Goal: Task Accomplishment & Management: Use online tool/utility

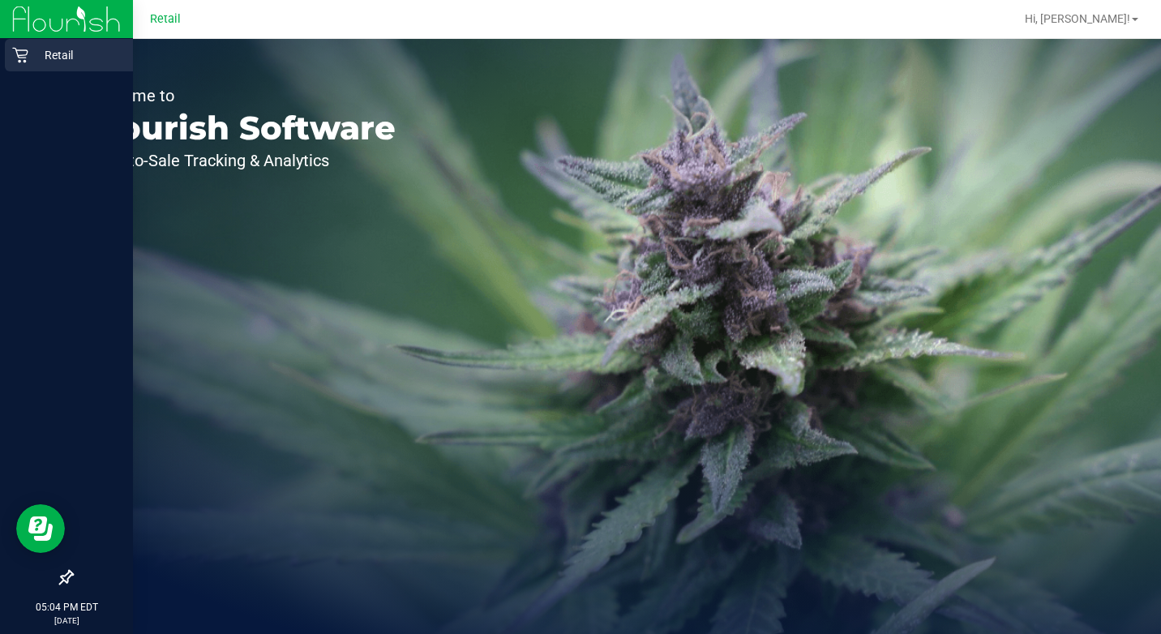
click at [21, 54] on icon at bounding box center [20, 55] width 16 height 16
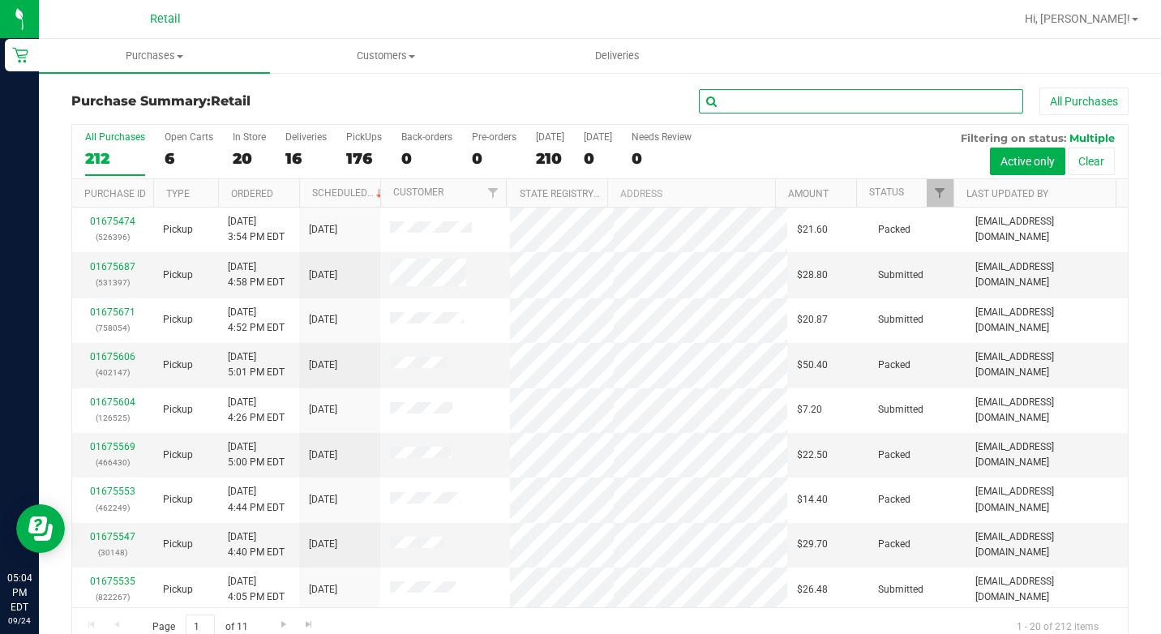
click at [775, 109] on input "text" at bounding box center [861, 101] width 324 height 24
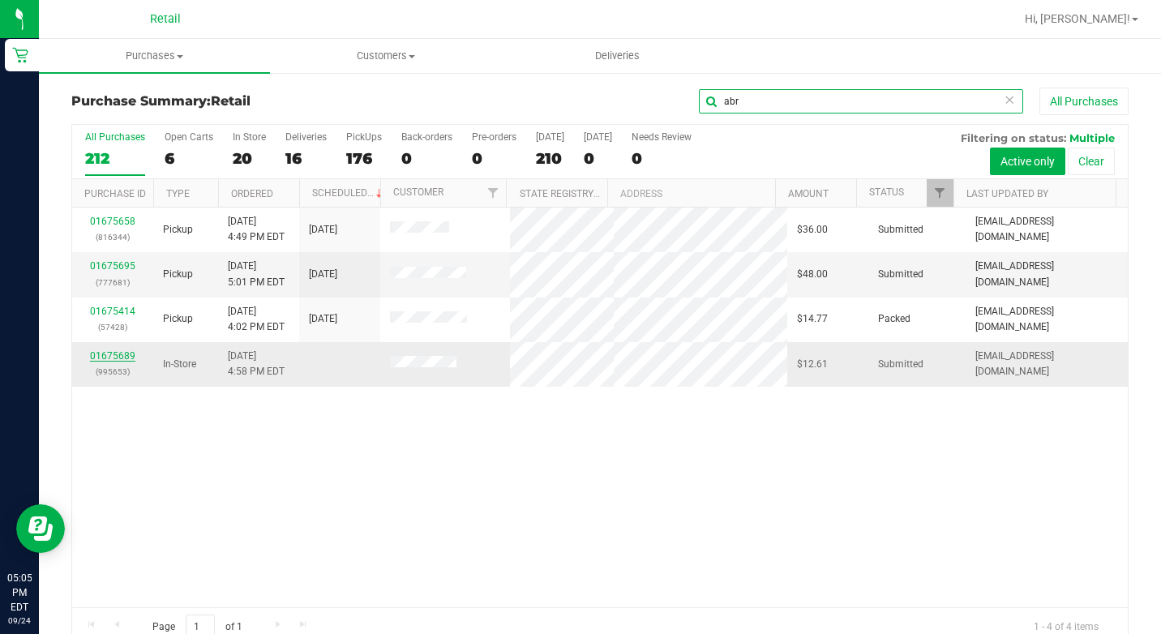
type input "abr"
click at [108, 352] on link "01675689" at bounding box center [112, 355] width 45 height 11
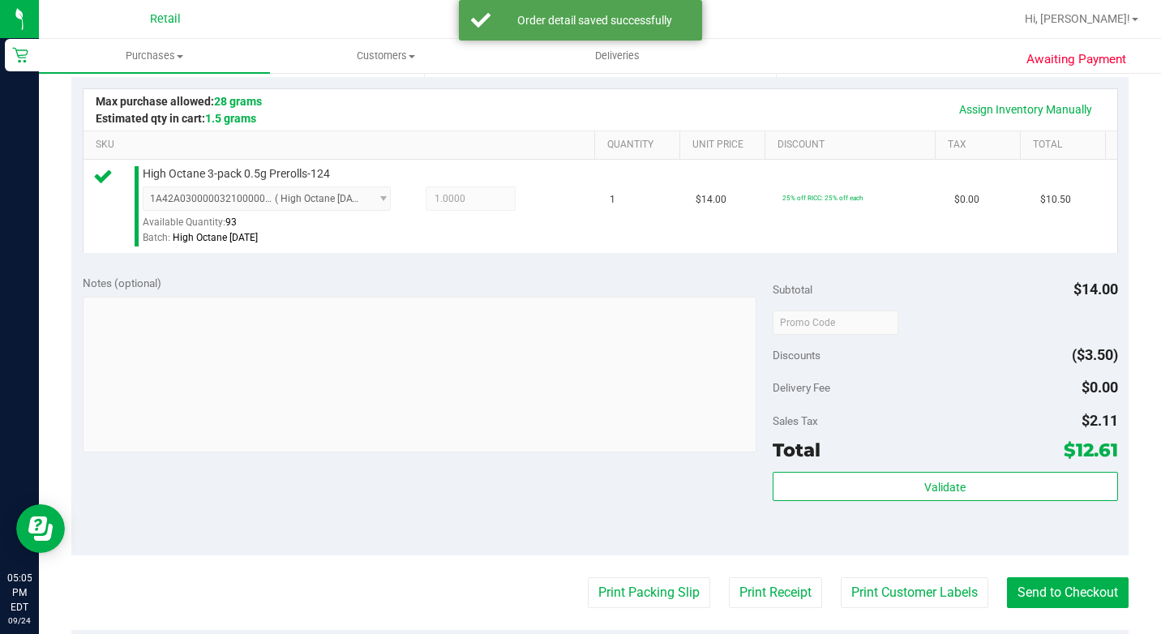
scroll to position [568, 0]
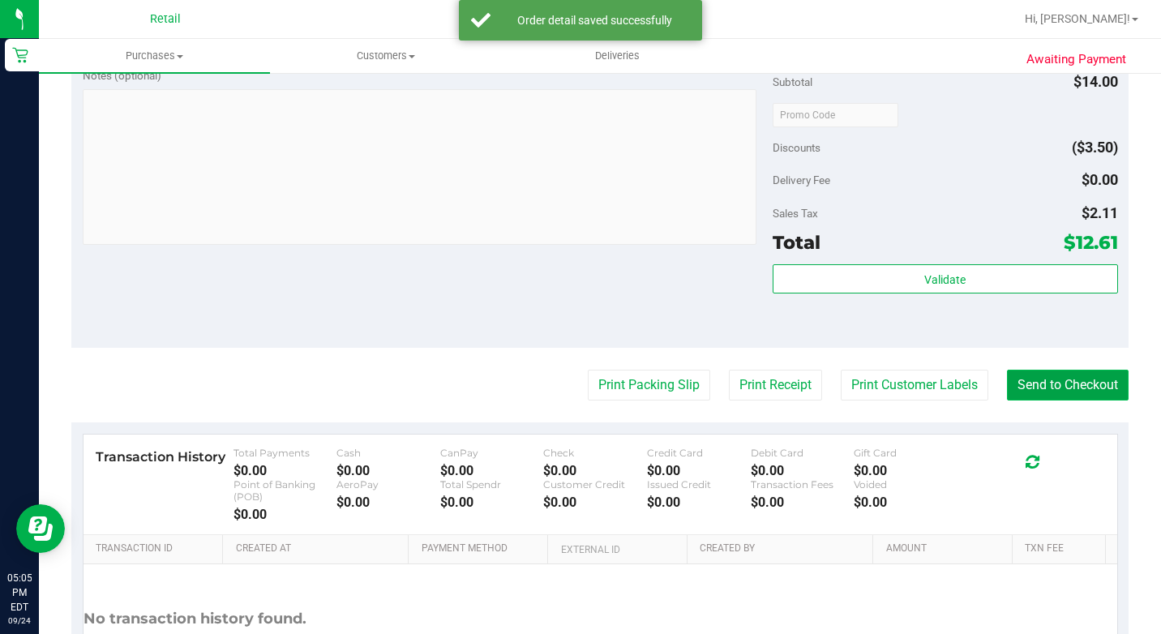
click at [1010, 401] on button "Send to Checkout" at bounding box center [1068, 385] width 122 height 31
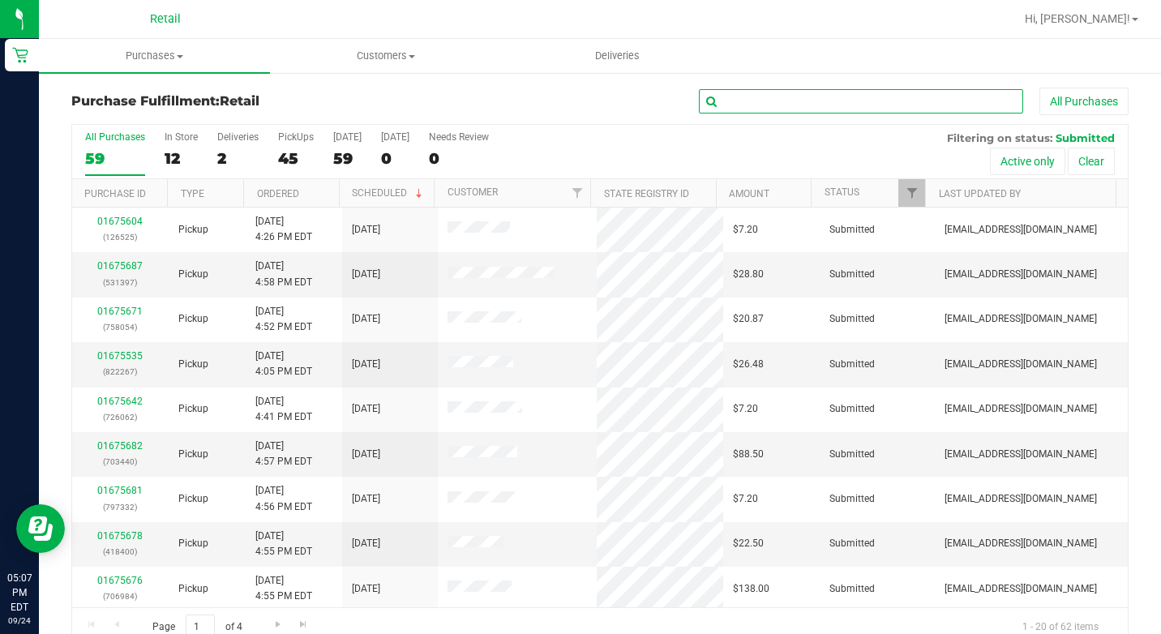
click at [723, 101] on input "text" at bounding box center [861, 101] width 324 height 24
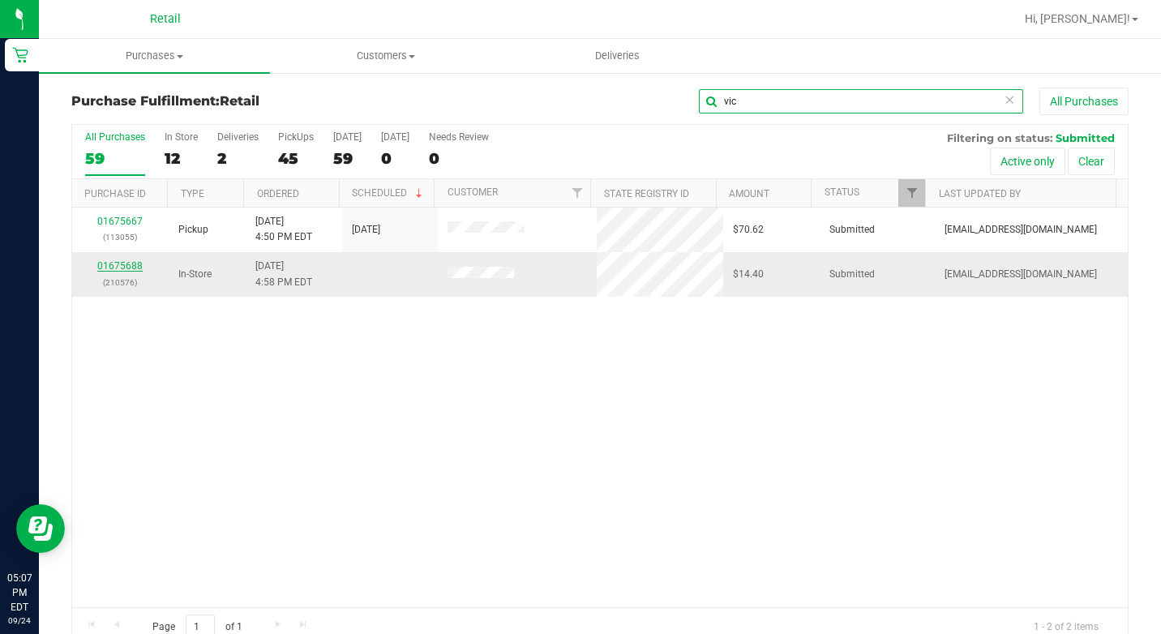
type input "vic"
click at [115, 263] on link "01675688" at bounding box center [119, 265] width 45 height 11
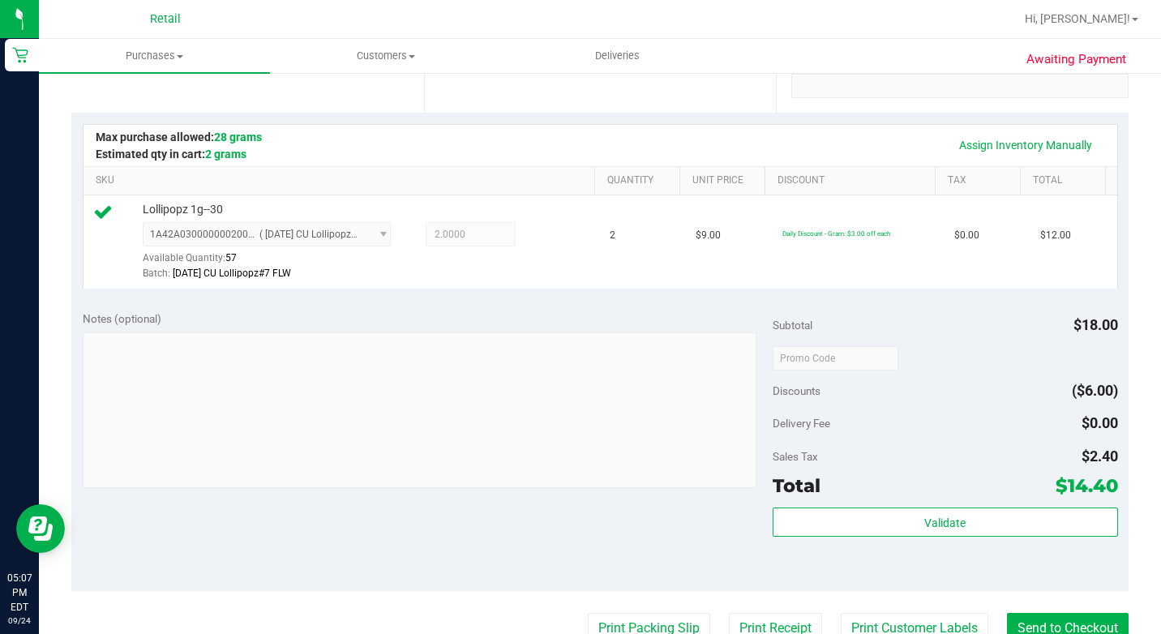
scroll to position [649, 0]
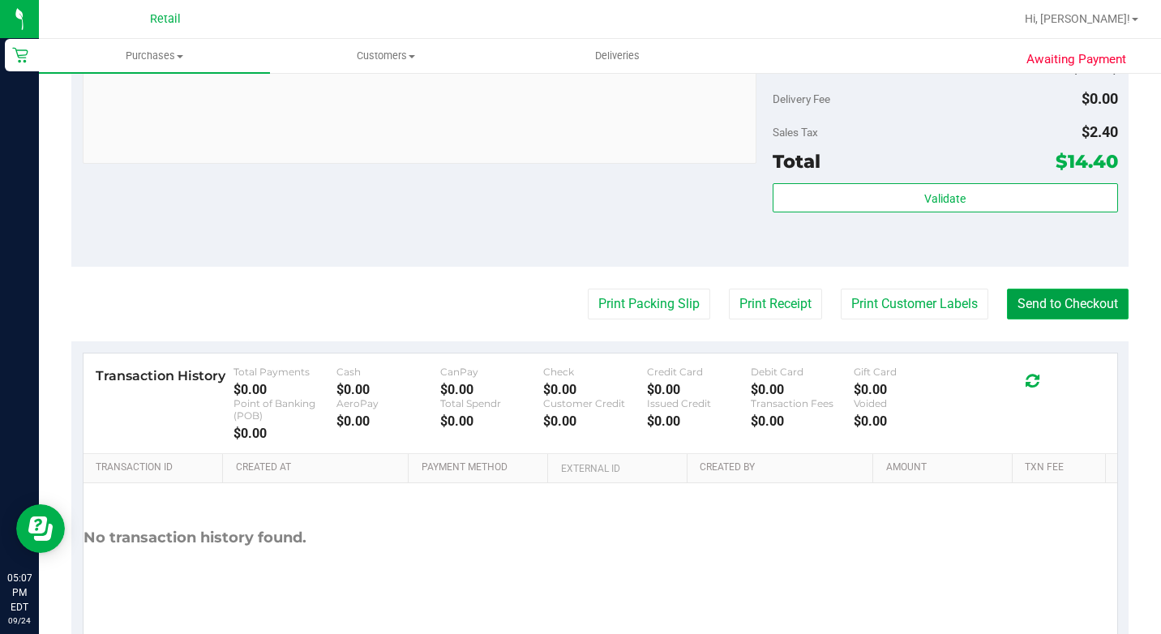
click at [1025, 319] on button "Send to Checkout" at bounding box center [1068, 304] width 122 height 31
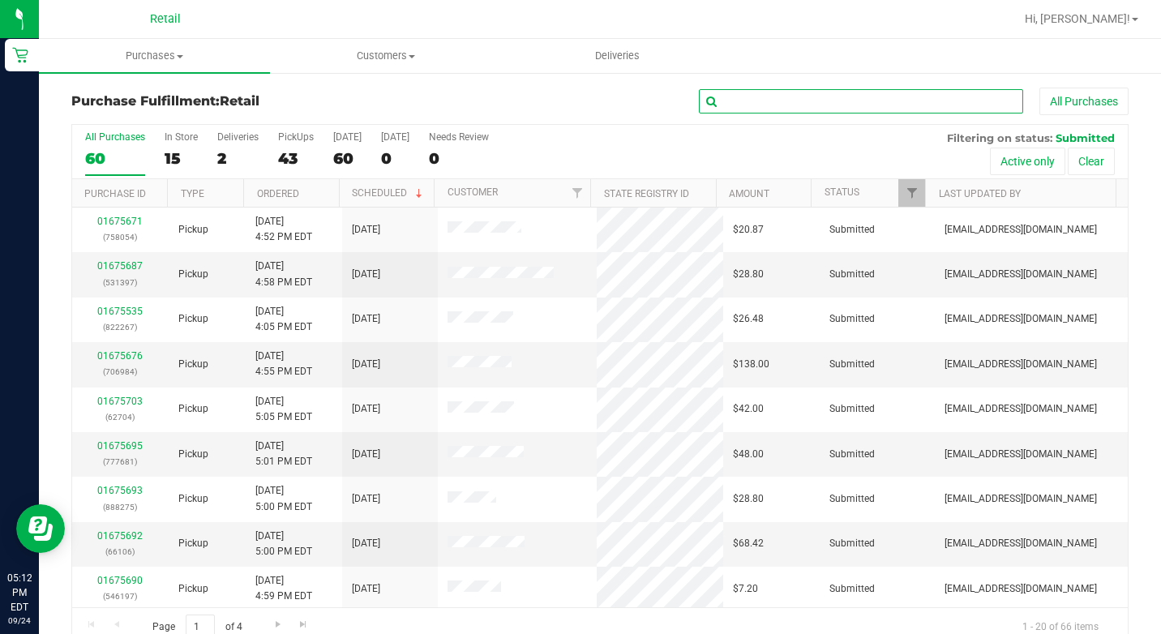
click at [725, 109] on input "text" at bounding box center [861, 101] width 324 height 24
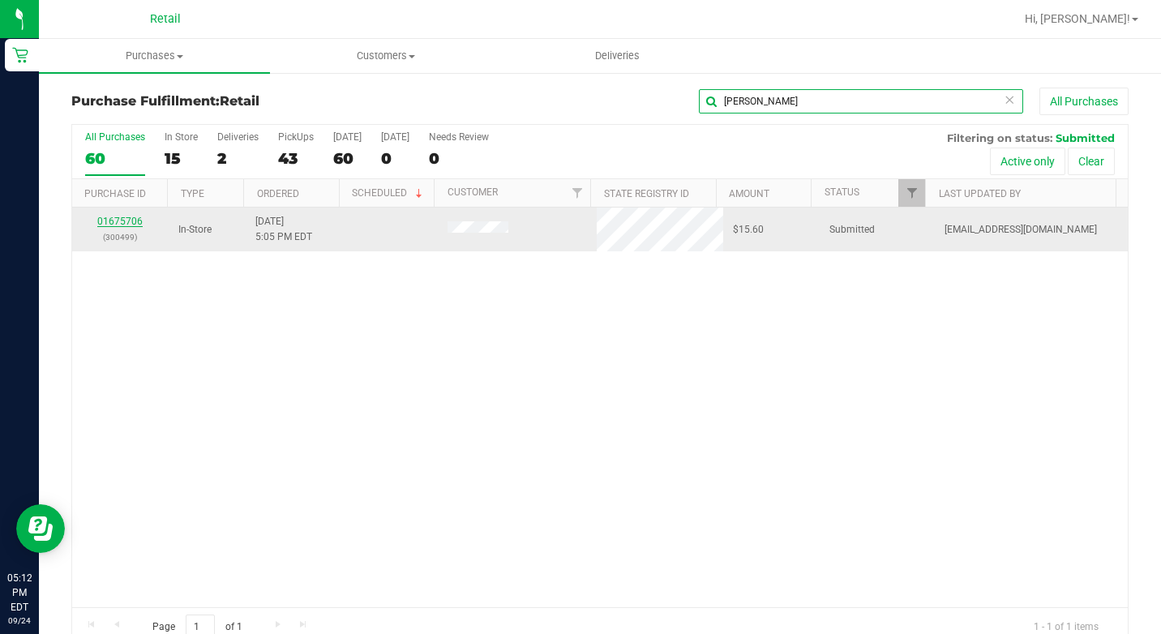
type input "[PERSON_NAME]"
click at [122, 221] on link "01675706" at bounding box center [119, 221] width 45 height 11
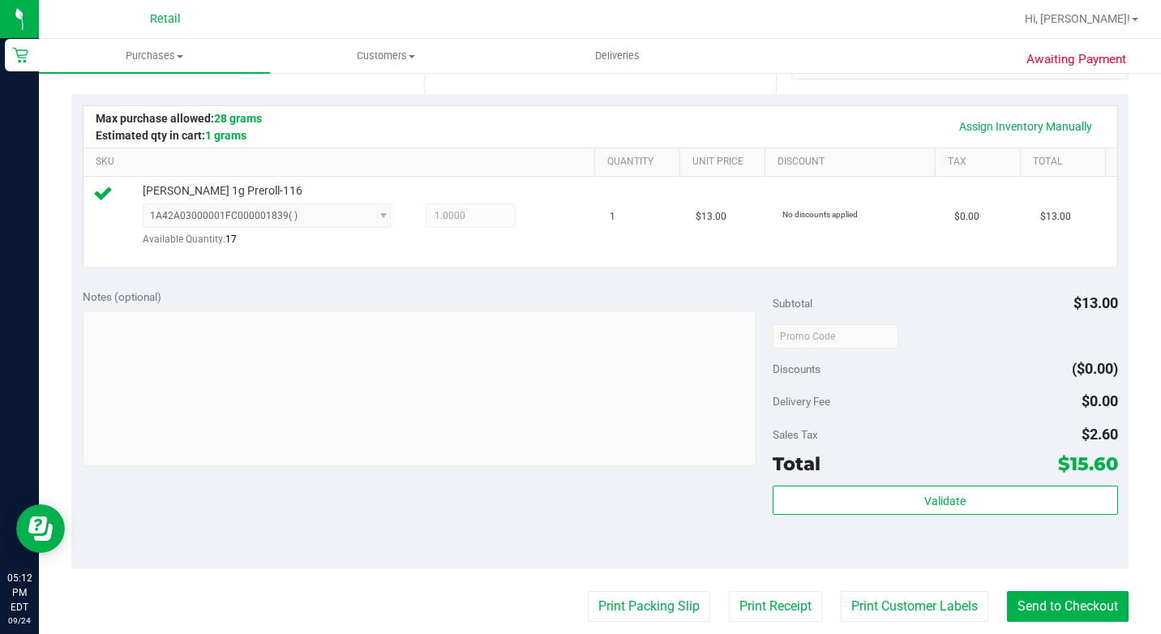
scroll to position [486, 0]
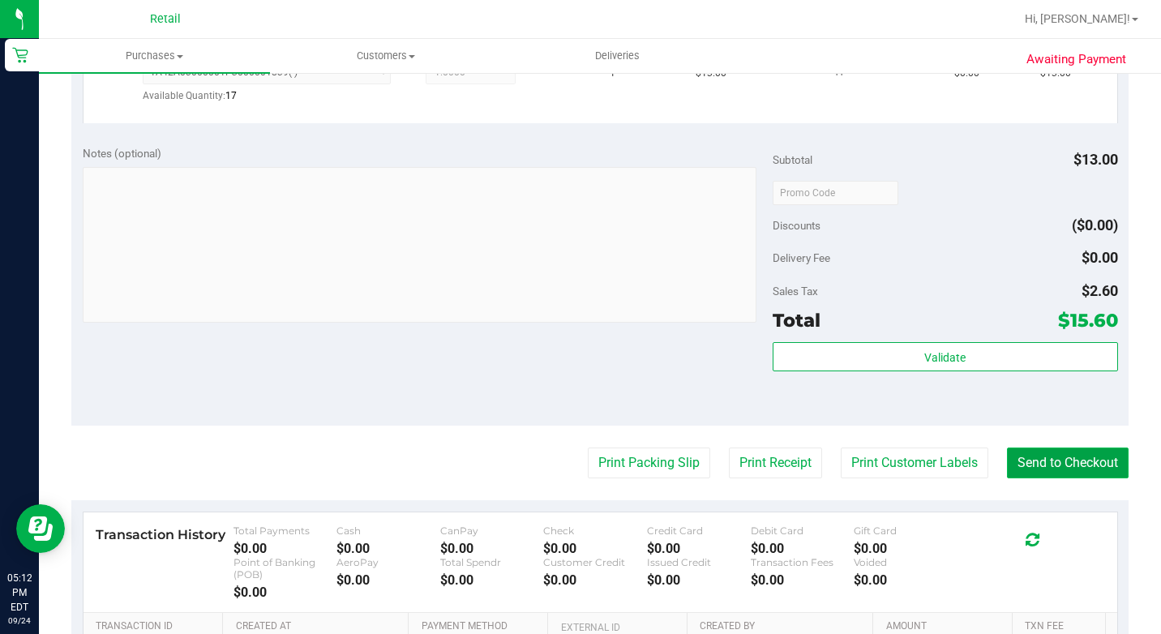
click at [1021, 472] on button "Send to Checkout" at bounding box center [1068, 463] width 122 height 31
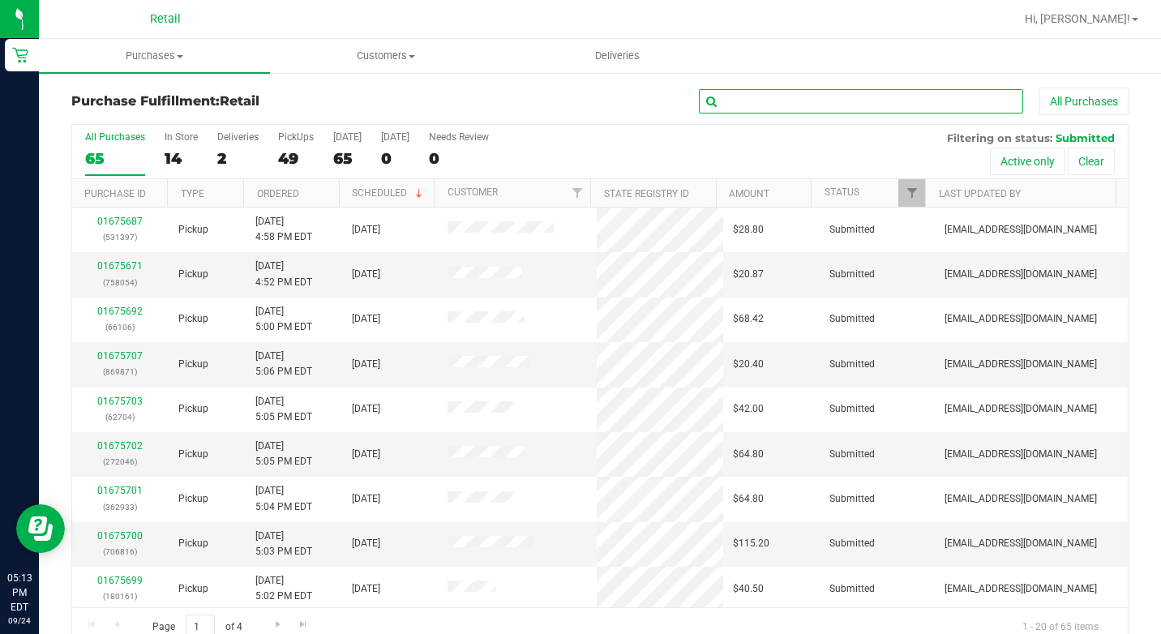
click at [769, 109] on input "text" at bounding box center [861, 101] width 324 height 24
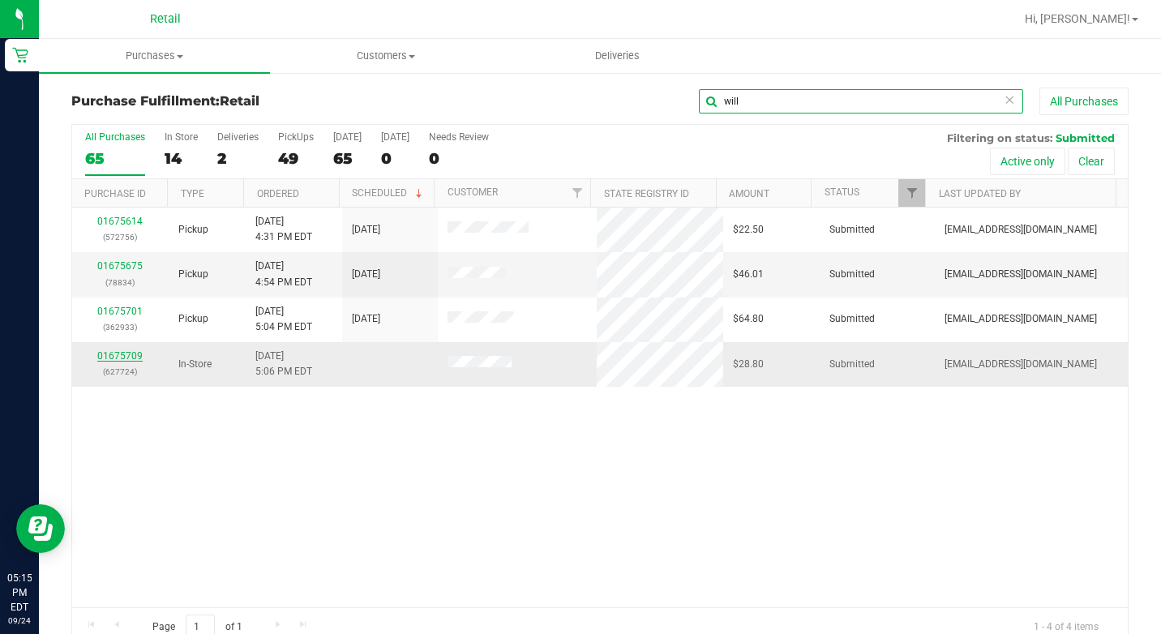
type input "will"
click at [125, 359] on link "01675709" at bounding box center [119, 355] width 45 height 11
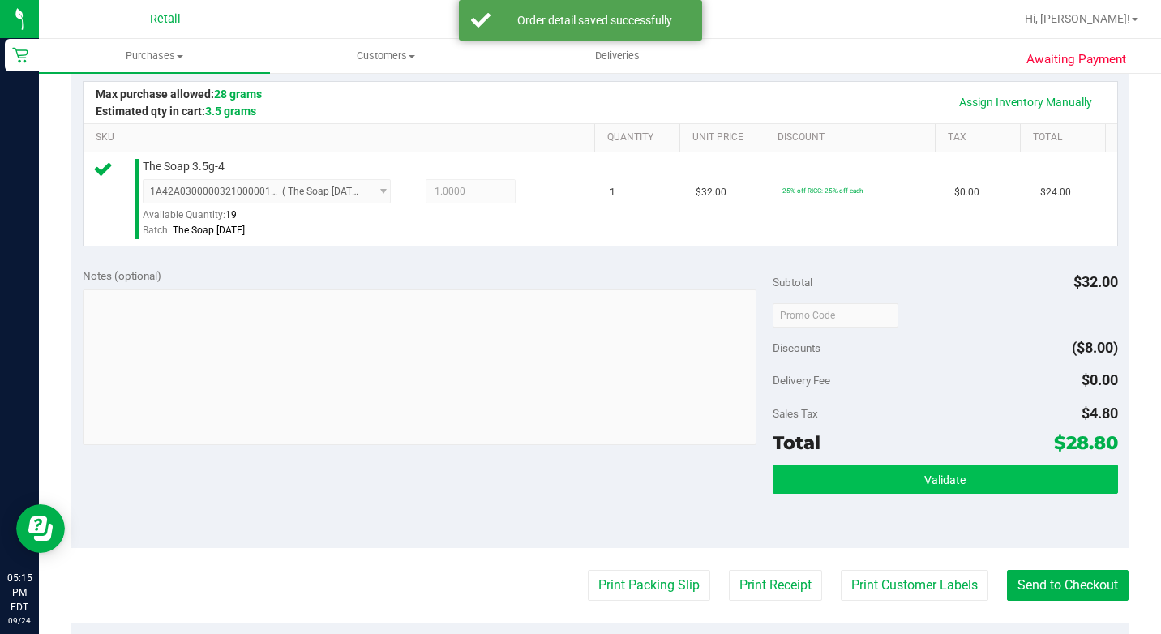
scroll to position [405, 0]
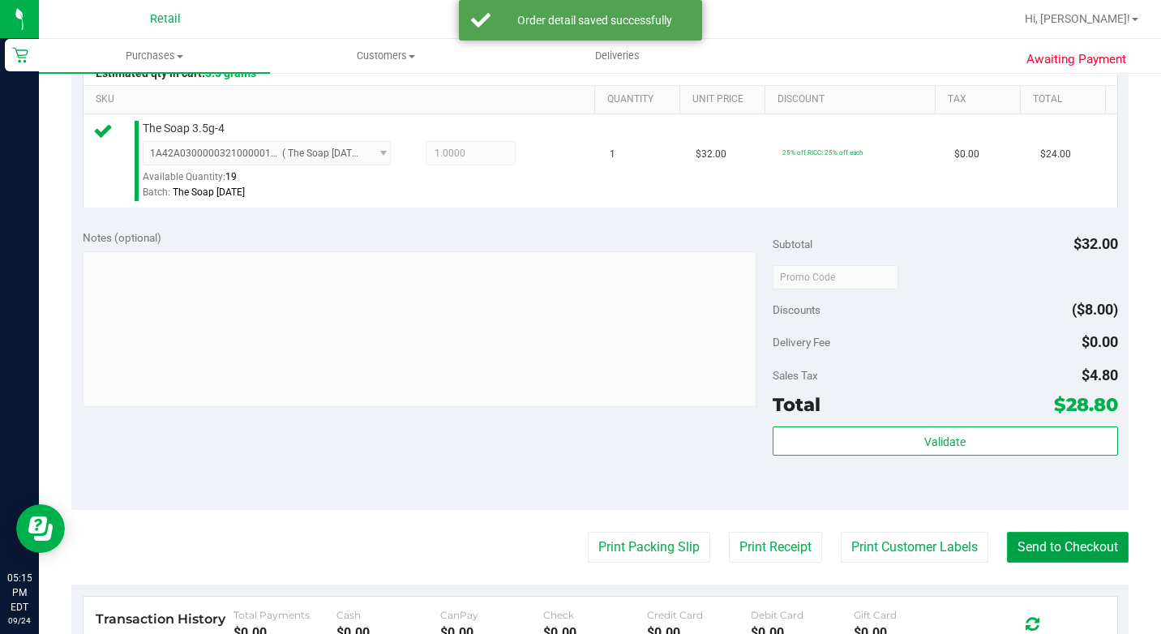
click at [1052, 557] on button "Send to Checkout" at bounding box center [1068, 547] width 122 height 31
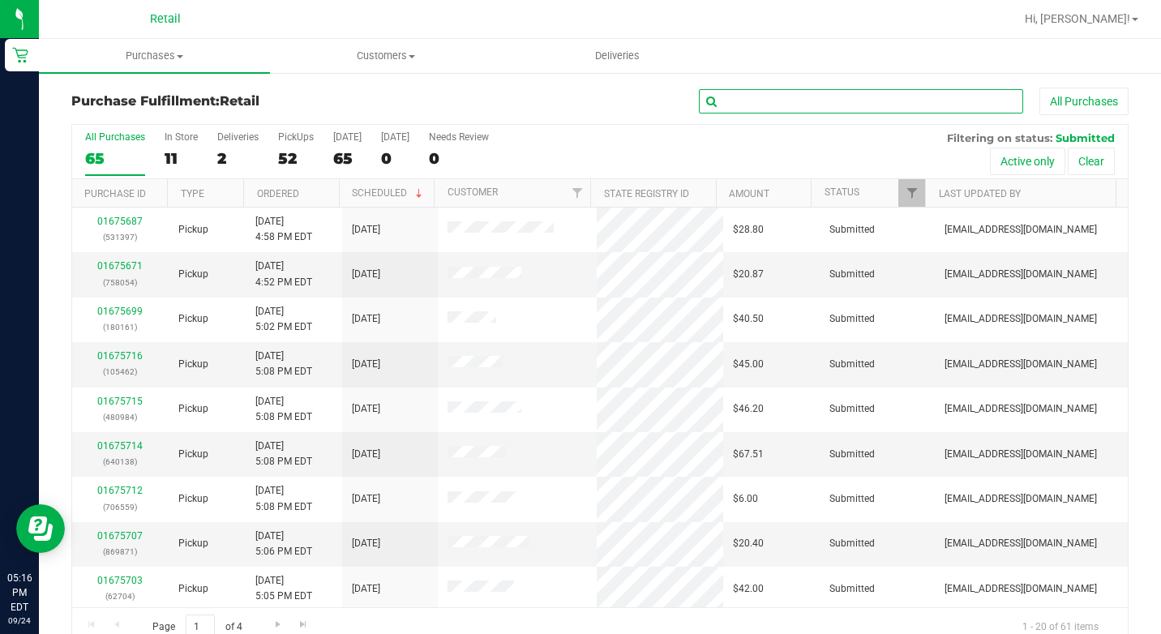
click at [763, 110] on input "text" at bounding box center [861, 101] width 324 height 24
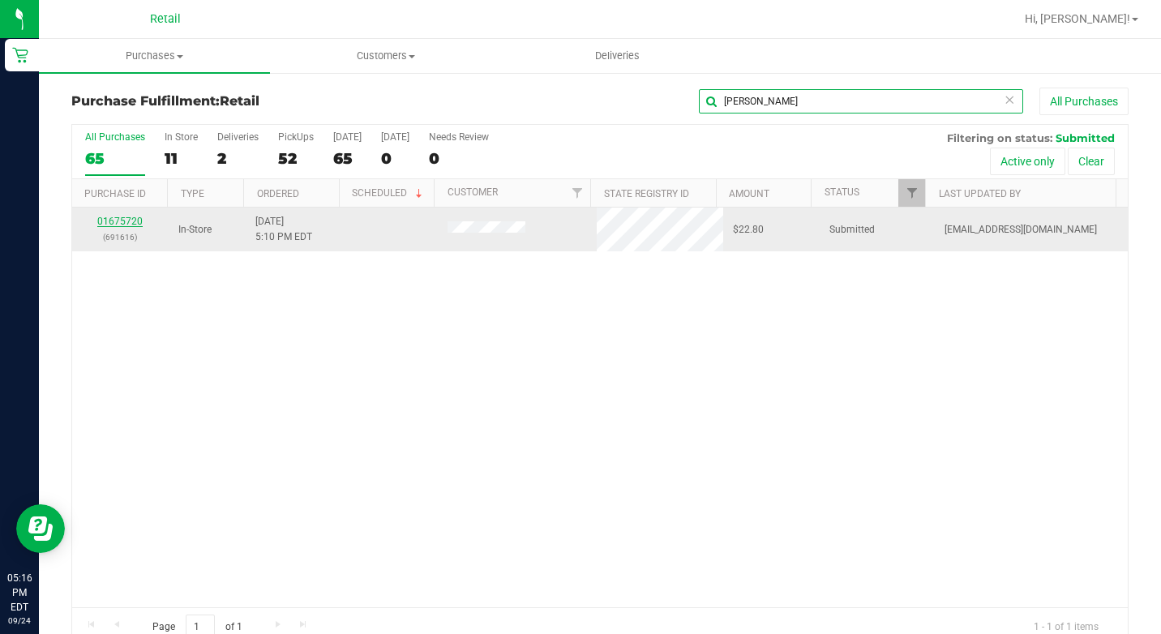
type input "[PERSON_NAME]"
click at [135, 221] on link "01675720" at bounding box center [119, 221] width 45 height 11
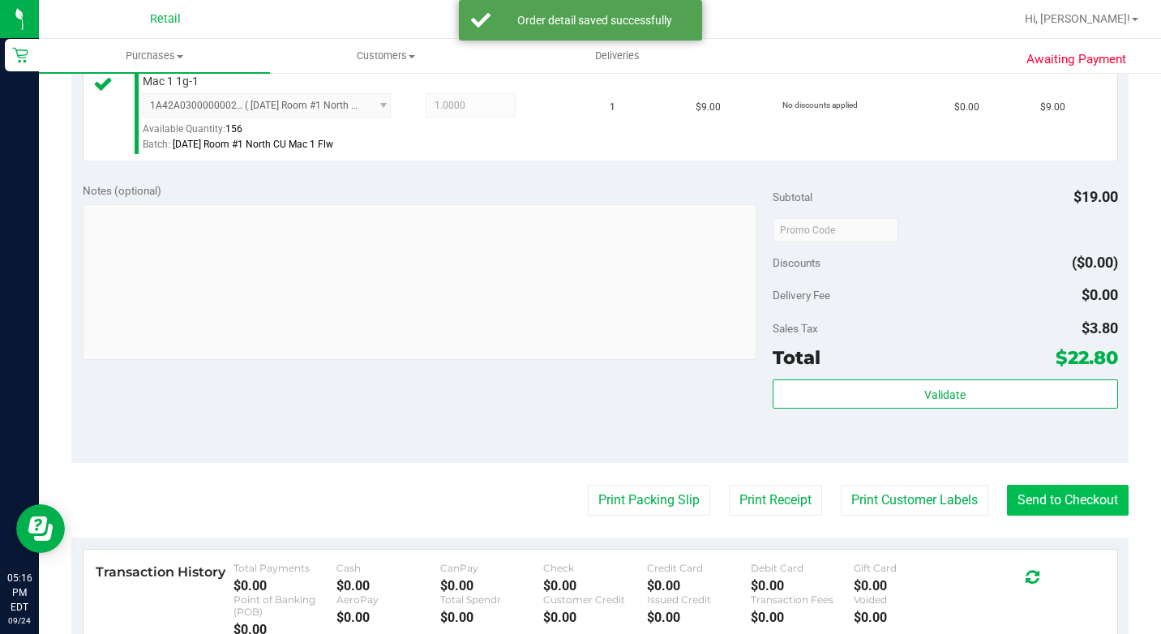
scroll to position [649, 0]
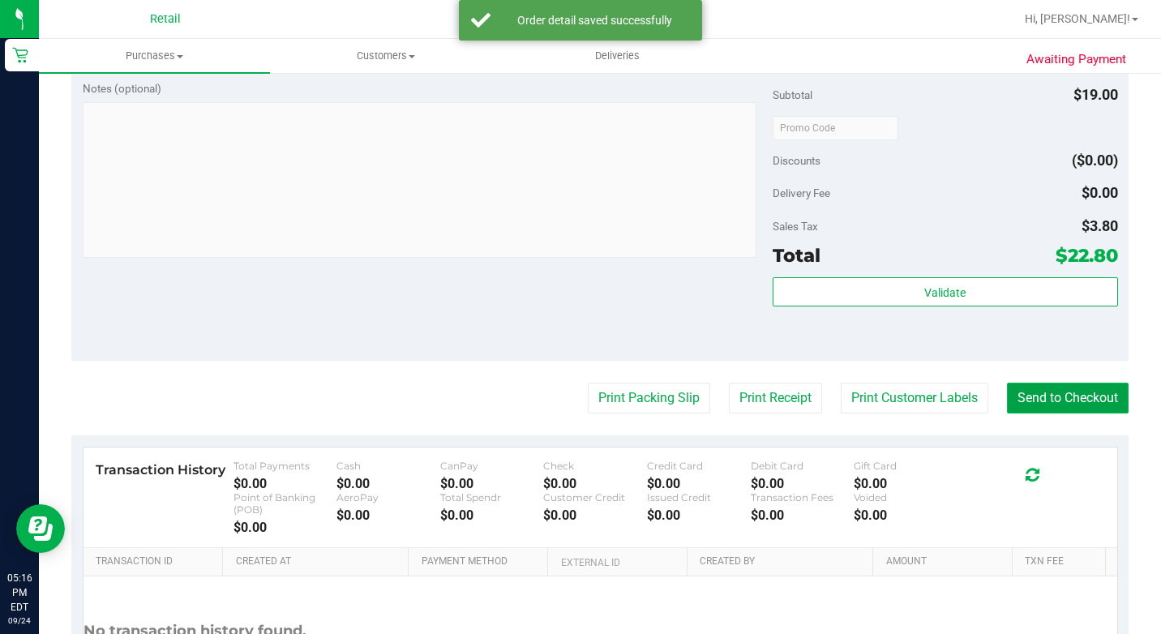
click at [1062, 414] on button "Send to Checkout" at bounding box center [1068, 398] width 122 height 31
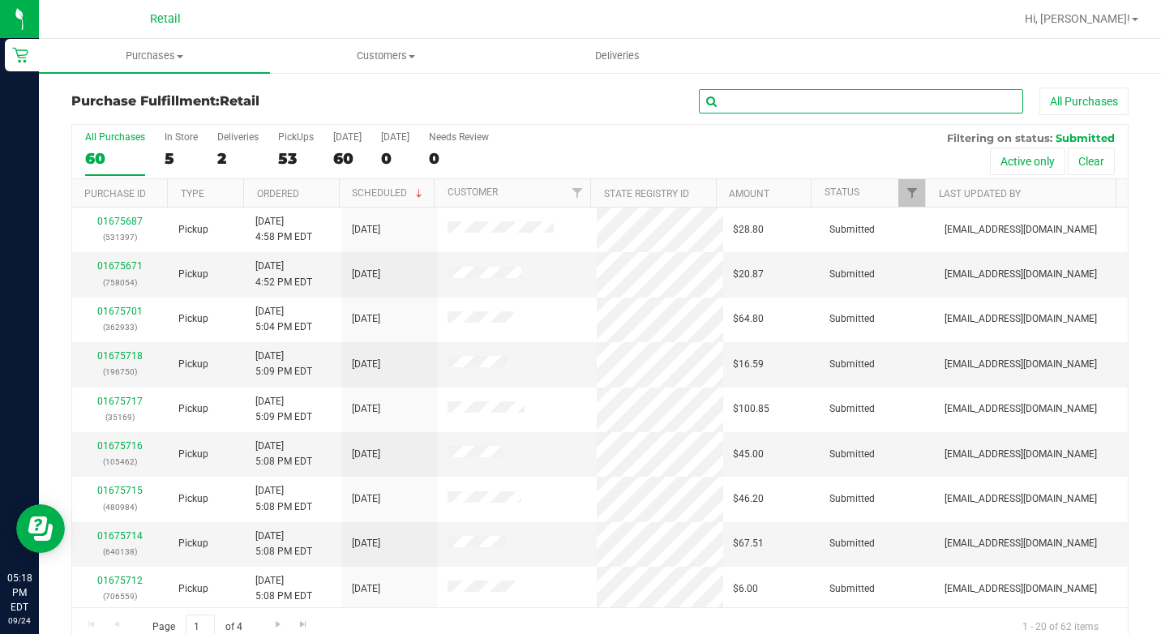
click at [714, 99] on input "text" at bounding box center [861, 101] width 324 height 24
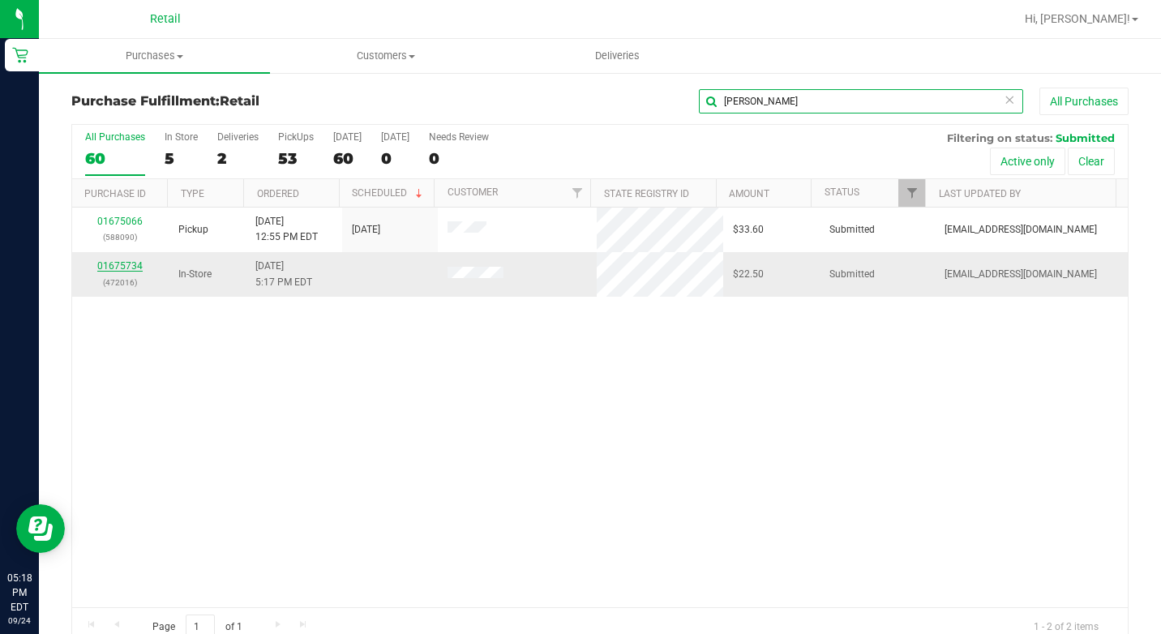
type input "[PERSON_NAME]"
click at [133, 264] on link "01675734" at bounding box center [119, 265] width 45 height 11
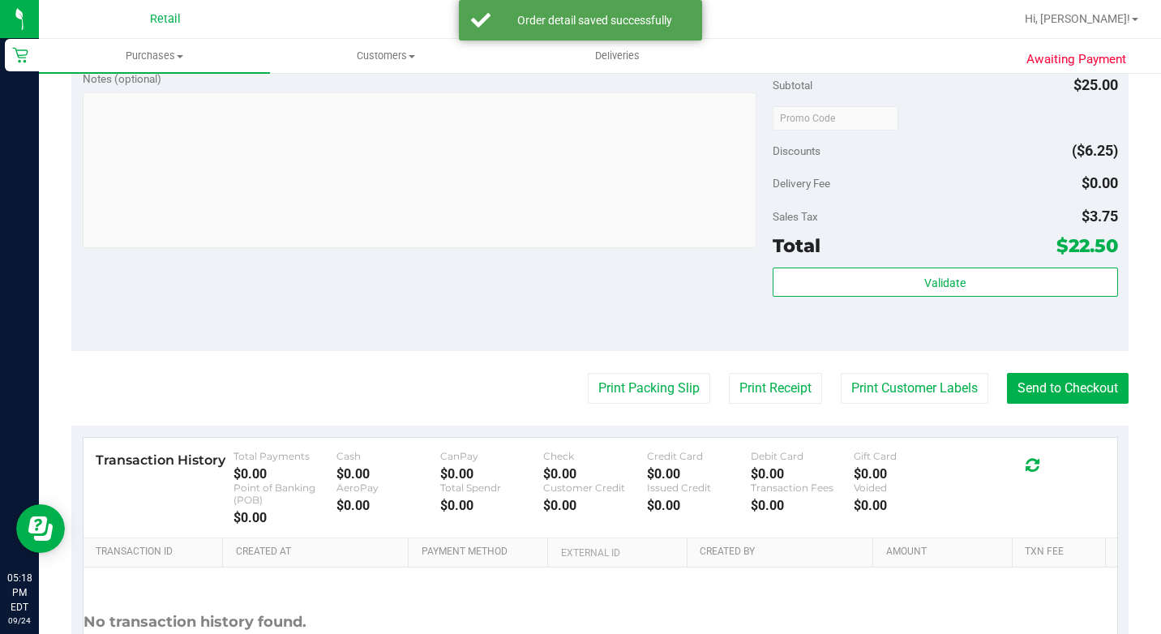
scroll to position [726, 0]
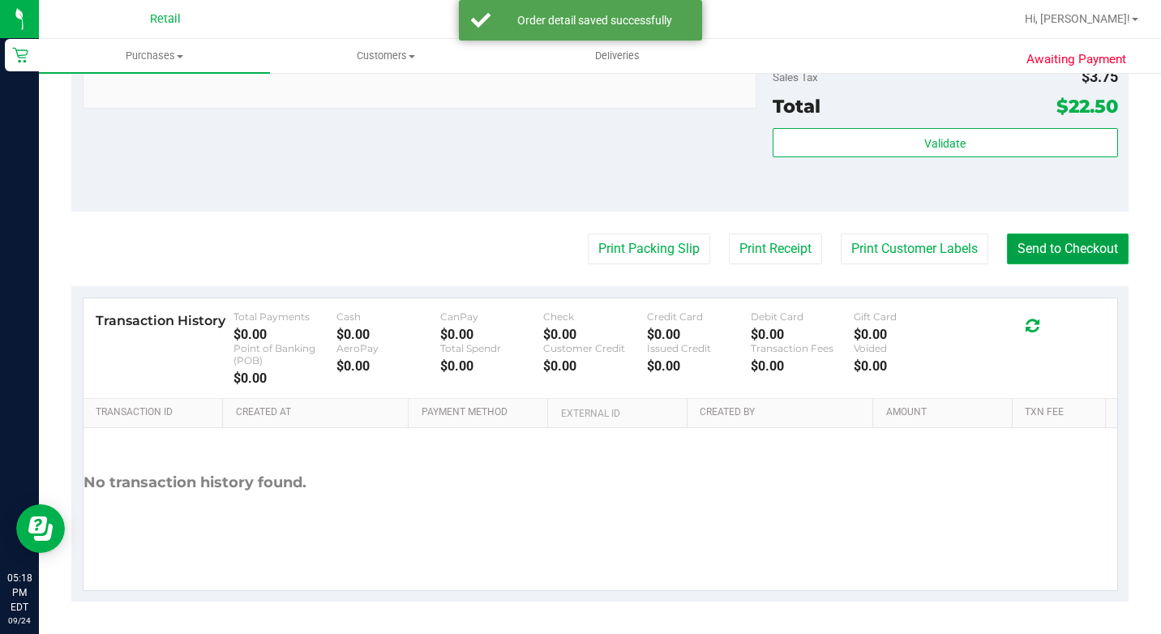
click at [1023, 255] on button "Send to Checkout" at bounding box center [1068, 249] width 122 height 31
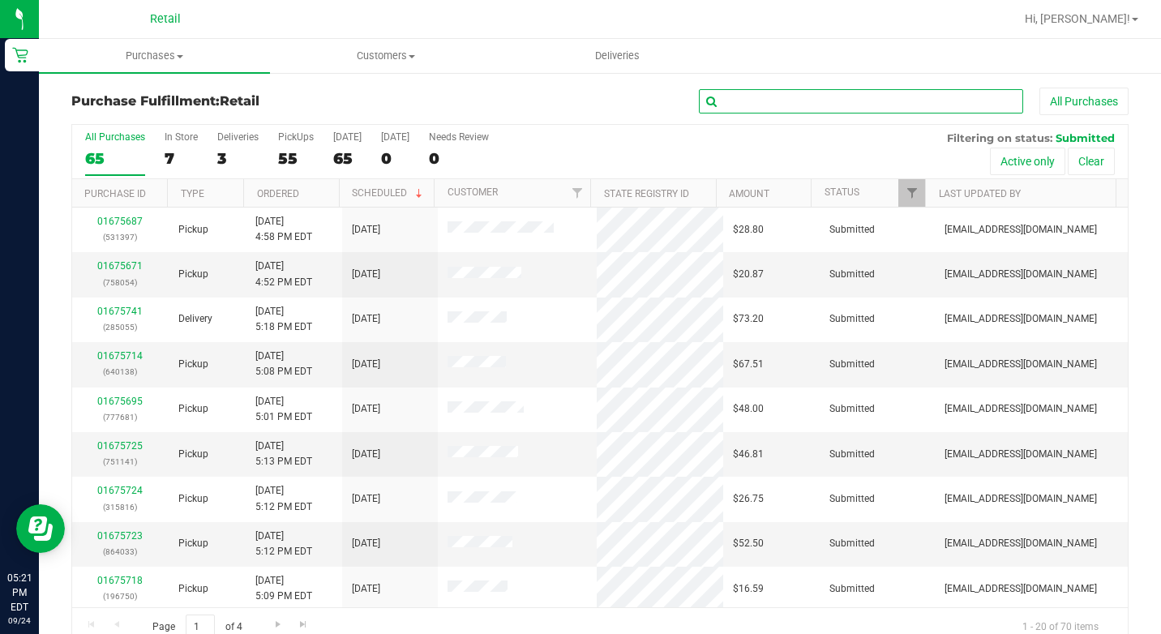
click at [821, 103] on input "text" at bounding box center [861, 101] width 324 height 24
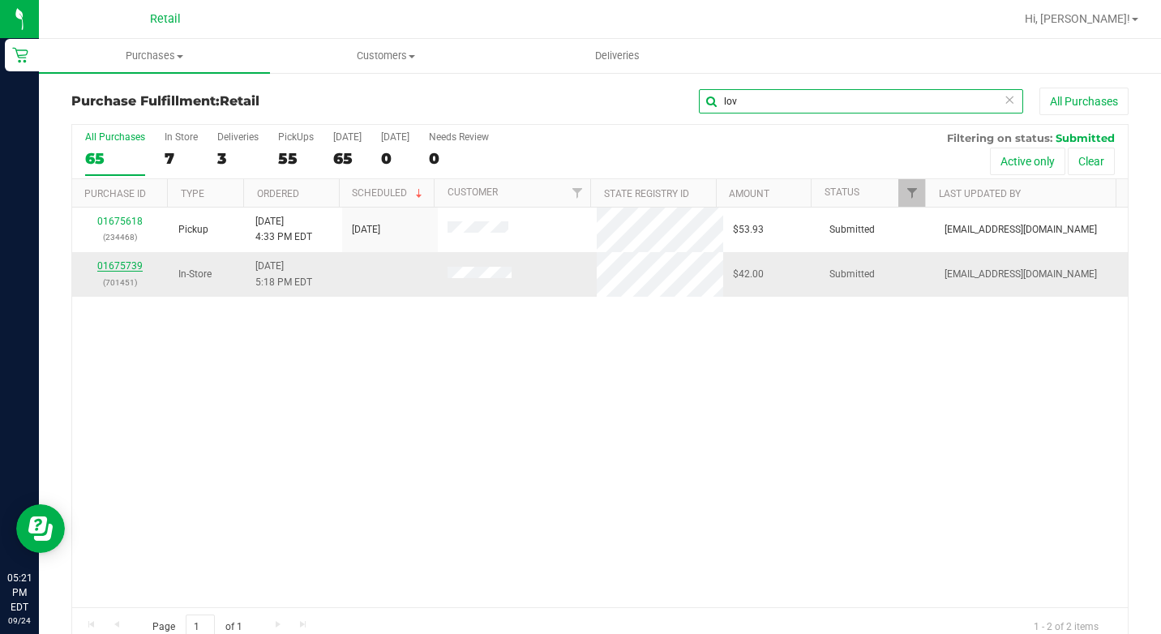
type input "lov"
click at [126, 267] on link "01675739" at bounding box center [119, 265] width 45 height 11
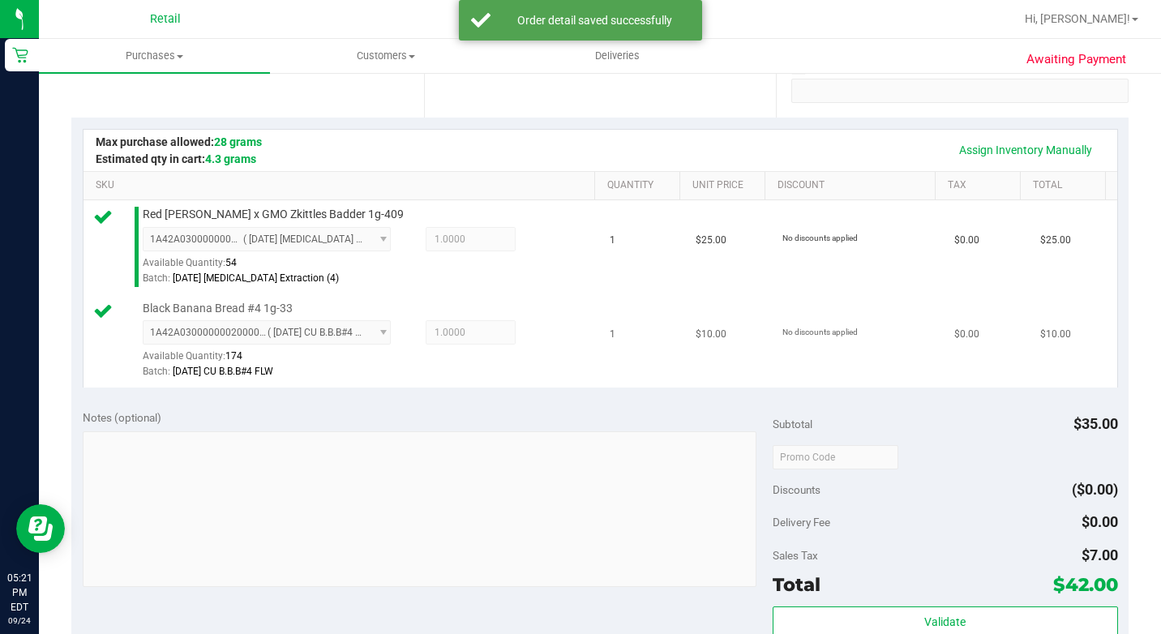
scroll to position [486, 0]
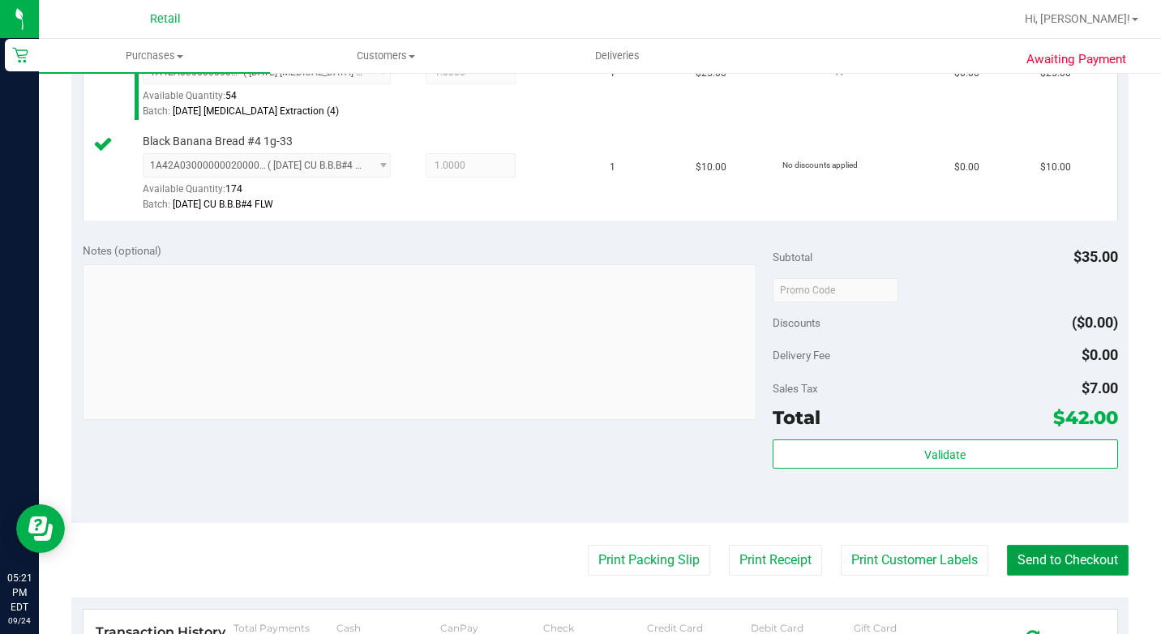
click at [1057, 576] on button "Send to Checkout" at bounding box center [1068, 560] width 122 height 31
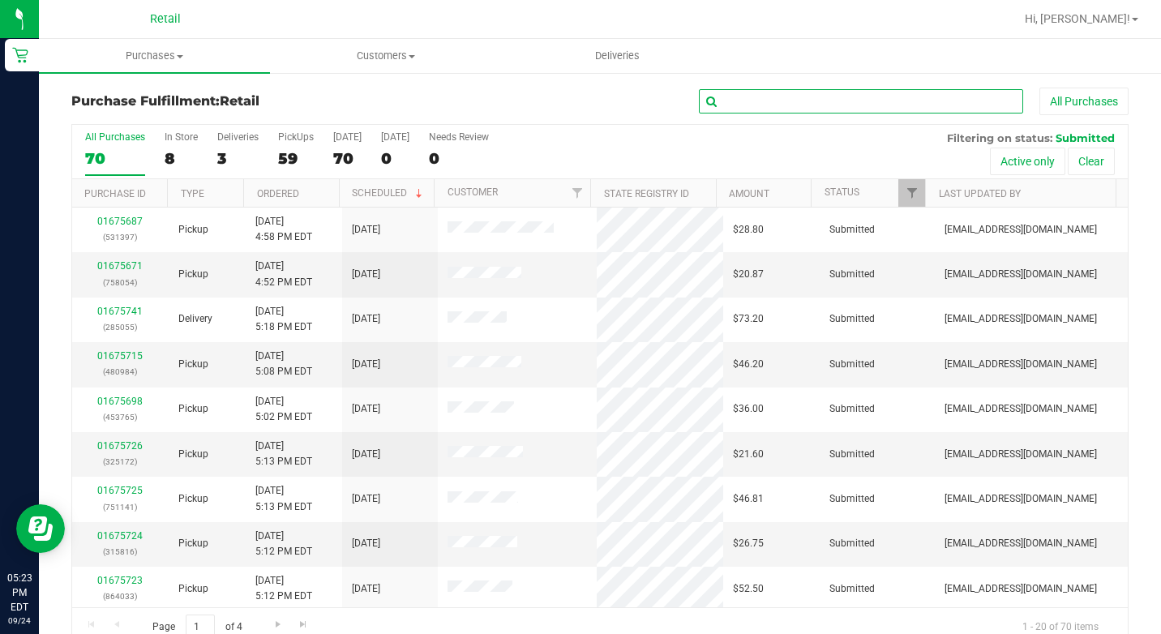
click at [756, 100] on input "text" at bounding box center [861, 101] width 324 height 24
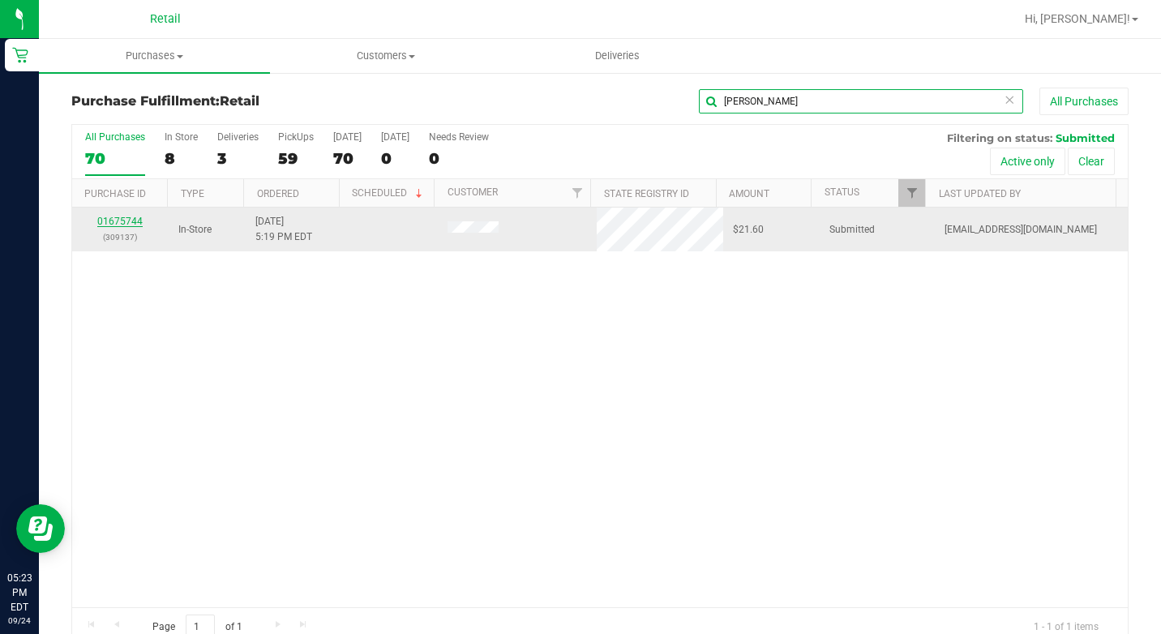
type input "[PERSON_NAME]"
click at [128, 219] on link "01675744" at bounding box center [119, 221] width 45 height 11
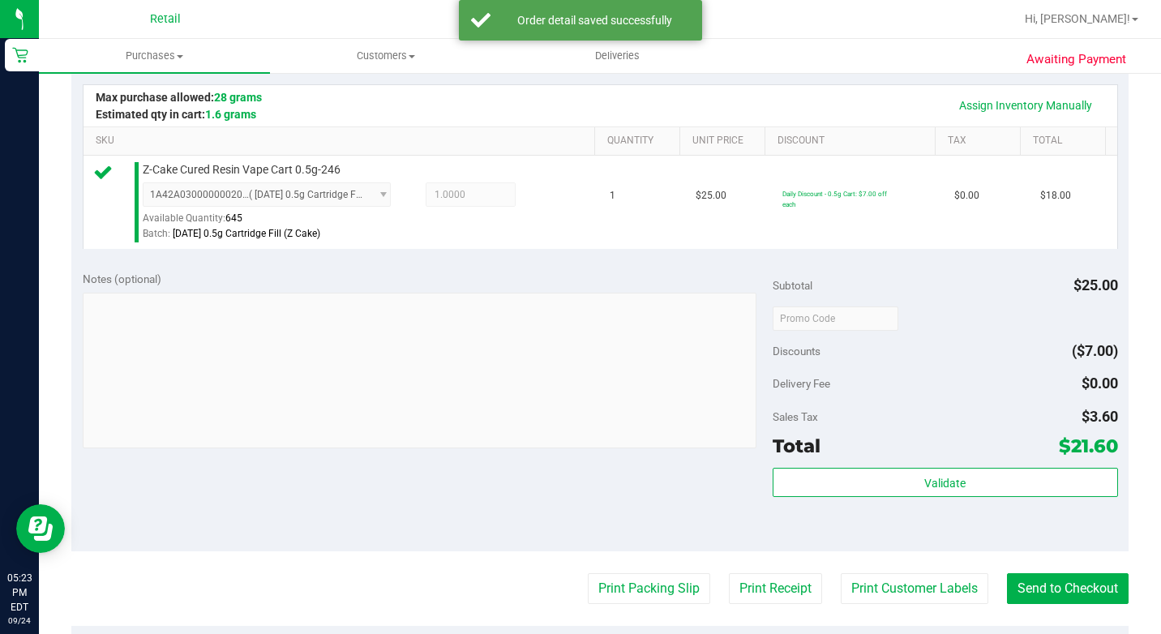
scroll to position [486, 0]
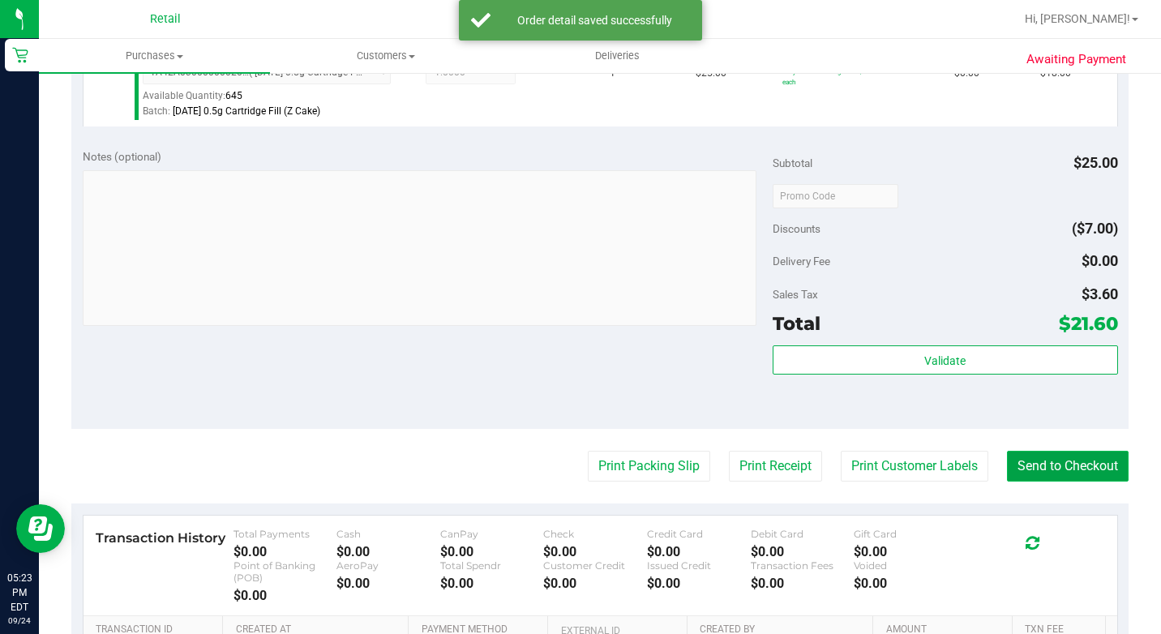
click at [1058, 482] on button "Send to Checkout" at bounding box center [1068, 466] width 122 height 31
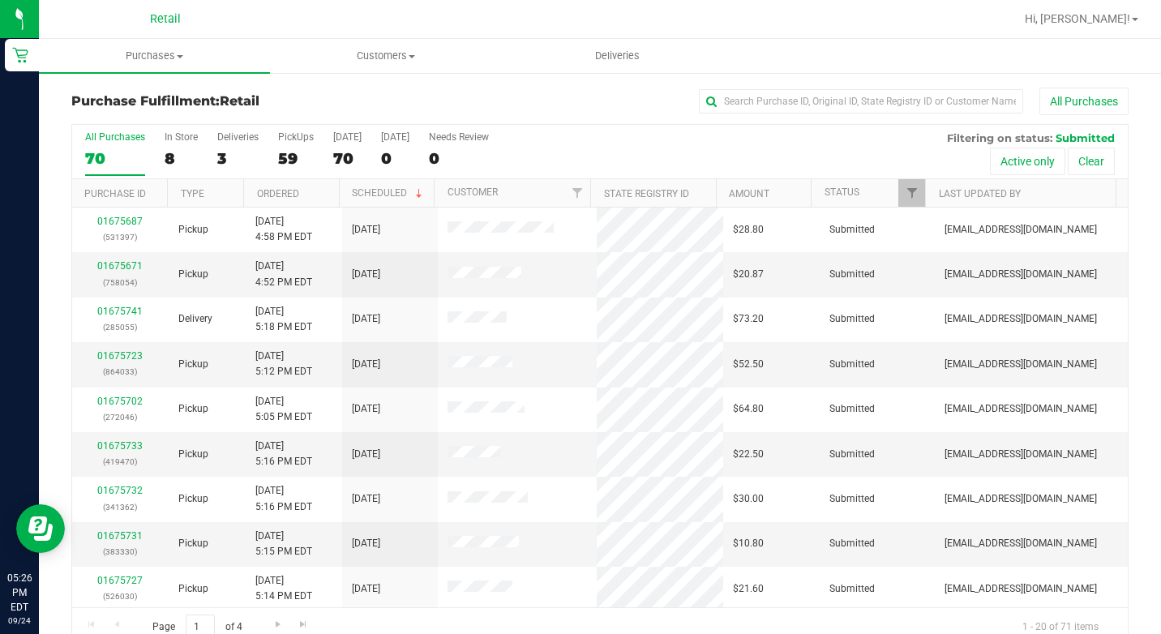
click at [795, 88] on div "All Purchases" at bounding box center [776, 102] width 705 height 28
click at [791, 101] on input "text" at bounding box center [861, 101] width 324 height 24
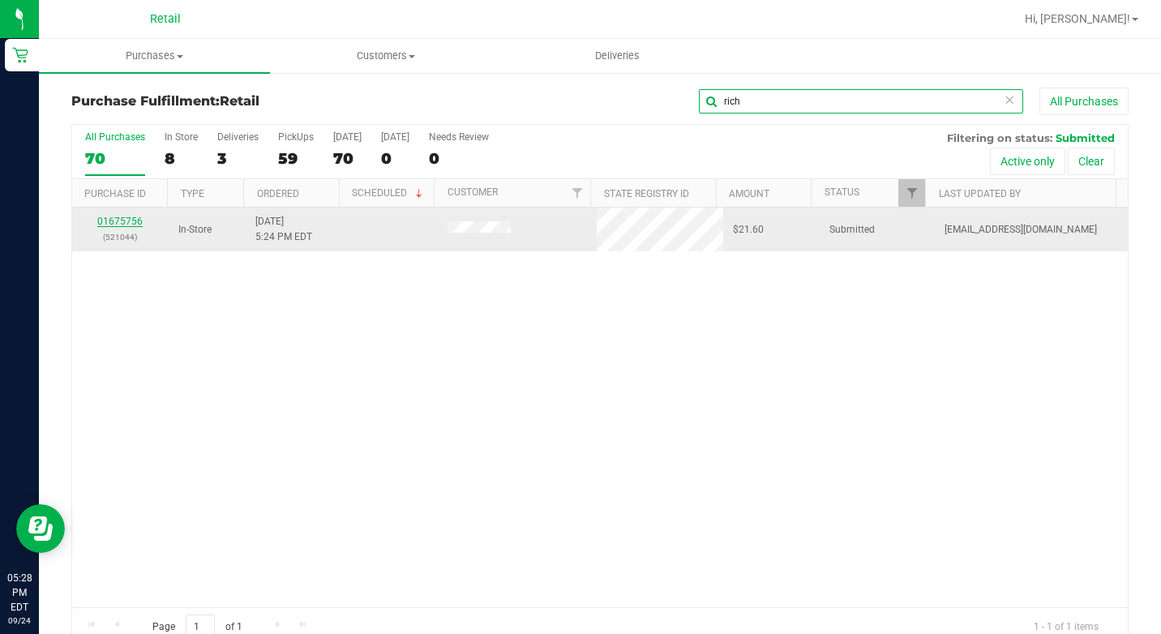
type input "rich"
click at [129, 220] on link "01675756" at bounding box center [119, 221] width 45 height 11
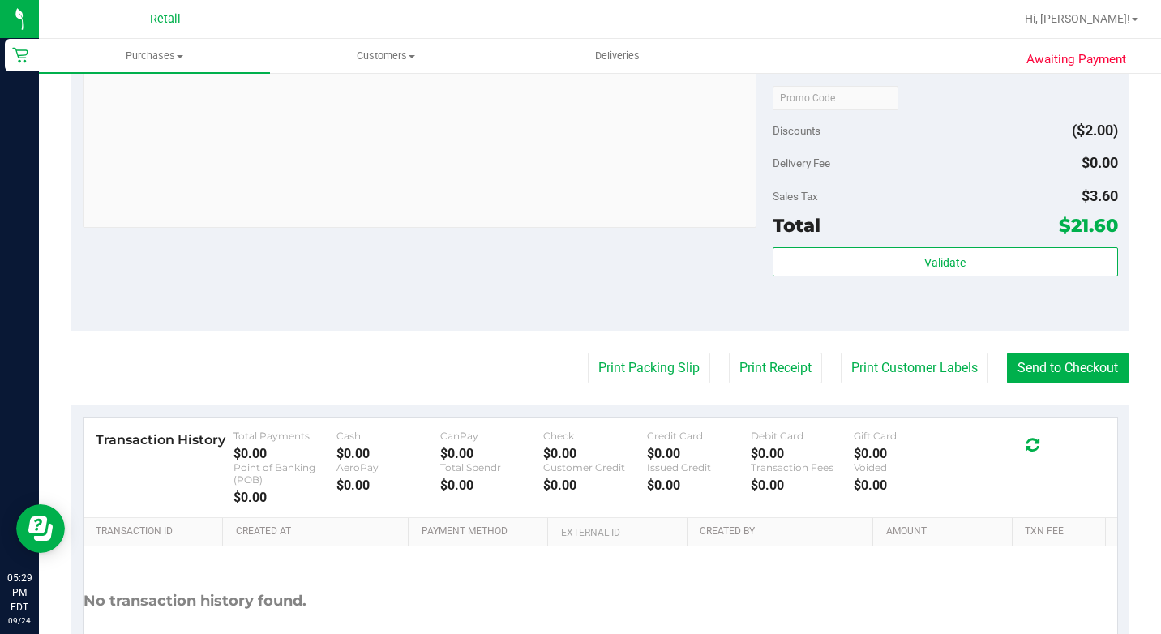
scroll to position [811, 0]
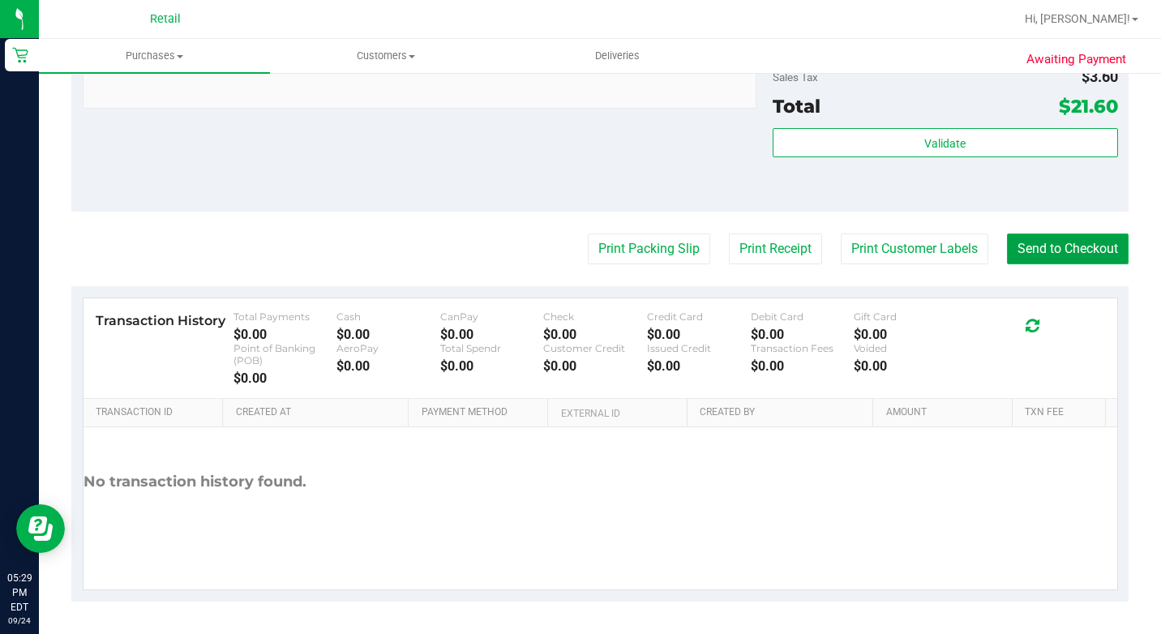
click at [1034, 264] on button "Send to Checkout" at bounding box center [1068, 249] width 122 height 31
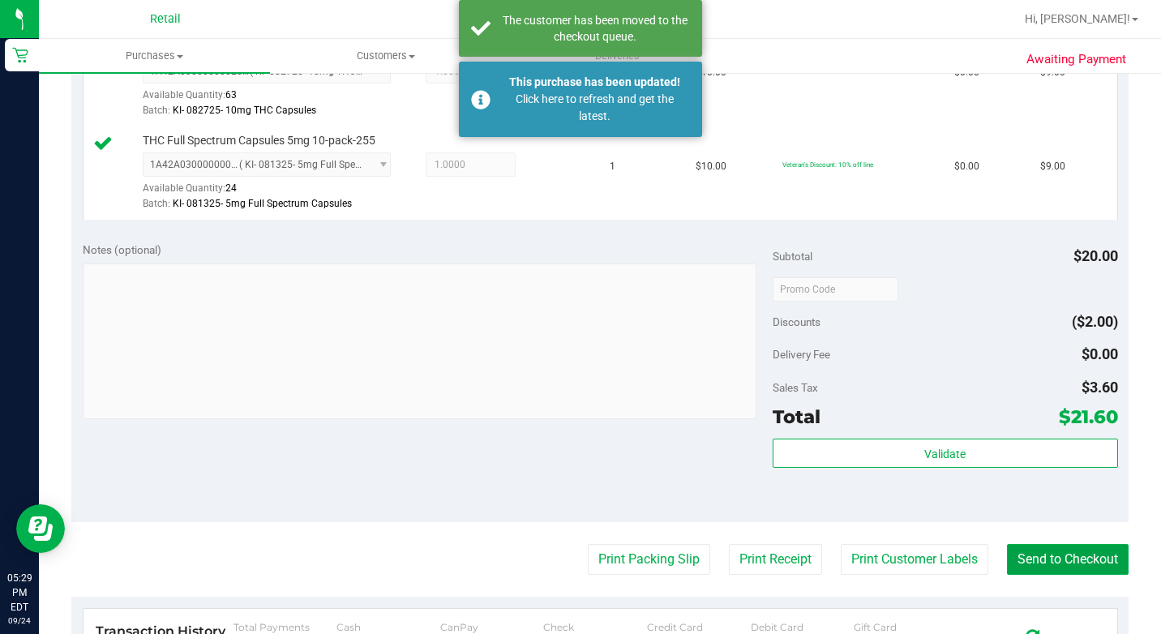
scroll to position [405, 0]
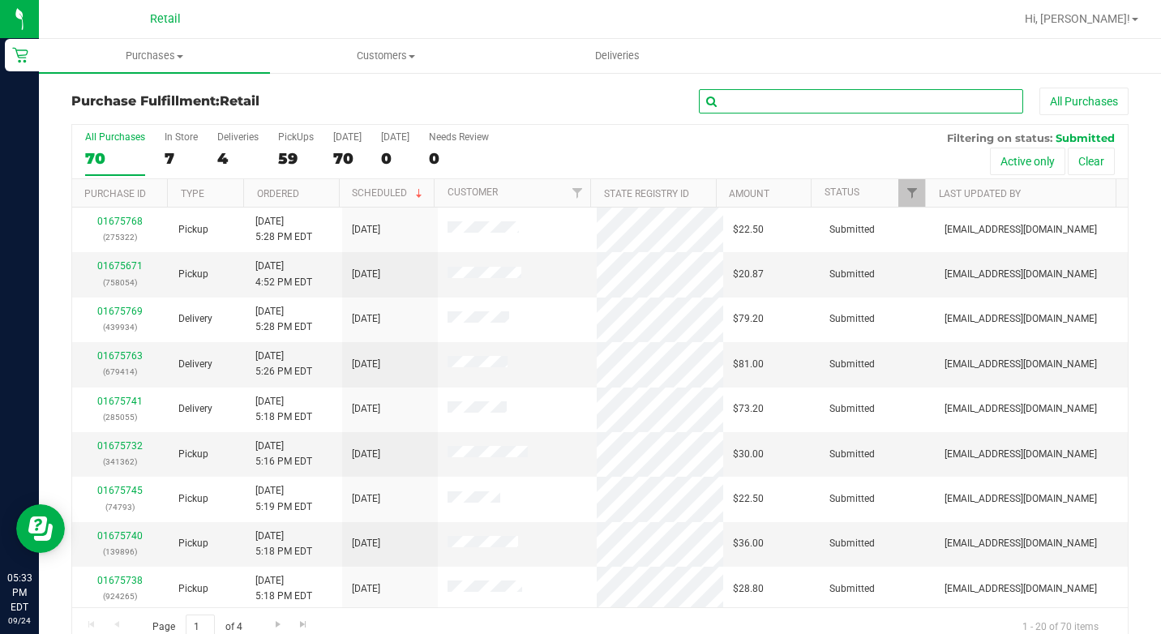
drag, startPoint x: 765, startPoint y: 98, endPoint x: 804, endPoint y: 97, distance: 38.9
click at [765, 98] on input "text" at bounding box center [861, 101] width 324 height 24
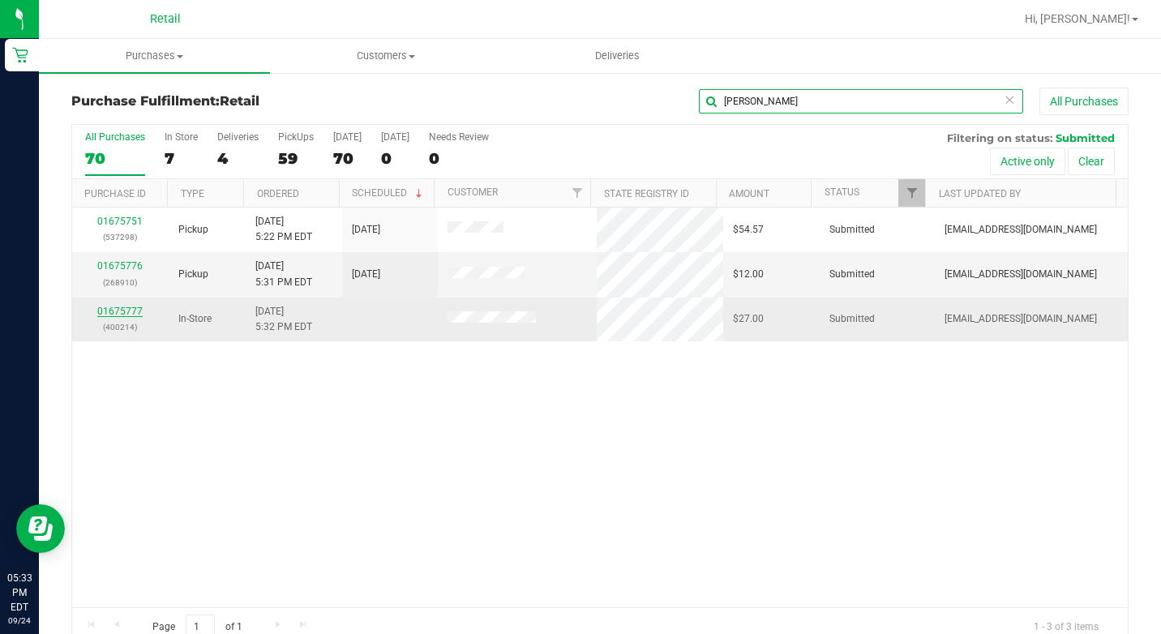
type input "[PERSON_NAME]"
click at [115, 311] on link "01675777" at bounding box center [119, 311] width 45 height 11
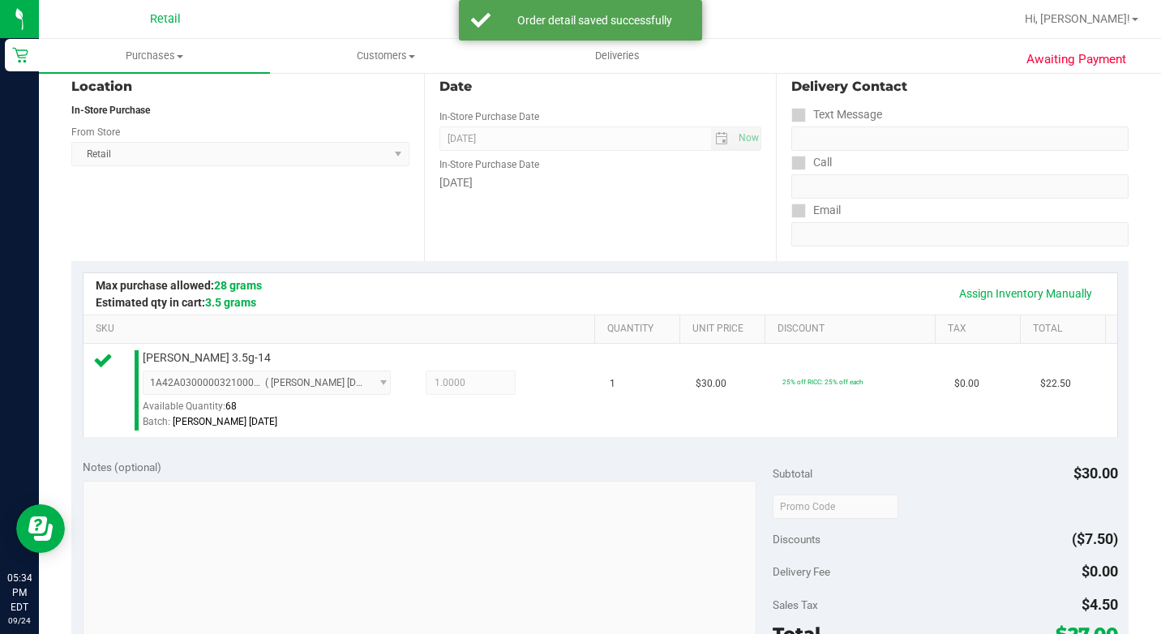
scroll to position [405, 0]
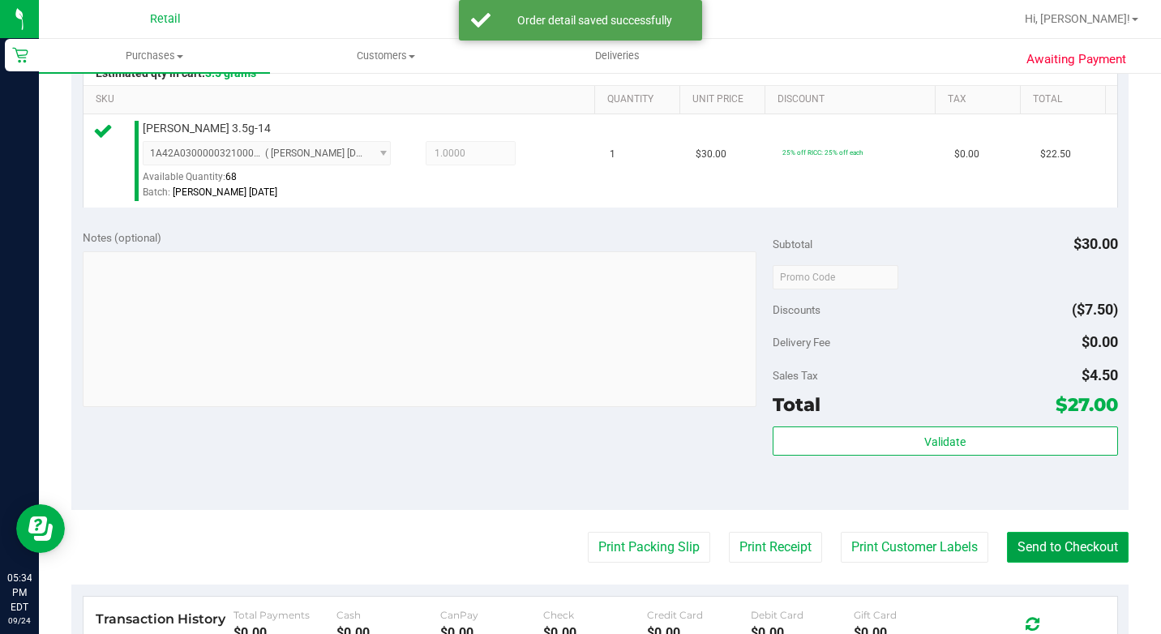
click at [1052, 563] on button "Send to Checkout" at bounding box center [1068, 547] width 122 height 31
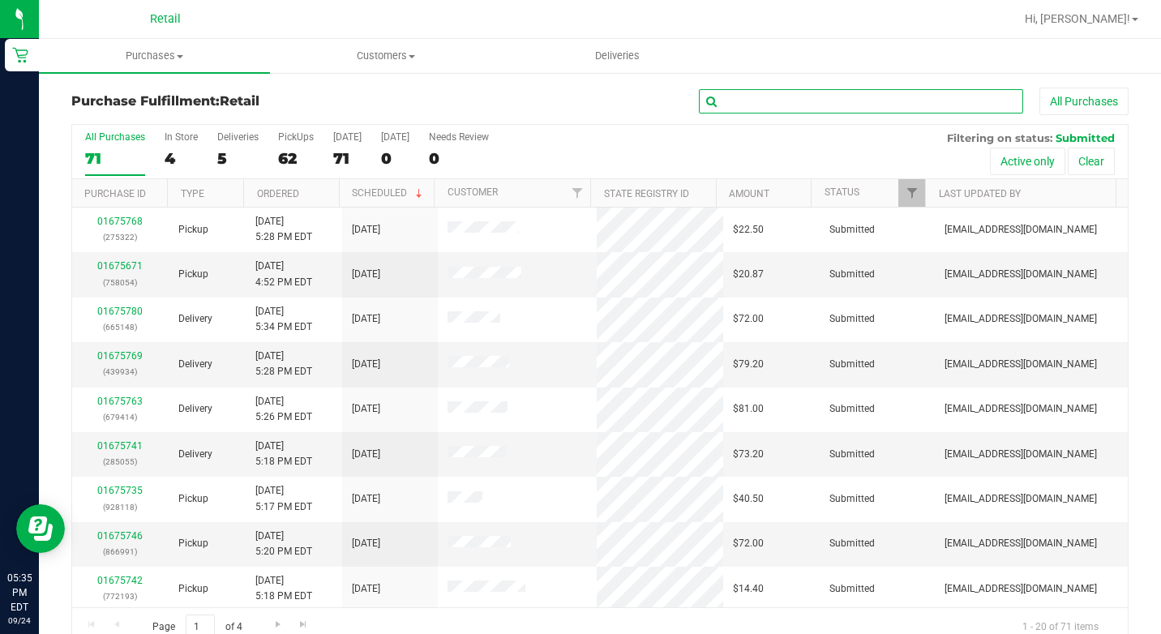
click at [724, 97] on input "text" at bounding box center [861, 101] width 324 height 24
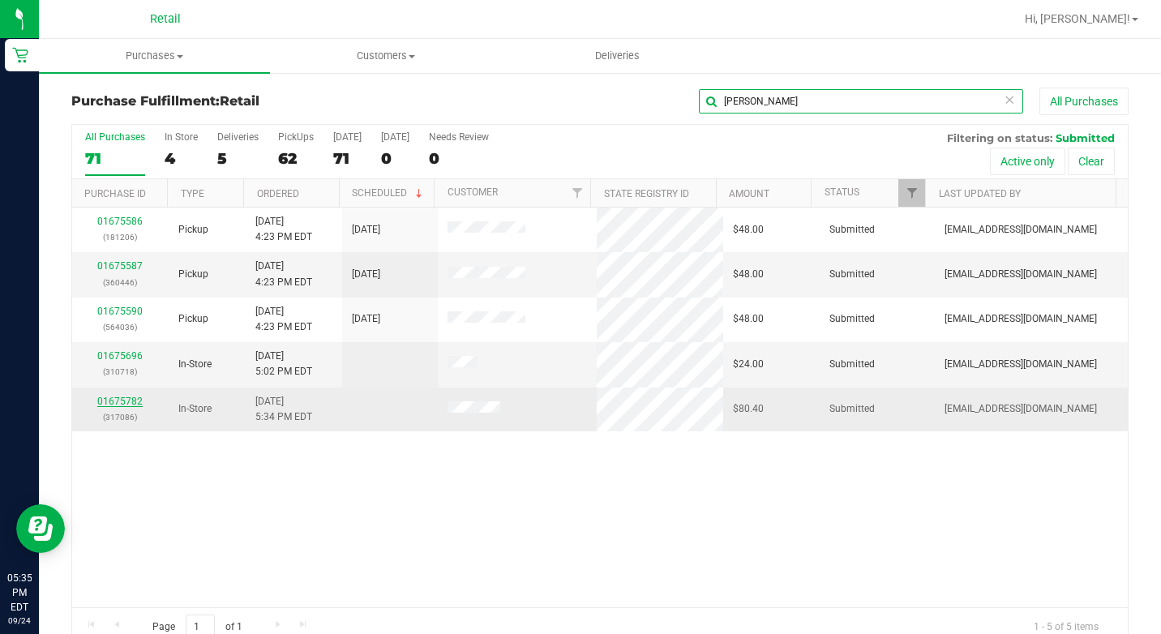
type input "[PERSON_NAME]"
click at [115, 398] on link "01675782" at bounding box center [119, 401] width 45 height 11
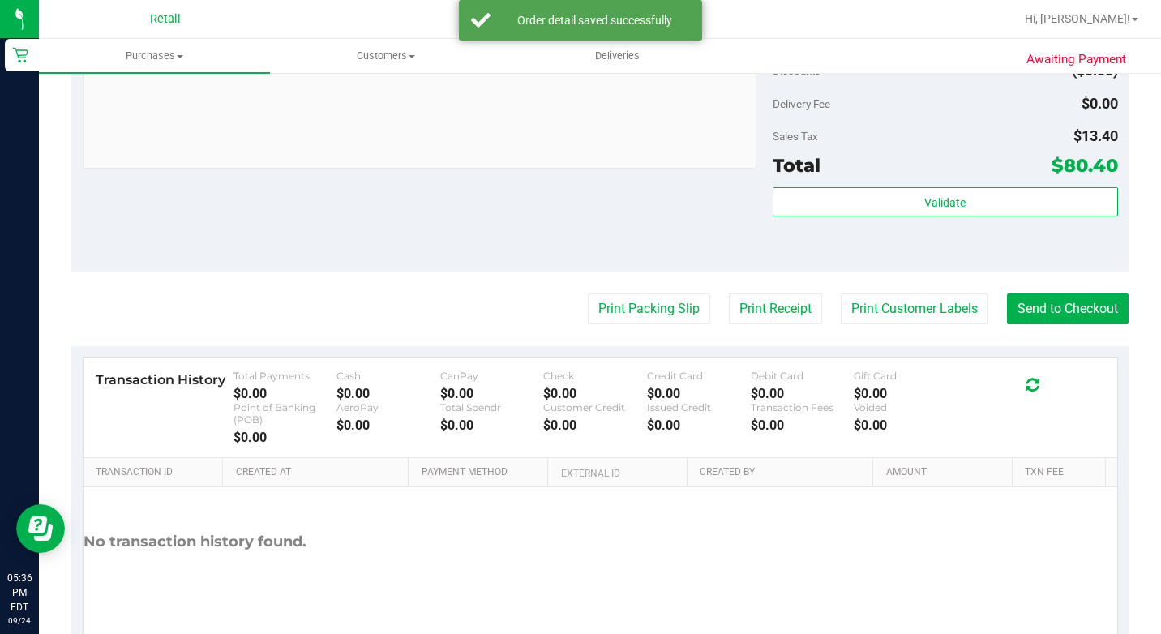
scroll to position [958, 0]
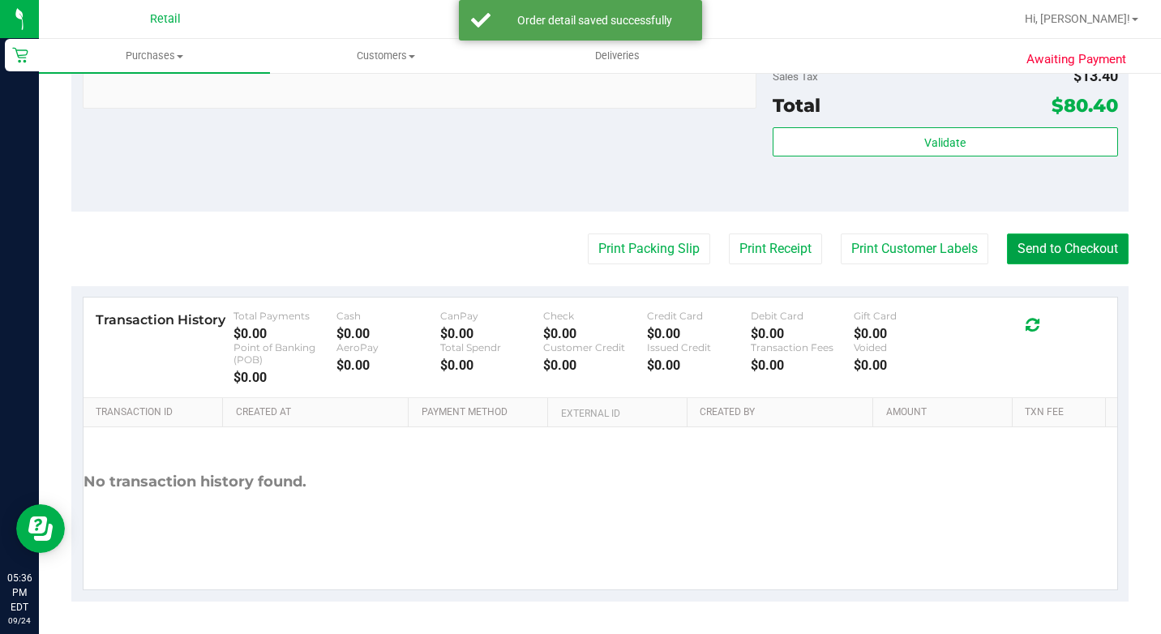
click at [1023, 246] on button "Send to Checkout" at bounding box center [1068, 249] width 122 height 31
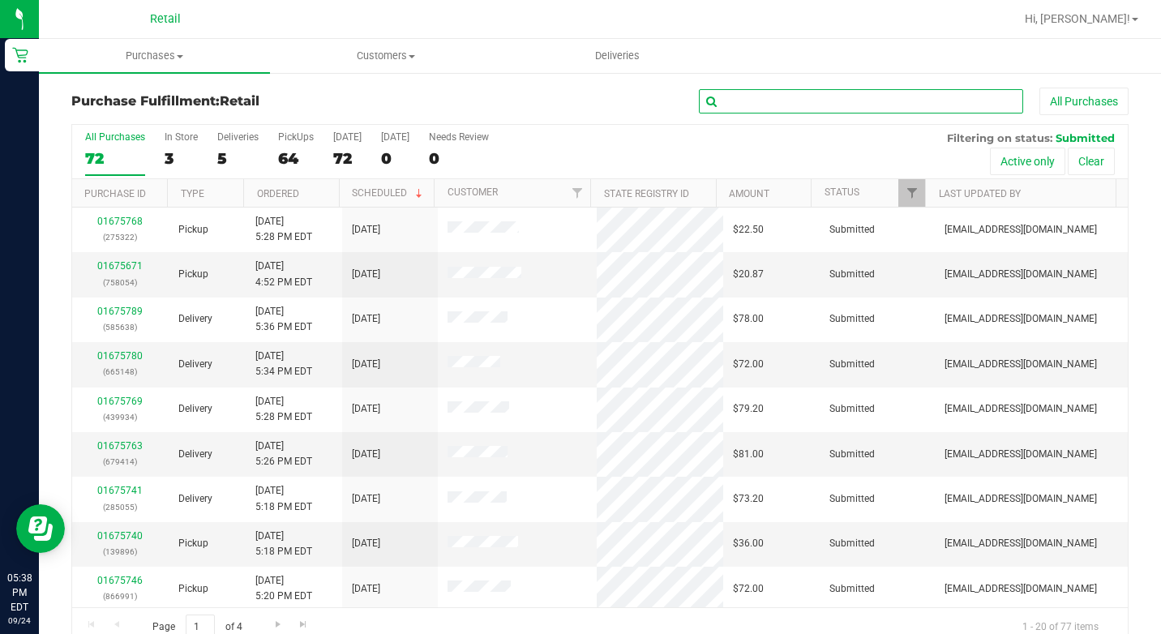
click at [731, 94] on input "text" at bounding box center [861, 101] width 324 height 24
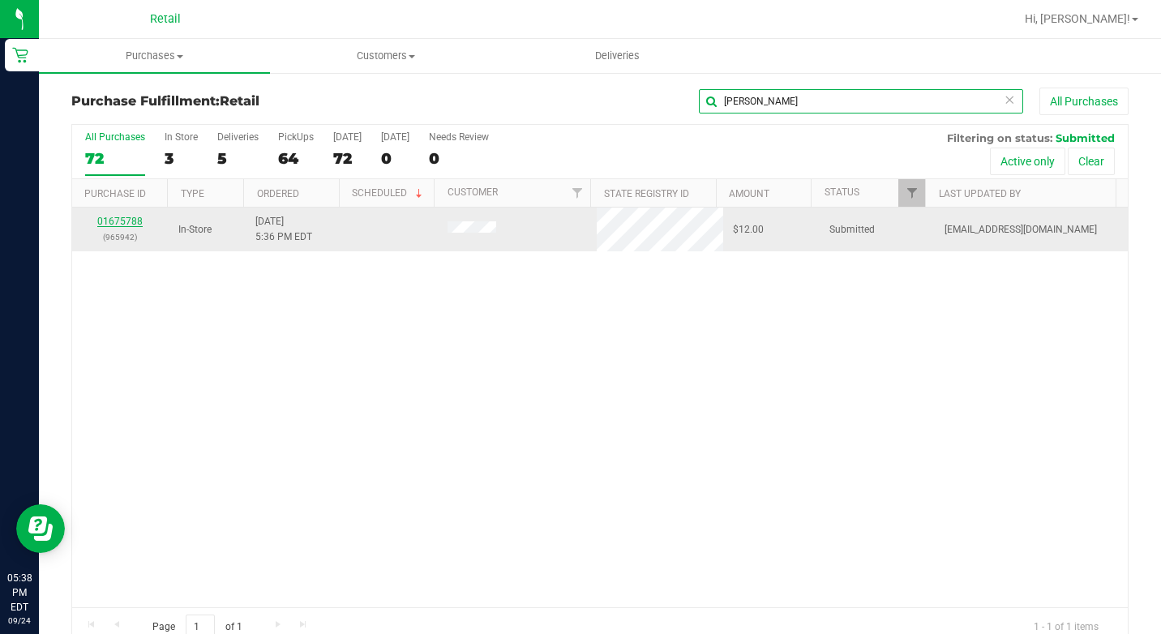
type input "[PERSON_NAME]"
click at [119, 221] on link "01675788" at bounding box center [119, 221] width 45 height 11
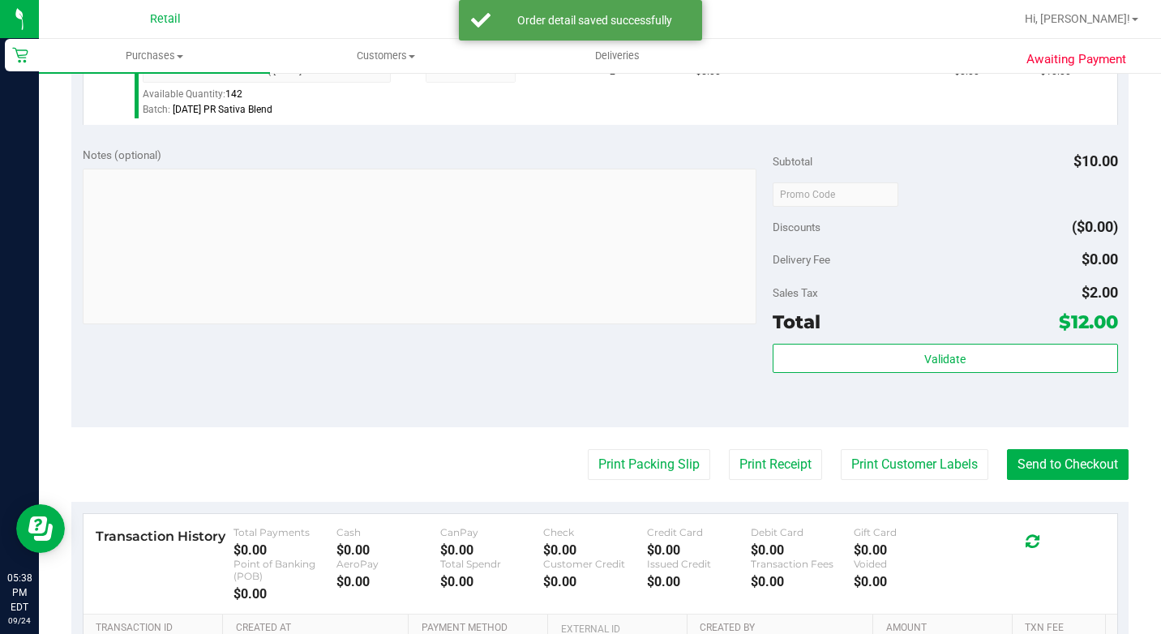
scroll to position [714, 0]
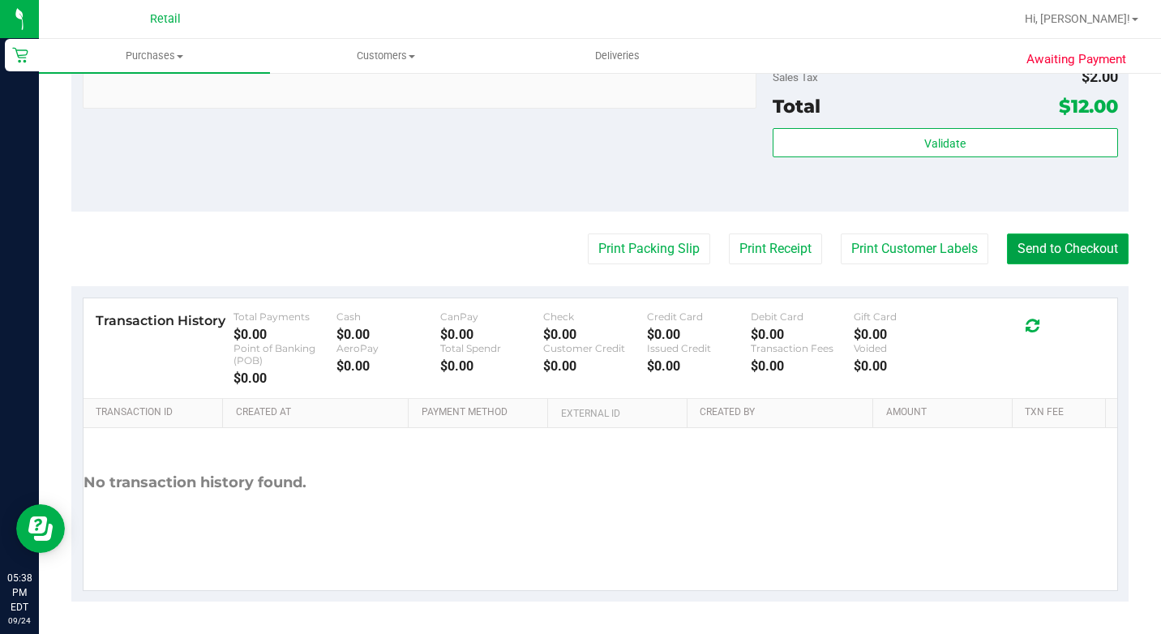
click at [1089, 255] on button "Send to Checkout" at bounding box center [1068, 249] width 122 height 31
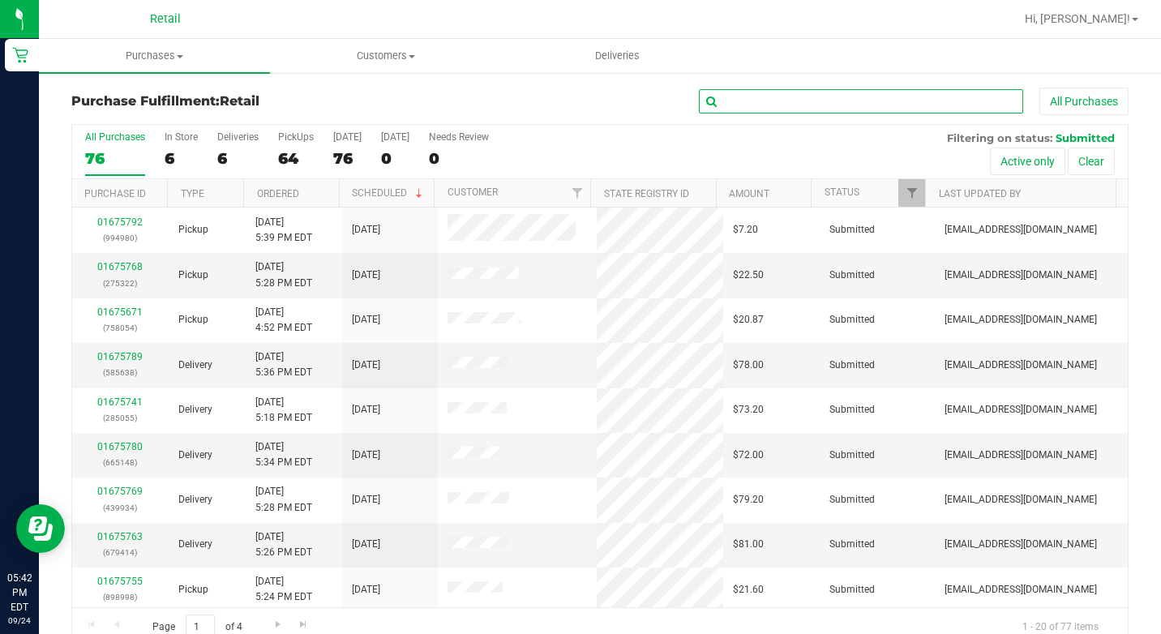
click at [723, 101] on input "text" at bounding box center [861, 101] width 324 height 24
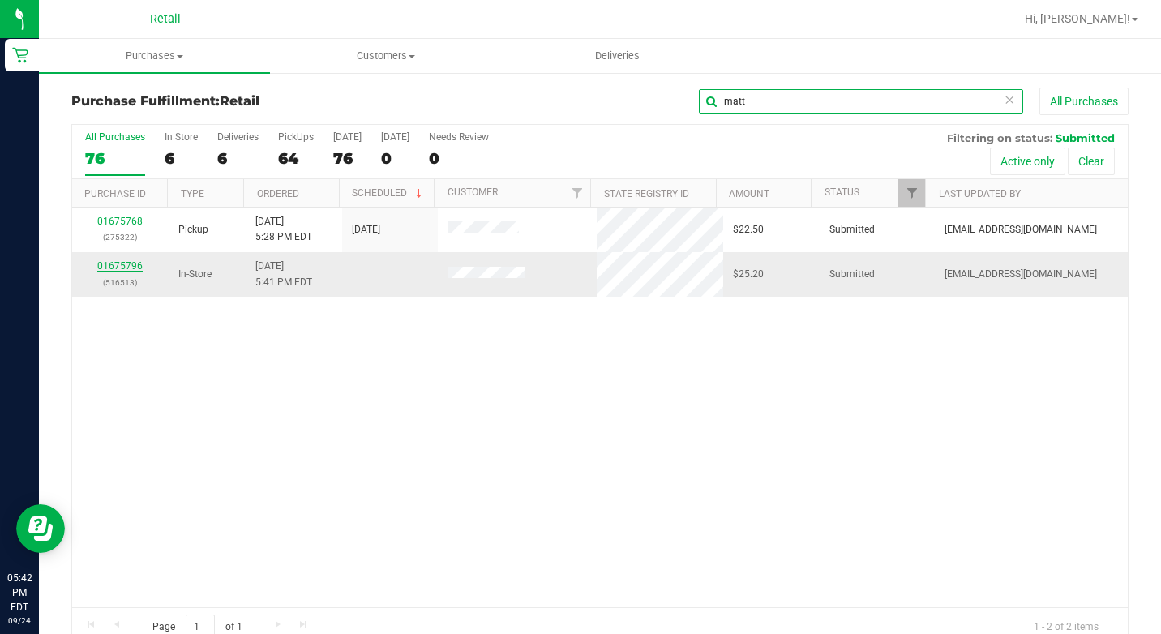
type input "matt"
click at [126, 268] on link "01675796" at bounding box center [119, 265] width 45 height 11
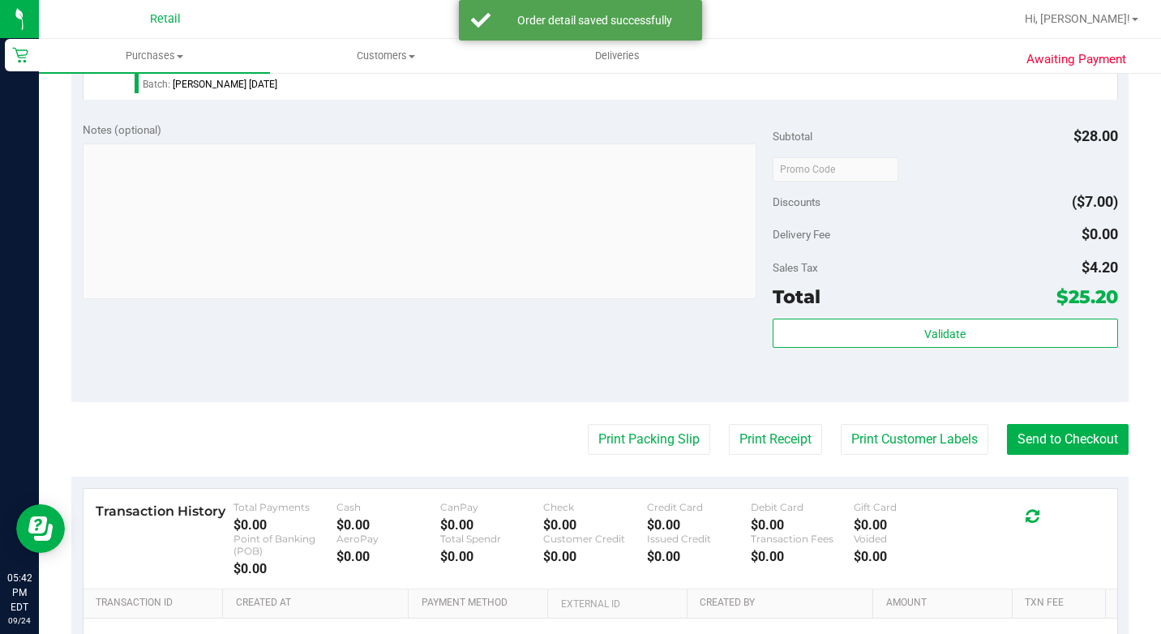
scroll to position [649, 0]
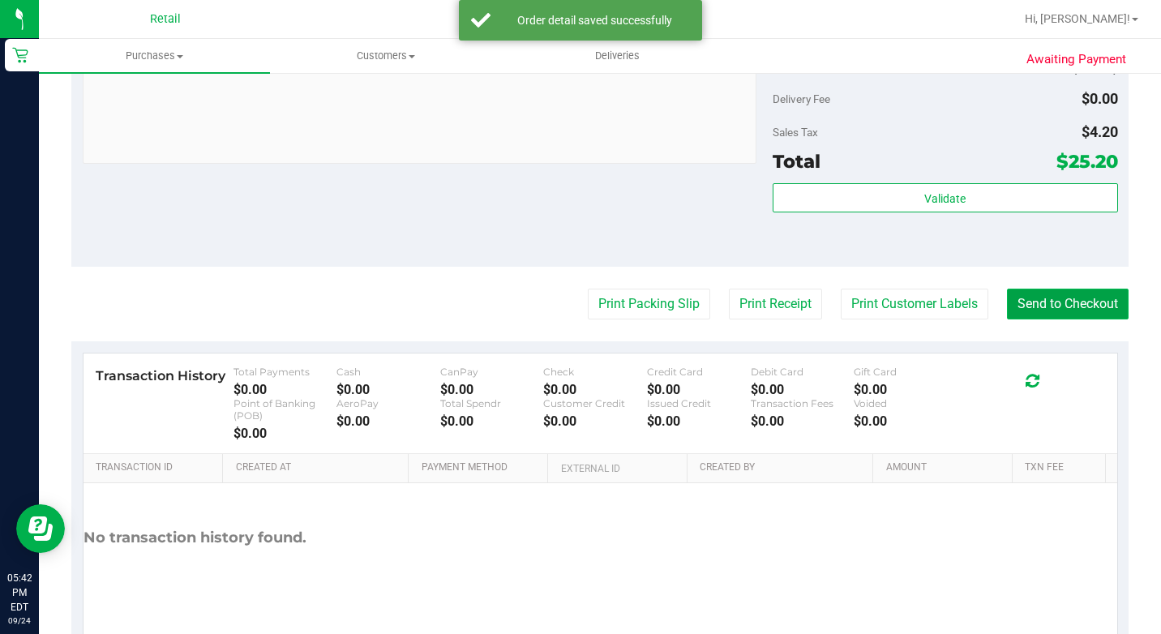
click at [1070, 319] on button "Send to Checkout" at bounding box center [1068, 304] width 122 height 31
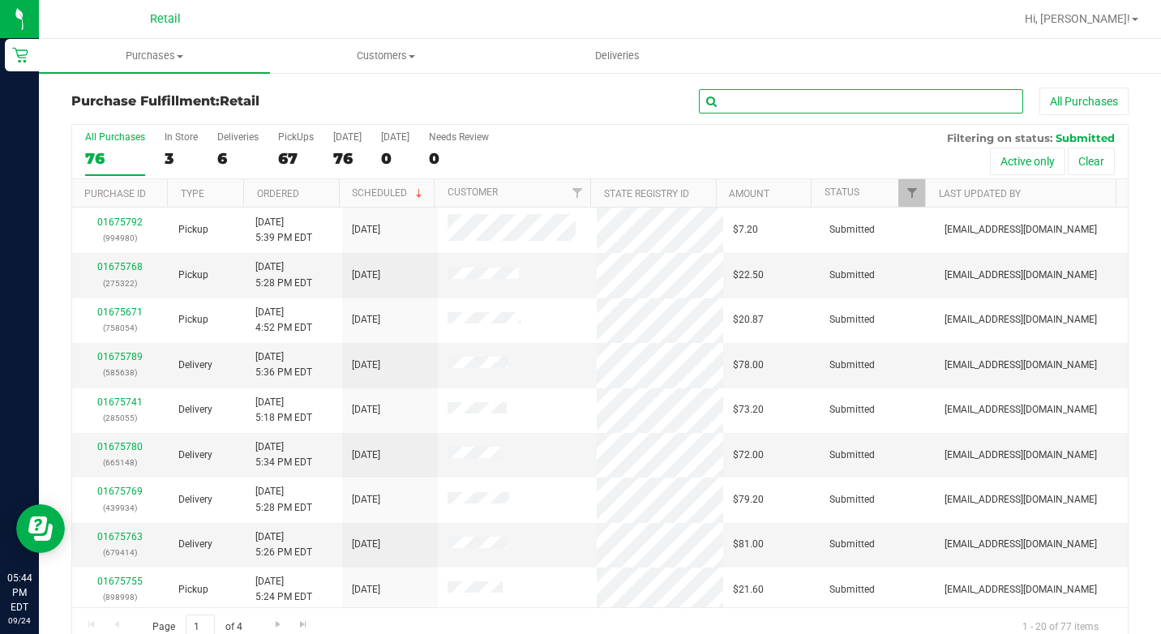
click at [741, 100] on input "text" at bounding box center [861, 101] width 324 height 24
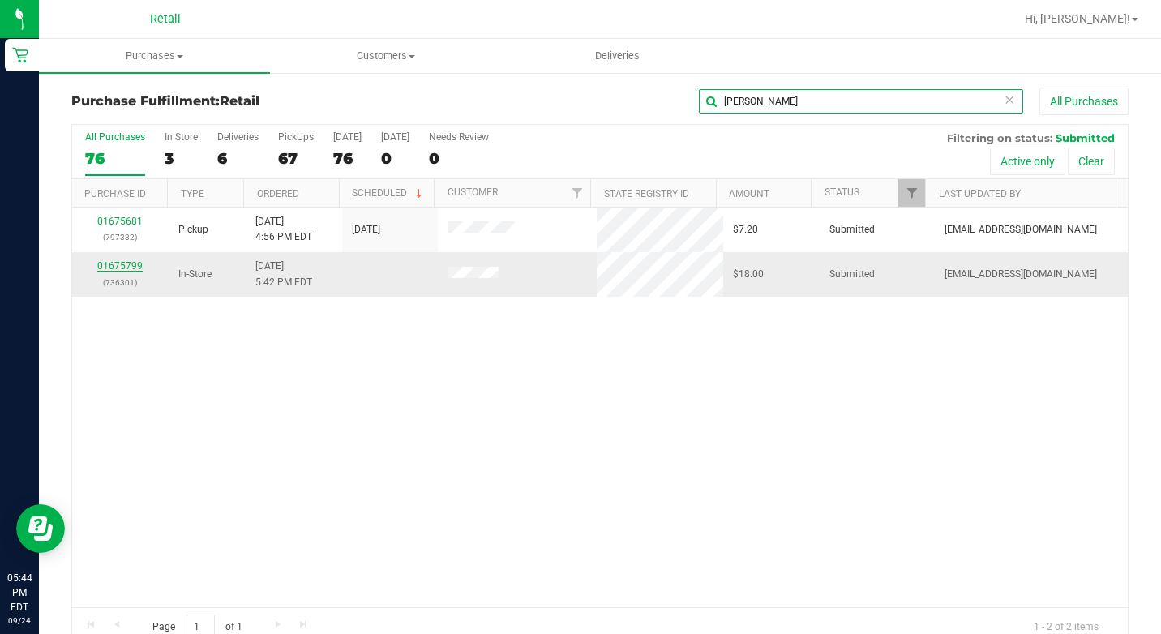
type input "[PERSON_NAME]"
click at [130, 268] on link "01675799" at bounding box center [119, 265] width 45 height 11
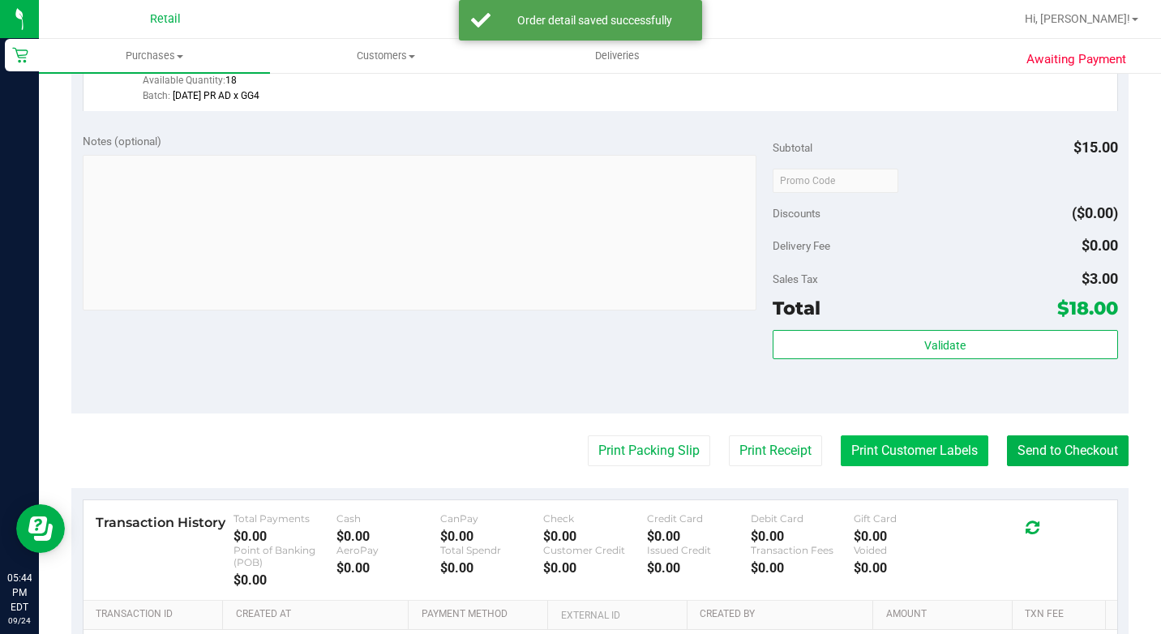
scroll to position [649, 0]
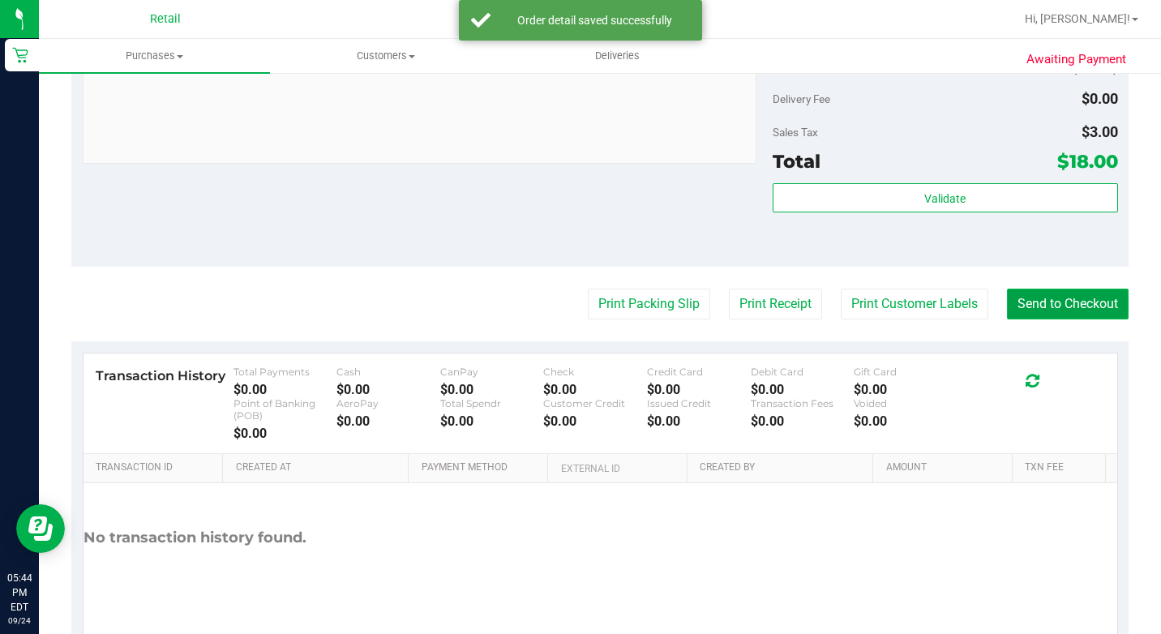
click at [1047, 319] on button "Send to Checkout" at bounding box center [1068, 304] width 122 height 31
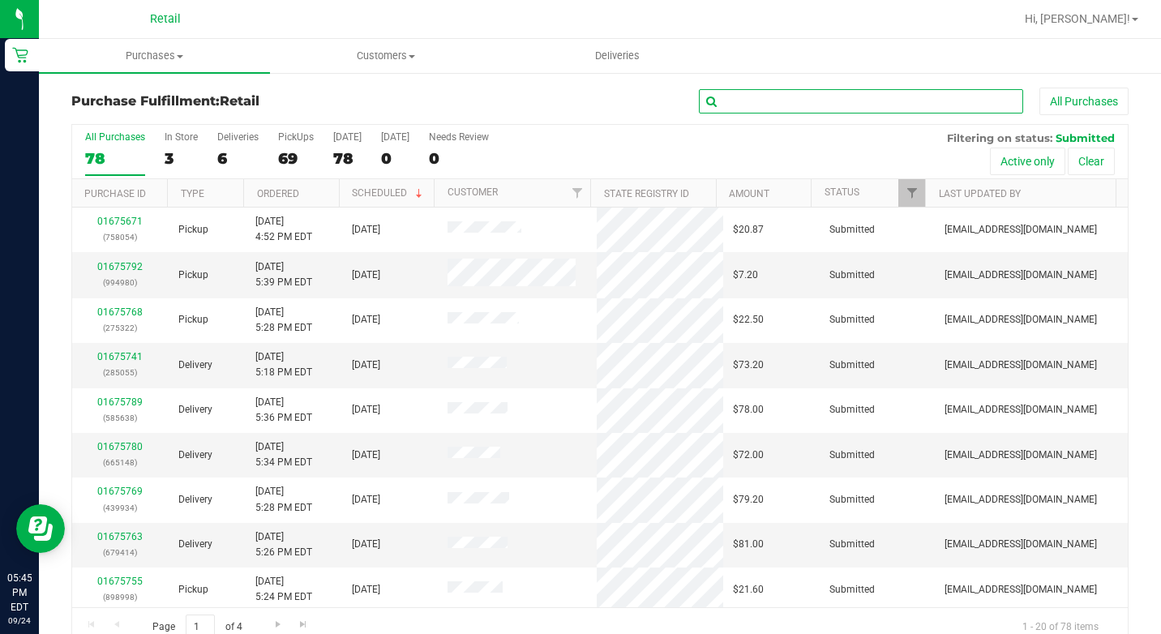
click at [768, 102] on input "text" at bounding box center [861, 101] width 324 height 24
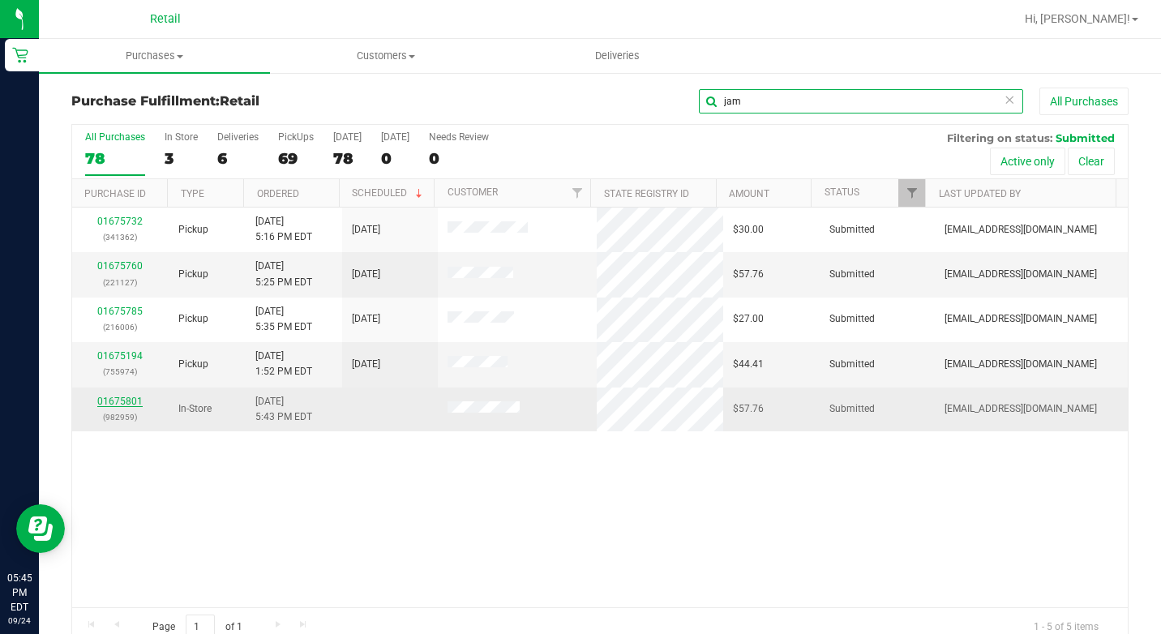
type input "jam"
click at [122, 399] on link "01675801" at bounding box center [119, 401] width 45 height 11
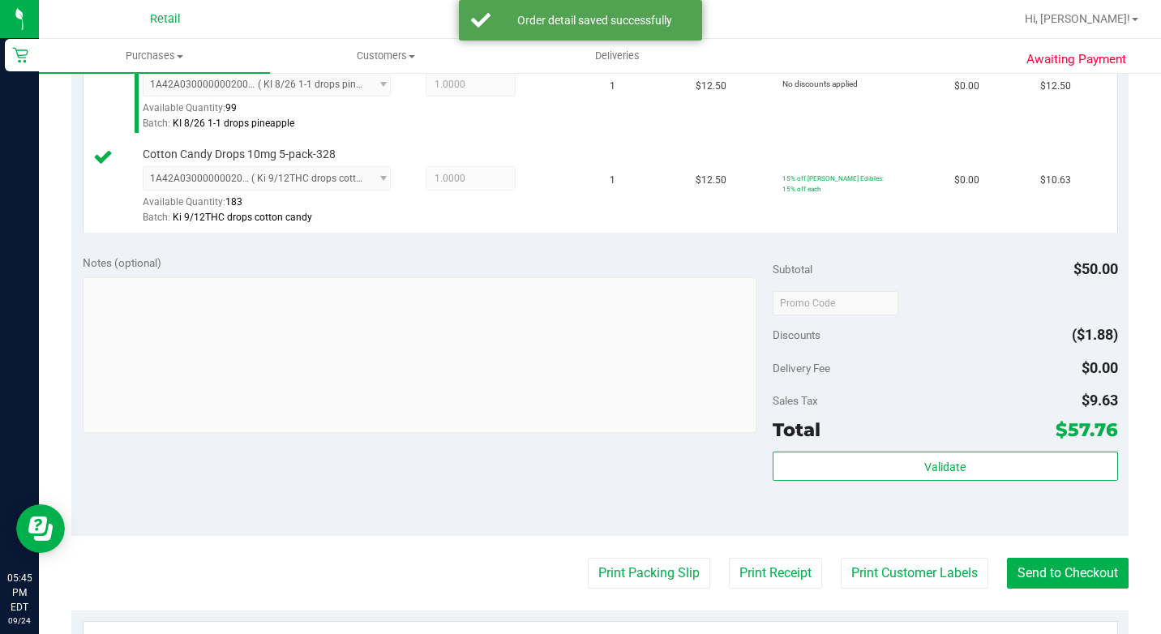
scroll to position [730, 0]
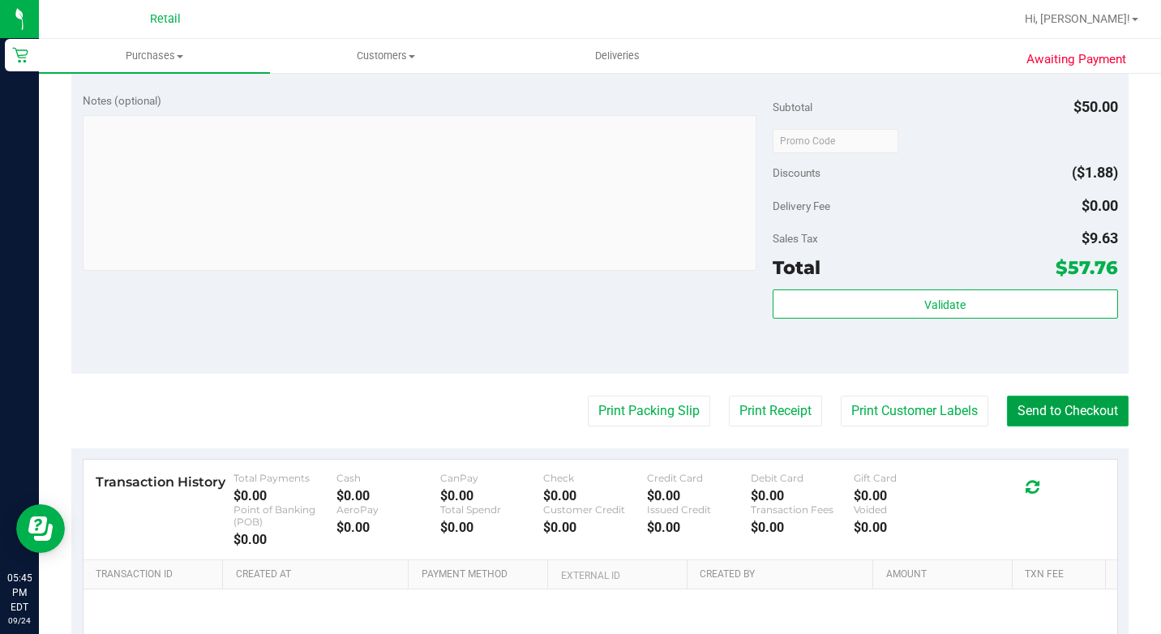
click at [1044, 426] on button "Send to Checkout" at bounding box center [1068, 411] width 122 height 31
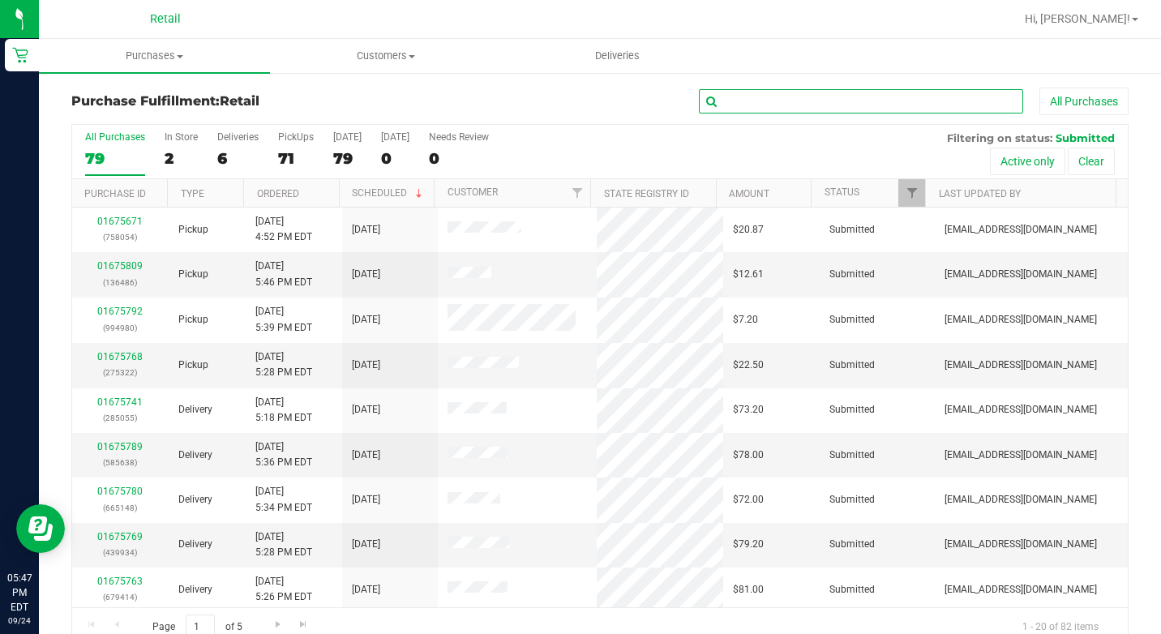
click at [710, 104] on input "text" at bounding box center [861, 101] width 324 height 24
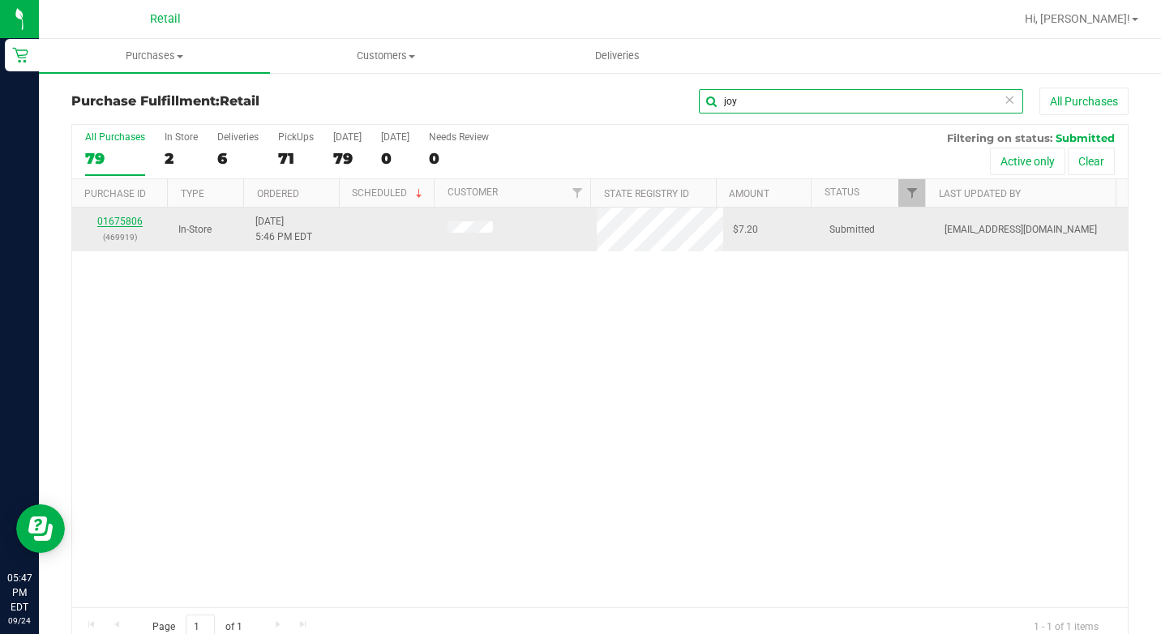
type input "joy"
click at [110, 216] on link "01675806" at bounding box center [119, 221] width 45 height 11
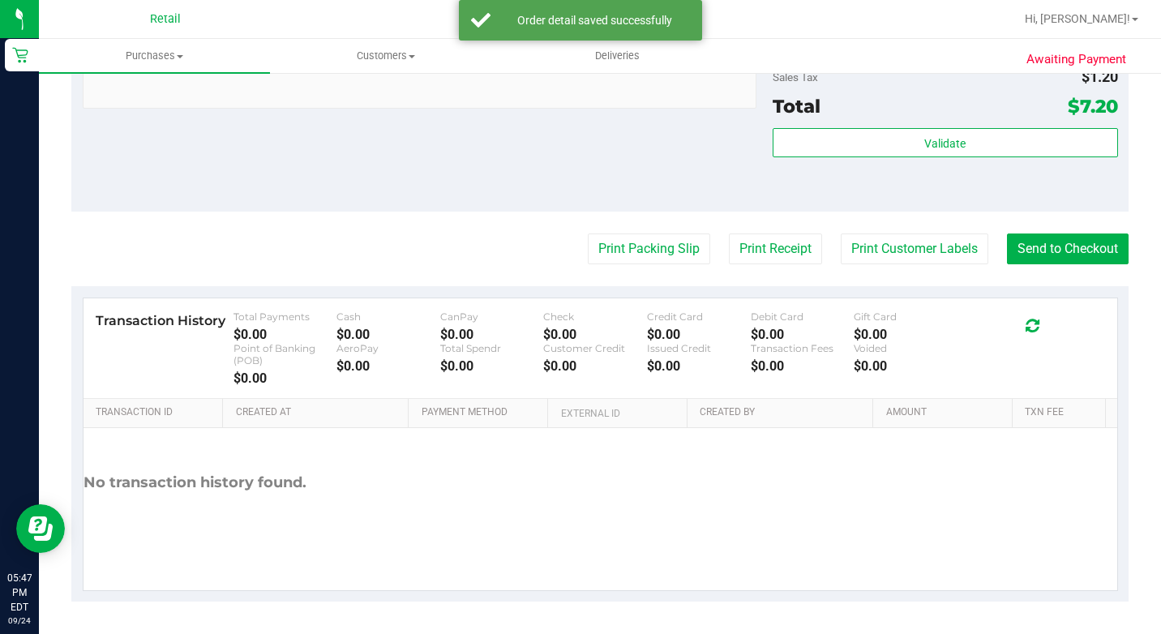
scroll to position [726, 0]
click at [1045, 250] on button "Send to Checkout" at bounding box center [1068, 249] width 122 height 31
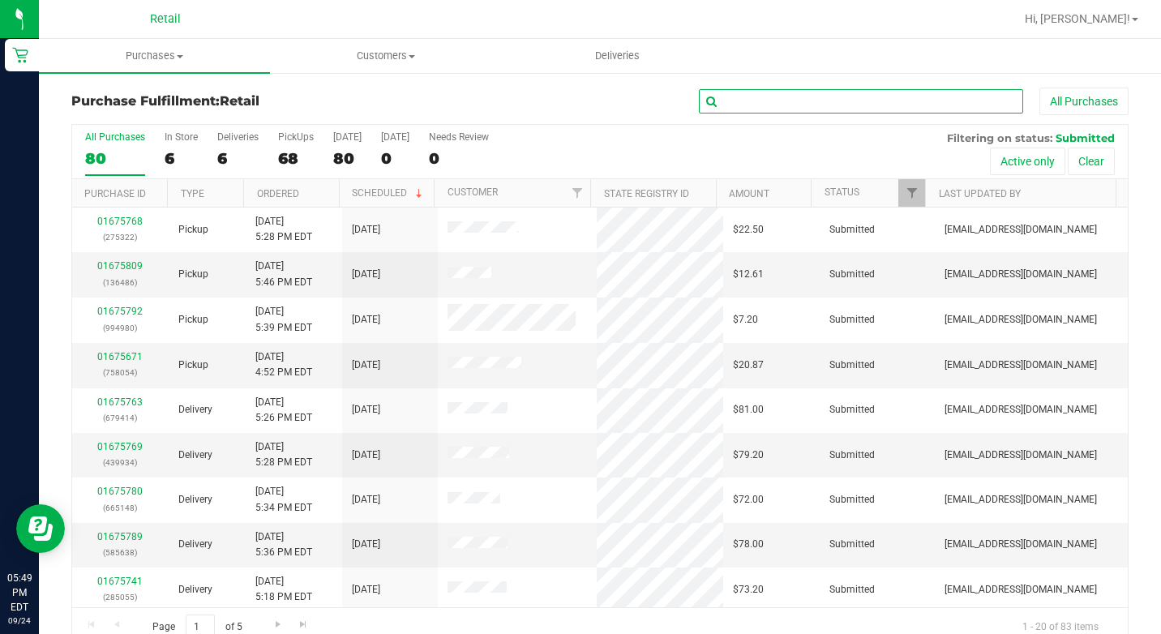
click at [736, 97] on input "text" at bounding box center [861, 101] width 324 height 24
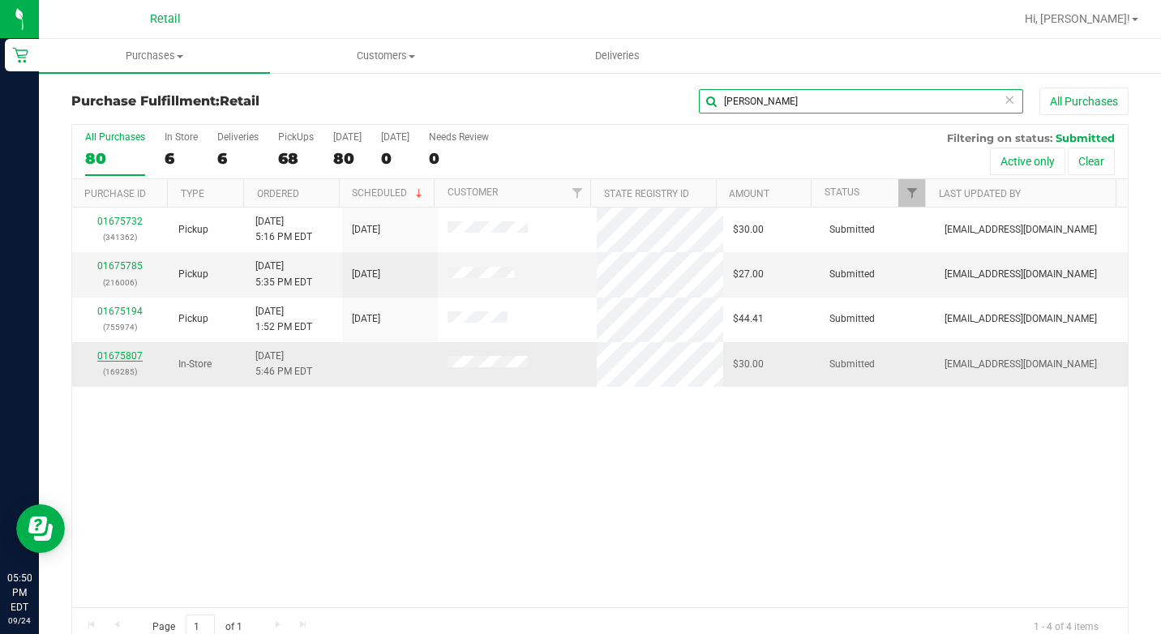
type input "[PERSON_NAME]"
click at [126, 351] on link "01675807" at bounding box center [119, 355] width 45 height 11
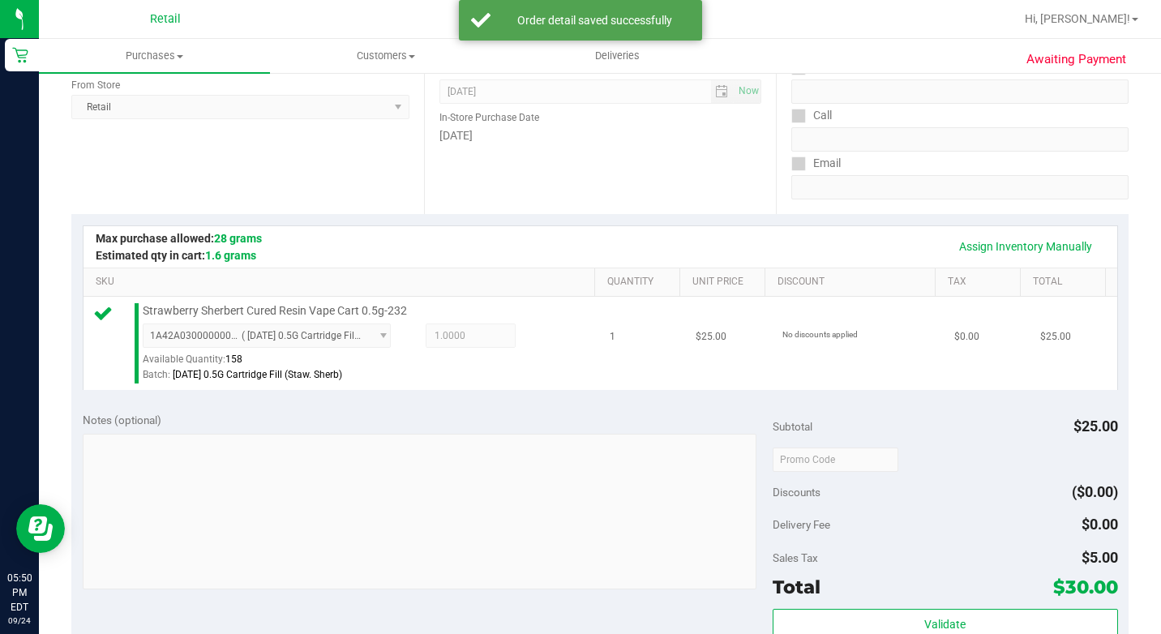
scroll to position [405, 0]
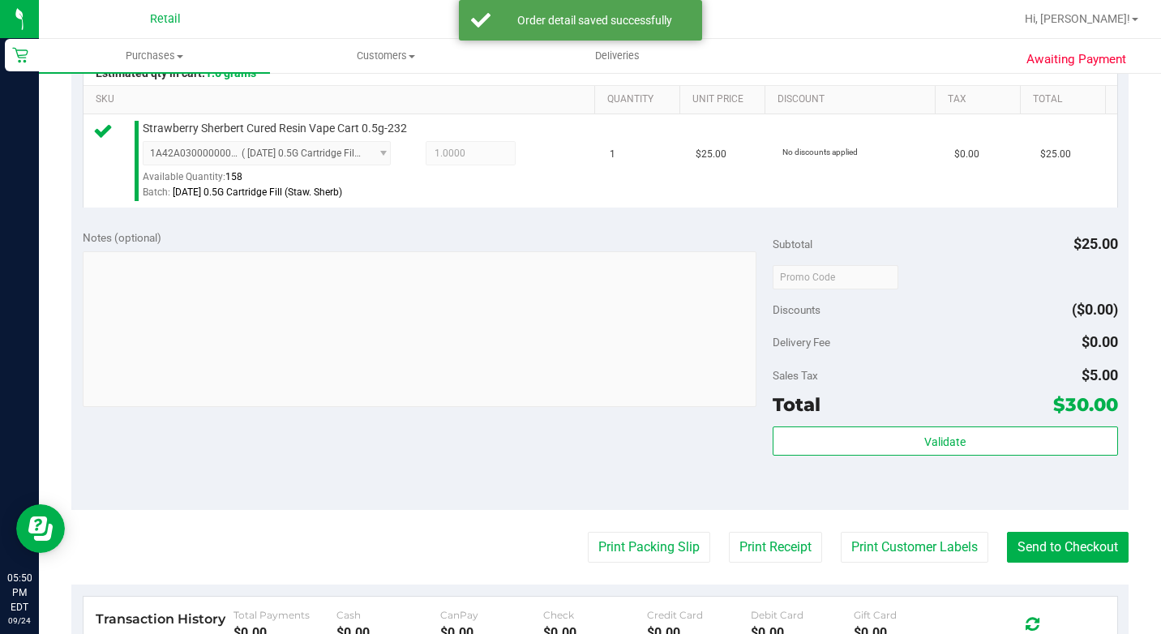
click at [1067, 549] on purchase-details "Back Edit Purchase Cancel Purchase View Profile # 01675807 Med | Rec METRC ID: …" at bounding box center [599, 291] width 1057 height 1218
click at [1070, 552] on purchase-details "Back Edit Purchase Cancel Purchase View Profile # 01675807 Med | Rec METRC ID: …" at bounding box center [599, 291] width 1057 height 1218
click at [1073, 559] on button "Send to Checkout" at bounding box center [1068, 547] width 122 height 31
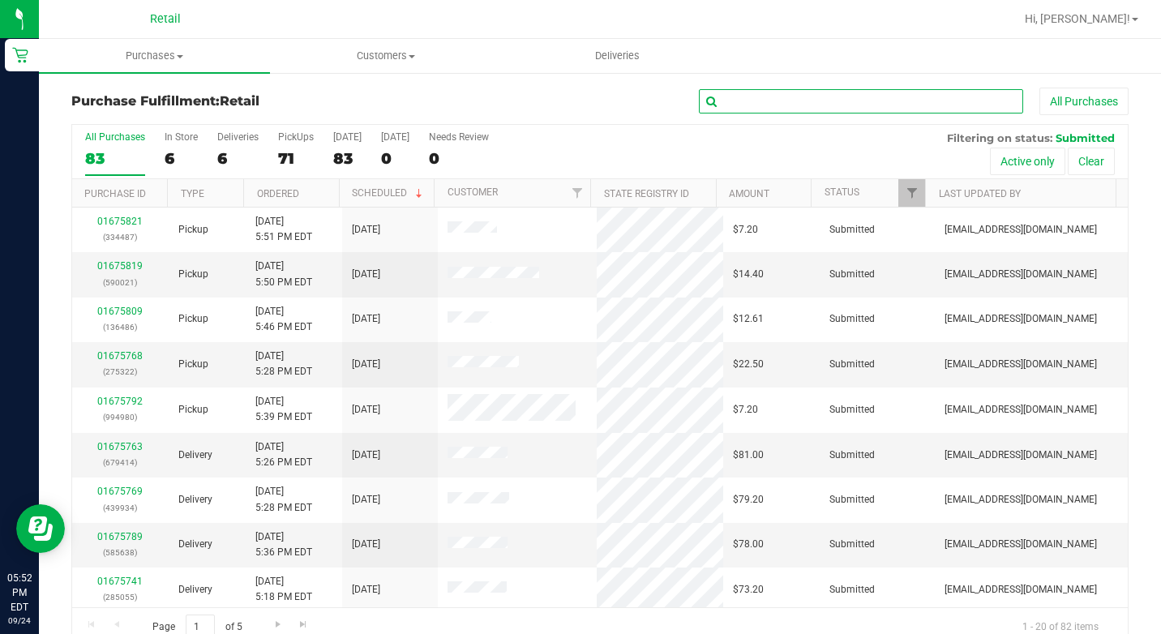
click at [719, 105] on input "text" at bounding box center [861, 101] width 324 height 24
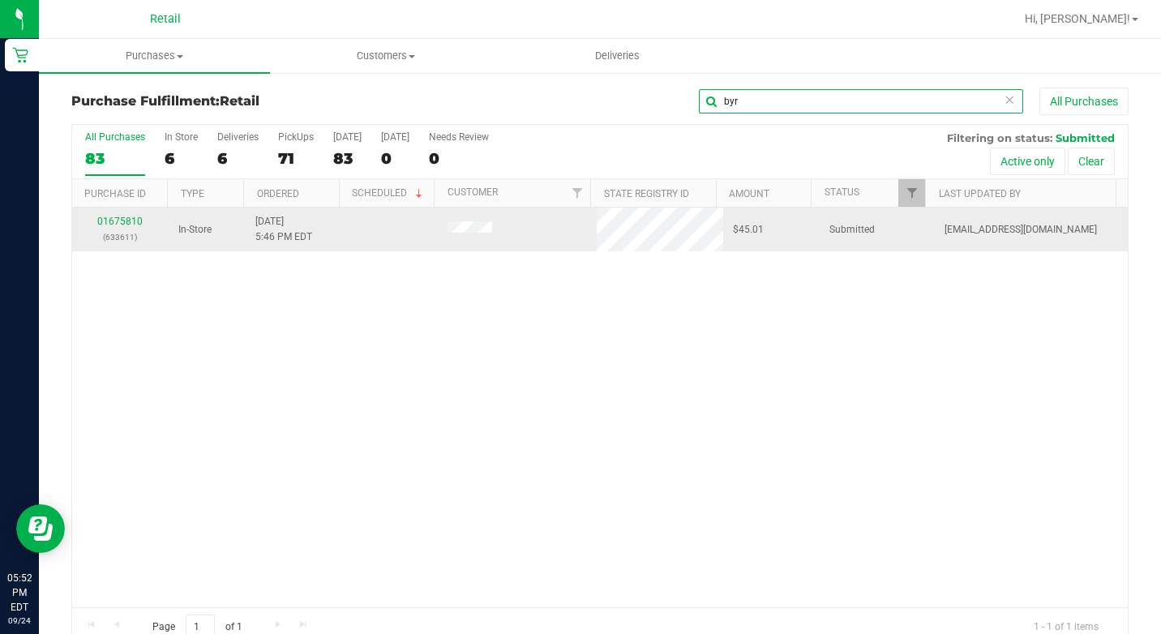
type input "byr"
click at [121, 228] on div "01675810 (633611)" at bounding box center [120, 229] width 77 height 31
click at [121, 225] on link "01675810" at bounding box center [119, 221] width 45 height 11
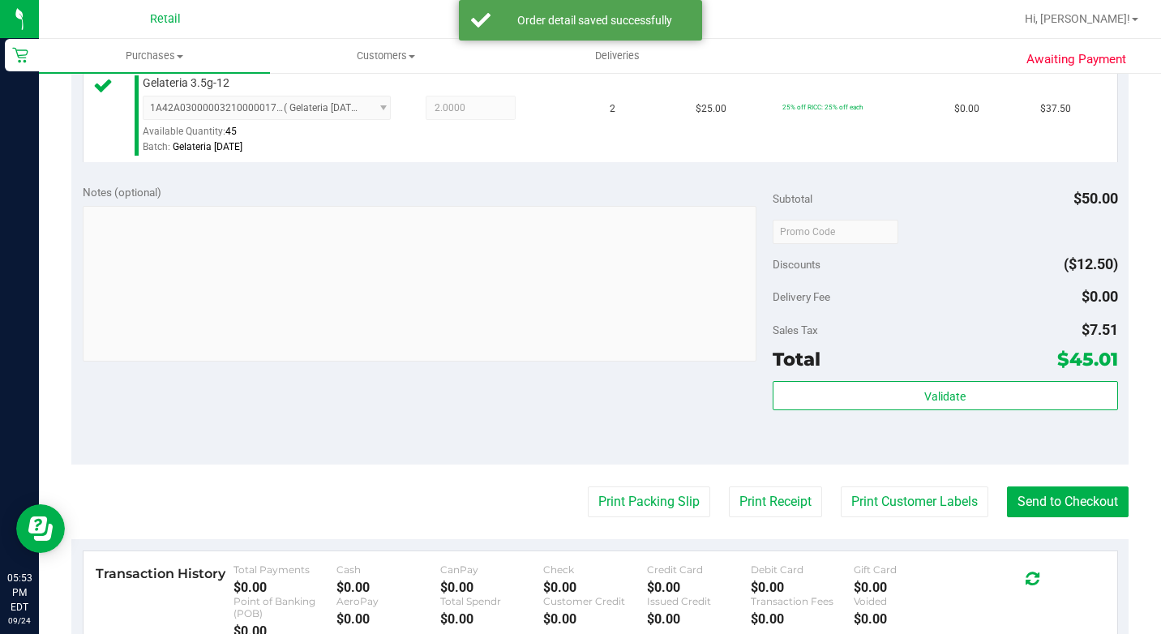
scroll to position [568, 0]
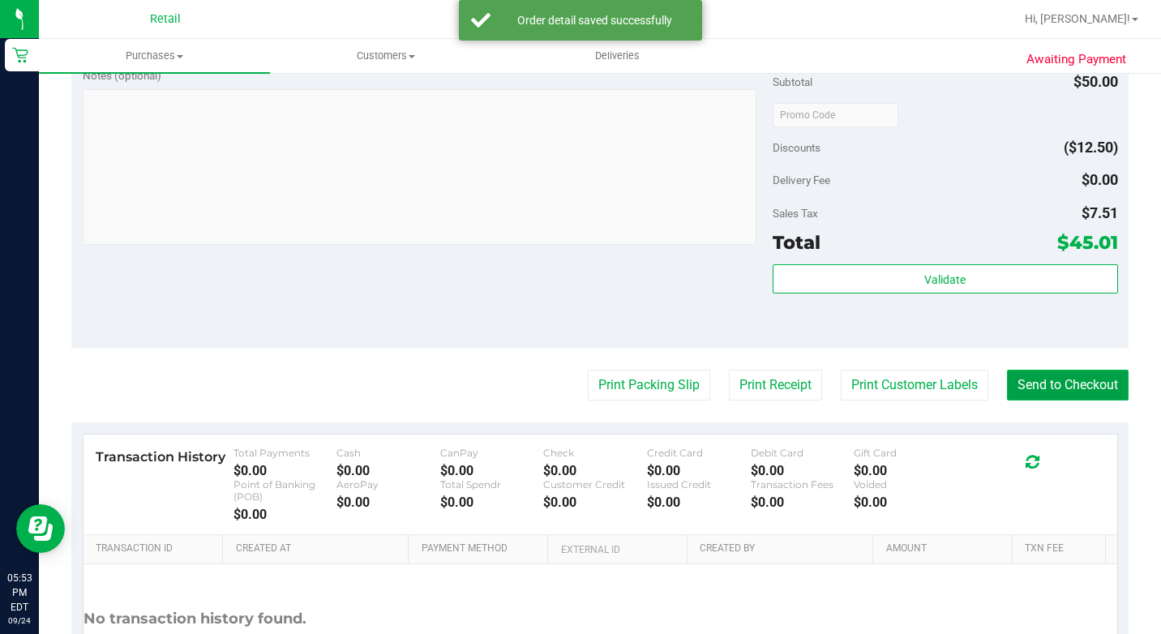
click at [1064, 401] on button "Send to Checkout" at bounding box center [1068, 385] width 122 height 31
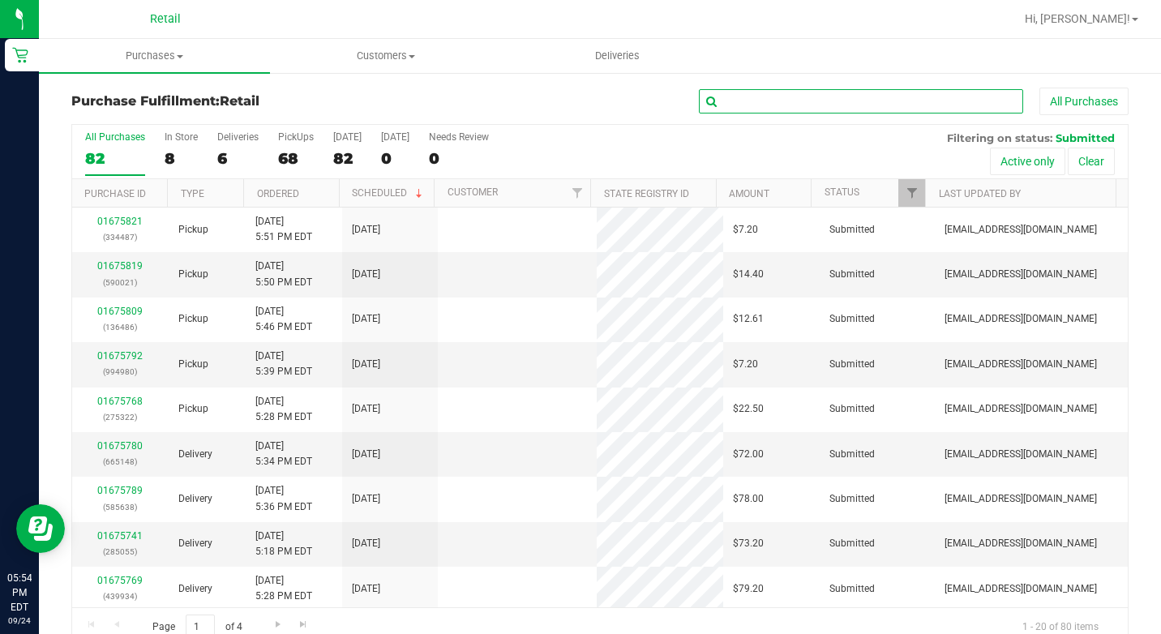
click at [817, 98] on input "text" at bounding box center [861, 101] width 324 height 24
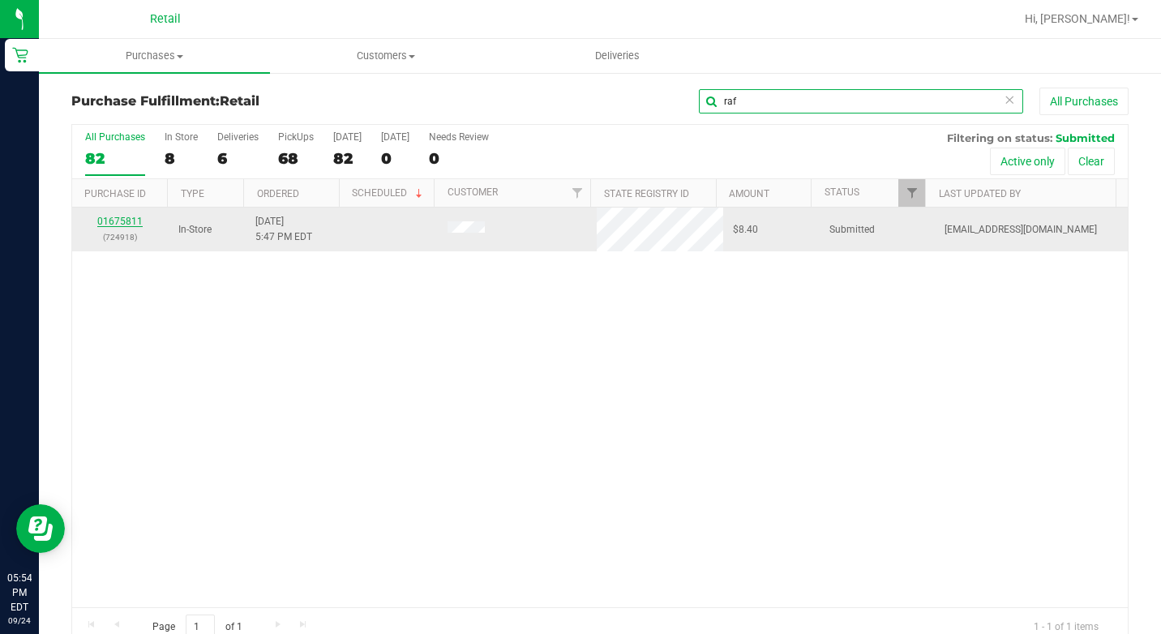
type input "raf"
click at [109, 219] on link "01675811" at bounding box center [119, 221] width 45 height 11
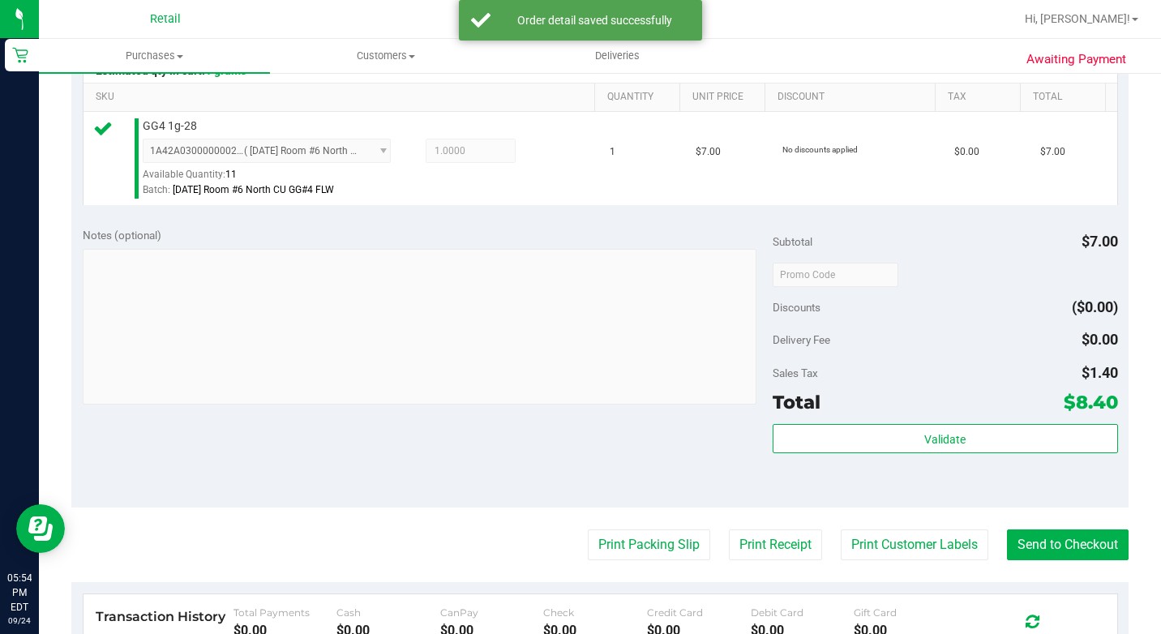
scroll to position [486, 0]
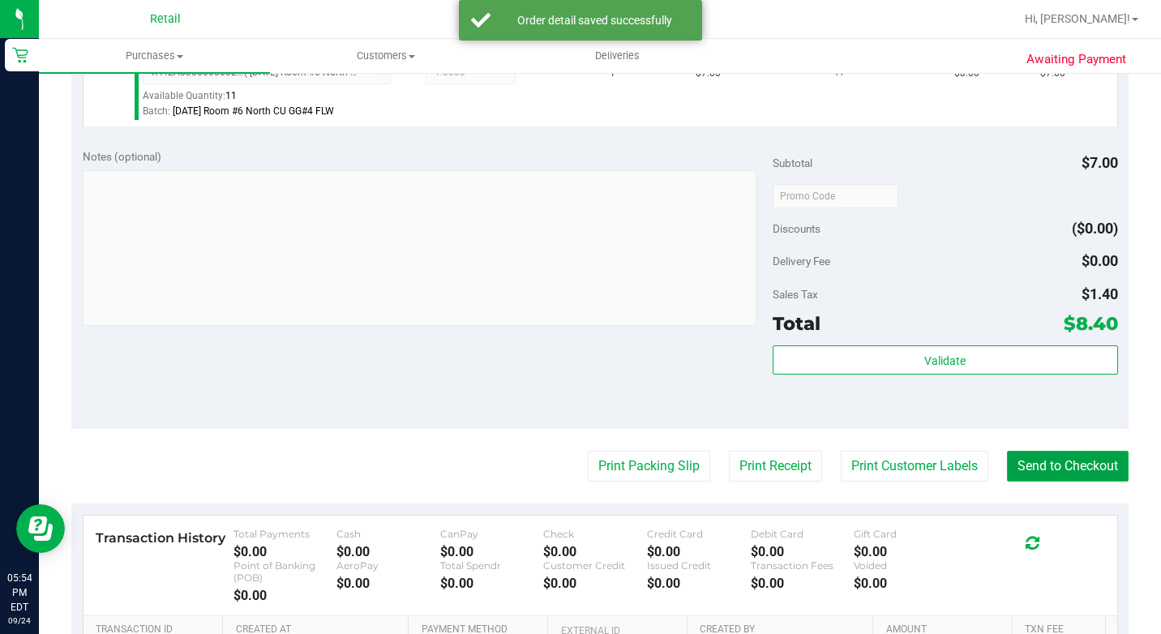
click at [1048, 482] on button "Send to Checkout" at bounding box center [1068, 466] width 122 height 31
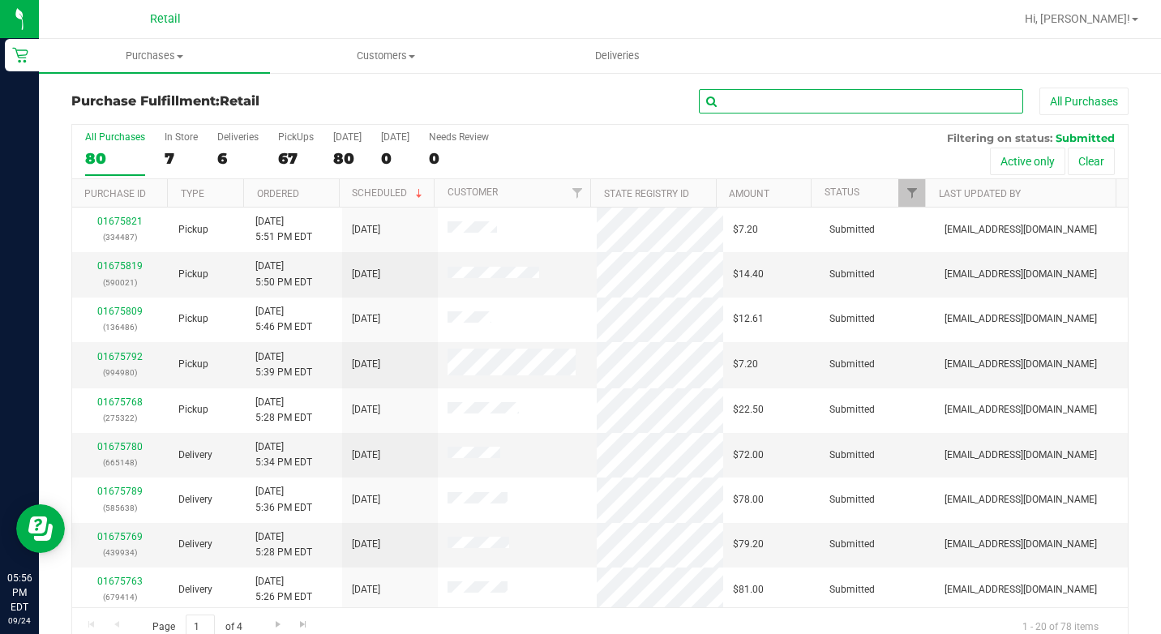
click at [819, 92] on input "text" at bounding box center [861, 101] width 324 height 24
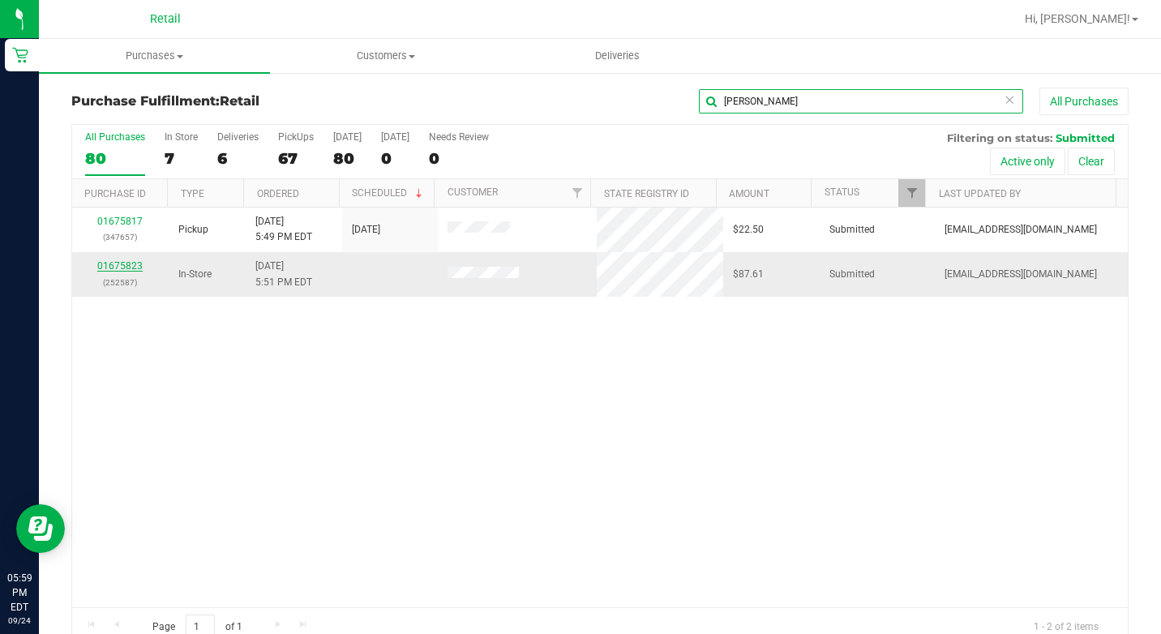
type input "[PERSON_NAME]"
click at [127, 263] on link "01675823" at bounding box center [119, 265] width 45 height 11
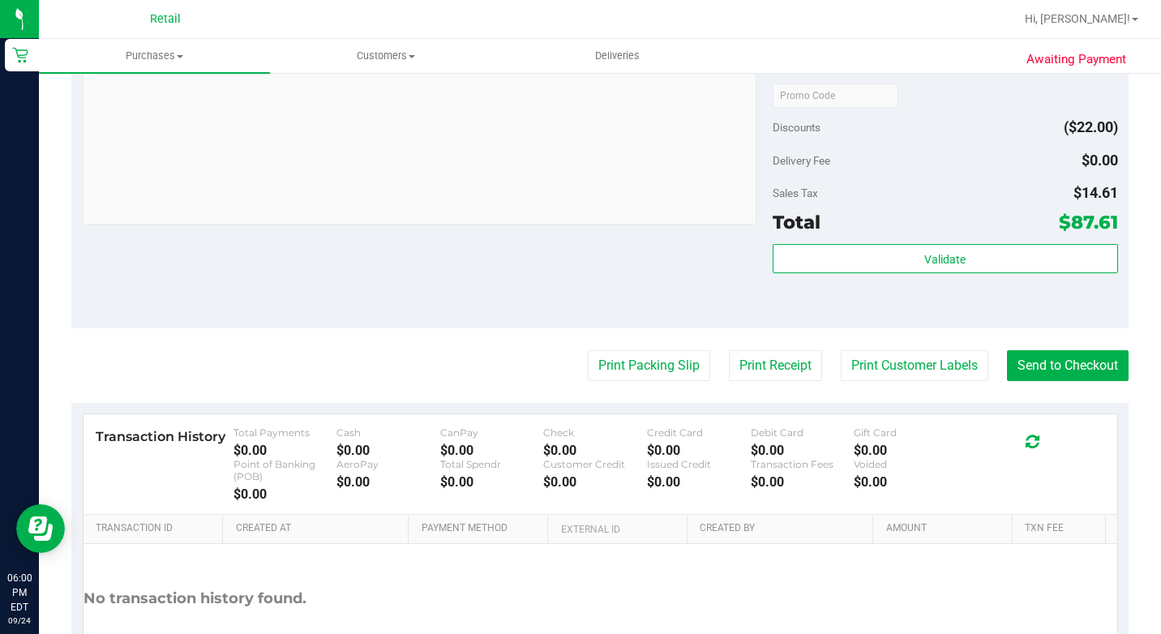
scroll to position [1135, 0]
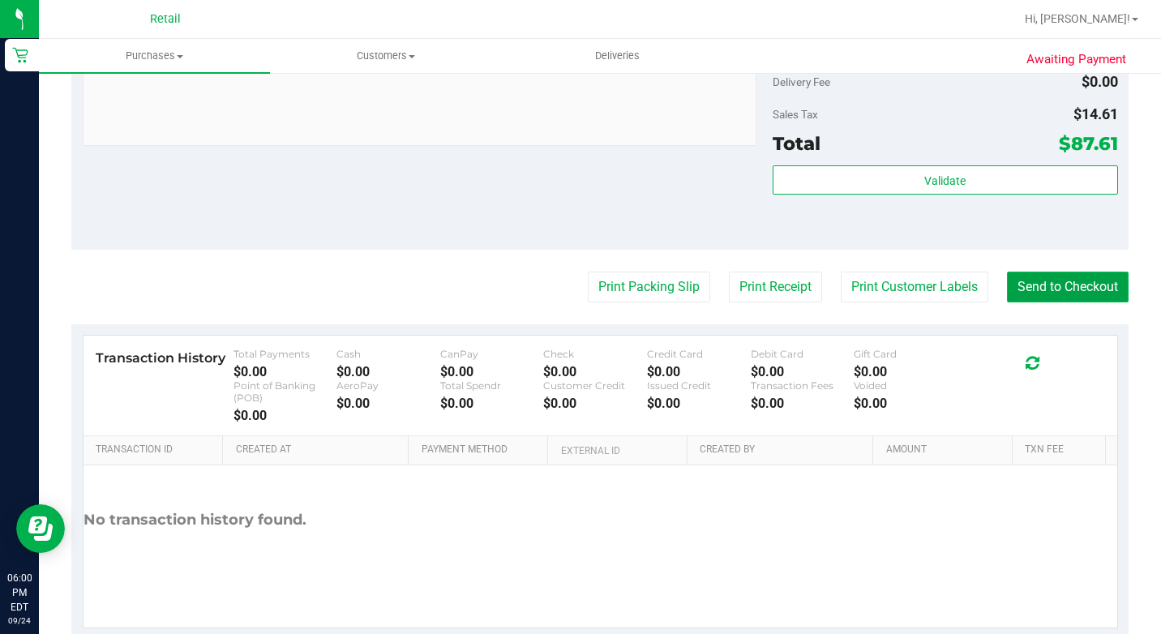
click at [1015, 302] on button "Send to Checkout" at bounding box center [1068, 287] width 122 height 31
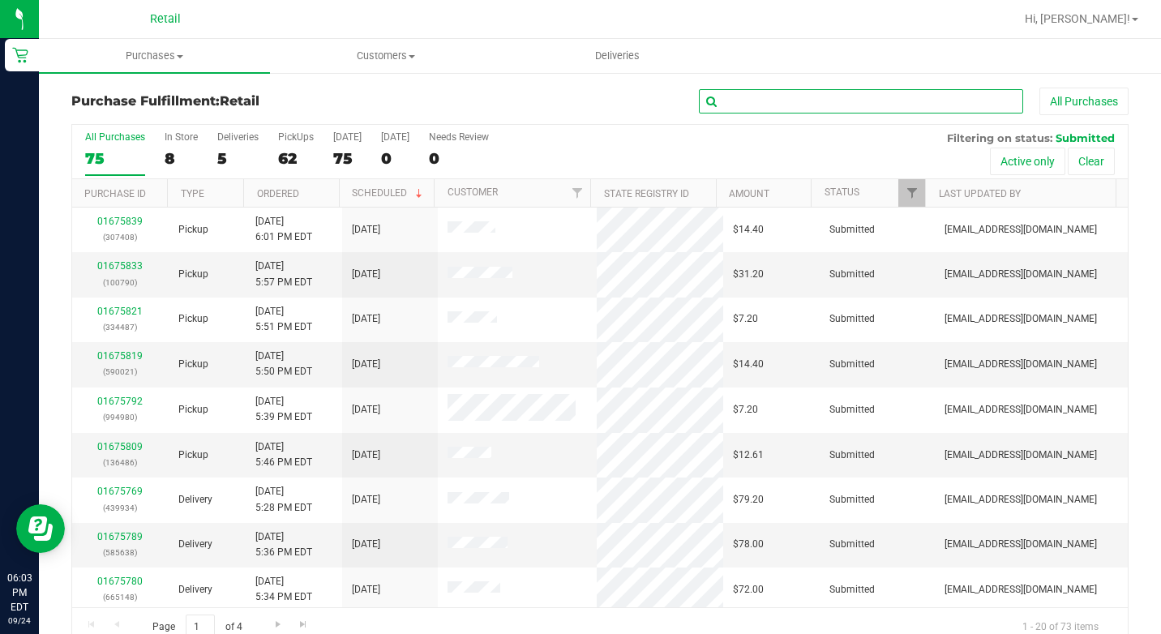
click at [781, 95] on input "text" at bounding box center [861, 101] width 324 height 24
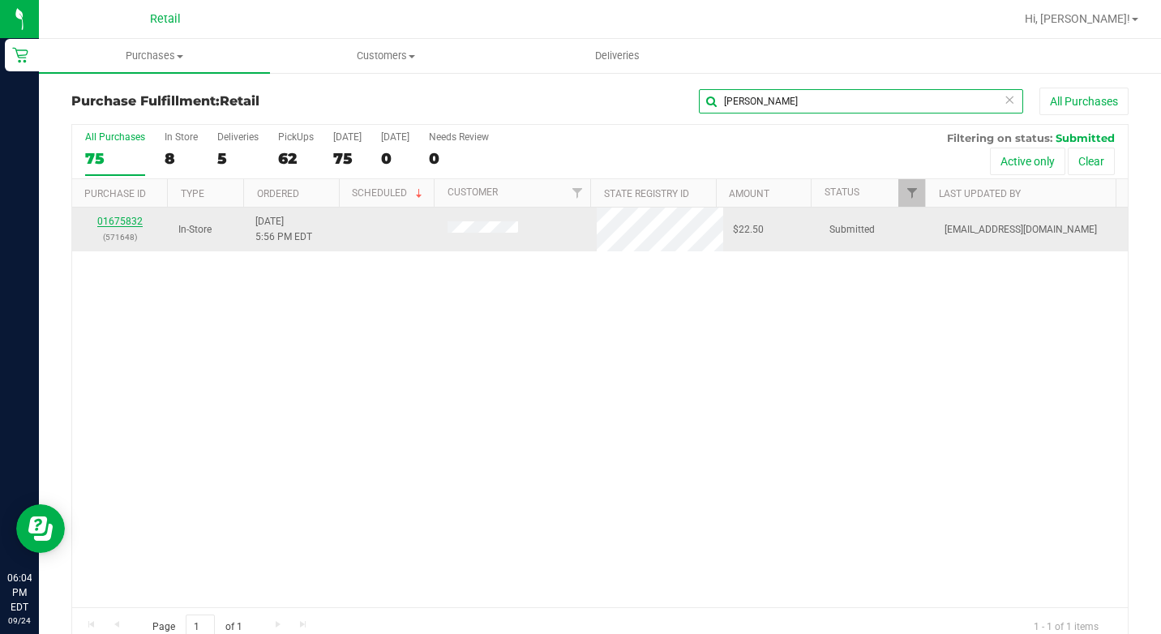
type input "[PERSON_NAME]"
click at [120, 222] on link "01675832" at bounding box center [119, 221] width 45 height 11
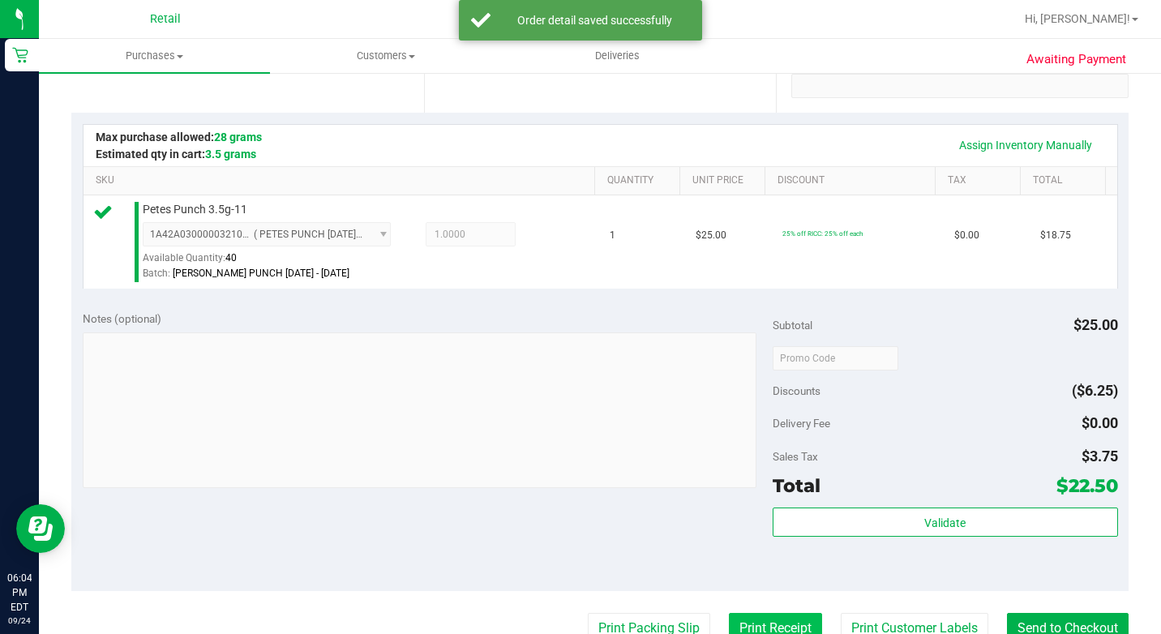
scroll to position [568, 0]
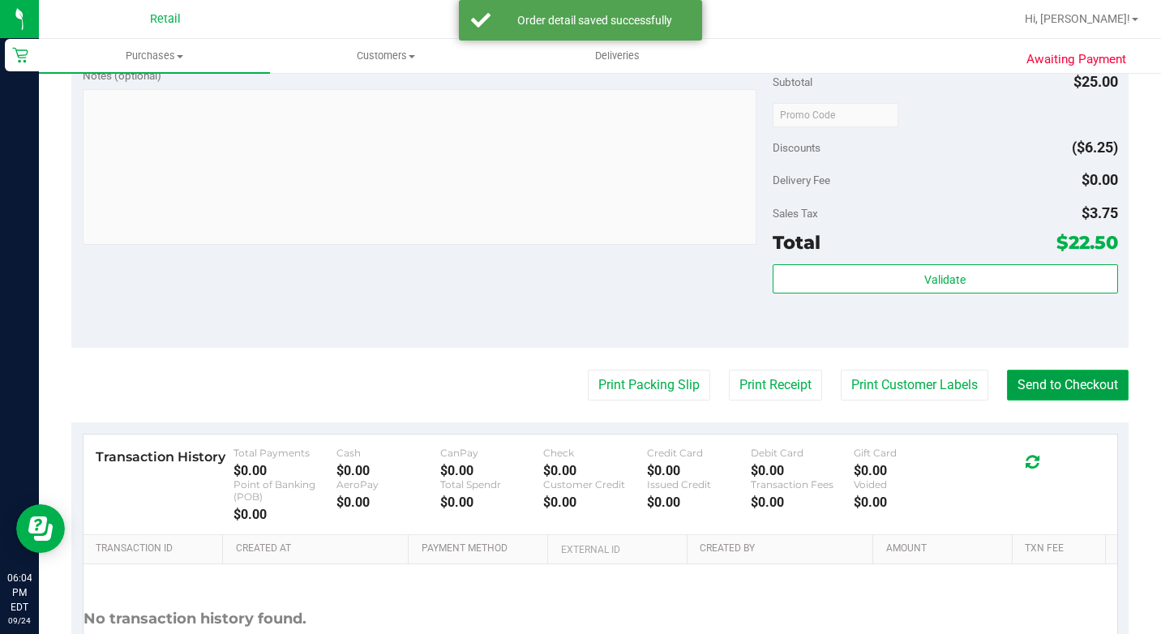
click at [1025, 401] on button "Send to Checkout" at bounding box center [1068, 385] width 122 height 31
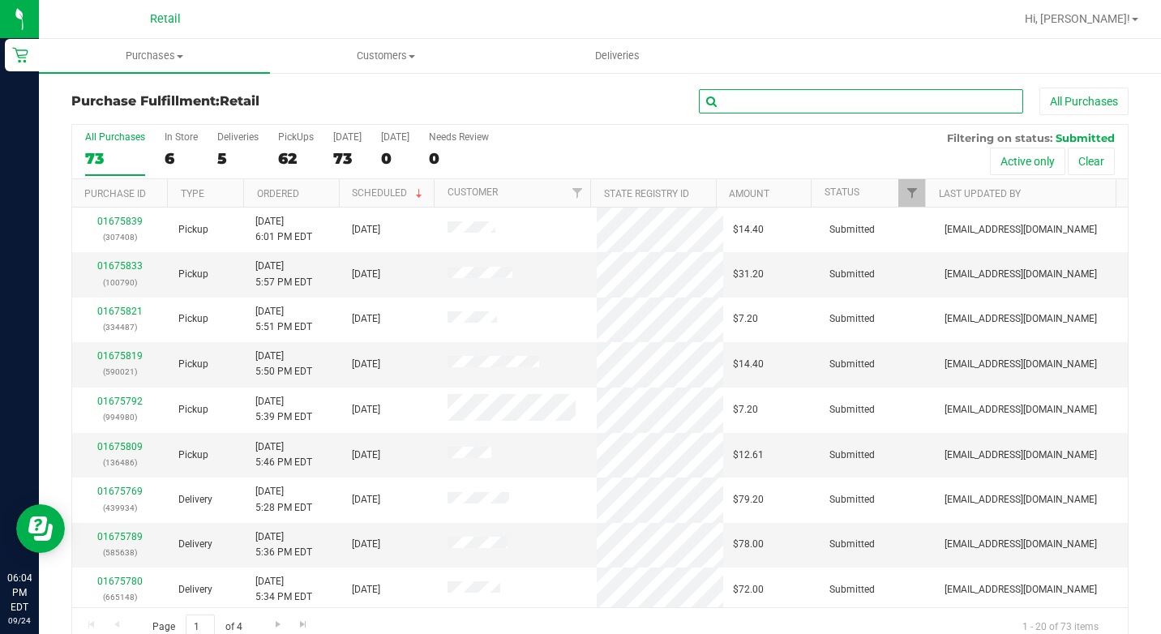
click at [834, 98] on input "text" at bounding box center [861, 101] width 324 height 24
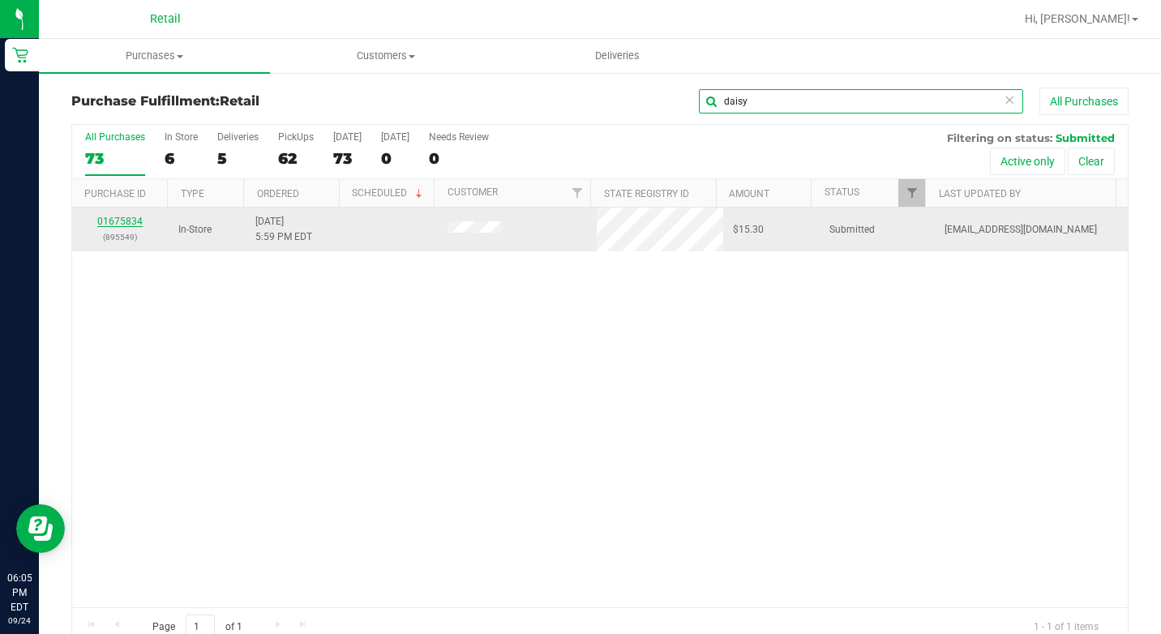
type input "daisy"
click at [130, 225] on link "01675834" at bounding box center [119, 221] width 45 height 11
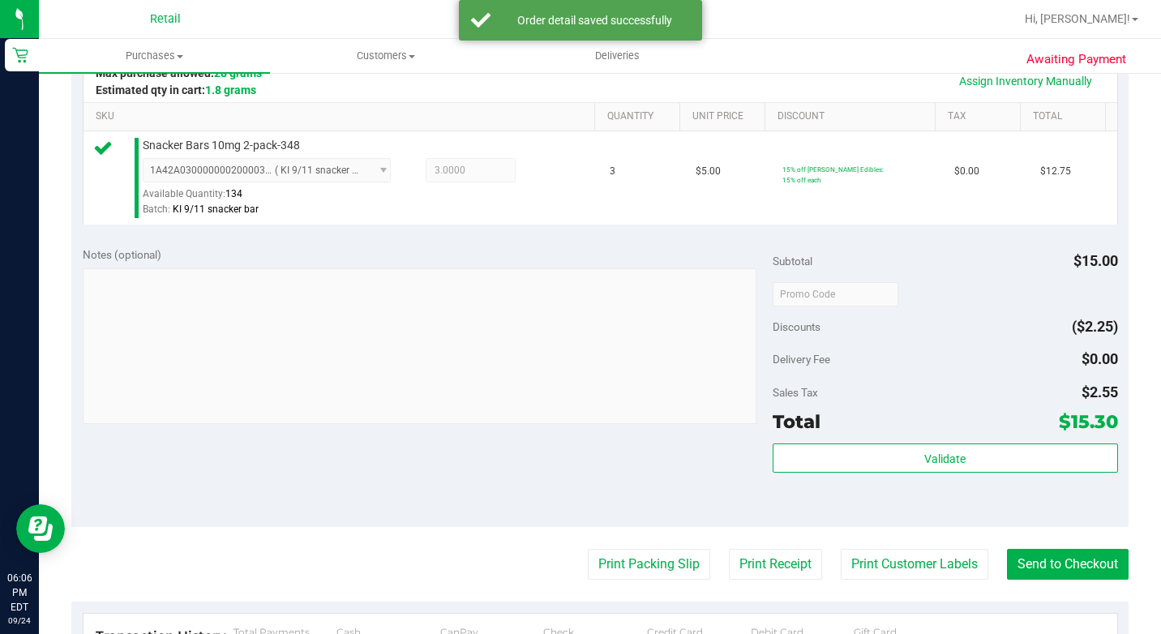
scroll to position [649, 0]
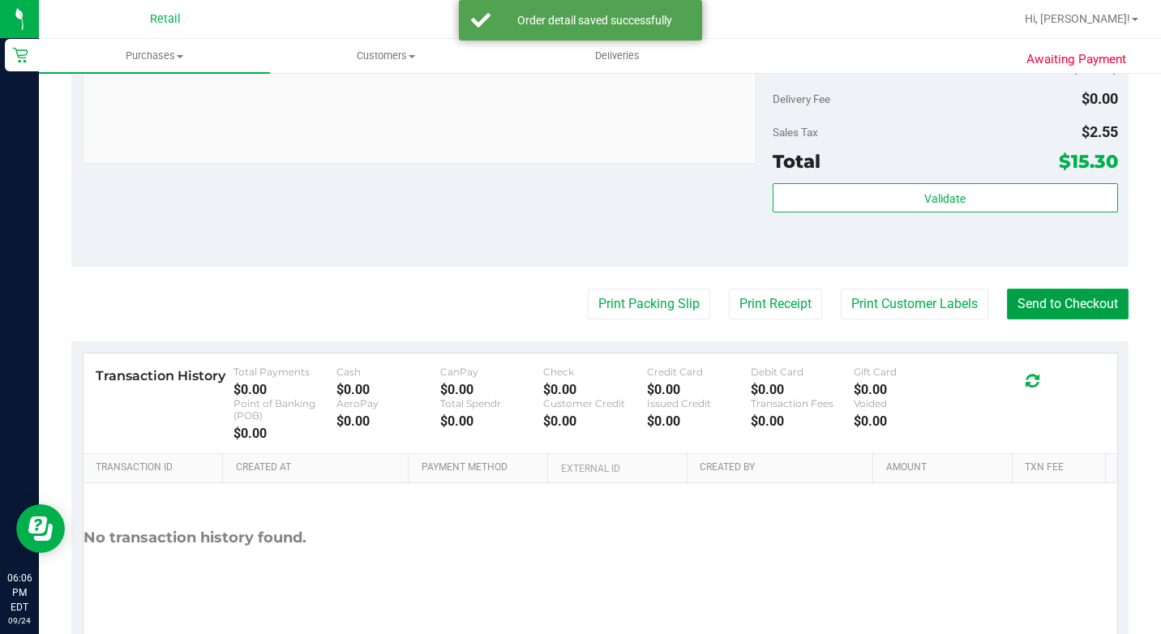
click at [1070, 319] on button "Send to Checkout" at bounding box center [1068, 304] width 122 height 31
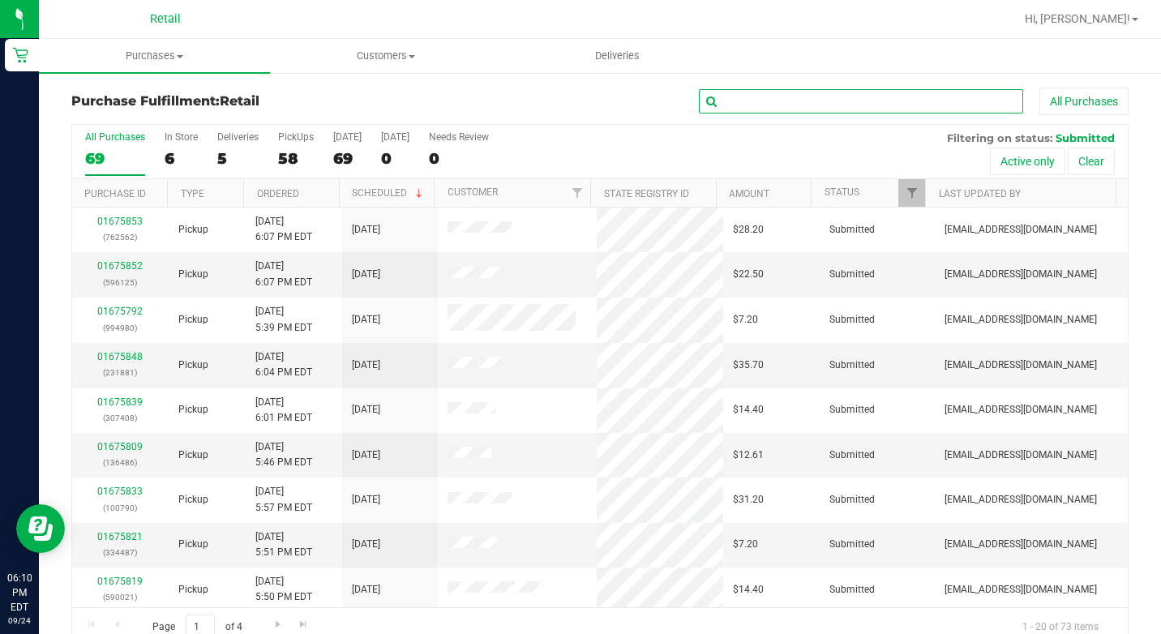
click at [737, 103] on input "text" at bounding box center [861, 101] width 324 height 24
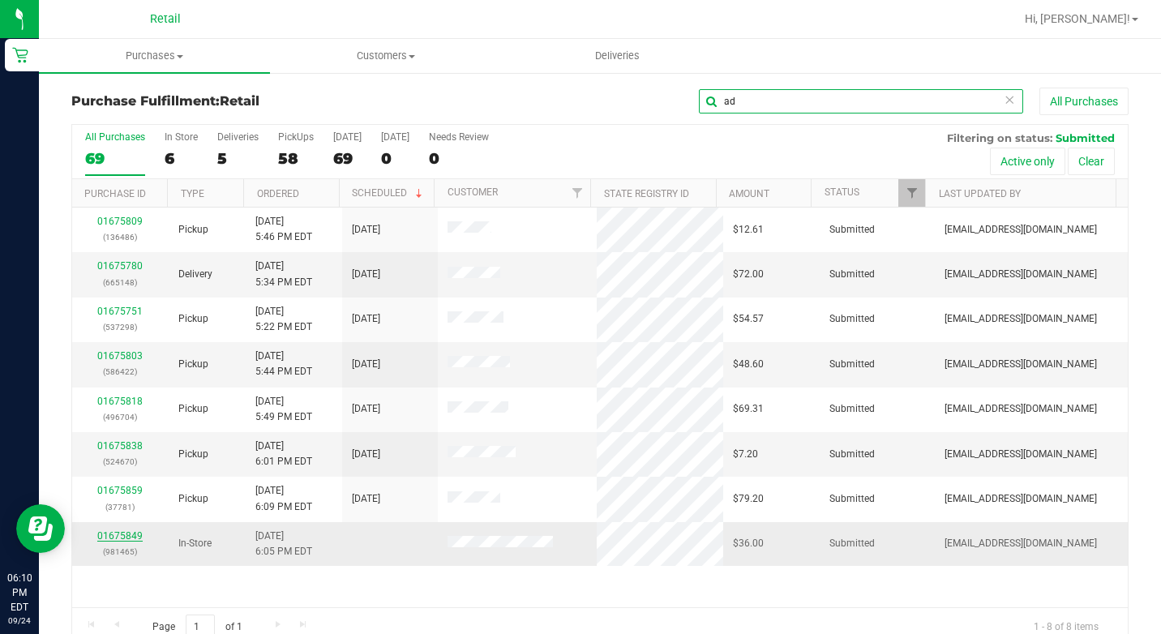
type input "ad"
click at [129, 532] on link "01675849" at bounding box center [119, 535] width 45 height 11
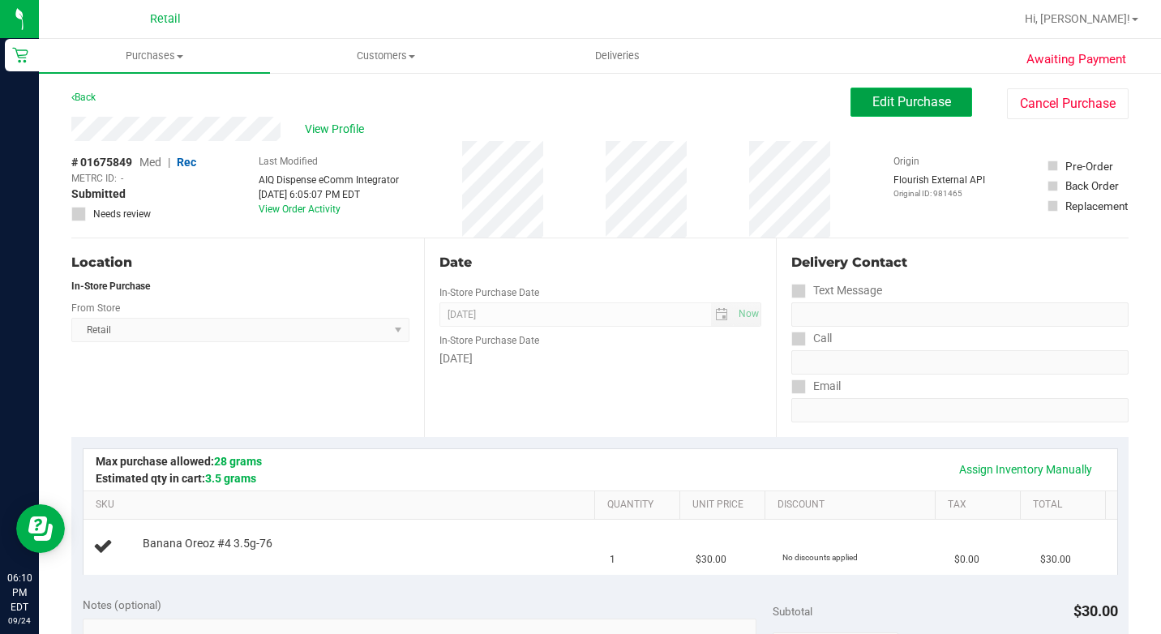
click at [904, 107] on span "Edit Purchase" at bounding box center [911, 101] width 79 height 15
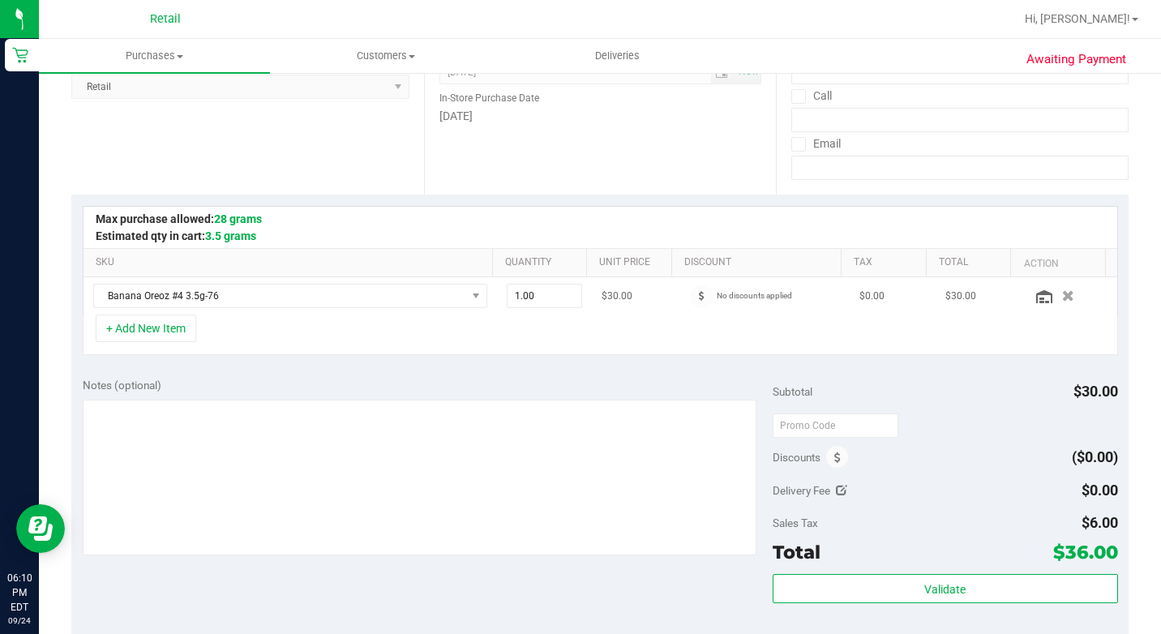
scroll to position [243, 0]
click at [1054, 297] on button "button" at bounding box center [1068, 294] width 28 height 17
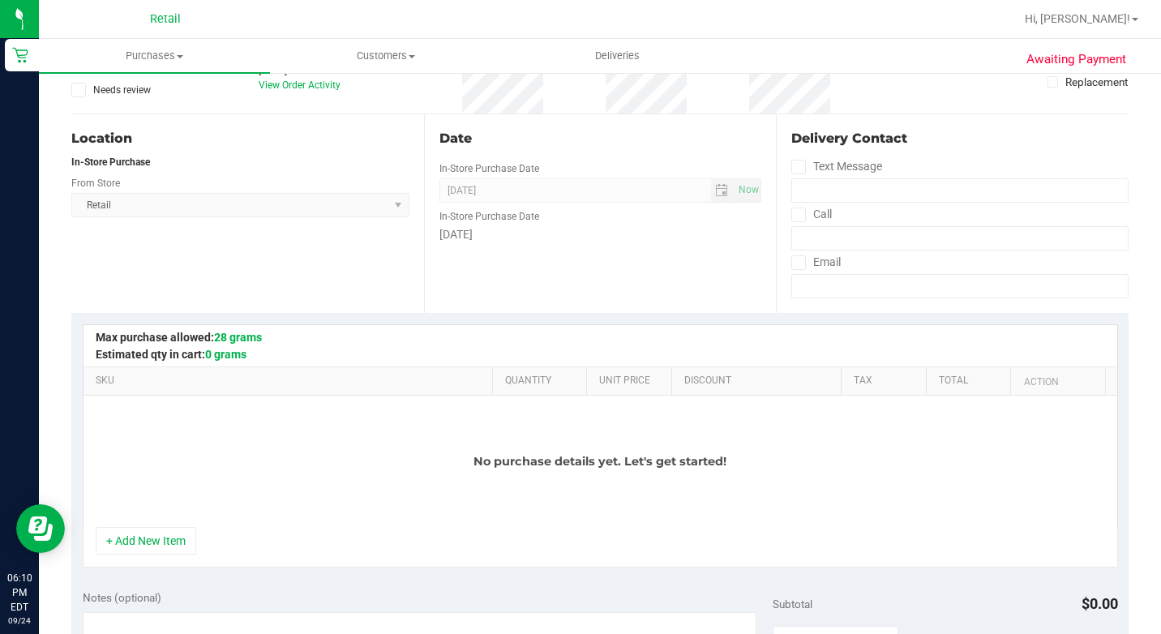
scroll to position [0, 0]
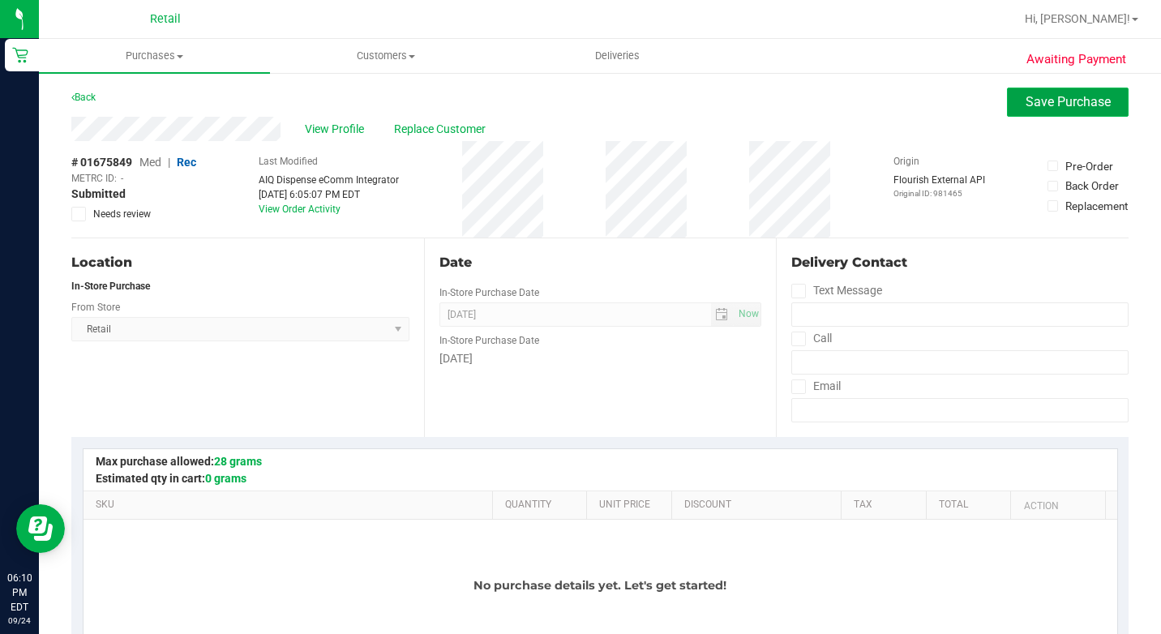
click at [1035, 101] on span "Save Purchase" at bounding box center [1068, 101] width 85 height 15
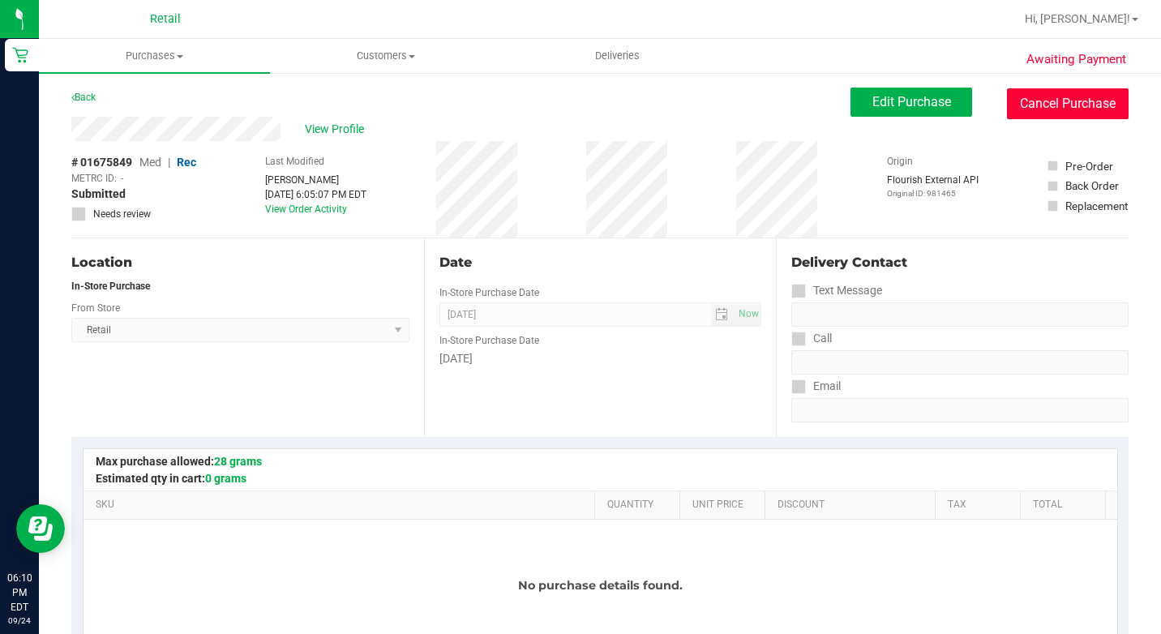
click at [1012, 98] on button "Cancel Purchase" at bounding box center [1068, 103] width 122 height 31
click at [983, 106] on div "Edit Purchase Cancel Purchase" at bounding box center [990, 104] width 278 height 32
click at [1007, 109] on button "Cancel Purchase" at bounding box center [1068, 103] width 122 height 31
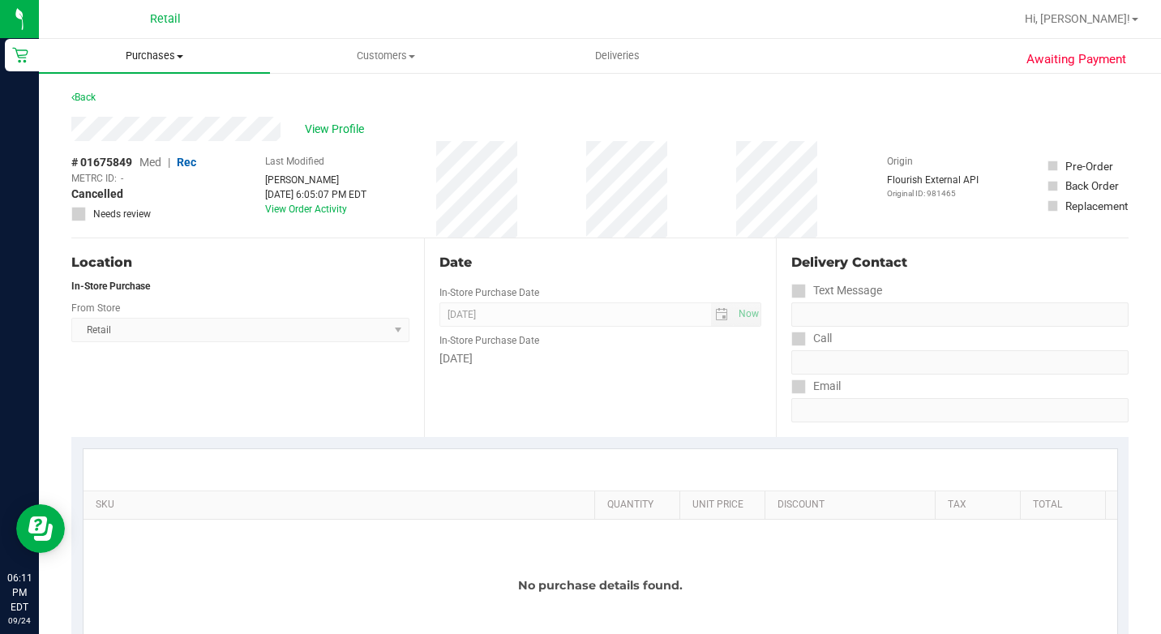
click at [177, 54] on span "Purchases" at bounding box center [154, 56] width 231 height 15
click at [170, 99] on span "Summary of purchases" at bounding box center [122, 98] width 166 height 14
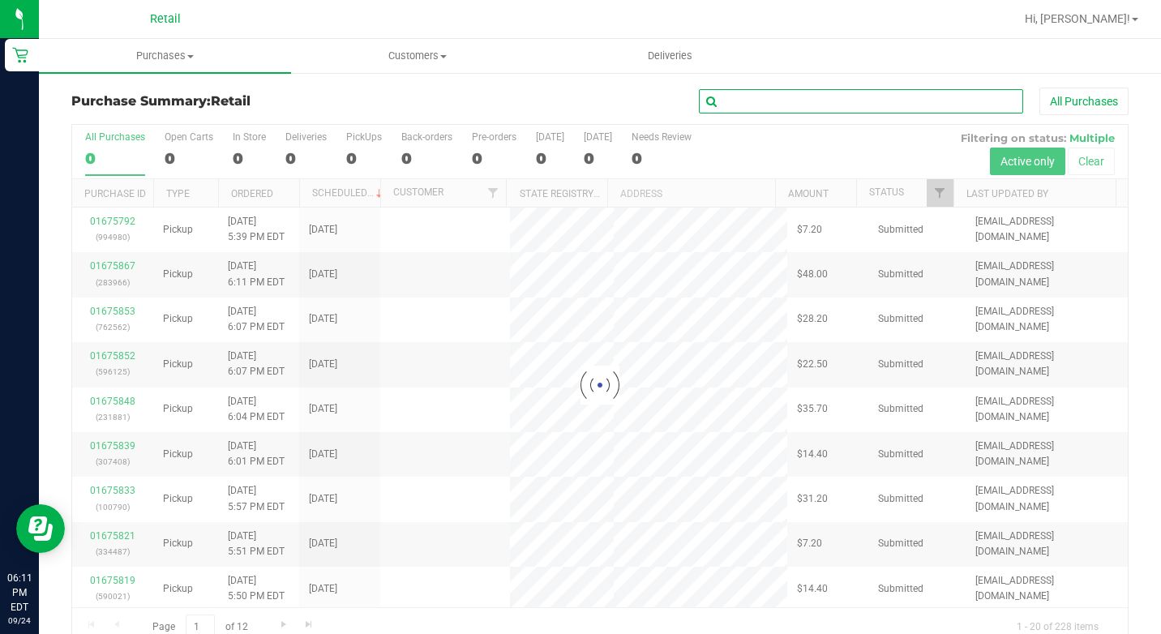
click at [748, 102] on input "text" at bounding box center [861, 101] width 324 height 24
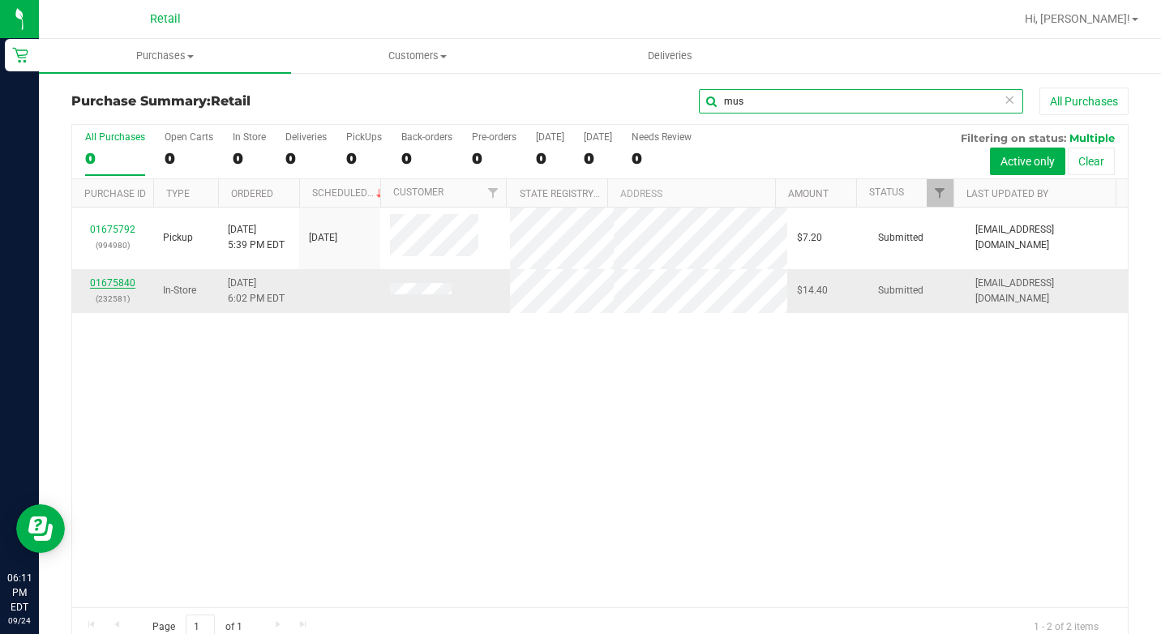
type input "mus"
click at [105, 279] on link "01675840" at bounding box center [112, 282] width 45 height 11
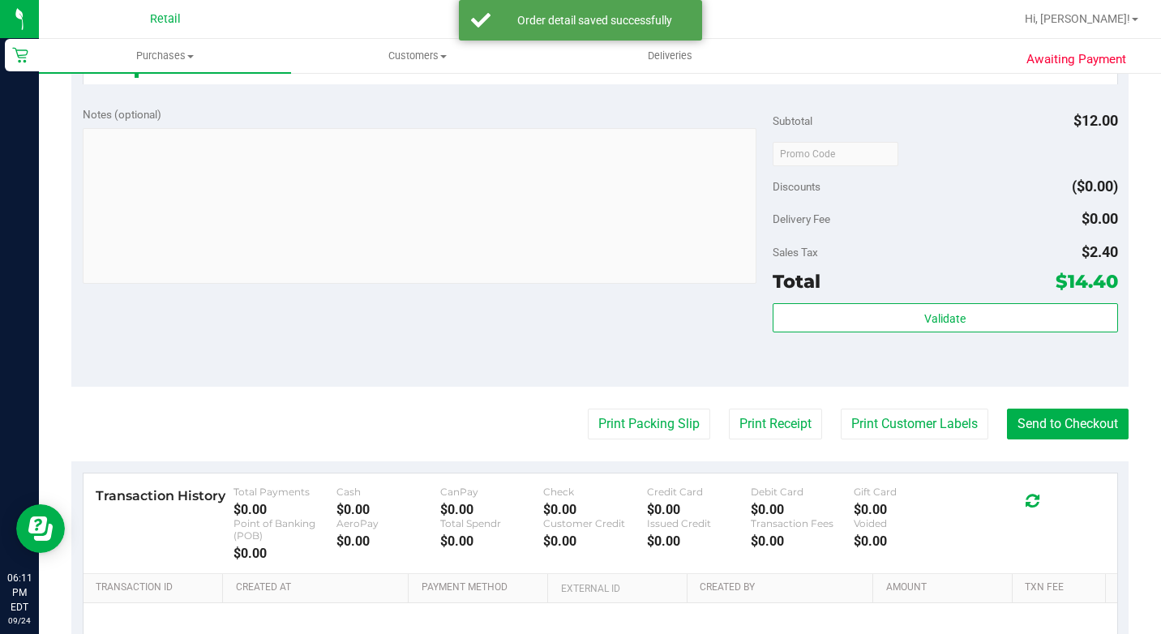
scroll to position [649, 0]
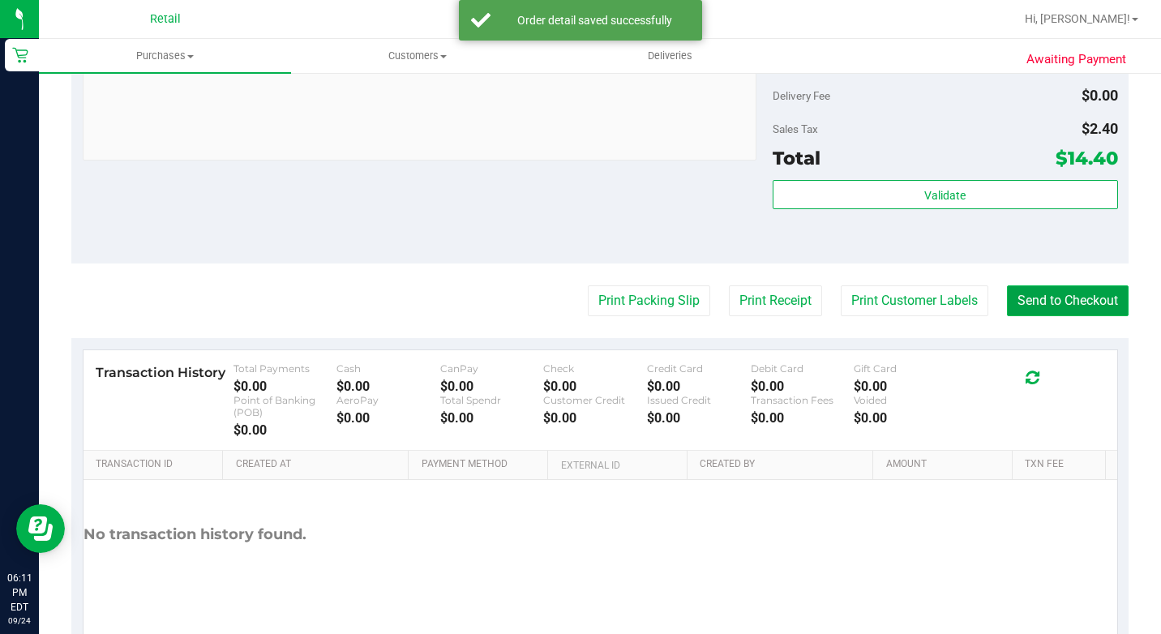
click at [1035, 316] on button "Send to Checkout" at bounding box center [1068, 300] width 122 height 31
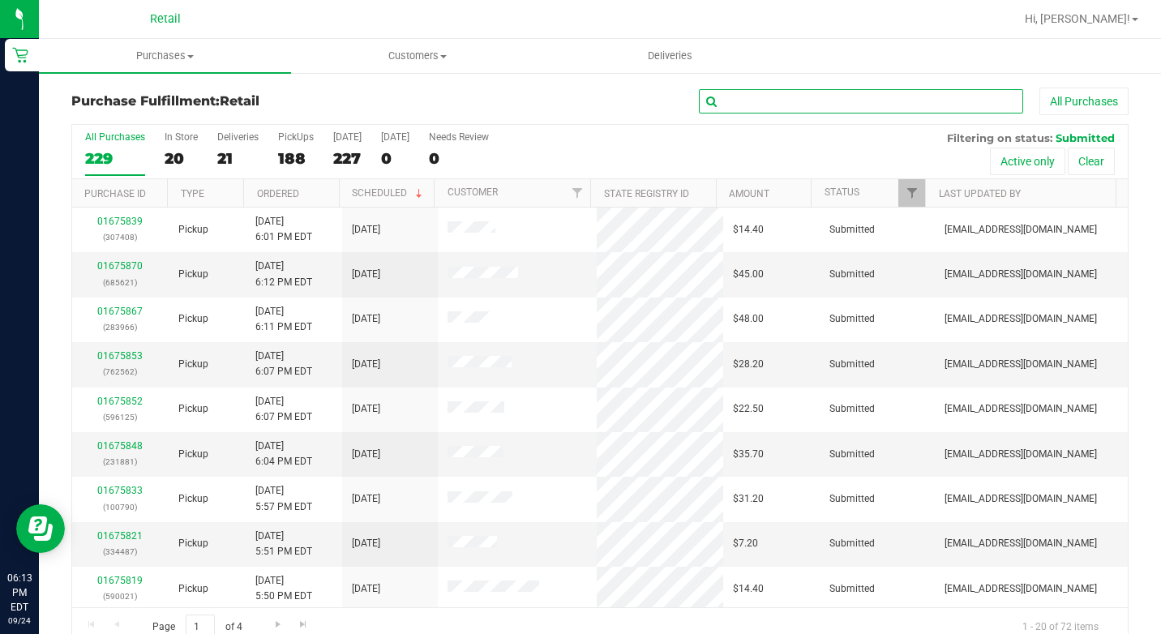
click at [774, 102] on input "text" at bounding box center [861, 101] width 324 height 24
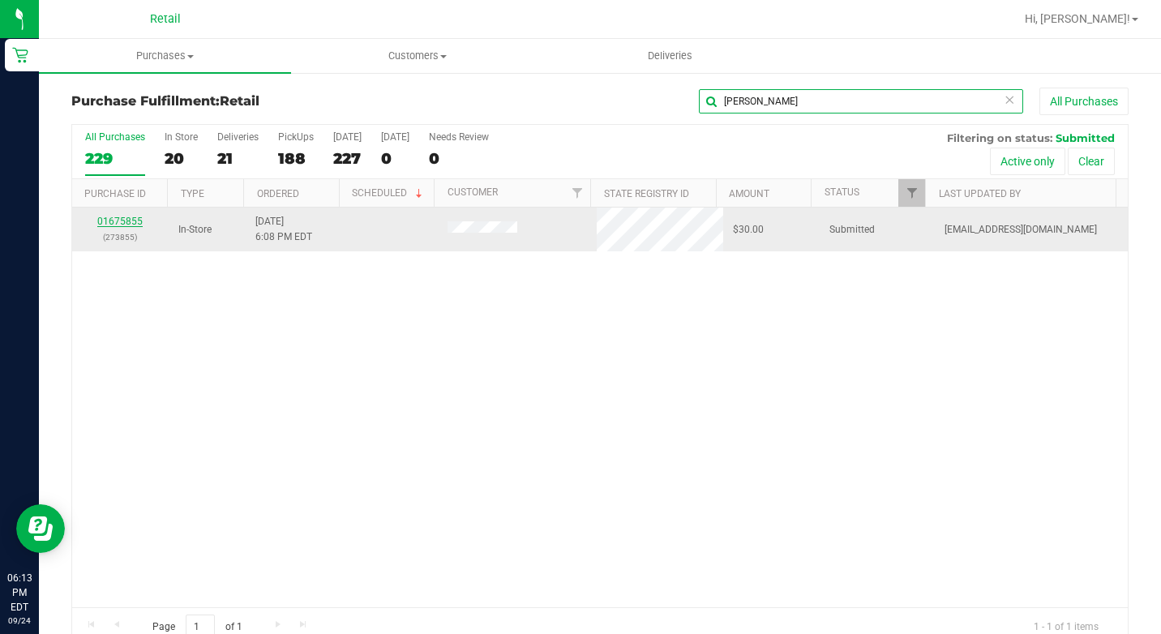
type input "[PERSON_NAME]"
click at [128, 218] on link "01675855" at bounding box center [119, 221] width 45 height 11
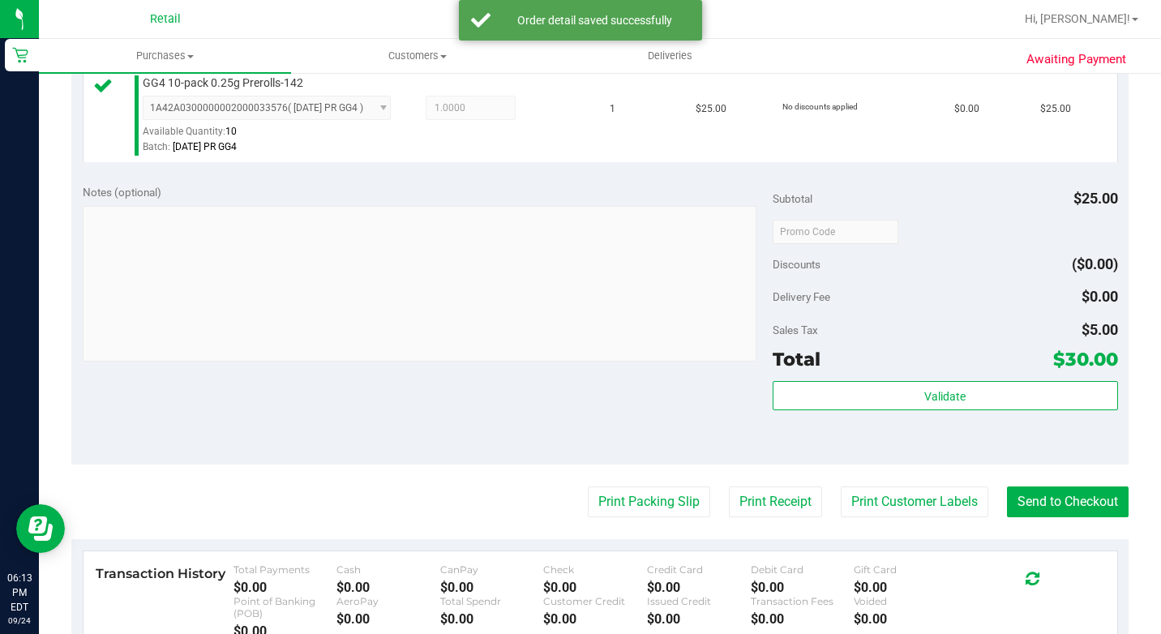
scroll to position [568, 0]
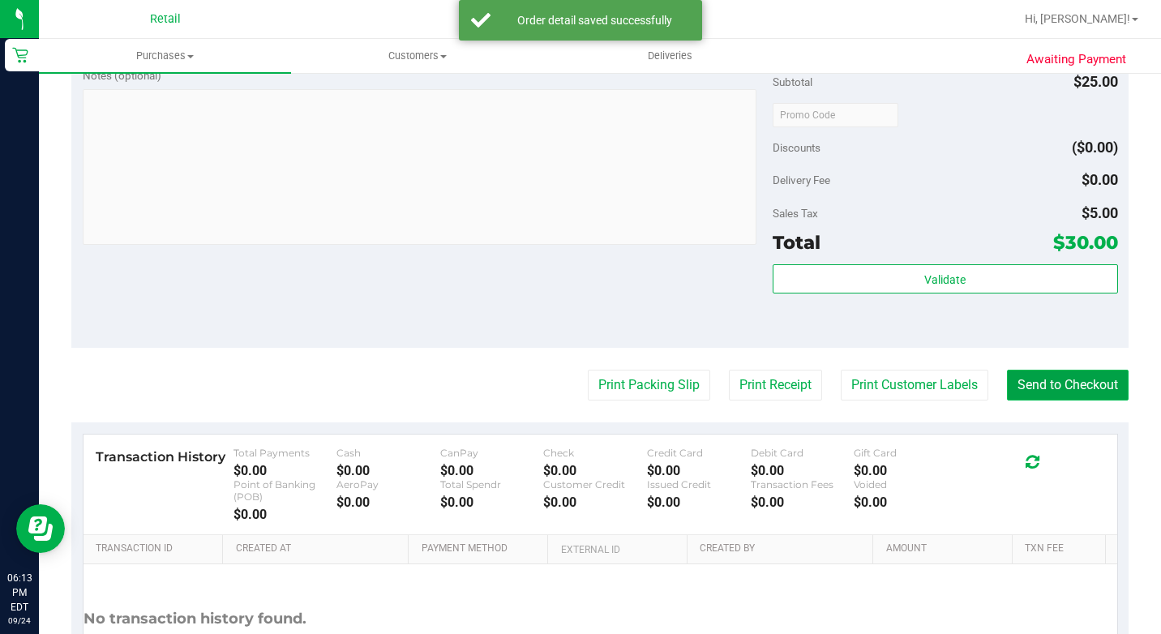
click at [1039, 401] on button "Send to Checkout" at bounding box center [1068, 385] width 122 height 31
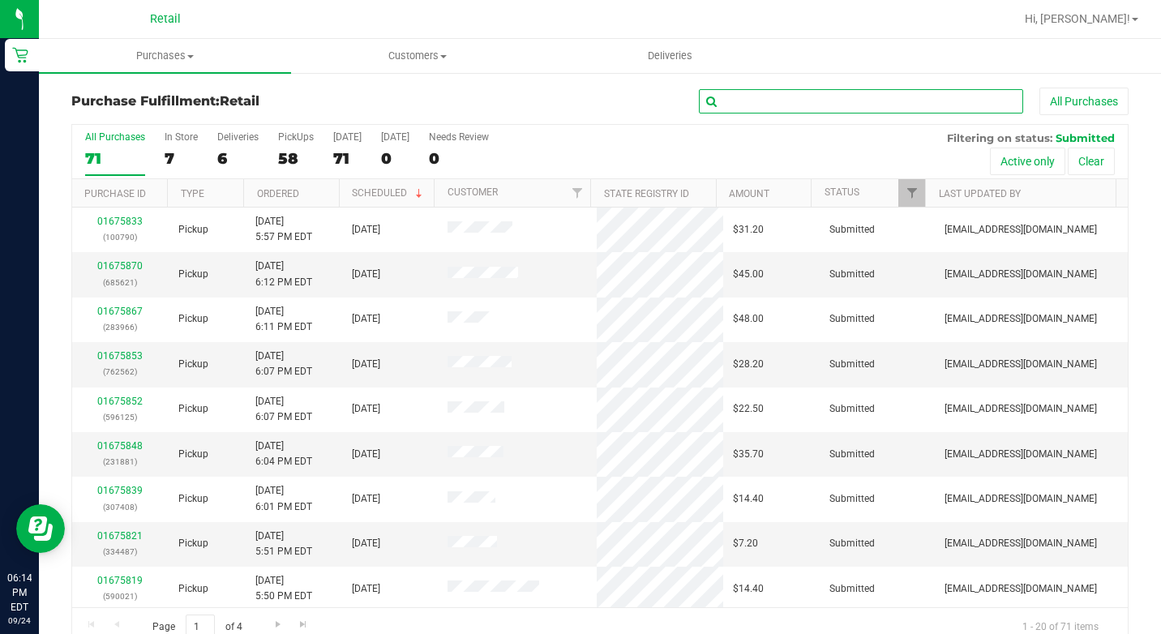
click at [768, 101] on input "text" at bounding box center [861, 101] width 324 height 24
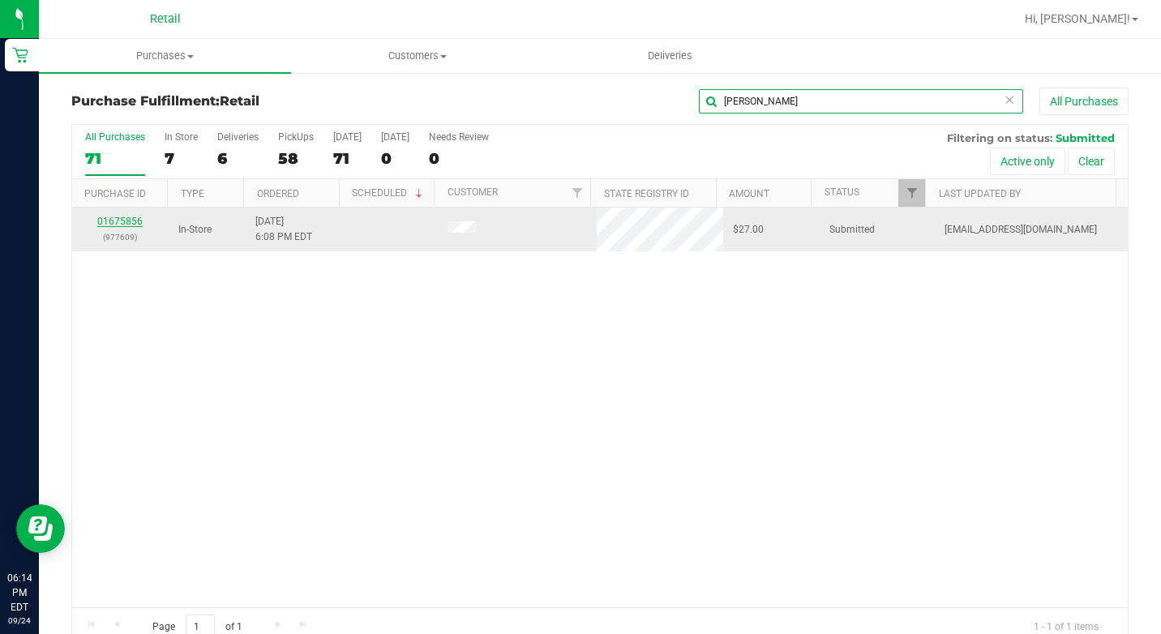
type input "[PERSON_NAME]"
click at [124, 220] on link "01675856" at bounding box center [119, 221] width 45 height 11
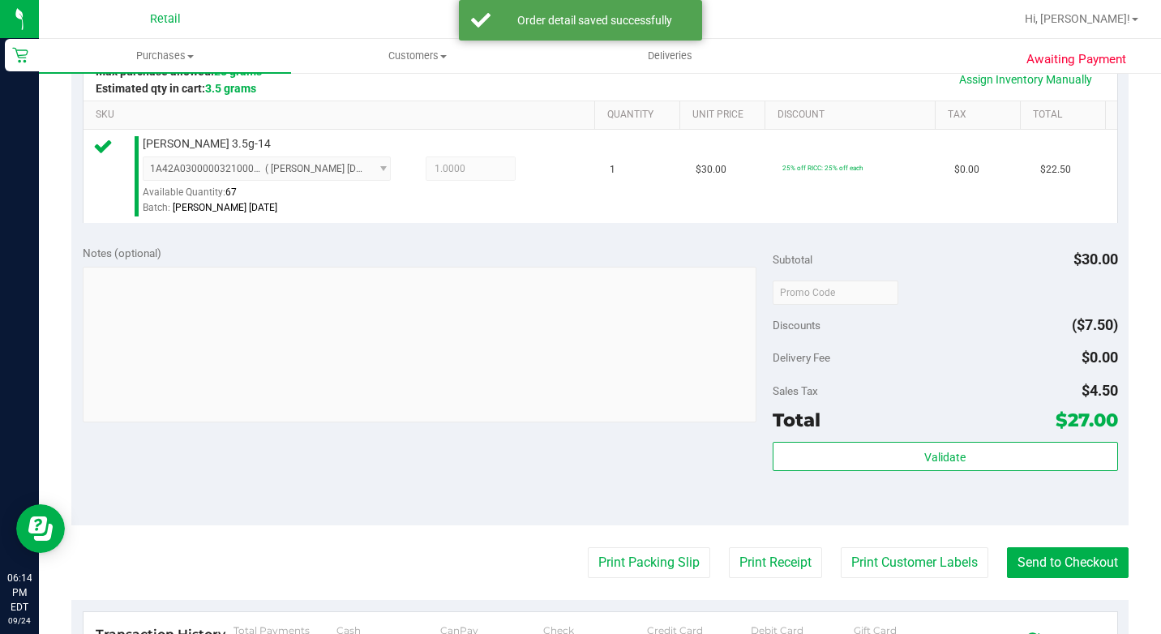
scroll to position [568, 0]
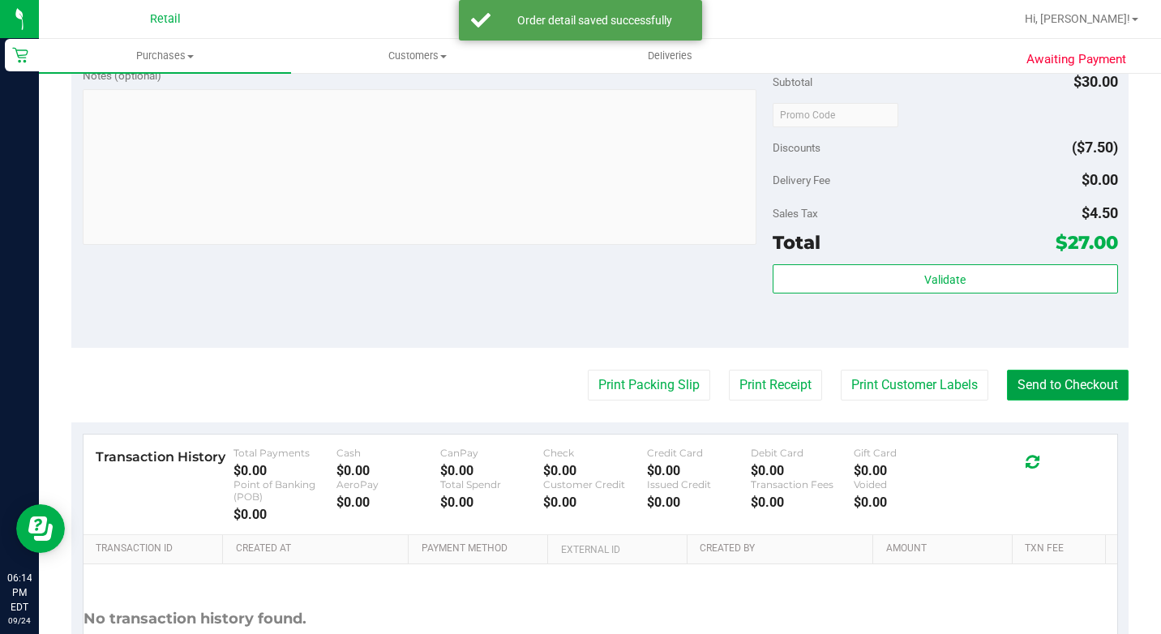
click at [1031, 401] on button "Send to Checkout" at bounding box center [1068, 385] width 122 height 31
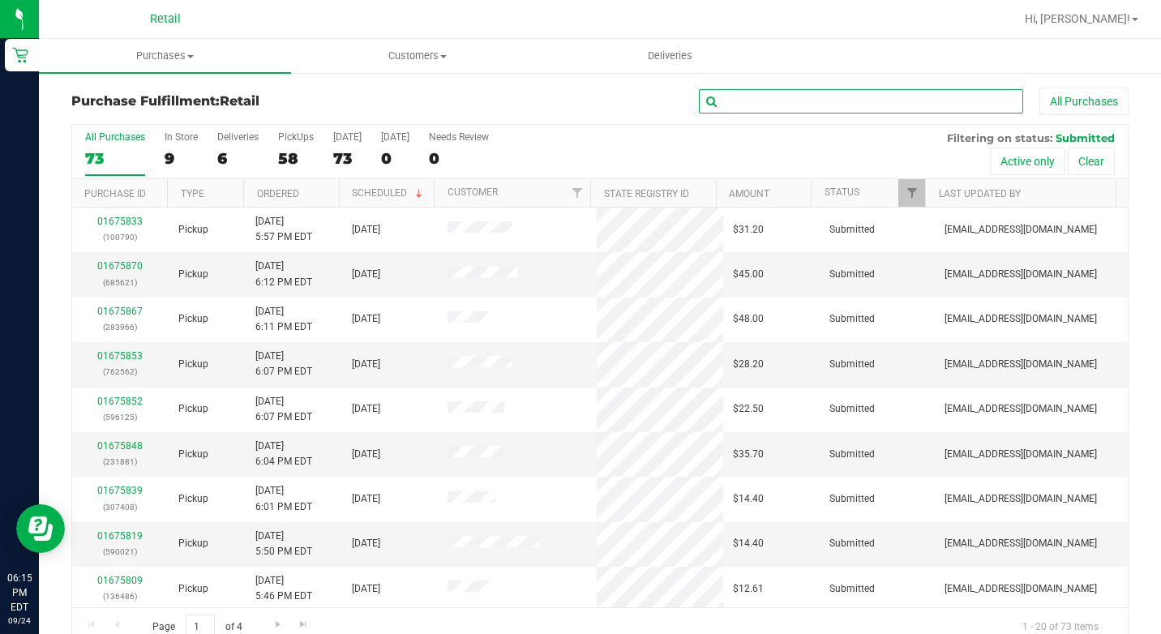
click at [960, 110] on input "text" at bounding box center [861, 101] width 324 height 24
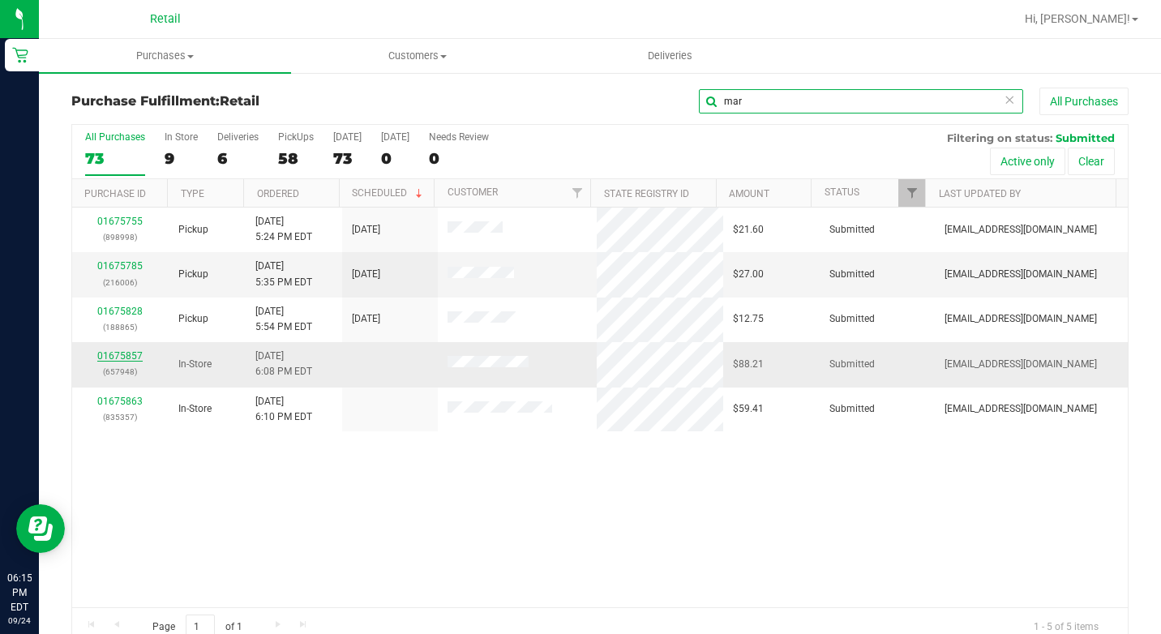
type input "mar"
click at [110, 350] on link "01675857" at bounding box center [119, 355] width 45 height 11
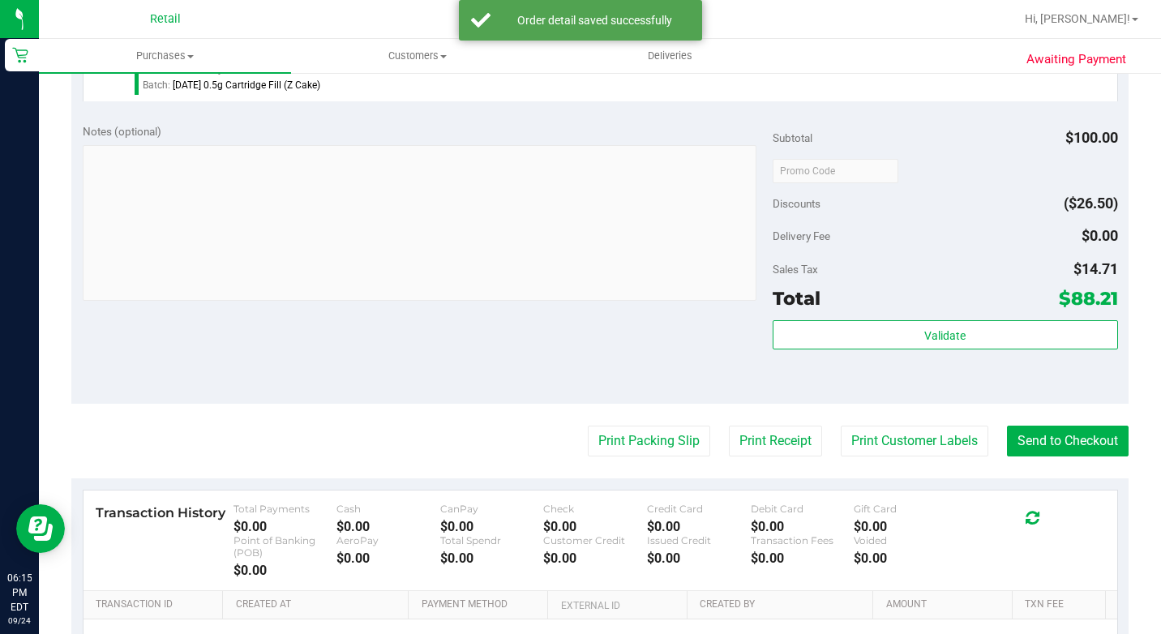
scroll to position [730, 0]
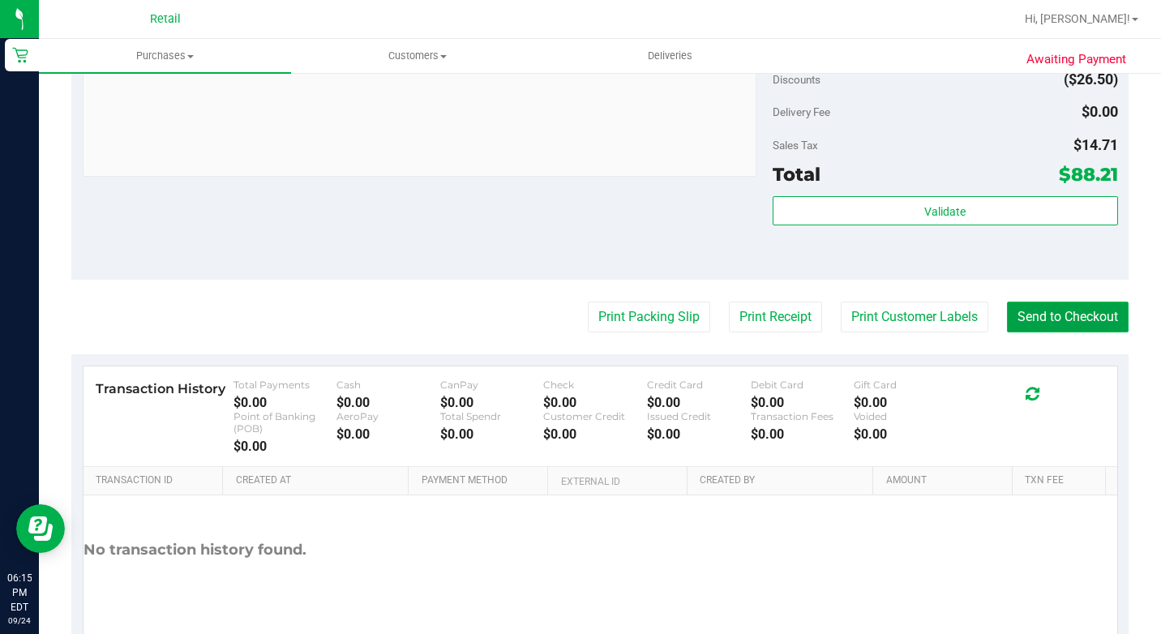
click at [1039, 332] on button "Send to Checkout" at bounding box center [1068, 317] width 122 height 31
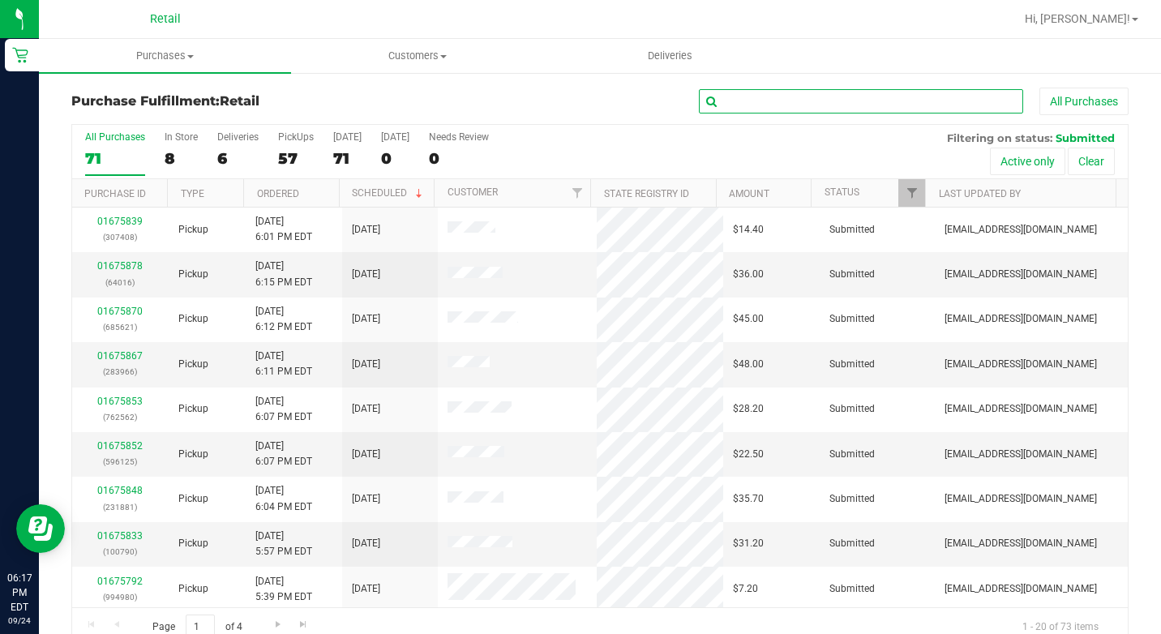
click at [726, 96] on input "text" at bounding box center [861, 101] width 324 height 24
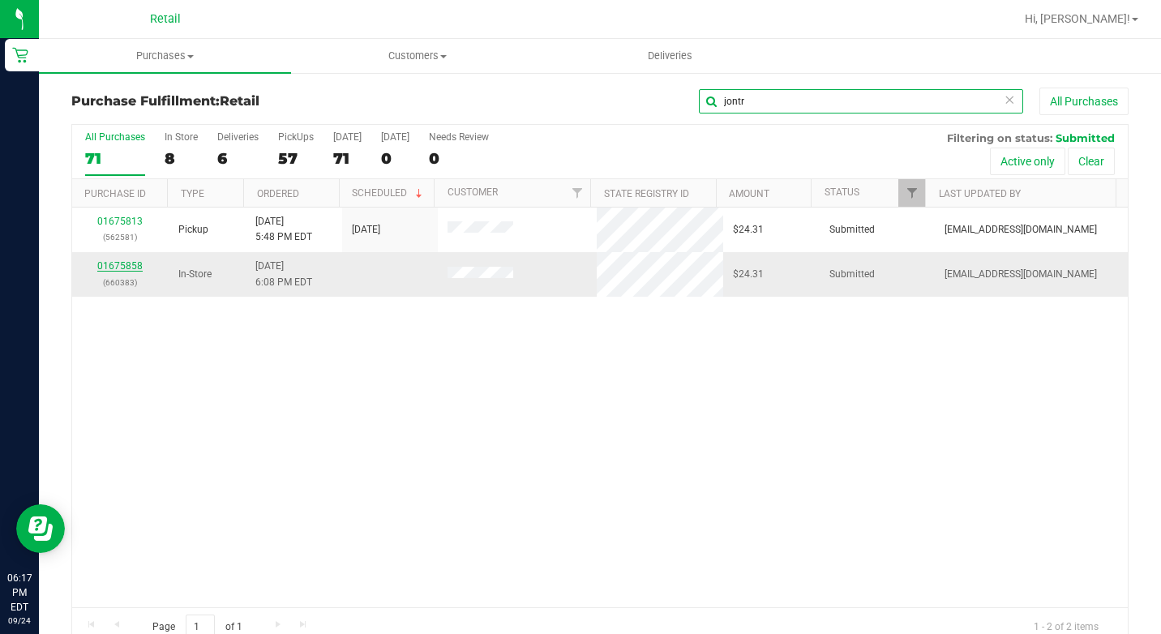
type input "jontr"
click at [122, 268] on link "01675858" at bounding box center [119, 265] width 45 height 11
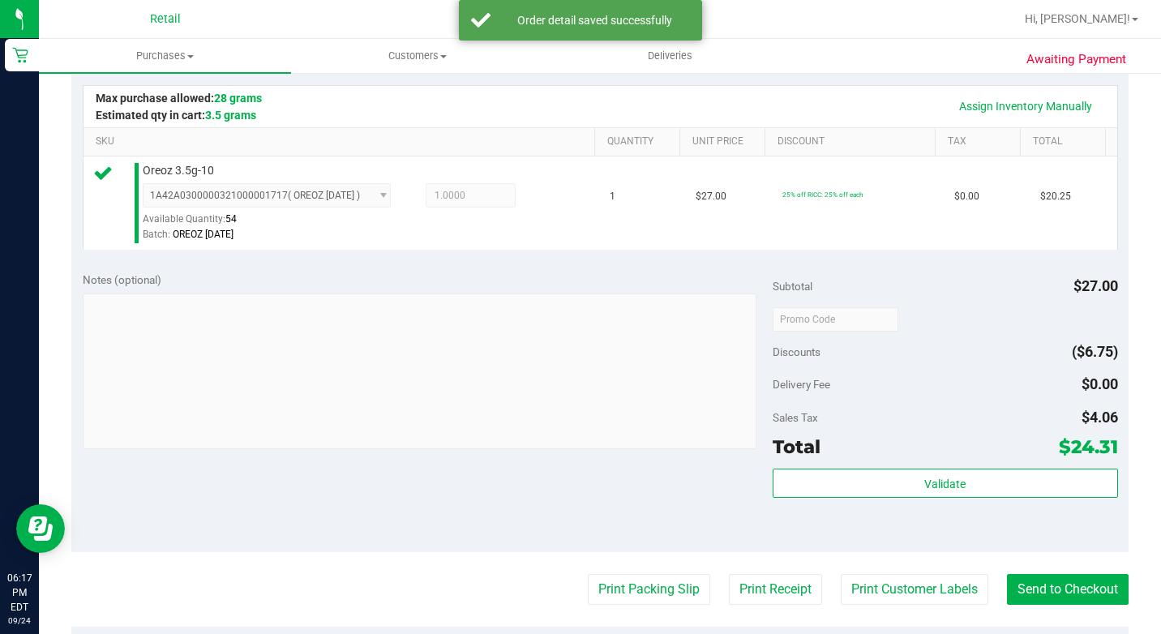
scroll to position [486, 0]
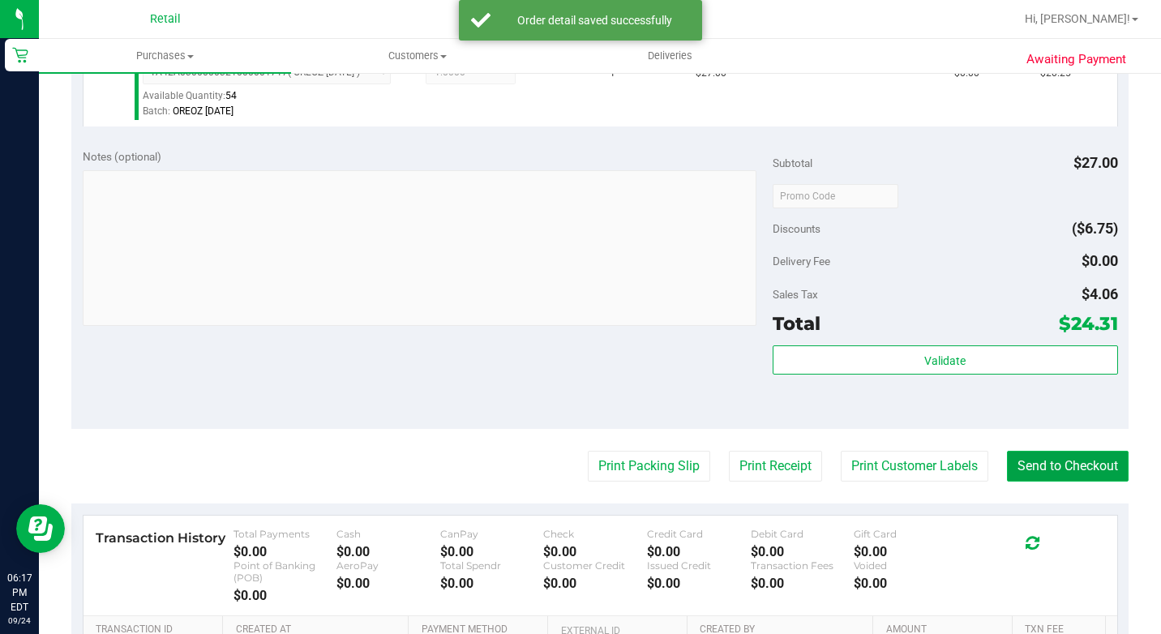
click at [1044, 482] on button "Send to Checkout" at bounding box center [1068, 466] width 122 height 31
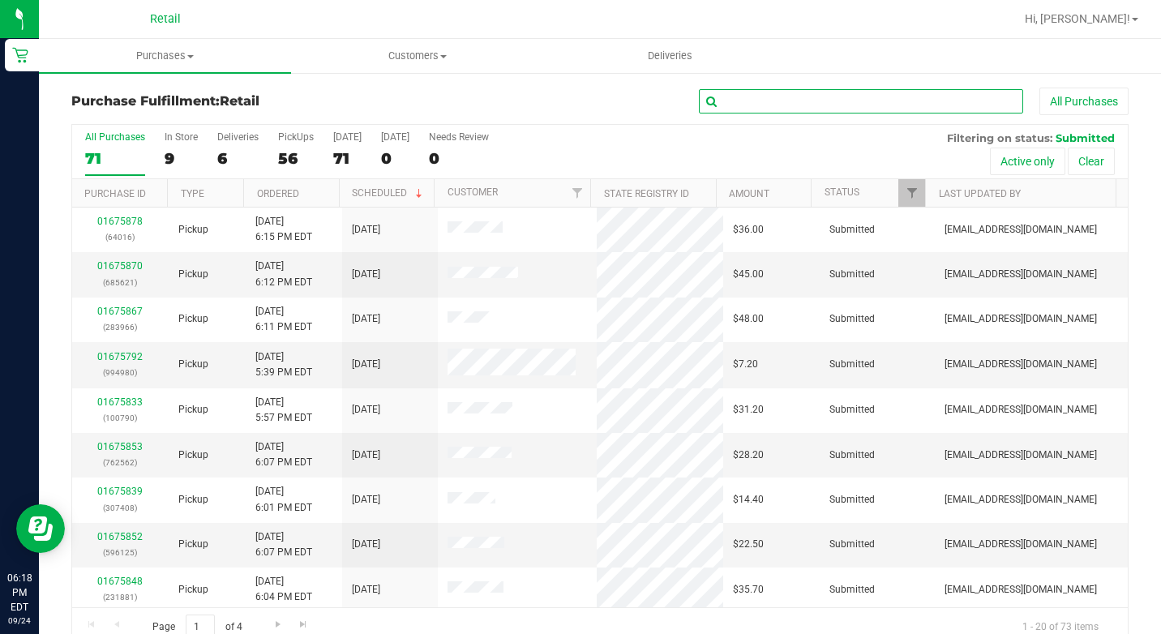
click at [803, 105] on input "text" at bounding box center [861, 101] width 324 height 24
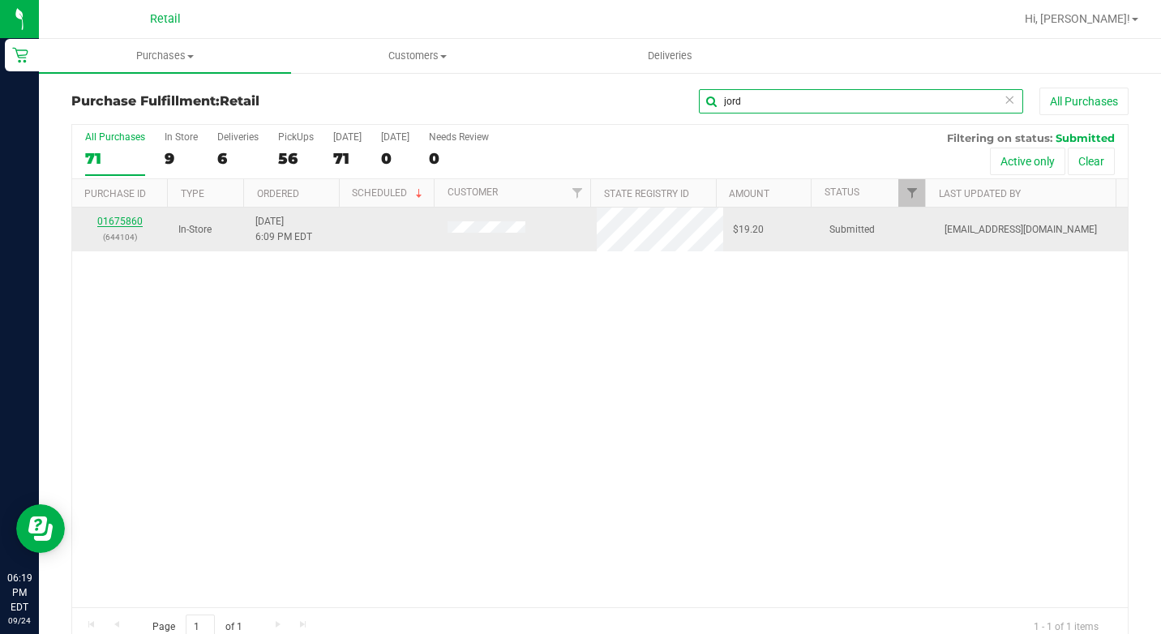
type input "jord"
click at [135, 220] on link "01675860" at bounding box center [119, 221] width 45 height 11
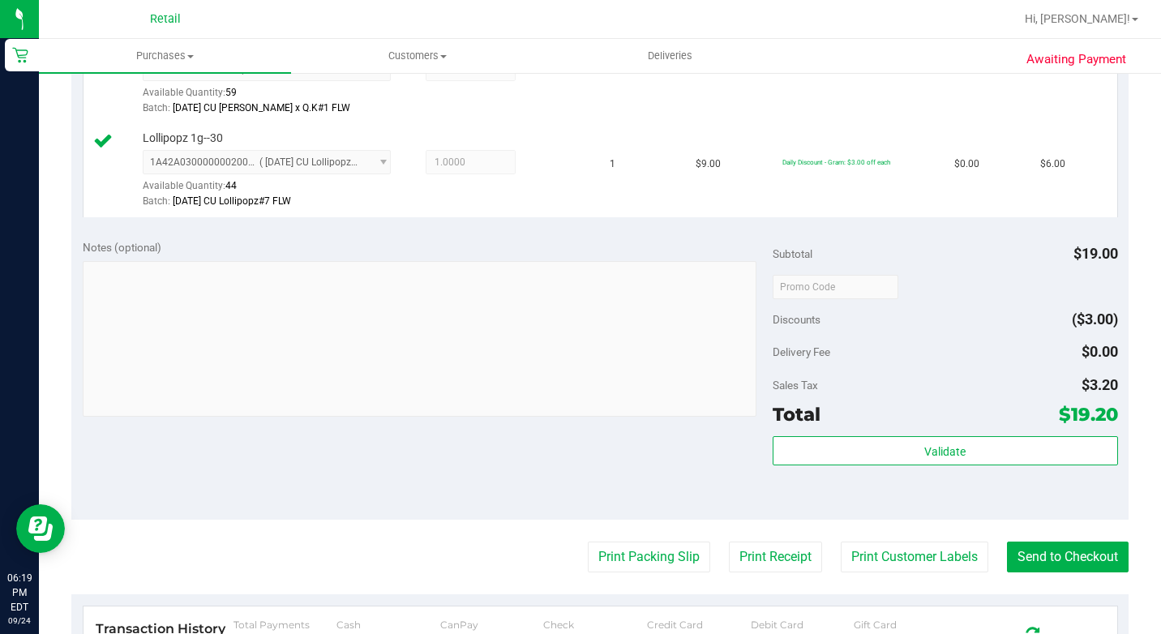
scroll to position [568, 0]
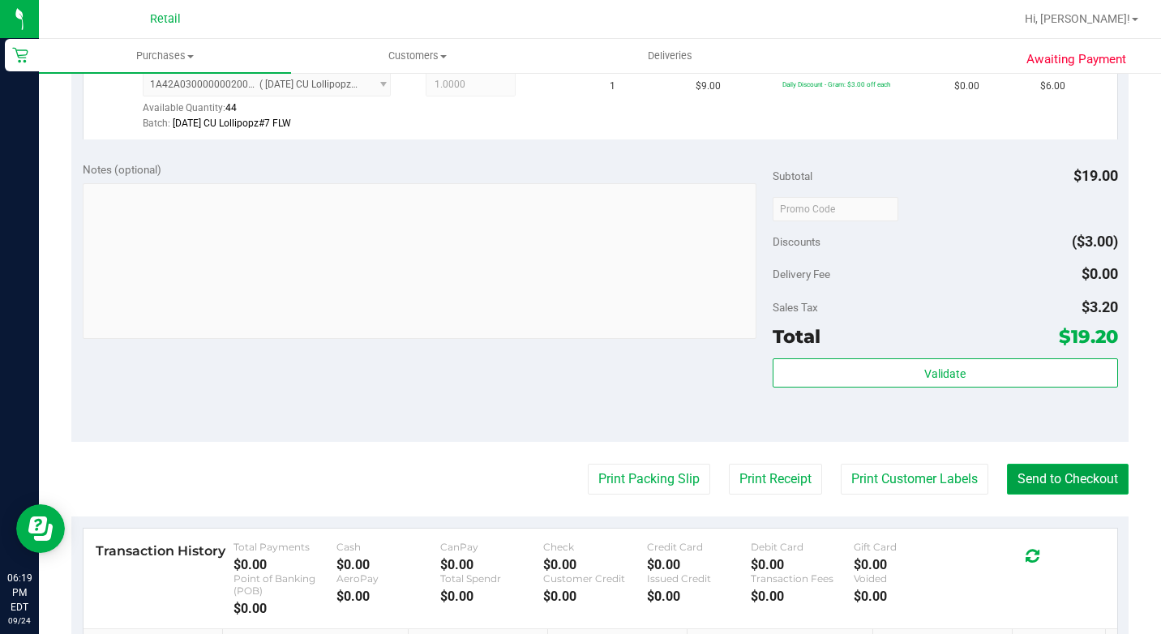
click at [1095, 495] on button "Send to Checkout" at bounding box center [1068, 479] width 122 height 31
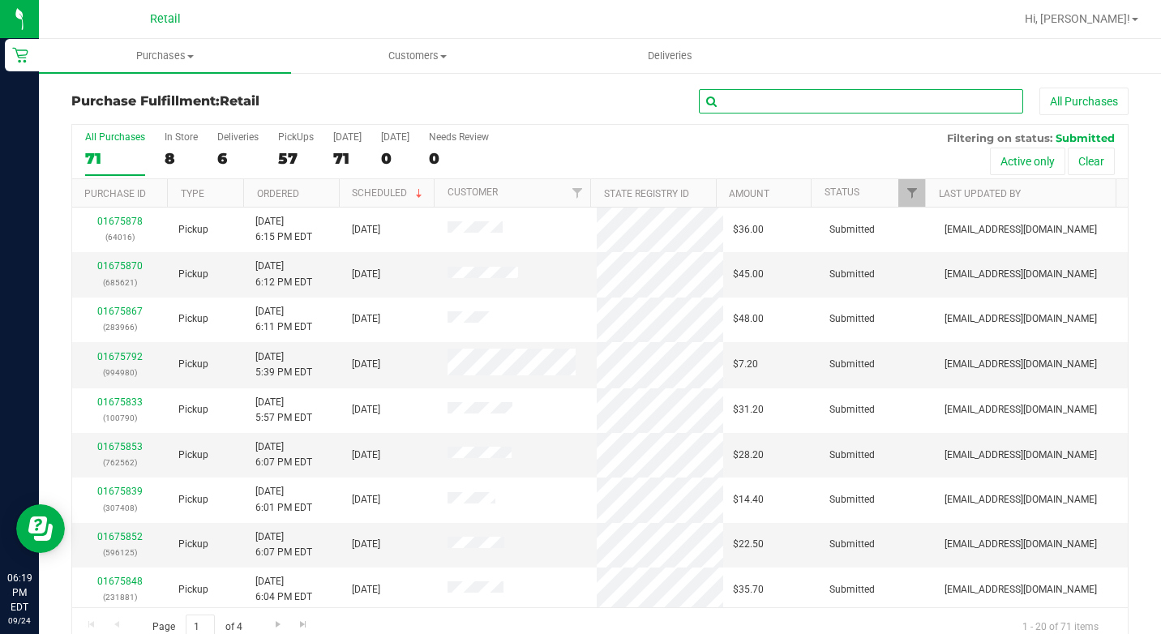
click at [752, 97] on input "text" at bounding box center [861, 101] width 324 height 24
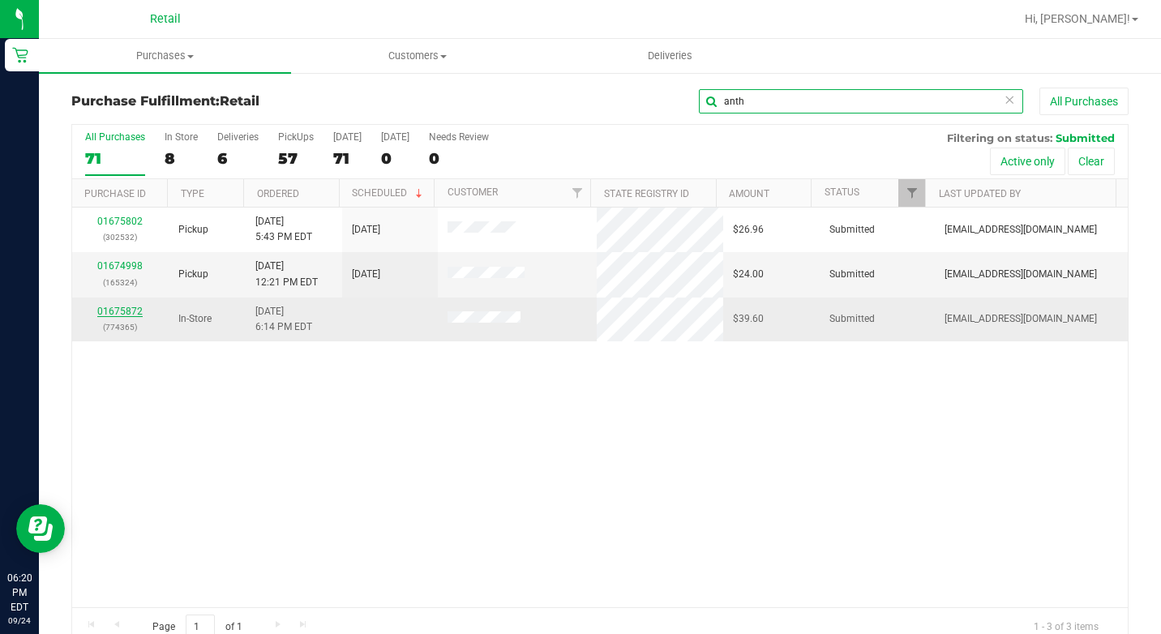
type input "anth"
click at [118, 310] on link "01675872" at bounding box center [119, 311] width 45 height 11
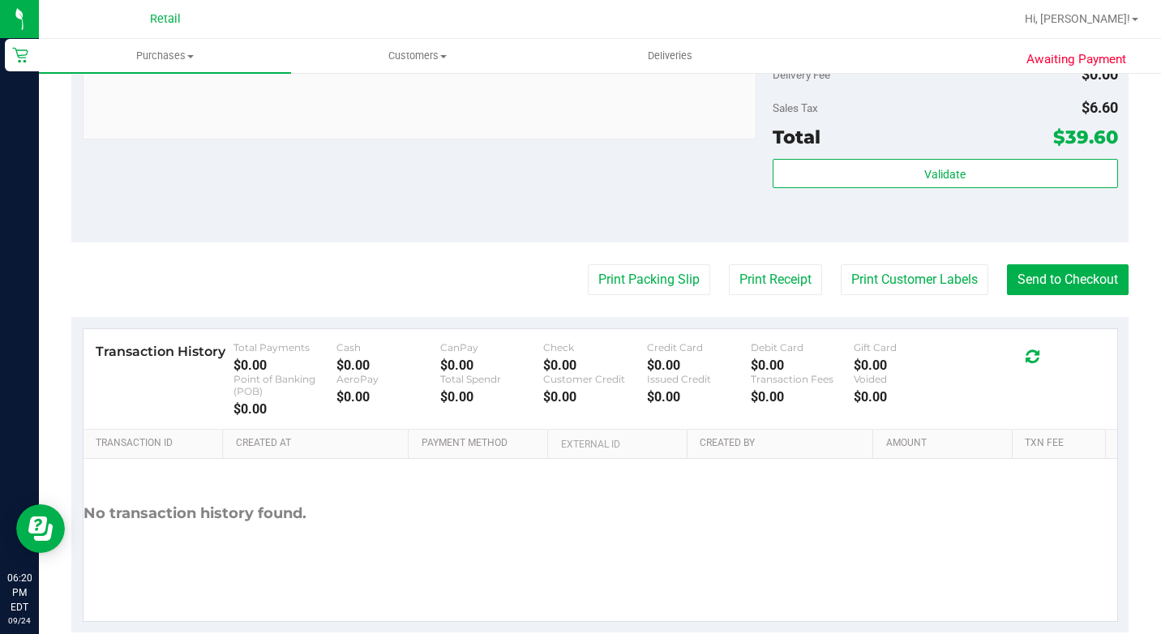
scroll to position [726, 0]
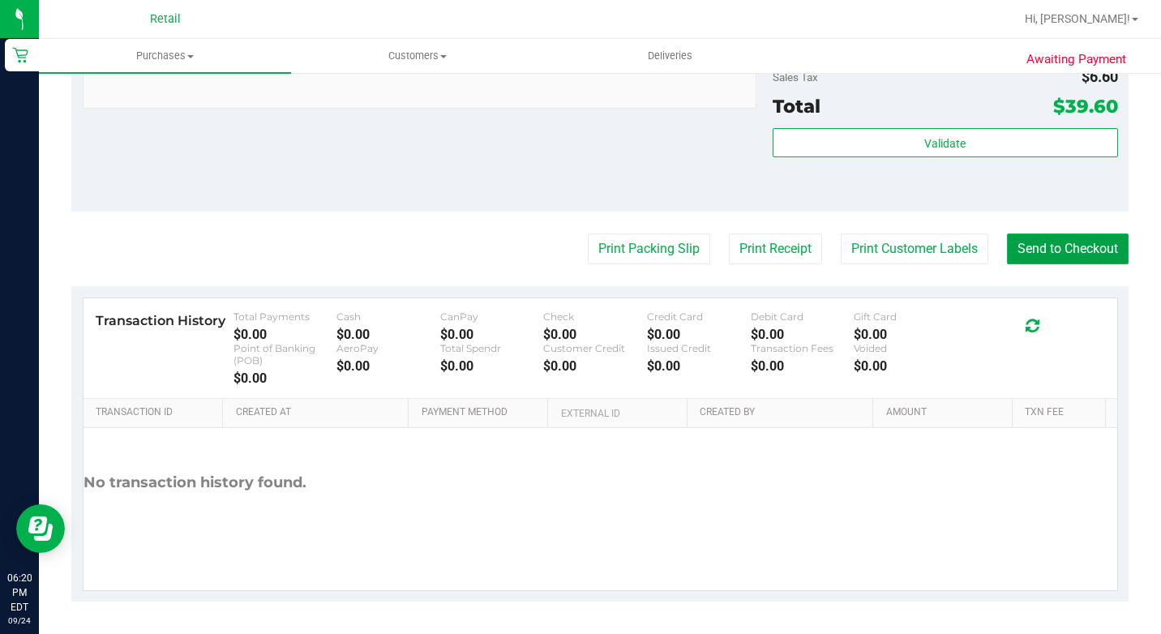
click at [1057, 256] on button "Send to Checkout" at bounding box center [1068, 249] width 122 height 31
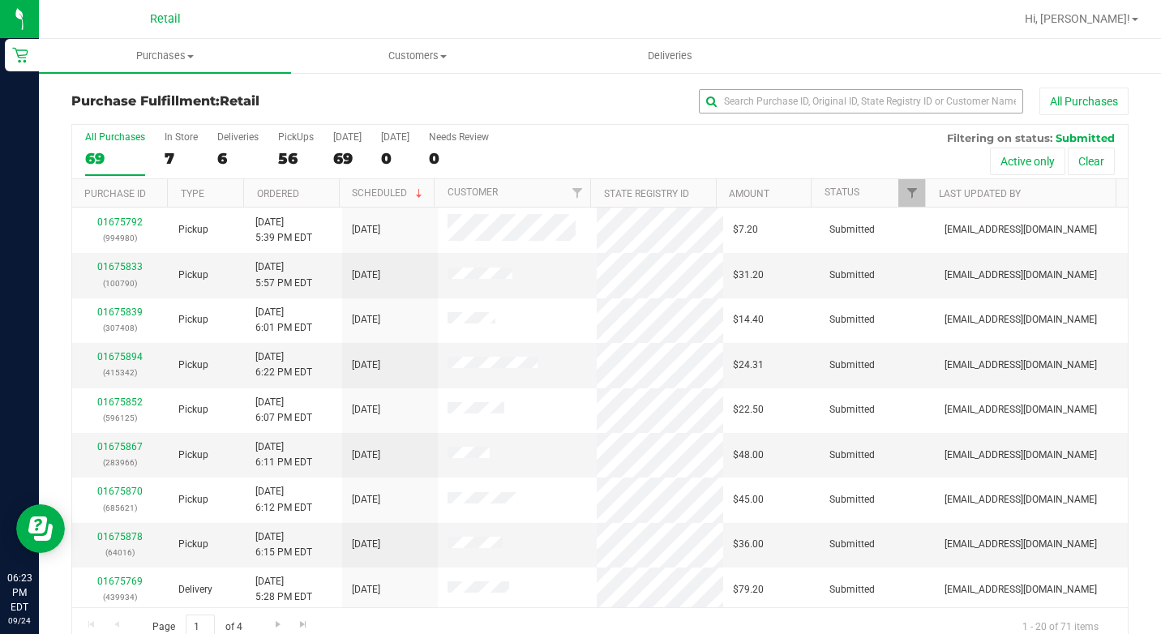
drag, startPoint x: 821, startPoint y: 114, endPoint x: 816, endPoint y: 107, distance: 8.8
click at [821, 114] on div "All Purchases" at bounding box center [776, 102] width 705 height 28
click at [815, 101] on input "text" at bounding box center [861, 101] width 324 height 24
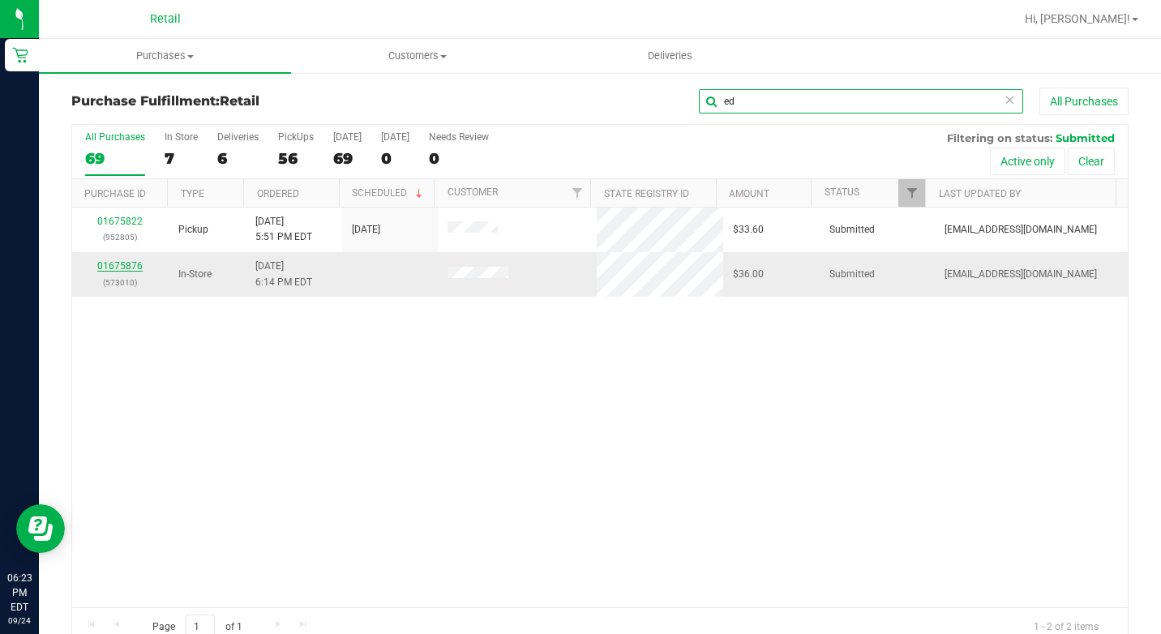
type input "ed"
click at [120, 264] on link "01675876" at bounding box center [119, 265] width 45 height 11
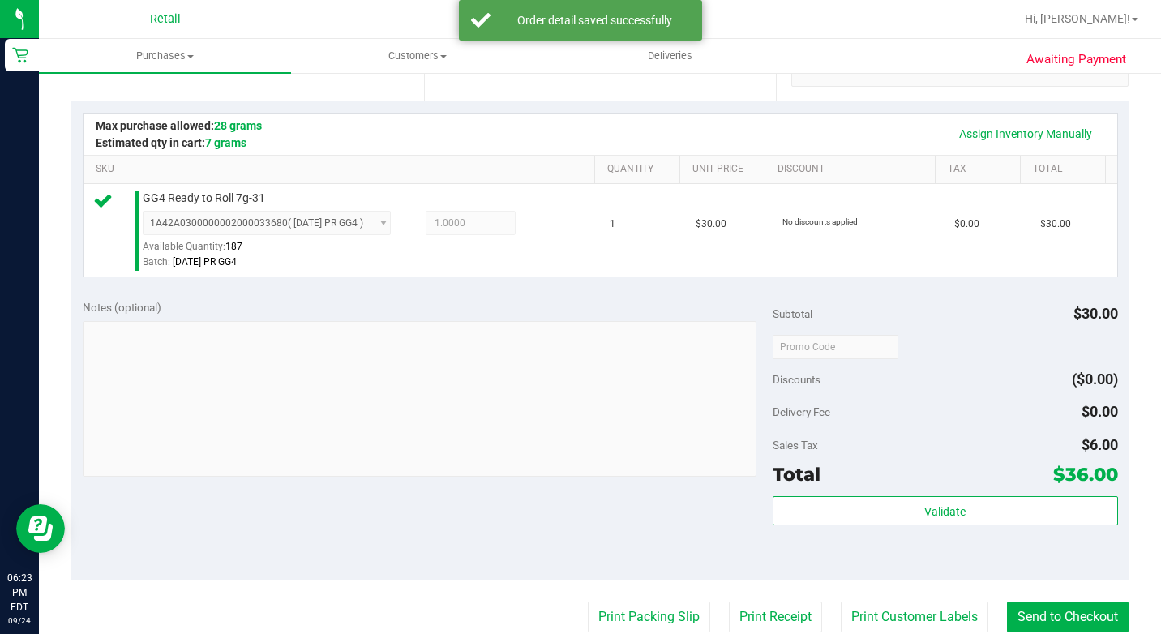
scroll to position [405, 0]
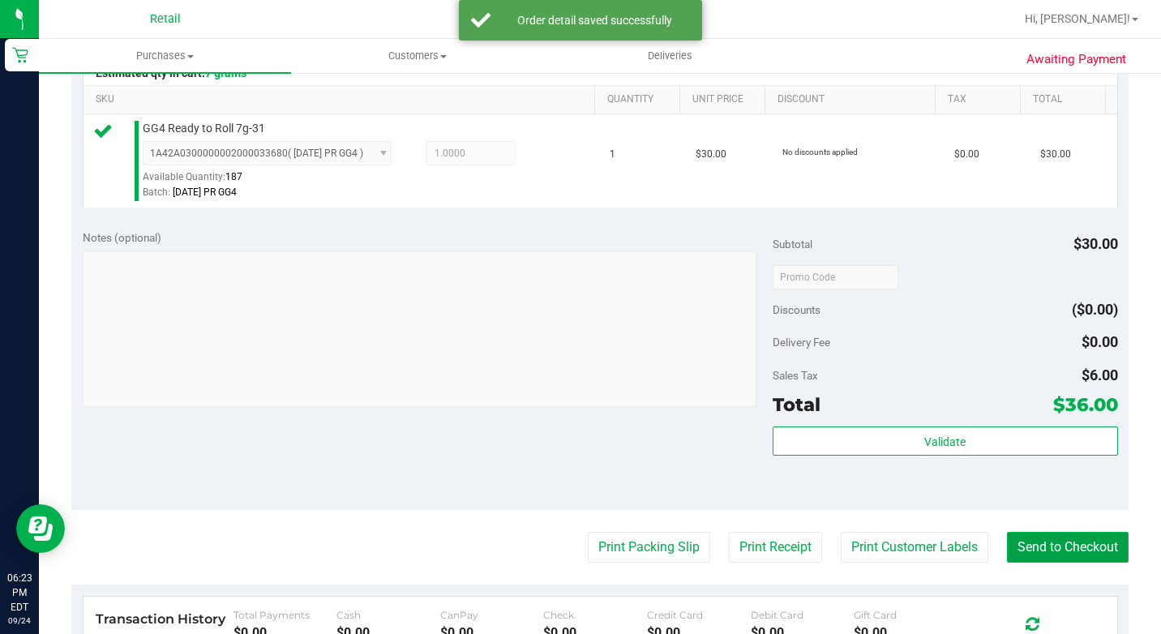
click at [1073, 561] on button "Send to Checkout" at bounding box center [1068, 547] width 122 height 31
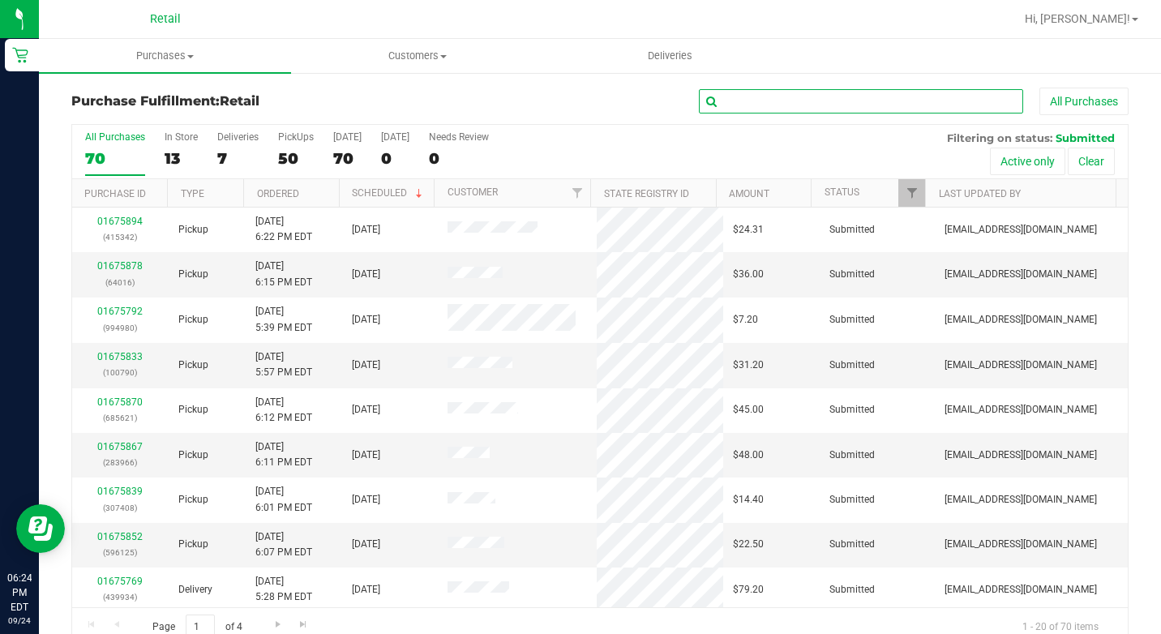
click at [763, 105] on input "text" at bounding box center [861, 101] width 324 height 24
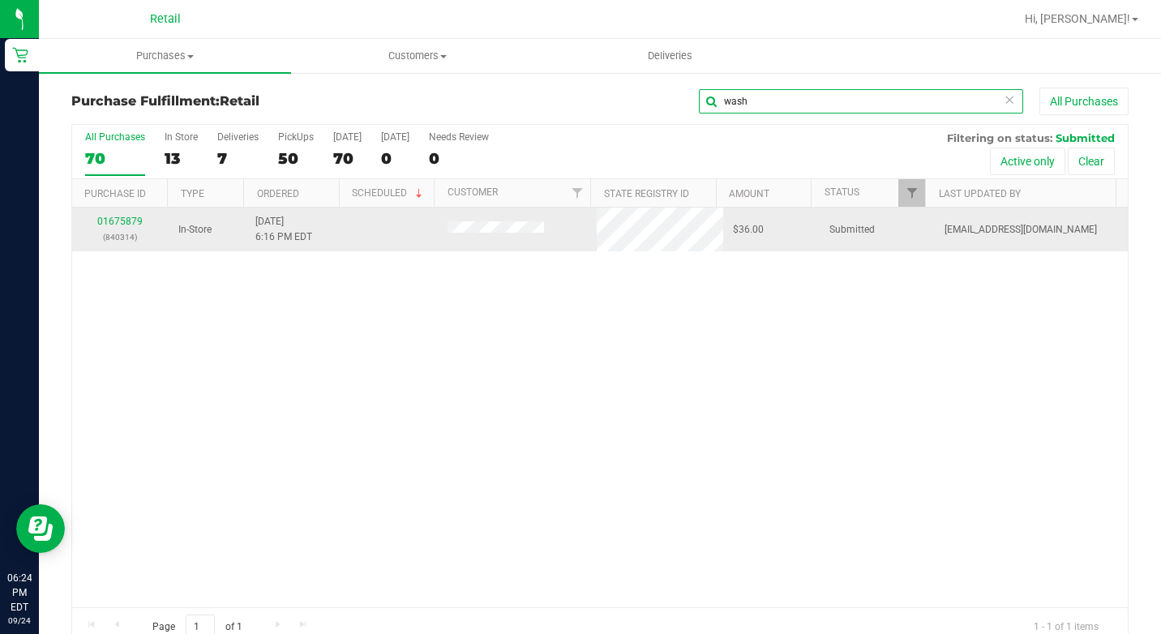
type input "wash"
click at [115, 209] on td "01675879 (840314)" at bounding box center [120, 230] width 96 height 44
click at [123, 217] on link "01675879" at bounding box center [119, 221] width 45 height 11
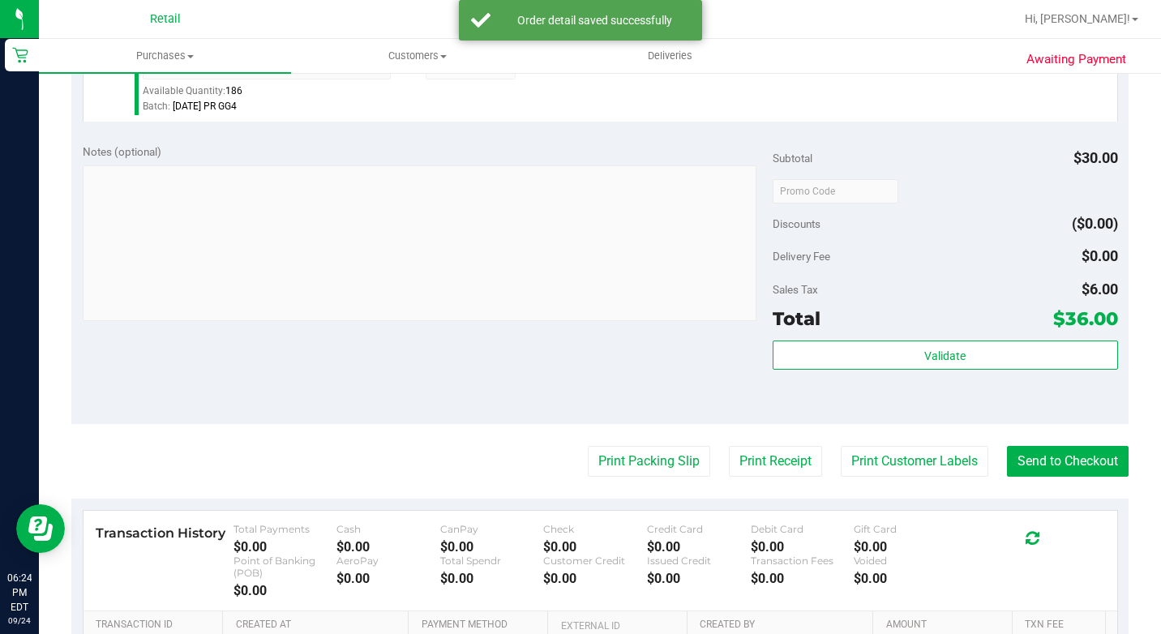
scroll to position [568, 0]
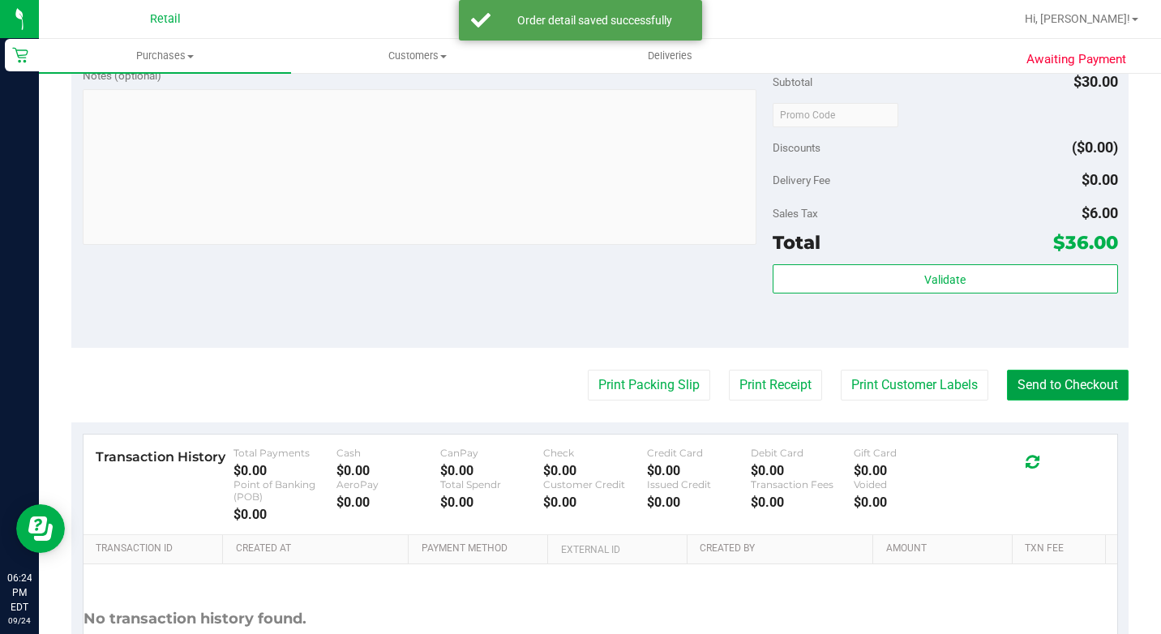
click at [1078, 401] on button "Send to Checkout" at bounding box center [1068, 385] width 122 height 31
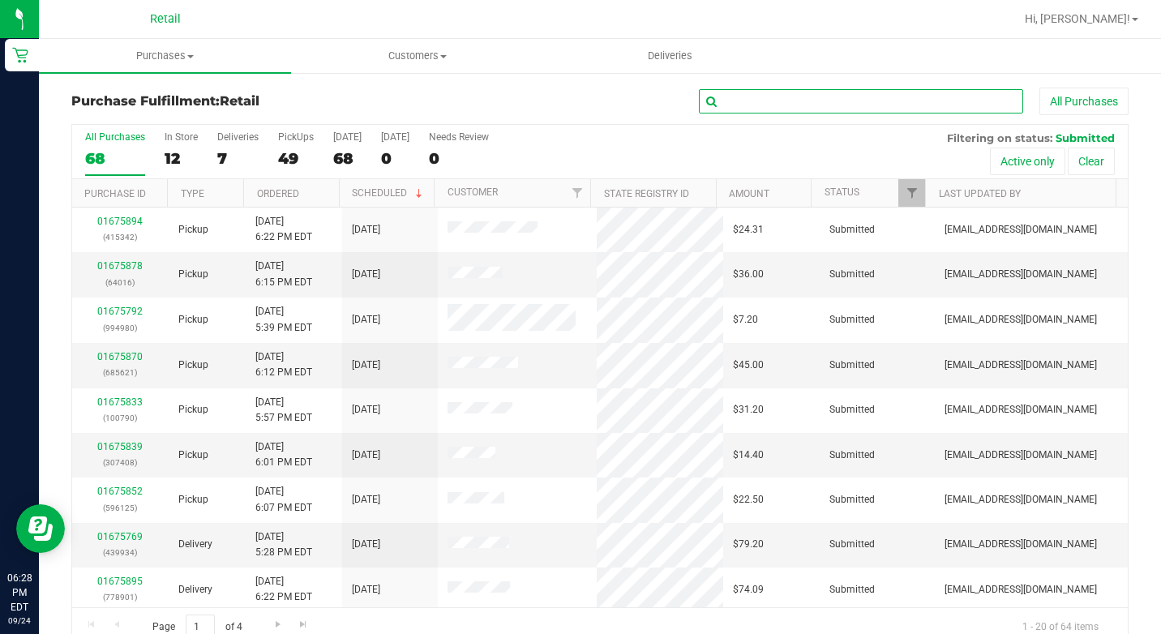
click at [772, 96] on input "text" at bounding box center [861, 101] width 324 height 24
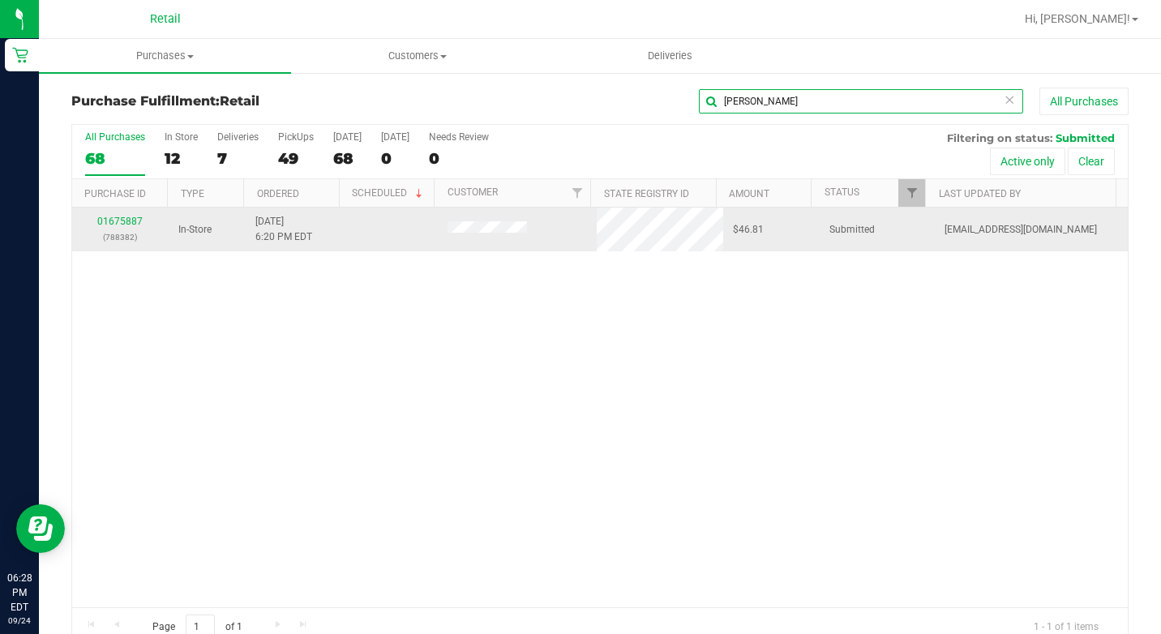
type input "[PERSON_NAME]"
click at [118, 213] on td "01675887 (788382)" at bounding box center [120, 230] width 96 height 44
click at [122, 216] on link "01675887" at bounding box center [119, 221] width 45 height 11
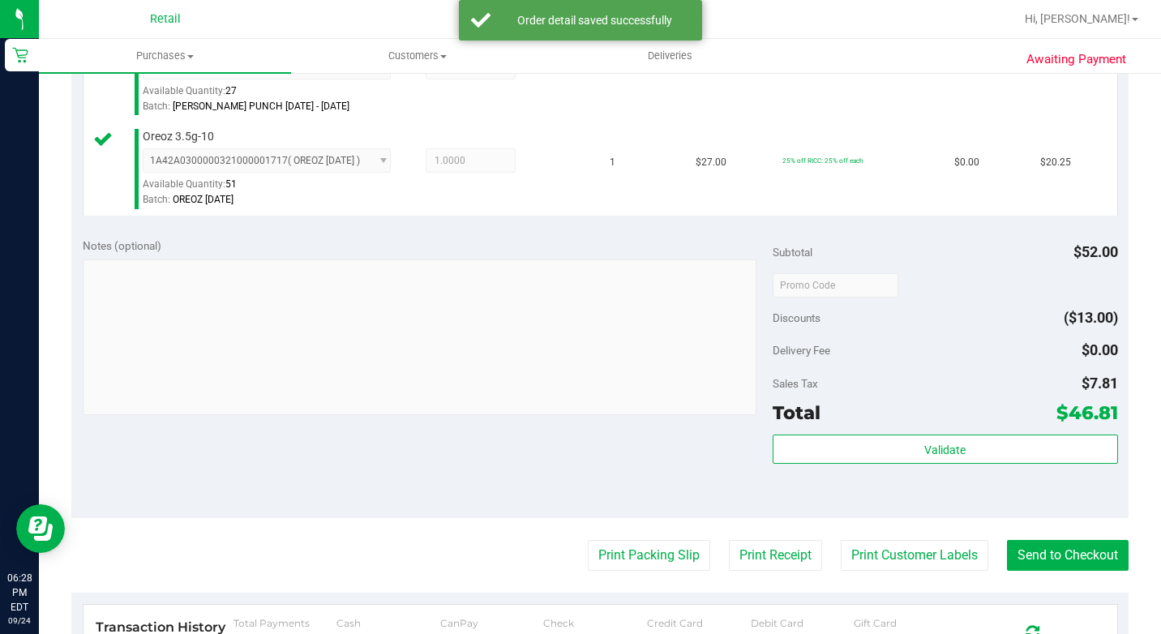
scroll to position [568, 0]
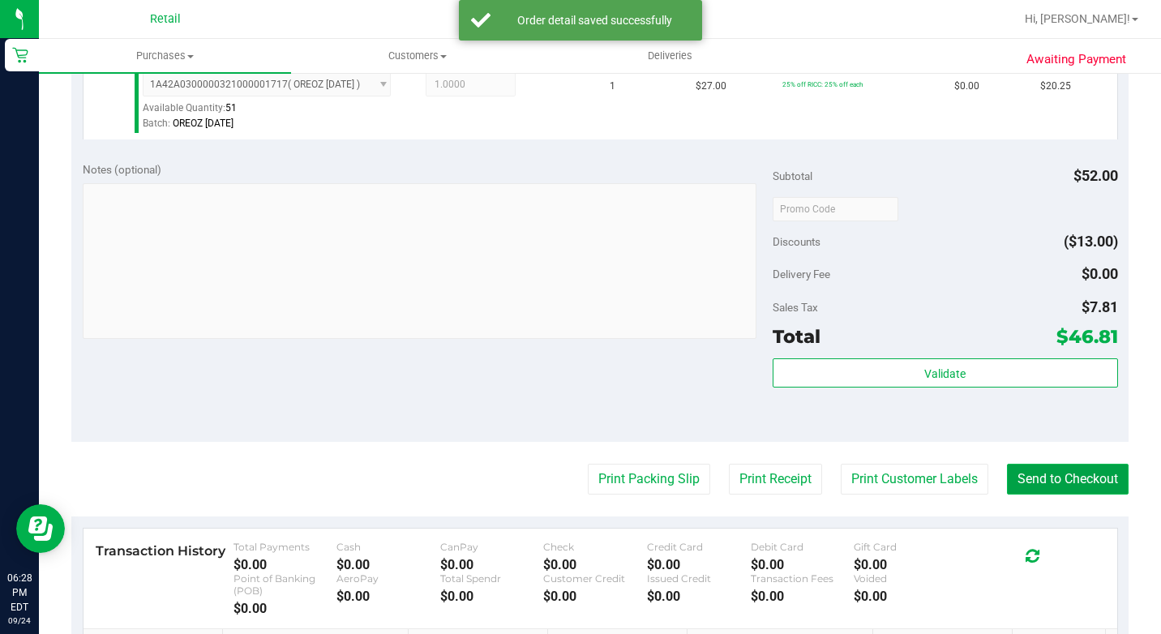
click at [1074, 495] on button "Send to Checkout" at bounding box center [1068, 479] width 122 height 31
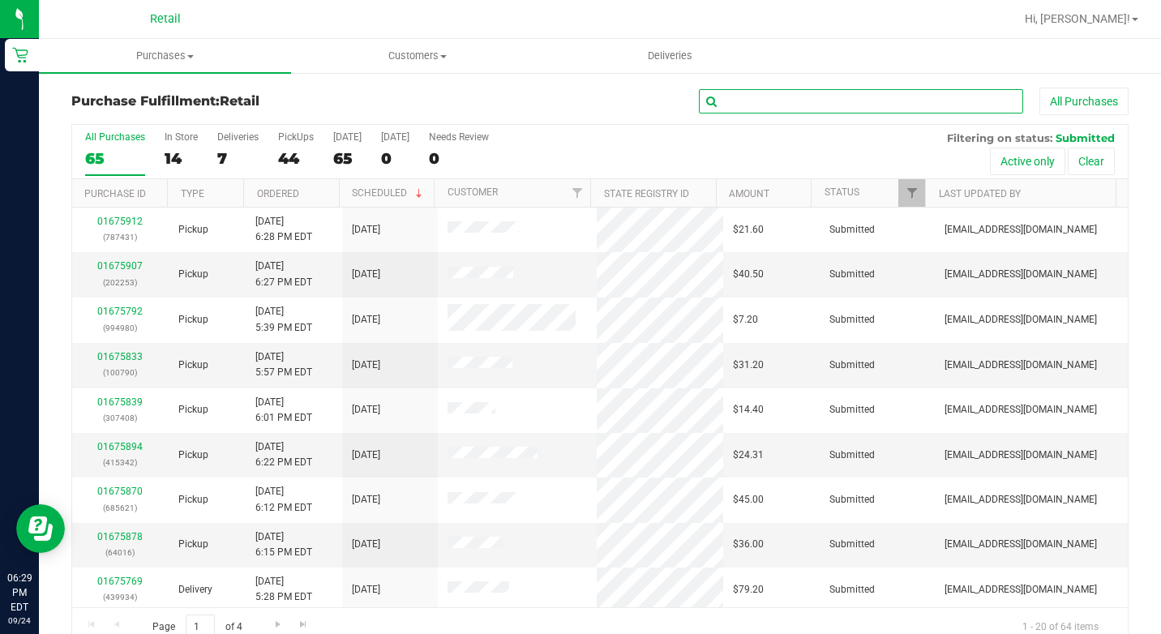
click at [759, 99] on input "text" at bounding box center [861, 101] width 324 height 24
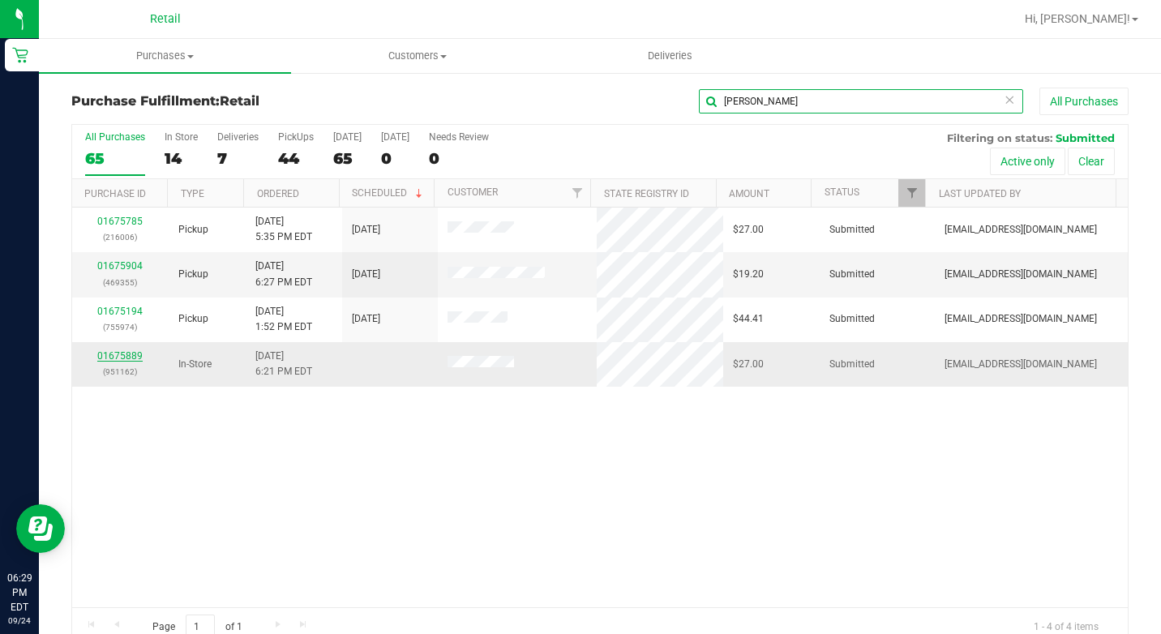
type input "[PERSON_NAME]"
click at [124, 353] on link "01675889" at bounding box center [119, 355] width 45 height 11
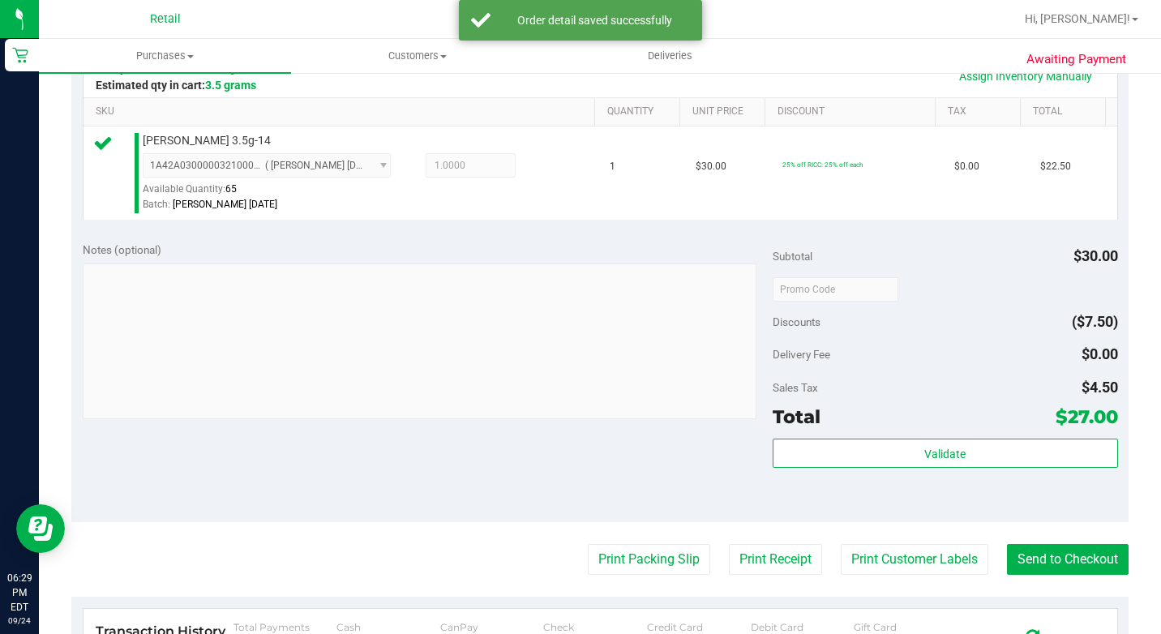
scroll to position [568, 0]
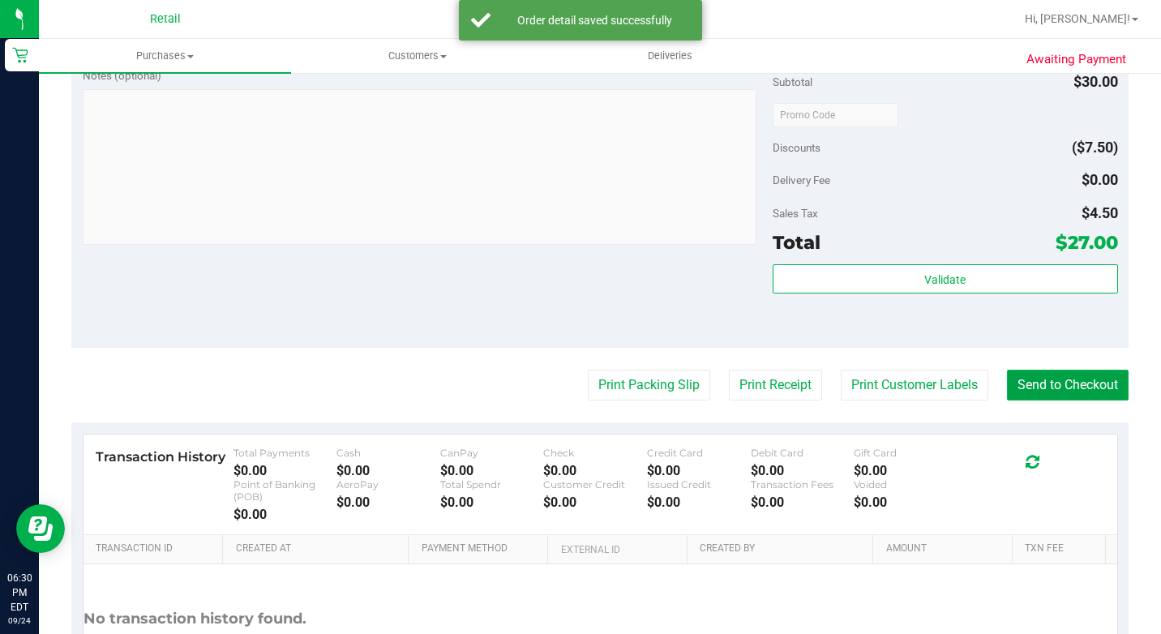
click at [1069, 401] on button "Send to Checkout" at bounding box center [1068, 385] width 122 height 31
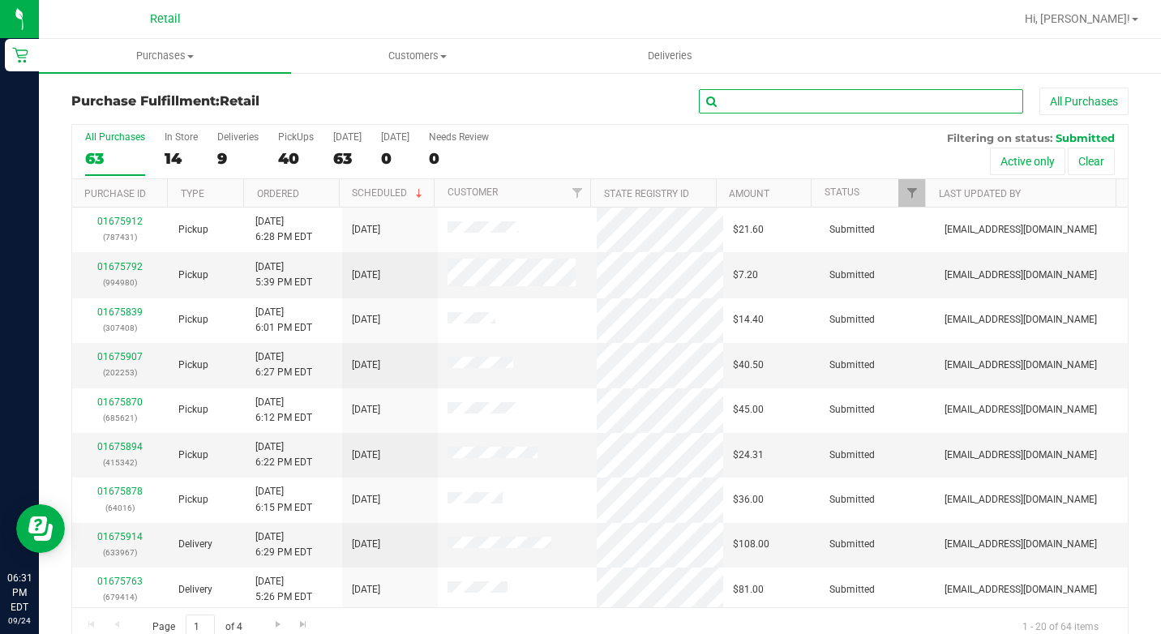
click at [783, 105] on input "text" at bounding box center [861, 101] width 324 height 24
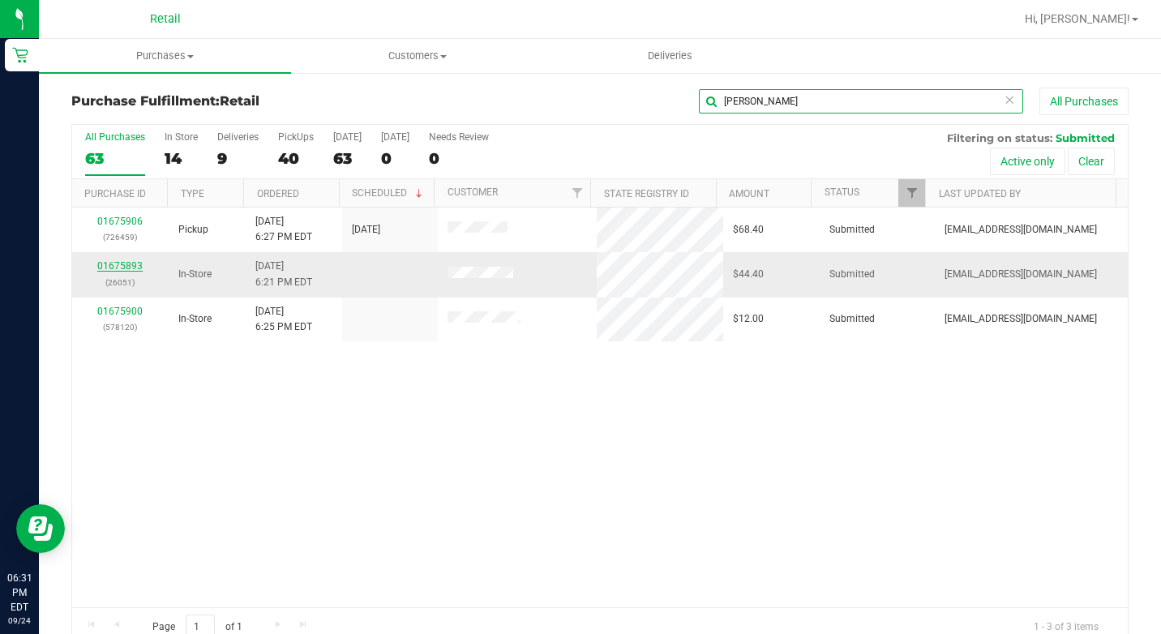
type input "[PERSON_NAME]"
click at [118, 263] on link "01675893" at bounding box center [119, 265] width 45 height 11
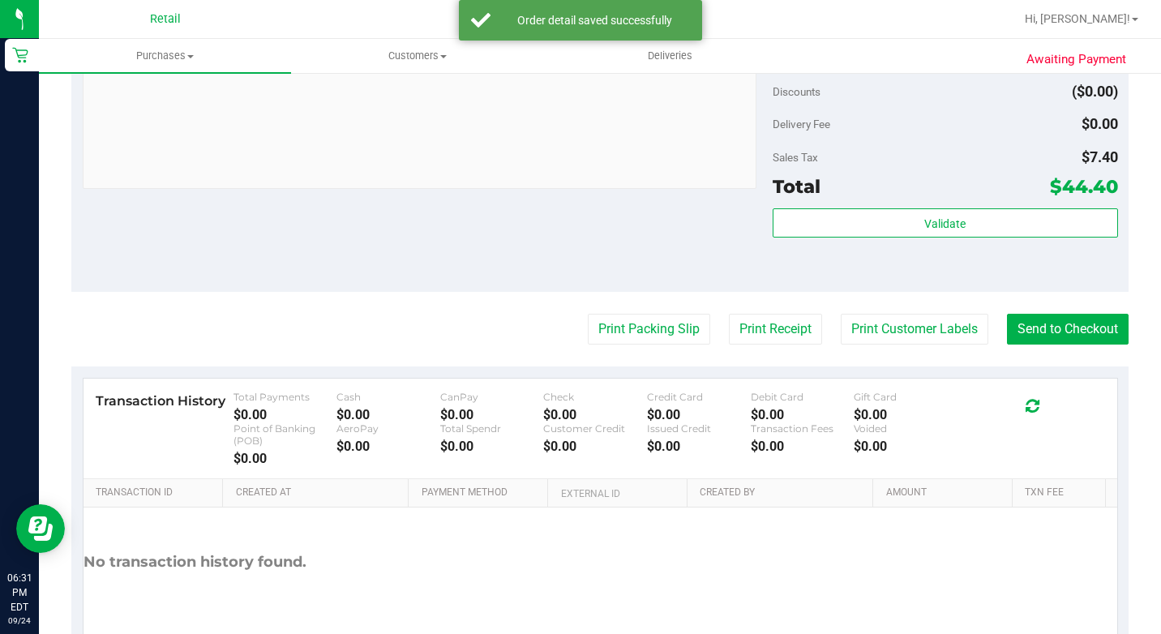
scroll to position [730, 0]
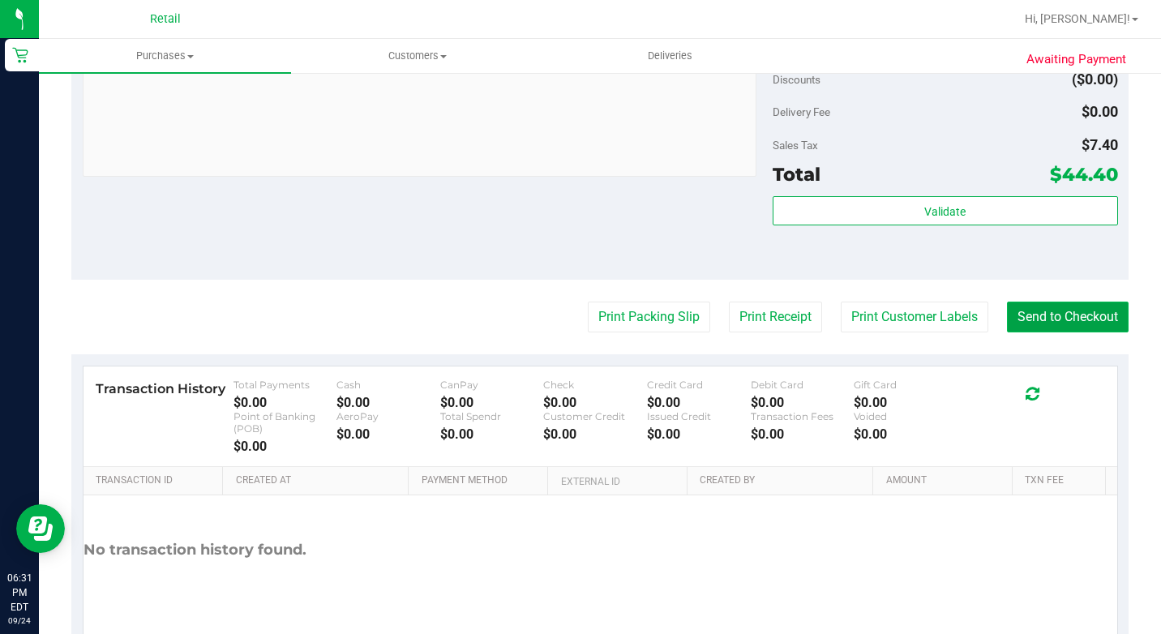
click at [1064, 332] on button "Send to Checkout" at bounding box center [1068, 317] width 122 height 31
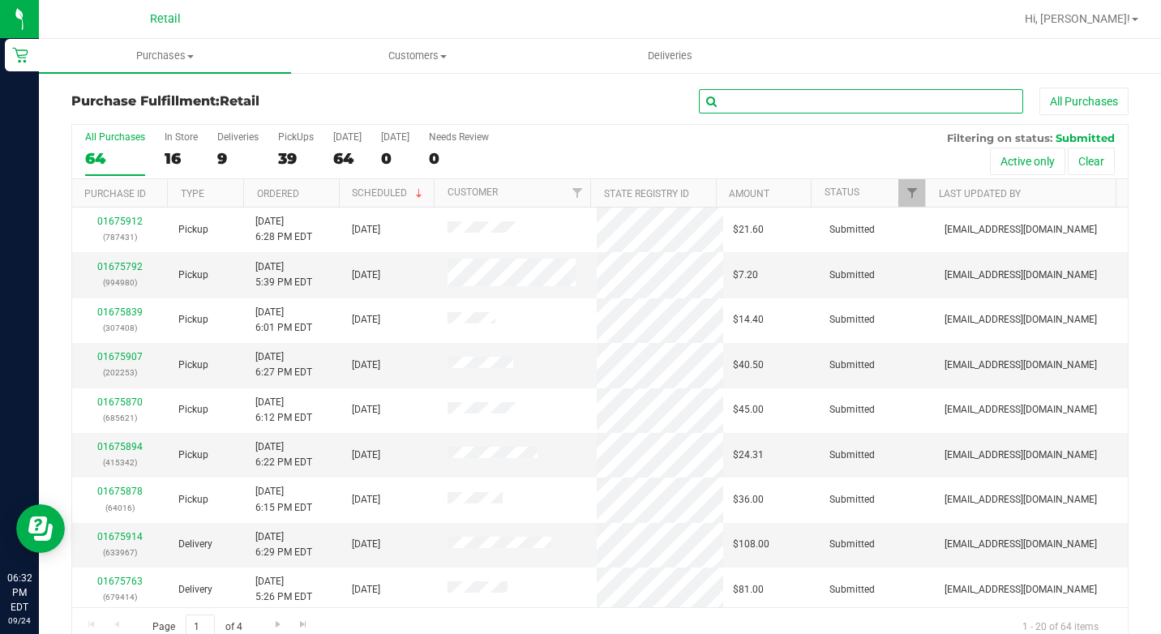
click at [743, 108] on input "text" at bounding box center [861, 101] width 324 height 24
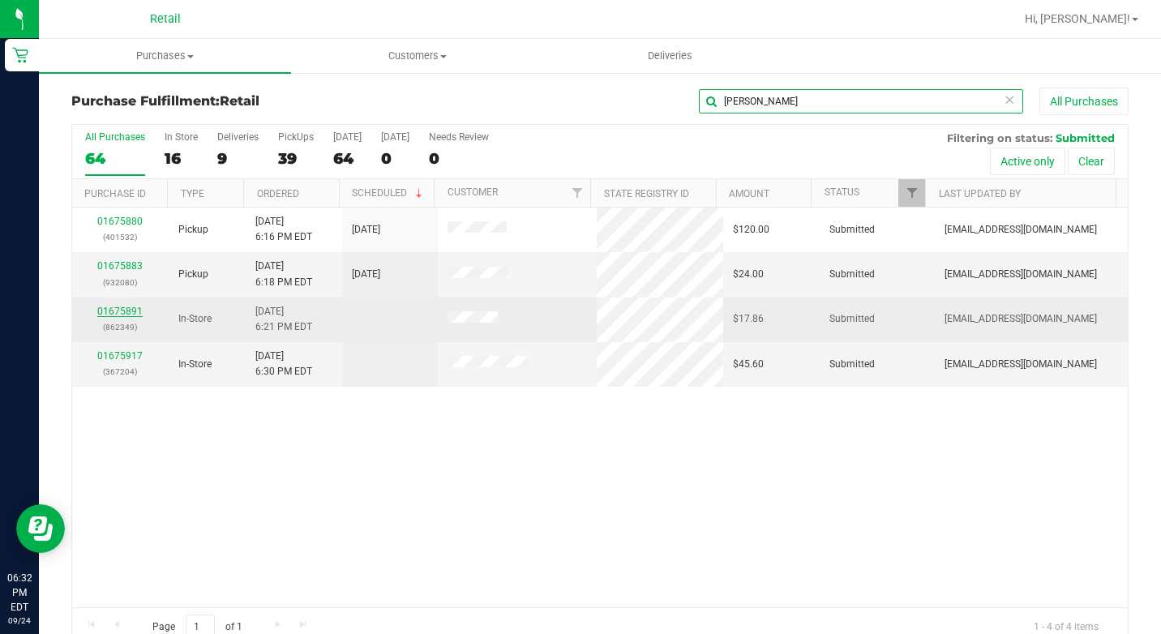
type input "[PERSON_NAME]"
click at [123, 312] on link "01675891" at bounding box center [119, 311] width 45 height 11
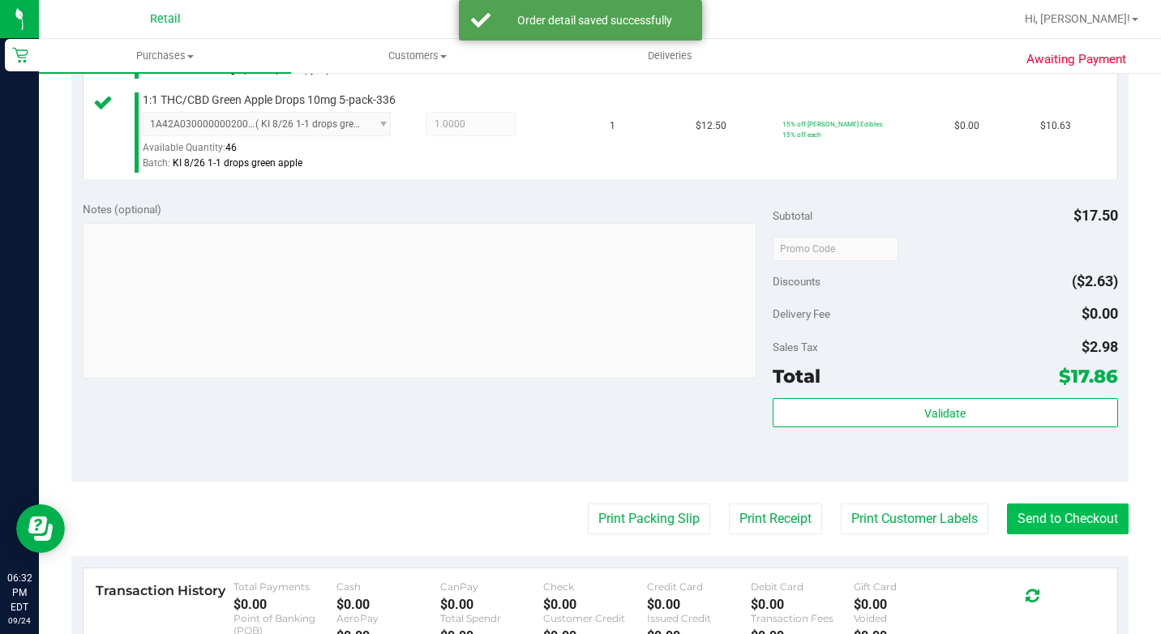
scroll to position [649, 0]
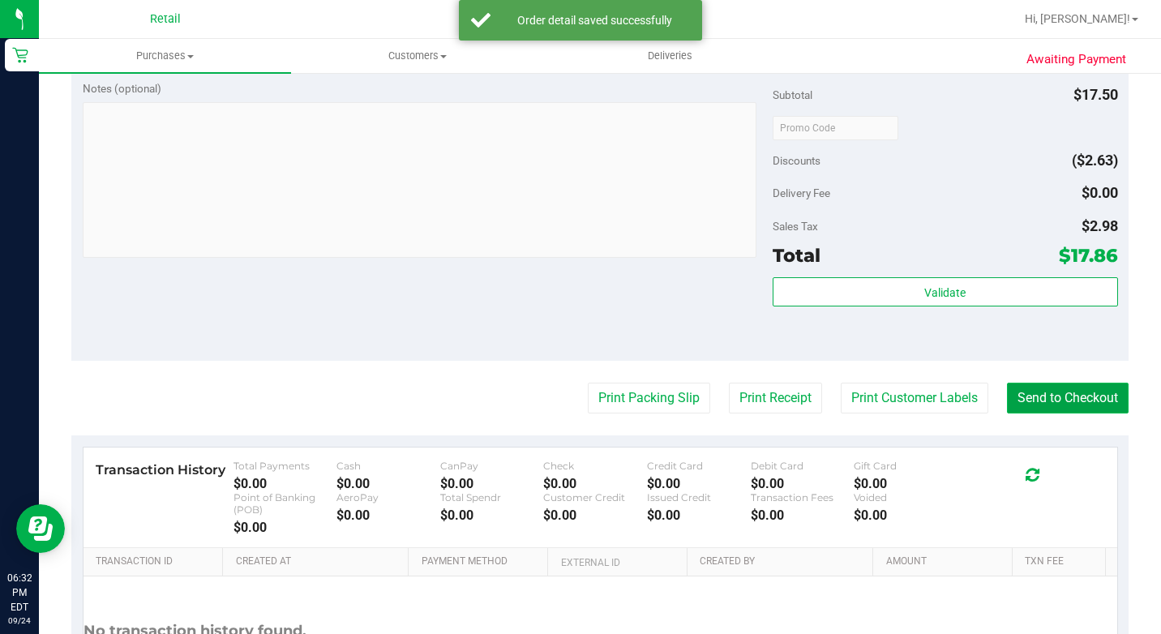
click at [1018, 414] on button "Send to Checkout" at bounding box center [1068, 398] width 122 height 31
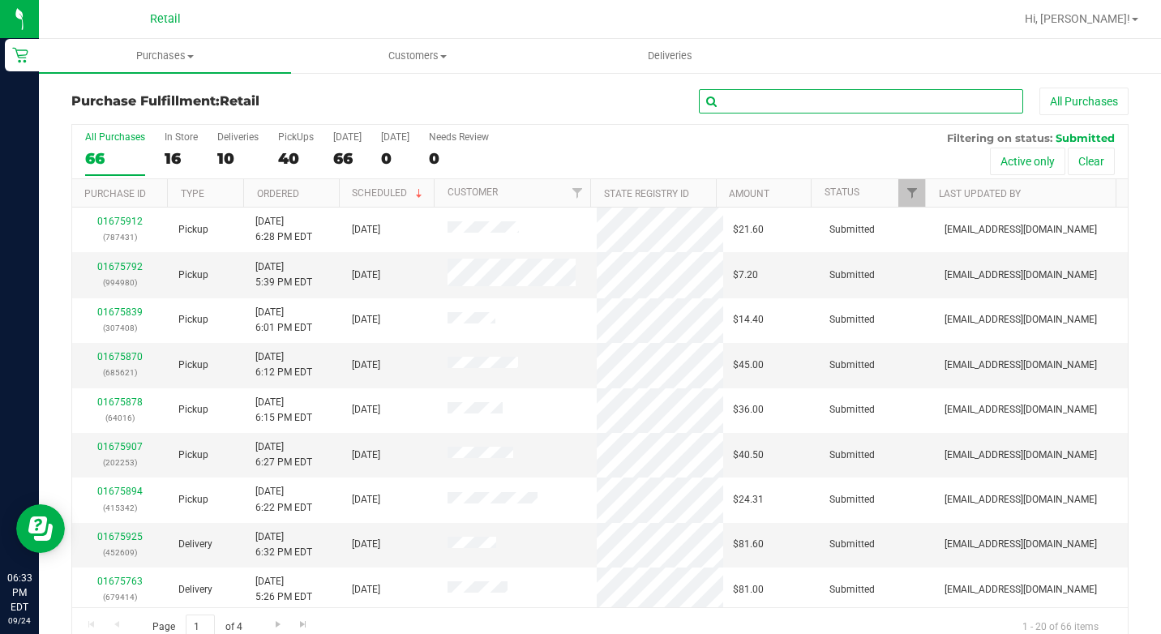
click at [850, 110] on input "text" at bounding box center [861, 101] width 324 height 24
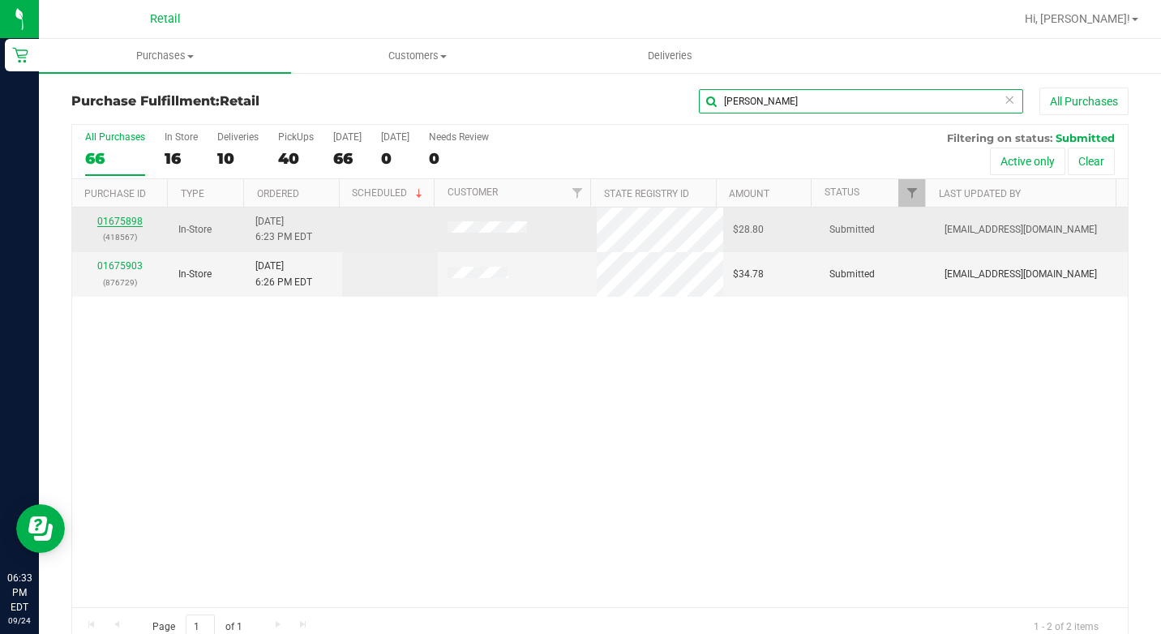
type input "[PERSON_NAME]"
click at [123, 225] on link "01675898" at bounding box center [119, 221] width 45 height 11
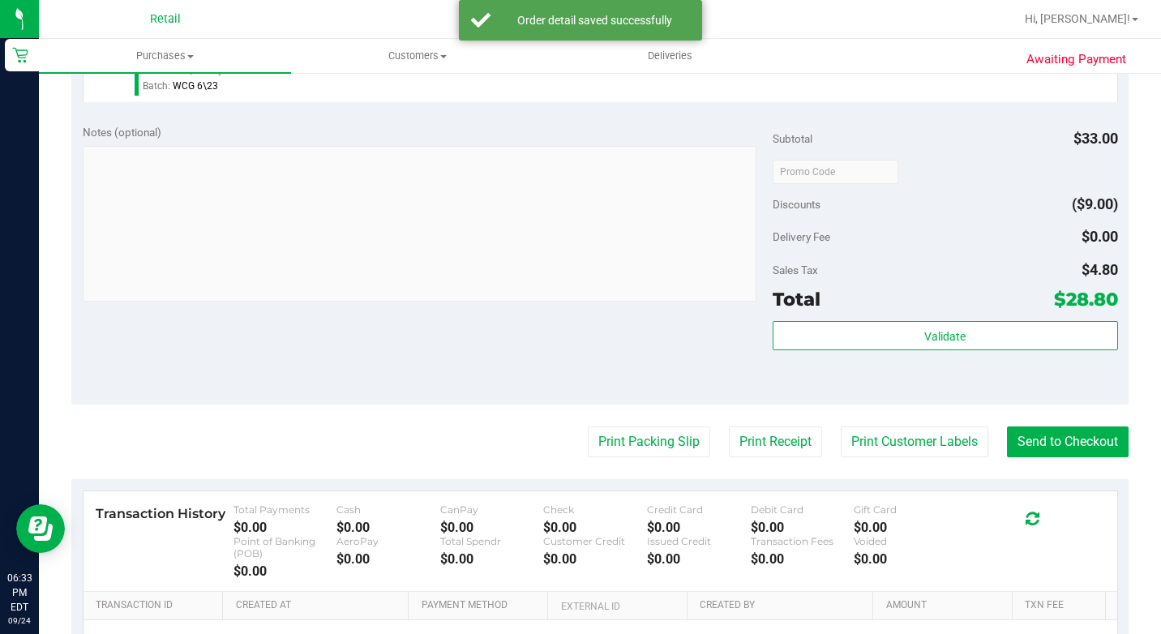
scroll to position [730, 0]
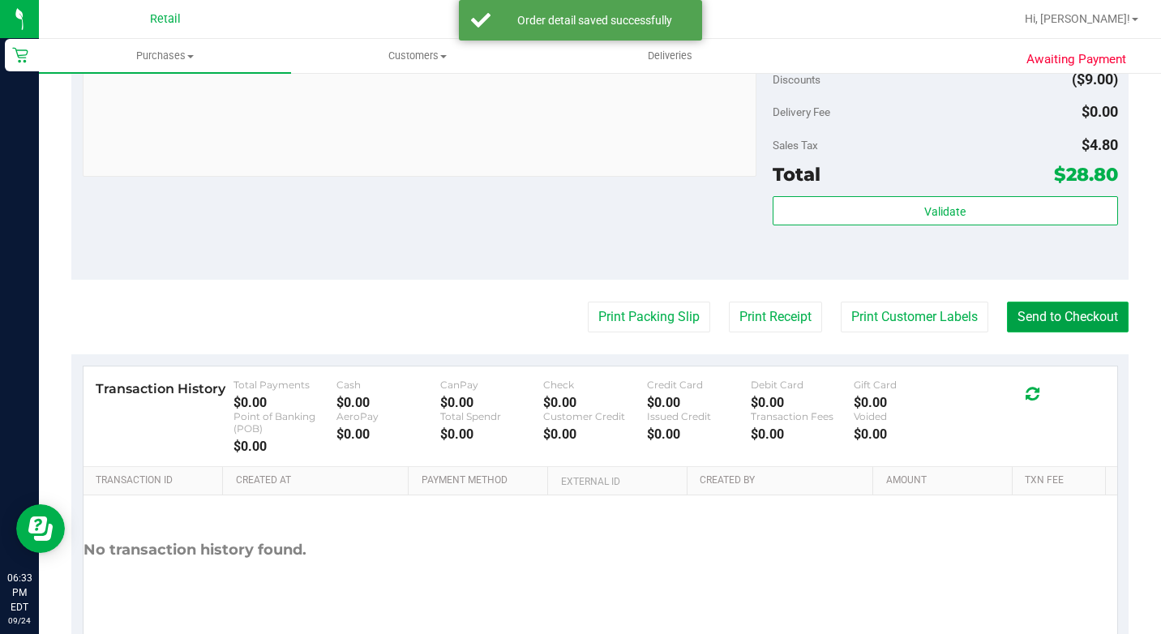
click at [1023, 332] on button "Send to Checkout" at bounding box center [1068, 317] width 122 height 31
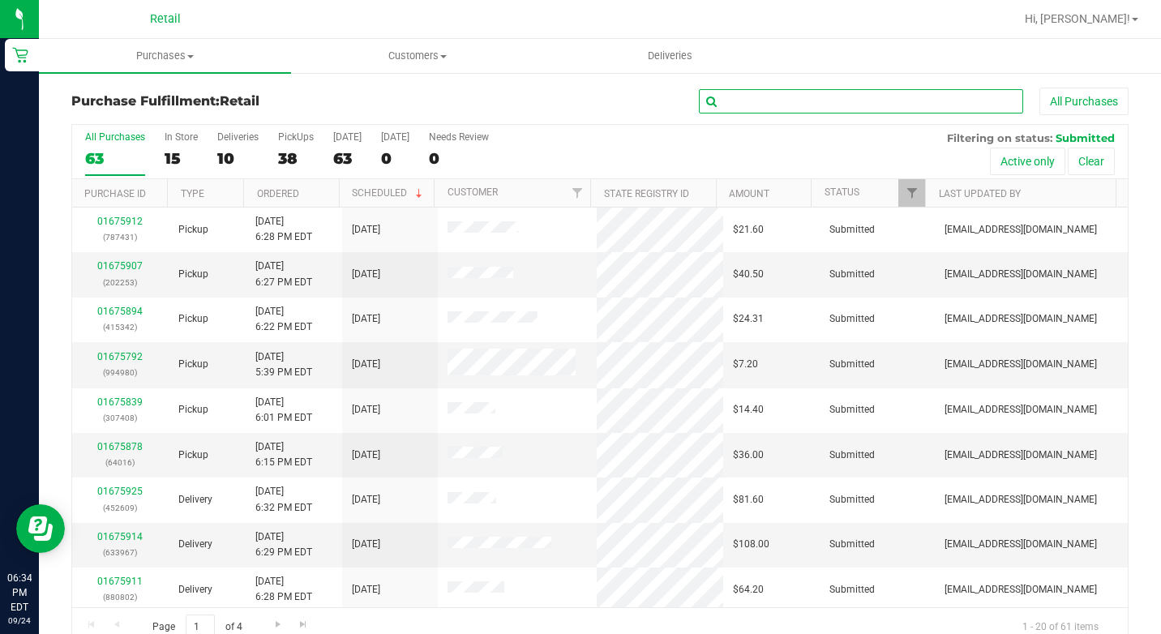
click at [760, 109] on input "text" at bounding box center [861, 101] width 324 height 24
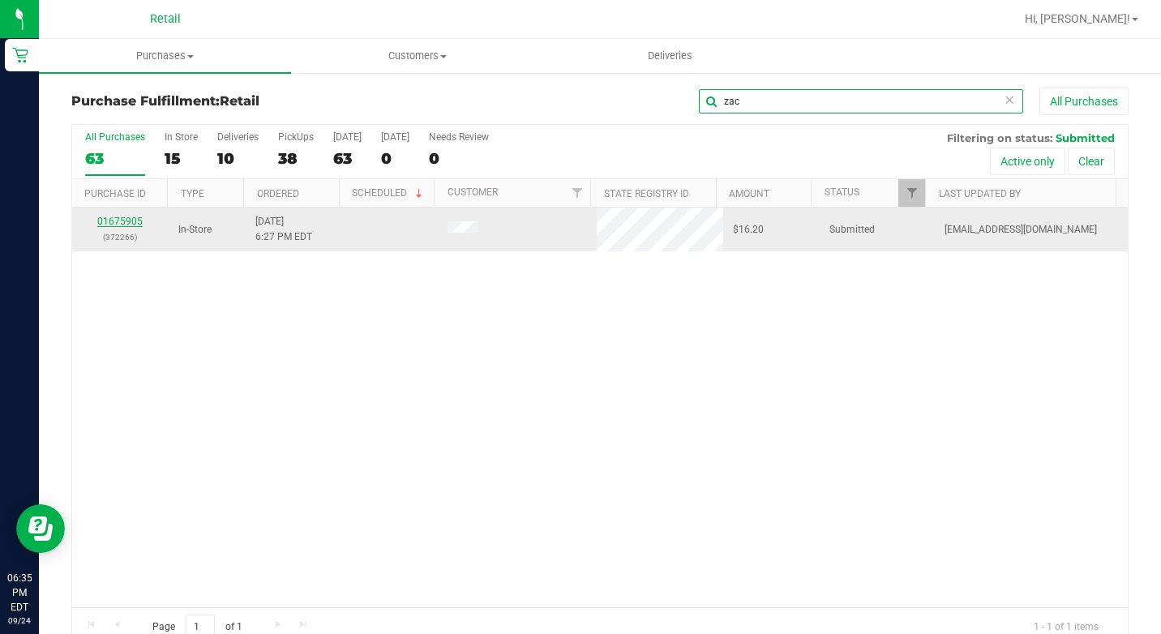
type input "zac"
click at [133, 219] on link "01675905" at bounding box center [119, 221] width 45 height 11
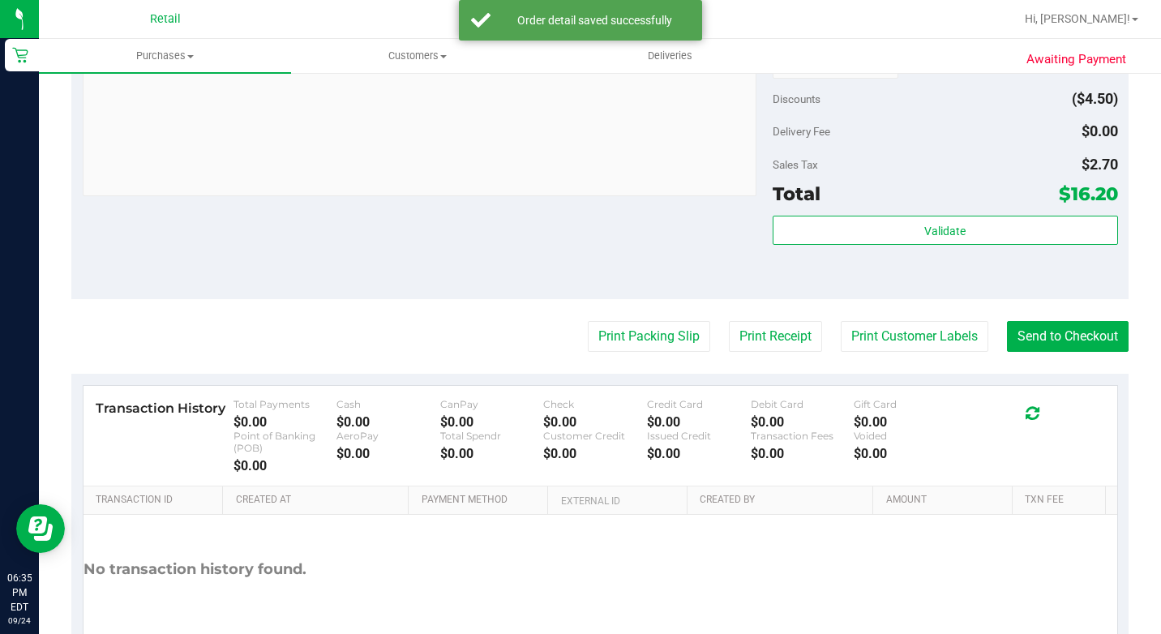
scroll to position [811, 0]
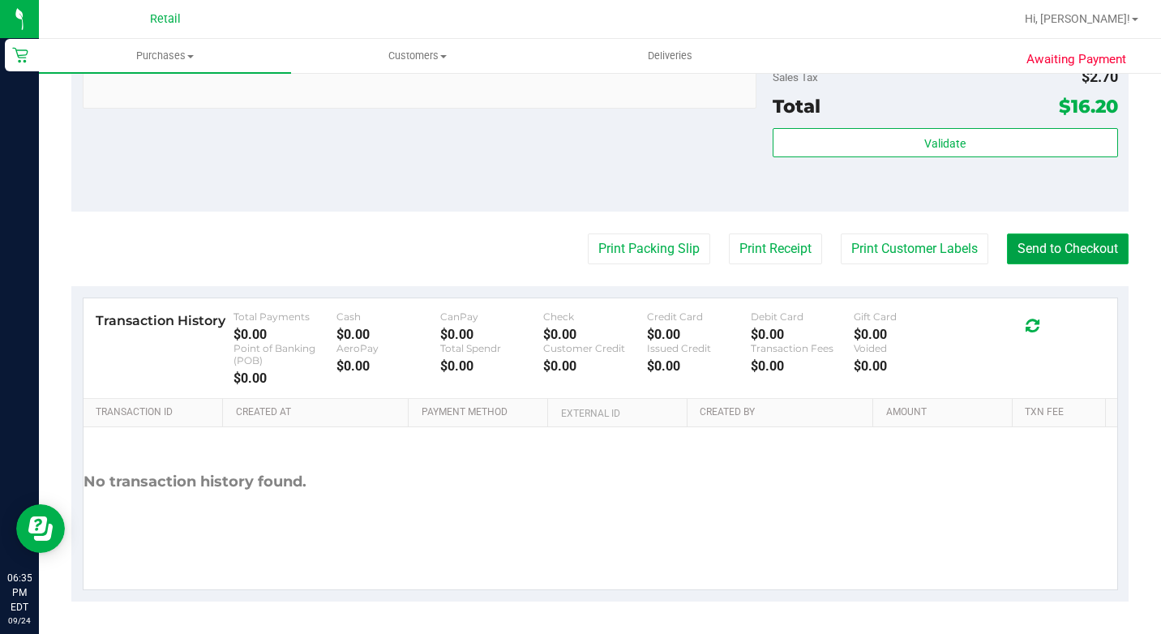
click at [1074, 264] on button "Send to Checkout" at bounding box center [1068, 249] width 122 height 31
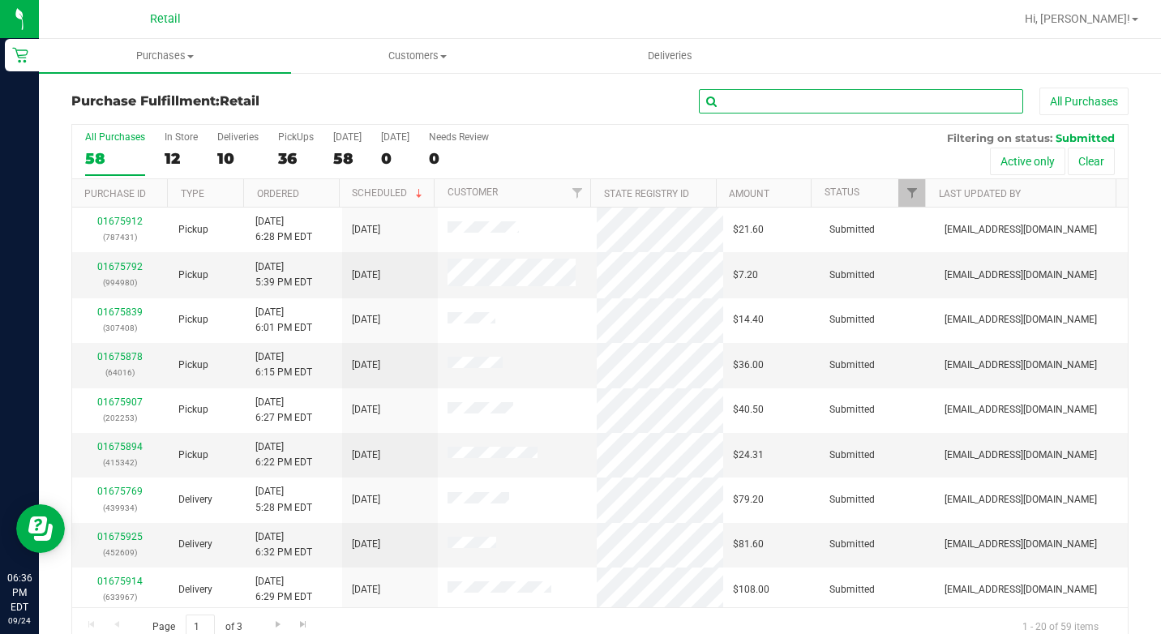
click at [819, 92] on input "text" at bounding box center [861, 101] width 324 height 24
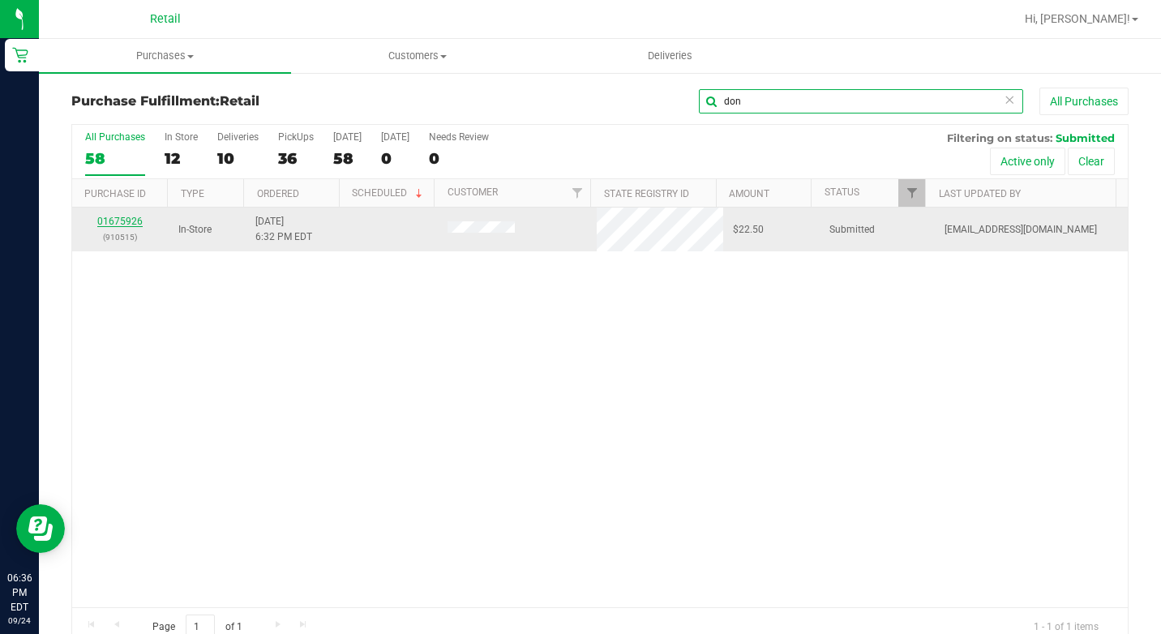
type input "don"
click at [123, 223] on link "01675926" at bounding box center [119, 221] width 45 height 11
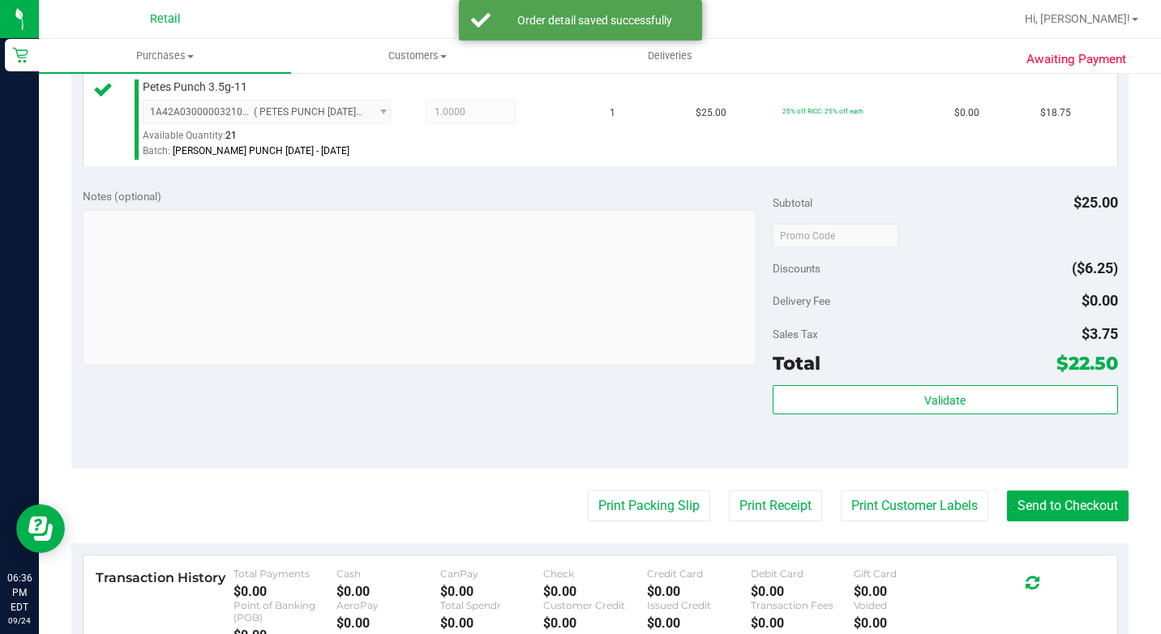
scroll to position [568, 0]
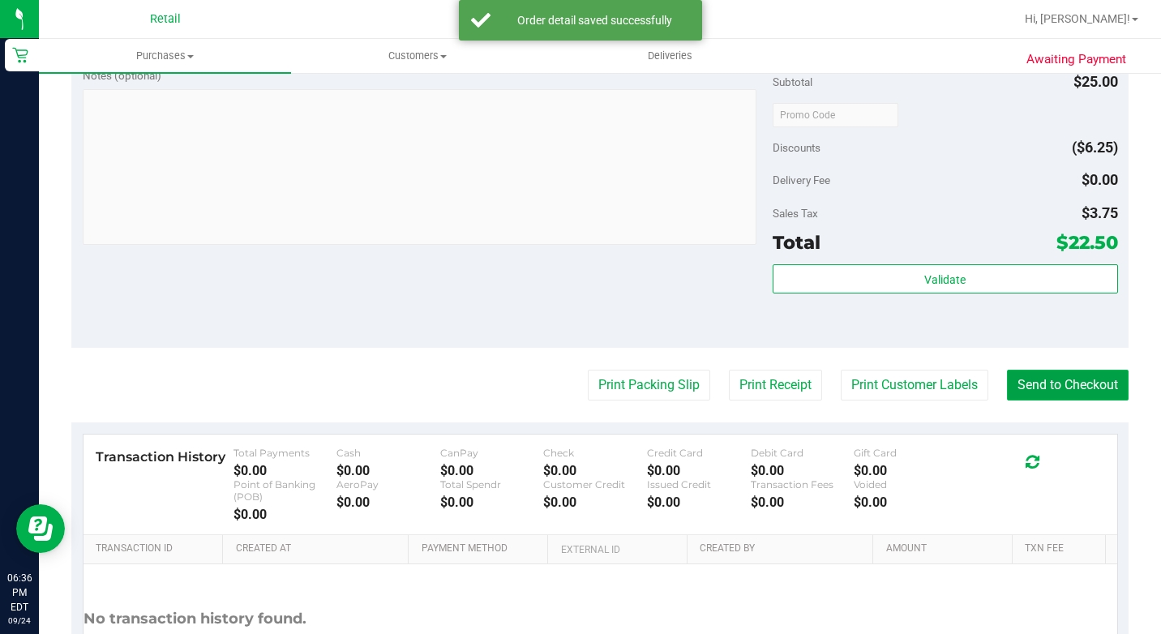
click at [1068, 401] on button "Send to Checkout" at bounding box center [1068, 385] width 122 height 31
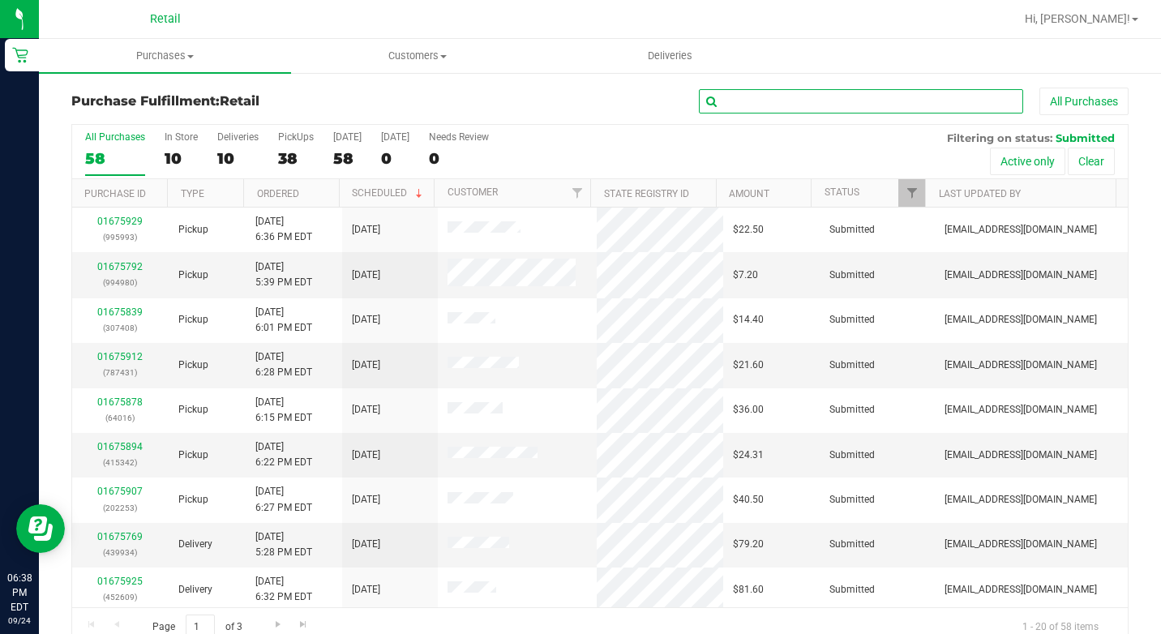
click at [728, 111] on input "text" at bounding box center [861, 101] width 324 height 24
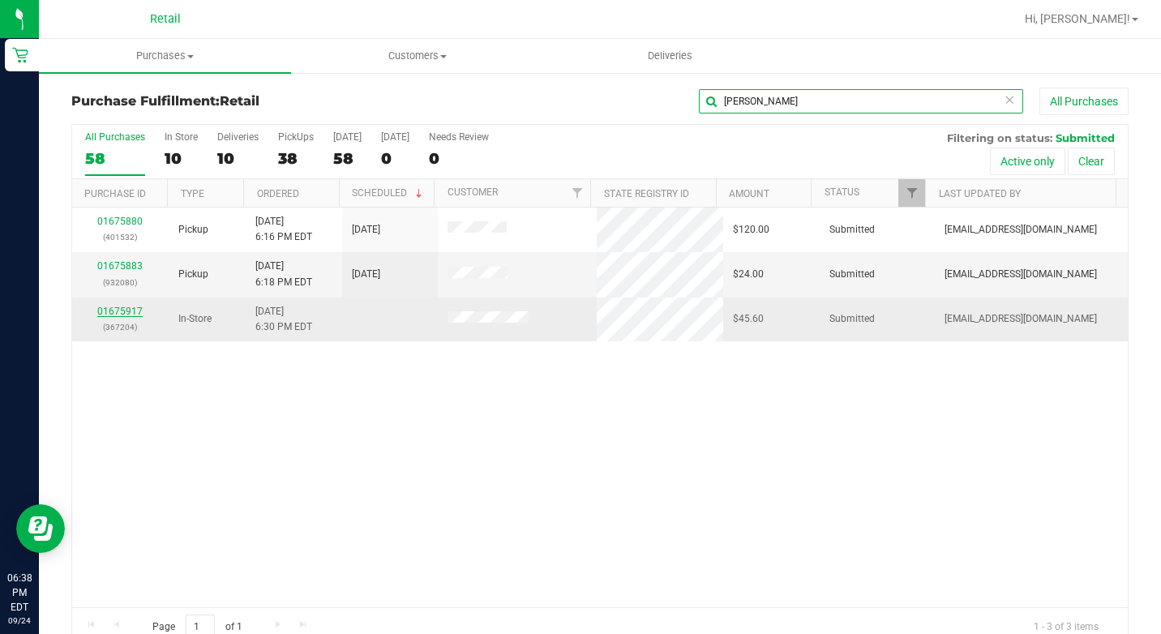
type input "[PERSON_NAME]"
click at [118, 311] on link "01675917" at bounding box center [119, 311] width 45 height 11
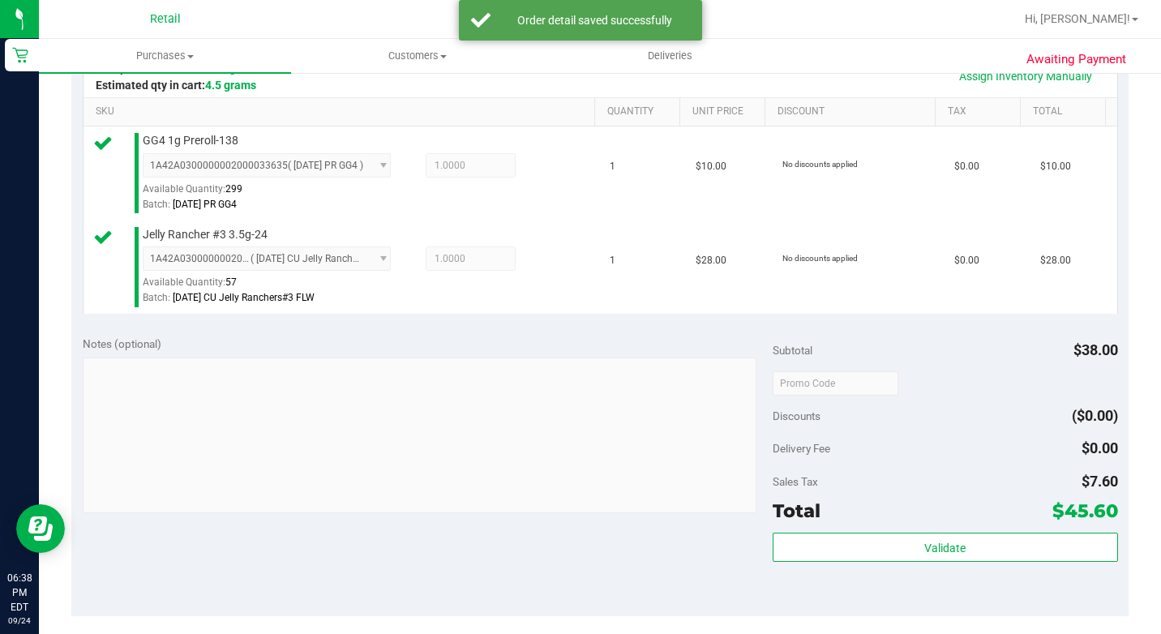
scroll to position [568, 0]
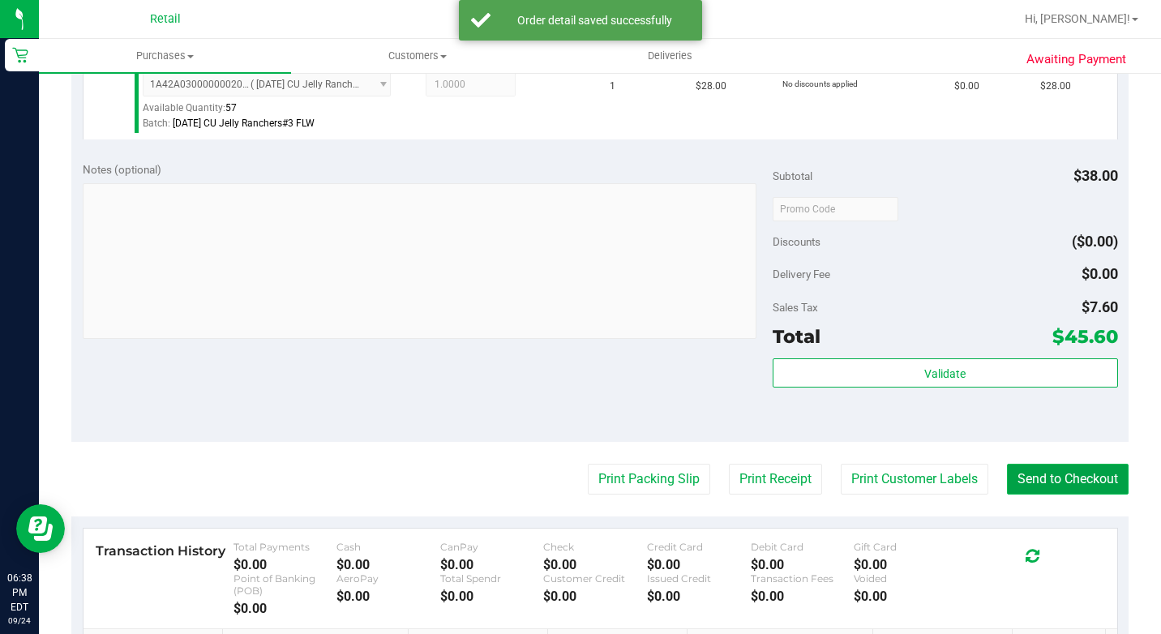
click at [1082, 495] on button "Send to Checkout" at bounding box center [1068, 479] width 122 height 31
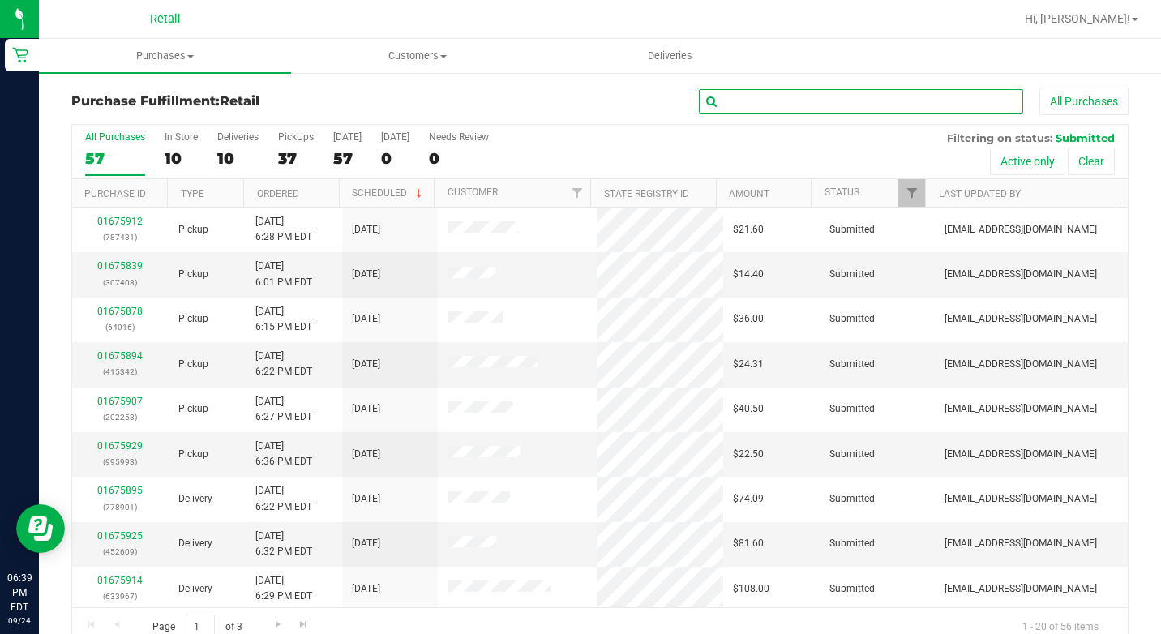
click at [809, 109] on input "text" at bounding box center [861, 101] width 324 height 24
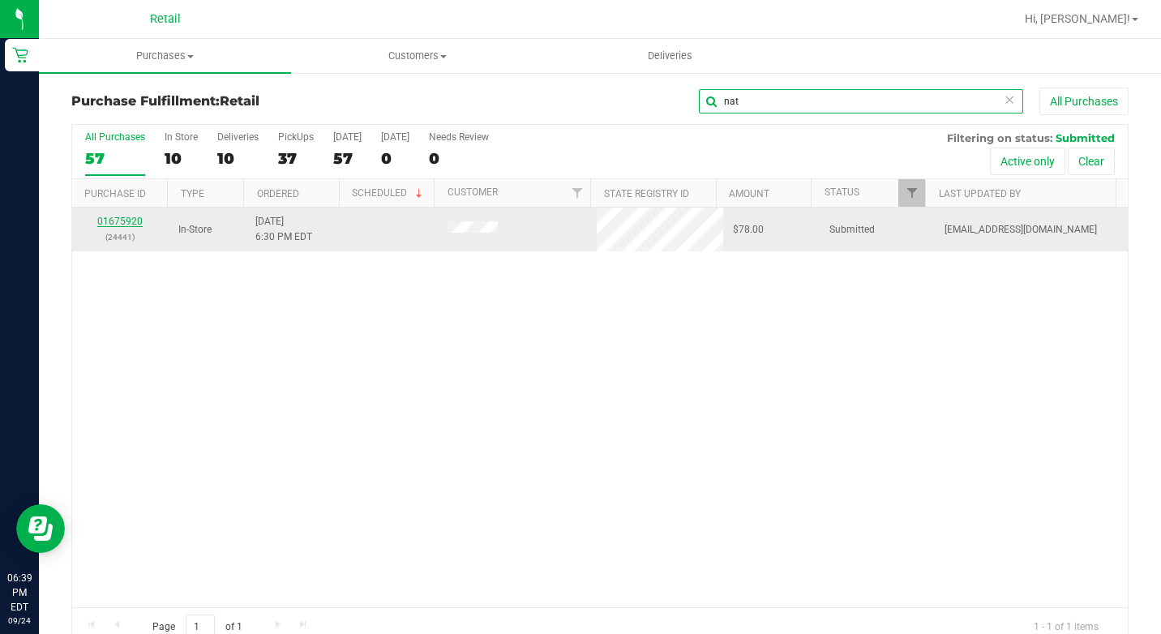
type input "nat"
click at [133, 218] on link "01675920" at bounding box center [119, 221] width 45 height 11
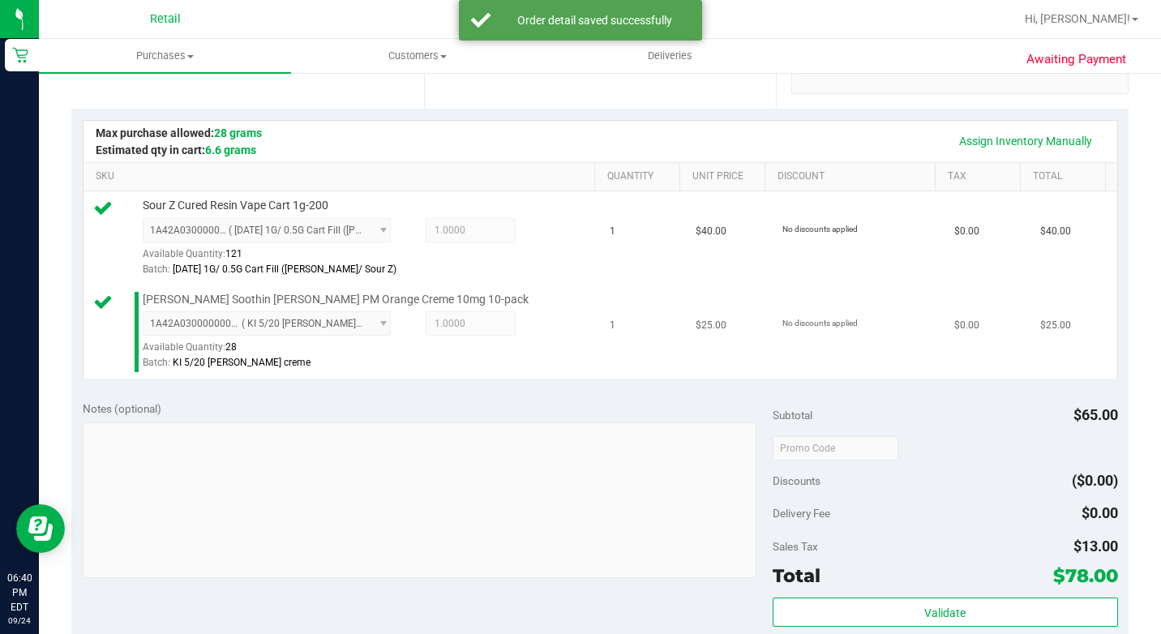
scroll to position [649, 0]
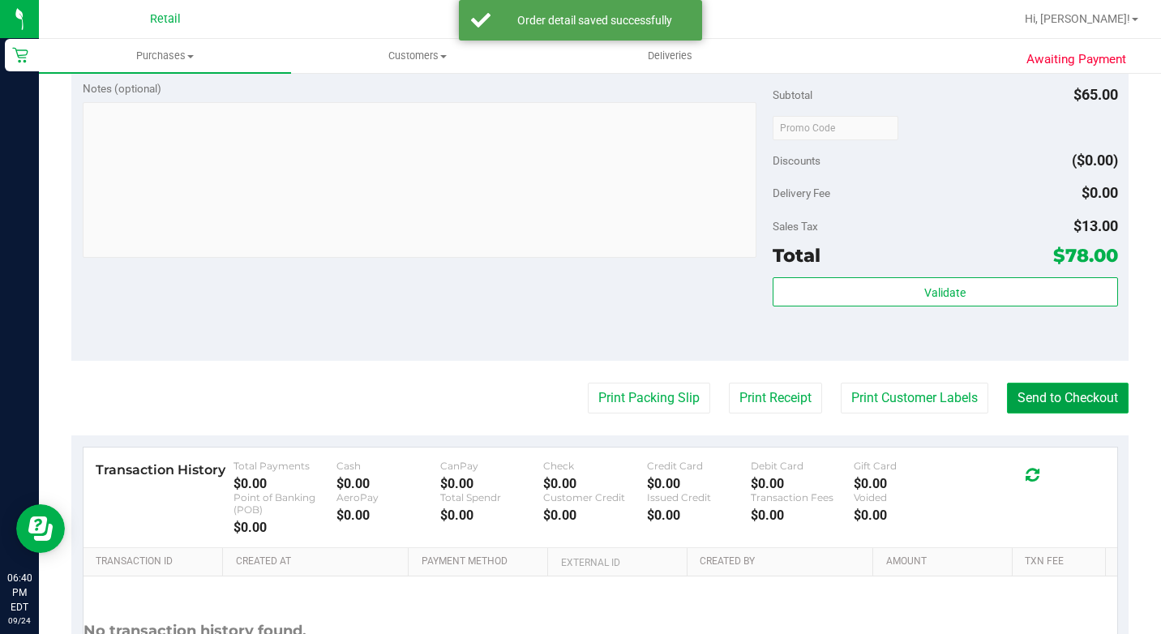
click at [1075, 414] on button "Send to Checkout" at bounding box center [1068, 398] width 122 height 31
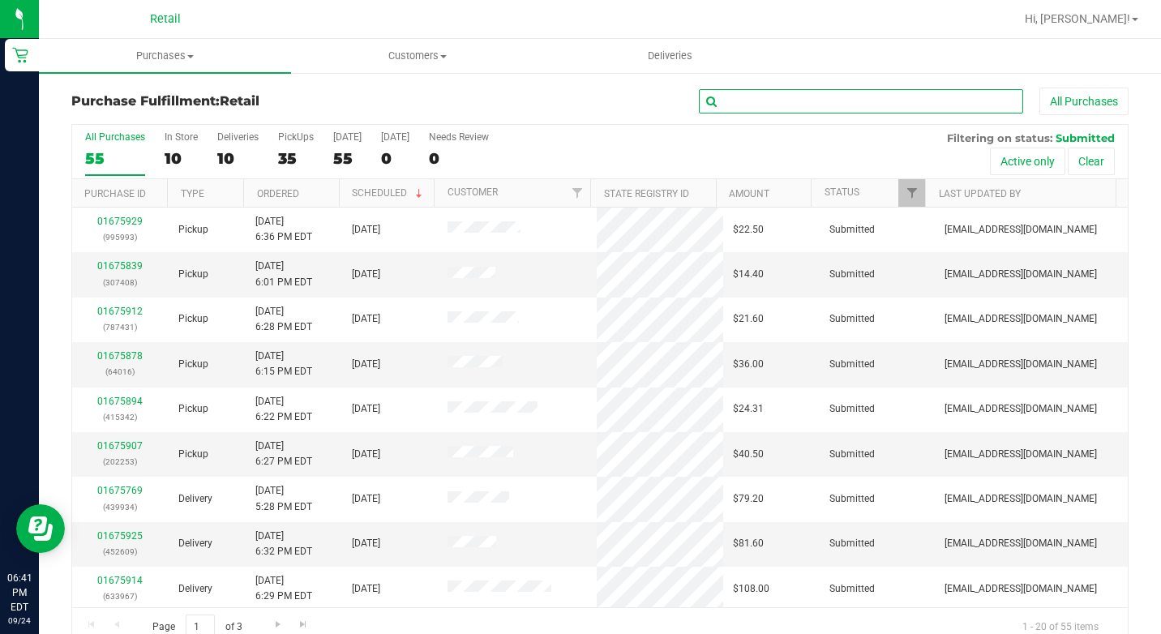
click at [797, 95] on input "text" at bounding box center [861, 101] width 324 height 24
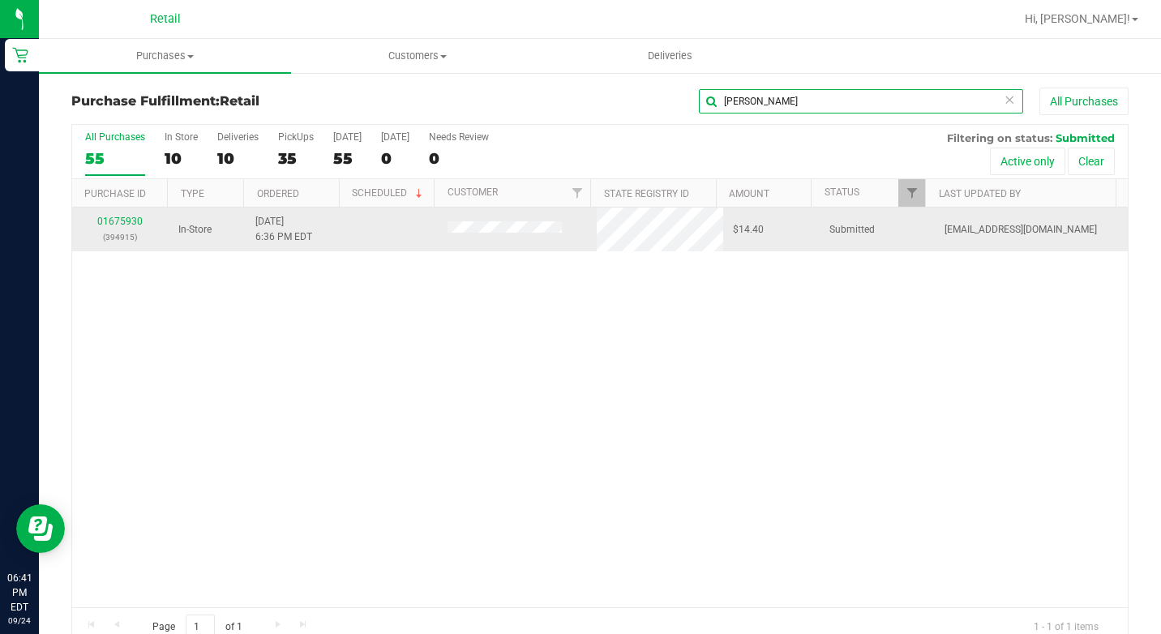
type input "[PERSON_NAME]"
click at [124, 215] on div "01675930 (394915)" at bounding box center [120, 229] width 77 height 31
click at [126, 216] on link "01675930" at bounding box center [119, 221] width 45 height 11
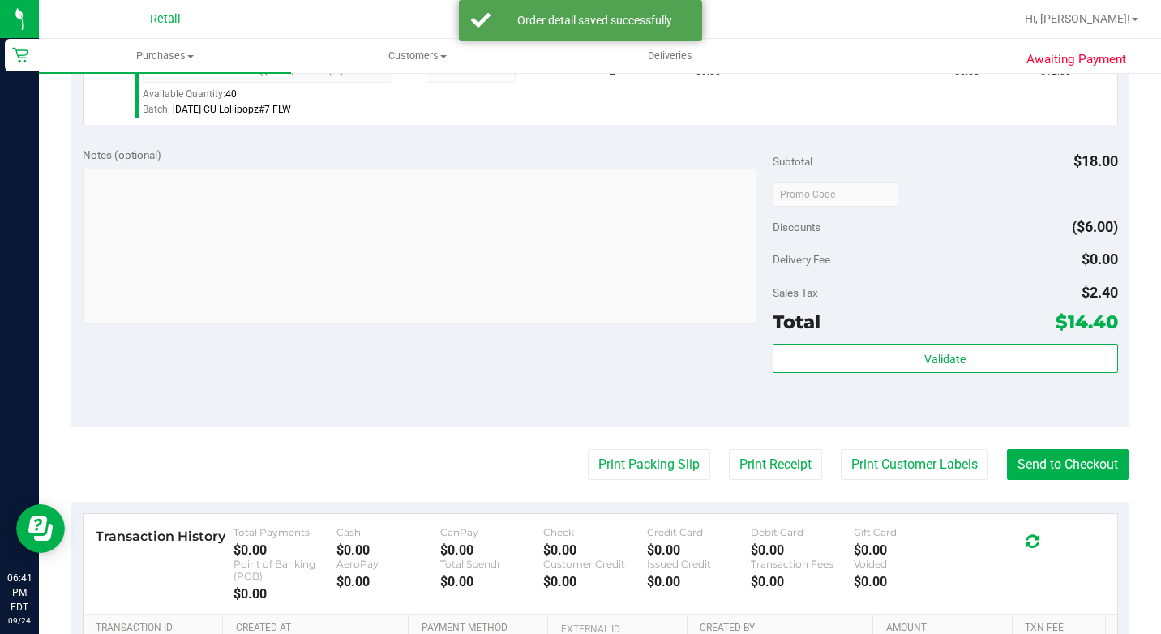
scroll to position [568, 0]
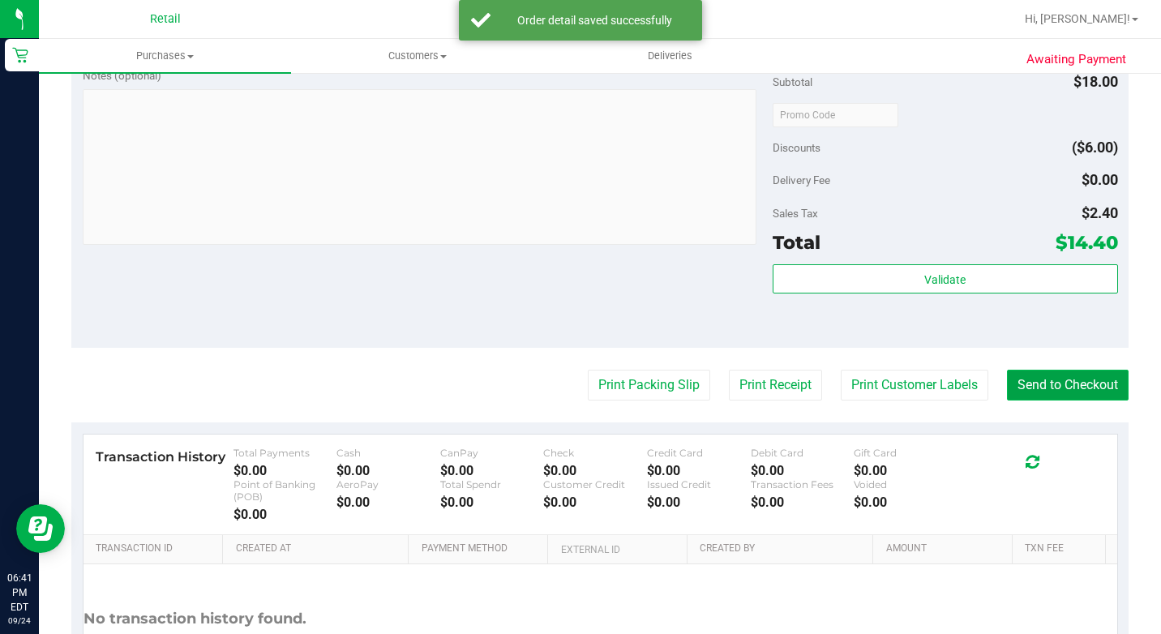
click at [1057, 392] on button "Send to Checkout" at bounding box center [1068, 385] width 122 height 31
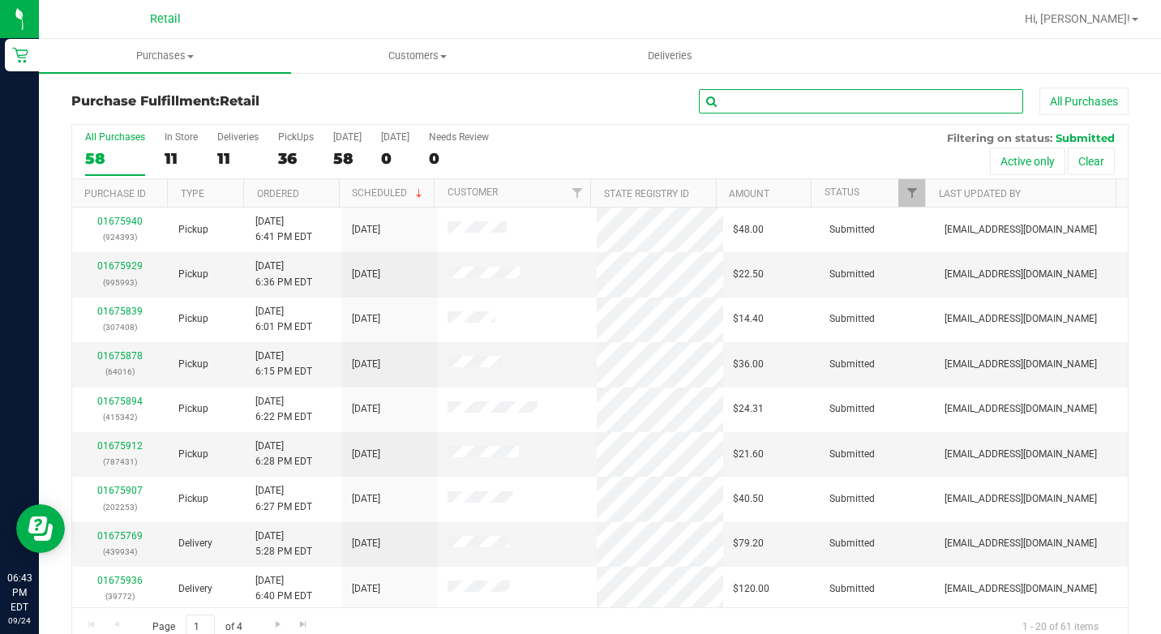
click at [804, 106] on input "text" at bounding box center [861, 101] width 324 height 24
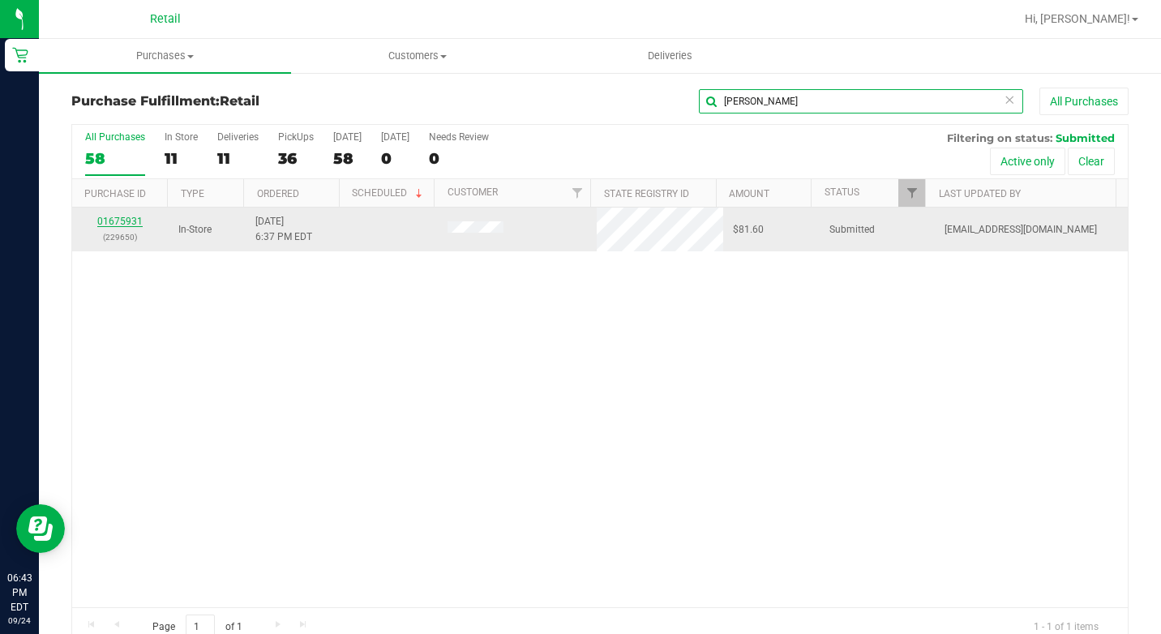
type input "[PERSON_NAME]"
click at [133, 216] on link "01675931" at bounding box center [119, 221] width 45 height 11
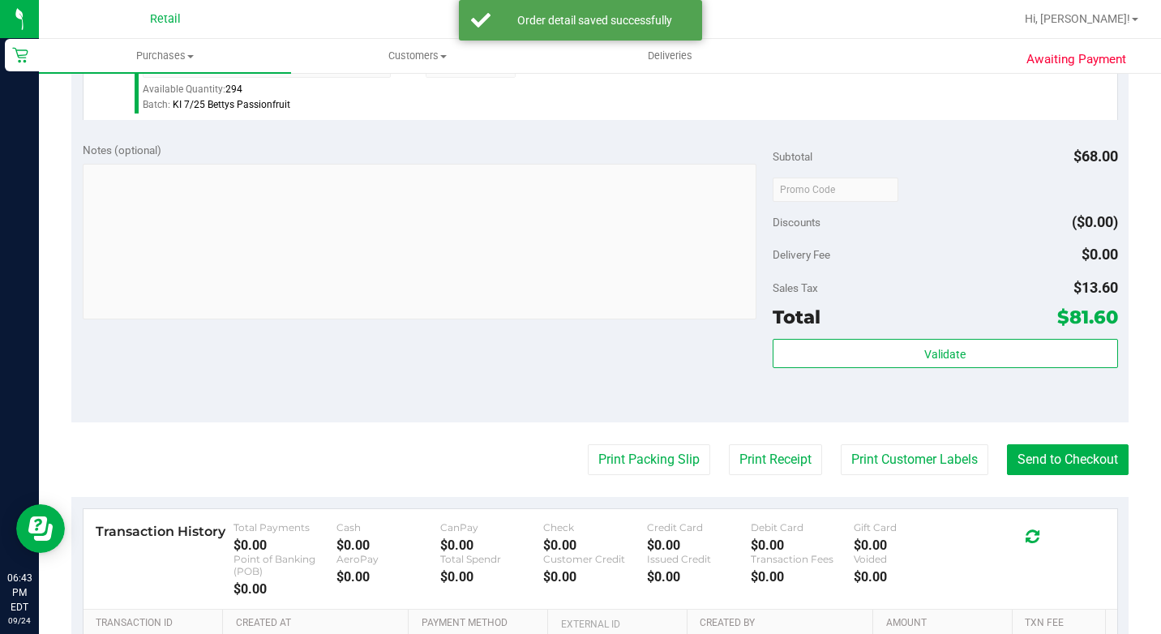
scroll to position [811, 0]
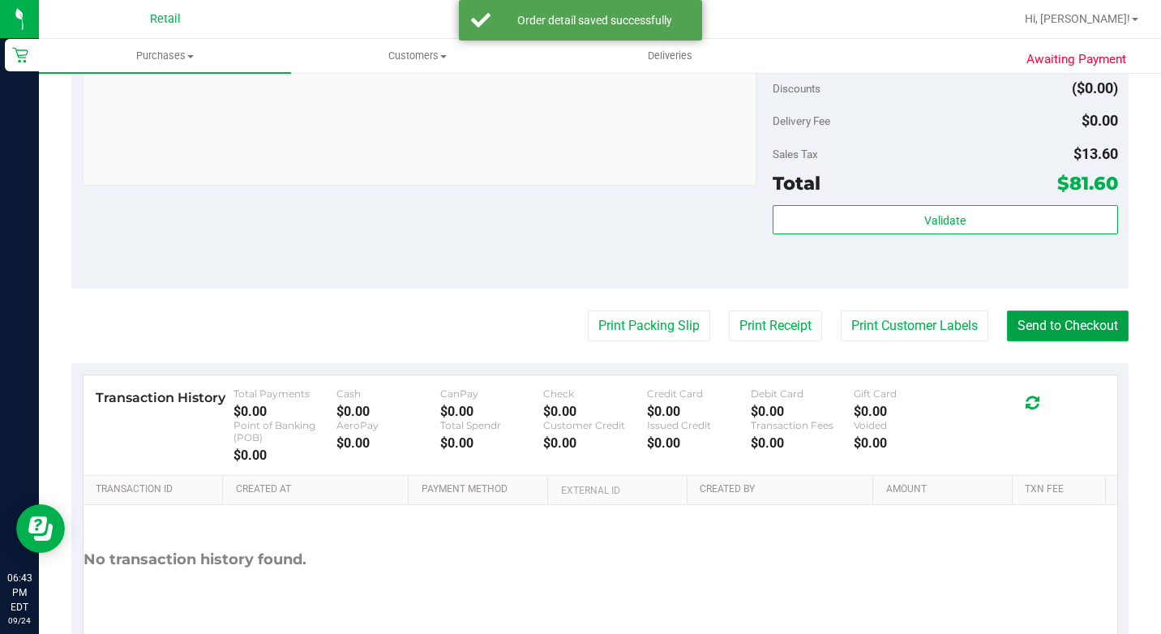
click at [1045, 341] on button "Send to Checkout" at bounding box center [1068, 326] width 122 height 31
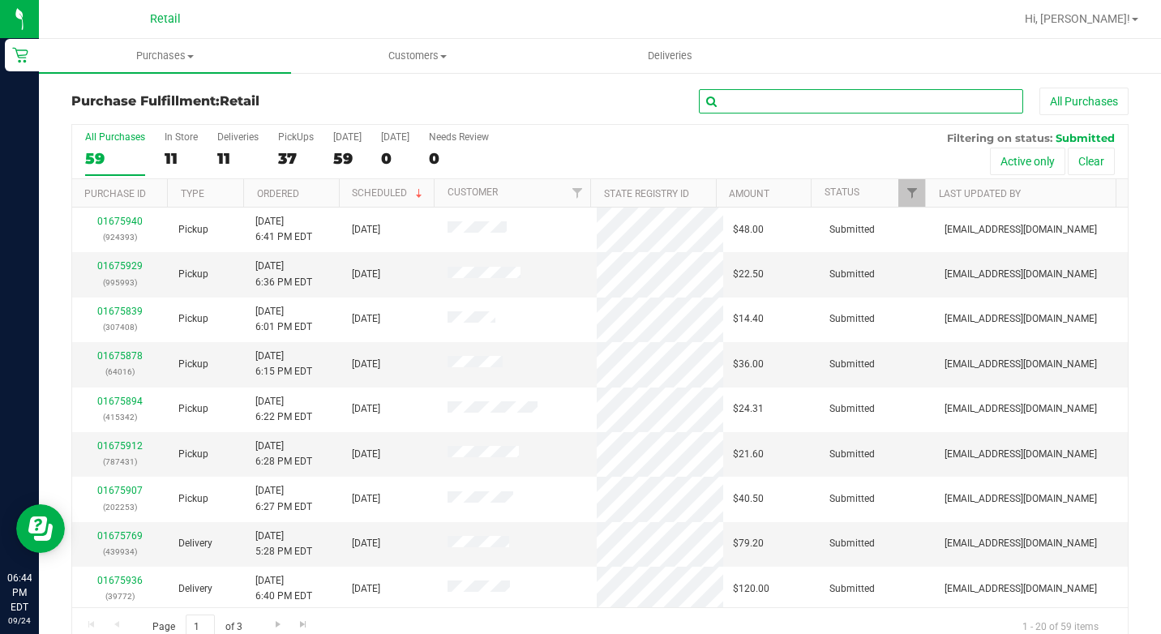
click at [888, 107] on input "text" at bounding box center [861, 101] width 324 height 24
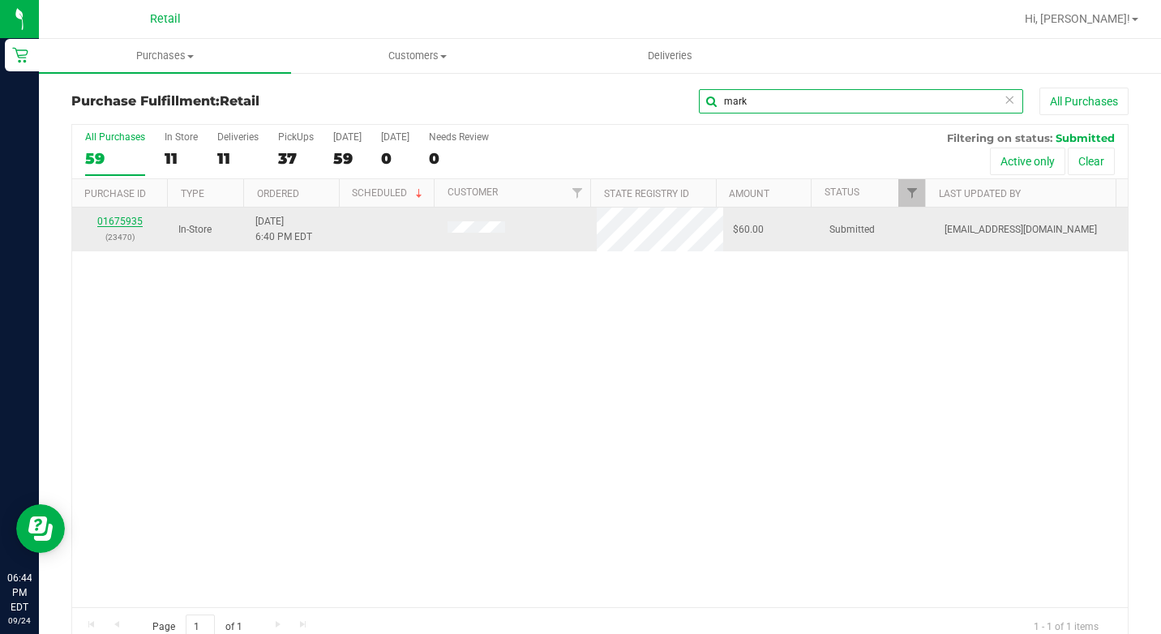
type input "mark"
click at [122, 216] on link "01675935" at bounding box center [119, 221] width 45 height 11
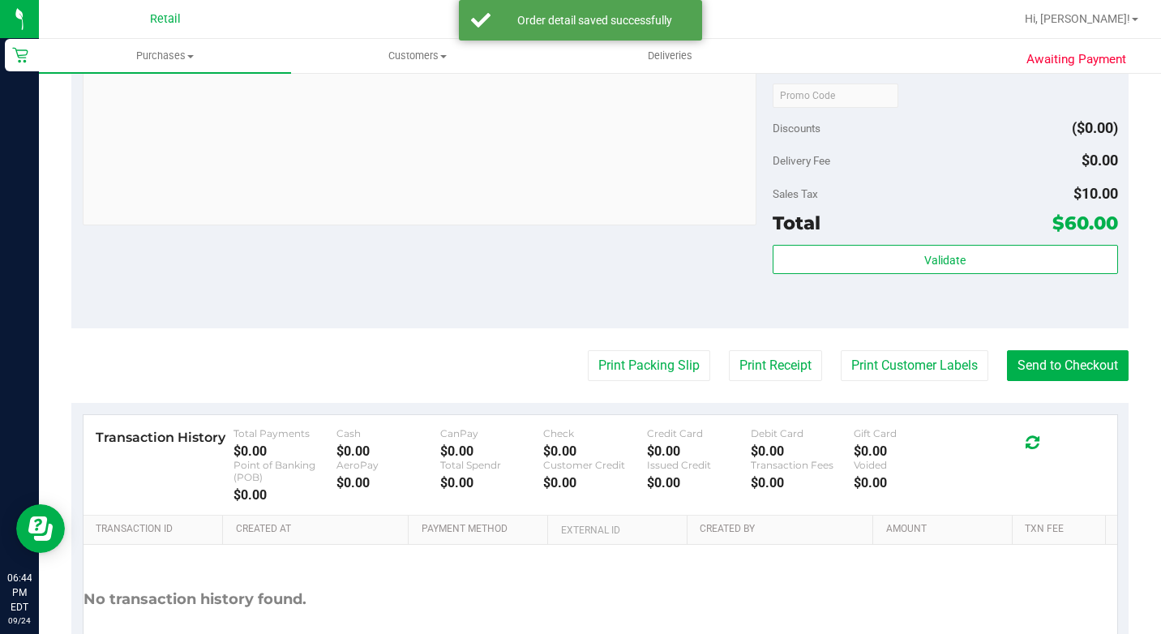
scroll to position [649, 0]
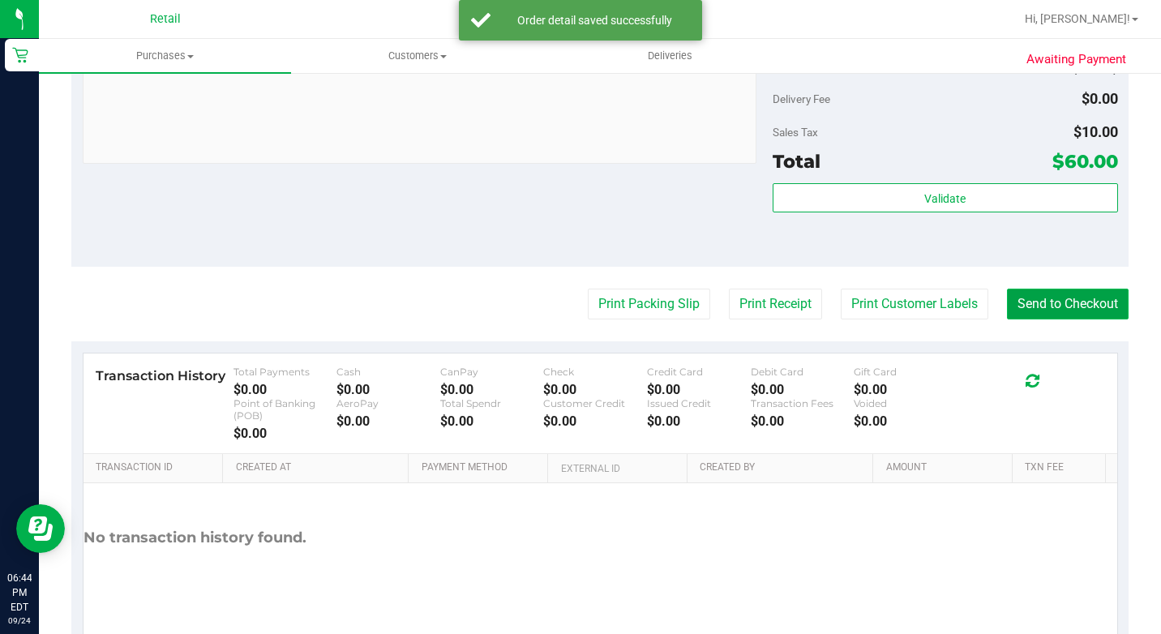
click at [1014, 319] on button "Send to Checkout" at bounding box center [1068, 304] width 122 height 31
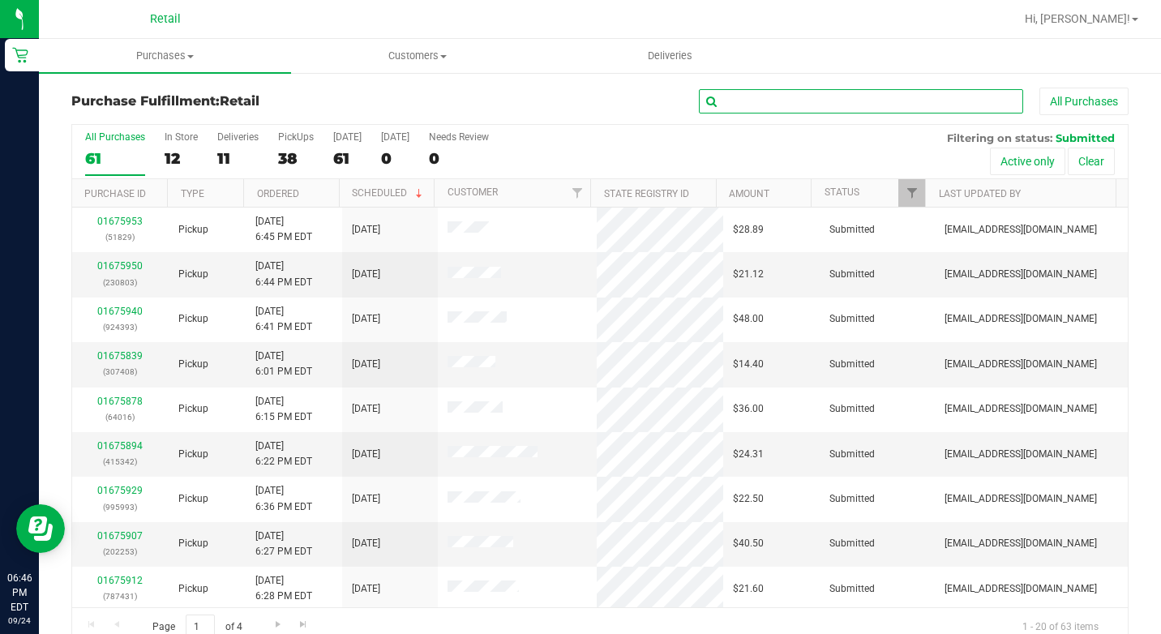
click at [722, 100] on input "text" at bounding box center [861, 101] width 324 height 24
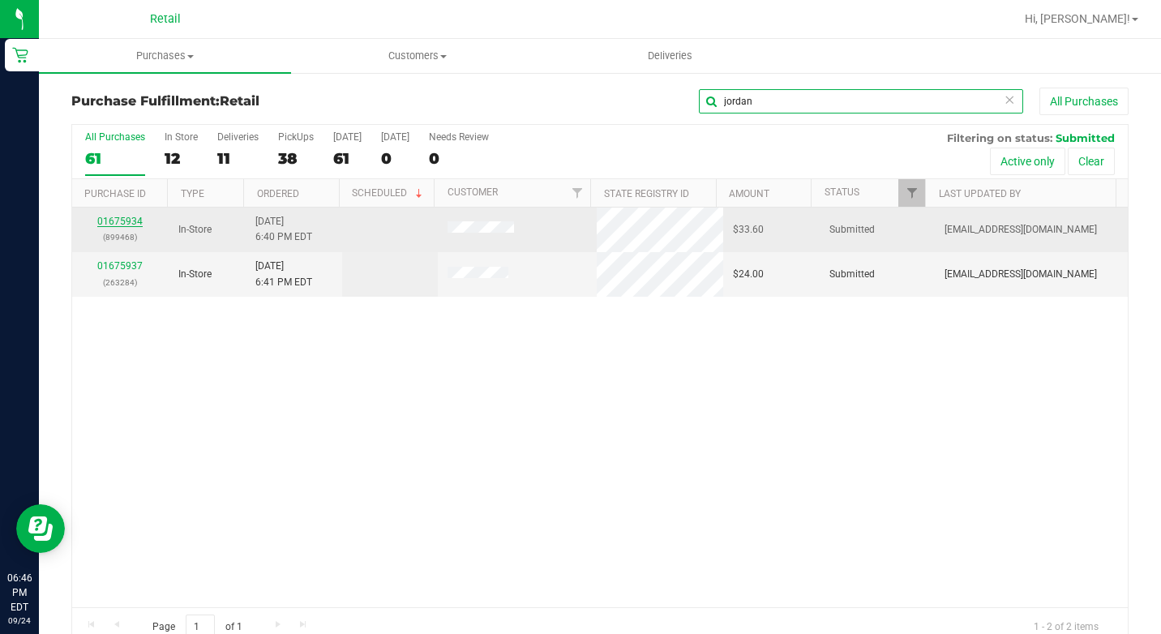
type input "jordan"
click at [110, 222] on link "01675934" at bounding box center [119, 221] width 45 height 11
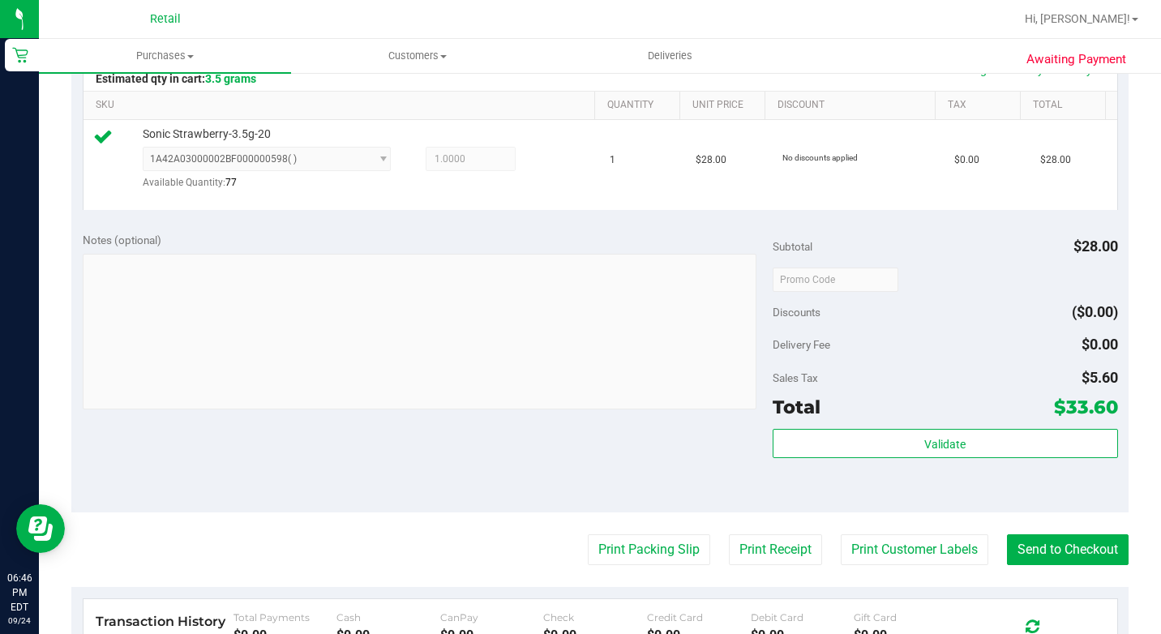
scroll to position [568, 0]
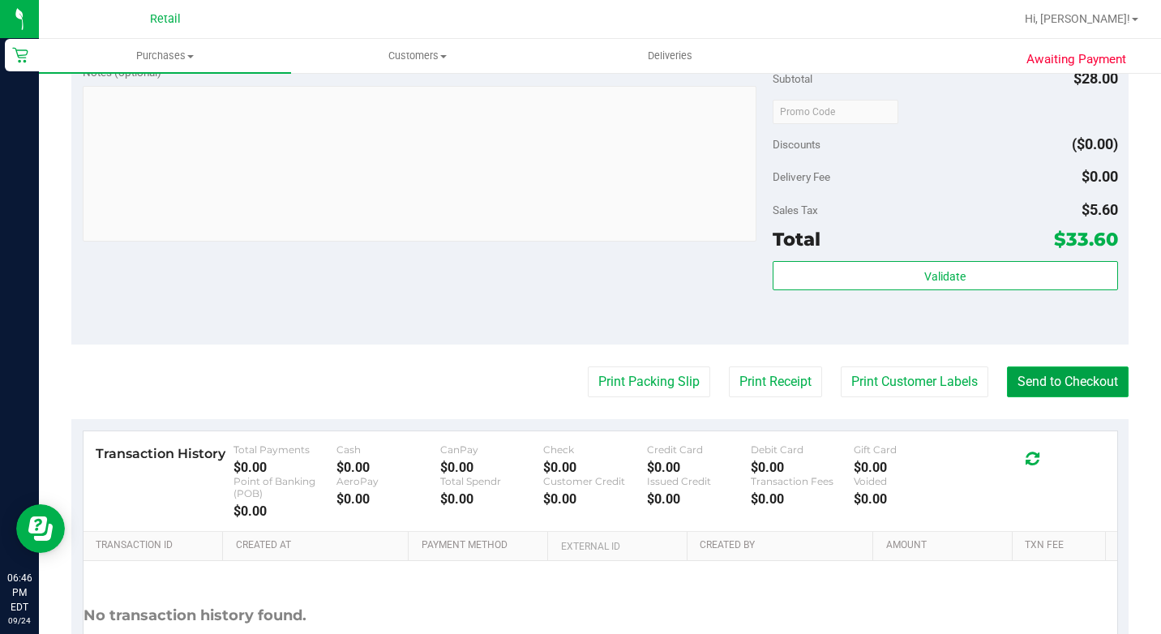
click at [1009, 397] on button "Send to Checkout" at bounding box center [1068, 381] width 122 height 31
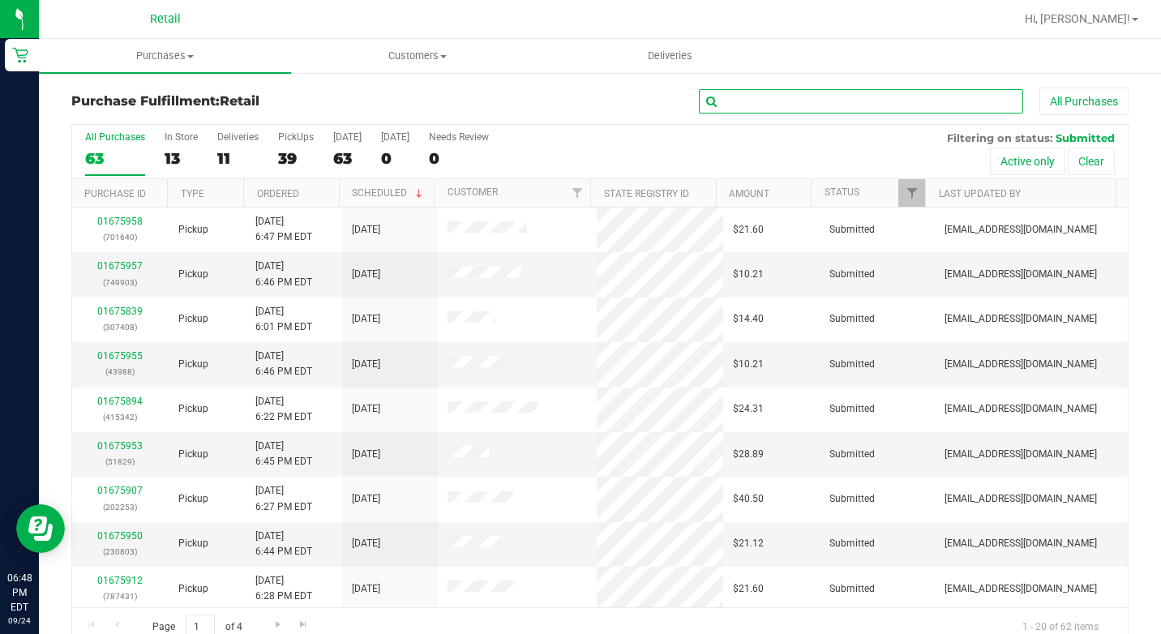
click at [798, 96] on input "text" at bounding box center [861, 101] width 324 height 24
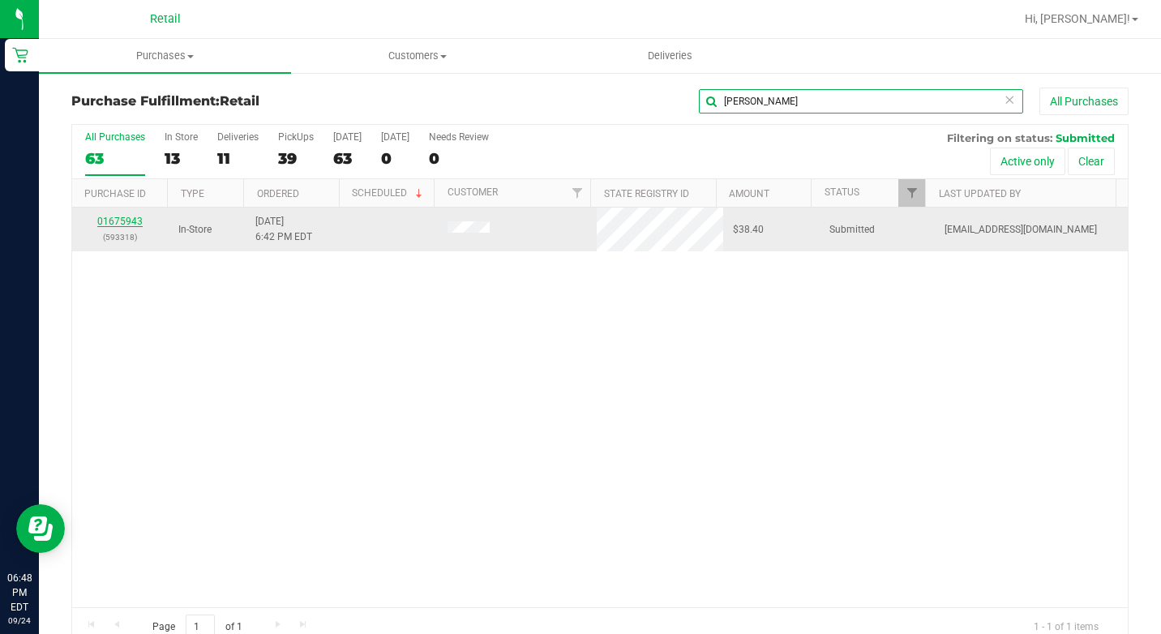
type input "[PERSON_NAME]"
click at [122, 222] on link "01675943" at bounding box center [119, 221] width 45 height 11
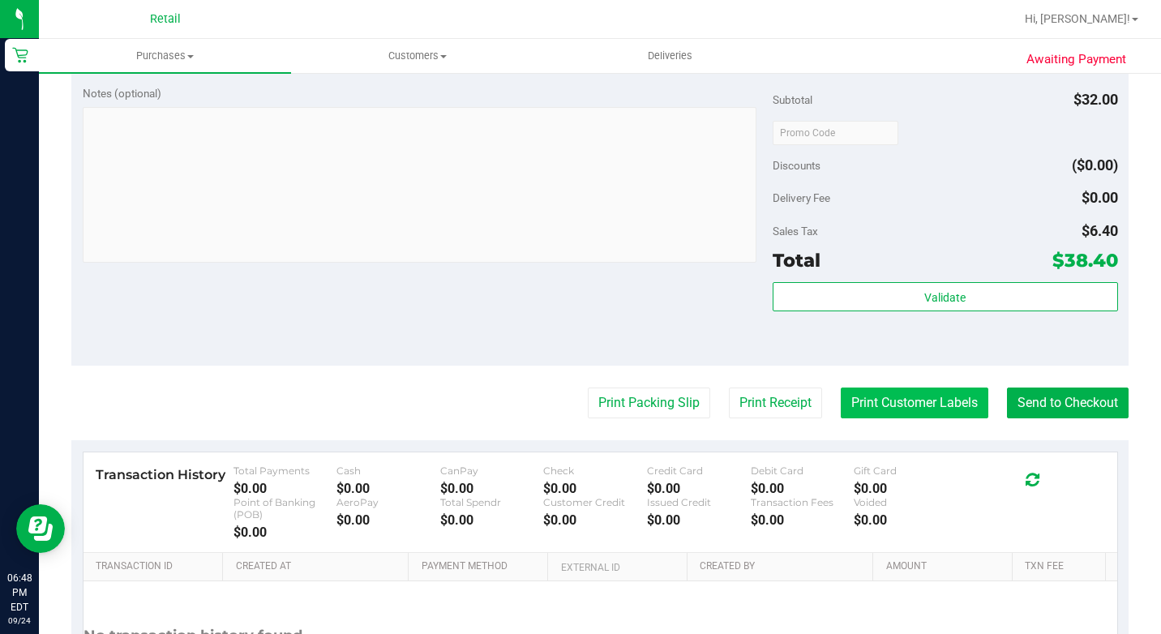
scroll to position [649, 0]
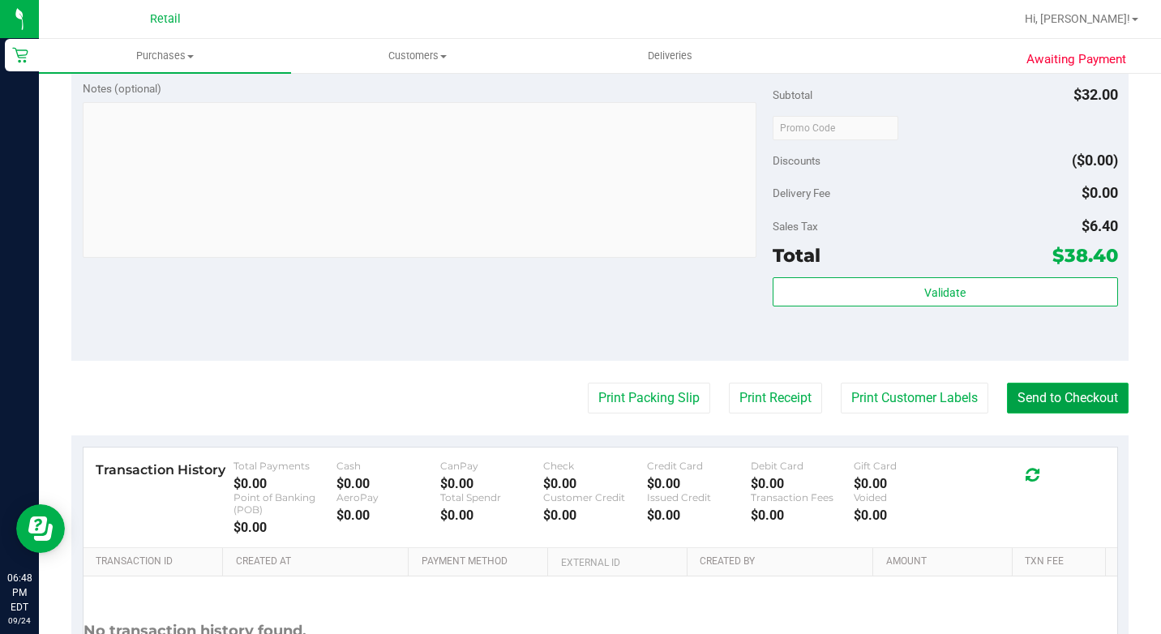
click at [1030, 414] on button "Send to Checkout" at bounding box center [1068, 398] width 122 height 31
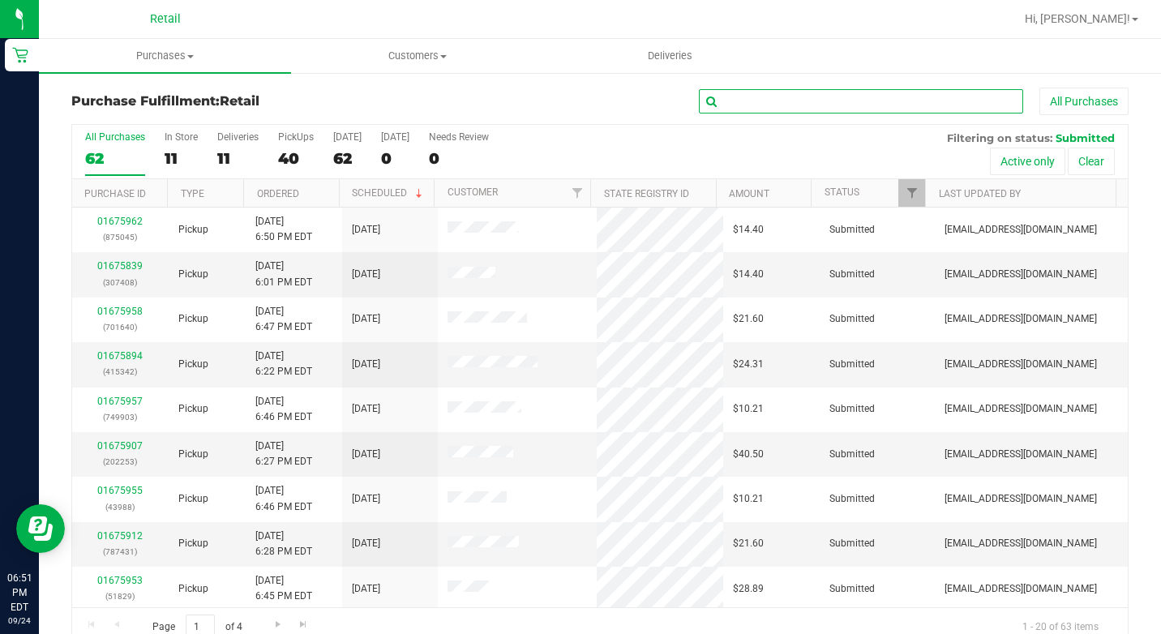
click at [742, 96] on input "text" at bounding box center [861, 101] width 324 height 24
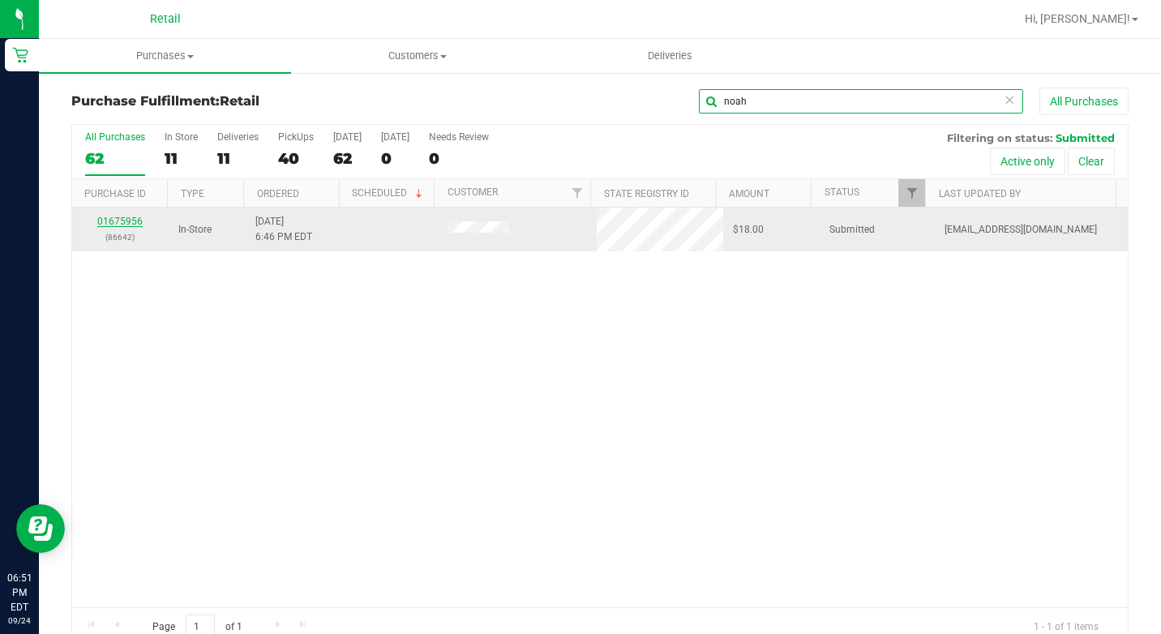
type input "noah"
click at [122, 222] on link "01675956" at bounding box center [119, 221] width 45 height 11
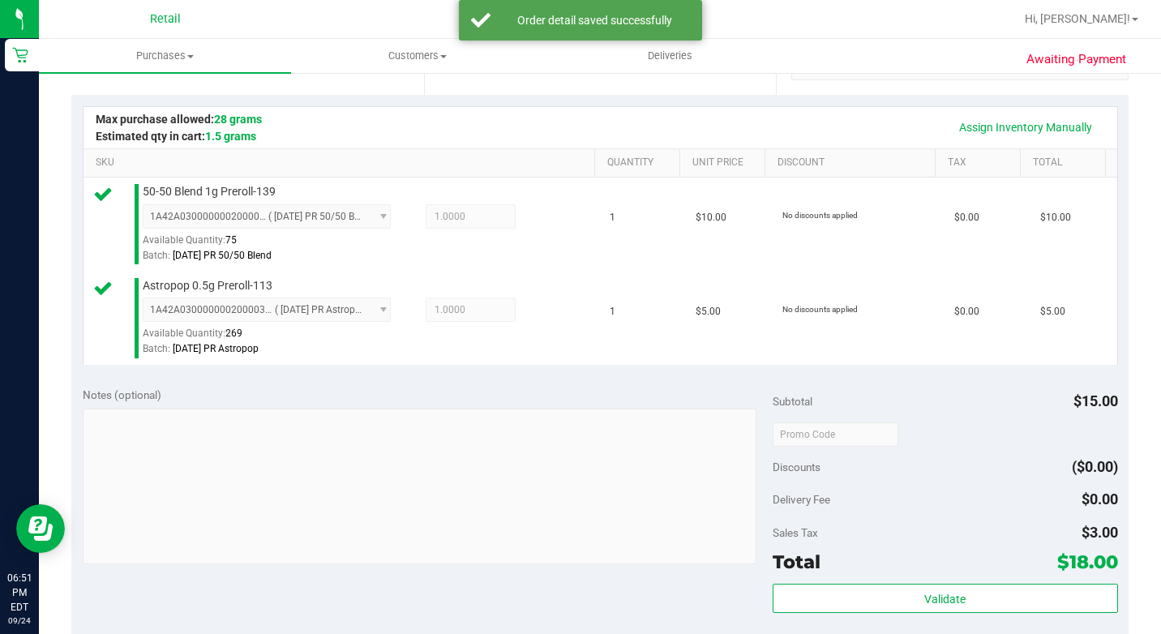
scroll to position [486, 0]
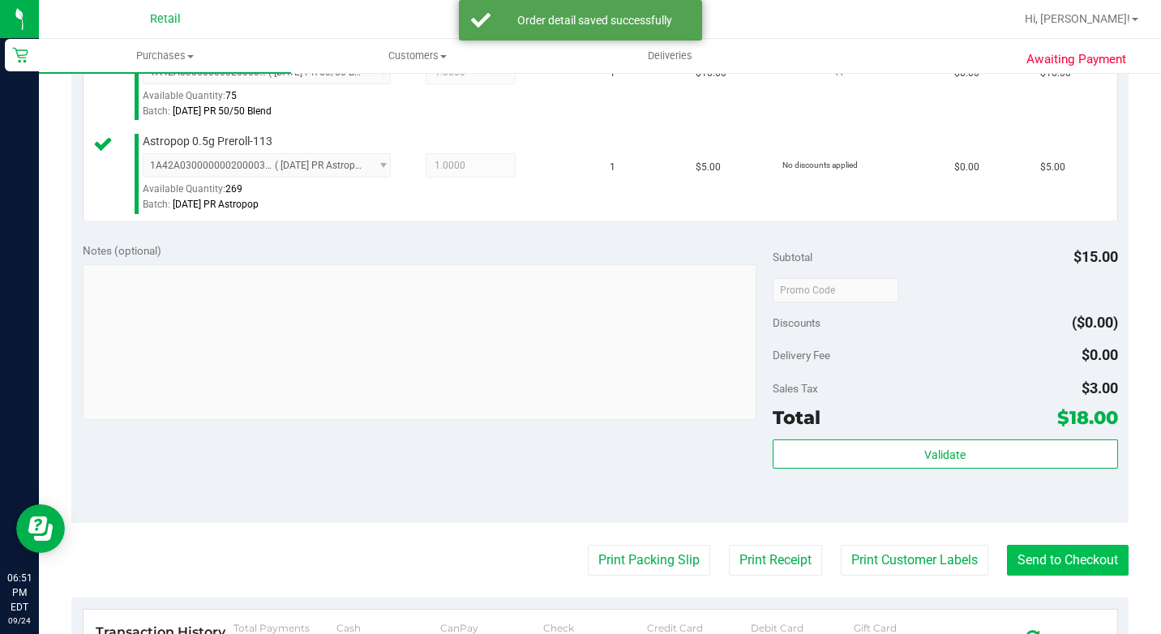
click at [1057, 589] on purchase-details "Back Edit Purchase Cancel Purchase View Profile # 01675956 Med | Rec METRC ID: …" at bounding box center [599, 257] width 1057 height 1312
click at [1057, 576] on button "Send to Checkout" at bounding box center [1068, 560] width 122 height 31
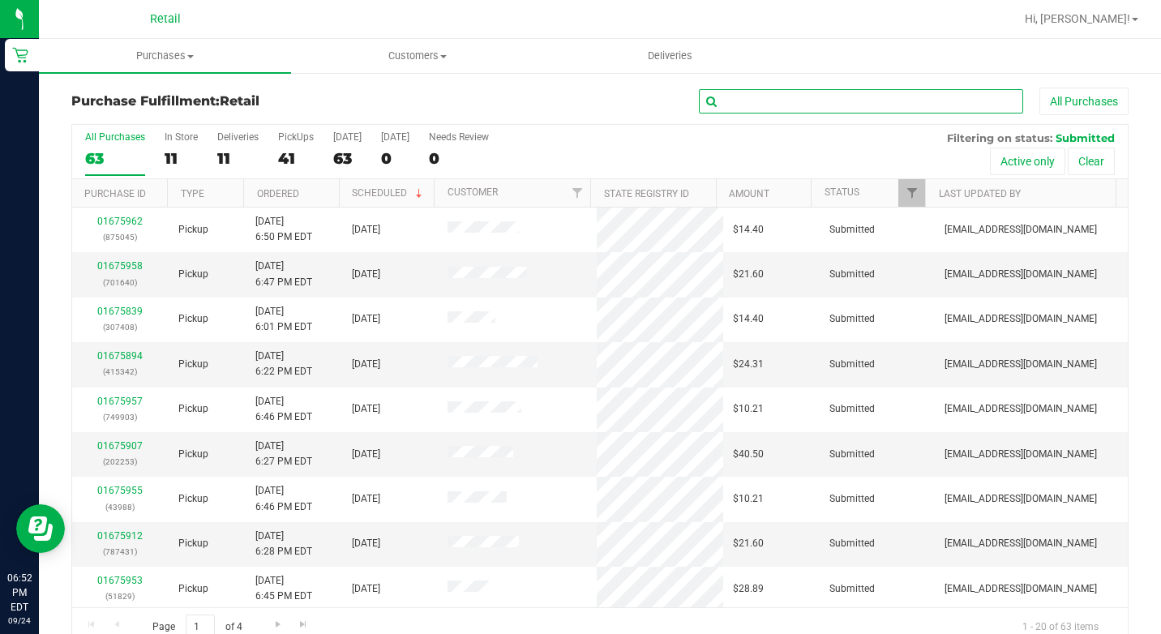
click at [812, 108] on input "text" at bounding box center [861, 101] width 324 height 24
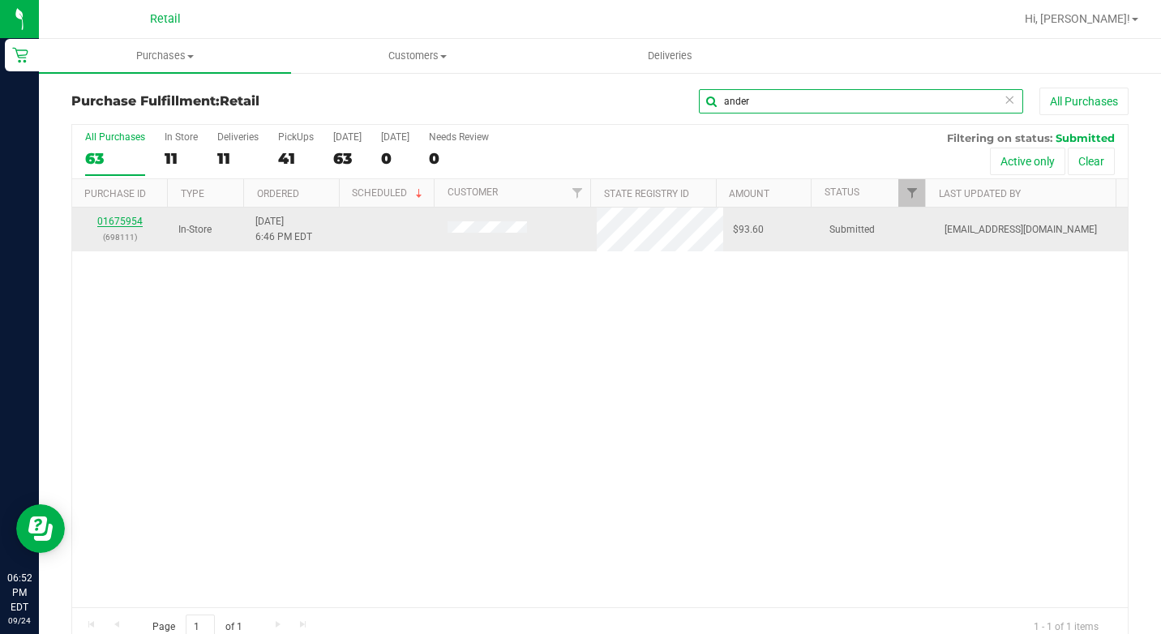
type input "ander"
click at [126, 221] on link "01675954" at bounding box center [119, 221] width 45 height 11
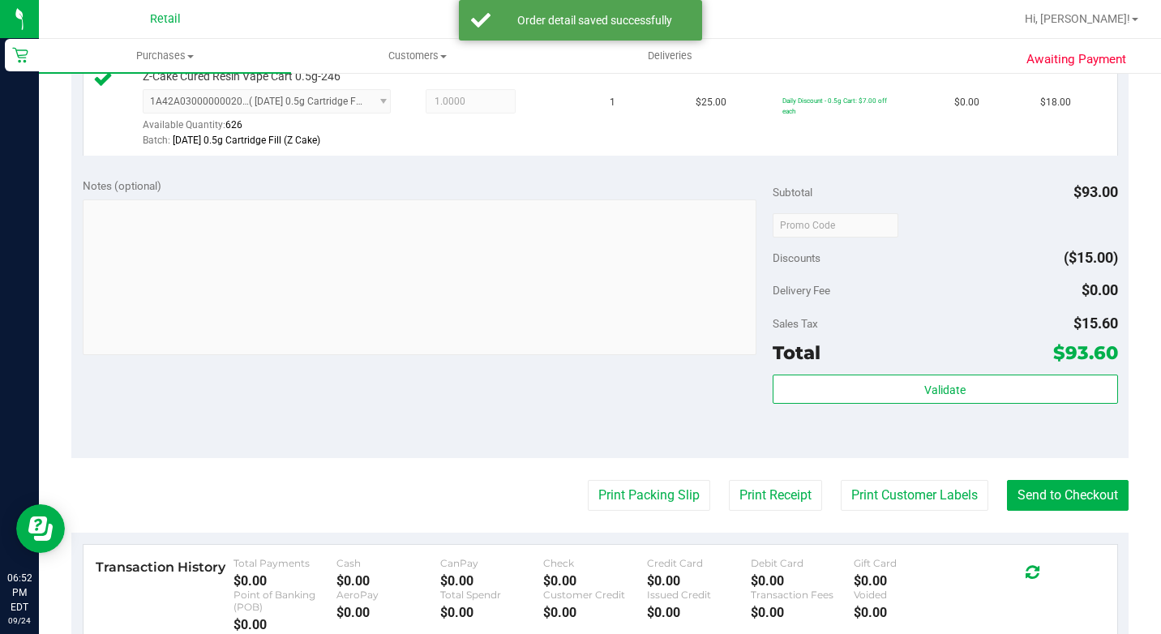
scroll to position [730, 0]
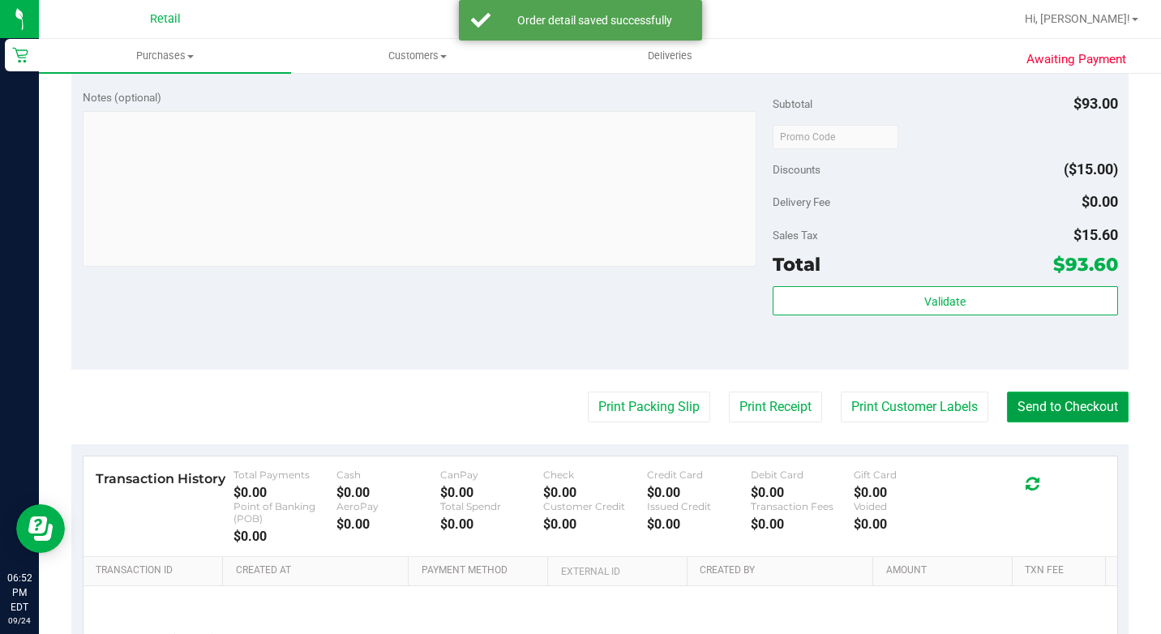
click at [1043, 422] on button "Send to Checkout" at bounding box center [1068, 407] width 122 height 31
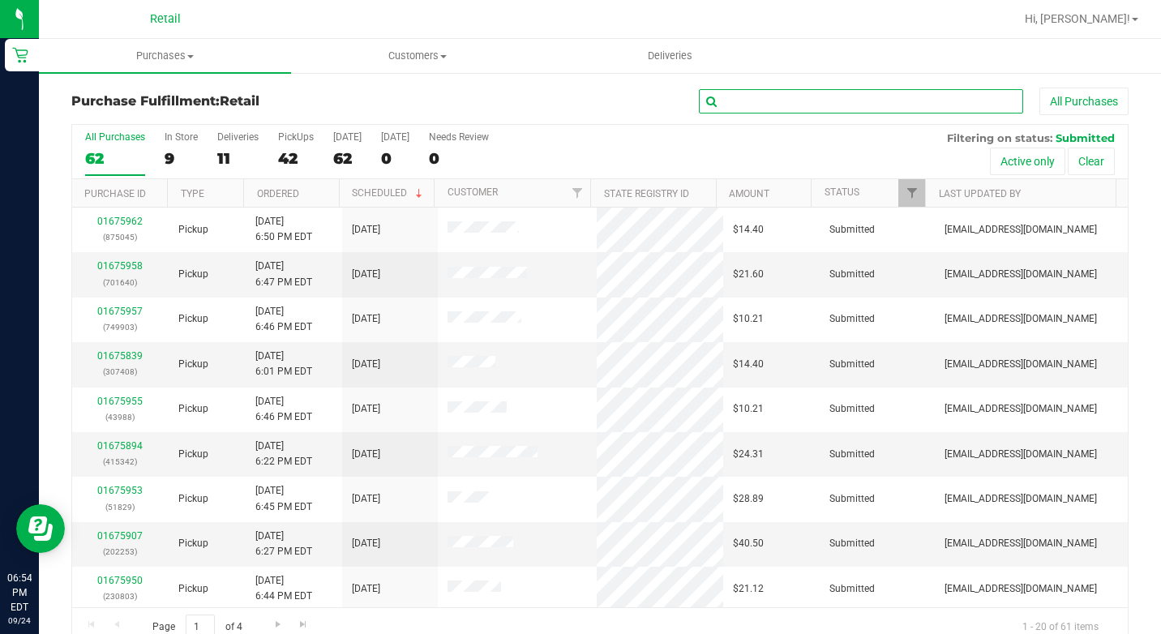
click at [770, 111] on input "text" at bounding box center [861, 101] width 324 height 24
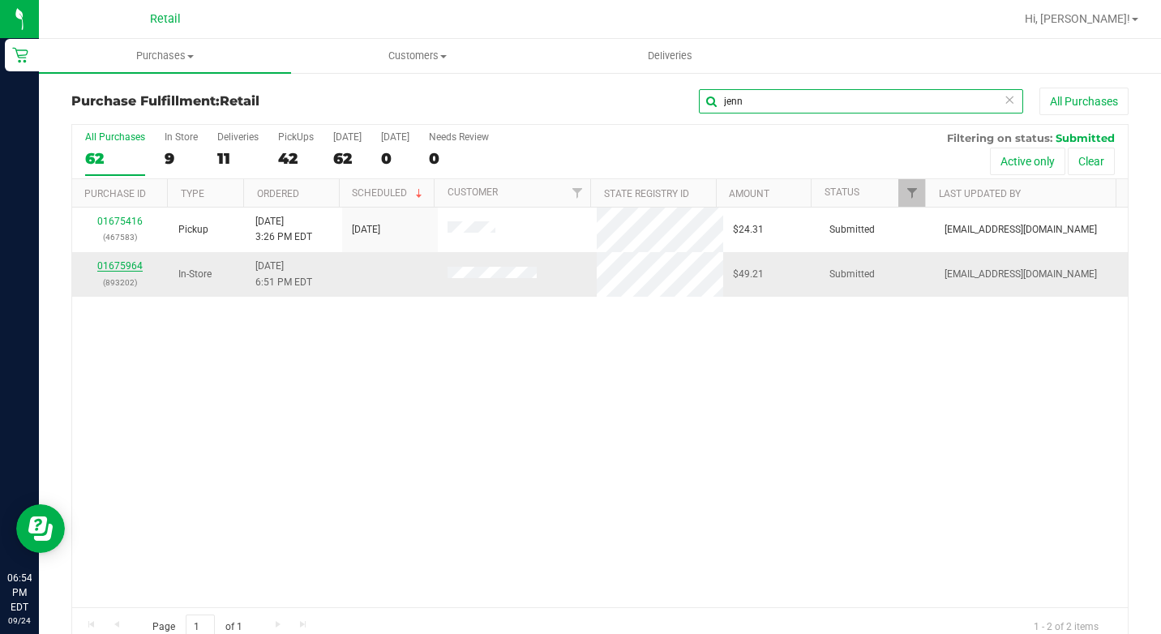
type input "jenn"
click at [130, 263] on link "01675964" at bounding box center [119, 265] width 45 height 11
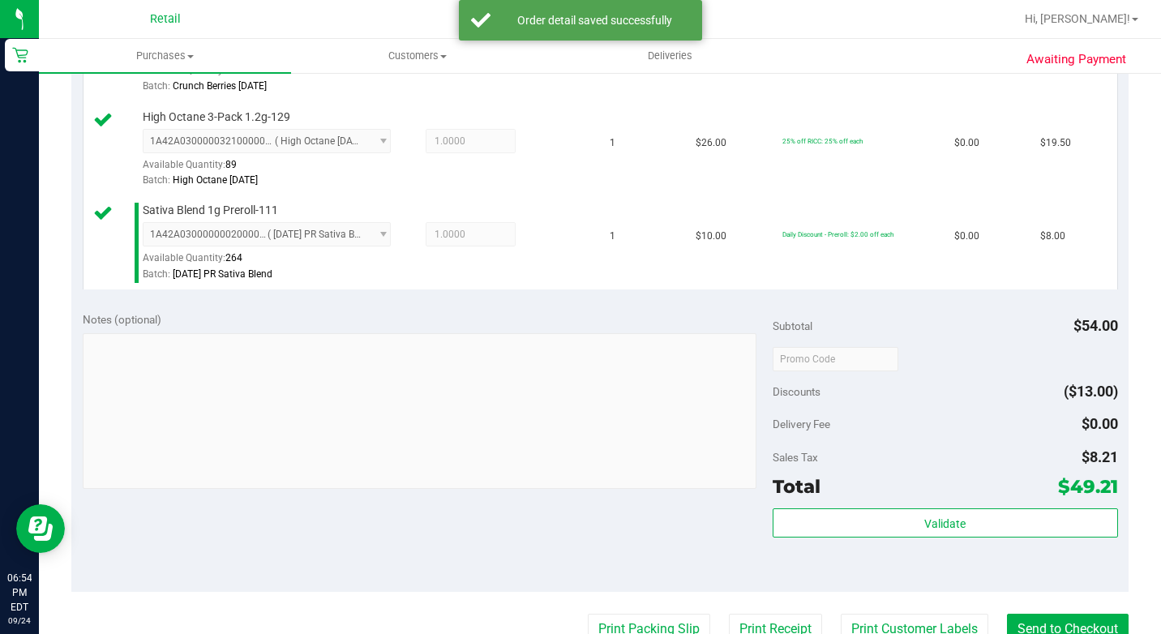
scroll to position [730, 0]
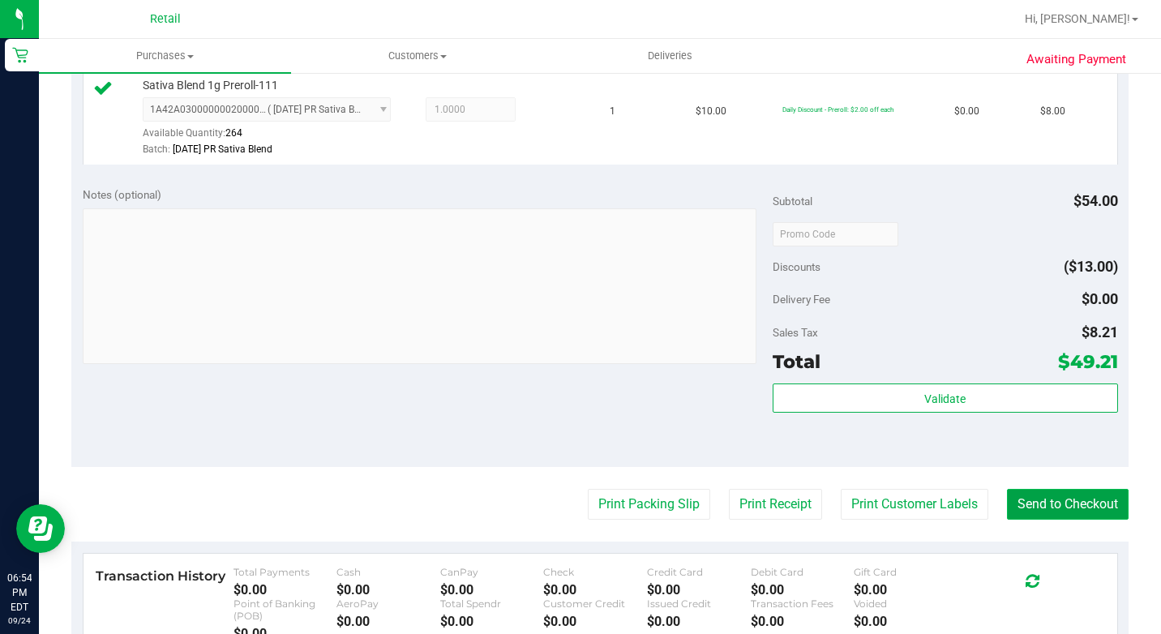
click at [1051, 520] on button "Send to Checkout" at bounding box center [1068, 504] width 122 height 31
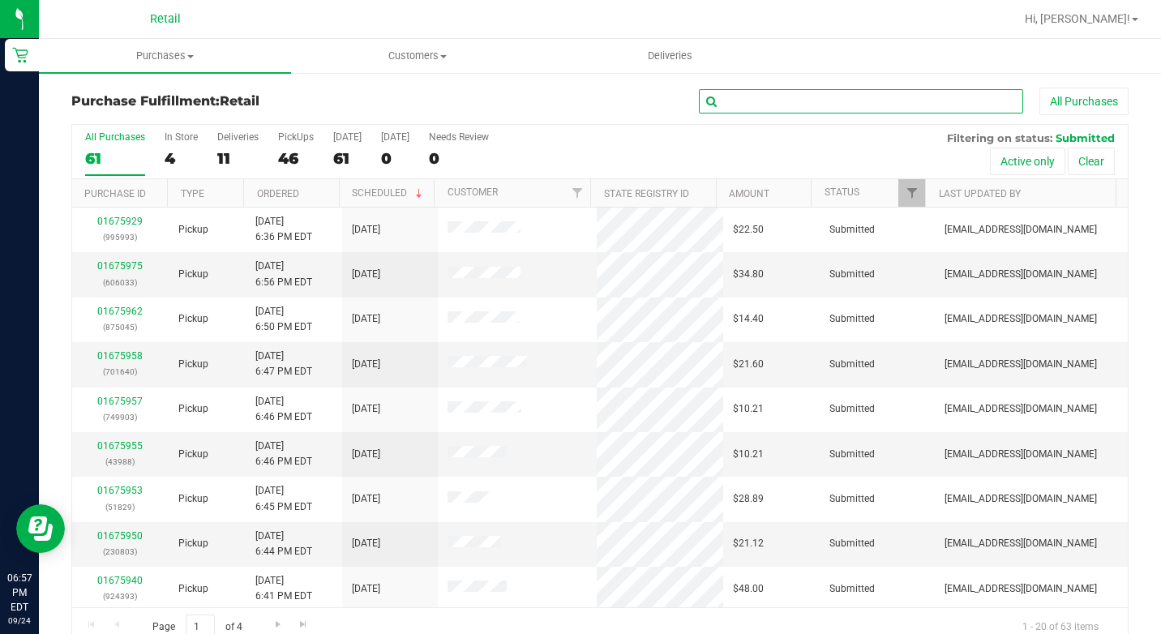
click at [786, 100] on input "text" at bounding box center [861, 101] width 324 height 24
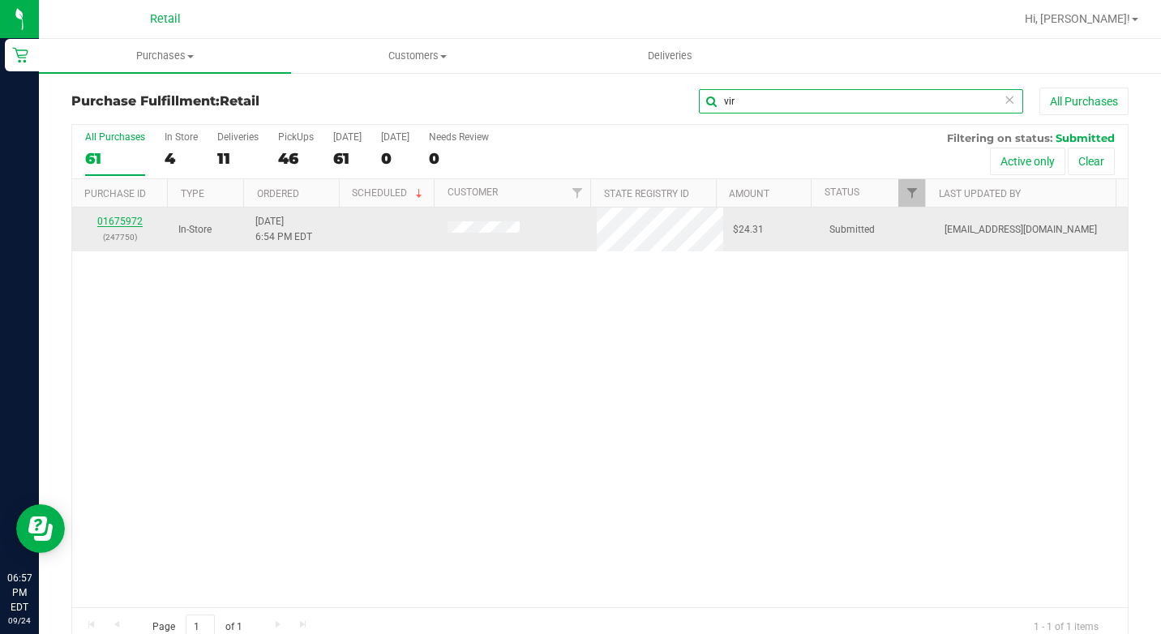
type input "vir"
click at [125, 216] on link "01675972" at bounding box center [119, 221] width 45 height 11
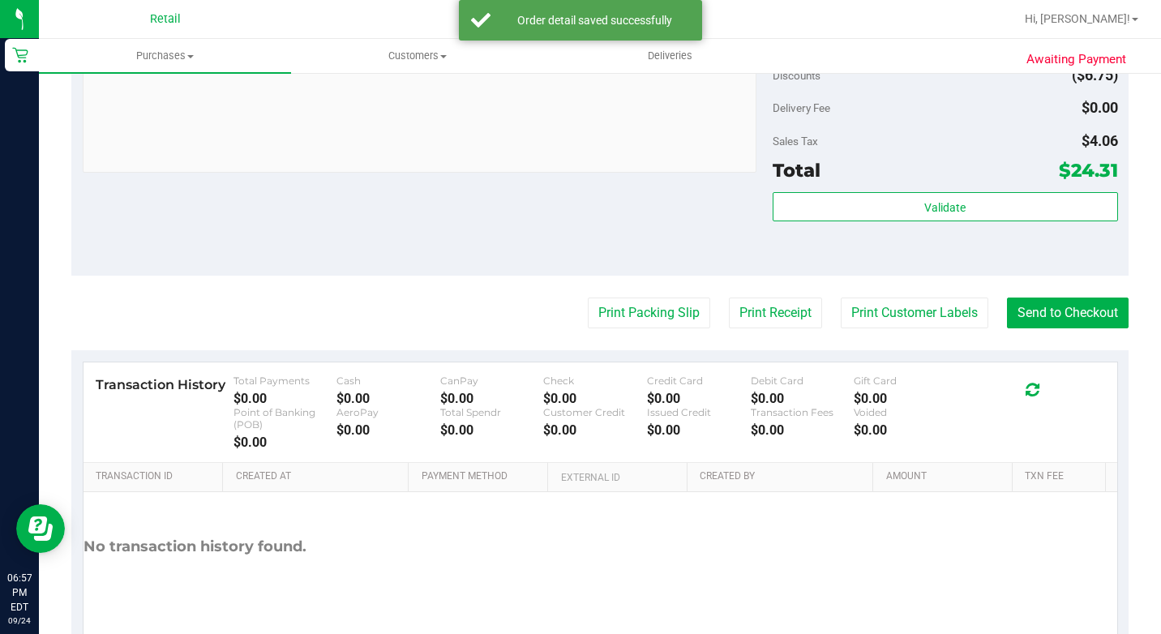
scroll to position [726, 0]
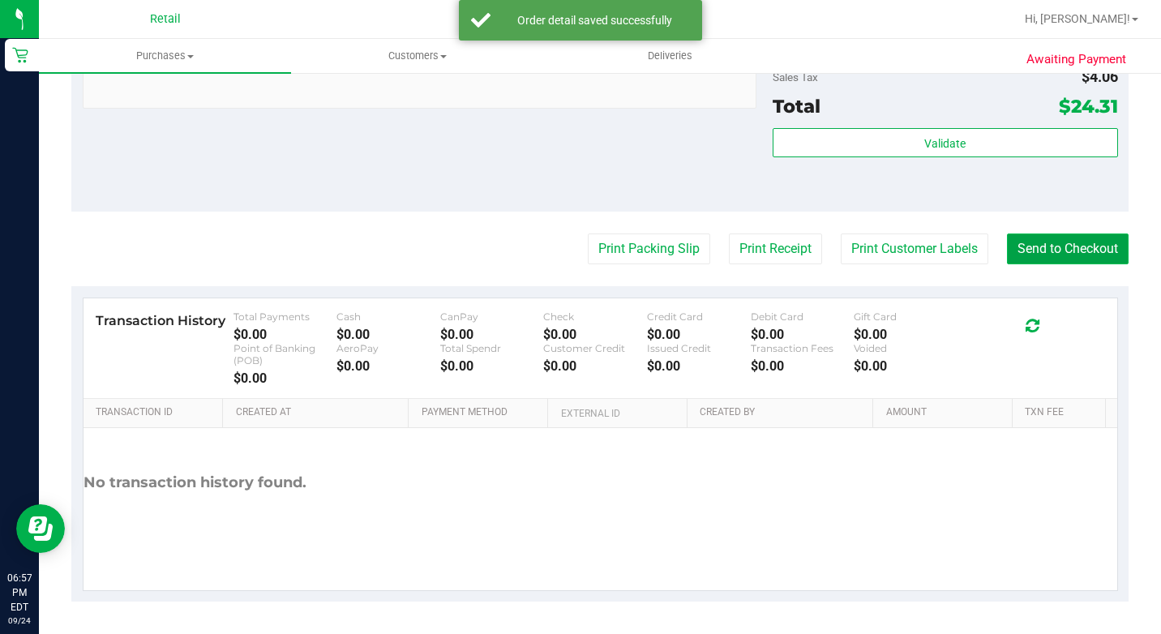
click at [1038, 256] on button "Send to Checkout" at bounding box center [1068, 249] width 122 height 31
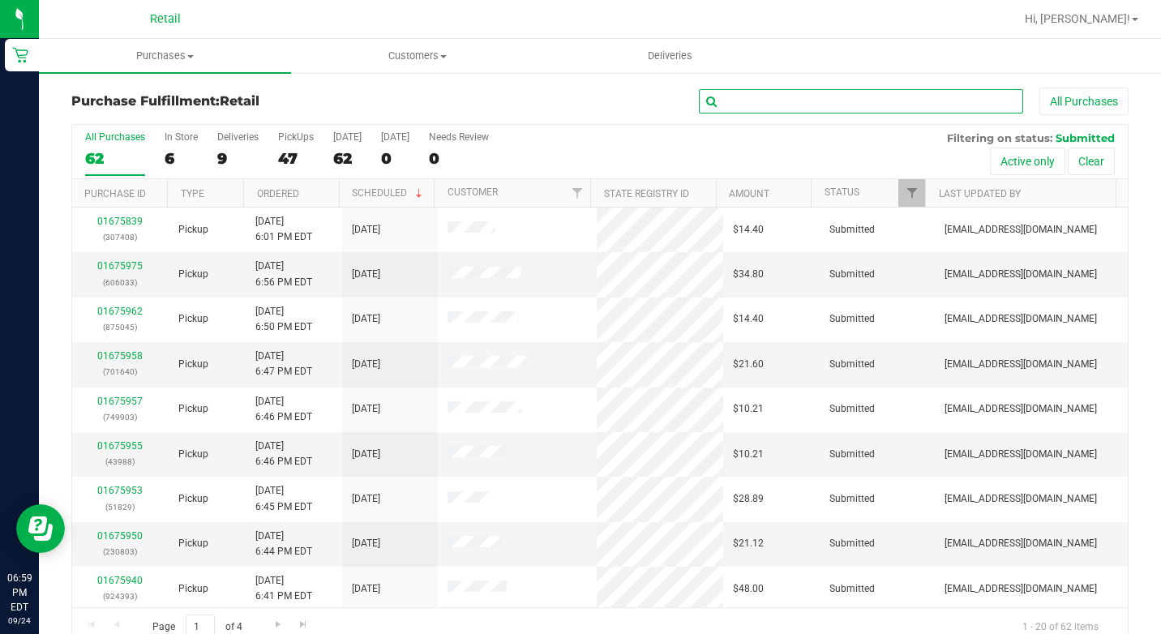
click at [748, 112] on input "text" at bounding box center [861, 101] width 324 height 24
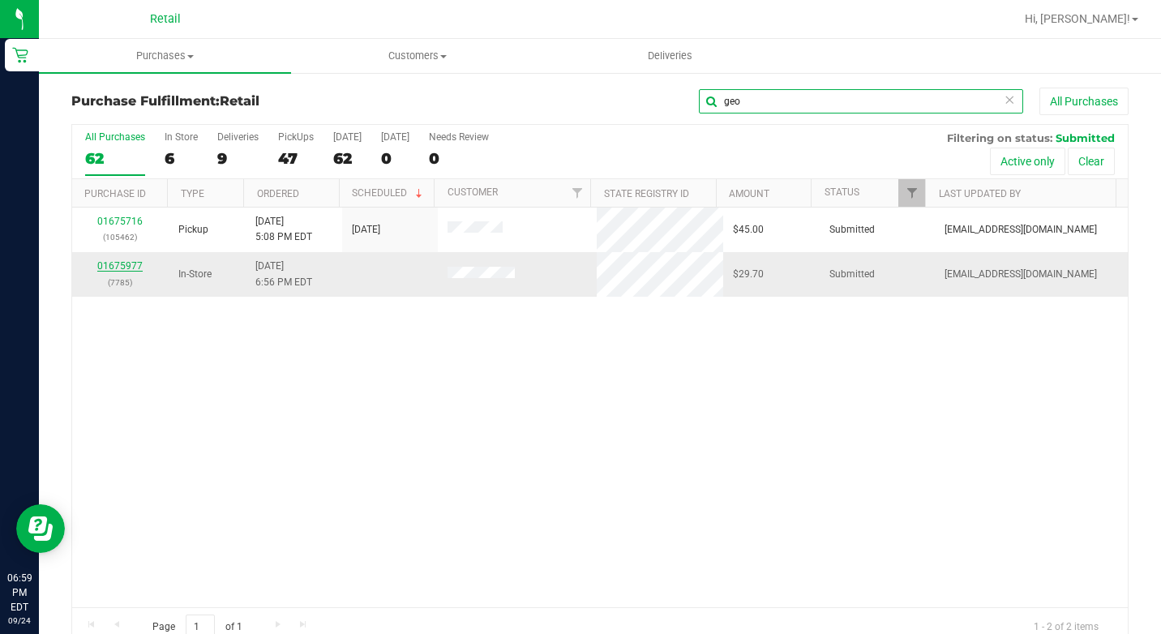
type input "geo"
click at [113, 265] on link "01675977" at bounding box center [119, 265] width 45 height 11
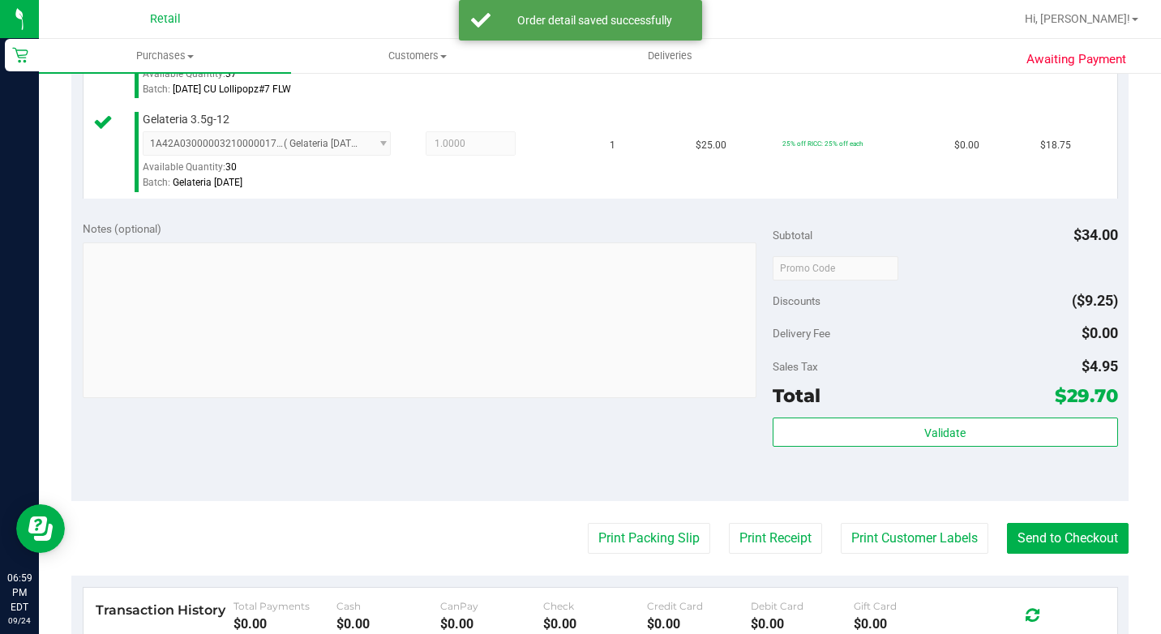
scroll to position [649, 0]
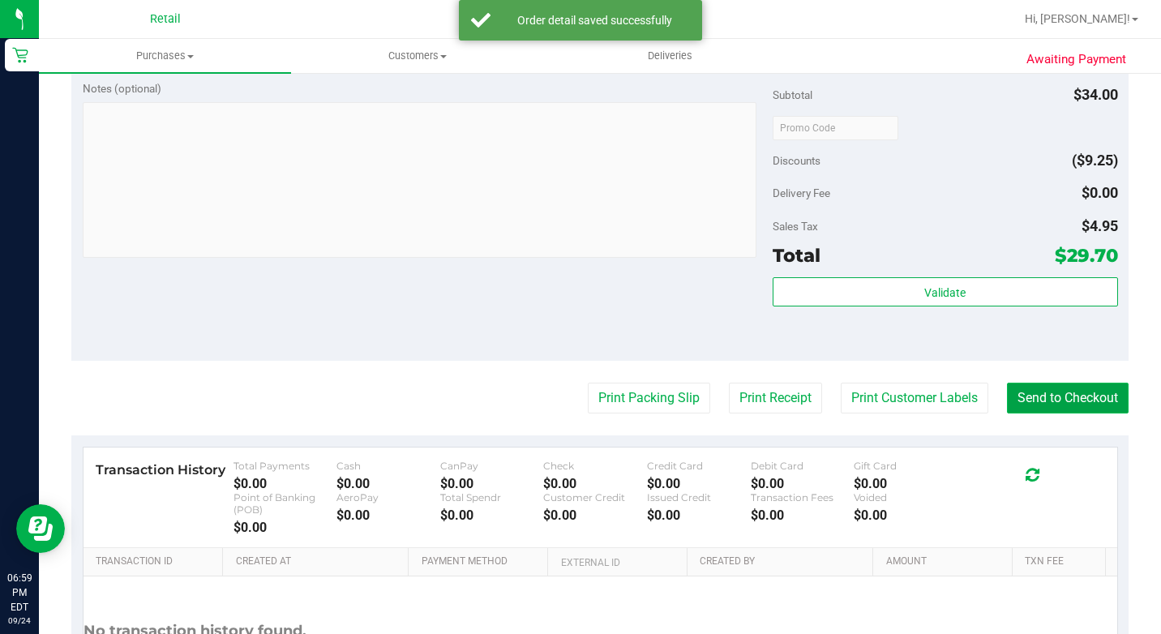
click at [1055, 414] on button "Send to Checkout" at bounding box center [1068, 398] width 122 height 31
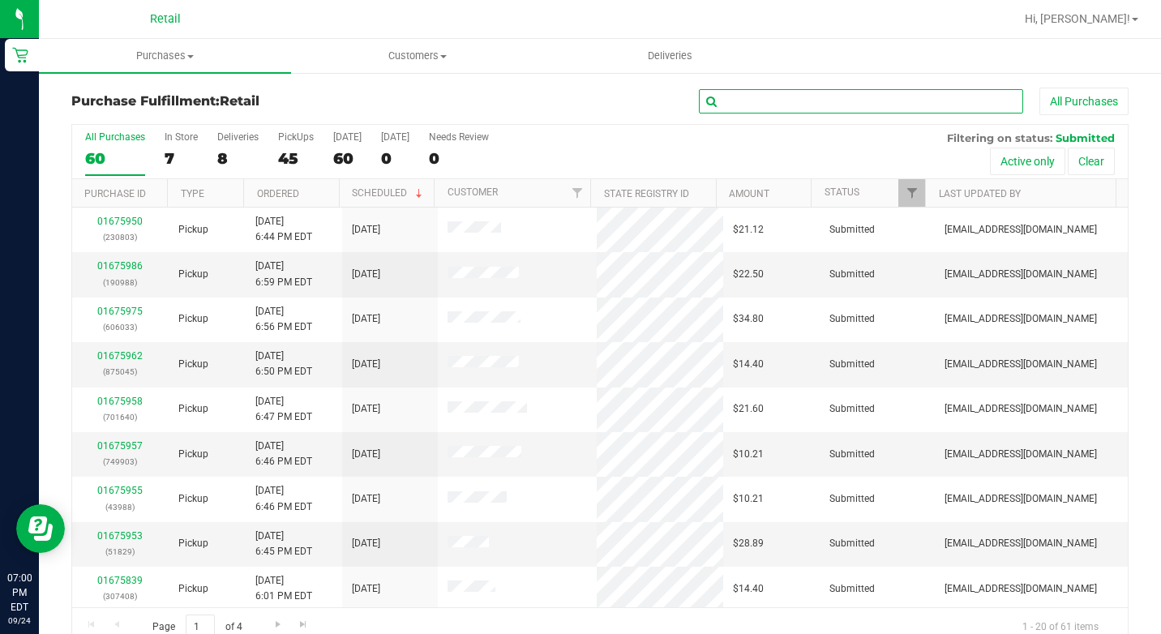
click at [730, 106] on input "text" at bounding box center [861, 101] width 324 height 24
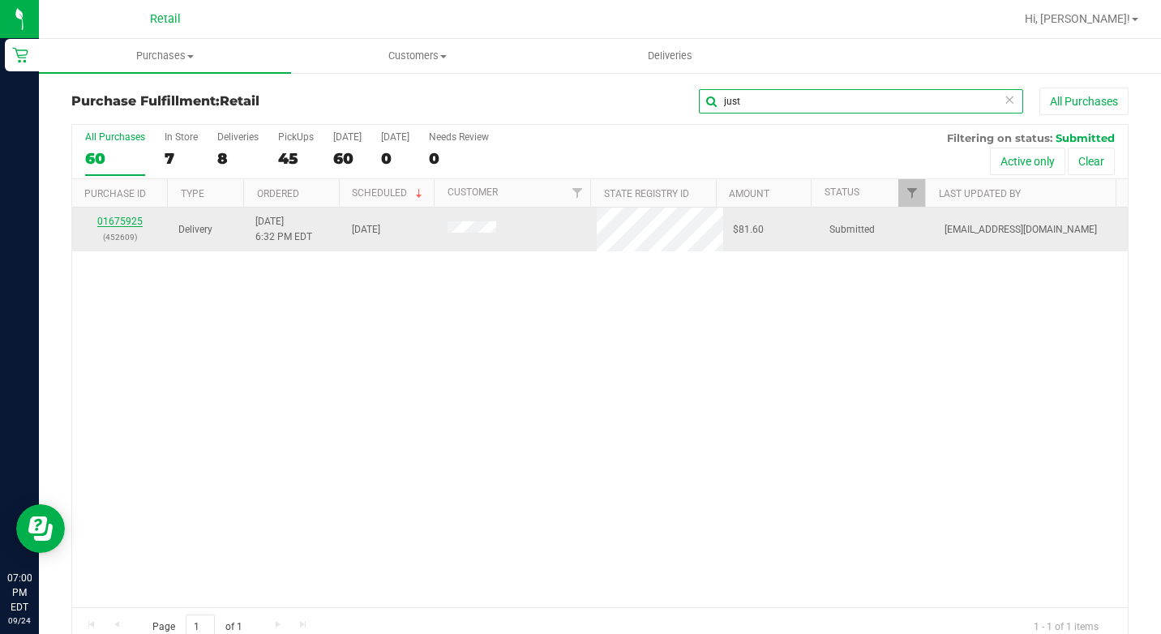
type input "just"
click at [119, 221] on link "01675925" at bounding box center [119, 221] width 45 height 11
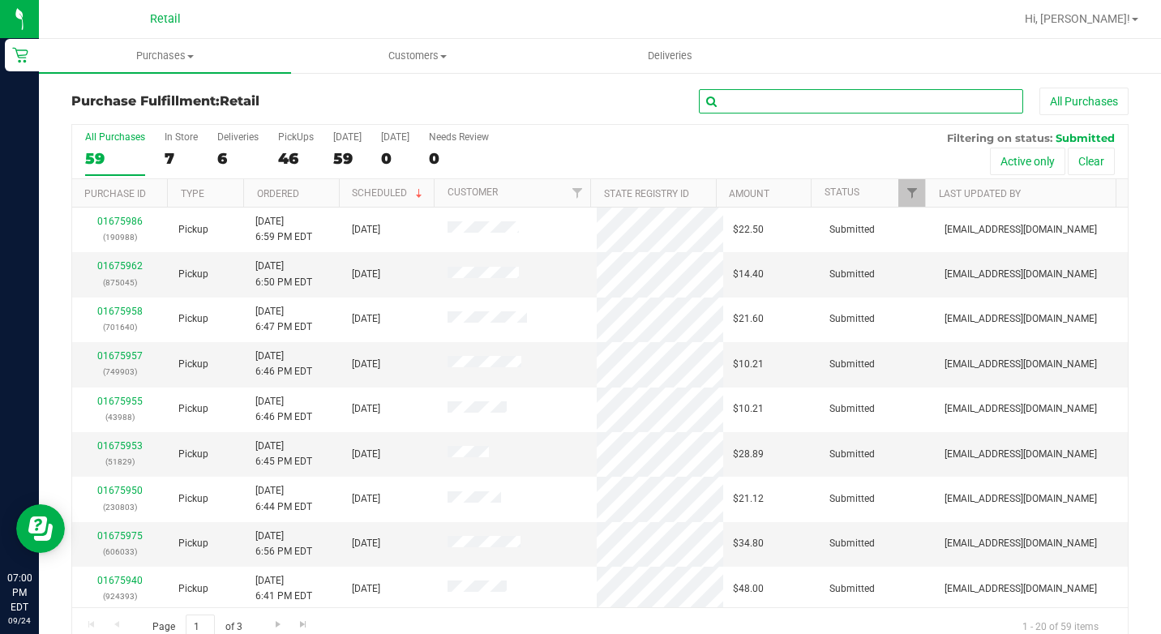
click at [774, 102] on input "text" at bounding box center [861, 101] width 324 height 24
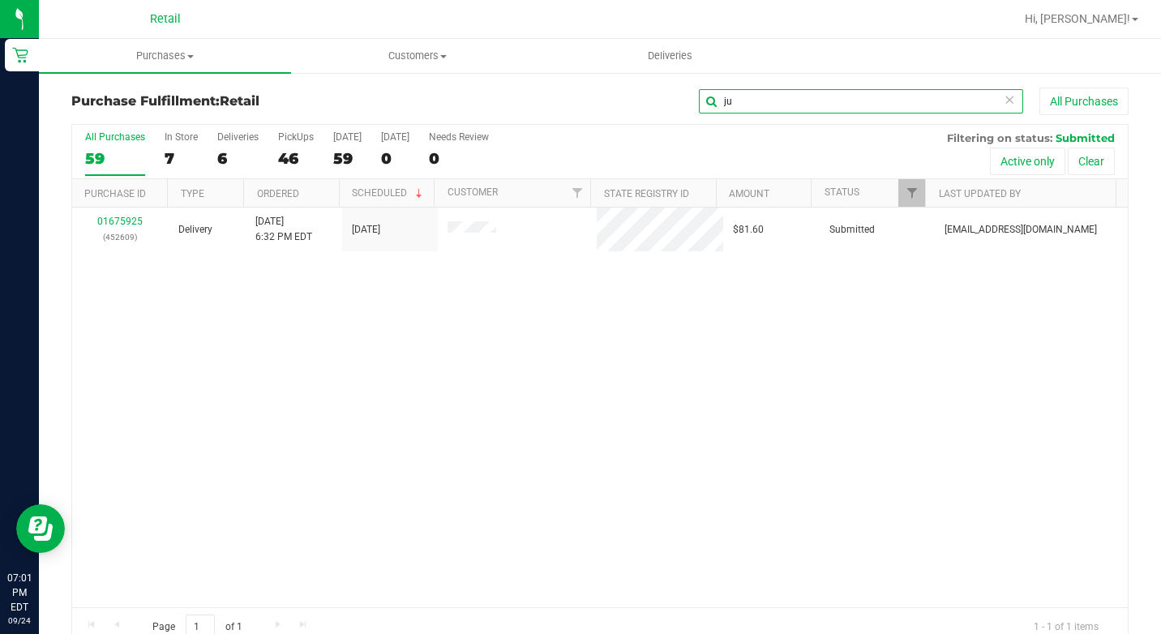
type input "j"
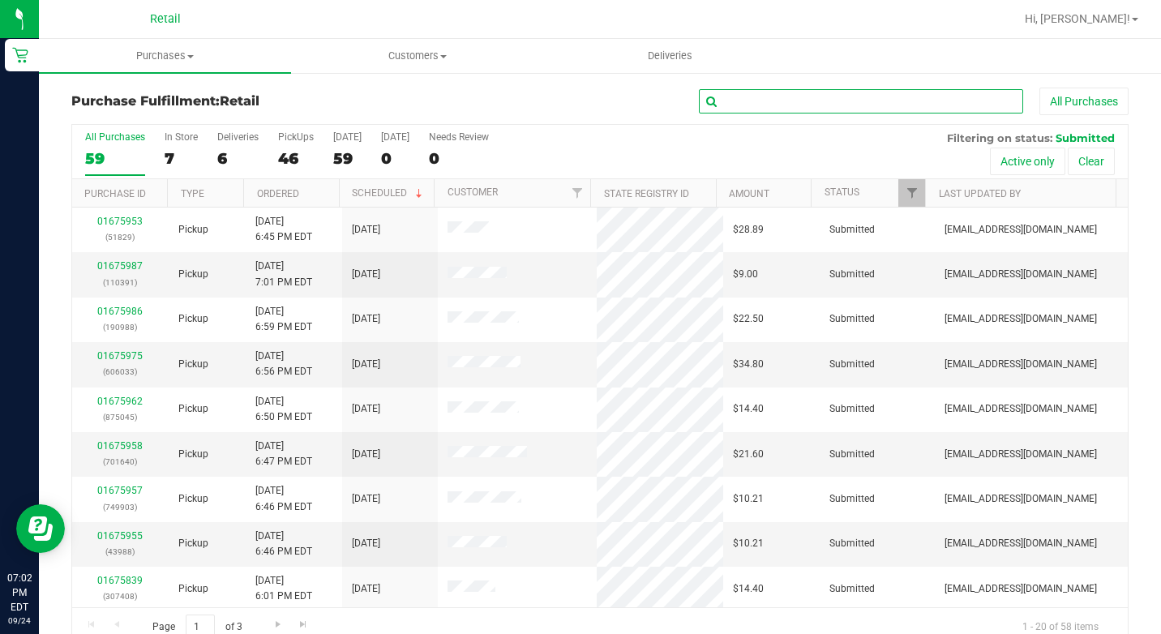
click at [774, 105] on input "text" at bounding box center [861, 101] width 324 height 24
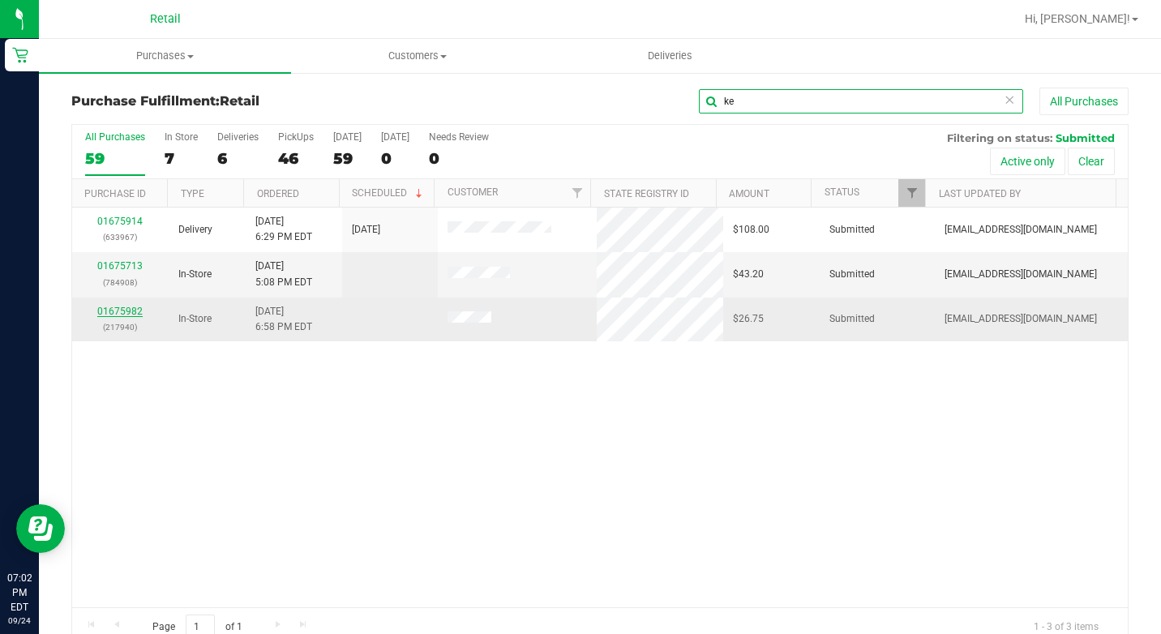
type input "ke"
click at [117, 309] on link "01675982" at bounding box center [119, 311] width 45 height 11
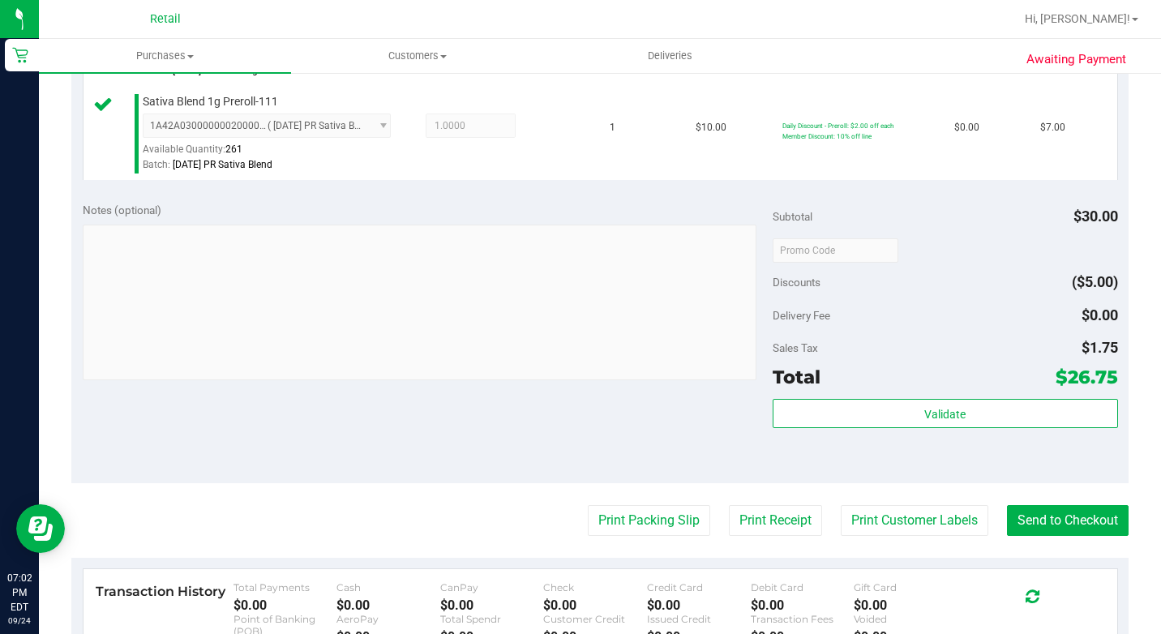
scroll to position [649, 0]
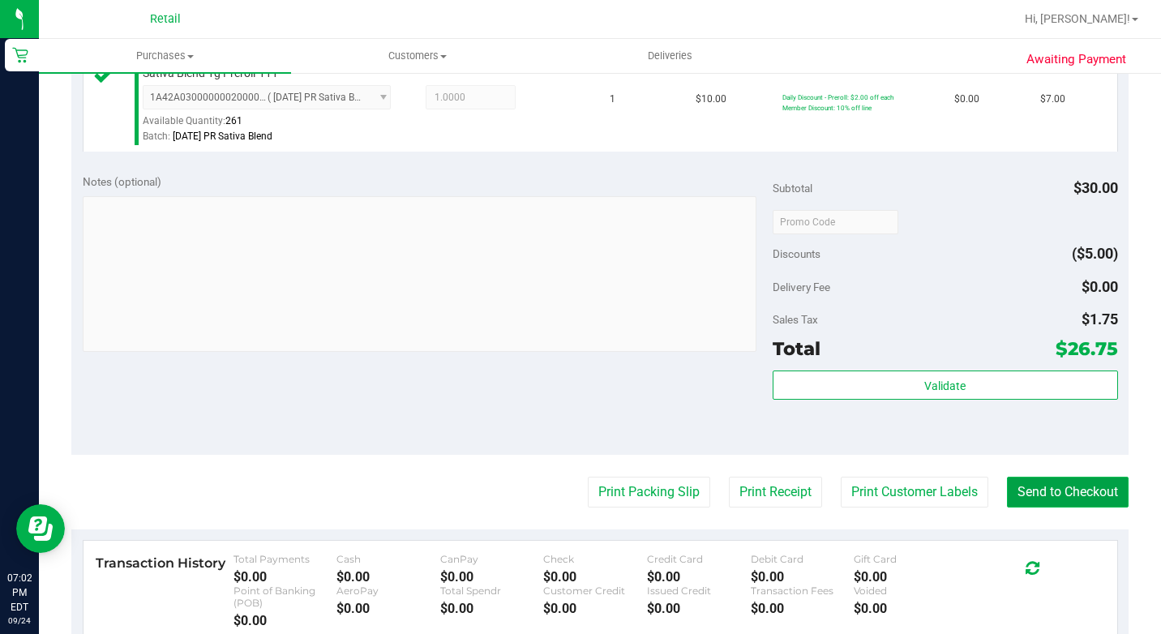
click at [1068, 508] on button "Send to Checkout" at bounding box center [1068, 492] width 122 height 31
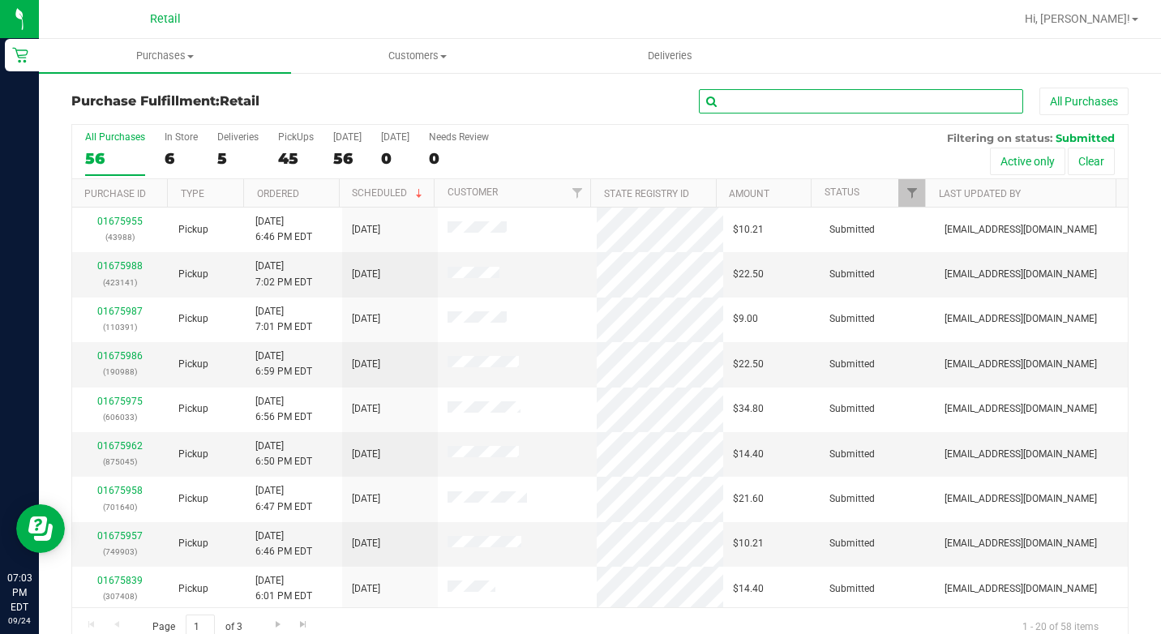
click at [709, 100] on input "text" at bounding box center [861, 101] width 324 height 24
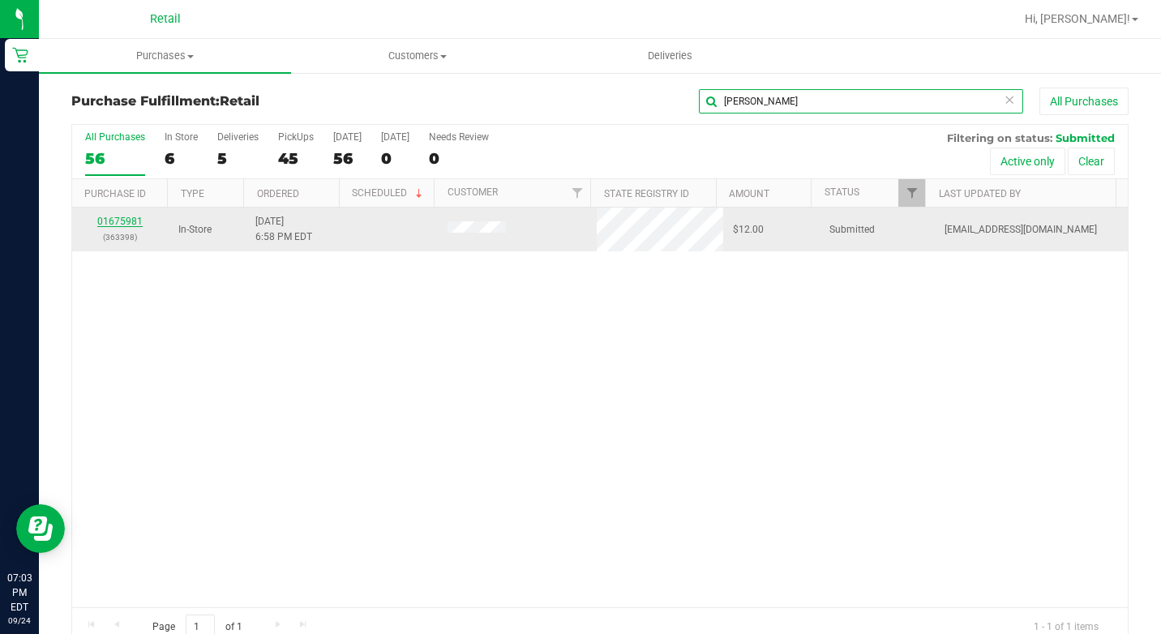
type input "[PERSON_NAME]"
click at [108, 221] on link "01675981" at bounding box center [119, 221] width 45 height 11
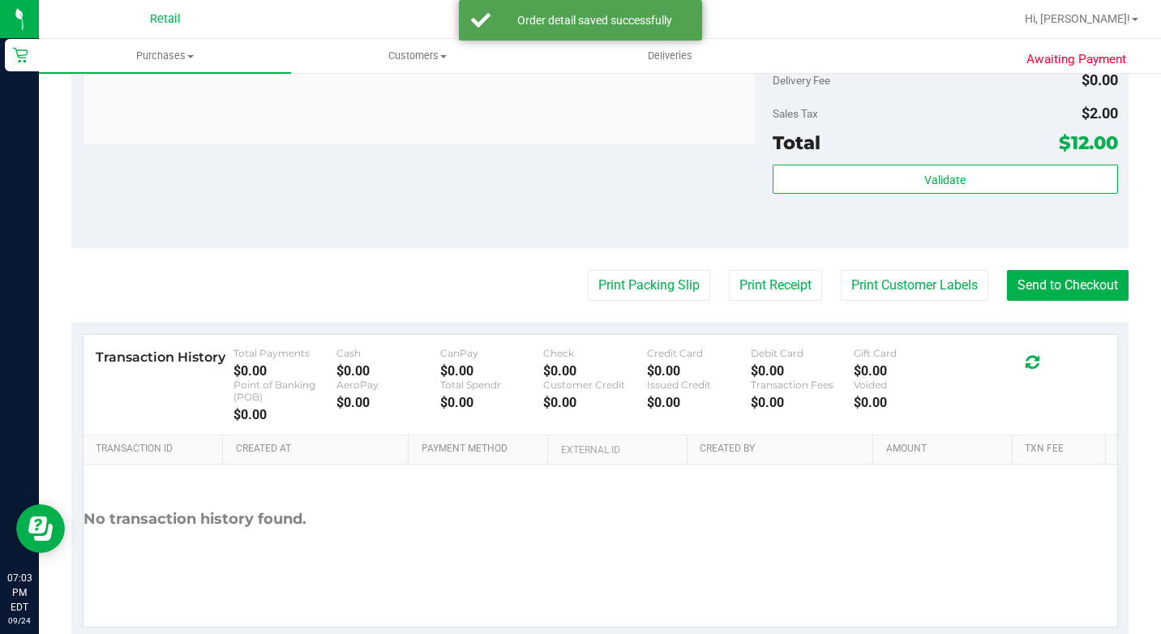
scroll to position [726, 0]
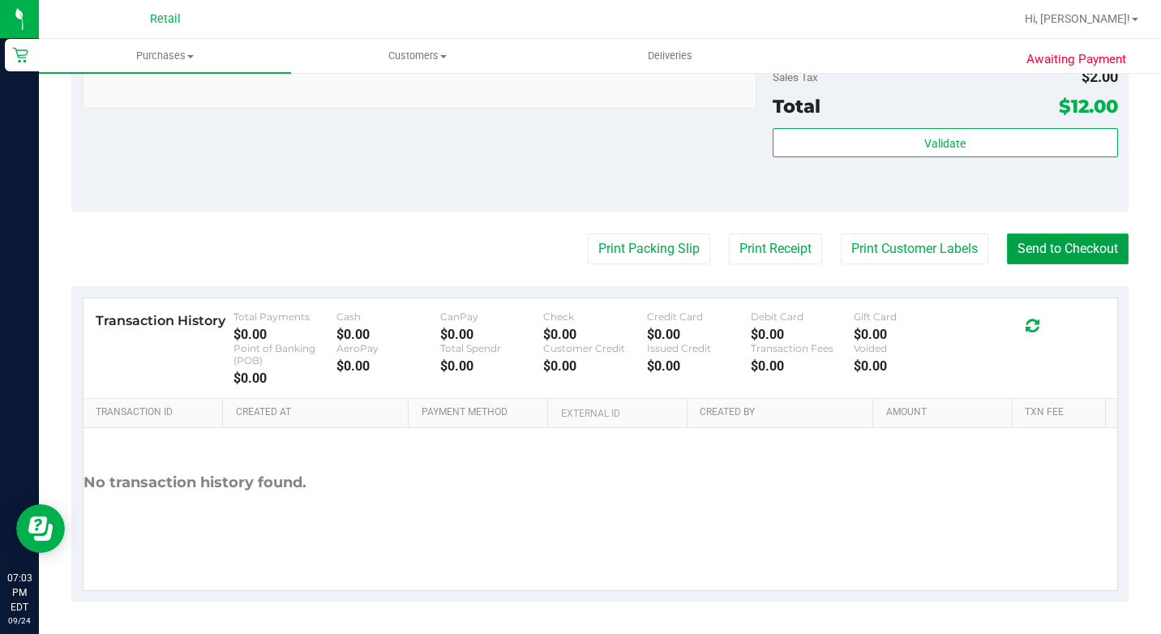
click at [1009, 241] on button "Send to Checkout" at bounding box center [1068, 249] width 122 height 31
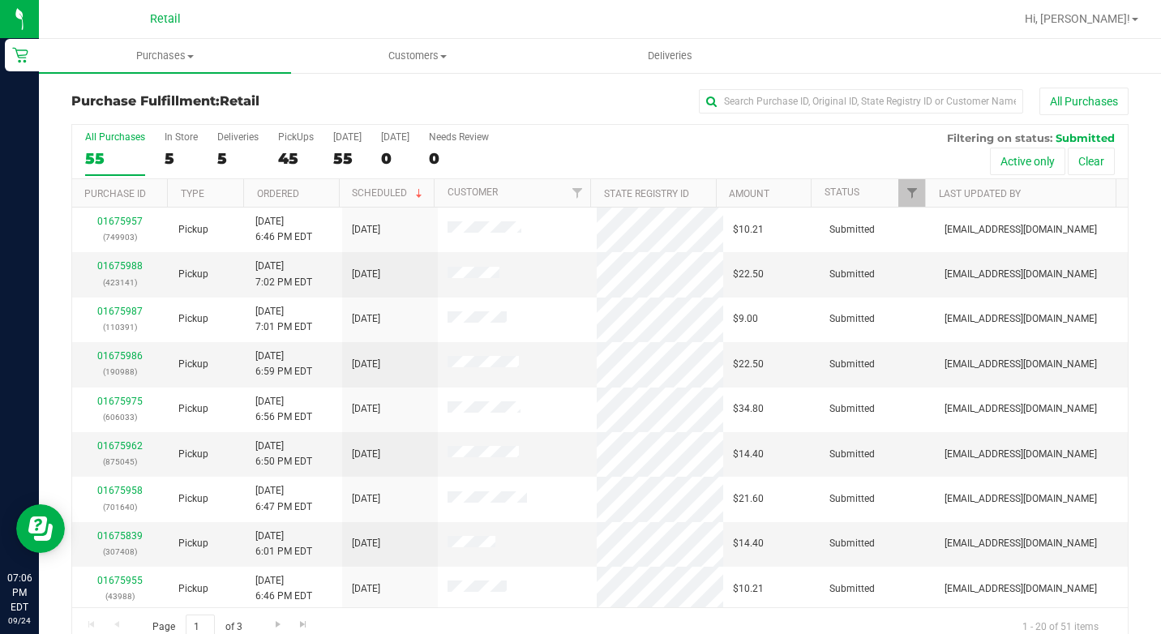
click at [723, 87] on div "Purchase Fulfillment: Retail All Purchases All Purchases 55 In Store 5 Deliveri…" at bounding box center [600, 367] width 1122 height 592
click at [759, 95] on input "text" at bounding box center [861, 101] width 324 height 24
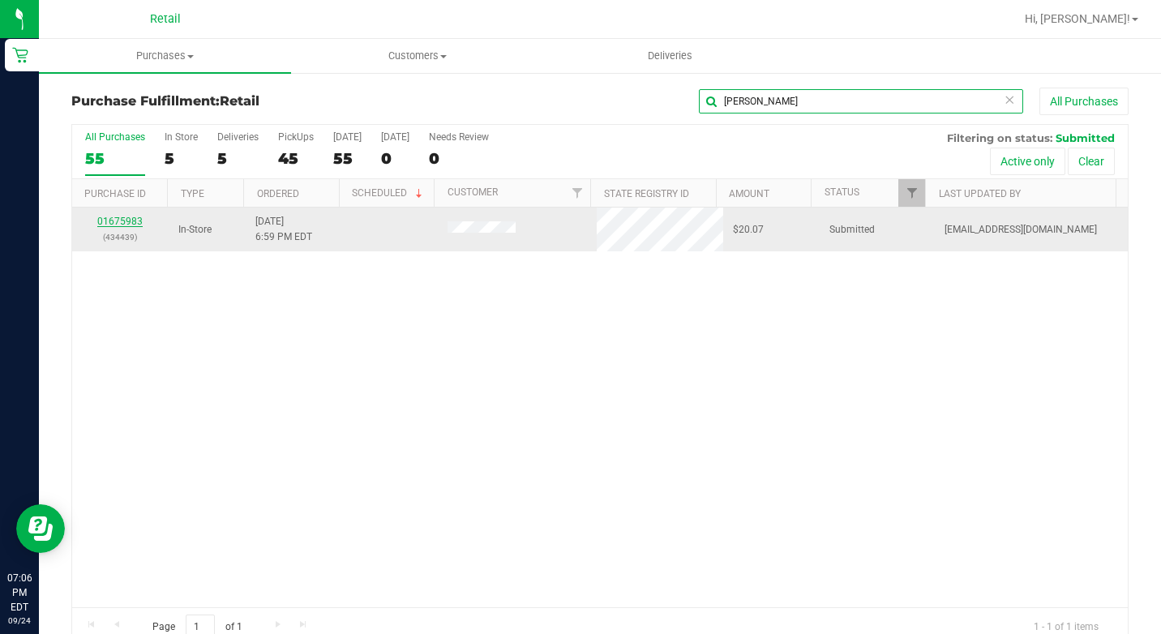
type input "[PERSON_NAME]"
click at [139, 217] on link "01675983" at bounding box center [119, 221] width 45 height 11
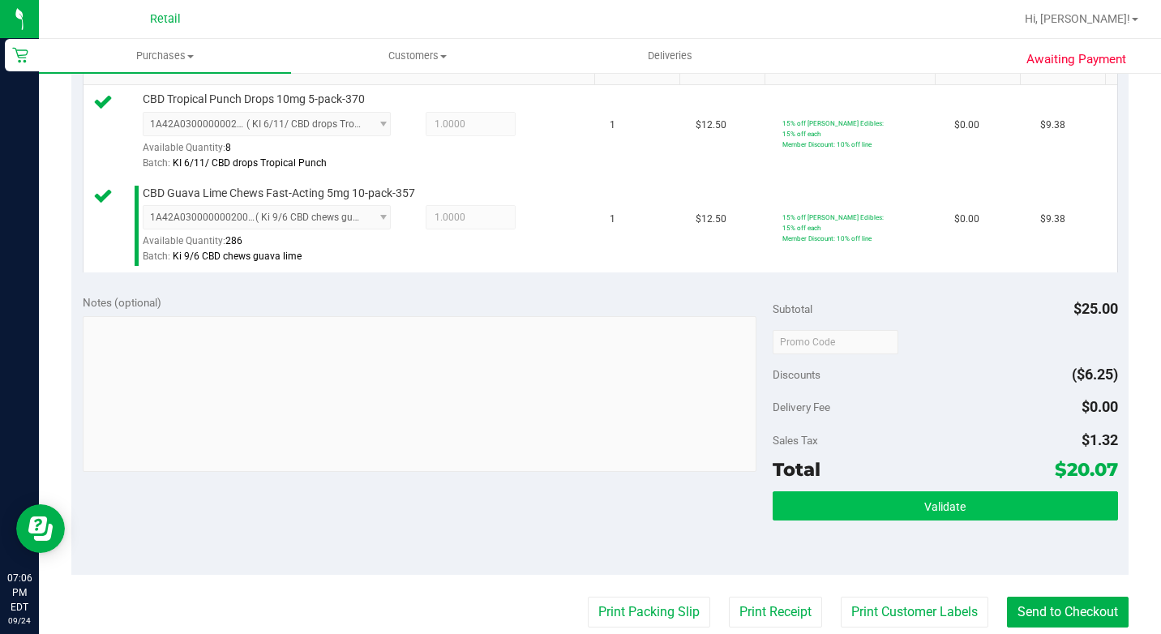
scroll to position [568, 0]
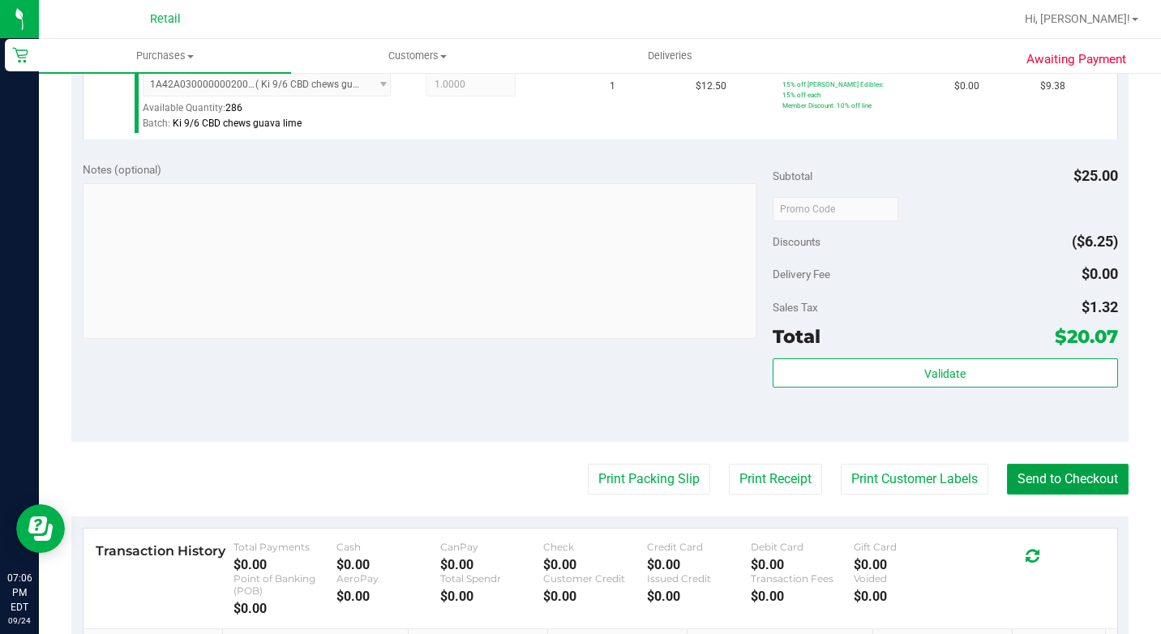
drag, startPoint x: 1078, startPoint y: 526, endPoint x: 1021, endPoint y: 499, distance: 63.5
click at [1078, 495] on button "Send to Checkout" at bounding box center [1068, 479] width 122 height 31
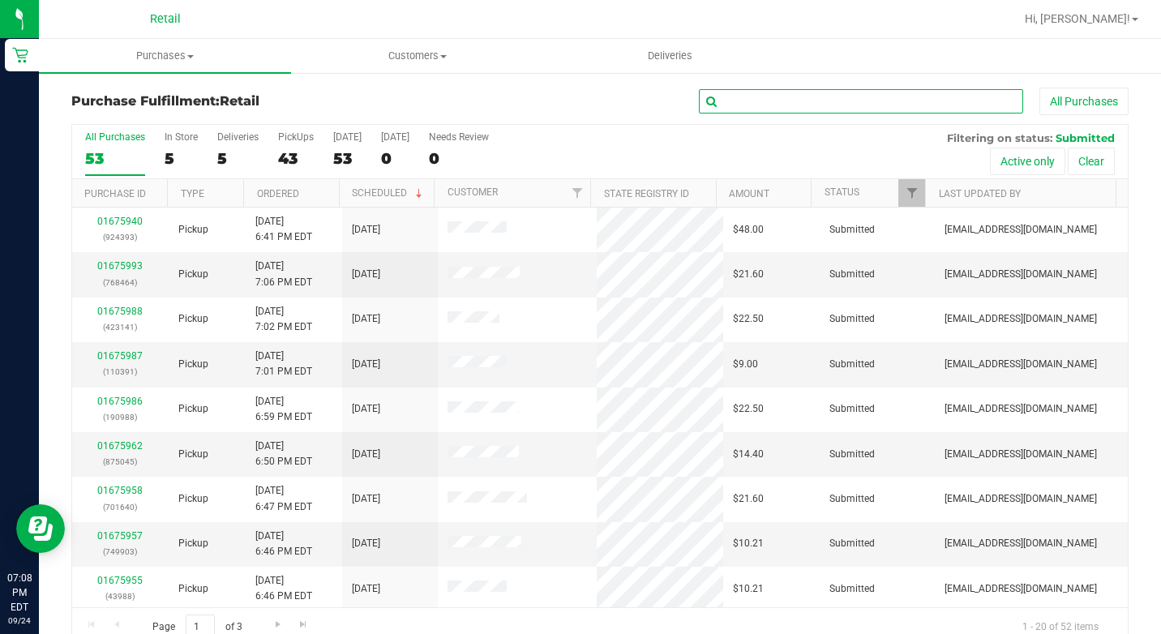
click at [806, 105] on input "text" at bounding box center [861, 101] width 324 height 24
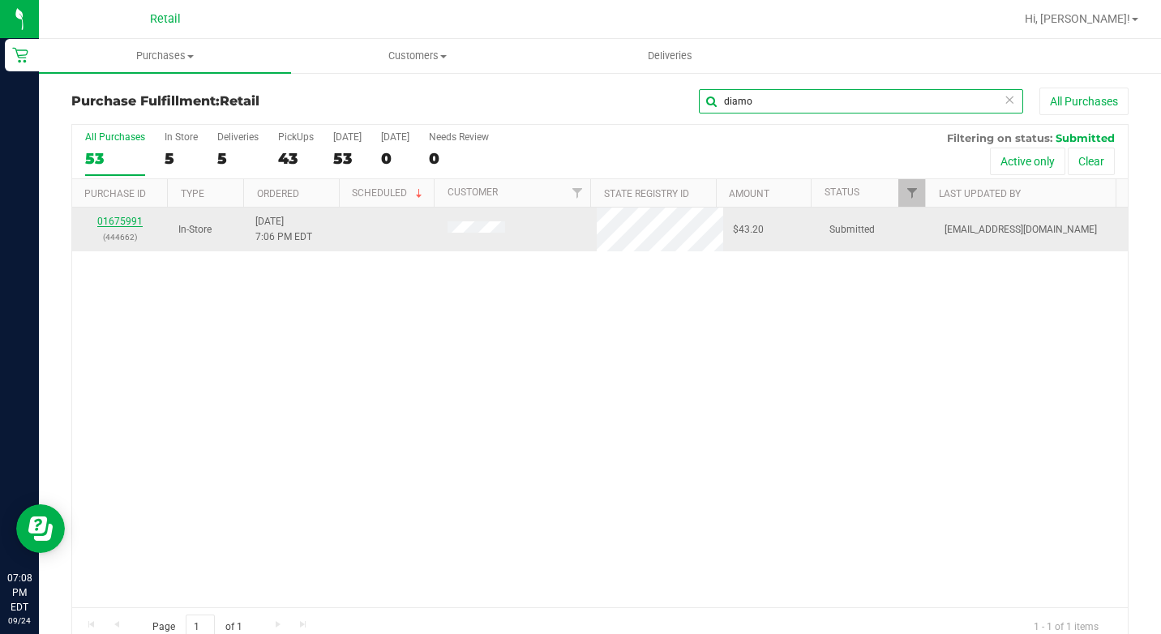
type input "diamo"
click at [125, 219] on link "01675991" at bounding box center [119, 221] width 45 height 11
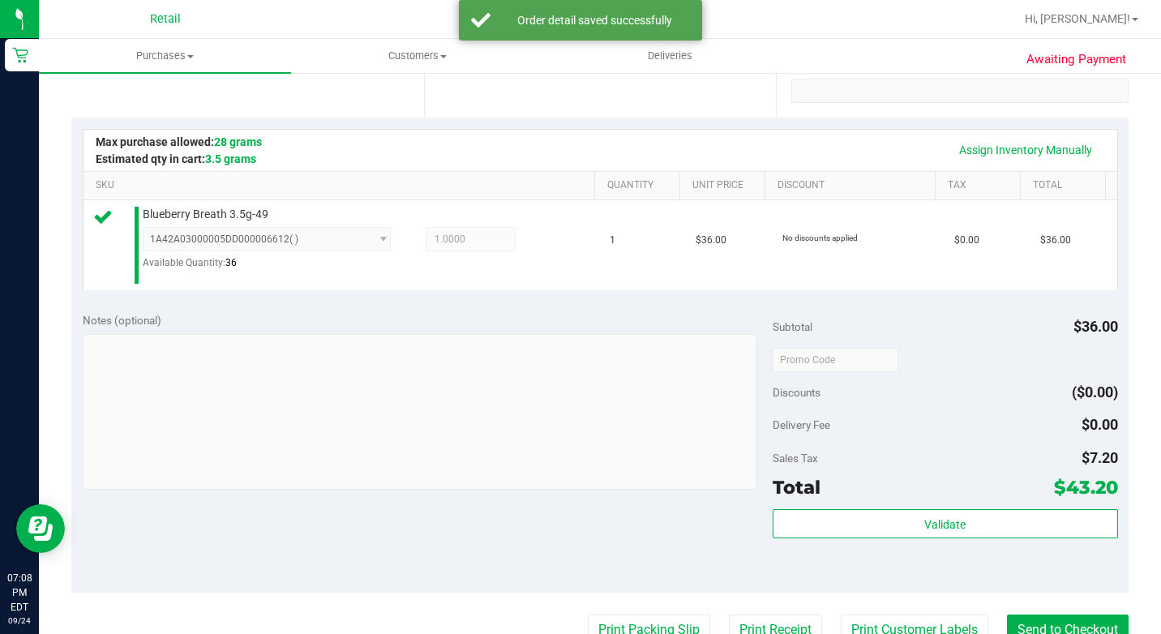
scroll to position [405, 0]
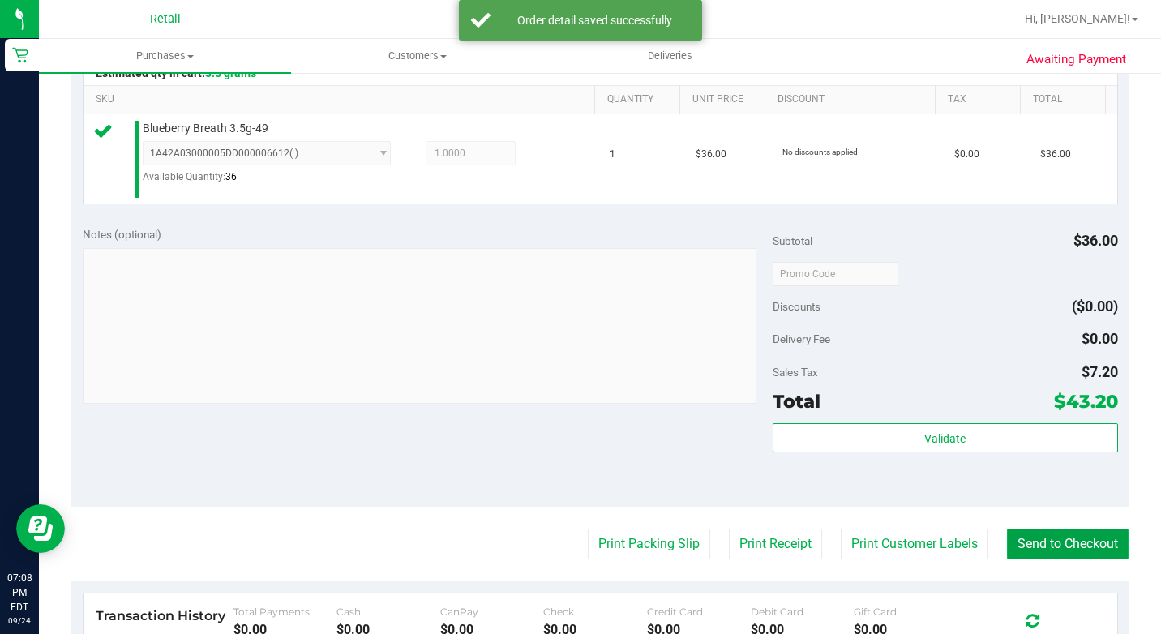
click at [1044, 552] on button "Send to Checkout" at bounding box center [1068, 544] width 122 height 31
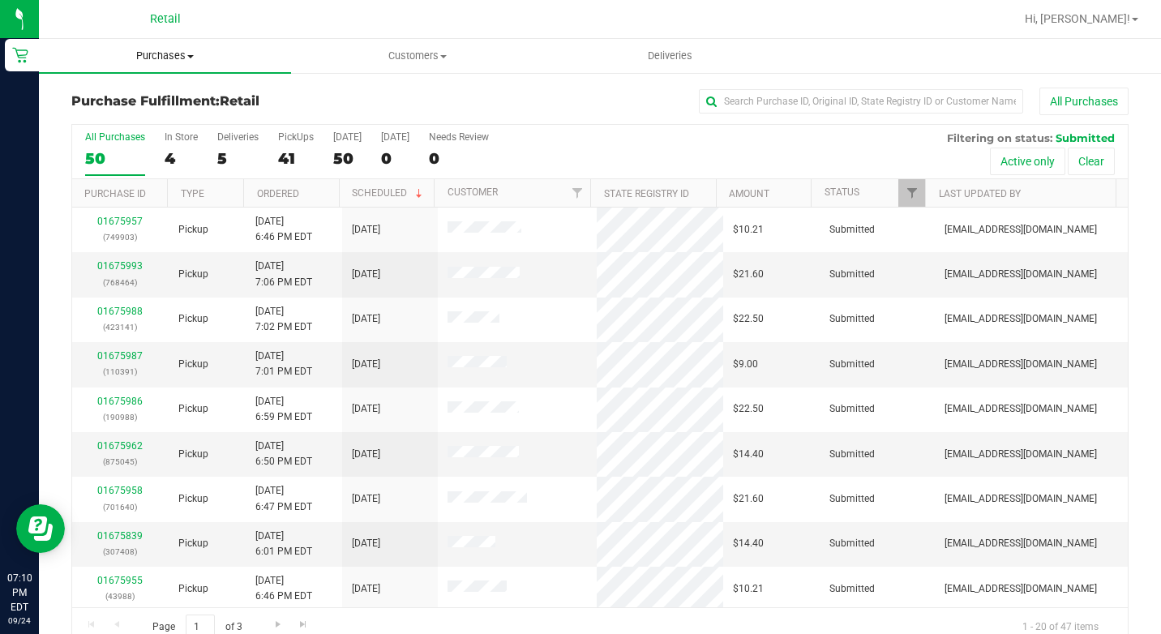
click at [164, 62] on span "Purchases" at bounding box center [165, 56] width 252 height 15
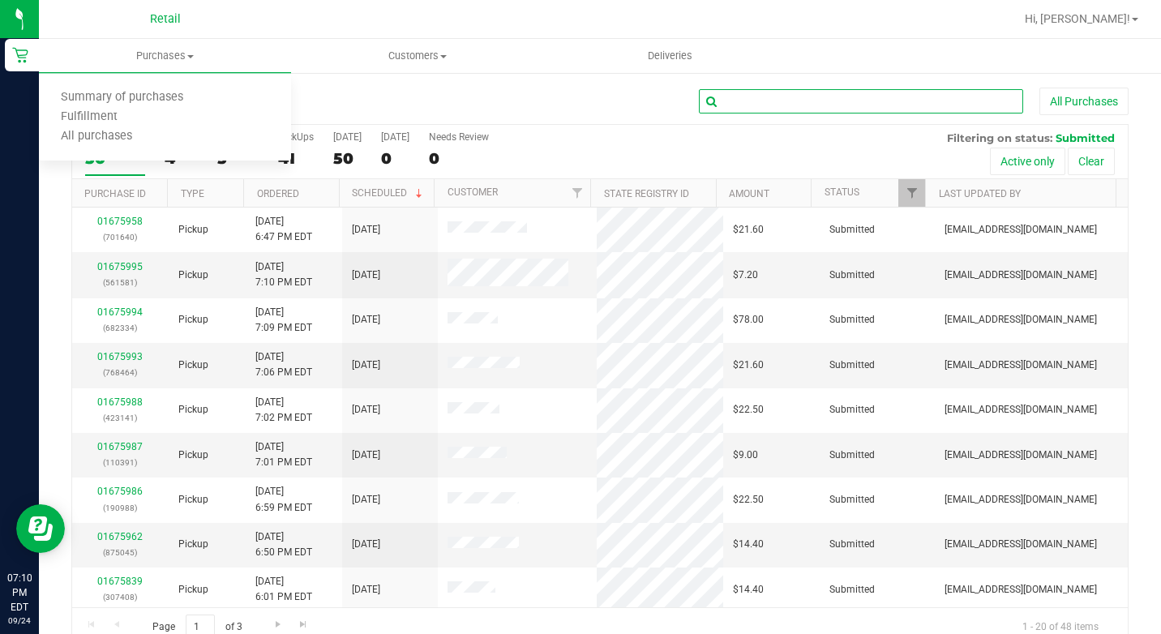
click at [770, 96] on input "text" at bounding box center [861, 101] width 324 height 24
type input "say"
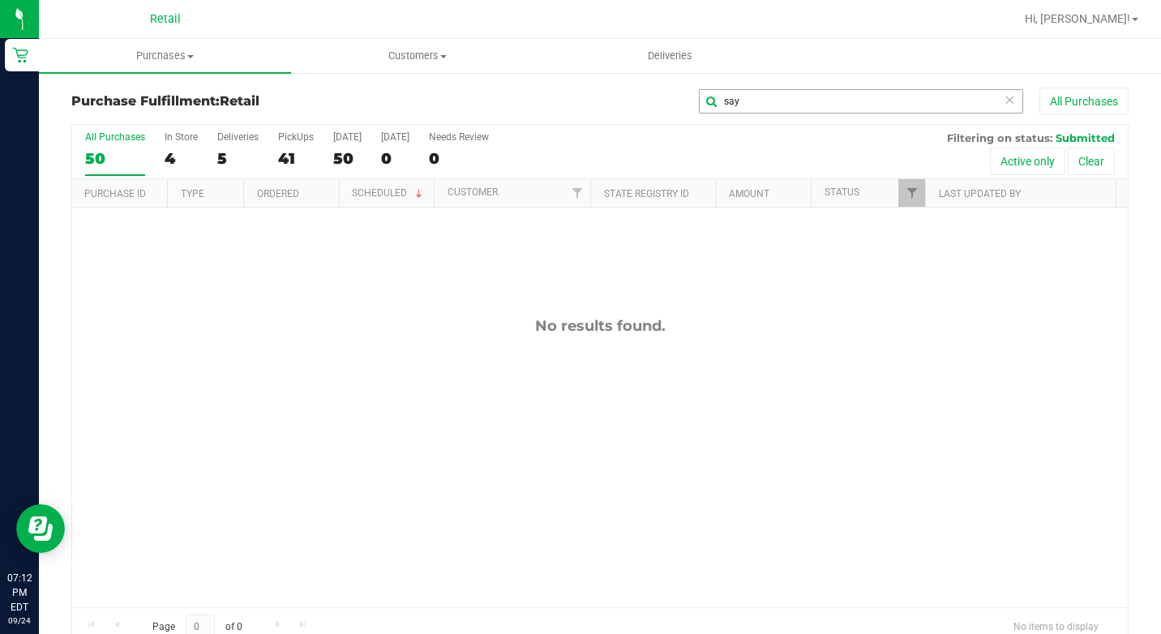
click at [1004, 90] on icon at bounding box center [1009, 98] width 11 height 19
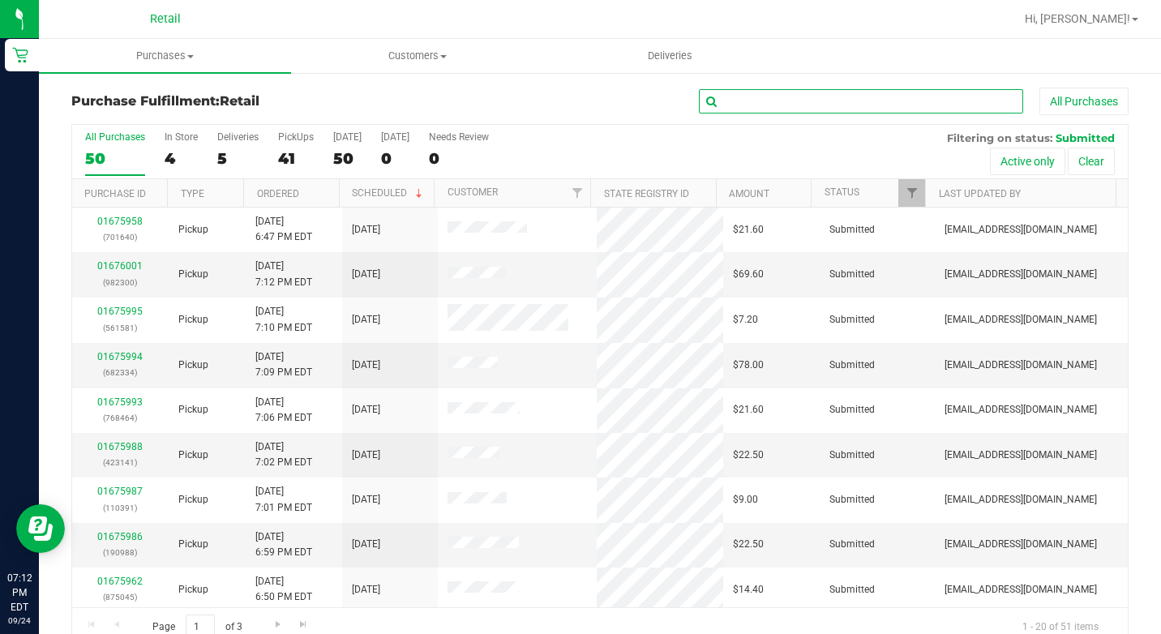
click at [928, 105] on input "text" at bounding box center [861, 101] width 324 height 24
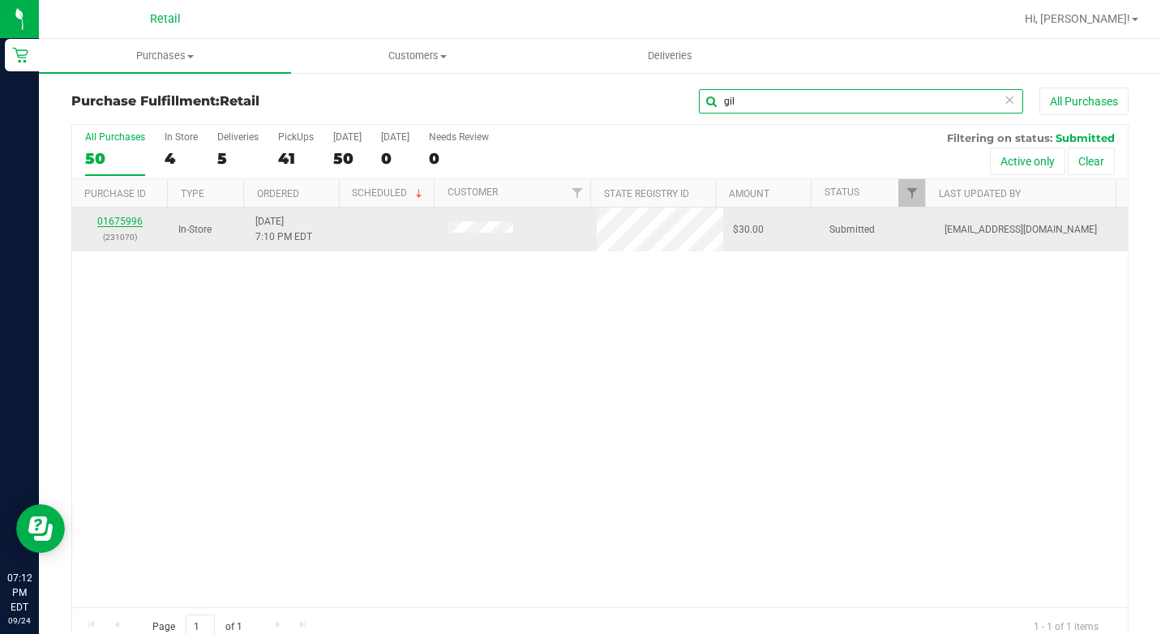
type input "gil"
click at [115, 224] on link "01675996" at bounding box center [119, 221] width 45 height 11
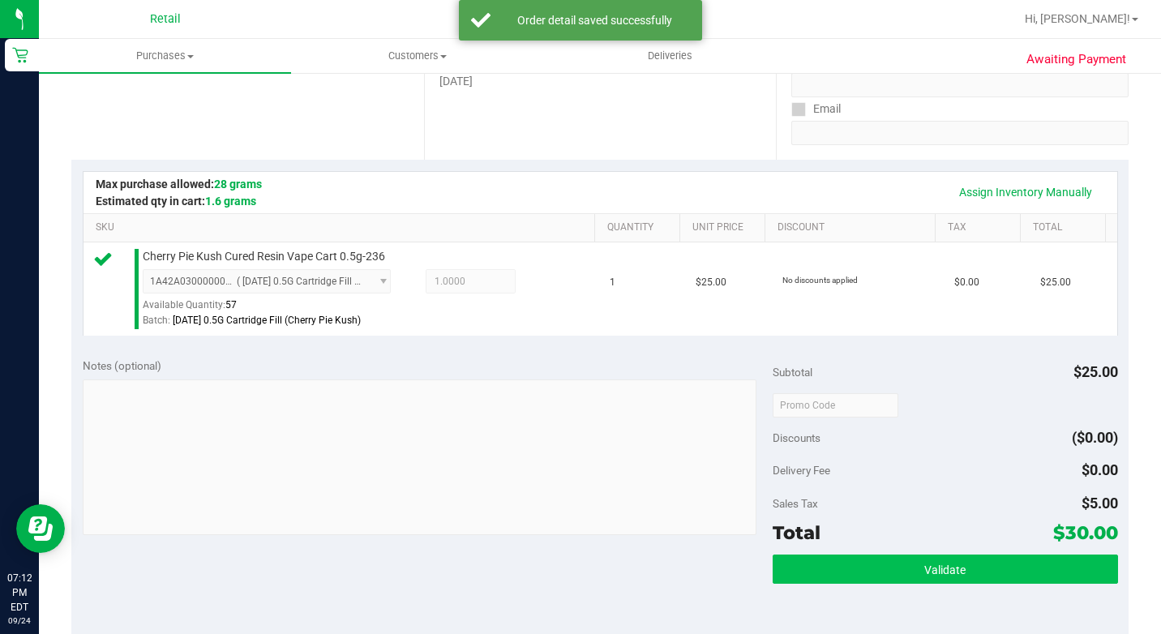
scroll to position [405, 0]
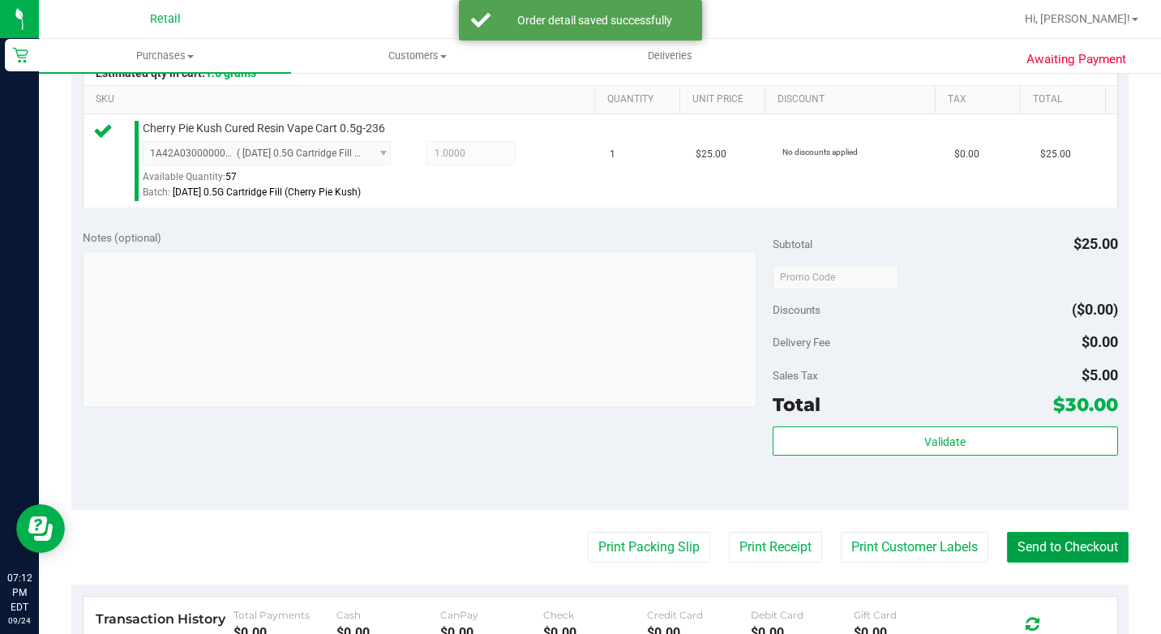
click at [1014, 563] on button "Send to Checkout" at bounding box center [1068, 547] width 122 height 31
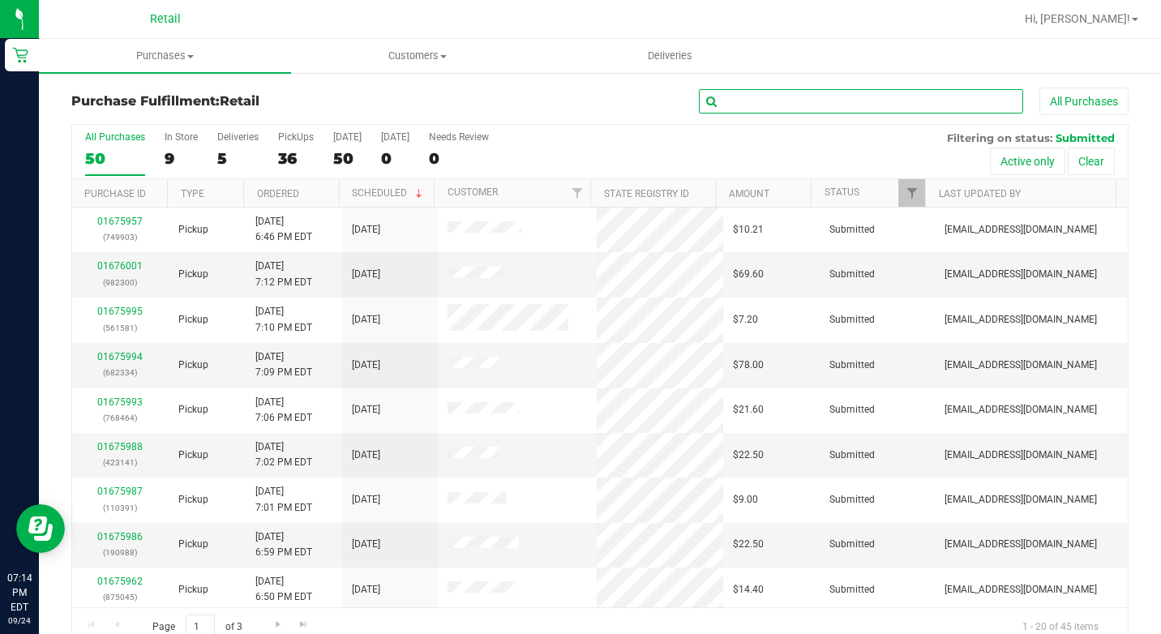
click at [723, 105] on input "text" at bounding box center [861, 101] width 324 height 24
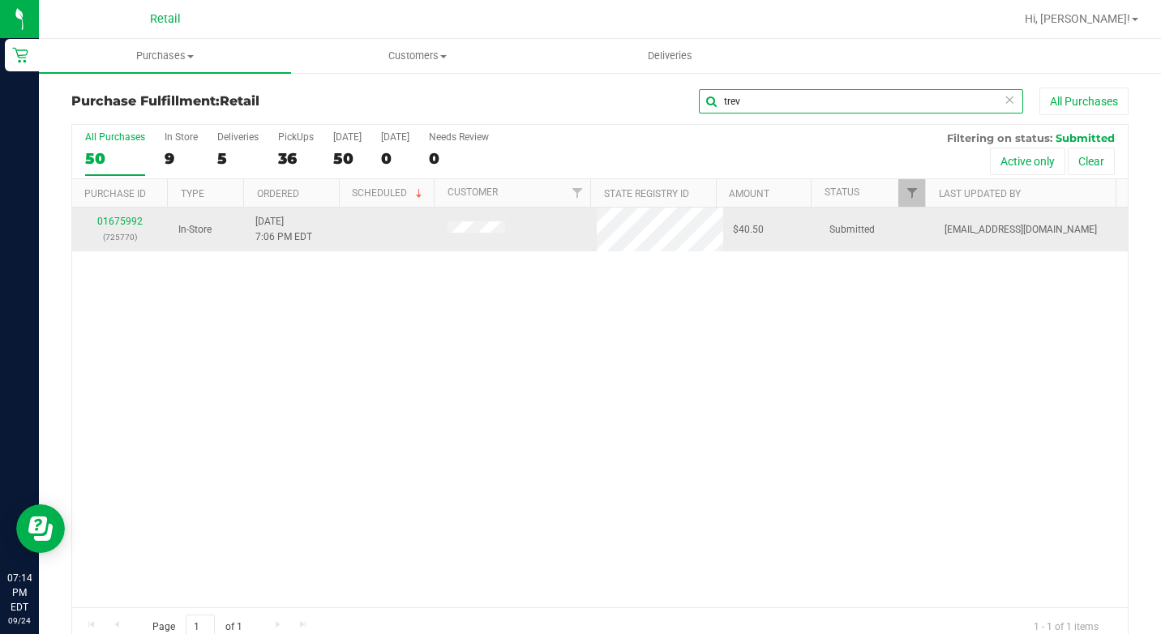
type input "trev"
click at [131, 215] on div "01675992 (725770)" at bounding box center [120, 229] width 77 height 31
click at [130, 224] on link "01675992" at bounding box center [119, 221] width 45 height 11
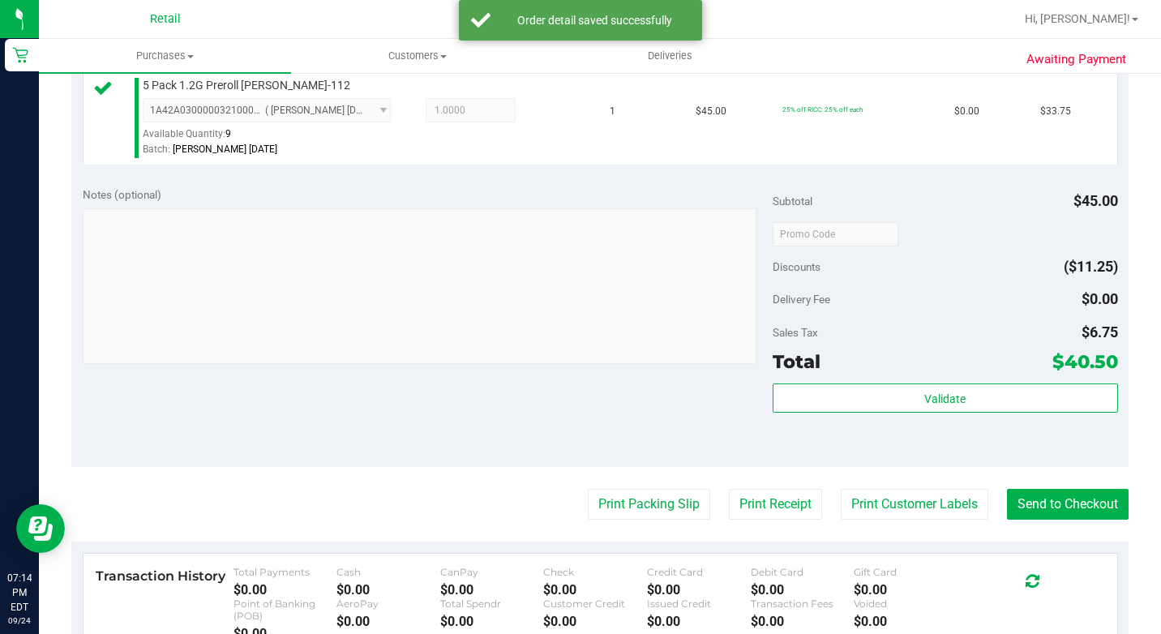
scroll to position [568, 0]
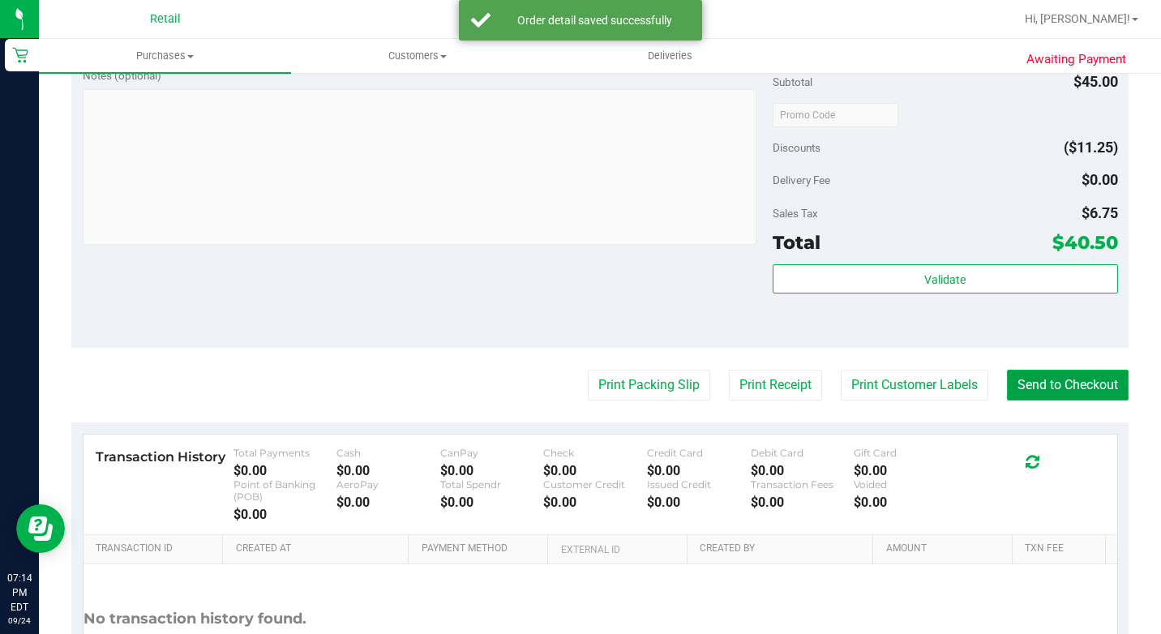
click at [1059, 401] on button "Send to Checkout" at bounding box center [1068, 385] width 122 height 31
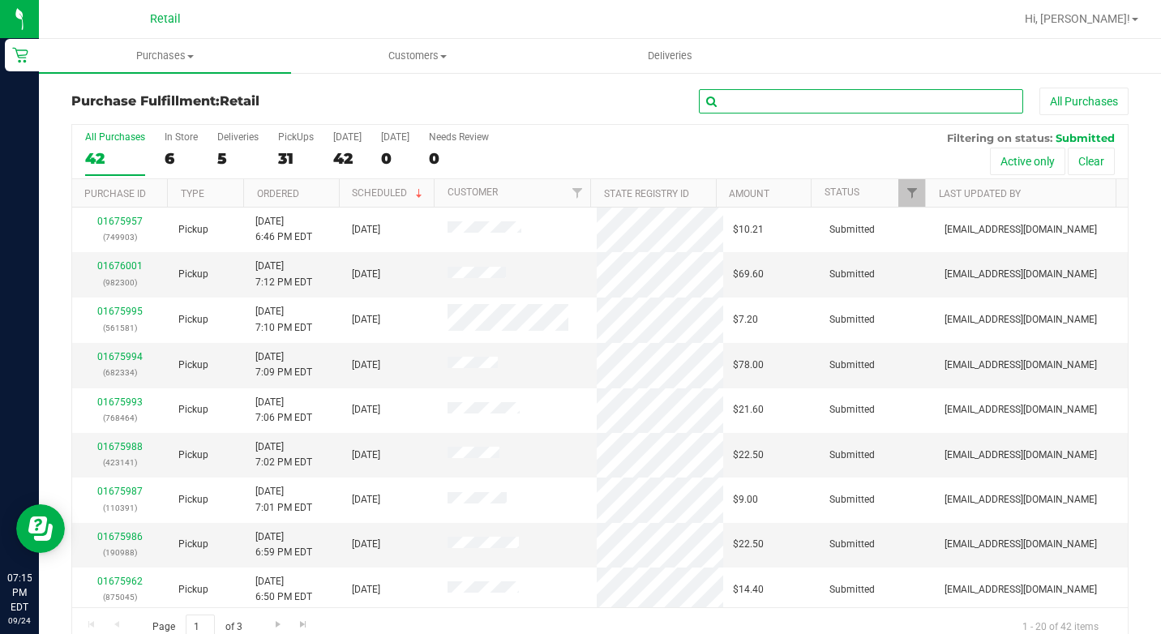
click at [709, 104] on input "text" at bounding box center [861, 101] width 324 height 24
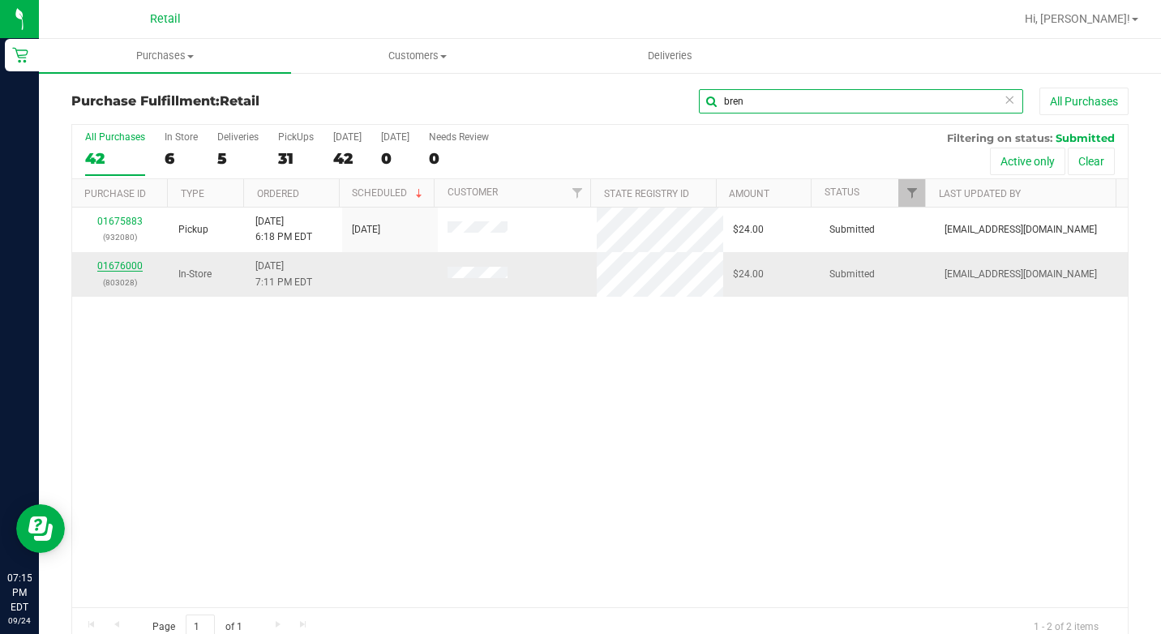
type input "bren"
click at [125, 268] on link "01676000" at bounding box center [119, 265] width 45 height 11
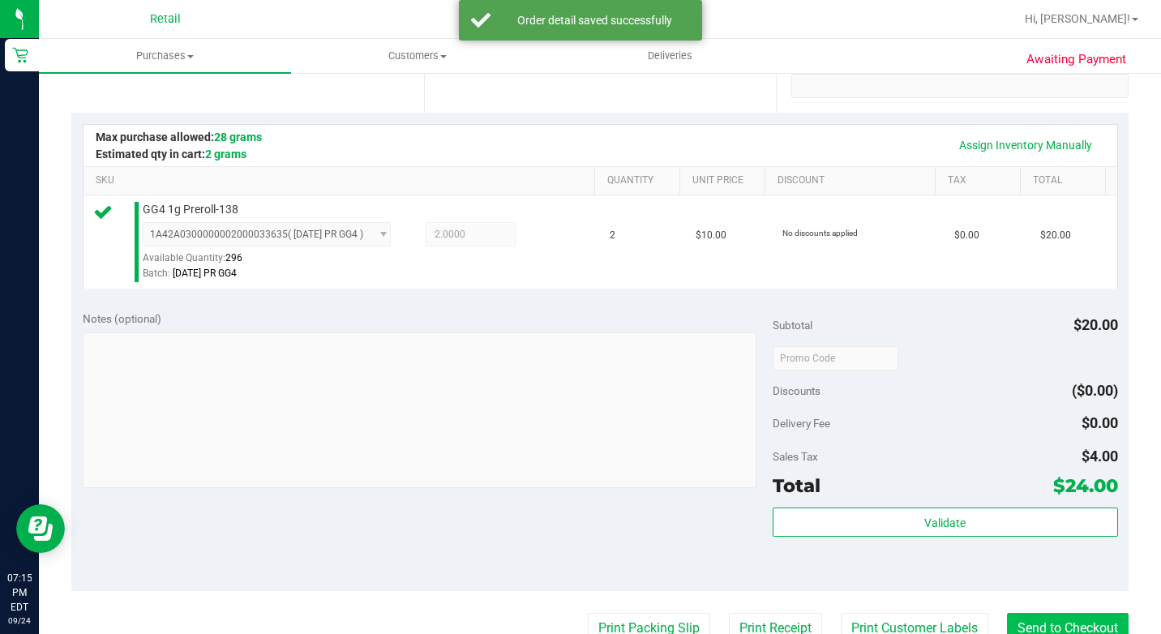
scroll to position [486, 0]
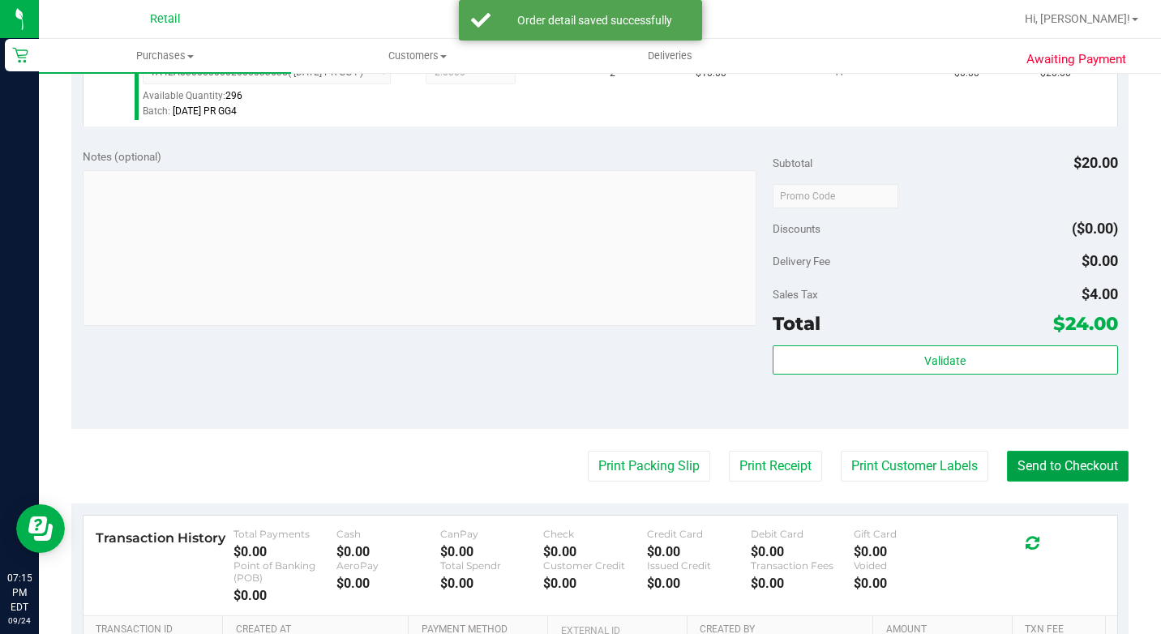
click at [1051, 482] on button "Send to Checkout" at bounding box center [1068, 466] width 122 height 31
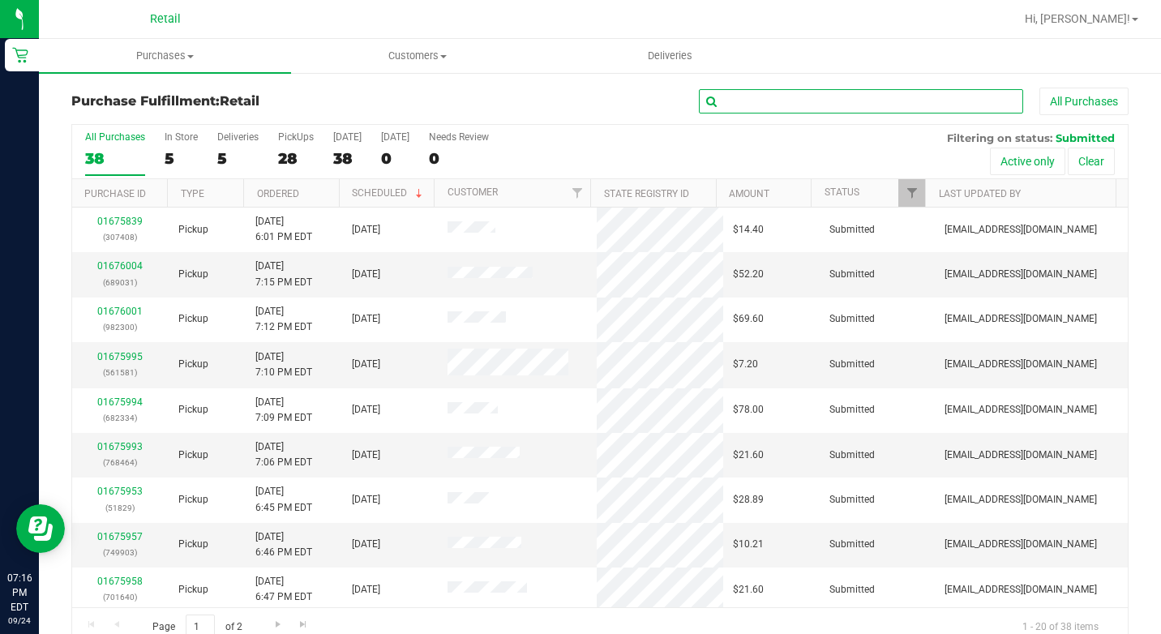
click at [803, 101] on input "text" at bounding box center [861, 101] width 324 height 24
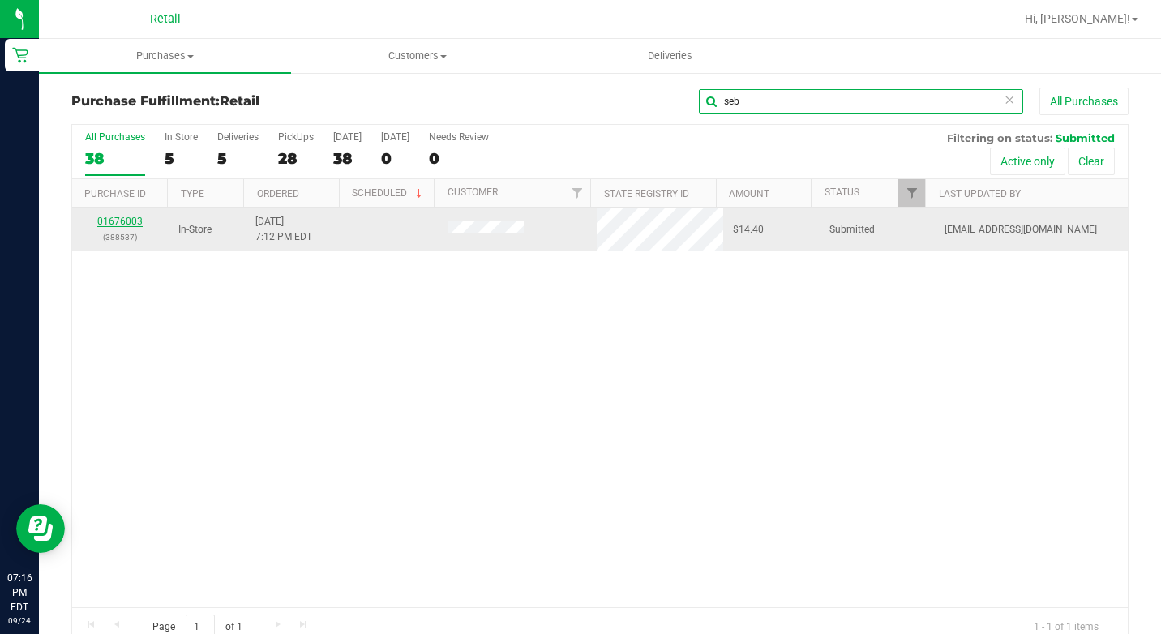
type input "seb"
click at [132, 216] on link "01676003" at bounding box center [119, 221] width 45 height 11
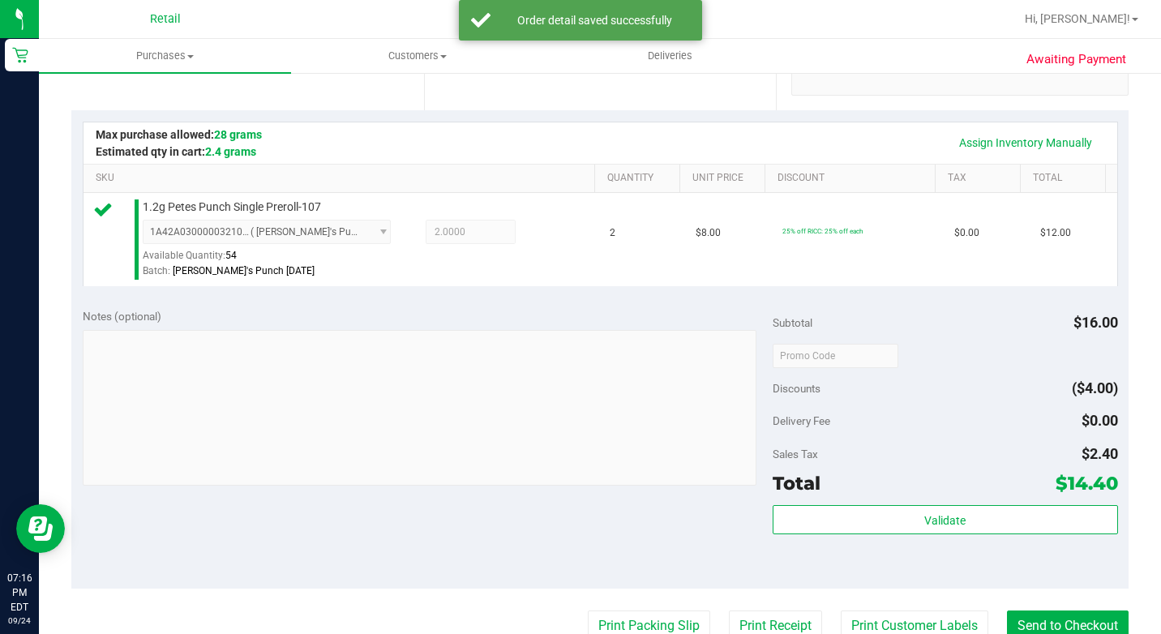
scroll to position [486, 0]
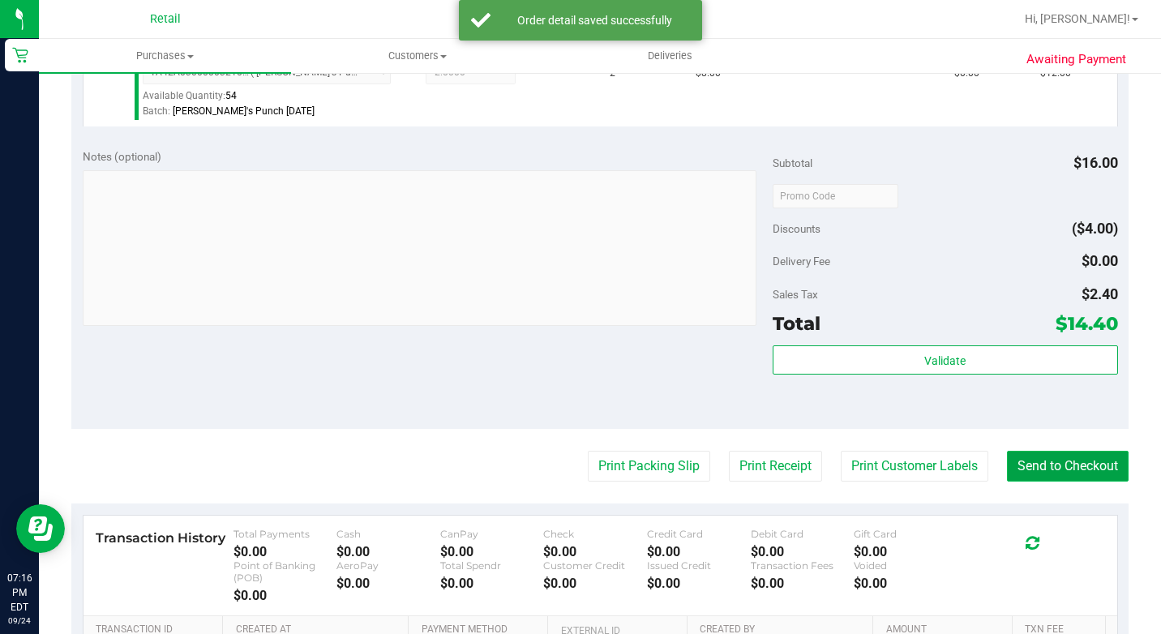
click at [1007, 482] on button "Send to Checkout" at bounding box center [1068, 466] width 122 height 31
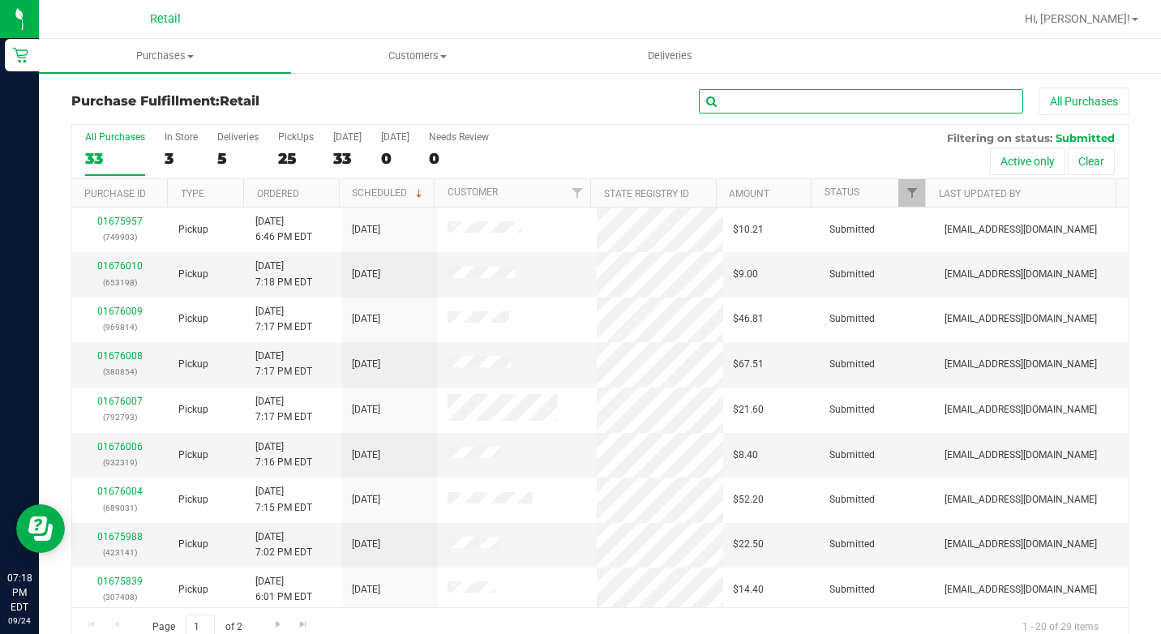
click at [763, 96] on input "text" at bounding box center [861, 101] width 324 height 24
type input "-"
drag, startPoint x: 995, startPoint y: 101, endPoint x: 984, endPoint y: 103, distance: 11.5
click at [1004, 101] on icon at bounding box center [1009, 98] width 11 height 19
click at [932, 106] on input "text" at bounding box center [861, 101] width 324 height 24
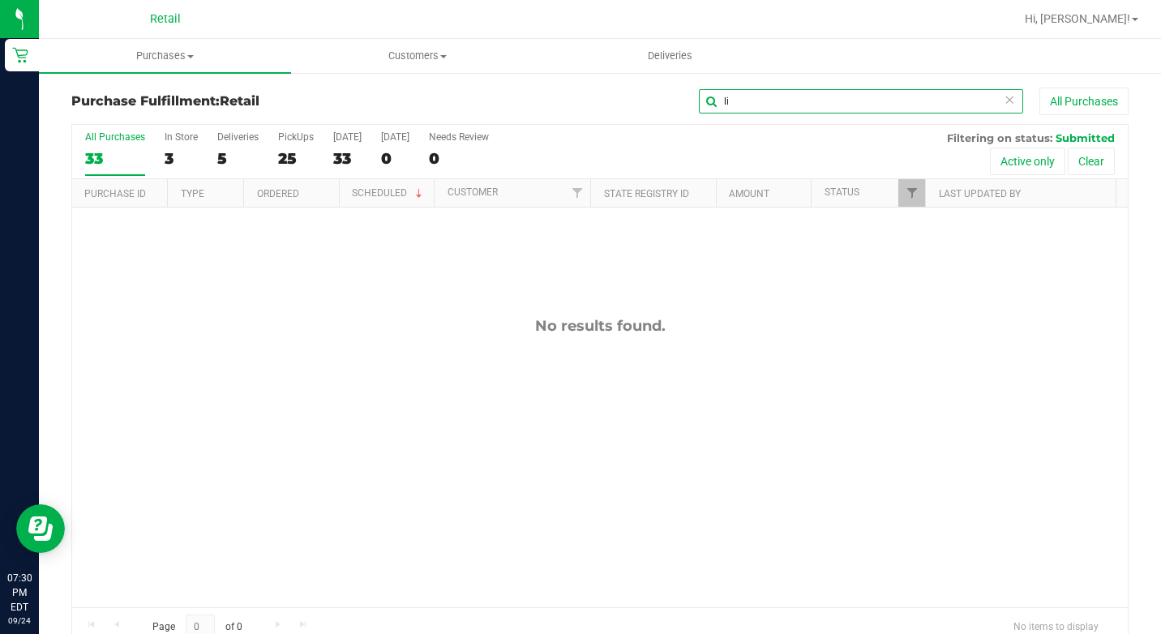
type input "l"
type input "t"
type input "rot"
click at [178, 48] on uib-tab-heading "Purchases Summary of purchases Fulfillment All purchases" at bounding box center [165, 56] width 252 height 34
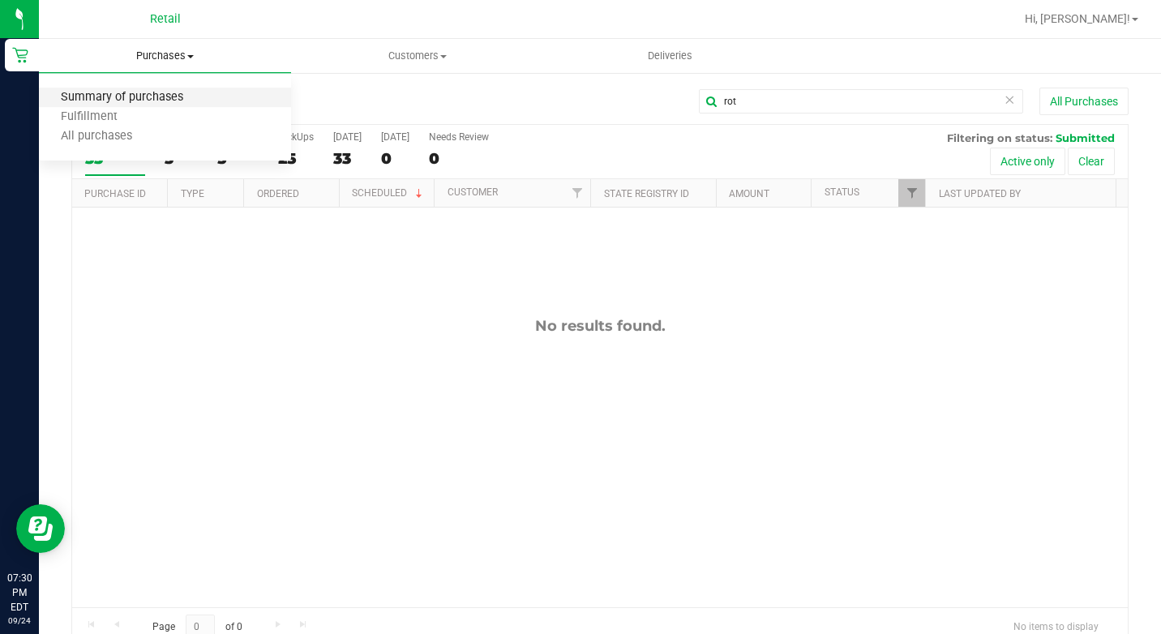
click at [155, 93] on span "Summary of purchases" at bounding box center [122, 98] width 166 height 14
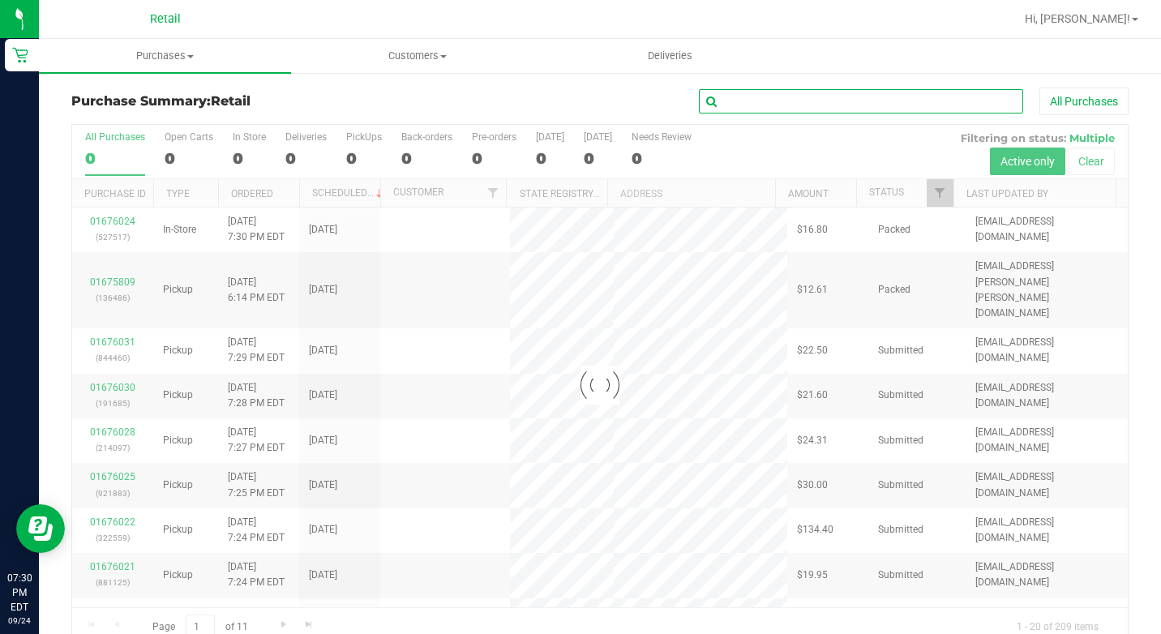
click at [827, 103] on input "text" at bounding box center [861, 101] width 324 height 24
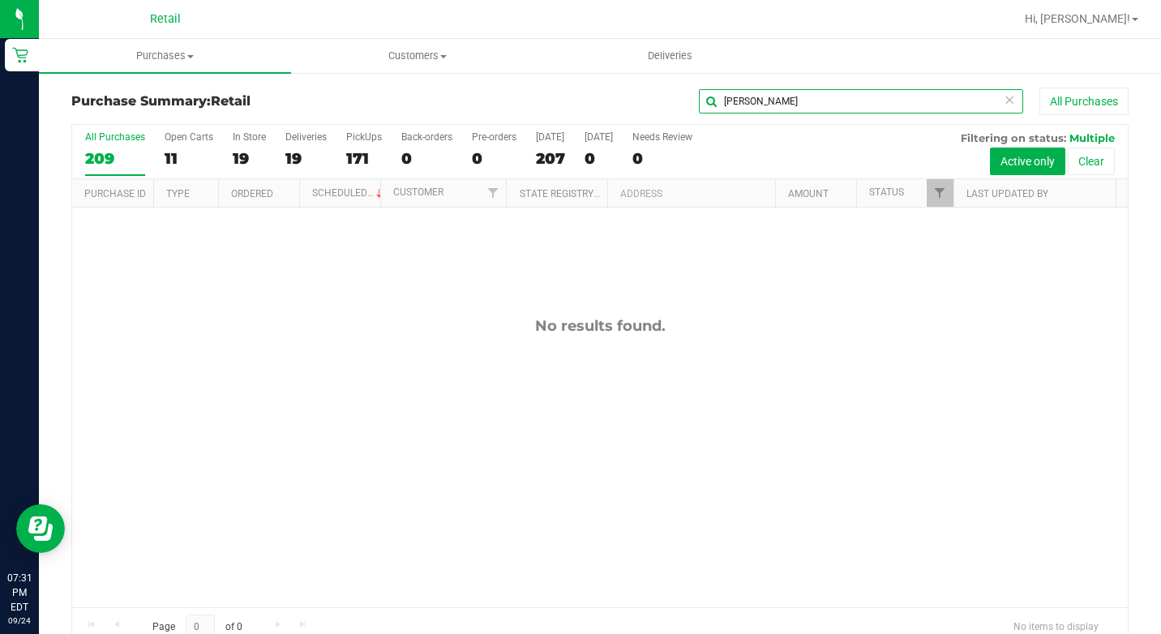
type input "[PERSON_NAME]"
click at [1004, 101] on icon at bounding box center [1009, 98] width 11 height 19
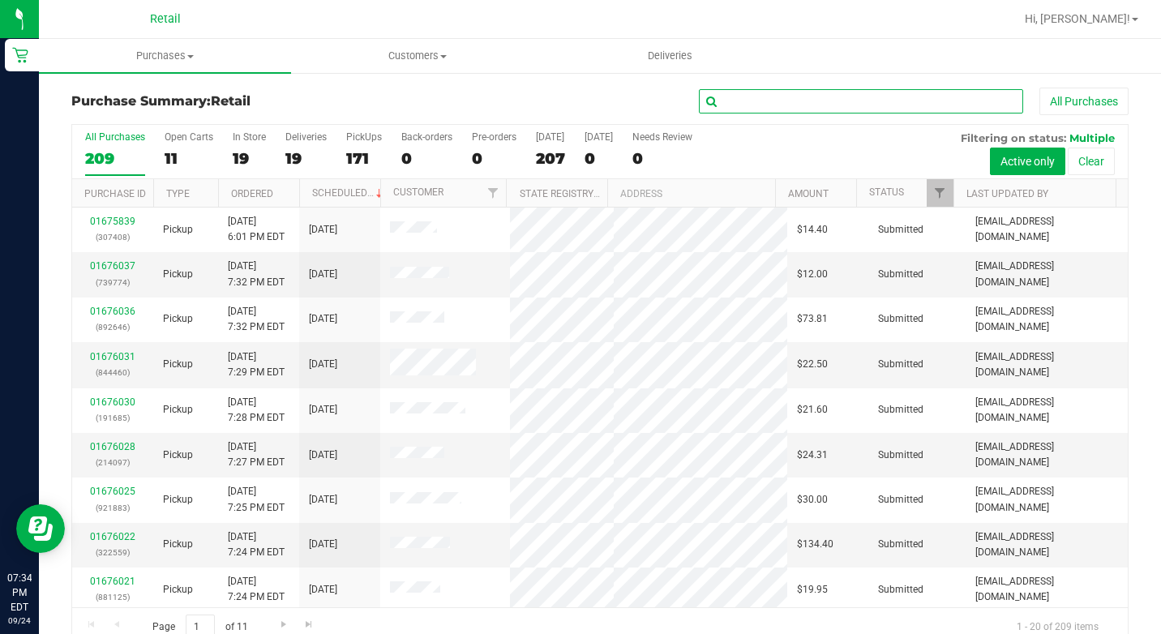
click at [838, 97] on input "text" at bounding box center [861, 101] width 324 height 24
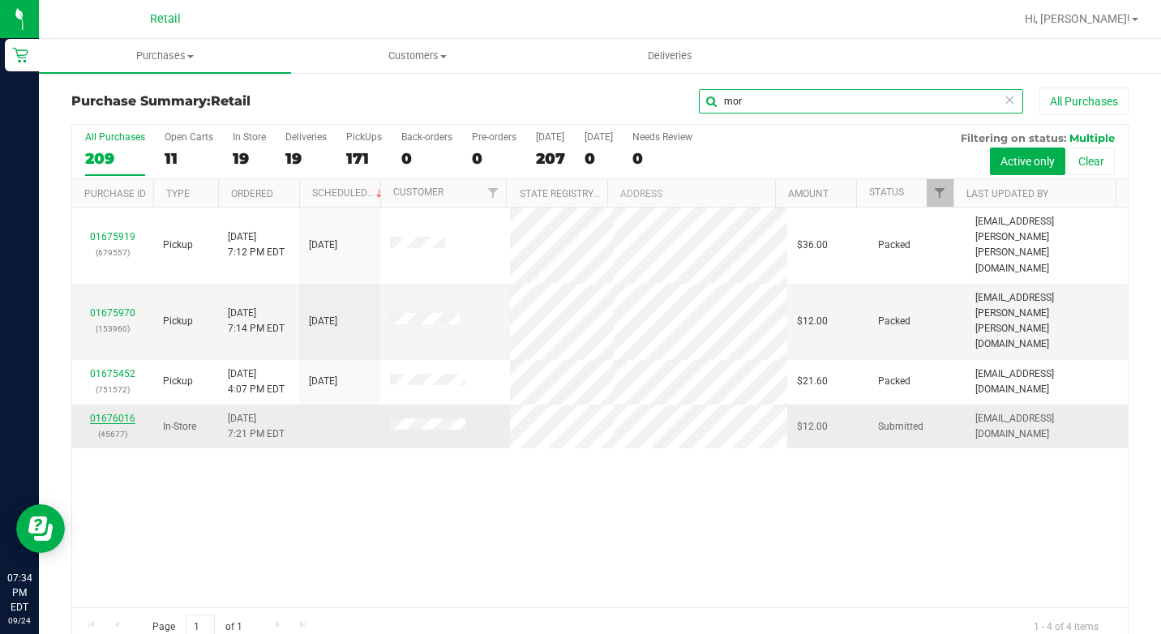
type input "mor"
click at [115, 413] on link "01676016" at bounding box center [112, 418] width 45 height 11
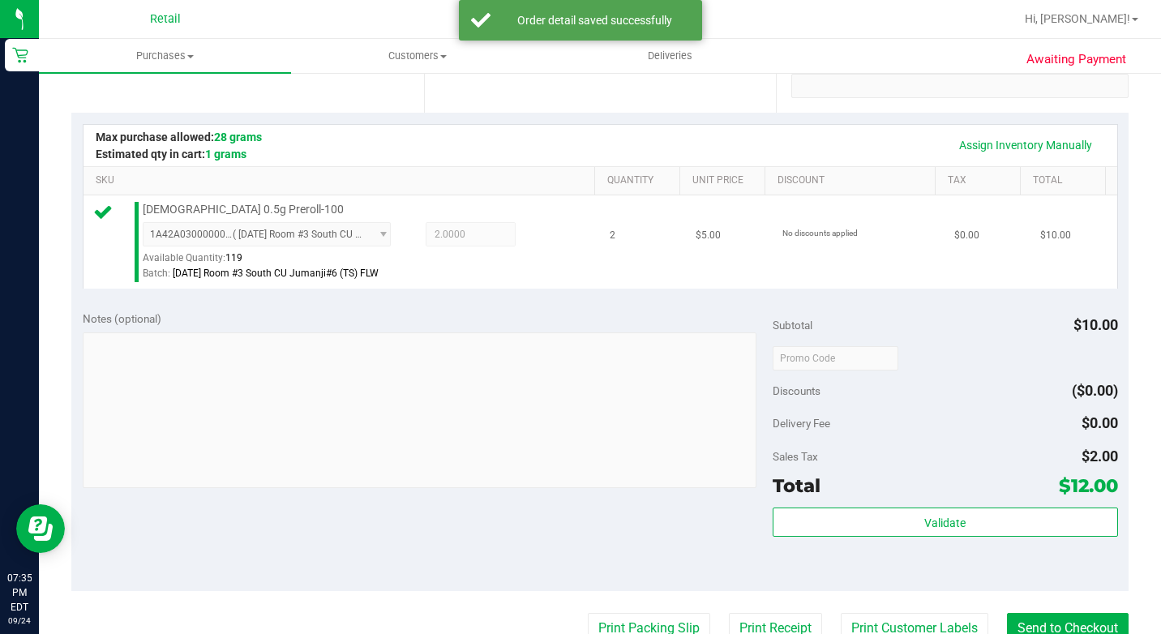
scroll to position [649, 0]
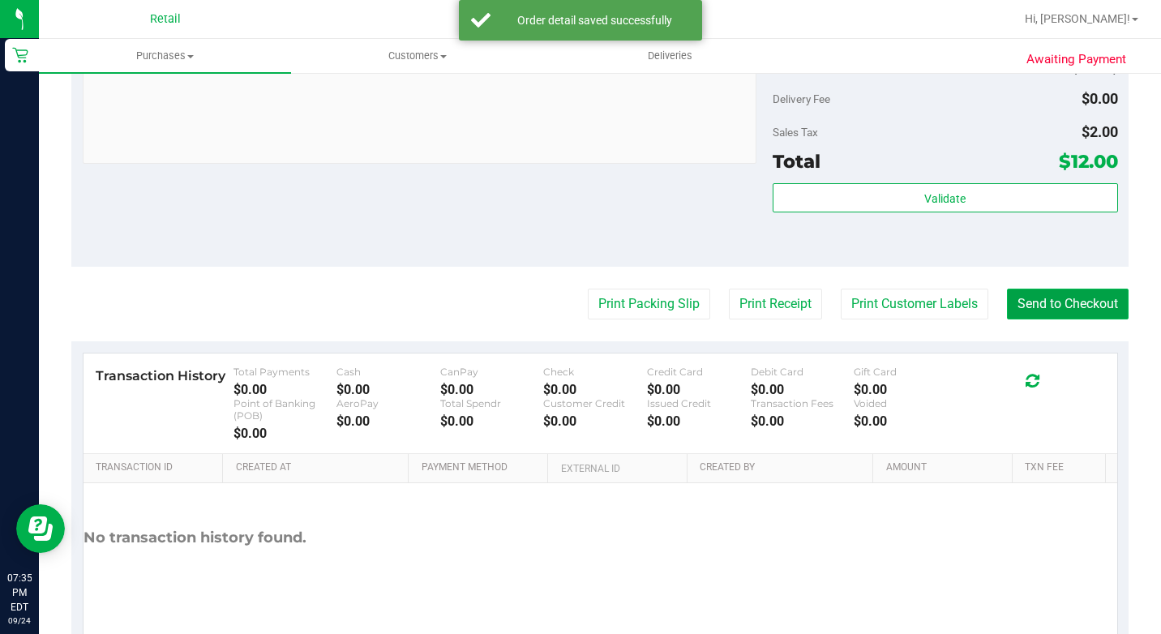
click at [1085, 319] on button "Send to Checkout" at bounding box center [1068, 304] width 122 height 31
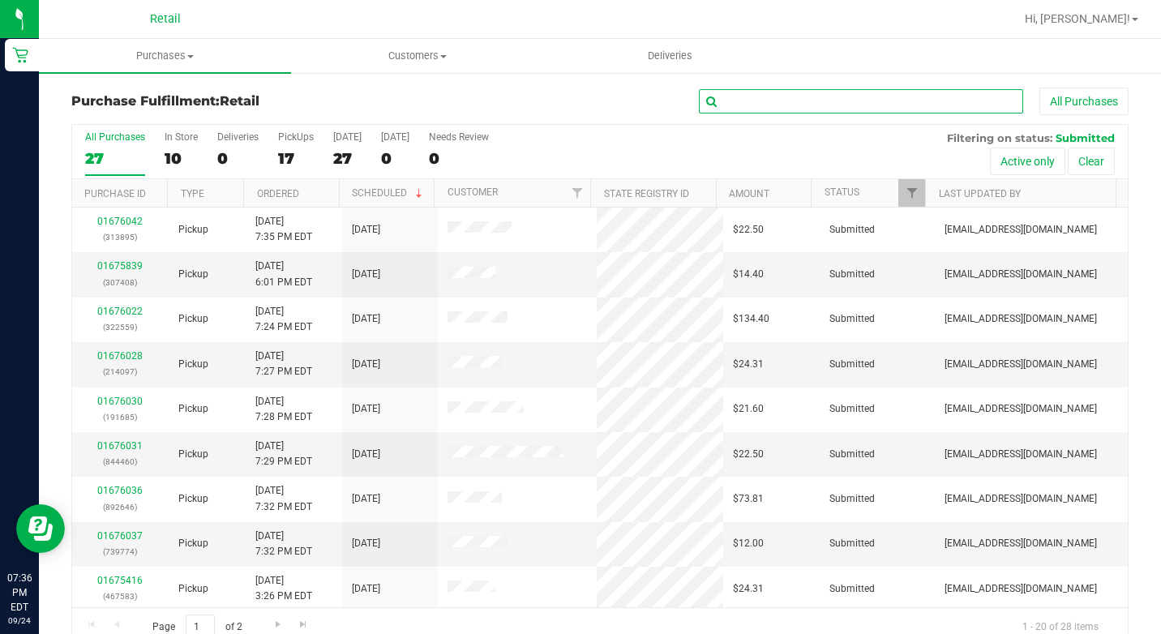
click at [799, 93] on input "text" at bounding box center [861, 101] width 324 height 24
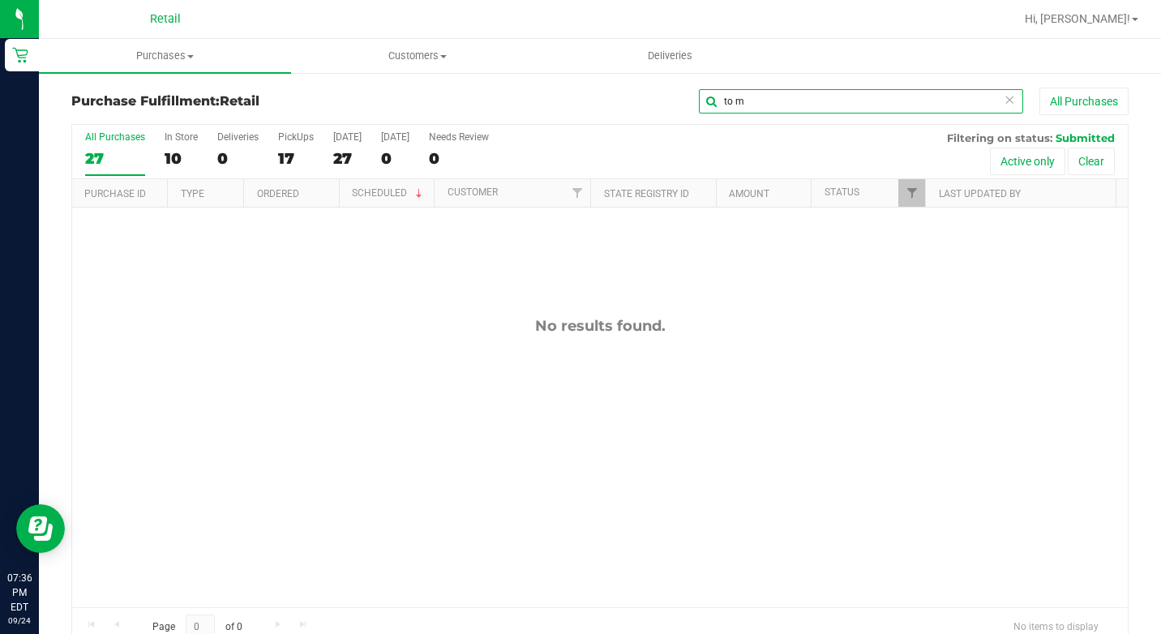
click at [799, 95] on input "to m" at bounding box center [861, 101] width 324 height 24
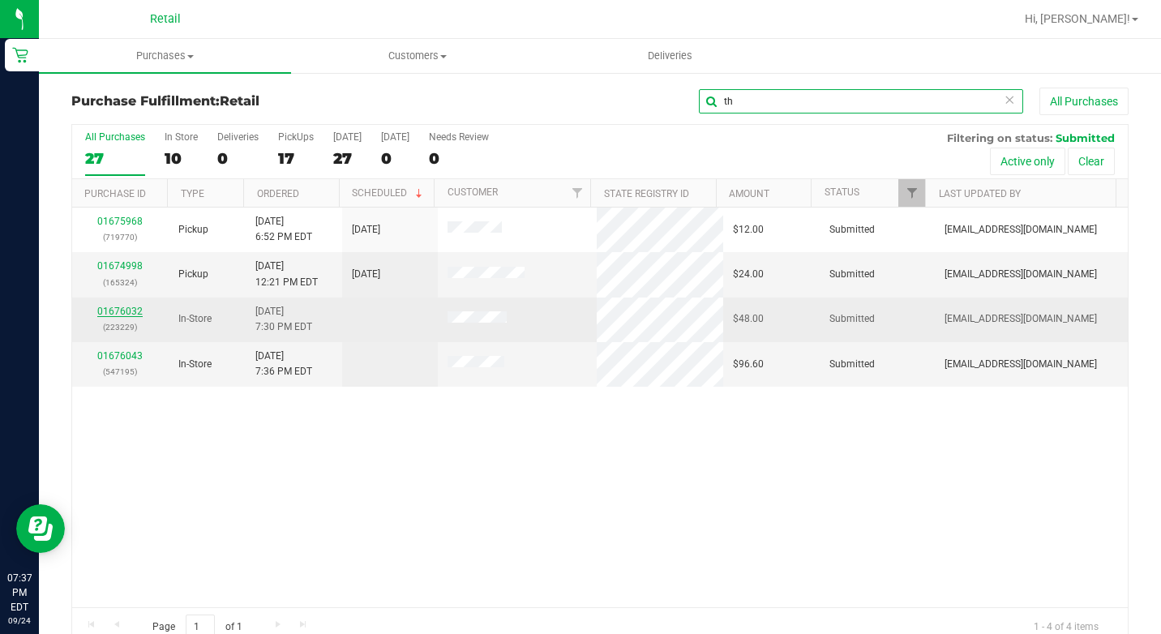
type input "th"
click at [133, 313] on link "01676032" at bounding box center [119, 311] width 45 height 11
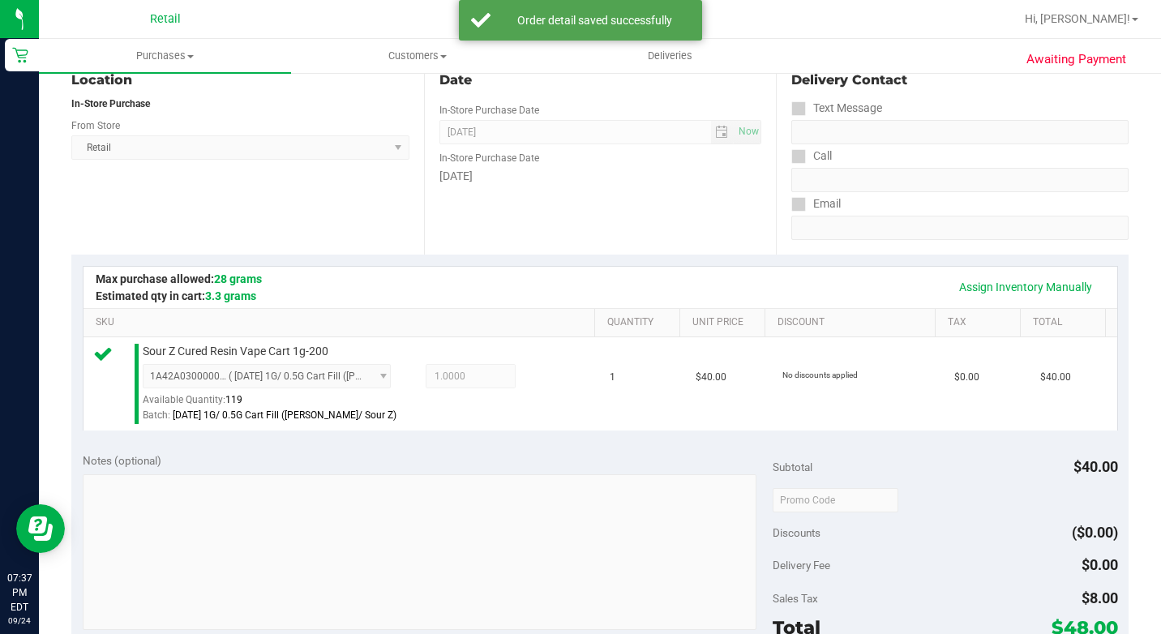
scroll to position [405, 0]
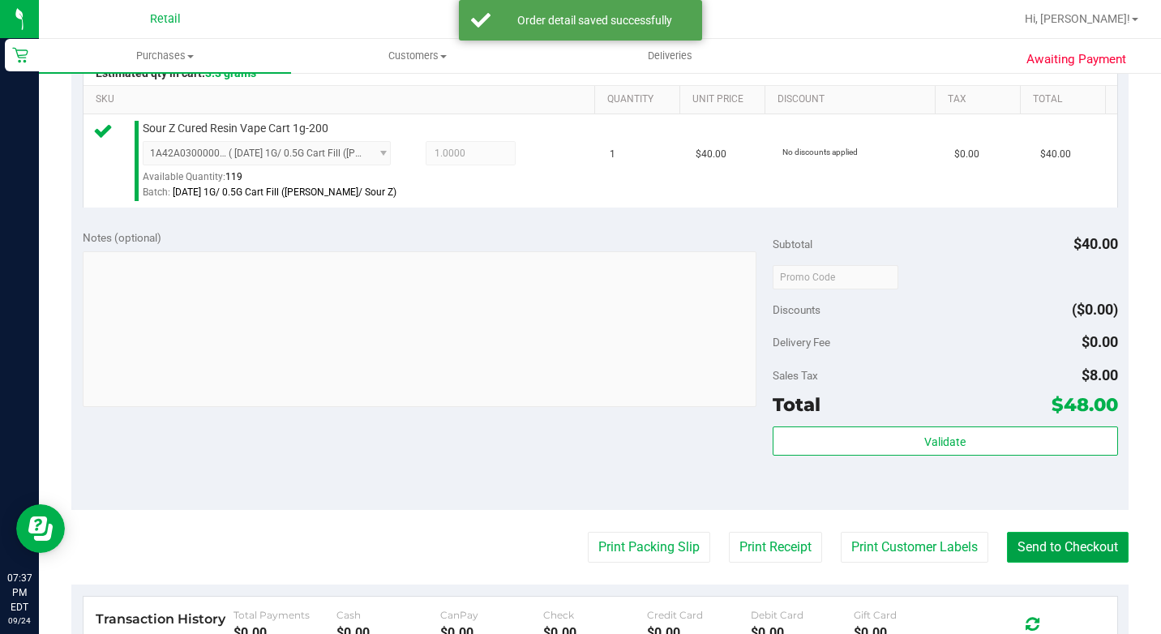
click at [1008, 563] on button "Send to Checkout" at bounding box center [1068, 547] width 122 height 31
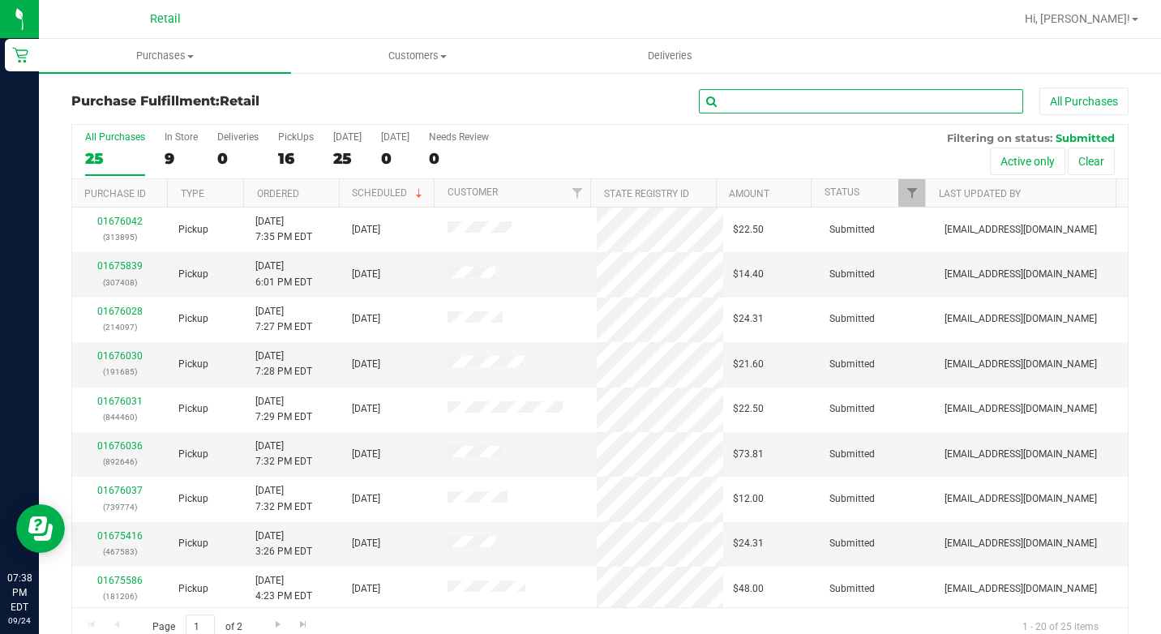
click at [845, 106] on input "text" at bounding box center [861, 101] width 324 height 24
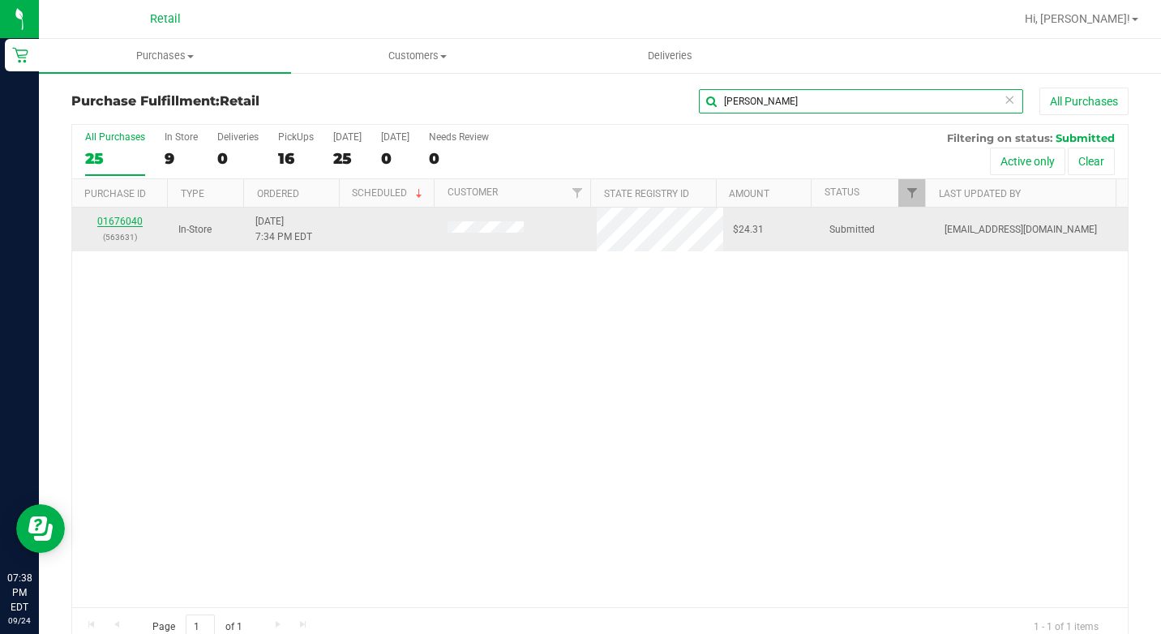
type input "[PERSON_NAME]"
click at [105, 221] on link "01676040" at bounding box center [119, 221] width 45 height 11
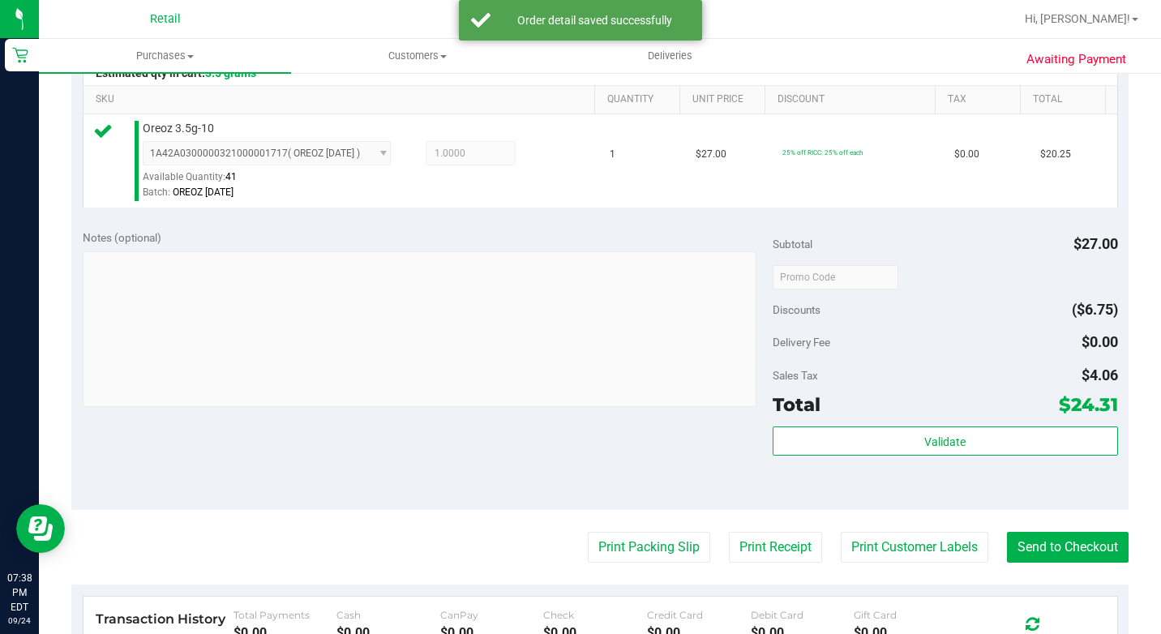
scroll to position [726, 0]
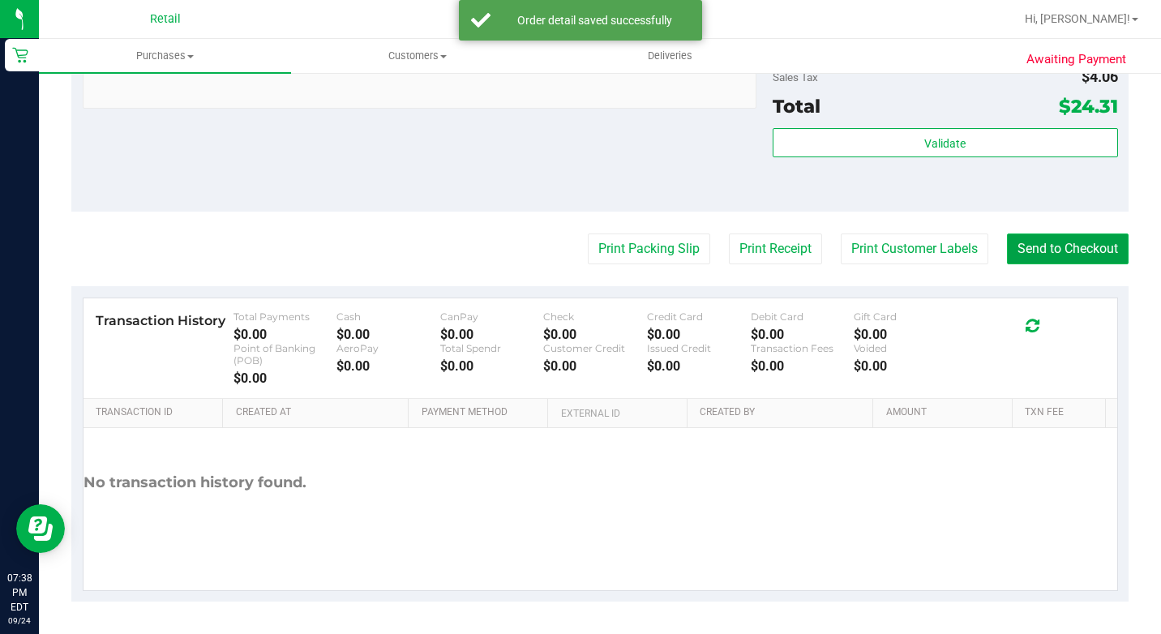
click at [1012, 242] on button "Send to Checkout" at bounding box center [1068, 249] width 122 height 31
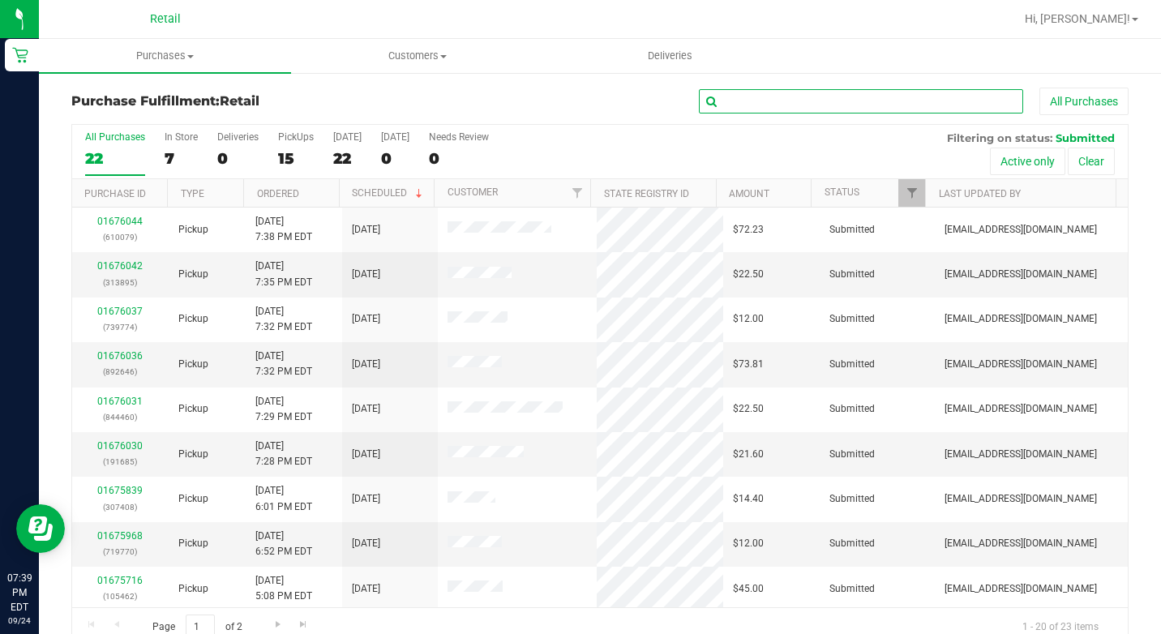
click at [760, 109] on input "text" at bounding box center [861, 101] width 324 height 24
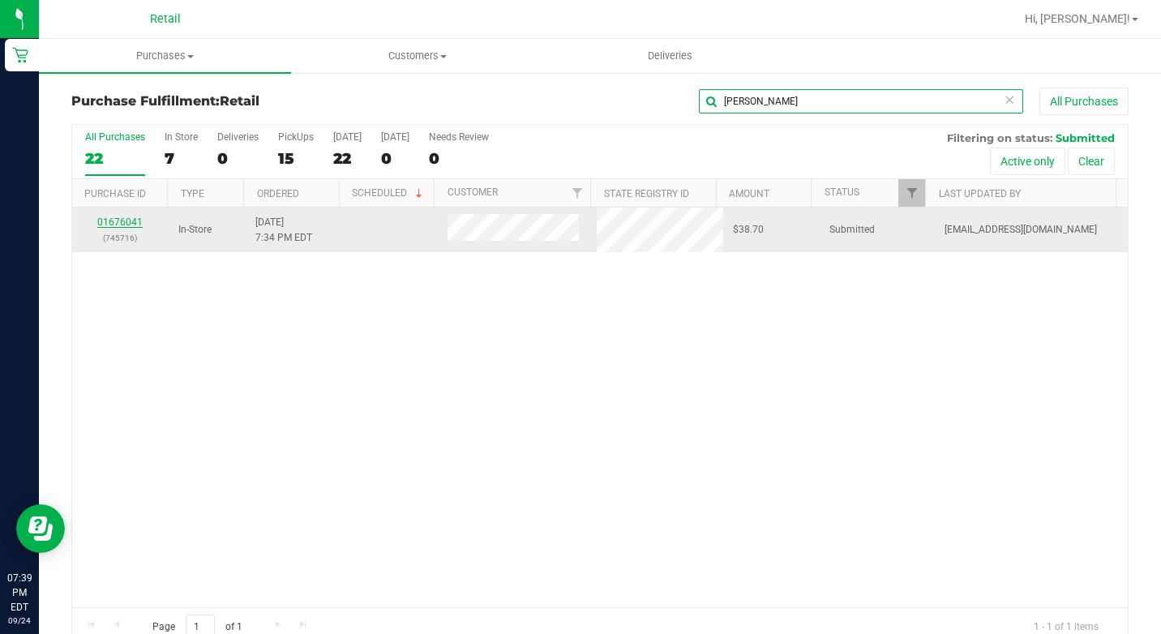
type input "[PERSON_NAME]"
click at [122, 217] on link "01676041" at bounding box center [119, 221] width 45 height 11
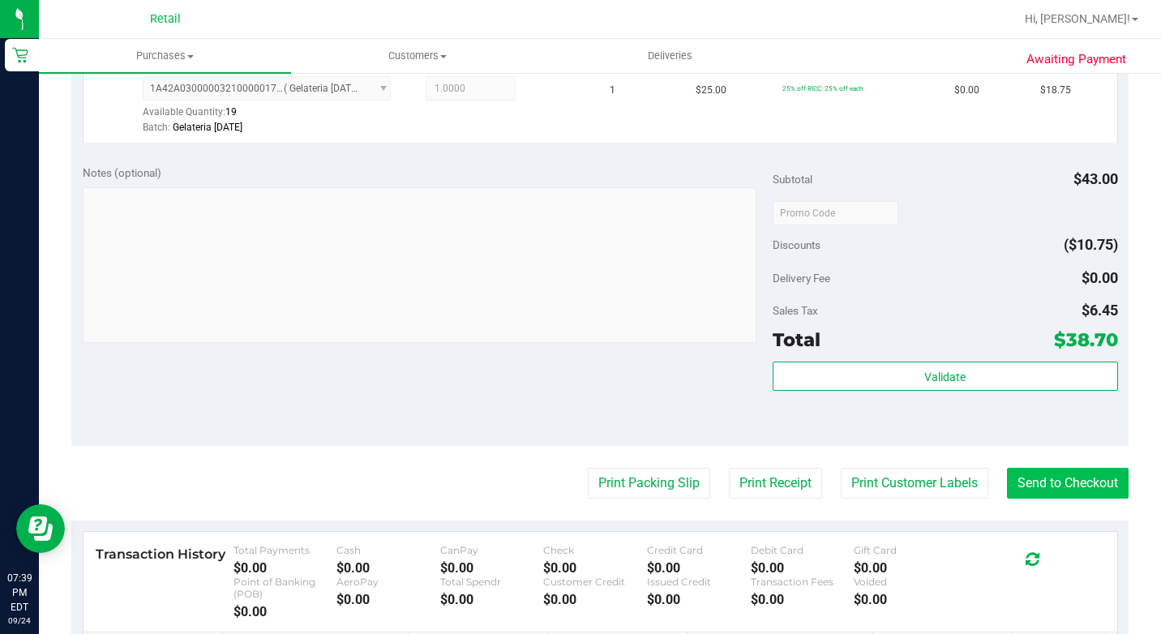
scroll to position [730, 0]
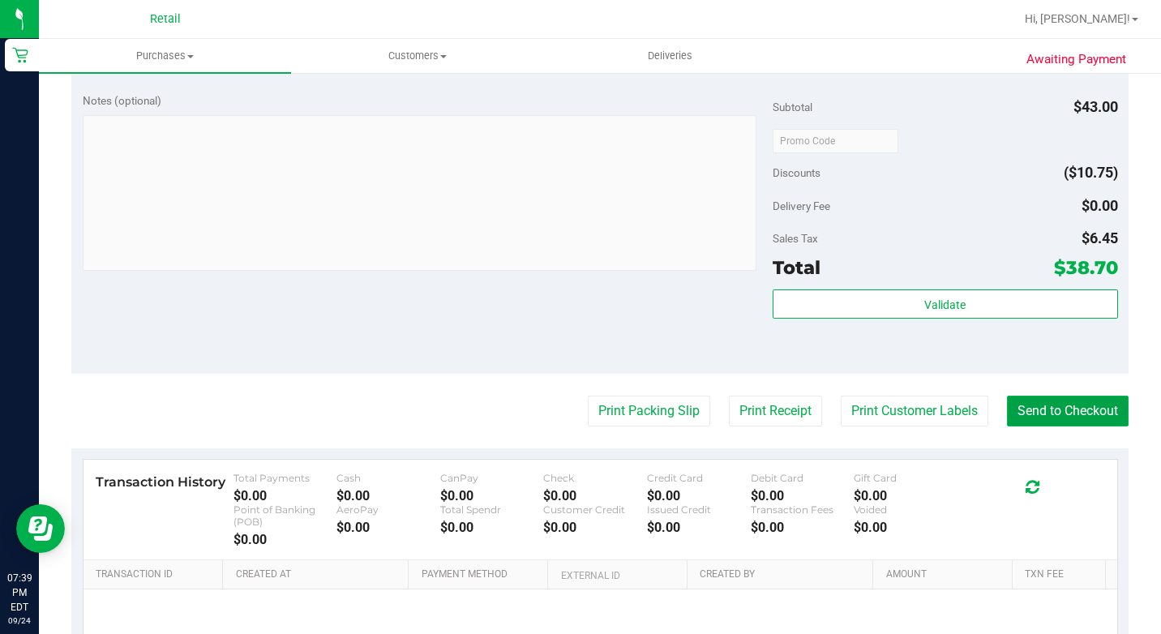
click at [1018, 426] on button "Send to Checkout" at bounding box center [1068, 411] width 122 height 31
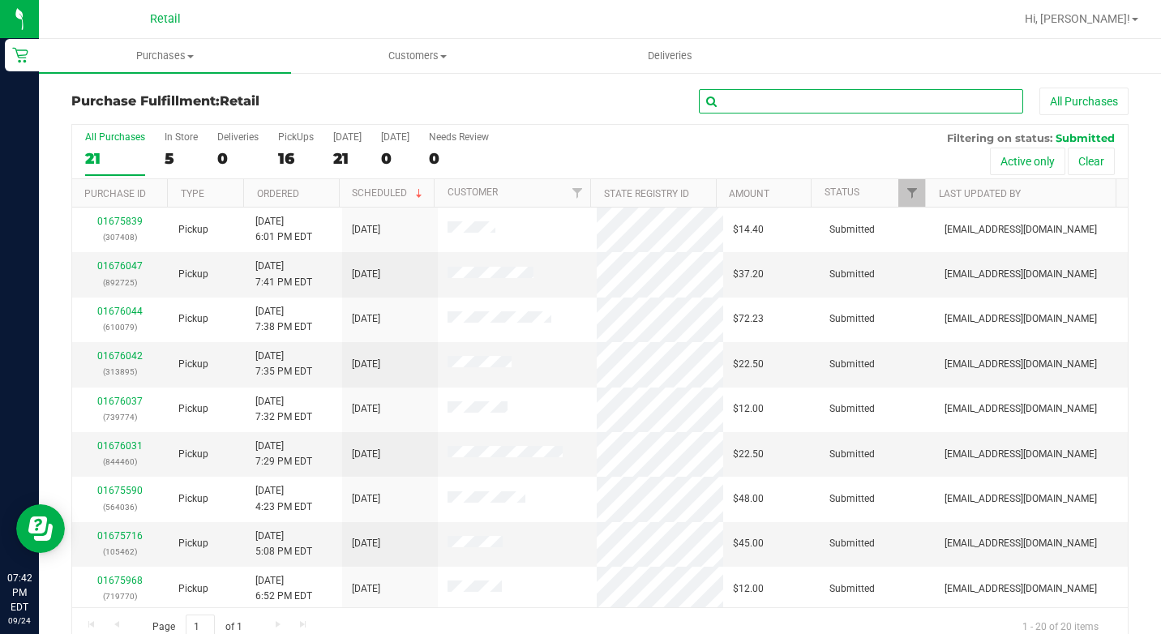
click at [757, 105] on input "text" at bounding box center [861, 101] width 324 height 24
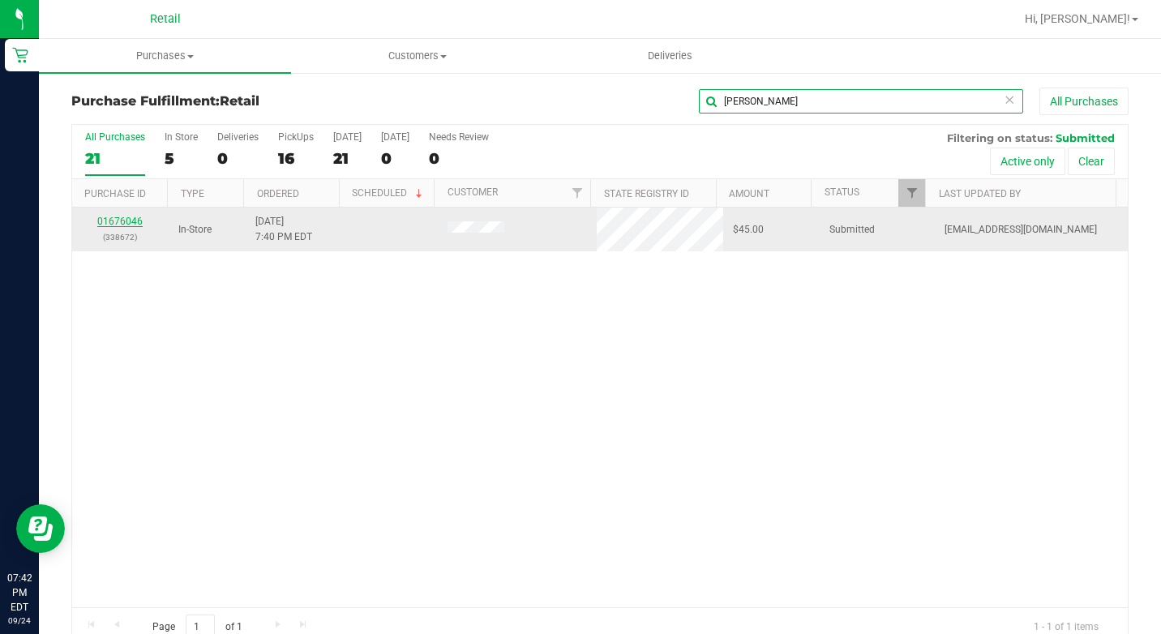
type input "[PERSON_NAME]"
click at [105, 222] on link "01676046" at bounding box center [119, 221] width 45 height 11
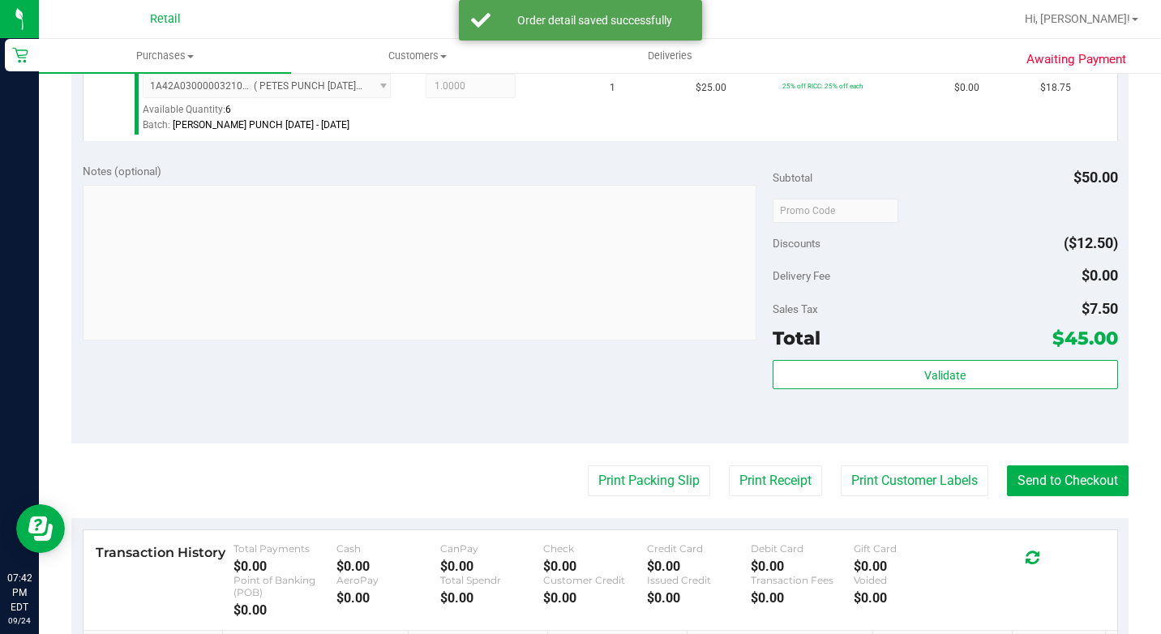
scroll to position [730, 0]
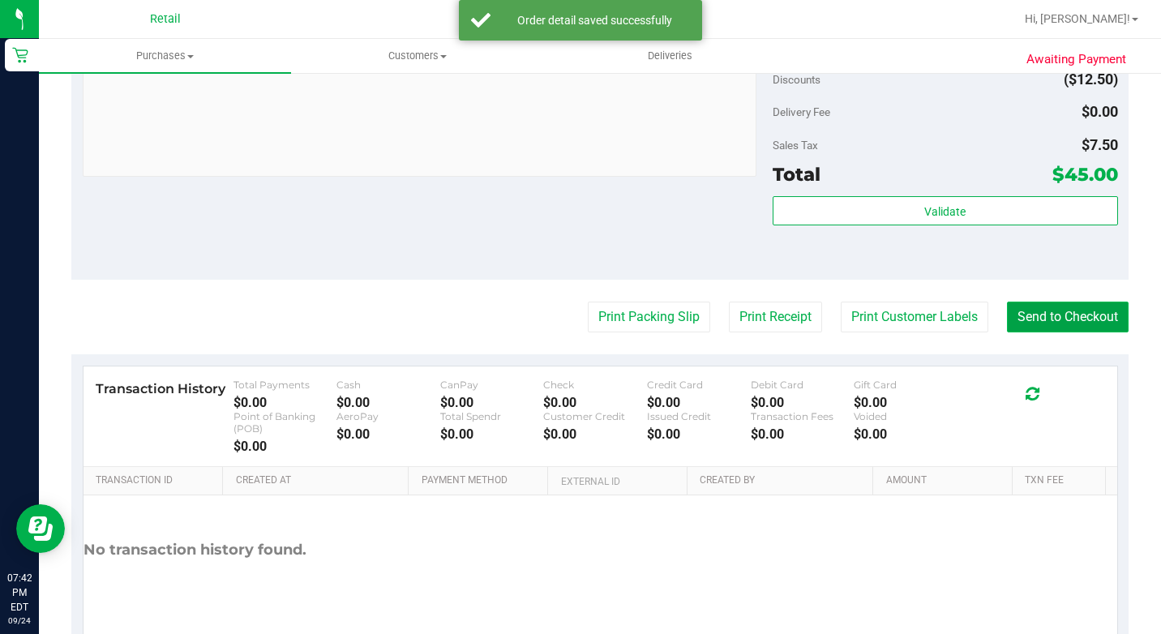
click at [1056, 332] on button "Send to Checkout" at bounding box center [1068, 317] width 122 height 31
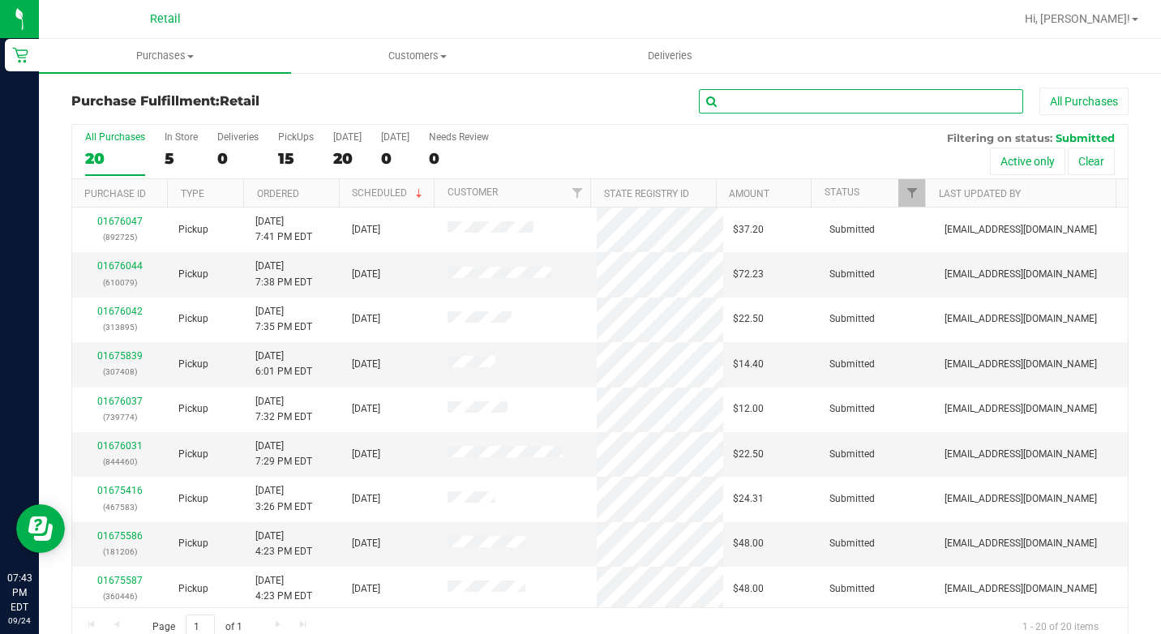
click at [731, 93] on input "text" at bounding box center [861, 101] width 324 height 24
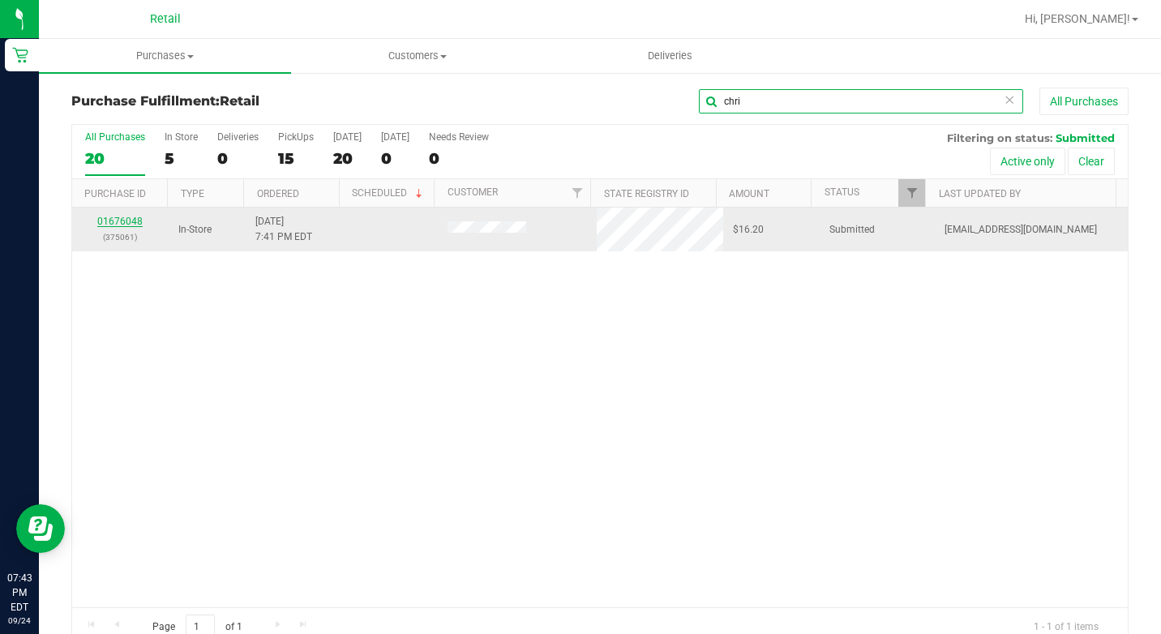
type input "chri"
click at [130, 221] on link "01676048" at bounding box center [119, 221] width 45 height 11
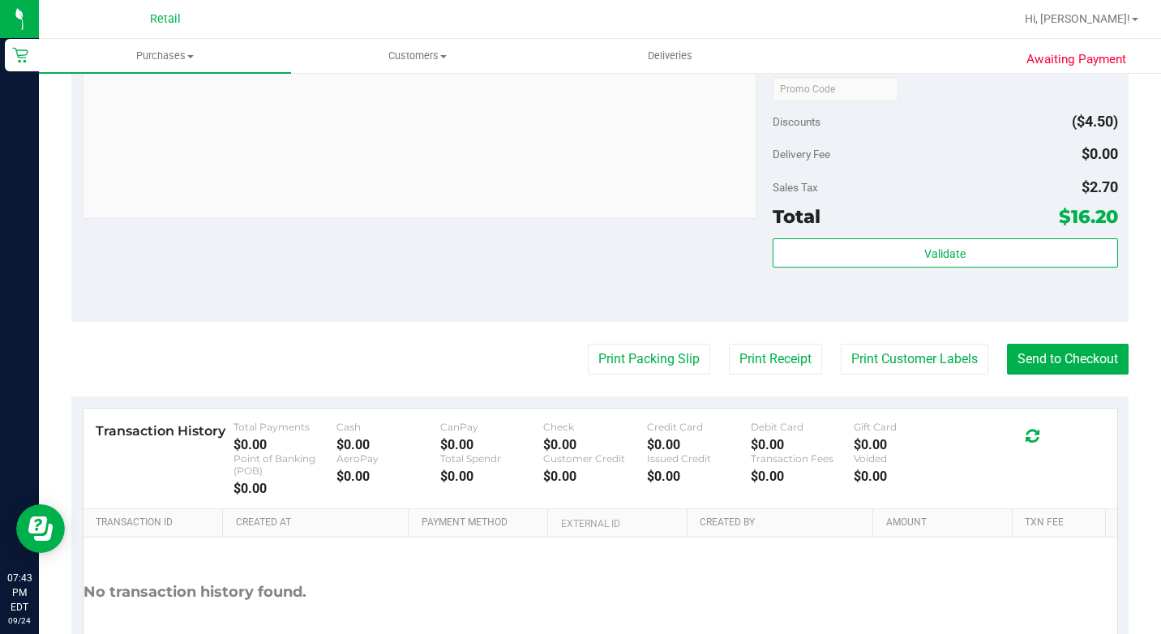
scroll to position [842, 0]
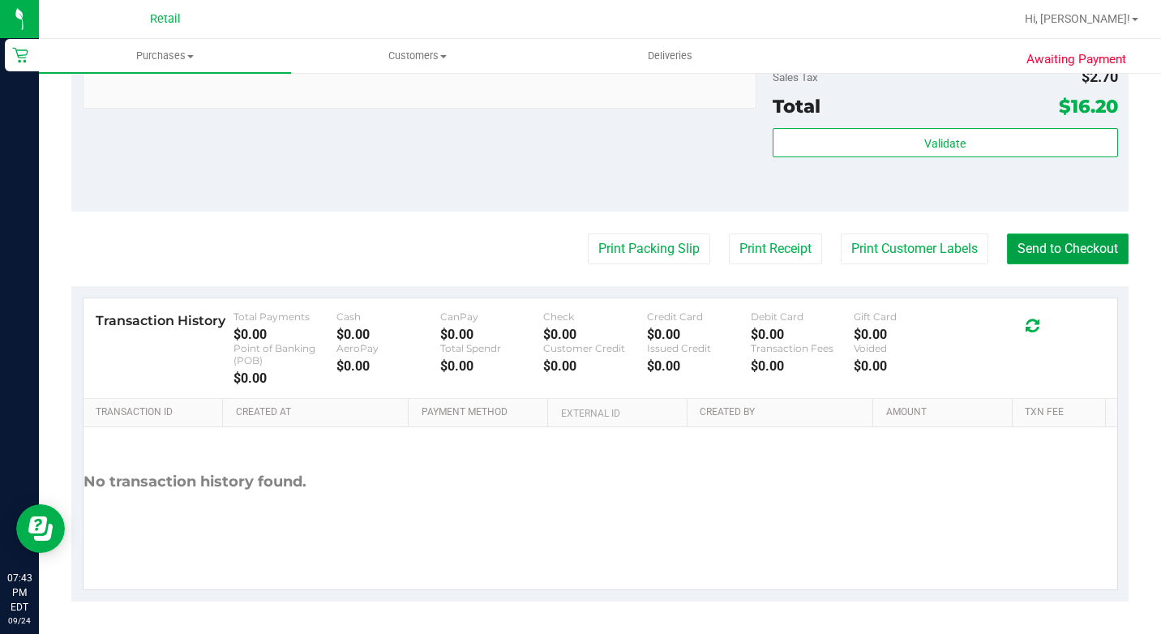
click at [1027, 252] on button "Send to Checkout" at bounding box center [1068, 249] width 122 height 31
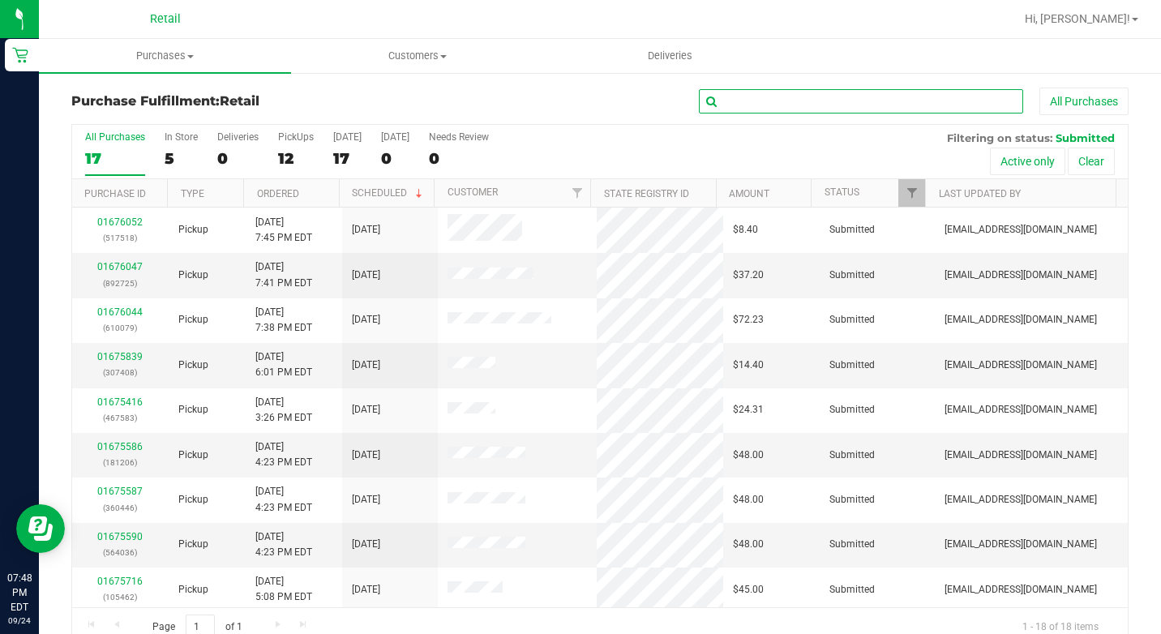
click at [805, 97] on input "text" at bounding box center [861, 101] width 324 height 24
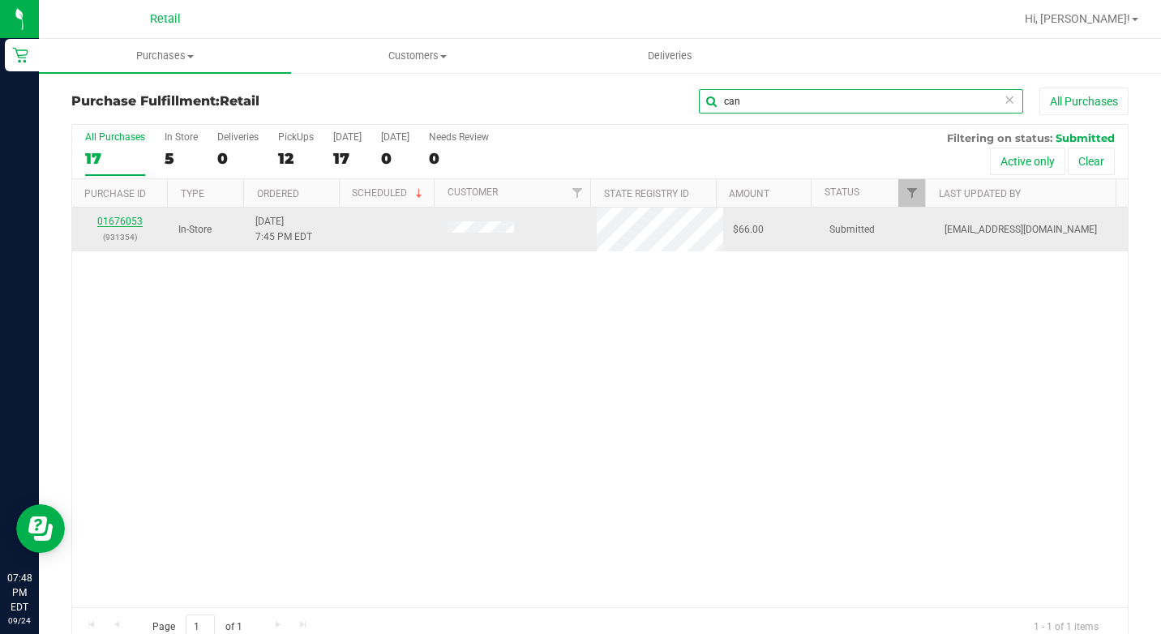
type input "can"
click at [117, 223] on link "01676053" at bounding box center [119, 221] width 45 height 11
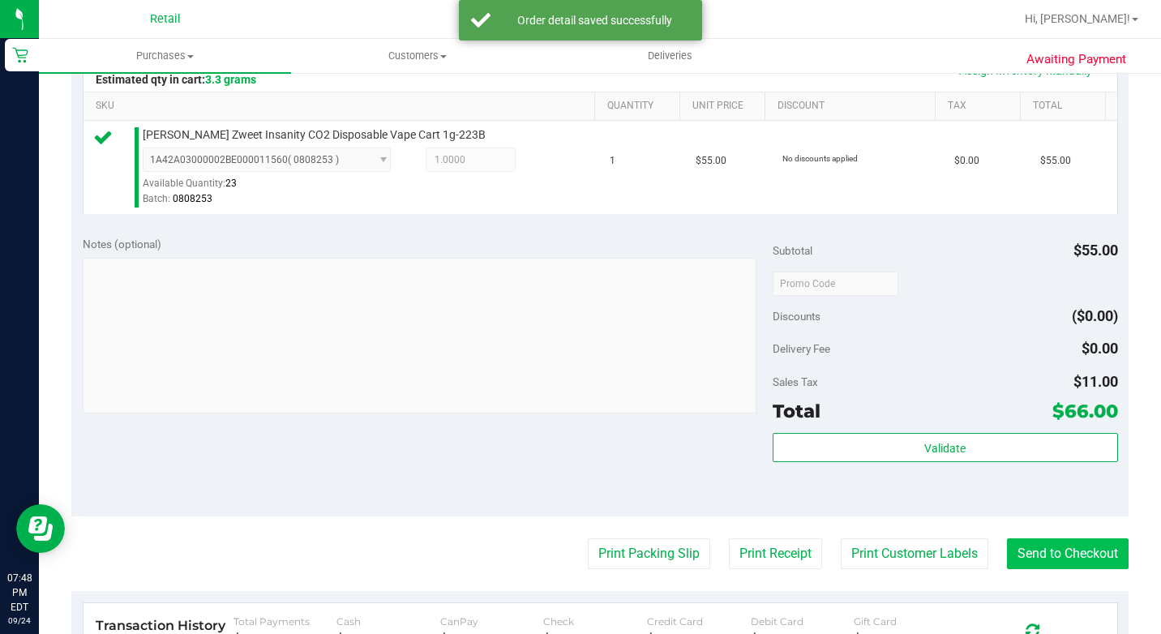
scroll to position [486, 0]
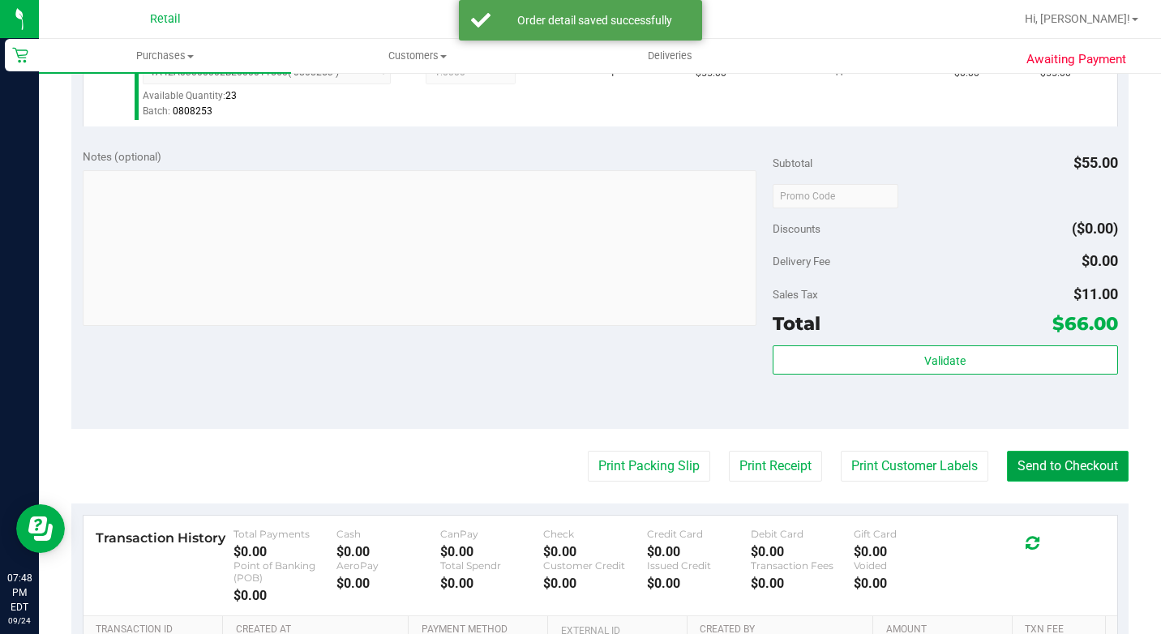
click at [1035, 478] on button "Send to Checkout" at bounding box center [1068, 466] width 122 height 31
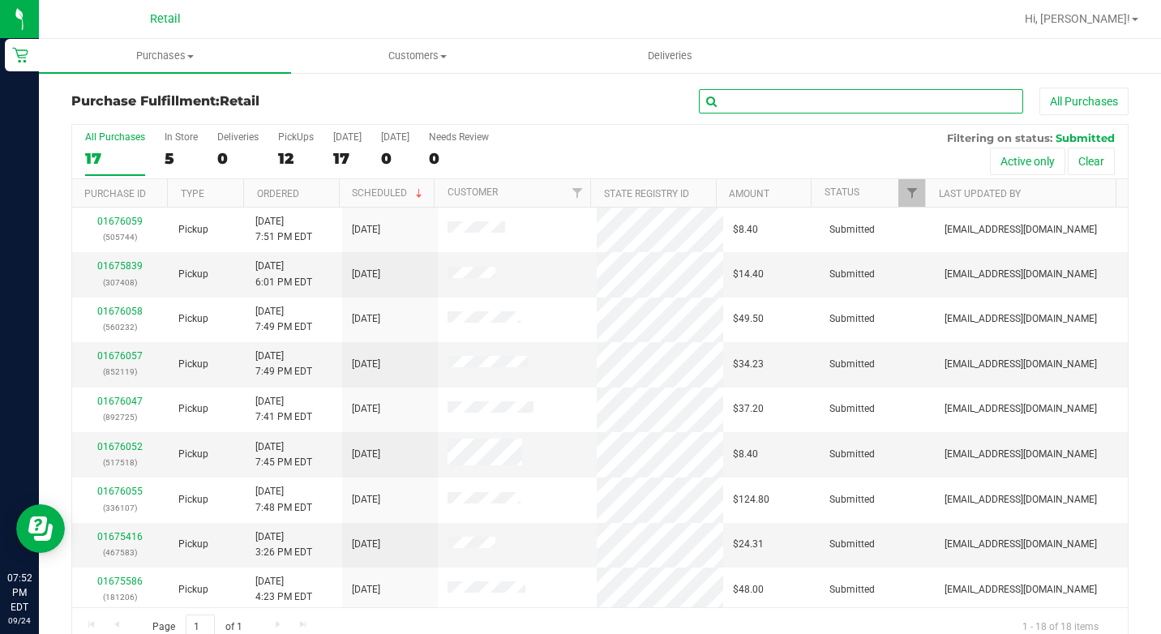
click at [763, 101] on input "text" at bounding box center [861, 101] width 324 height 24
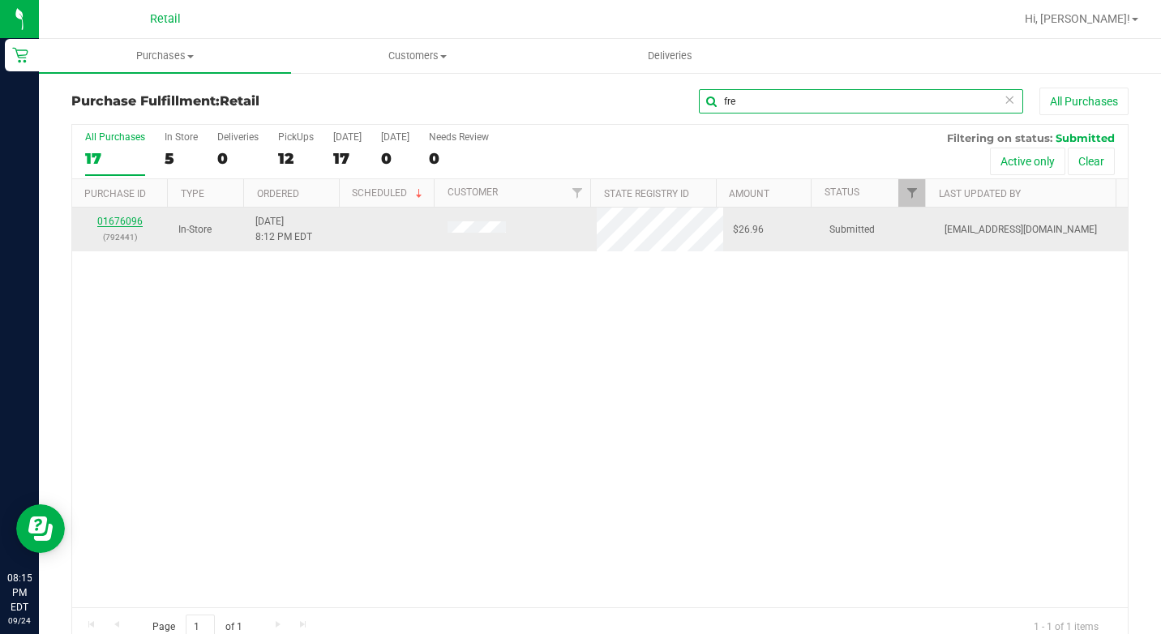
type input "fre"
click at [125, 221] on link "01676096" at bounding box center [119, 221] width 45 height 11
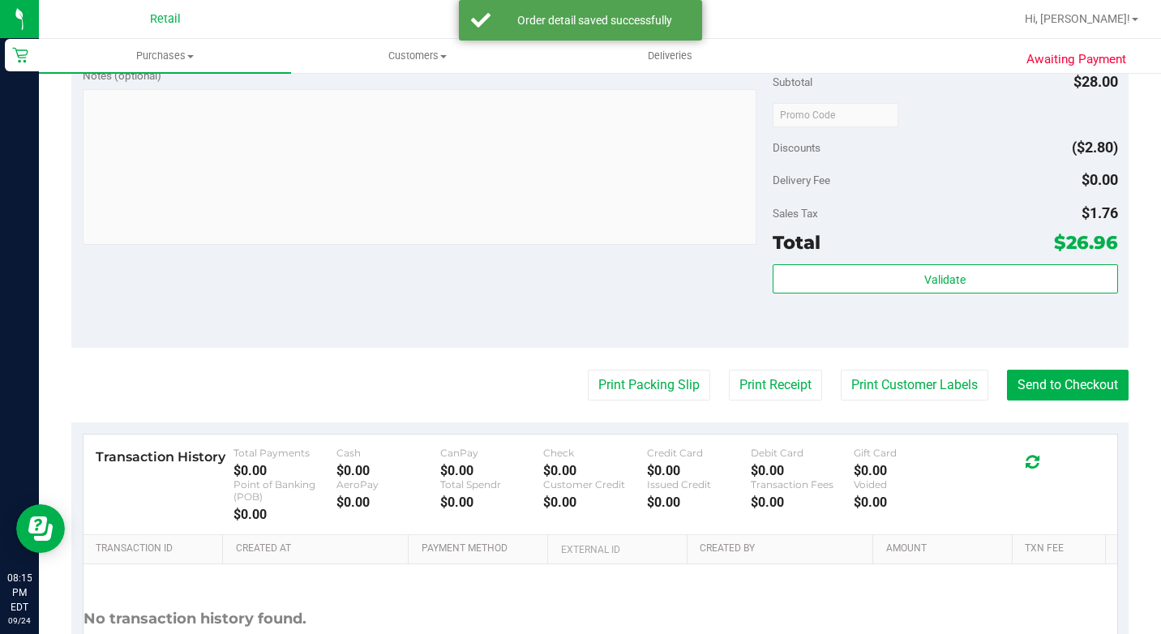
scroll to position [649, 0]
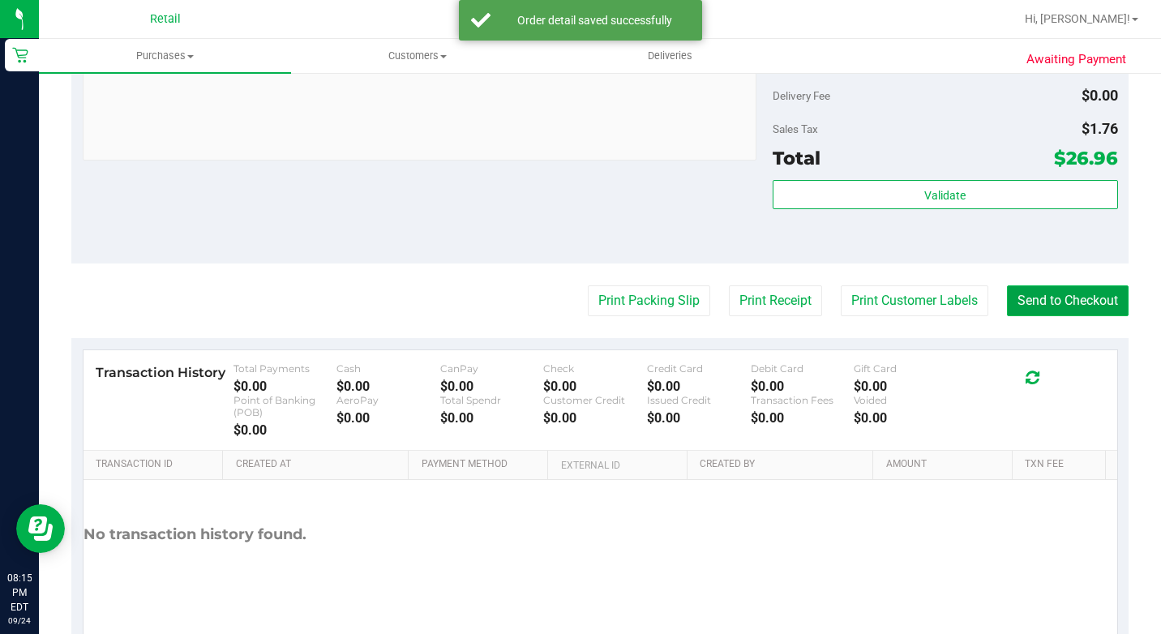
click at [1052, 316] on button "Send to Checkout" at bounding box center [1068, 300] width 122 height 31
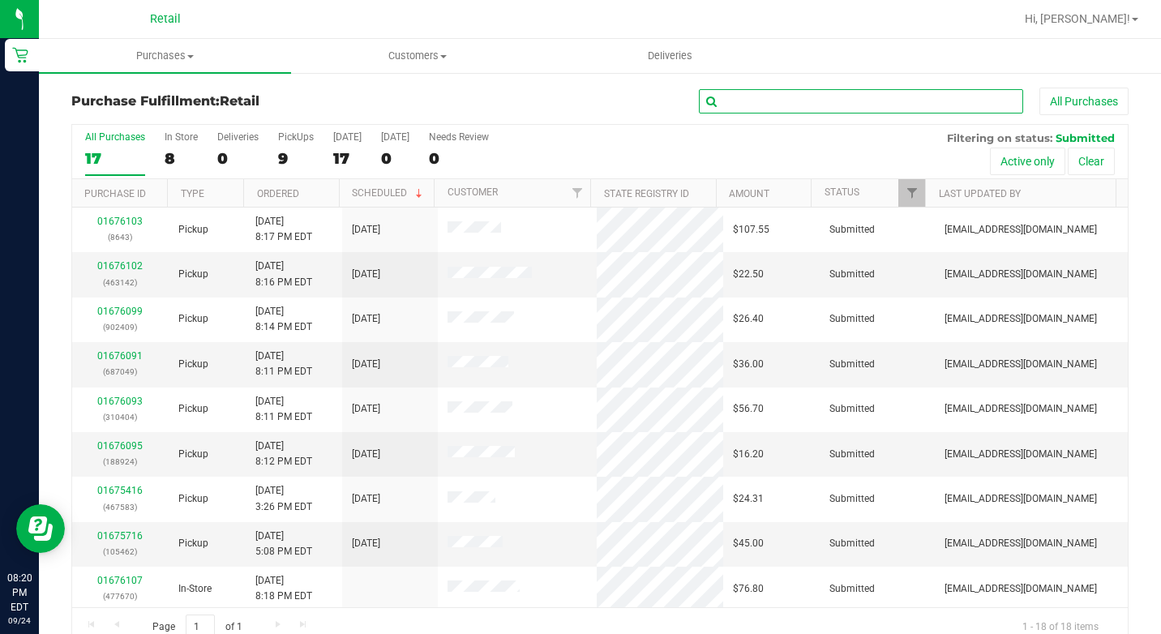
click at [719, 93] on input "text" at bounding box center [861, 101] width 324 height 24
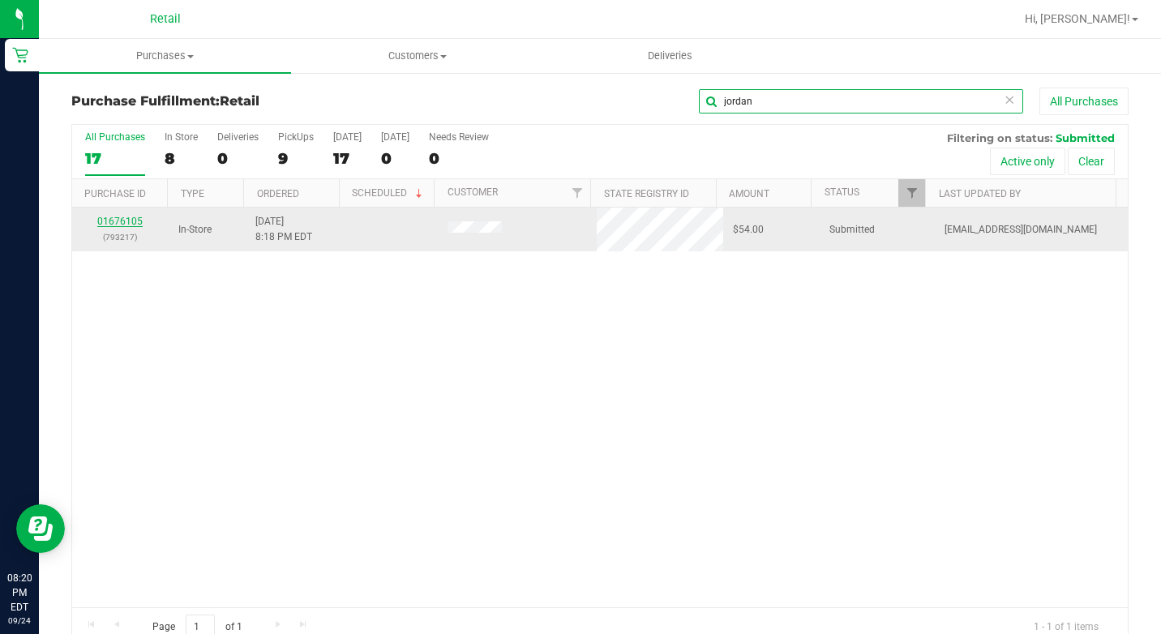
type input "jordan"
click at [127, 221] on link "01676105" at bounding box center [119, 221] width 45 height 11
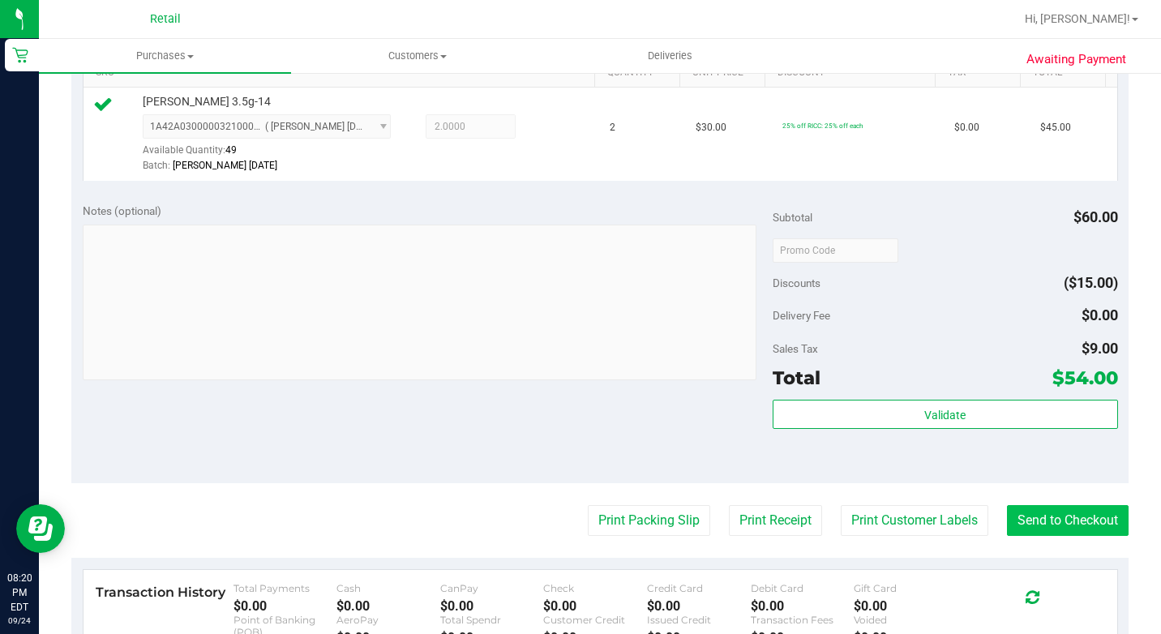
scroll to position [486, 0]
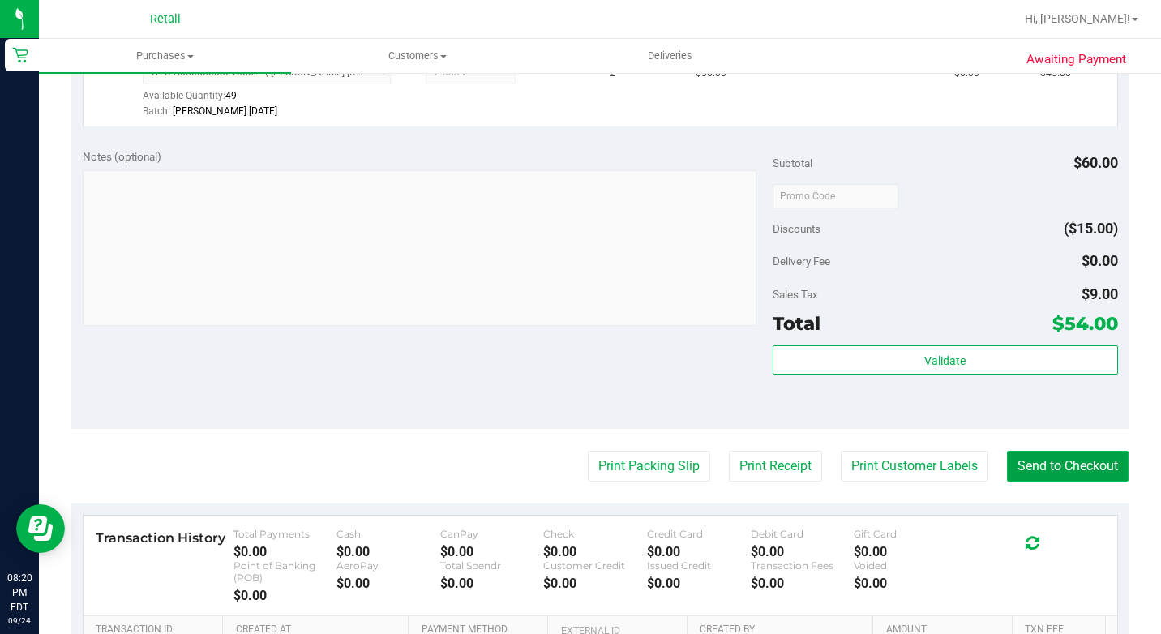
click at [1070, 482] on button "Send to Checkout" at bounding box center [1068, 466] width 122 height 31
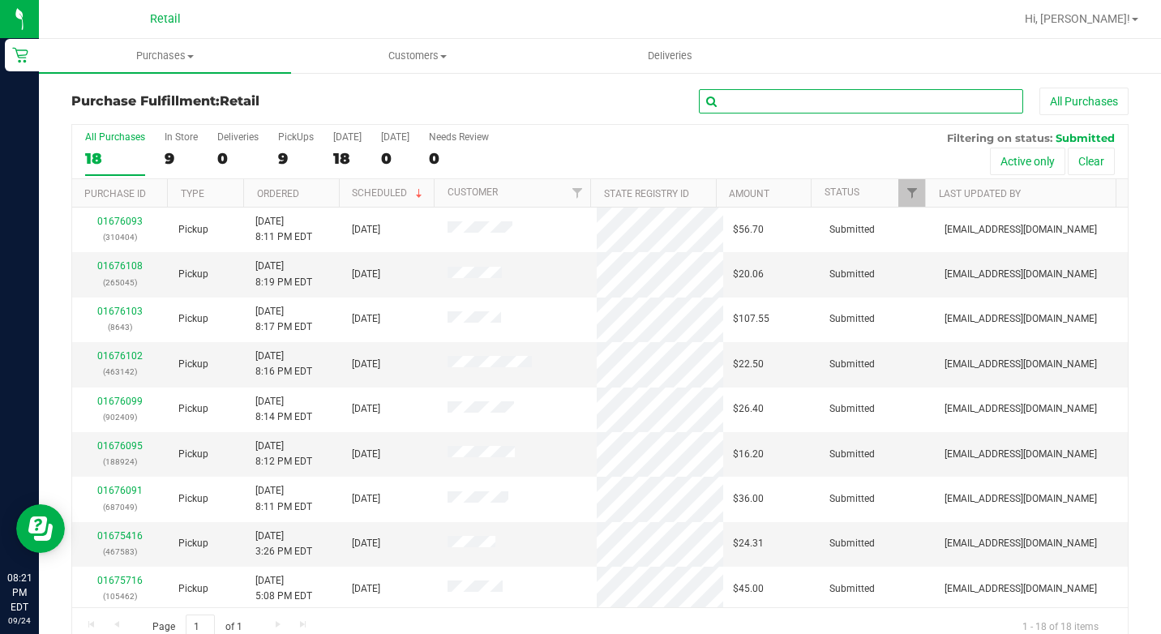
click at [789, 106] on input "text" at bounding box center [861, 101] width 324 height 24
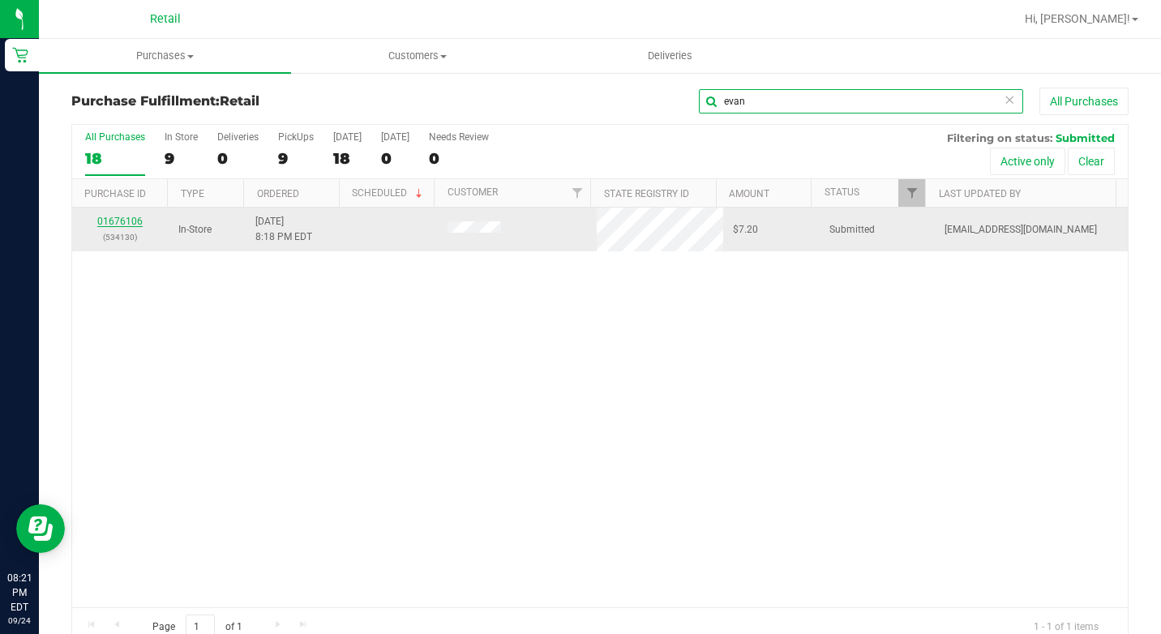
type input "evan"
click at [125, 222] on link "01676106" at bounding box center [119, 221] width 45 height 11
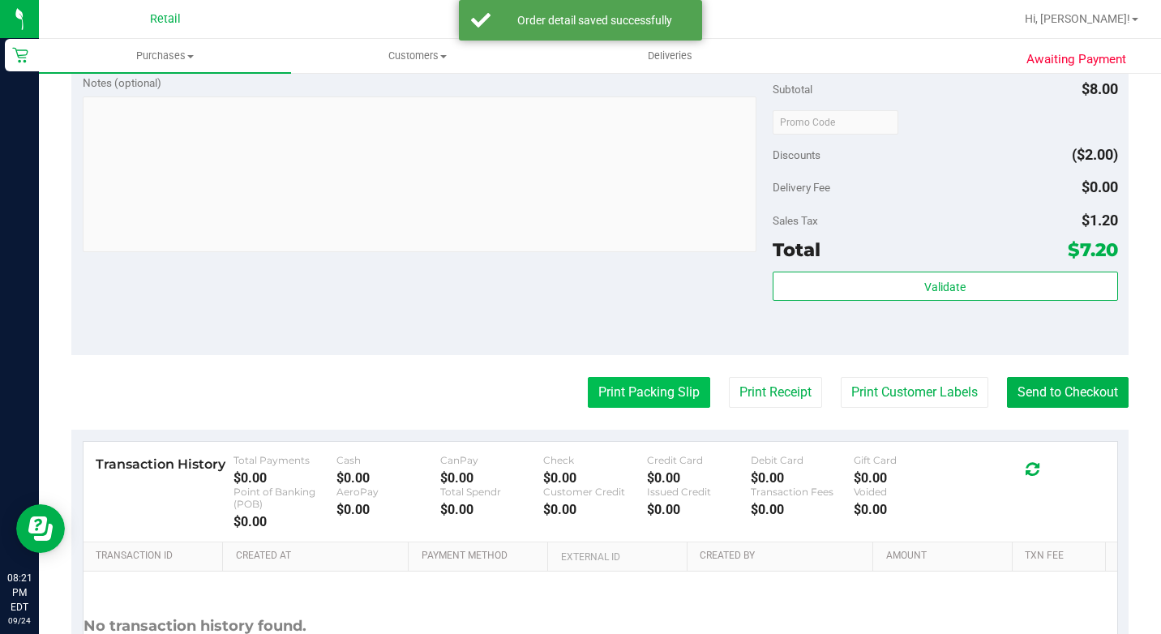
scroll to position [568, 0]
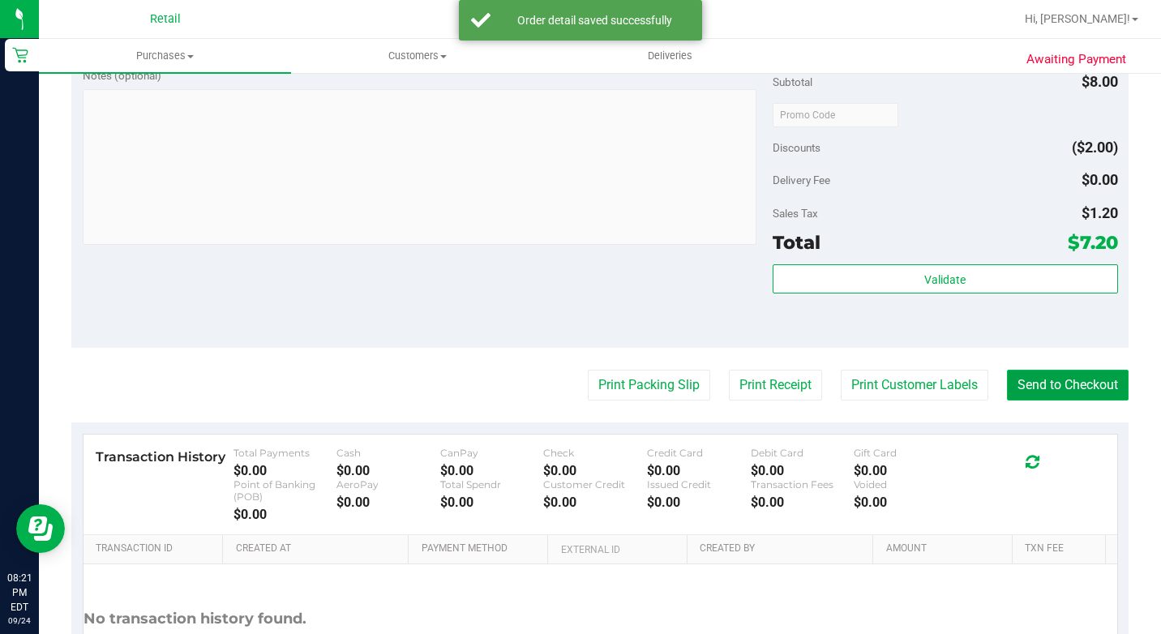
click at [1014, 401] on button "Send to Checkout" at bounding box center [1068, 385] width 122 height 31
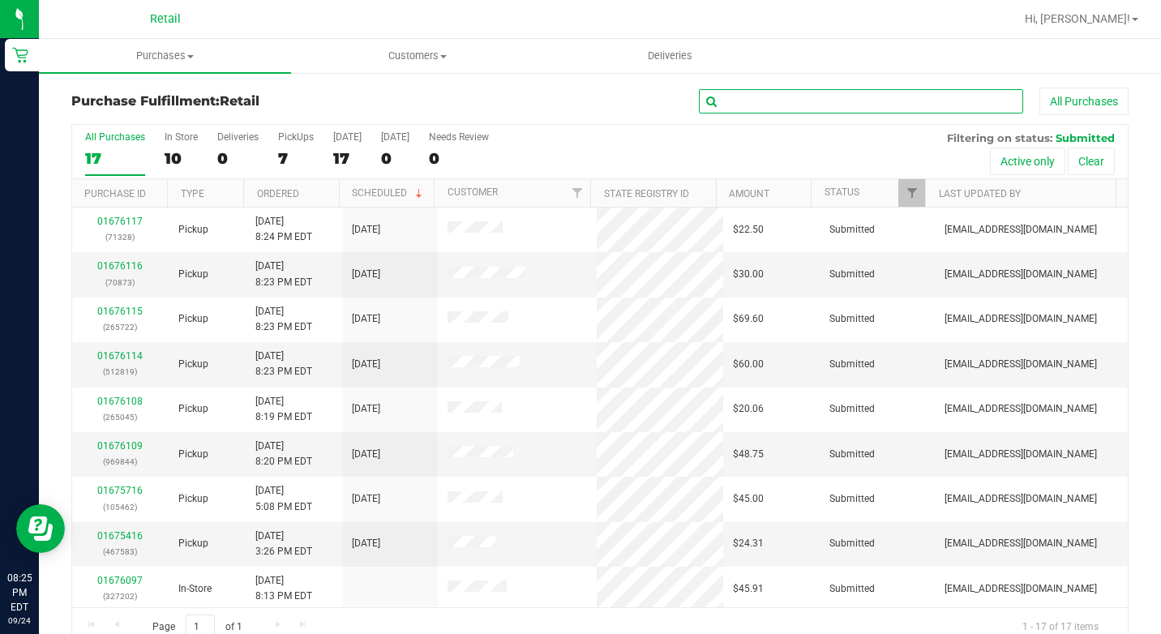
click at [752, 103] on input "text" at bounding box center [861, 101] width 324 height 24
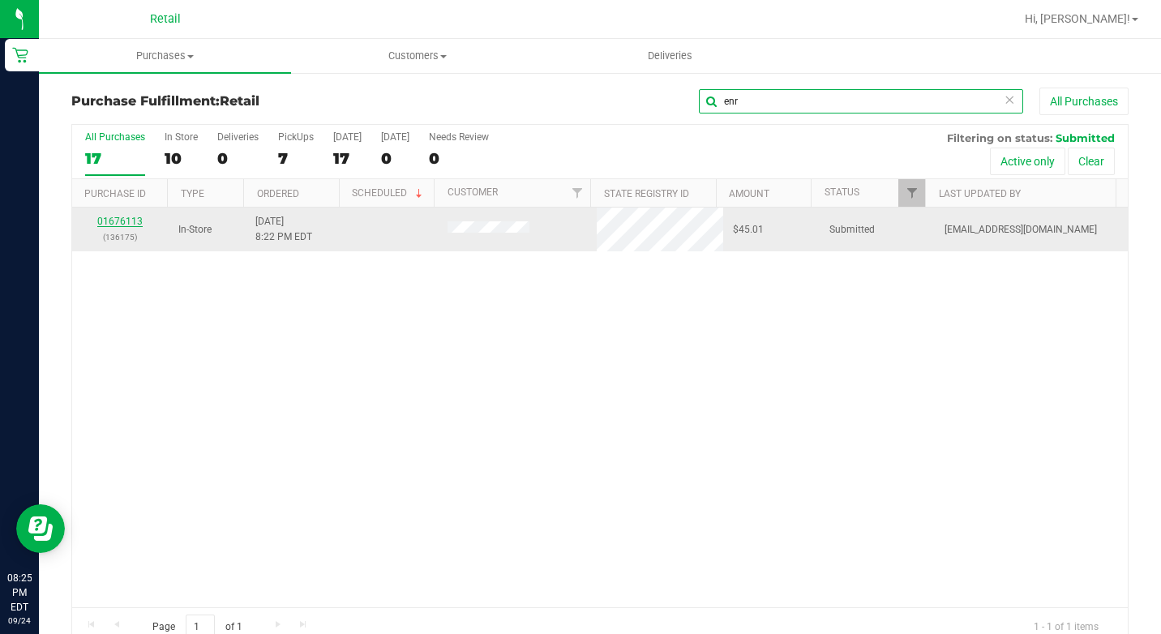
type input "enr"
click at [127, 222] on link "01676113" at bounding box center [119, 221] width 45 height 11
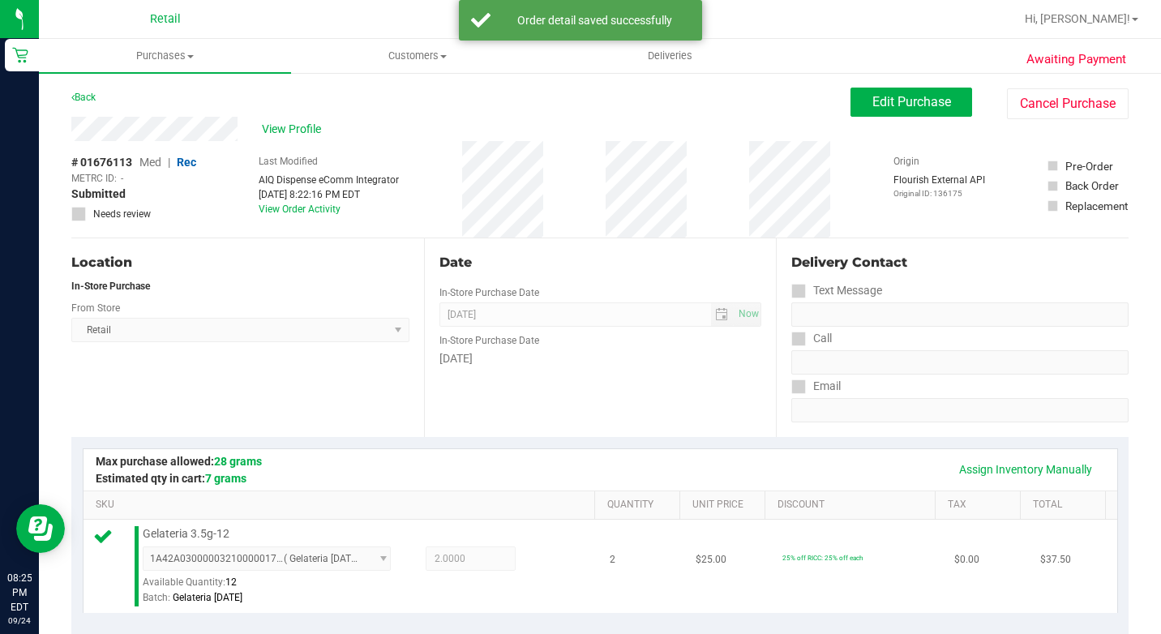
scroll to position [405, 0]
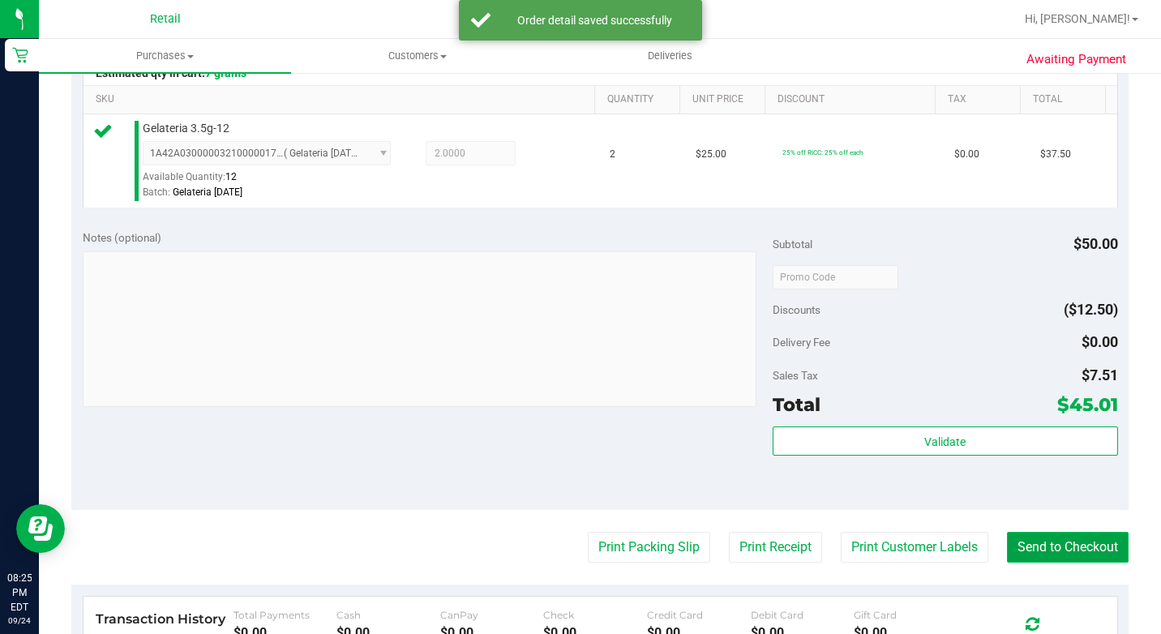
click at [1048, 556] on button "Send to Checkout" at bounding box center [1068, 547] width 122 height 31
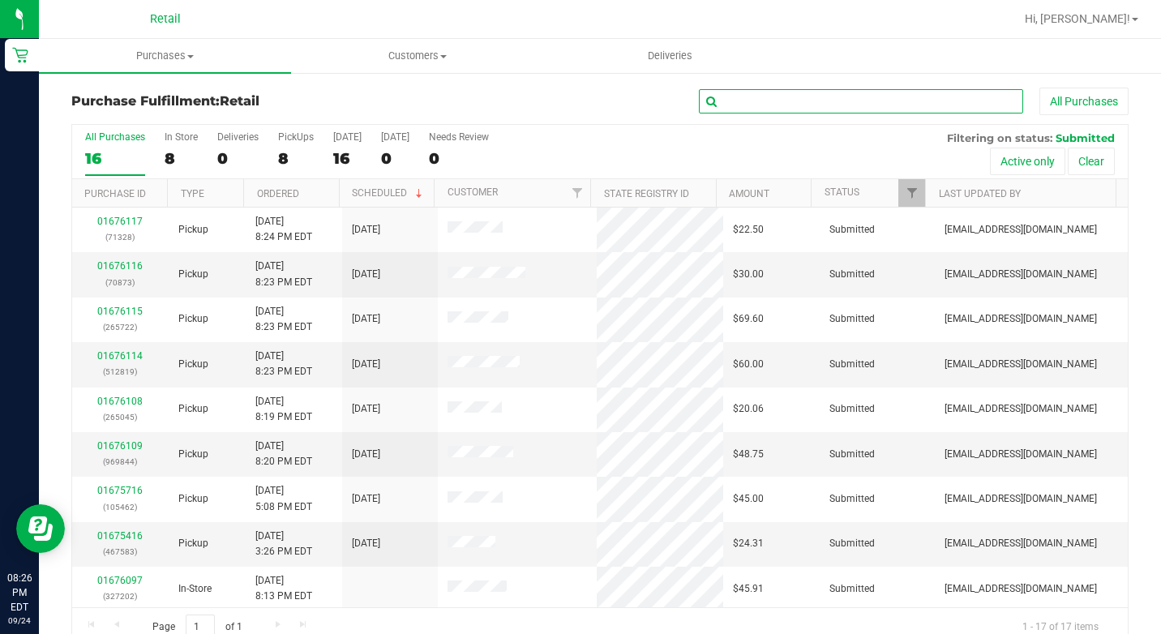
click at [756, 94] on input "text" at bounding box center [861, 101] width 324 height 24
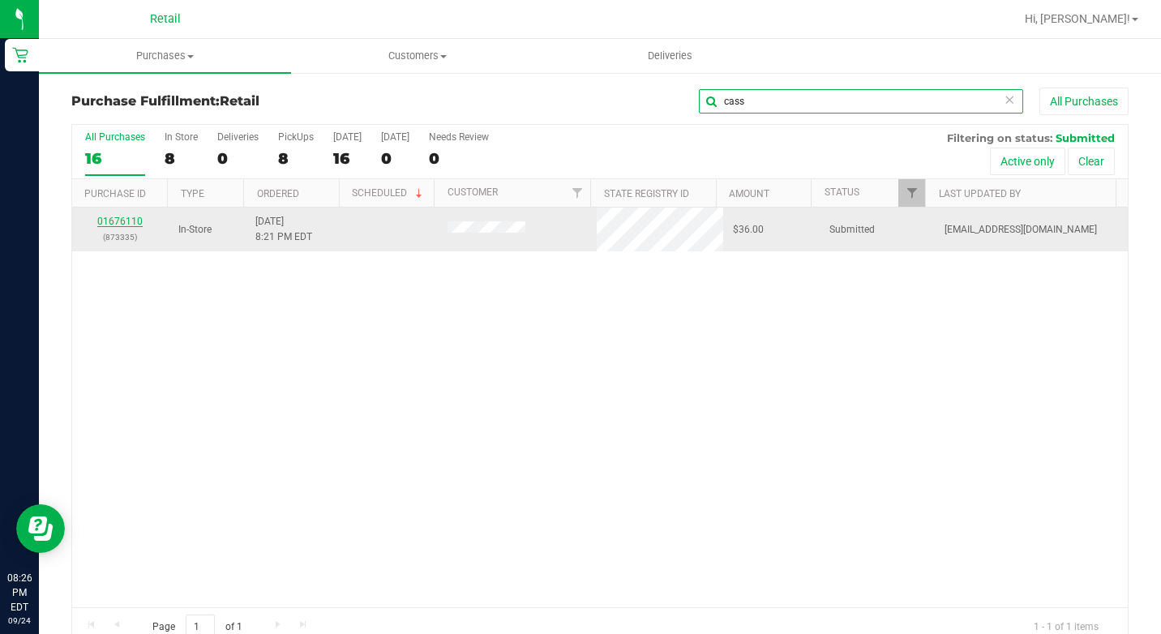
type input "cass"
click at [122, 221] on link "01676110" at bounding box center [119, 221] width 45 height 11
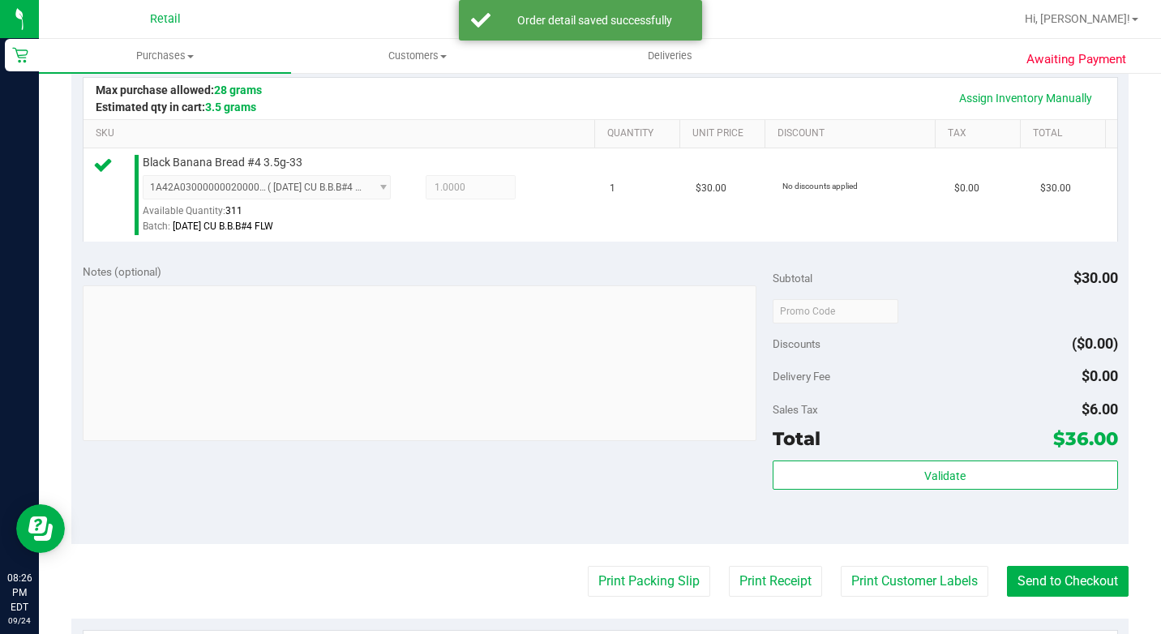
scroll to position [486, 0]
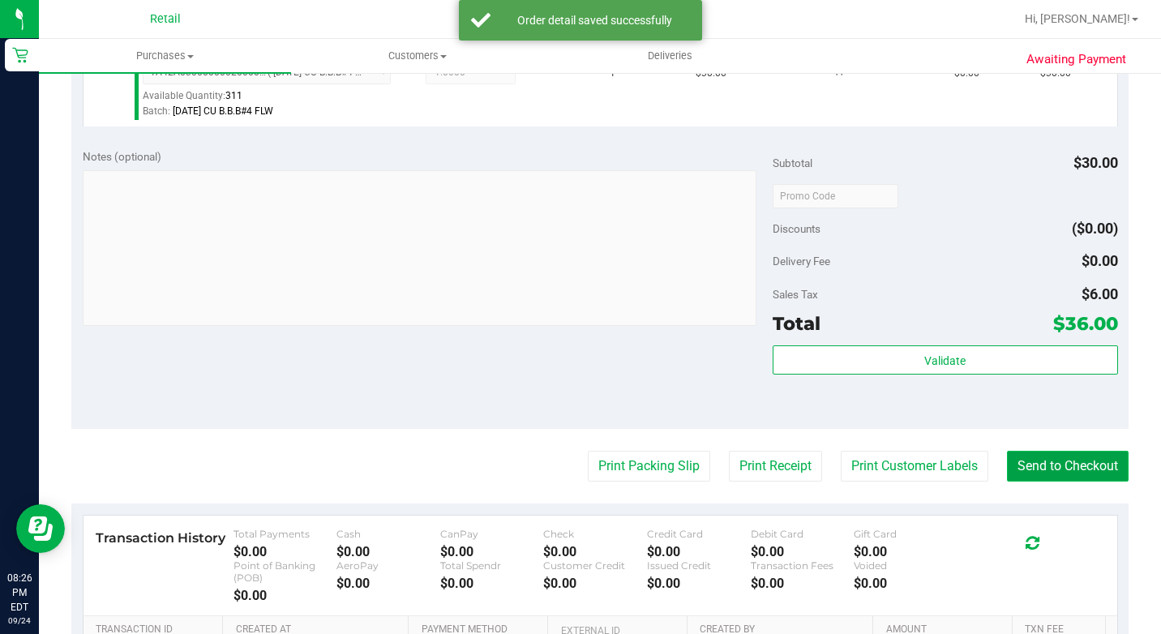
click at [1027, 482] on button "Send to Checkout" at bounding box center [1068, 466] width 122 height 31
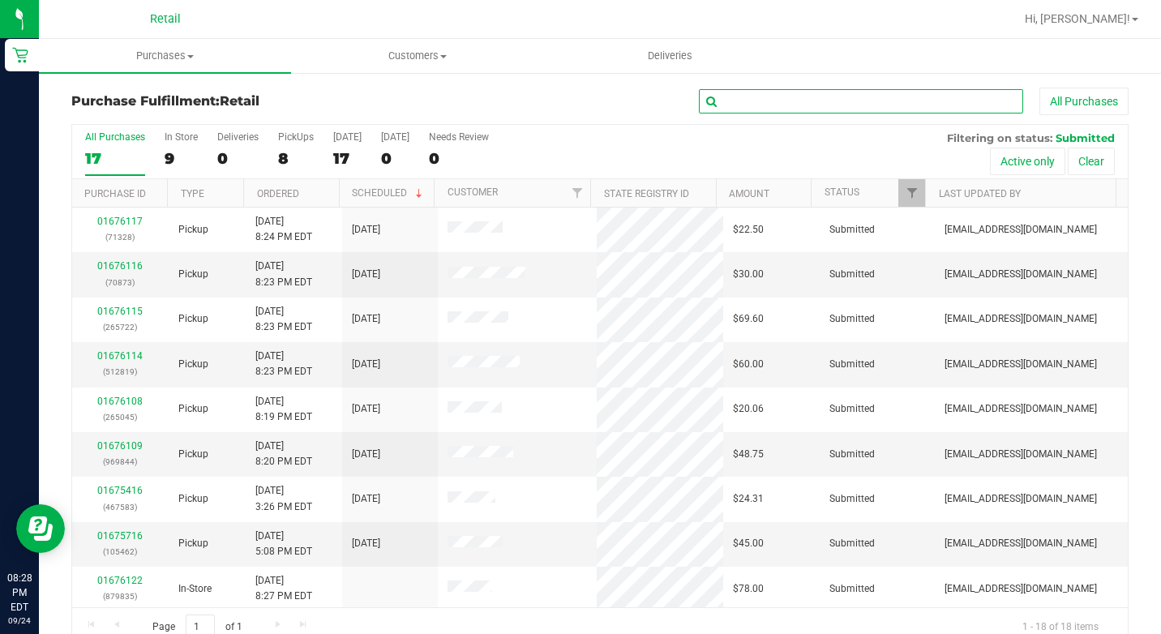
click at [806, 92] on input "text" at bounding box center [861, 101] width 324 height 24
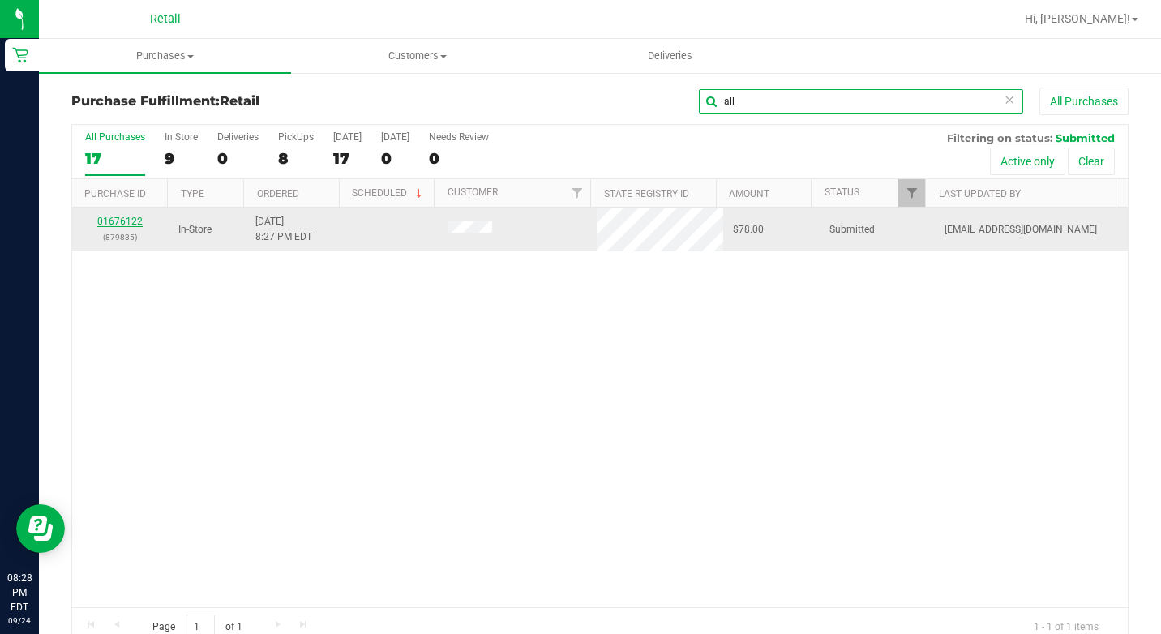
type input "all"
click at [131, 223] on link "01676122" at bounding box center [119, 221] width 45 height 11
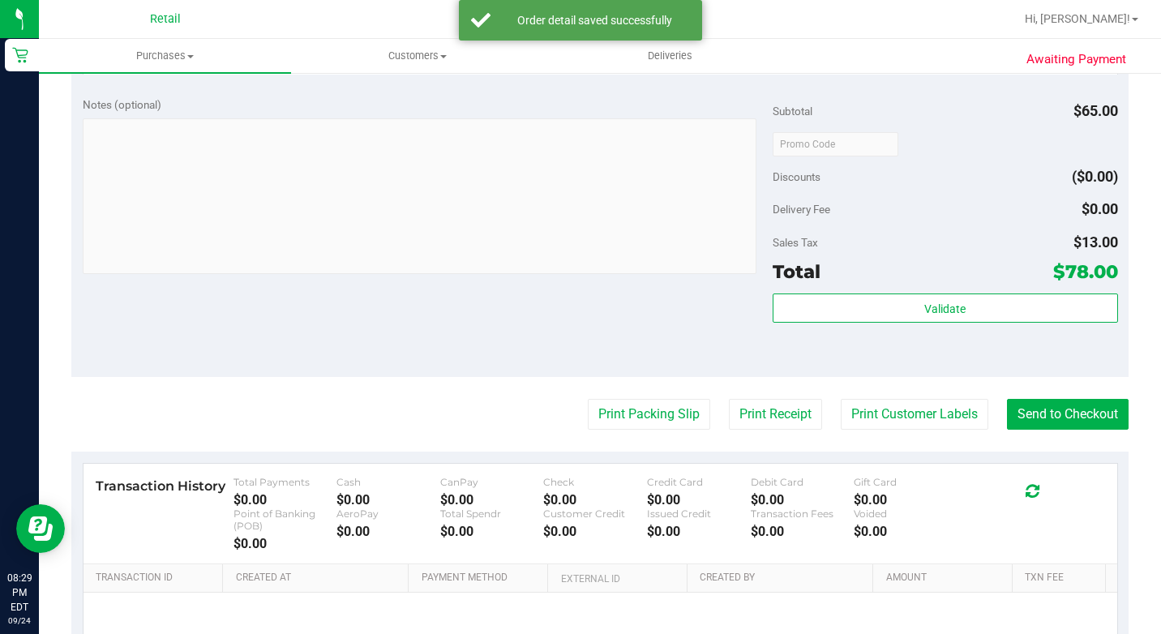
scroll to position [811, 0]
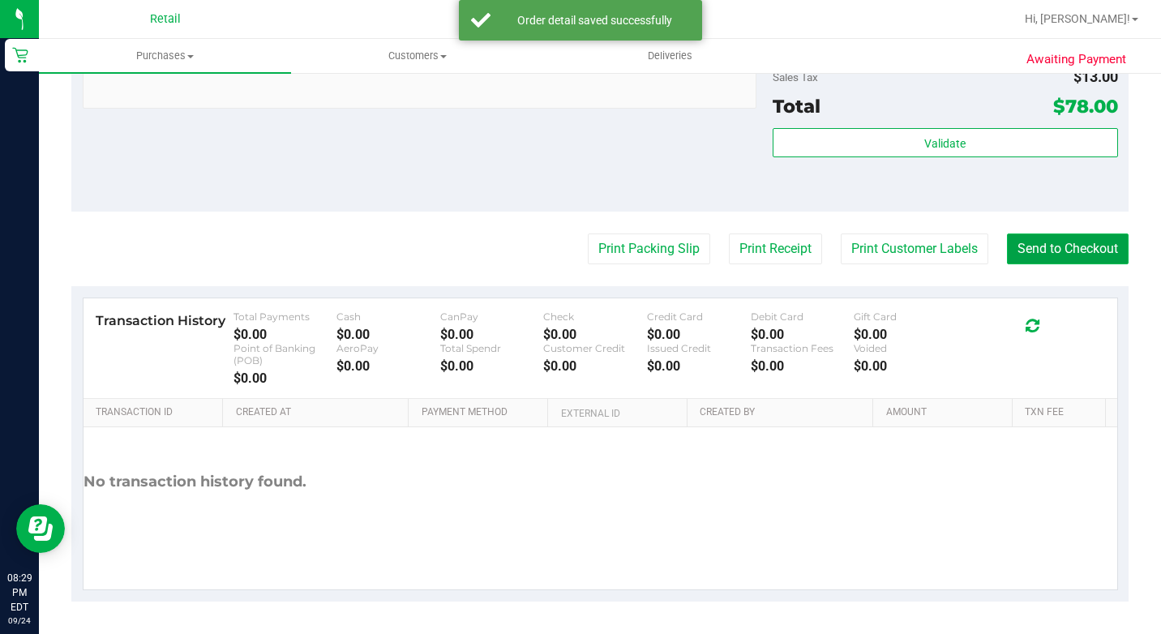
click at [1014, 264] on button "Send to Checkout" at bounding box center [1068, 249] width 122 height 31
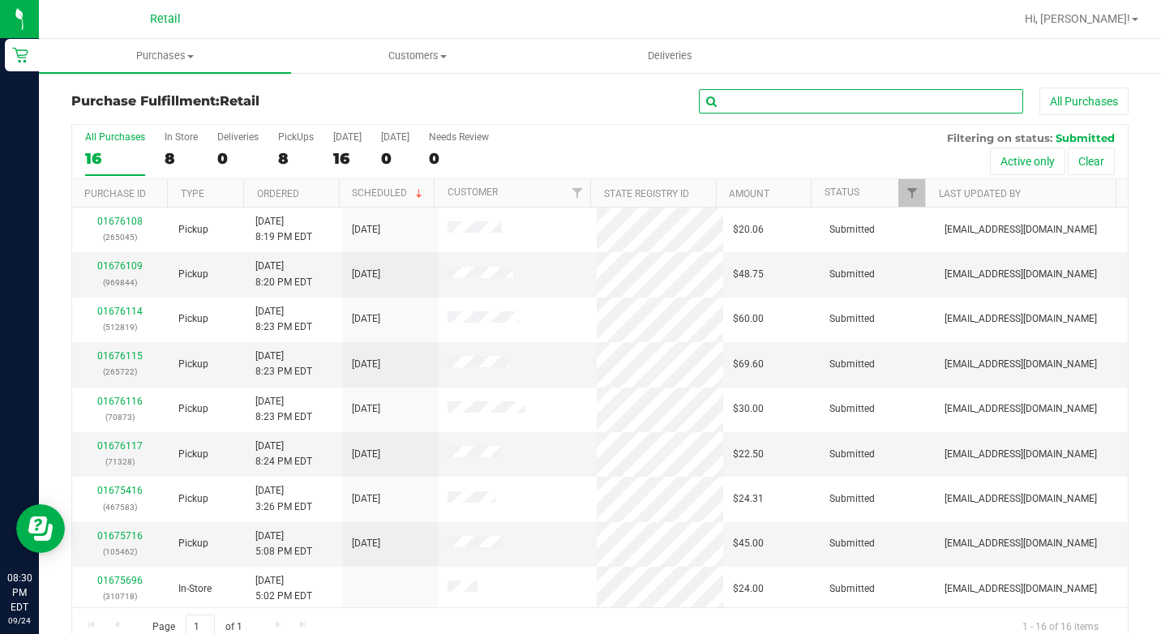
click at [829, 103] on input "text" at bounding box center [861, 101] width 324 height 24
click at [739, 101] on input "text" at bounding box center [861, 101] width 324 height 24
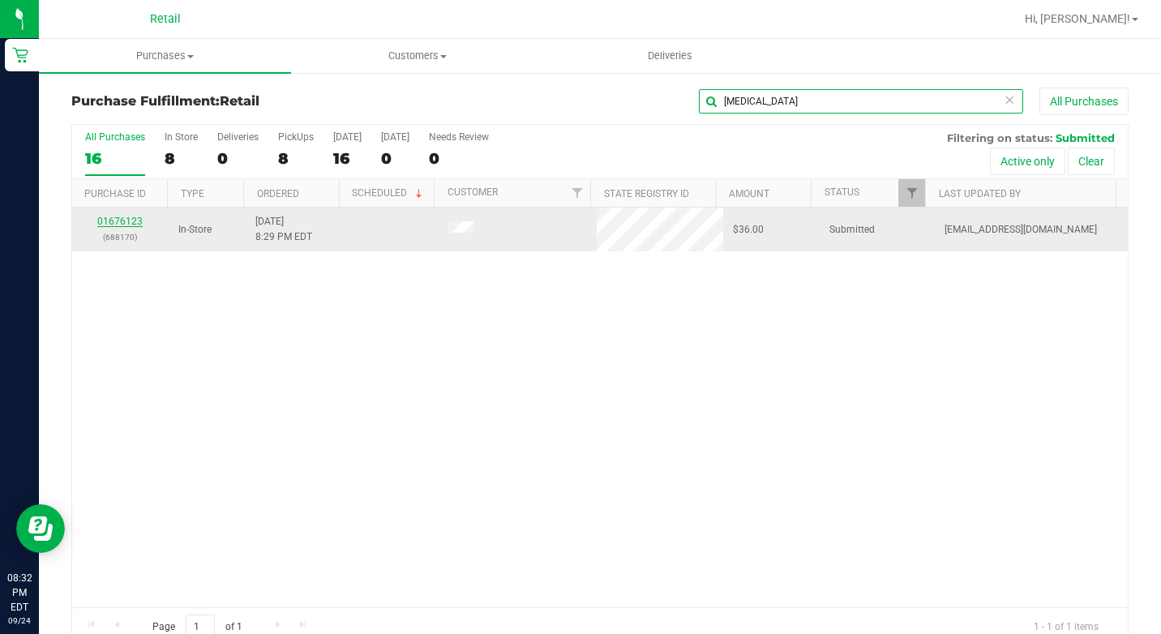
type input "[MEDICAL_DATA]"
click at [119, 223] on link "01676123" at bounding box center [119, 221] width 45 height 11
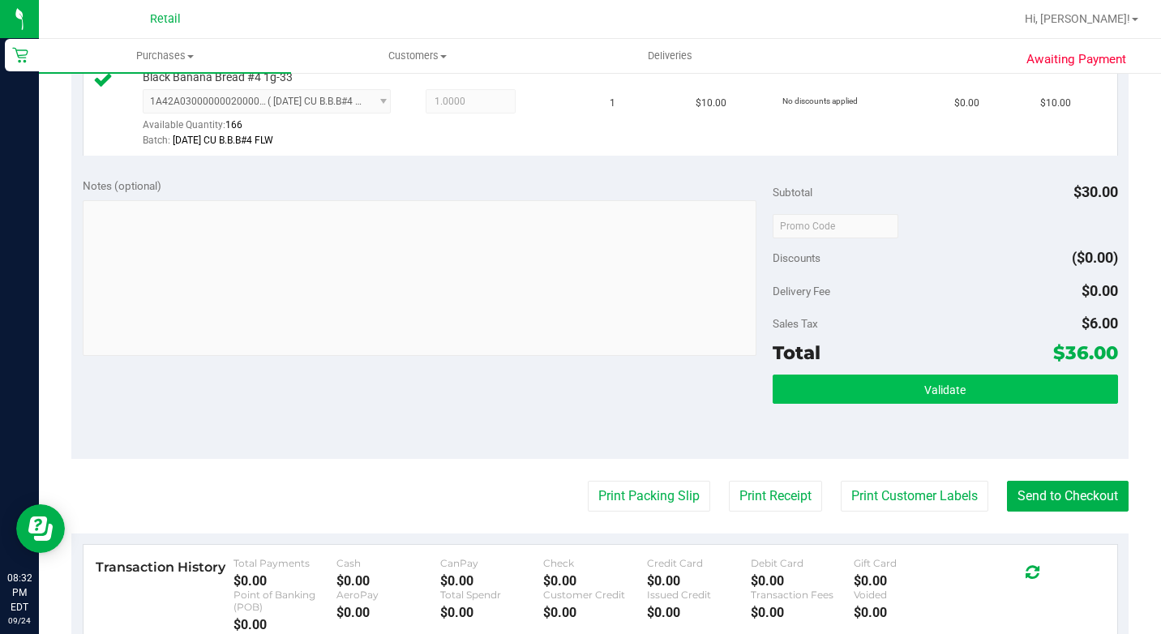
scroll to position [811, 0]
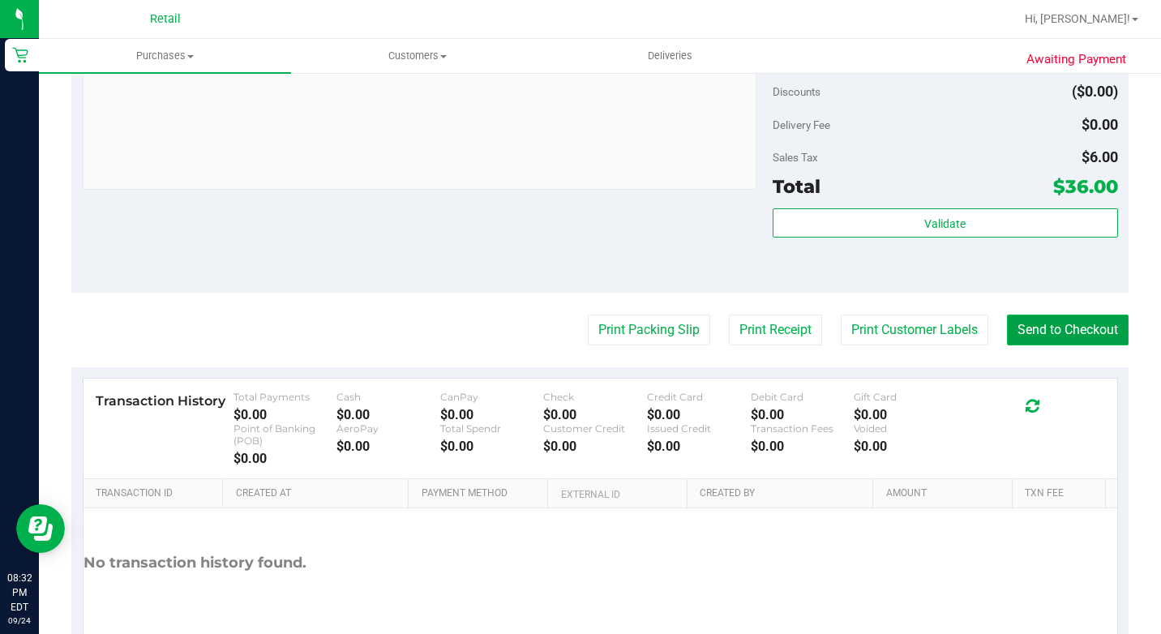
click at [1059, 345] on button "Send to Checkout" at bounding box center [1068, 330] width 122 height 31
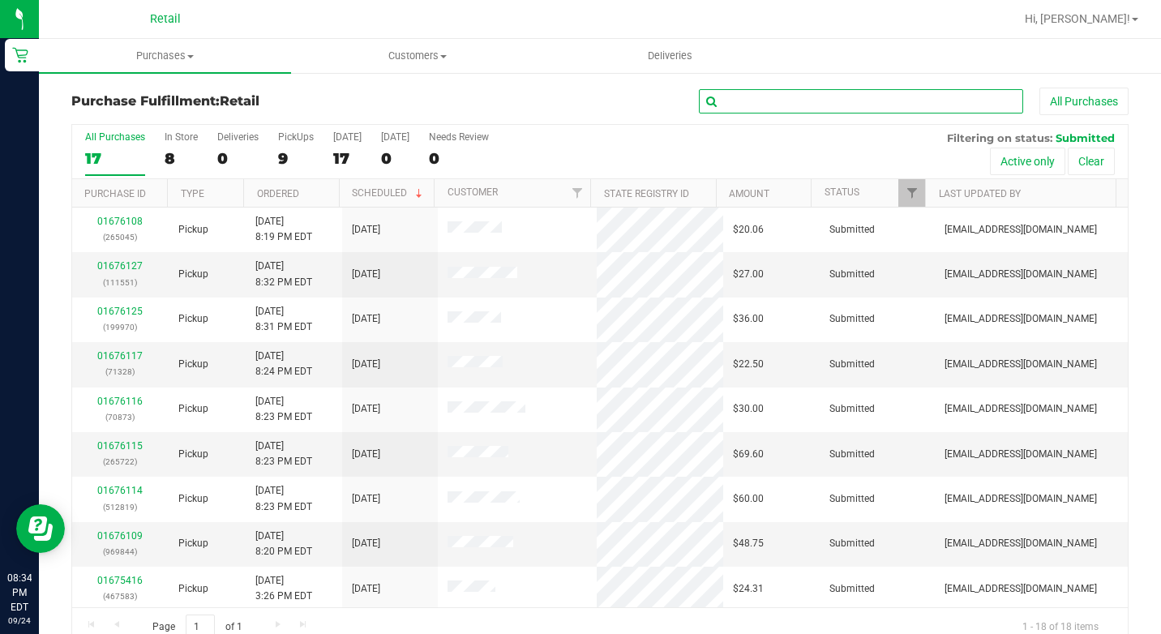
click at [760, 98] on input "text" at bounding box center [861, 101] width 324 height 24
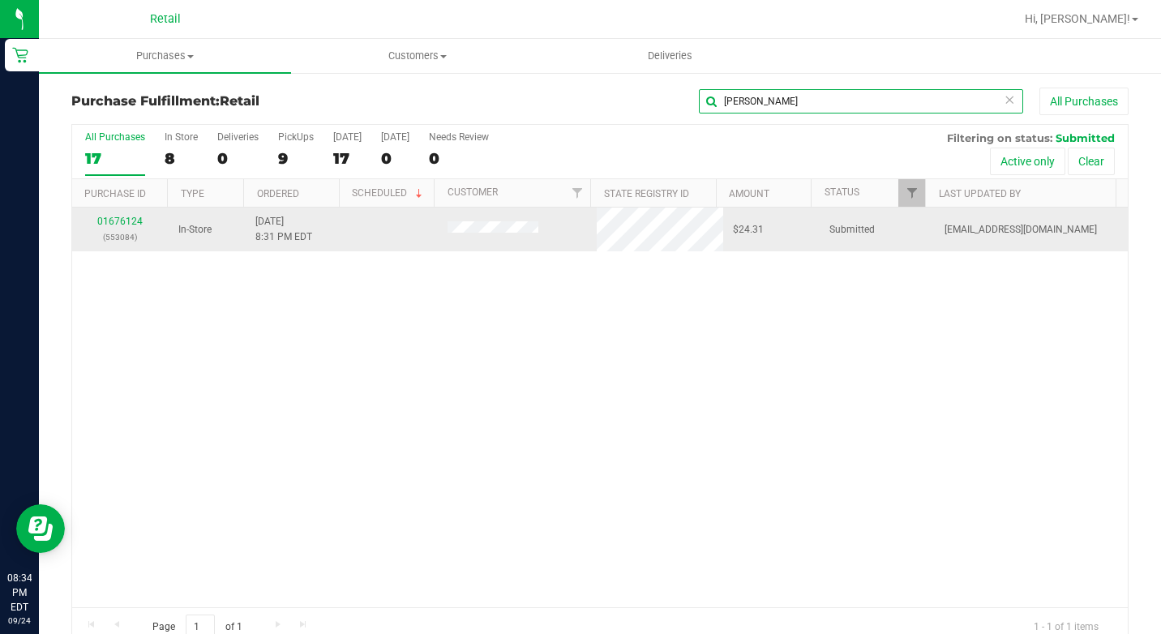
type input "[PERSON_NAME]"
click at [122, 214] on div "01676124 (553084)" at bounding box center [120, 229] width 77 height 31
click at [121, 221] on link "01676124" at bounding box center [119, 221] width 45 height 11
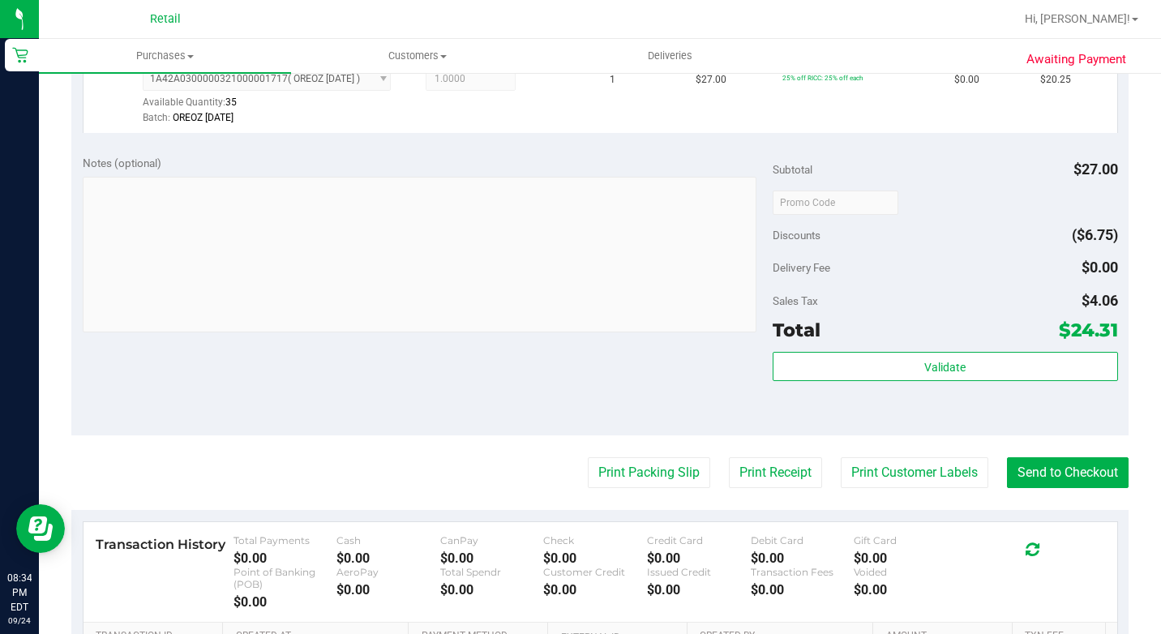
scroll to position [568, 0]
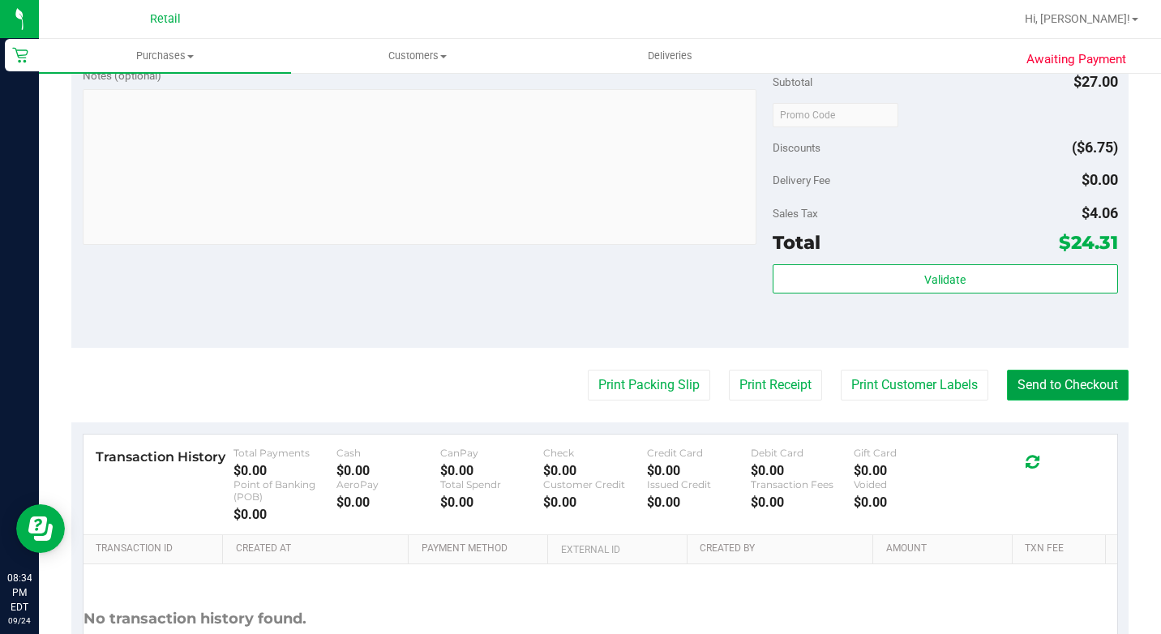
click at [1057, 401] on button "Send to Checkout" at bounding box center [1068, 385] width 122 height 31
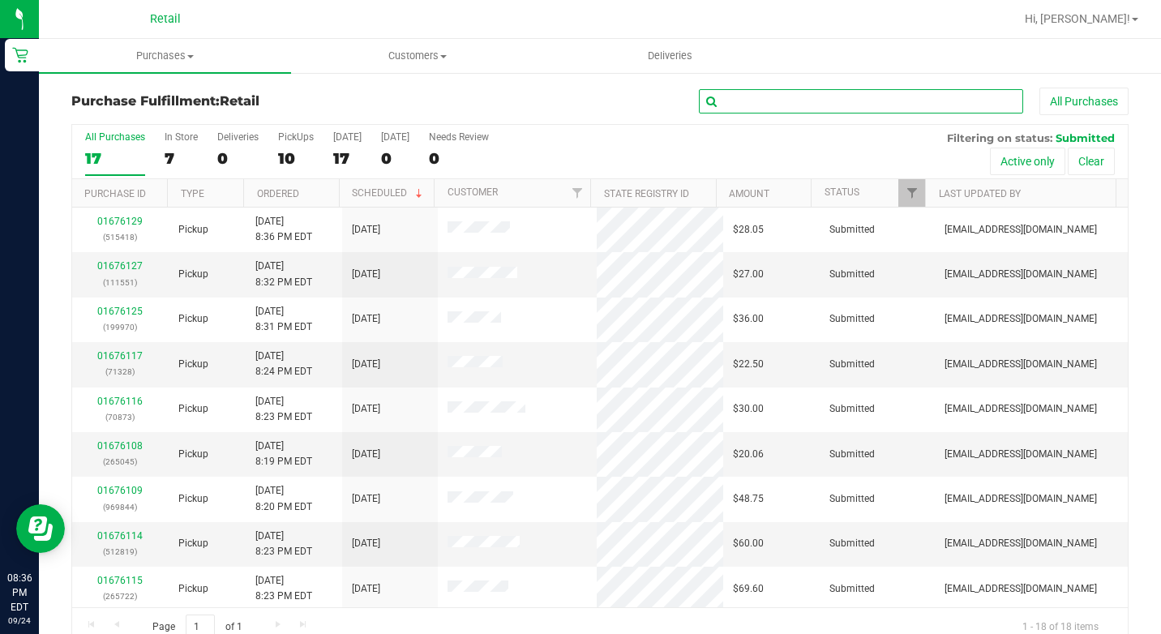
click at [900, 94] on input "text" at bounding box center [861, 101] width 324 height 24
click at [802, 101] on input "text" at bounding box center [861, 101] width 324 height 24
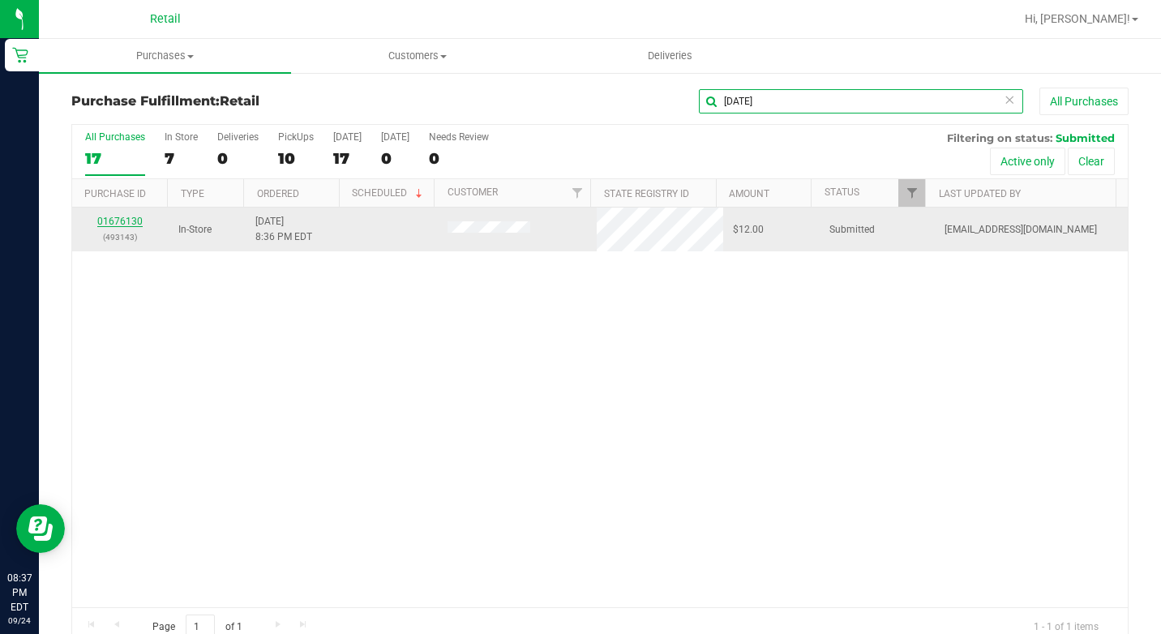
type input "[DATE]"
click at [136, 218] on link "01676130" at bounding box center [119, 221] width 45 height 11
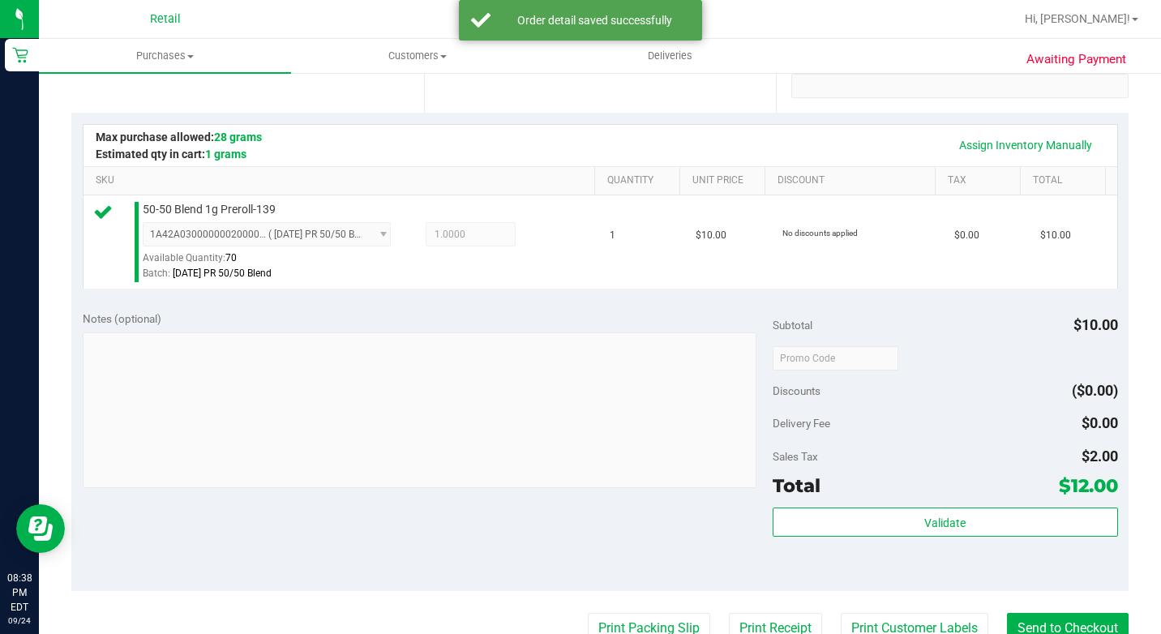
scroll to position [568, 0]
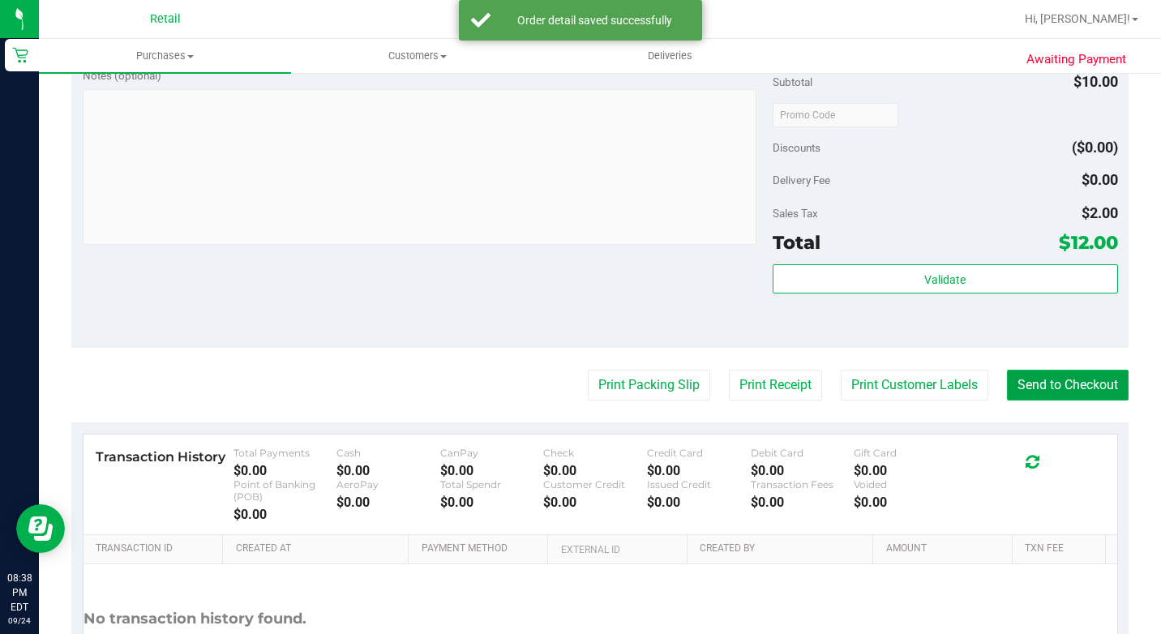
click at [1034, 401] on button "Send to Checkout" at bounding box center [1068, 385] width 122 height 31
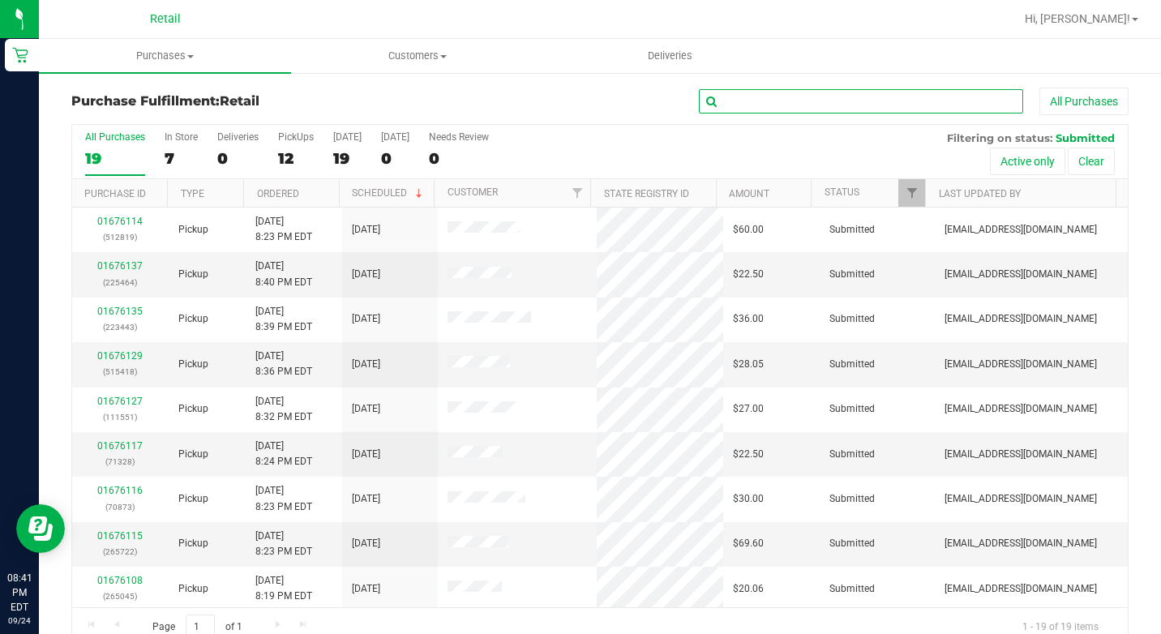
click at [776, 91] on input "text" at bounding box center [861, 101] width 324 height 24
click at [848, 101] on input "text" at bounding box center [861, 101] width 324 height 24
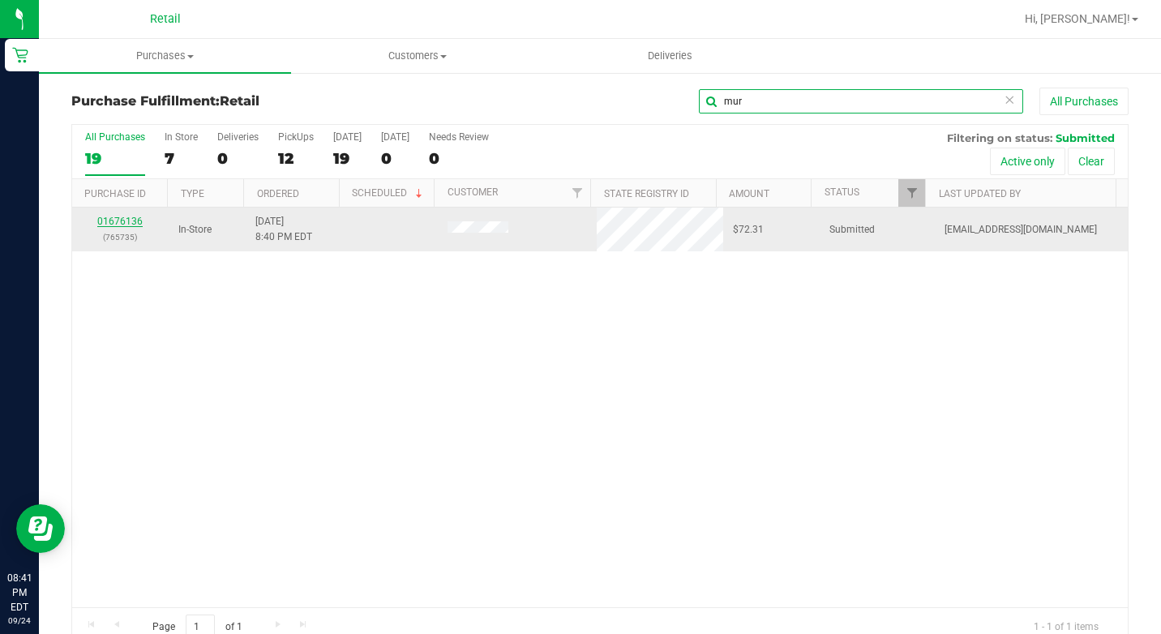
type input "mur"
click at [119, 218] on link "01676136" at bounding box center [119, 221] width 45 height 11
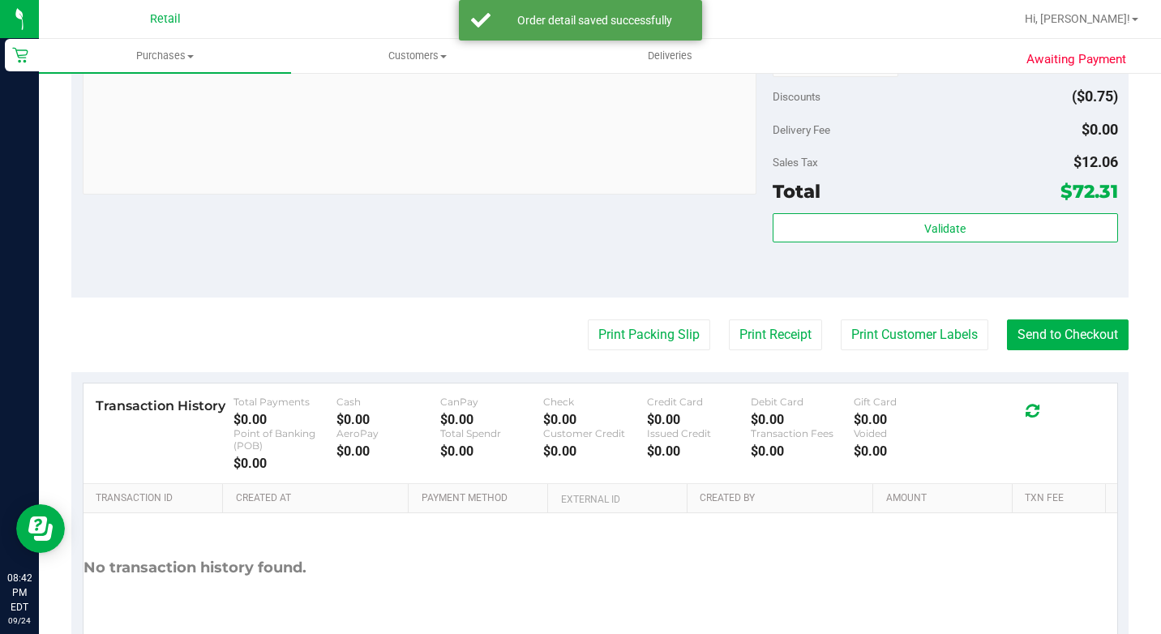
scroll to position [811, 0]
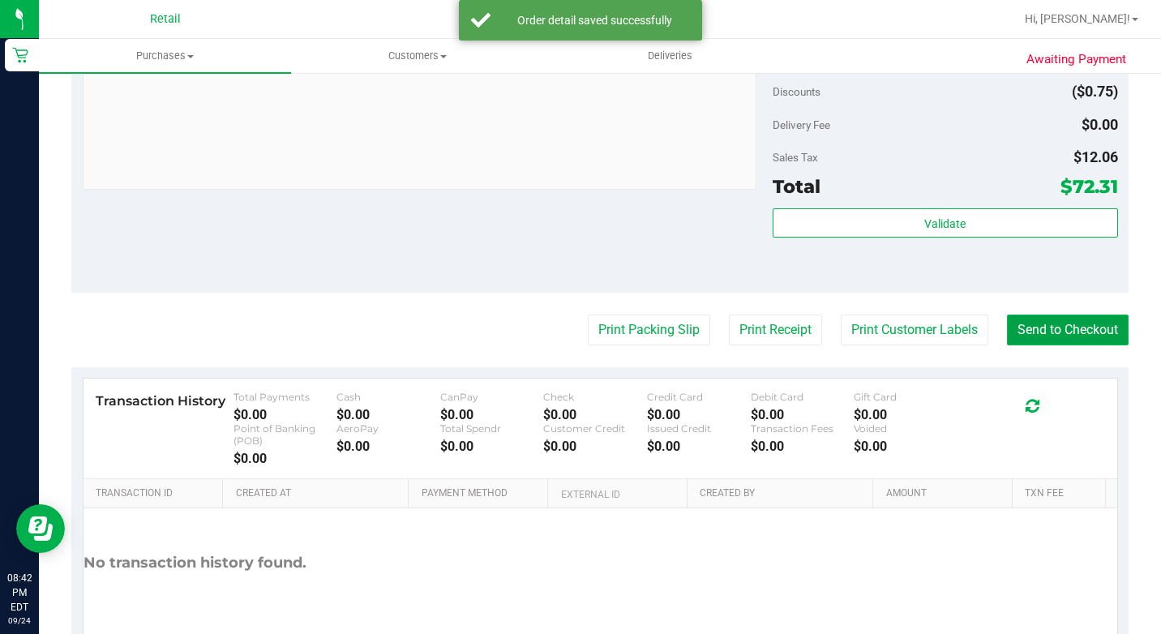
click at [1046, 345] on button "Send to Checkout" at bounding box center [1068, 330] width 122 height 31
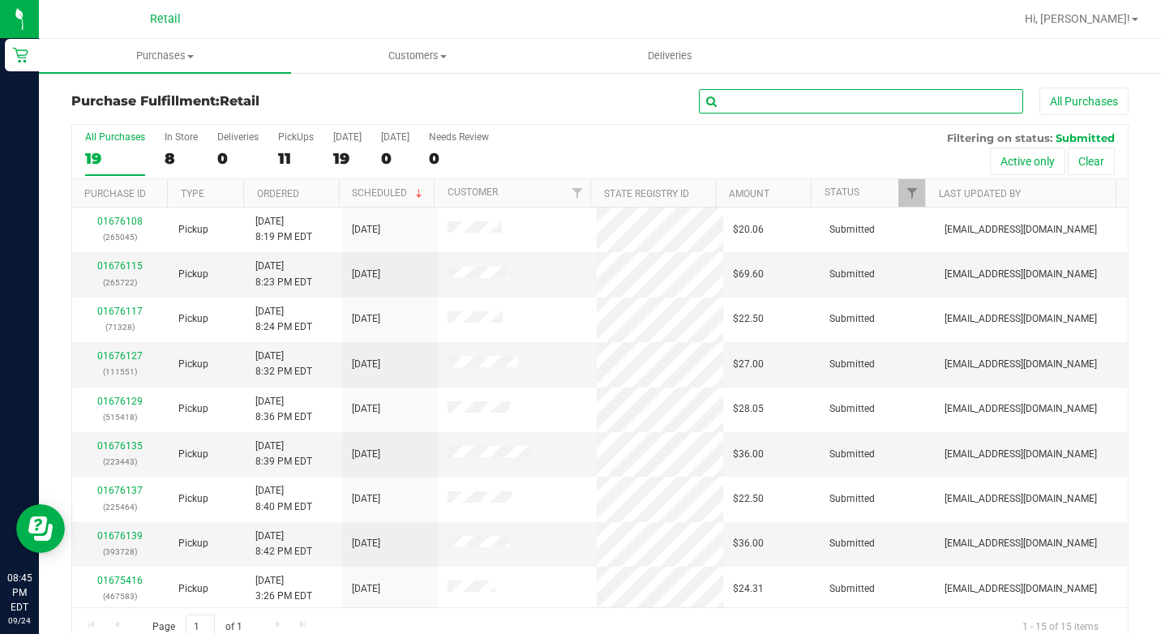
click at [832, 92] on input "text" at bounding box center [861, 101] width 324 height 24
click at [740, 107] on input "text" at bounding box center [861, 101] width 324 height 24
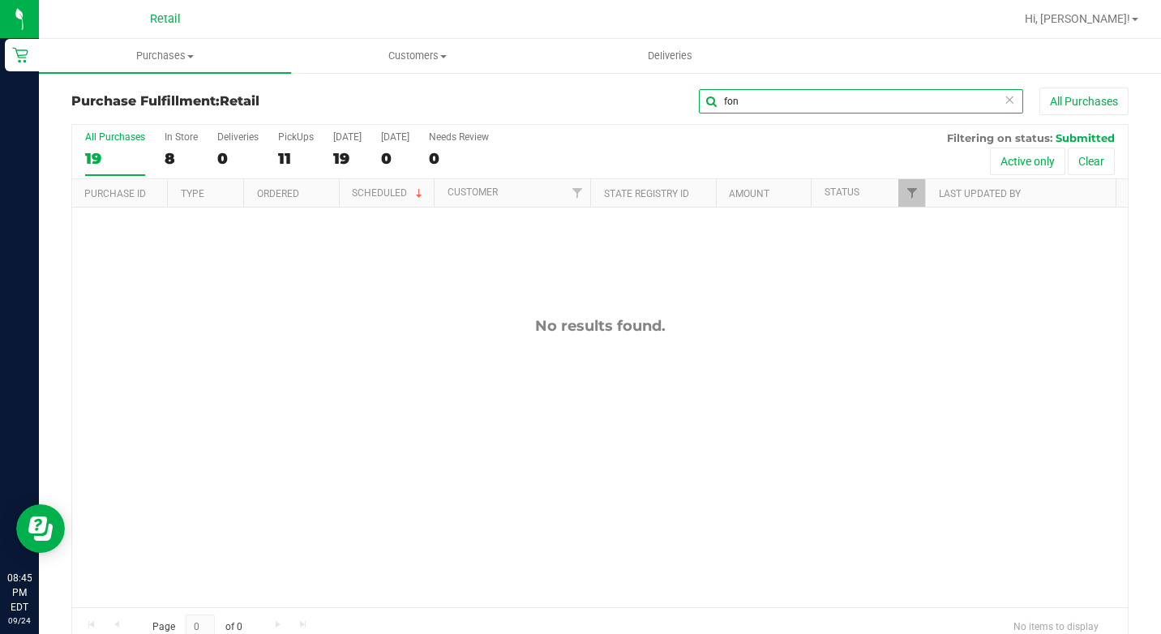
type input "fon"
click at [1004, 96] on icon at bounding box center [1009, 98] width 11 height 19
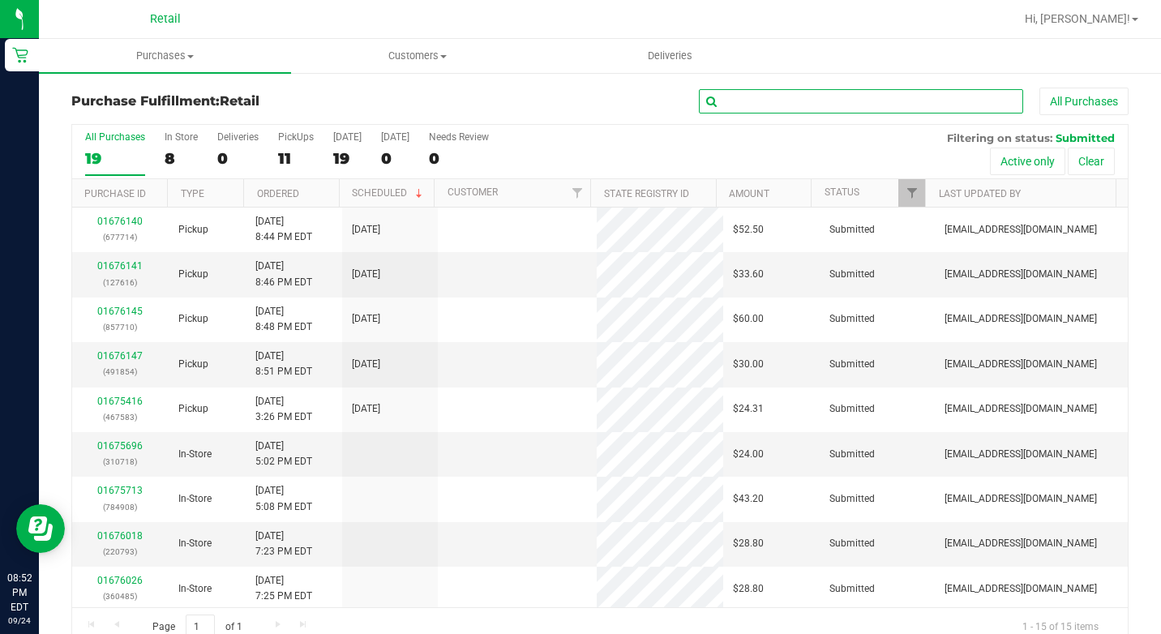
click at [958, 109] on input "text" at bounding box center [861, 101] width 324 height 24
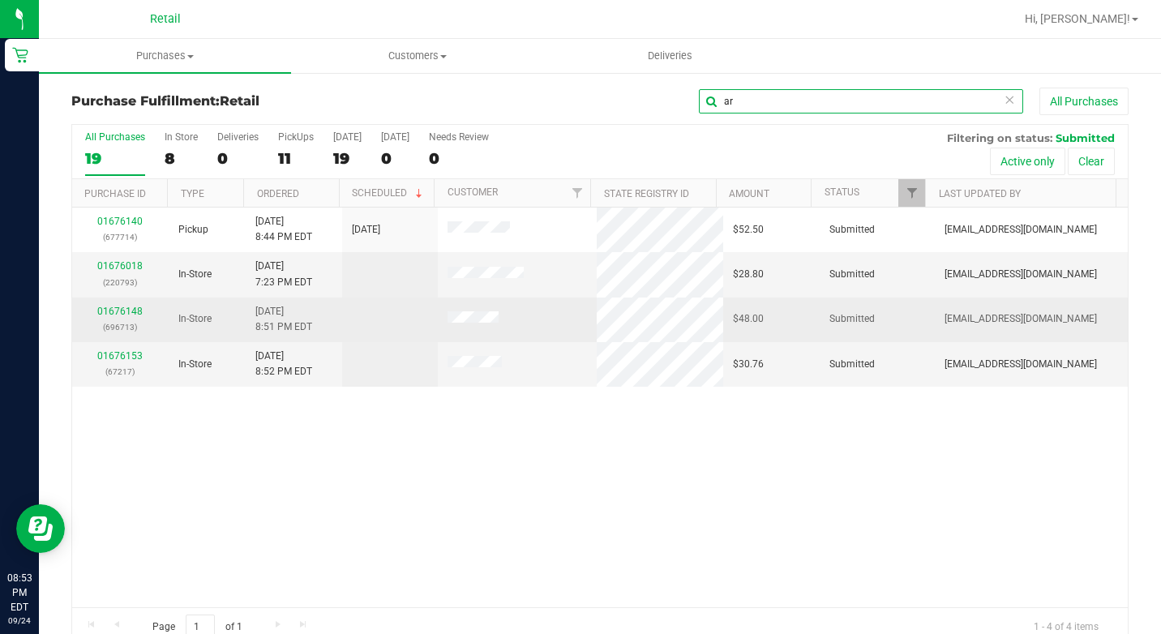
type input "ar"
click at [120, 305] on div "01676148 (696713)" at bounding box center [120, 319] width 77 height 31
click at [119, 314] on link "01676148" at bounding box center [119, 311] width 45 height 11
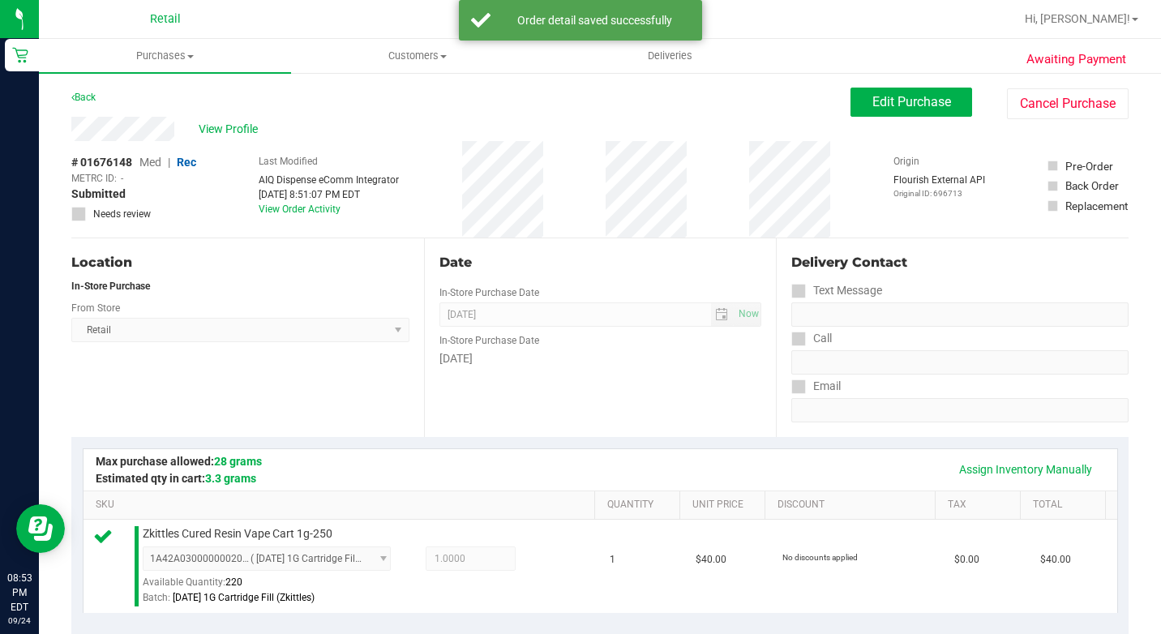
scroll to position [486, 0]
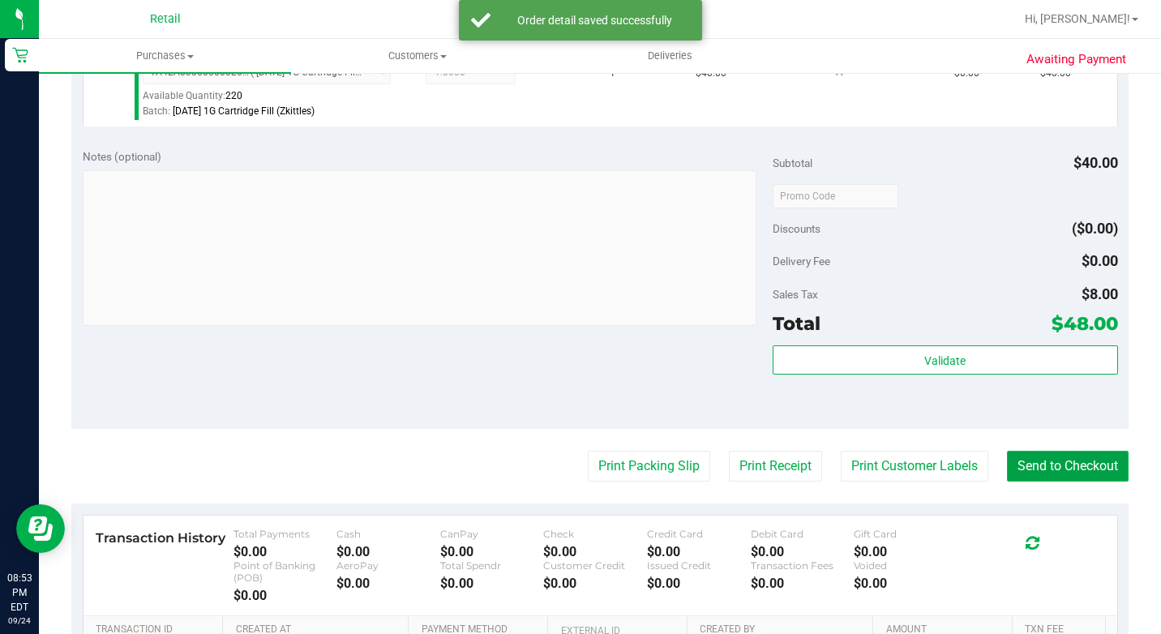
click at [1009, 482] on button "Send to Checkout" at bounding box center [1068, 466] width 122 height 31
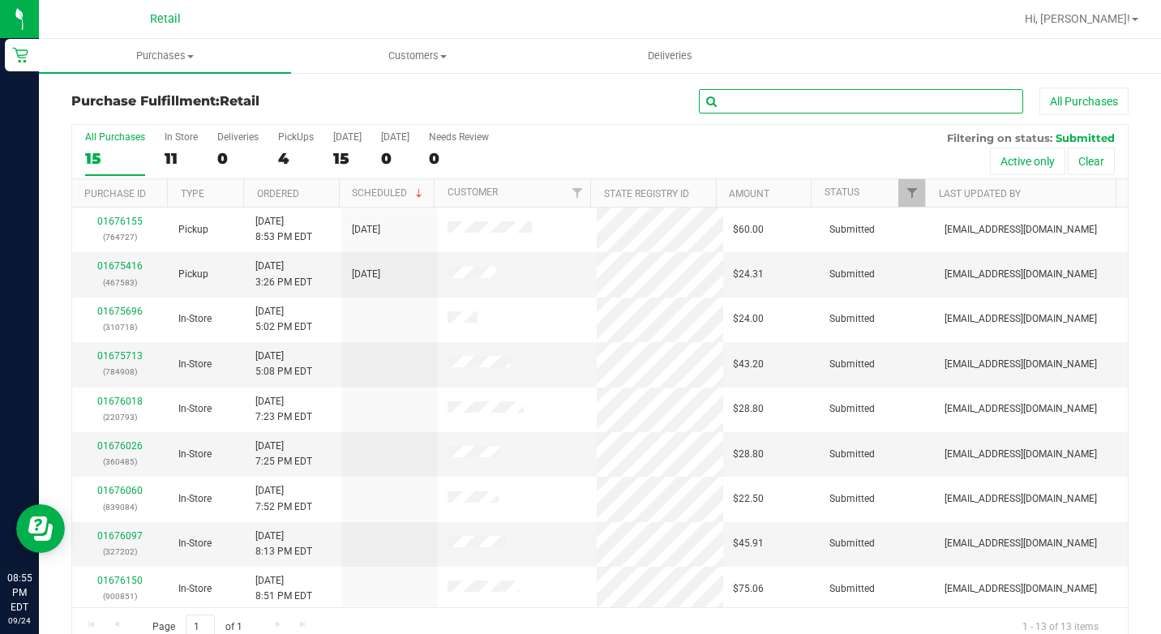
click at [767, 94] on input "text" at bounding box center [861, 101] width 324 height 24
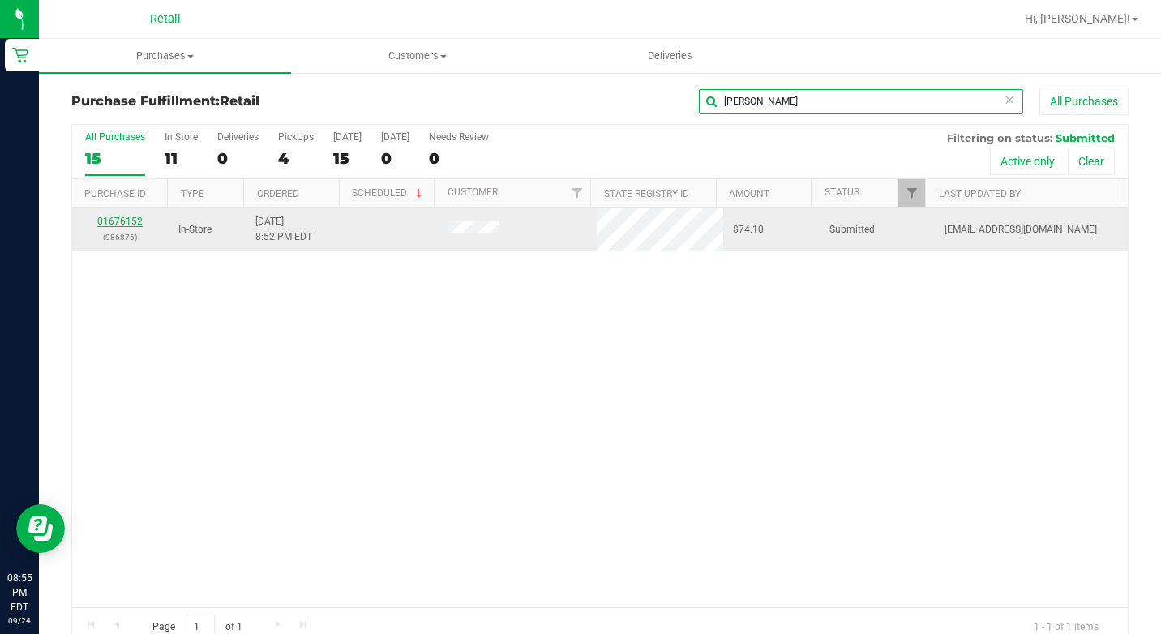
type input "cher"
click at [126, 217] on link "01676152" at bounding box center [119, 221] width 45 height 11
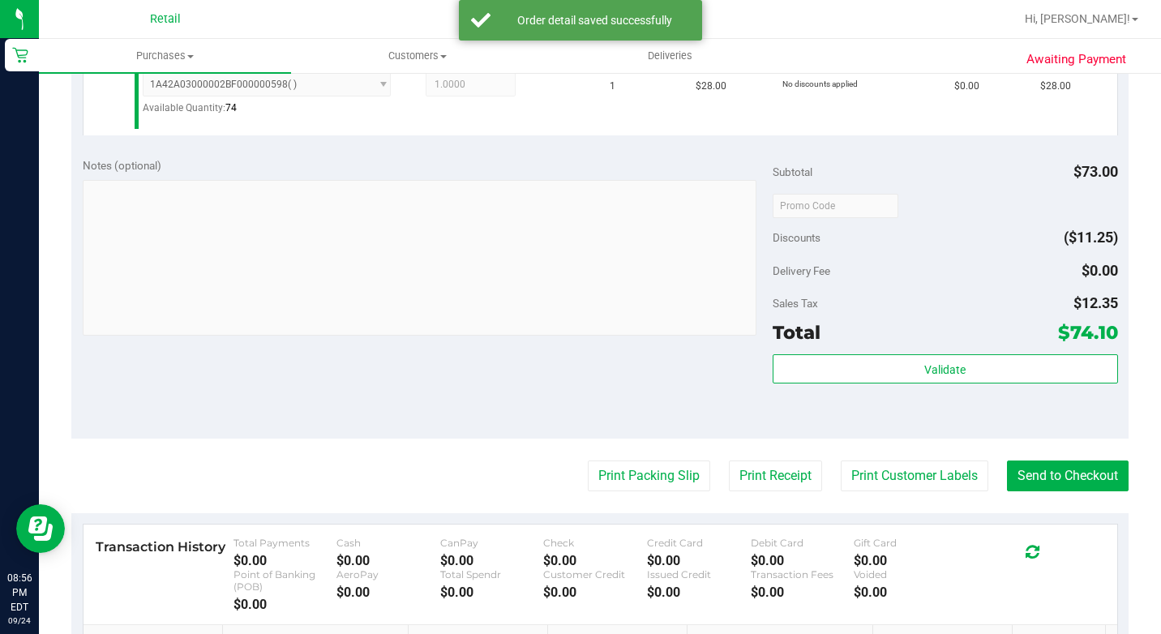
scroll to position [730, 0]
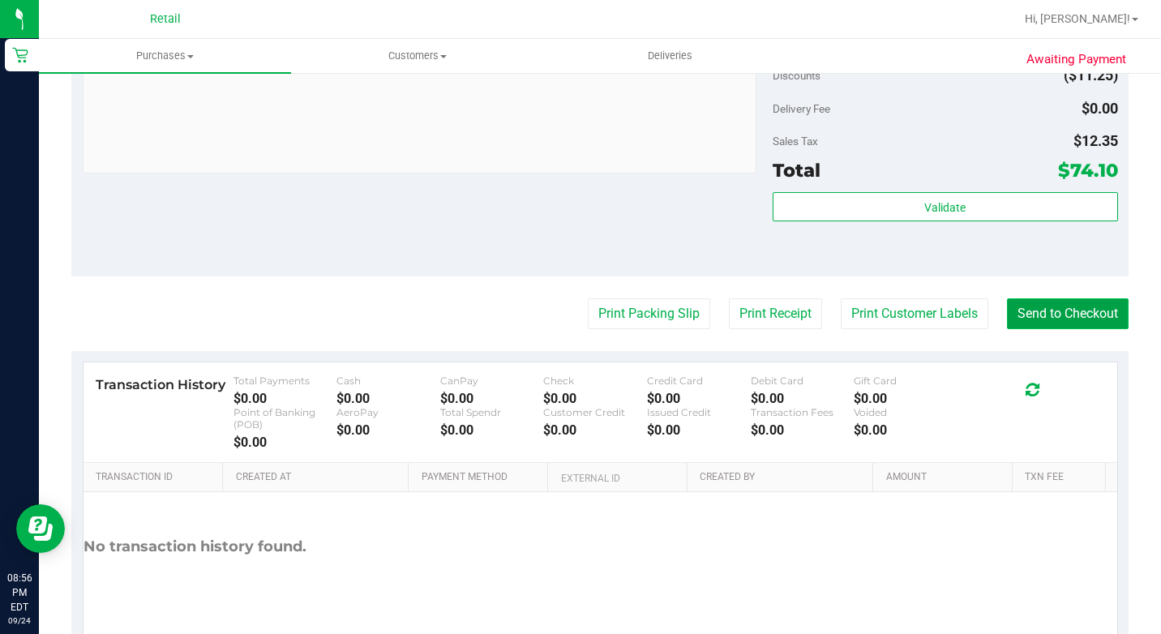
click at [1015, 329] on button "Send to Checkout" at bounding box center [1068, 313] width 122 height 31
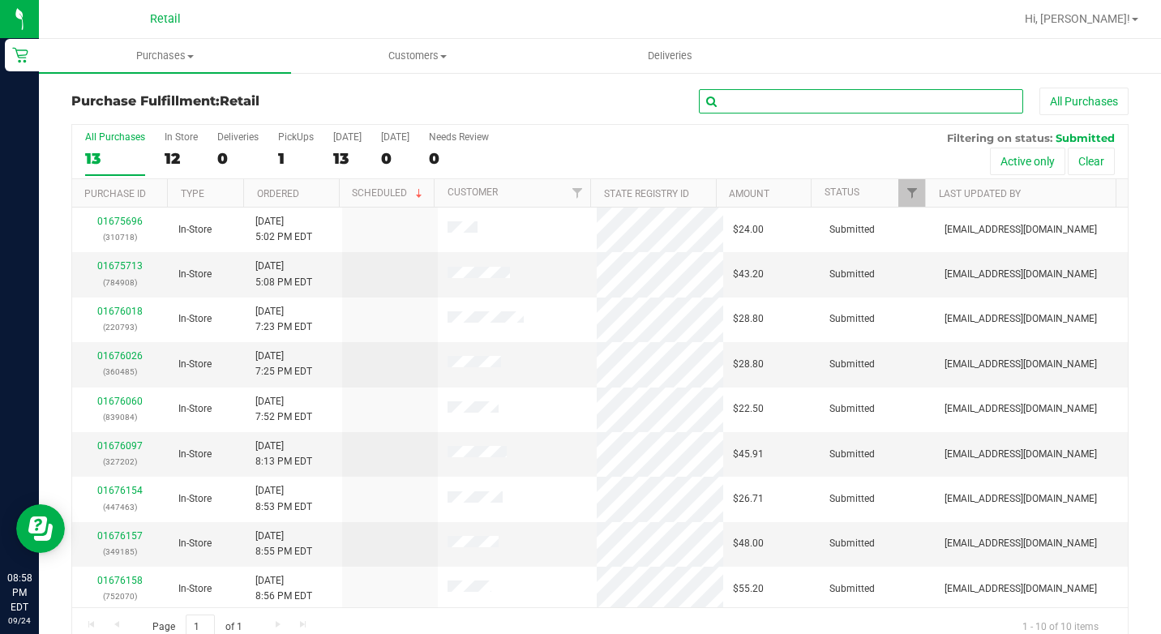
click at [774, 100] on input "text" at bounding box center [861, 101] width 324 height 24
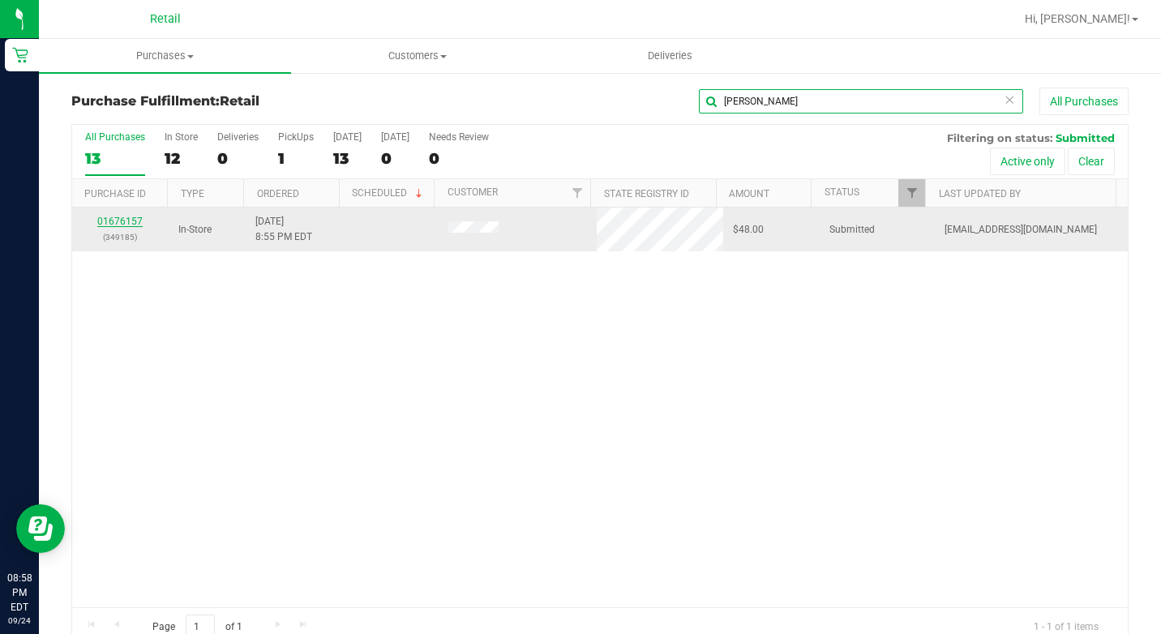
type input "jay"
click at [122, 221] on link "01676157" at bounding box center [119, 221] width 45 height 11
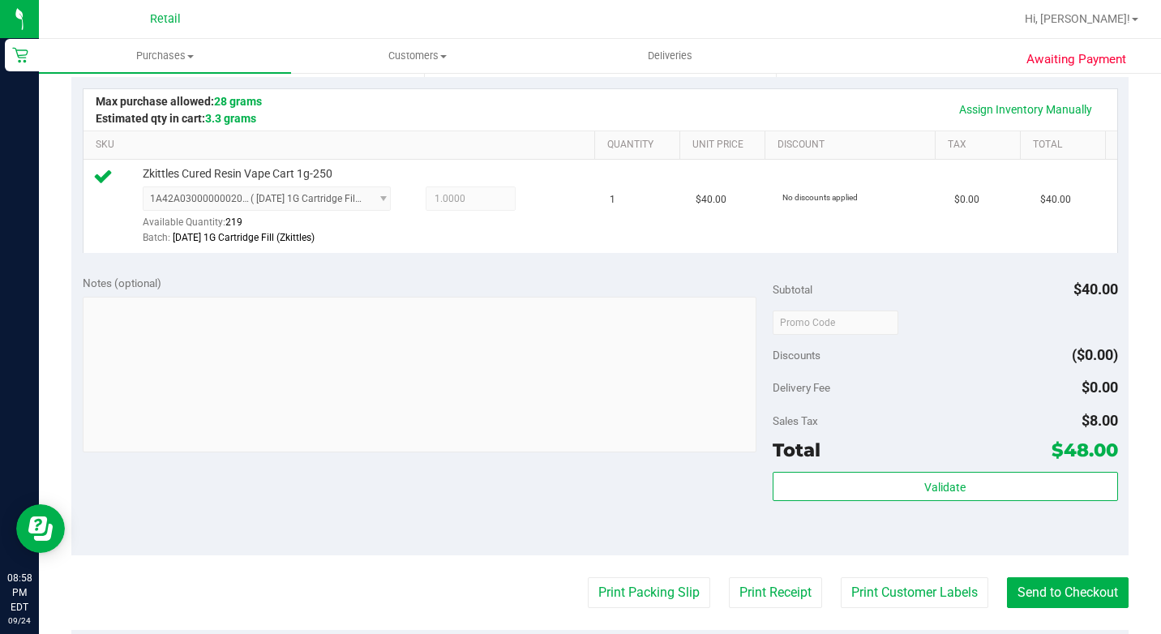
scroll to position [486, 0]
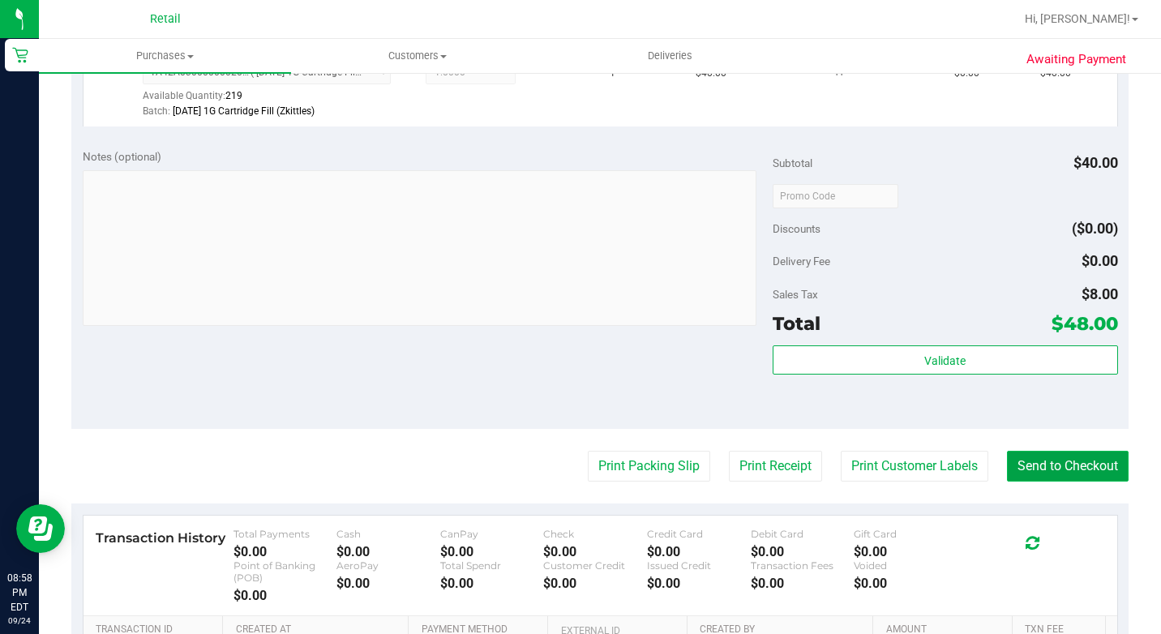
click at [1059, 482] on button "Send to Checkout" at bounding box center [1068, 466] width 122 height 31
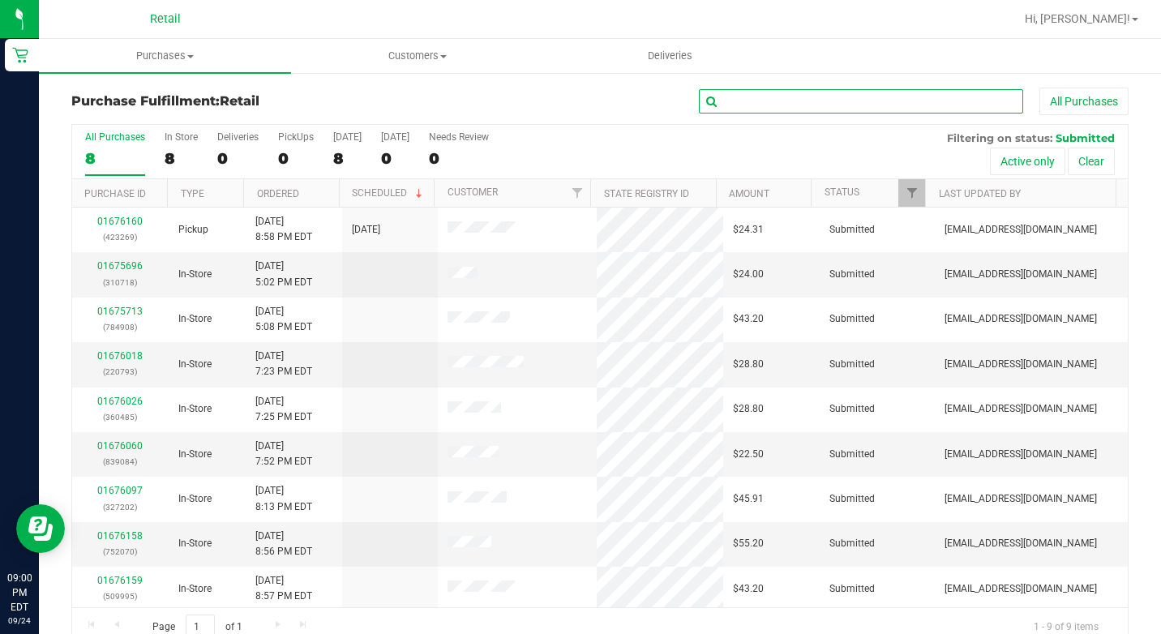
click at [744, 94] on input "text" at bounding box center [861, 101] width 324 height 24
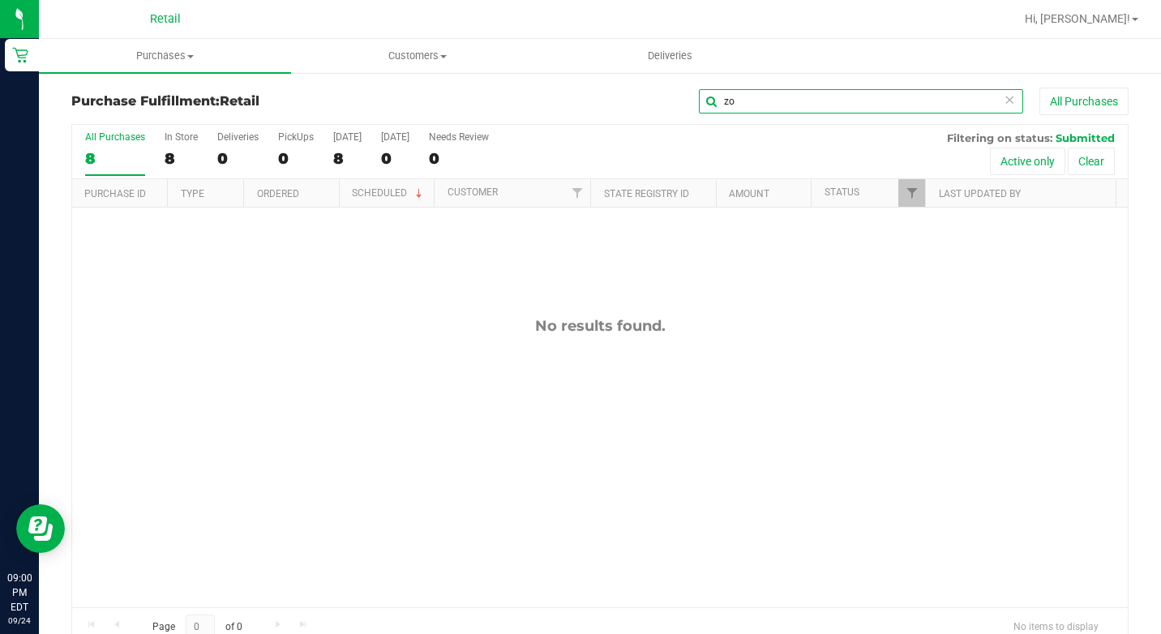
type input "z"
type input "bang"
click at [152, 58] on span "Purchases" at bounding box center [165, 56] width 252 height 15
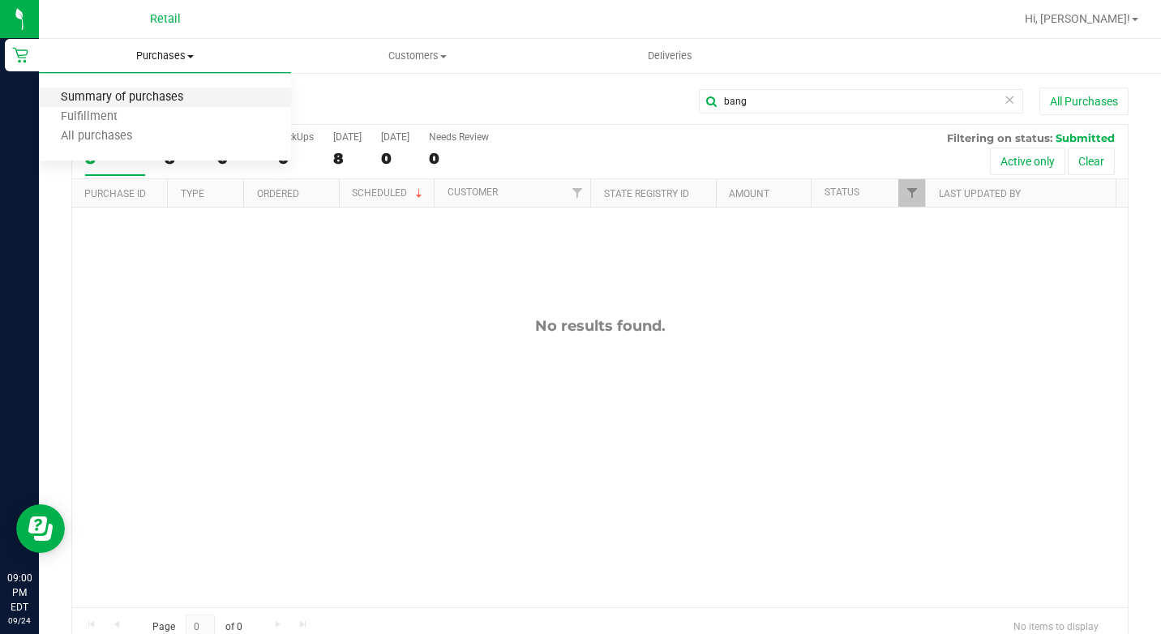
click at [142, 96] on span "Summary of purchases" at bounding box center [122, 98] width 166 height 14
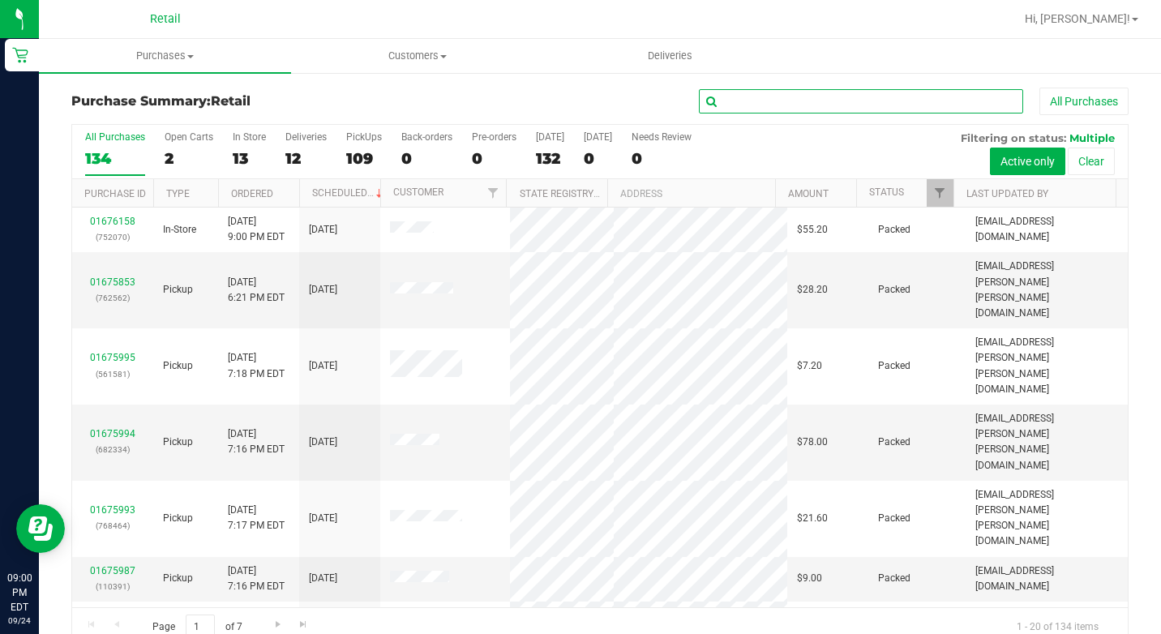
click at [725, 96] on input "text" at bounding box center [861, 101] width 324 height 24
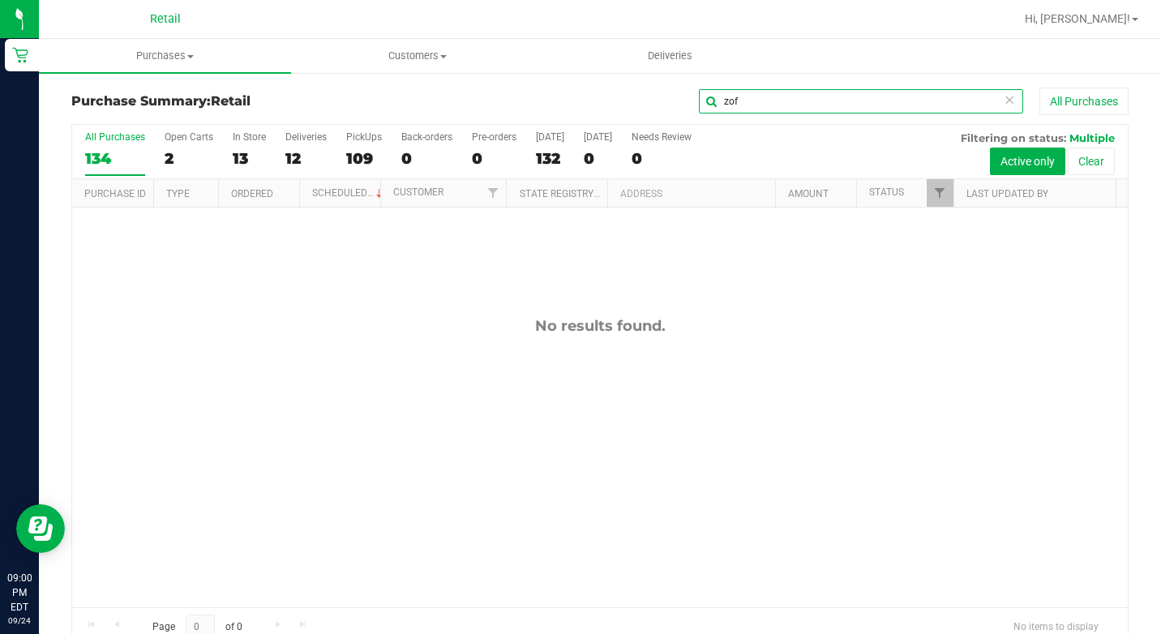
type input "zof"
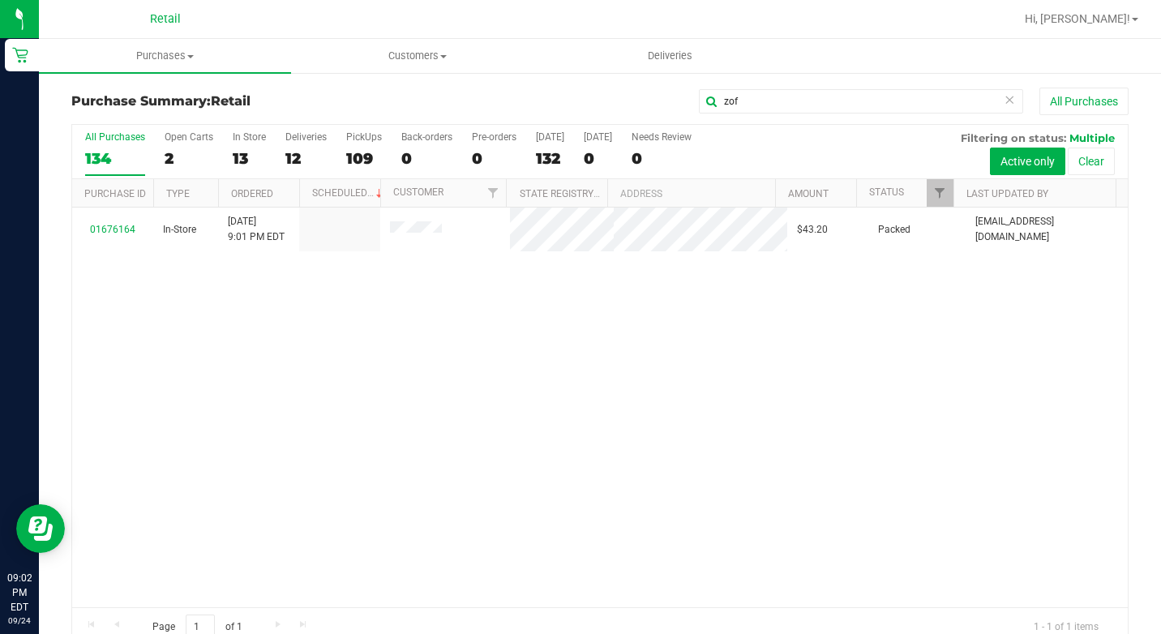
click at [1004, 100] on icon at bounding box center [1009, 98] width 11 height 19
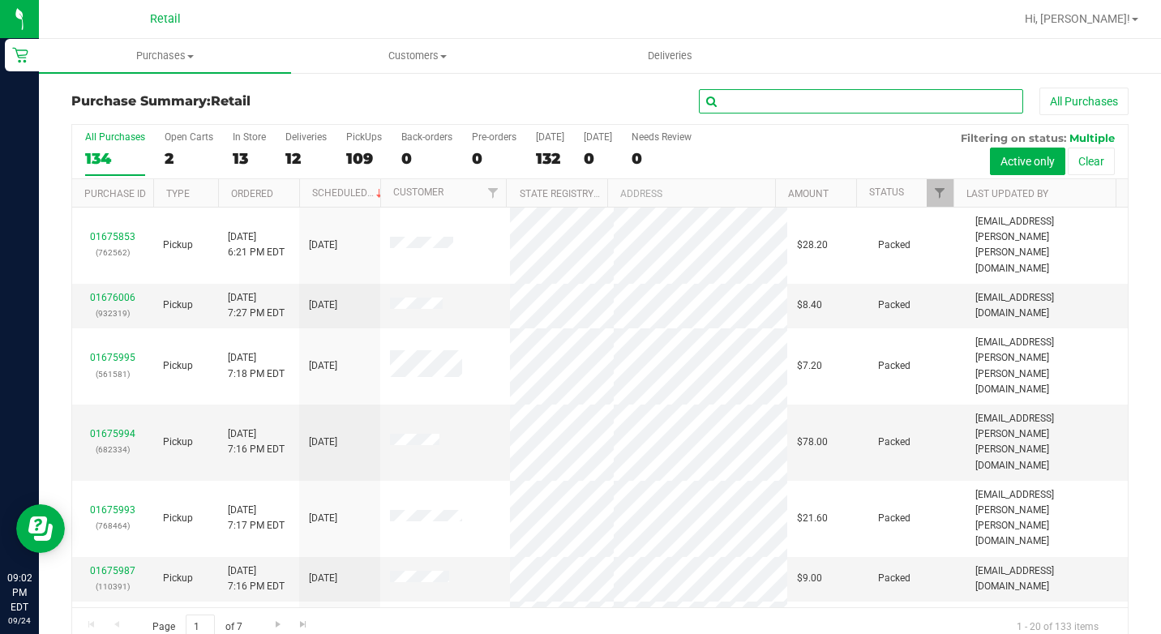
click at [956, 105] on input "text" at bounding box center [861, 101] width 324 height 24
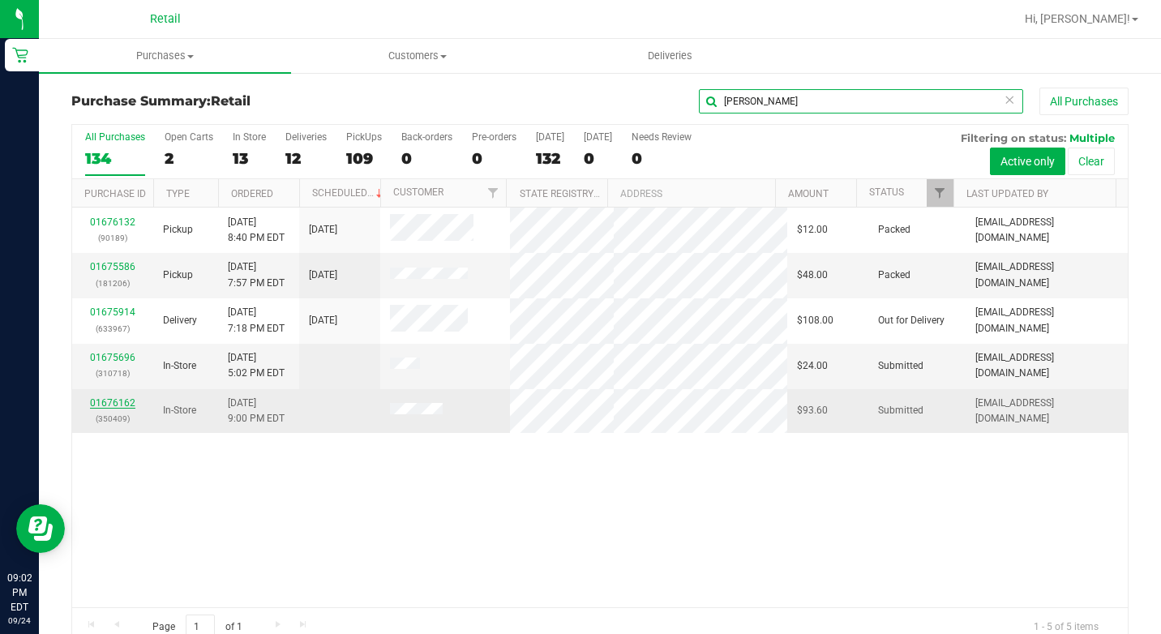
type input "[PERSON_NAME]"
click at [116, 402] on link "01676162" at bounding box center [112, 402] width 45 height 11
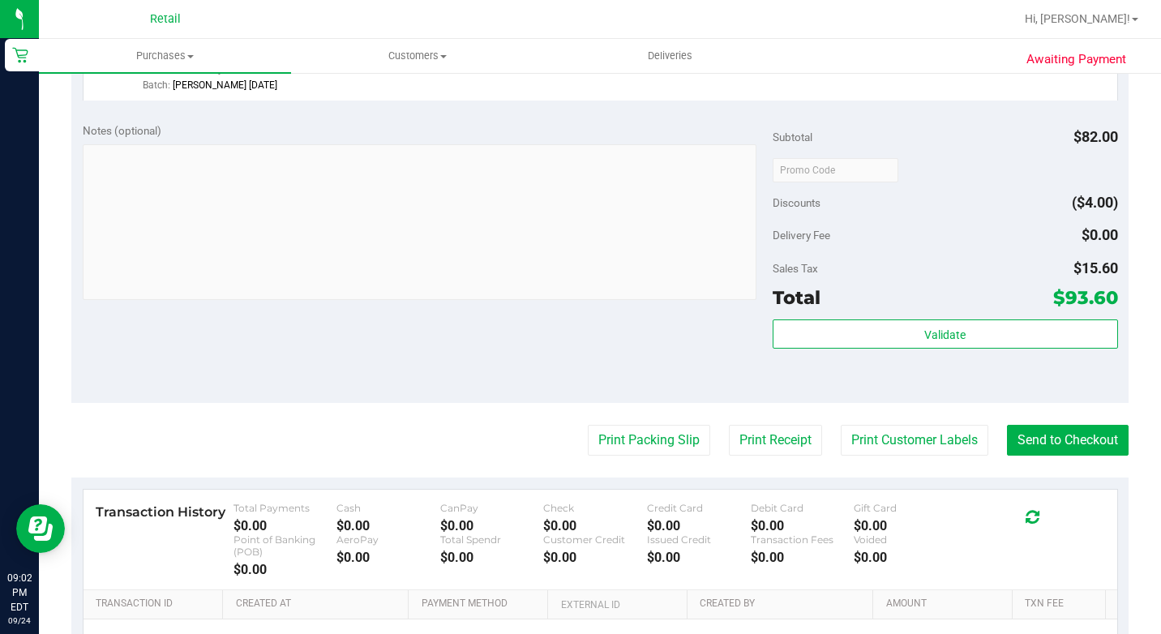
scroll to position [811, 0]
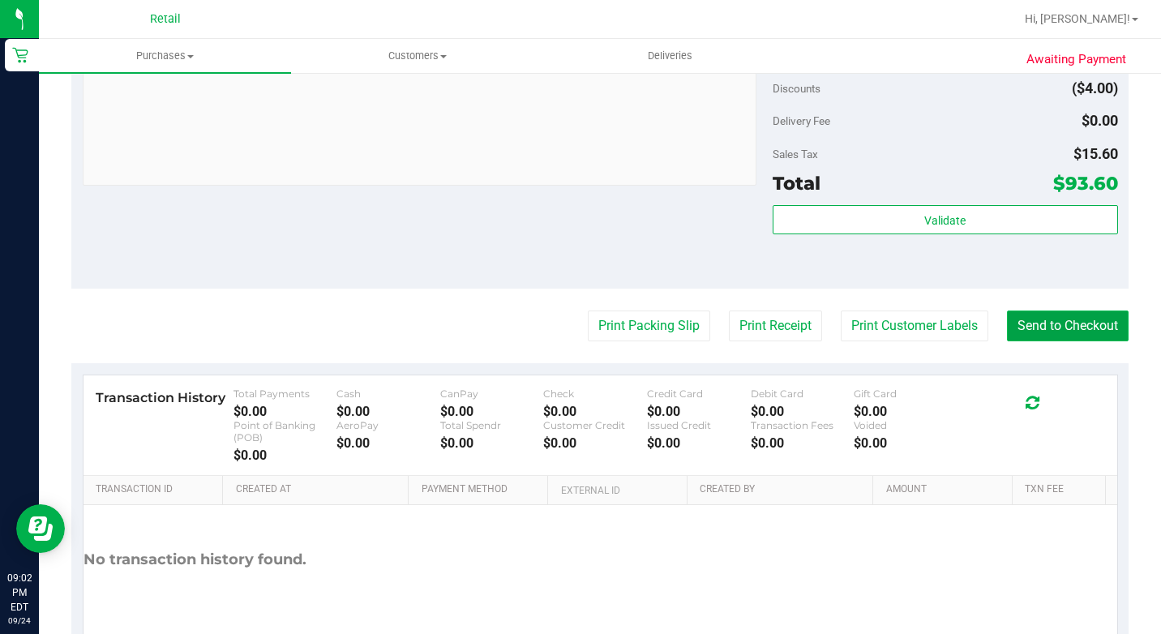
click at [1047, 341] on button "Send to Checkout" at bounding box center [1068, 326] width 122 height 31
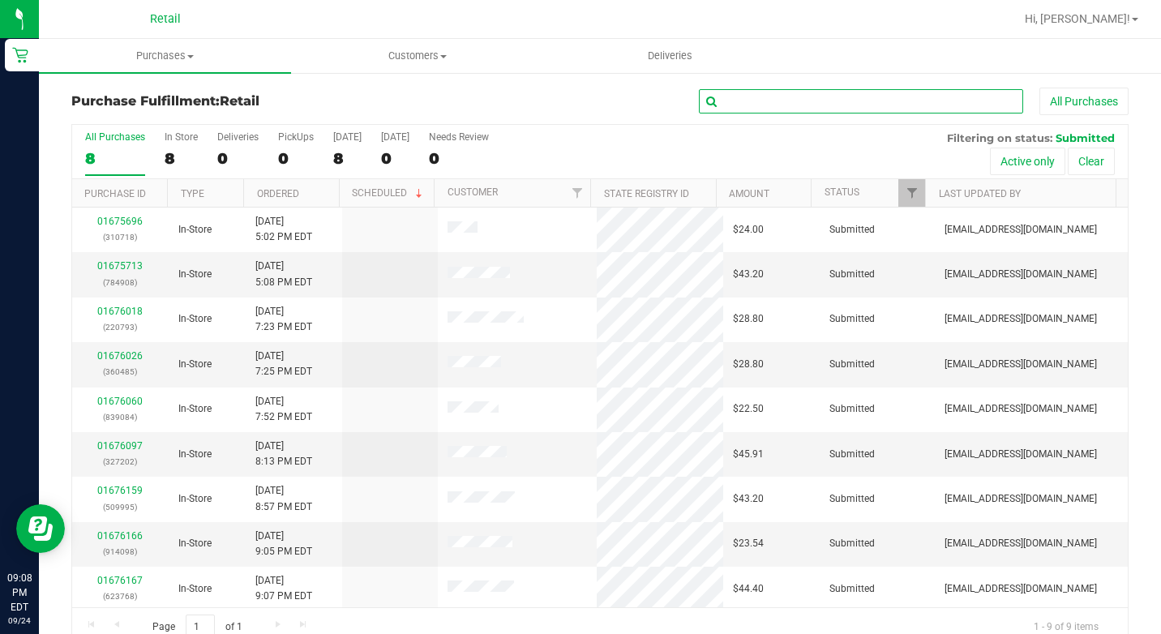
click at [777, 107] on input "text" at bounding box center [861, 101] width 324 height 24
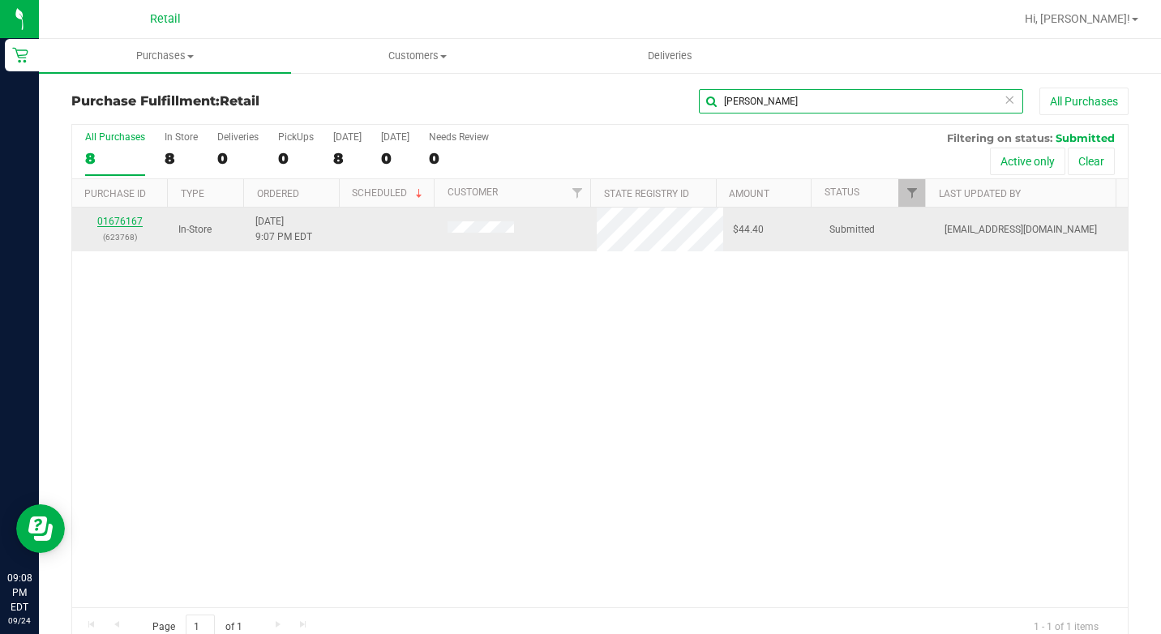
type input "ann"
click at [114, 216] on link "01676167" at bounding box center [119, 221] width 45 height 11
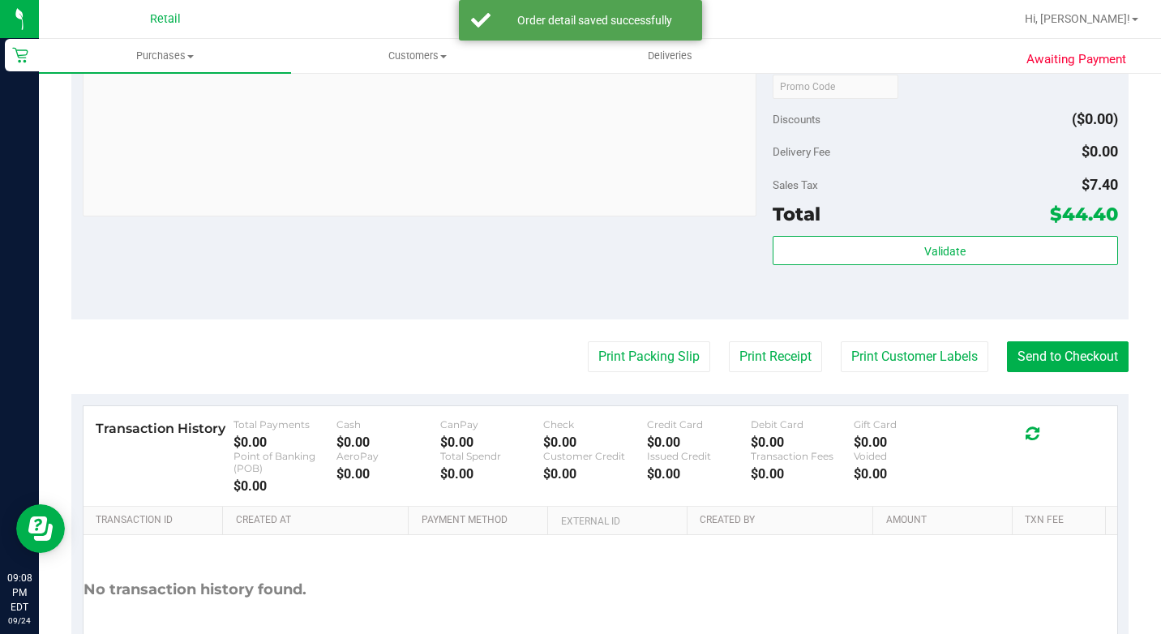
scroll to position [730, 0]
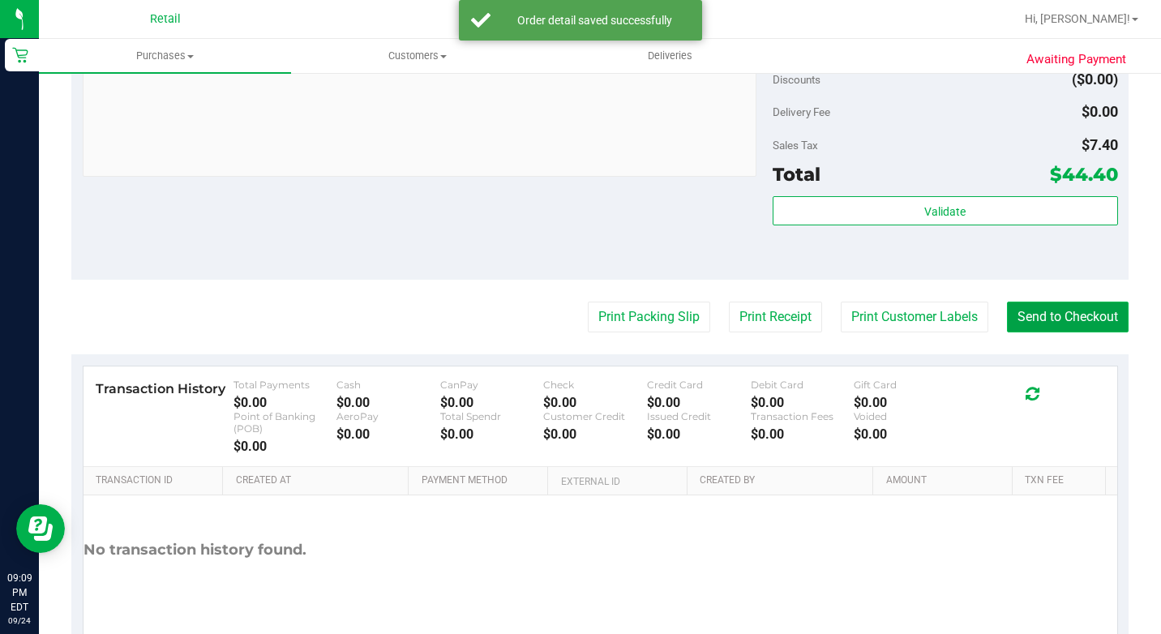
click at [1007, 332] on button "Send to Checkout" at bounding box center [1068, 317] width 122 height 31
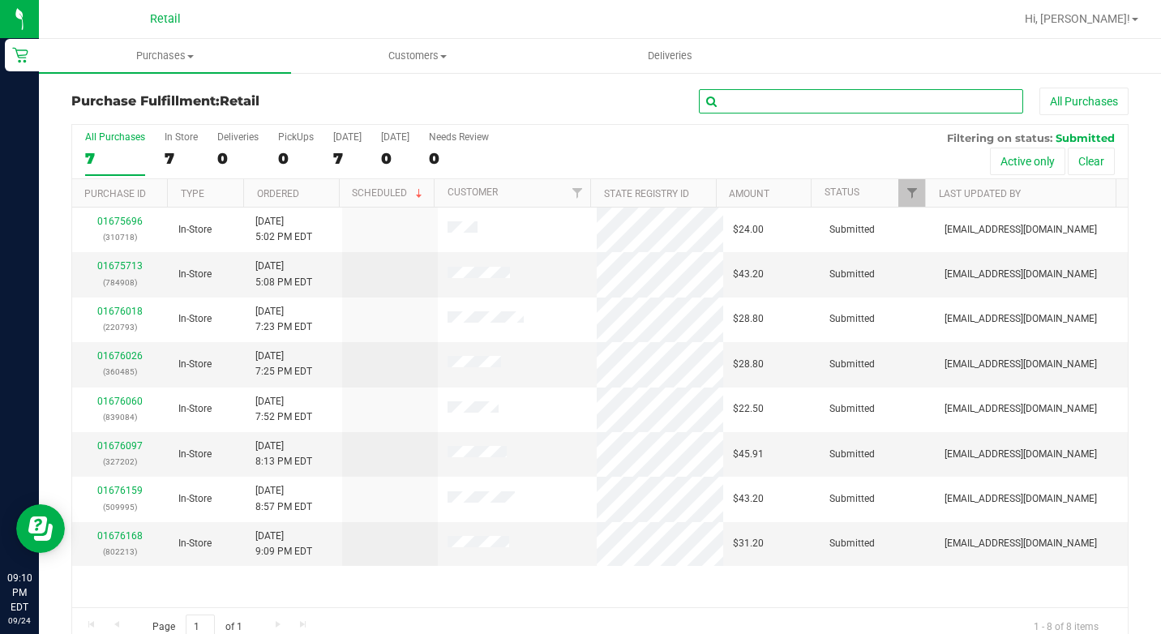
click at [840, 106] on input "text" at bounding box center [861, 101] width 324 height 24
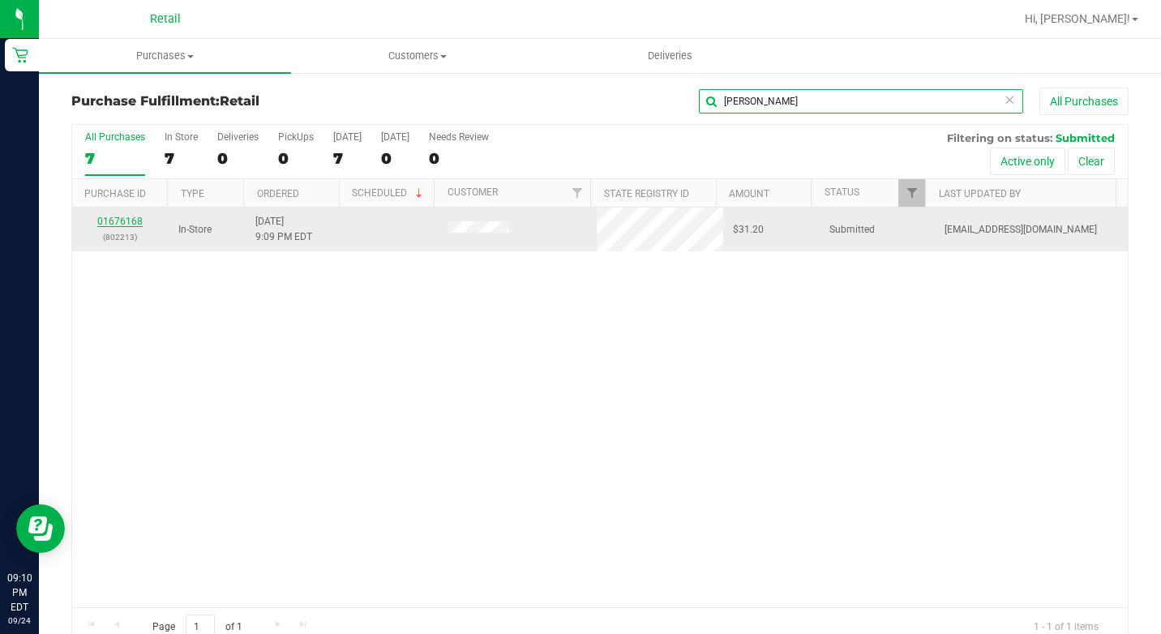
type input "paul"
click at [123, 224] on link "01676168" at bounding box center [119, 221] width 45 height 11
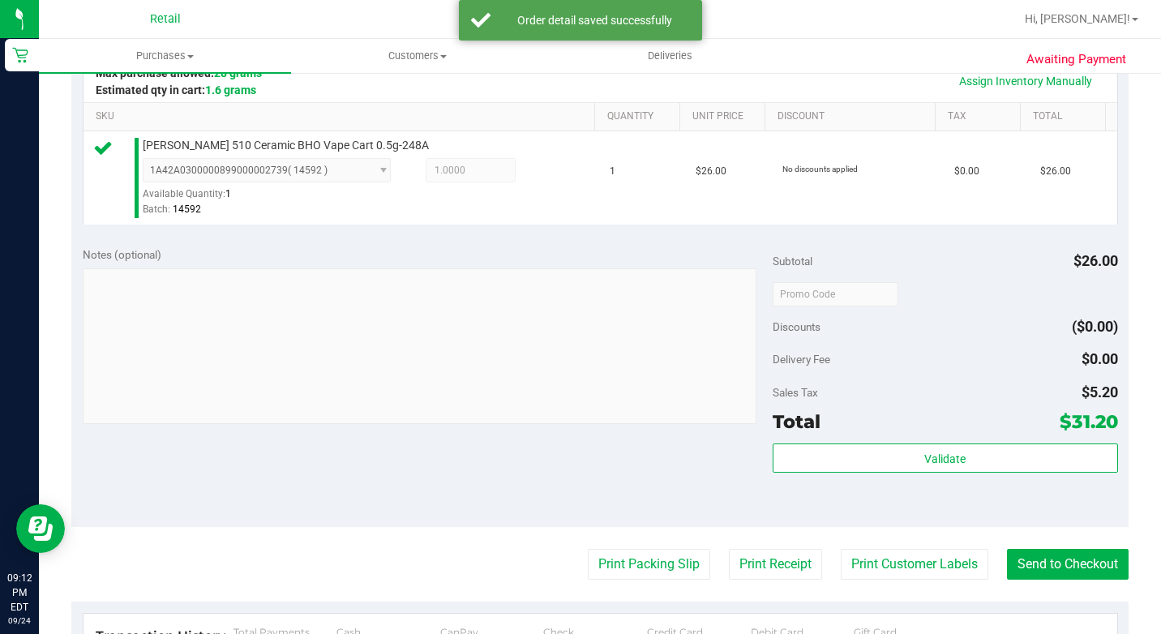
scroll to position [568, 0]
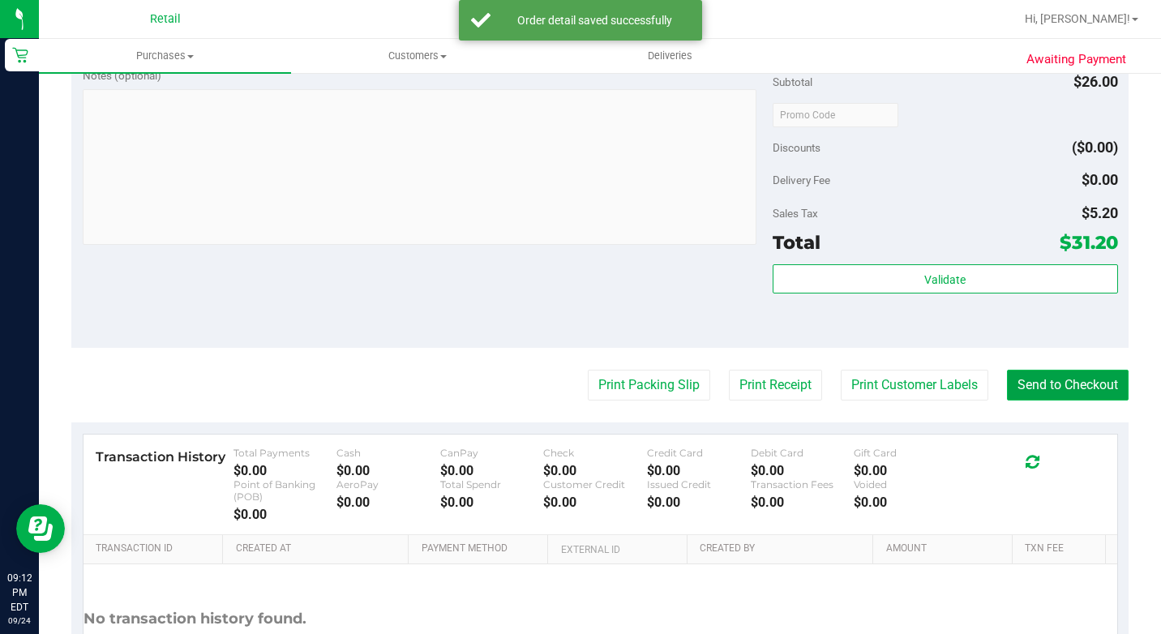
drag, startPoint x: 1039, startPoint y: 406, endPoint x: 1024, endPoint y: 402, distance: 15.1
click at [1039, 401] on button "Send to Checkout" at bounding box center [1068, 385] width 122 height 31
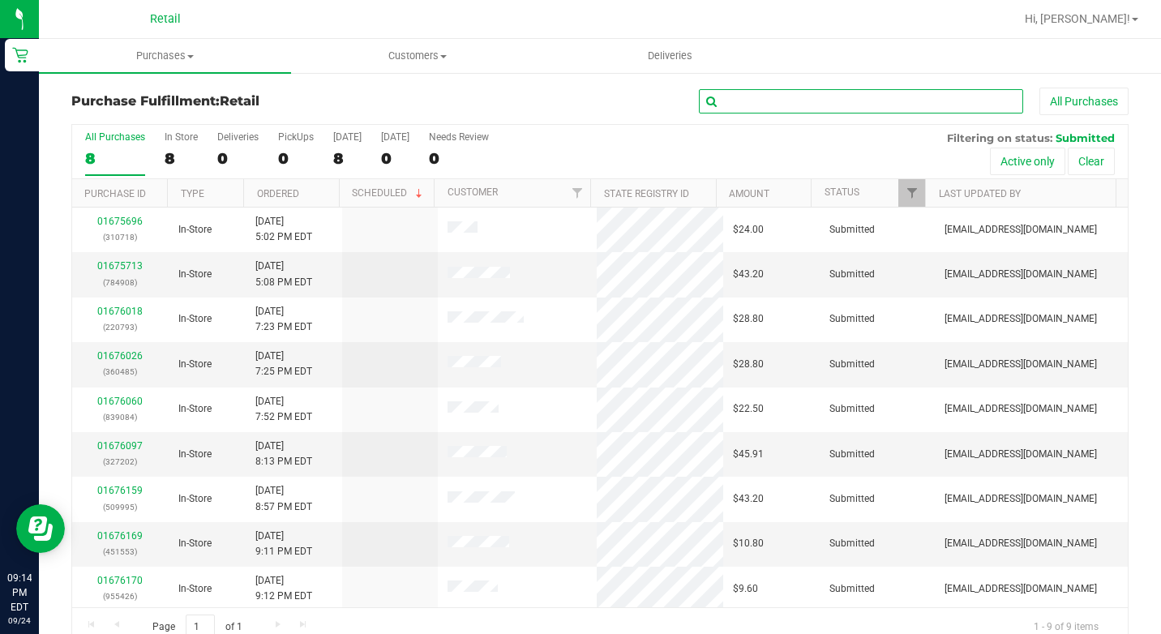
click at [766, 100] on input "text" at bounding box center [861, 101] width 324 height 24
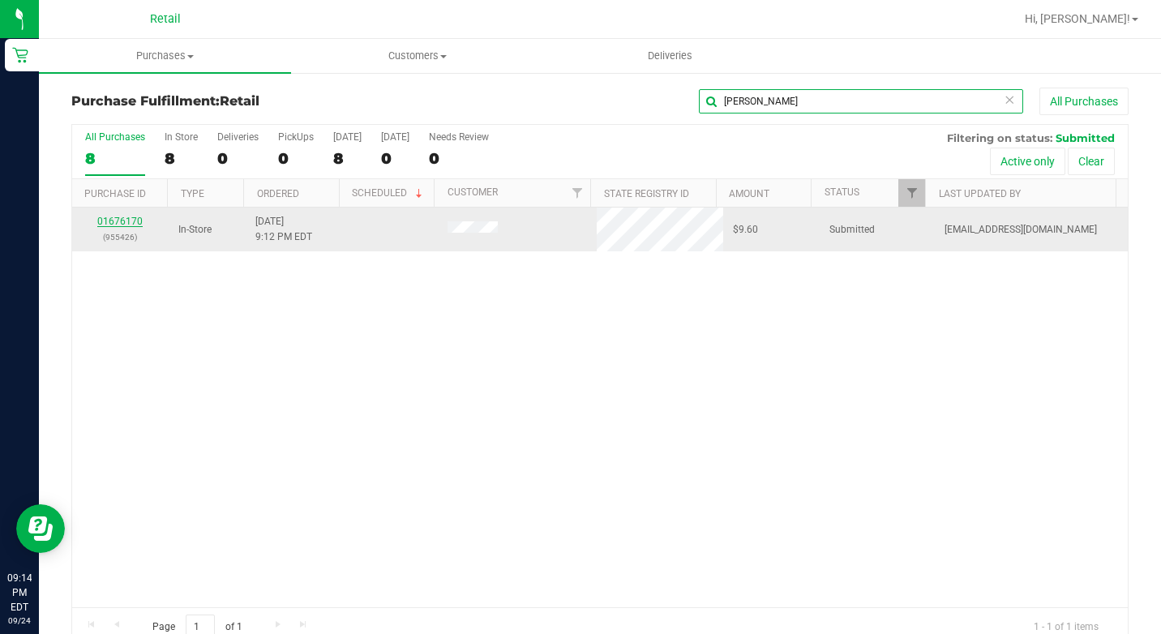
type input "kevin"
click at [133, 221] on link "01676170" at bounding box center [119, 221] width 45 height 11
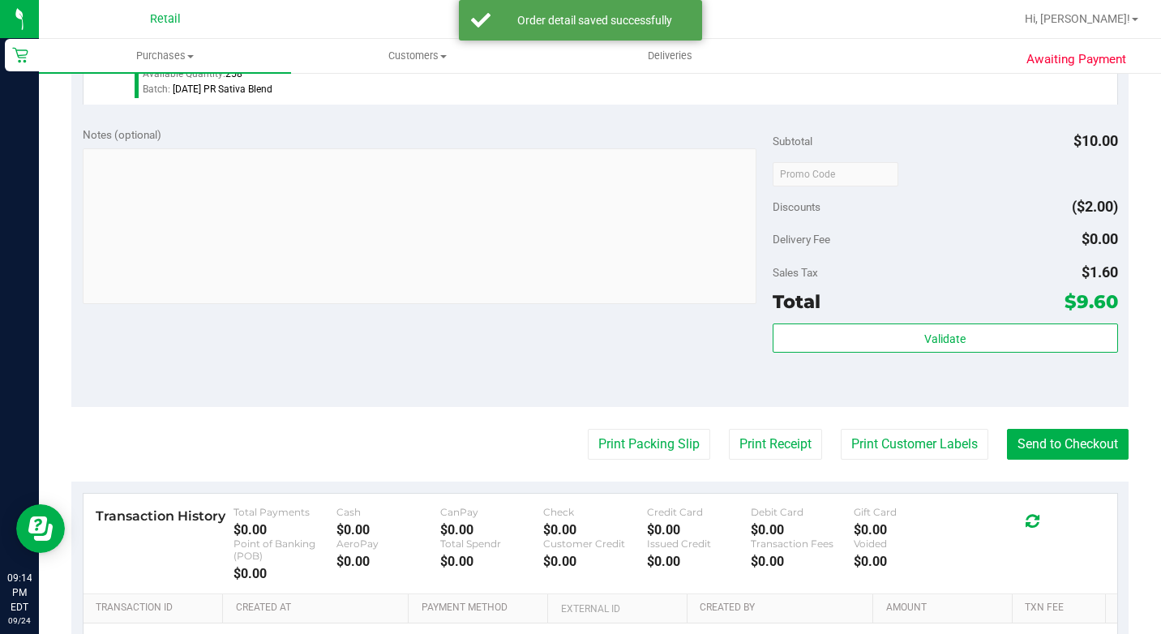
scroll to position [568, 0]
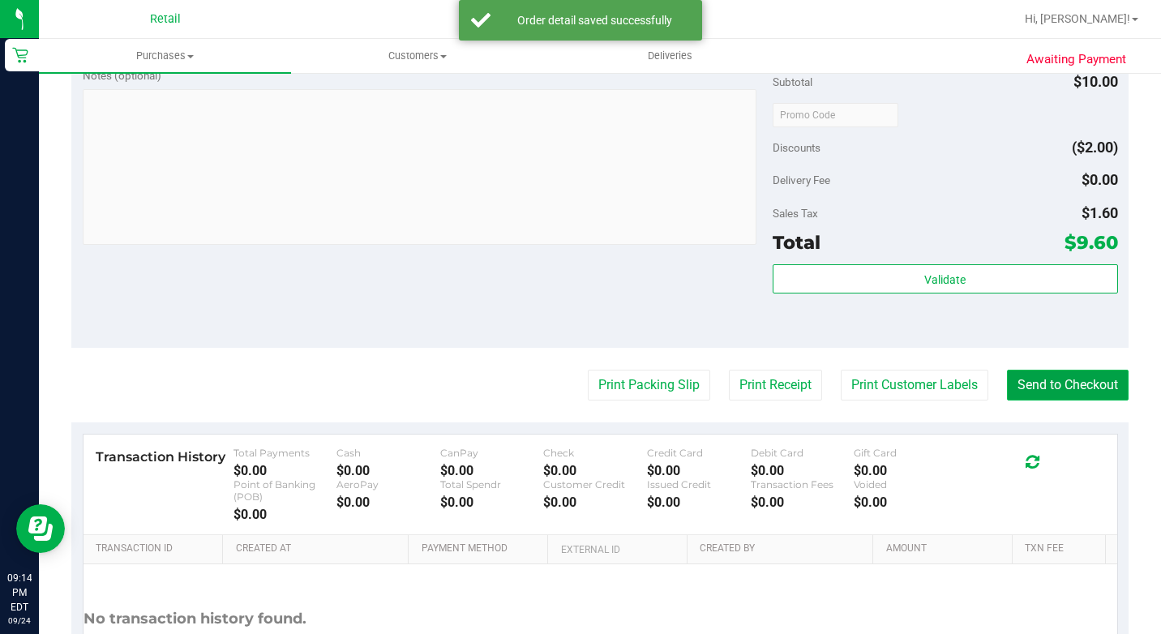
click at [1084, 401] on button "Send to Checkout" at bounding box center [1068, 385] width 122 height 31
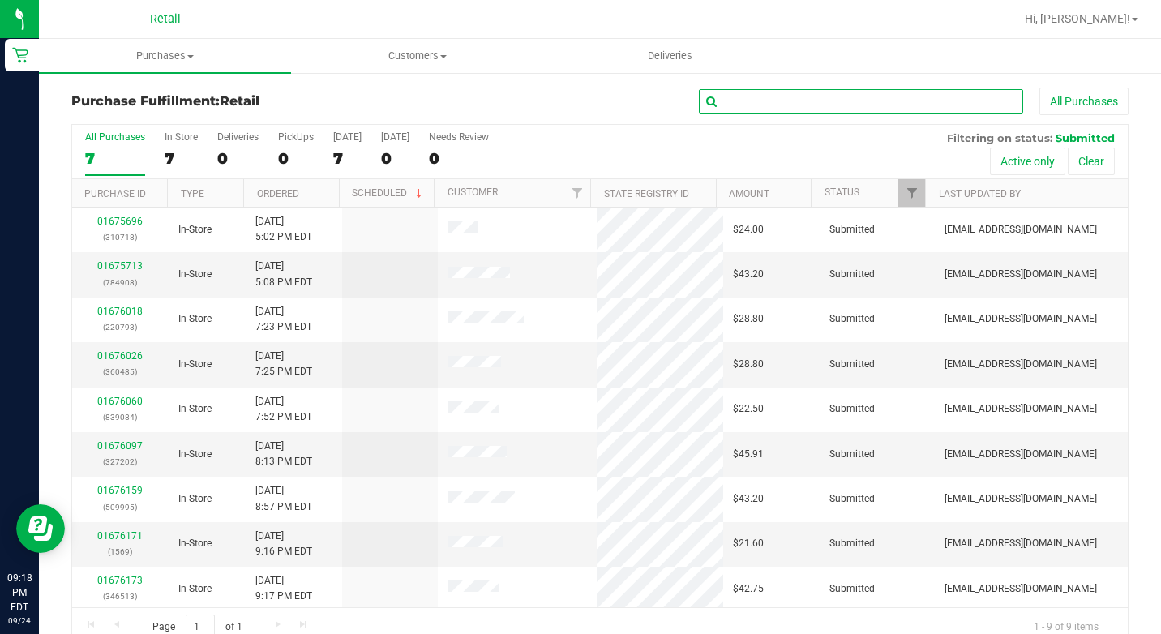
click at [833, 97] on input "text" at bounding box center [861, 101] width 324 height 24
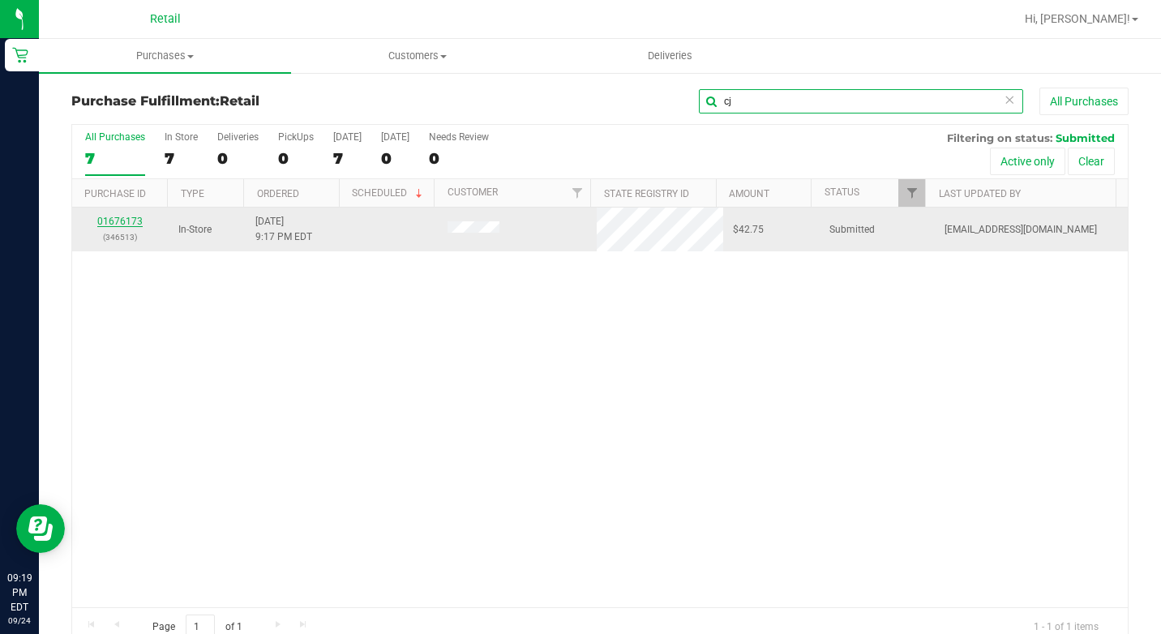
type input "cj"
click at [137, 217] on link "01676173" at bounding box center [119, 221] width 45 height 11
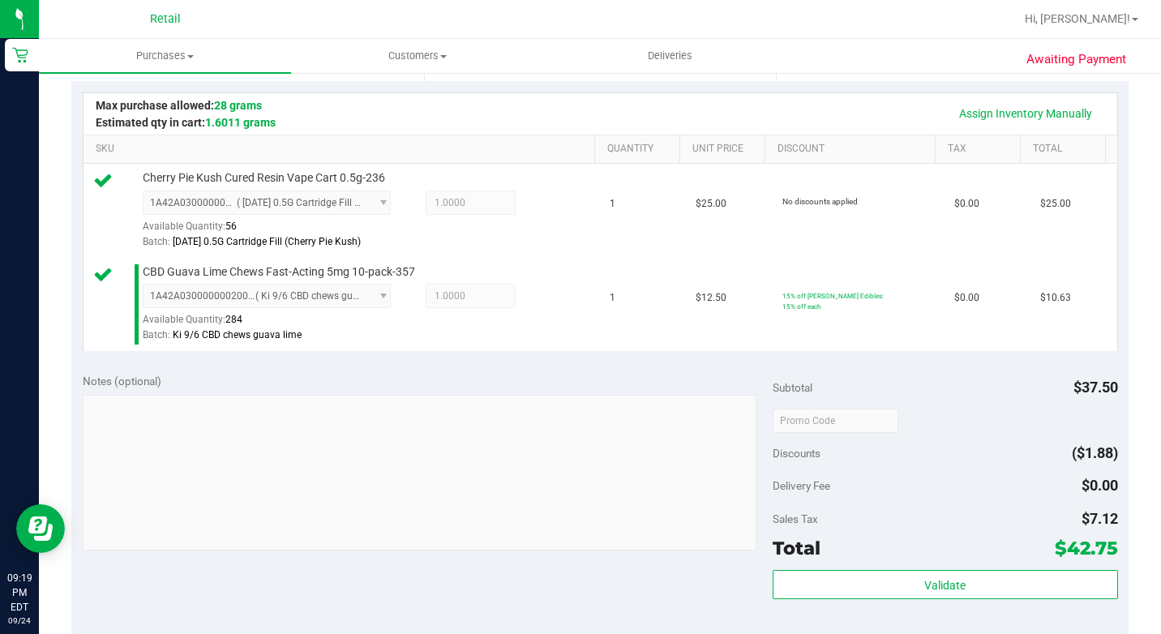
scroll to position [486, 0]
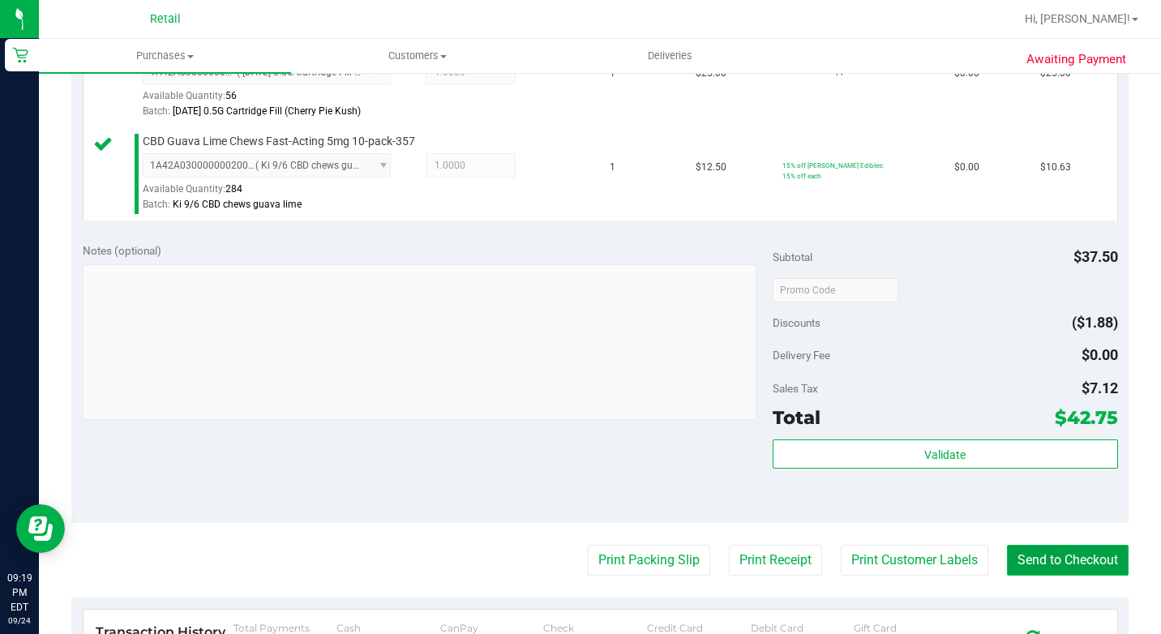
click at [1081, 576] on button "Send to Checkout" at bounding box center [1068, 560] width 122 height 31
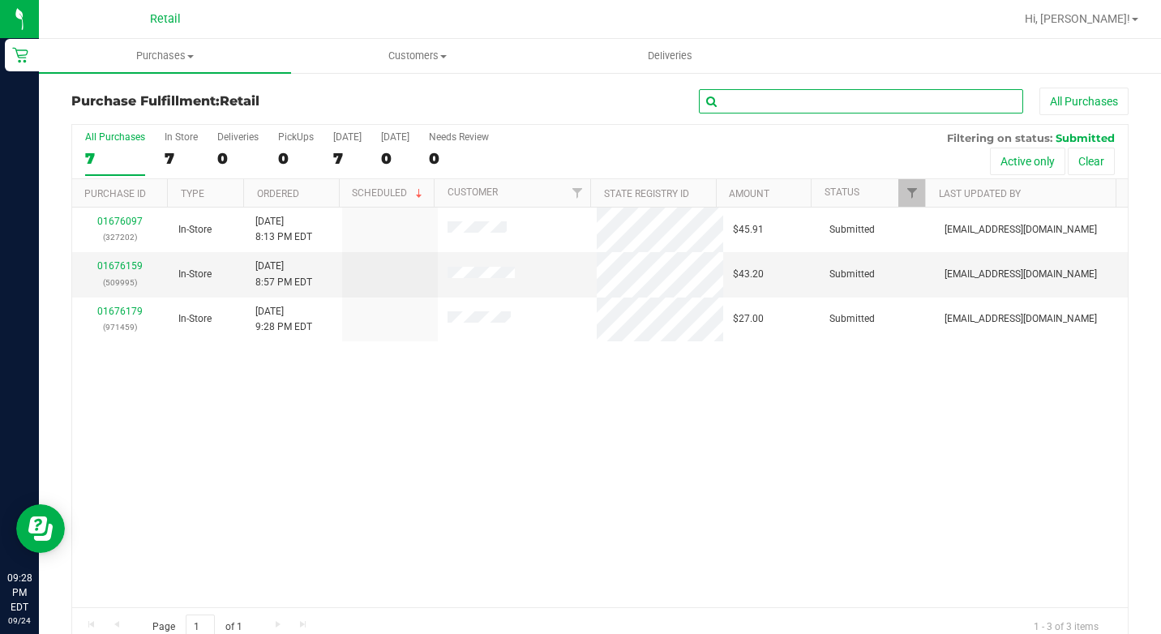
click at [736, 99] on input "text" at bounding box center [861, 101] width 324 height 24
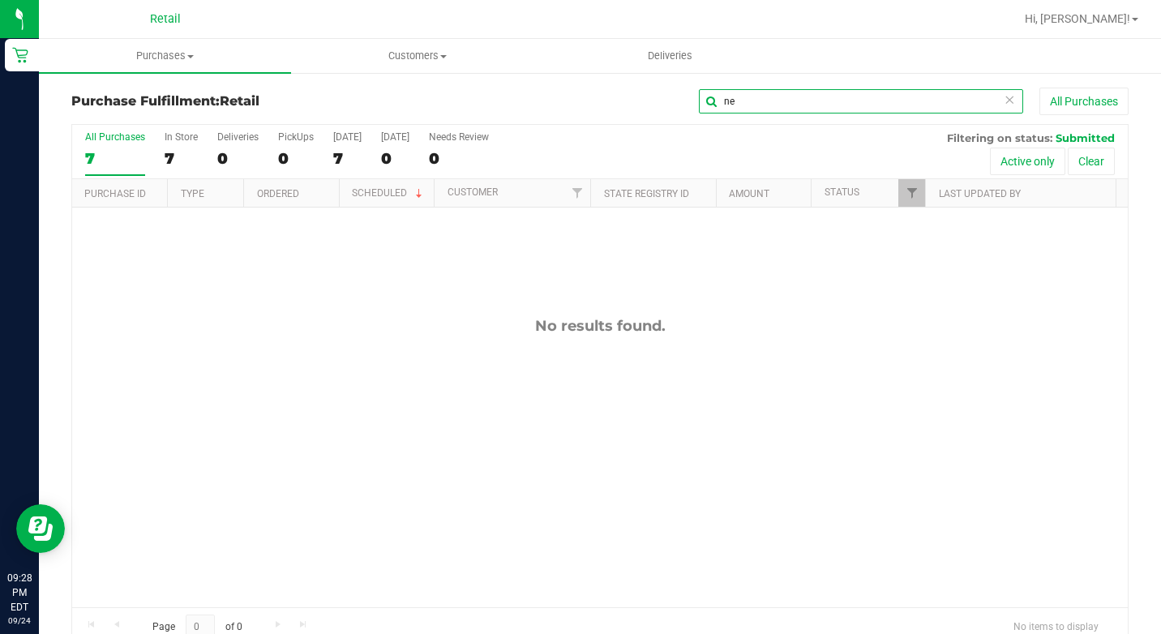
type input "n"
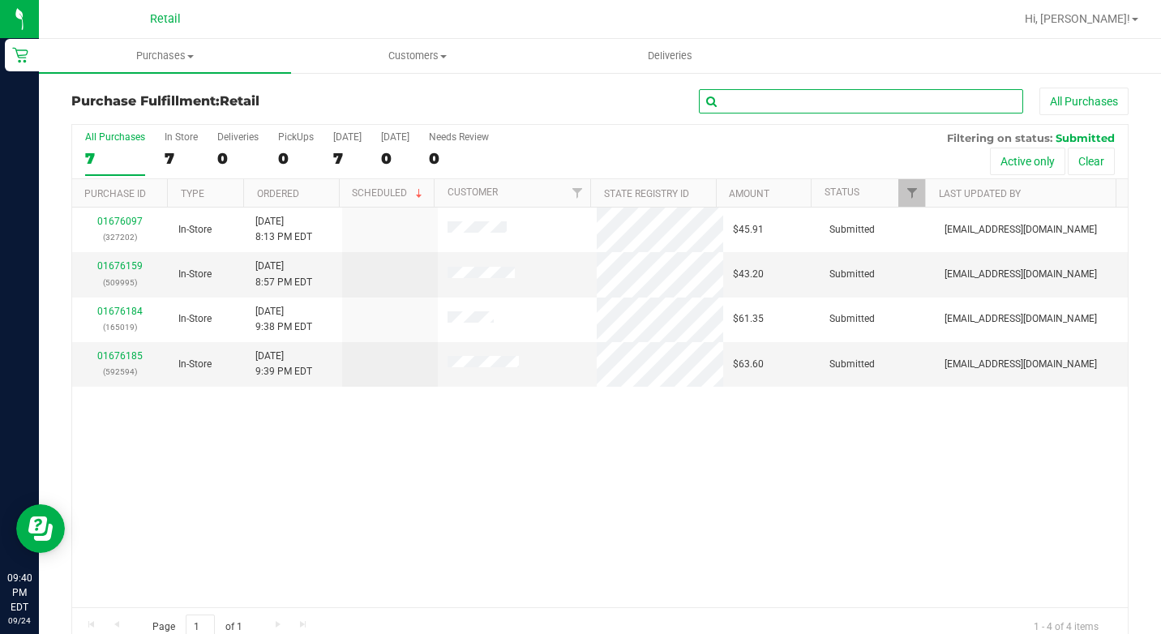
click at [772, 106] on input "text" at bounding box center [861, 101] width 324 height 24
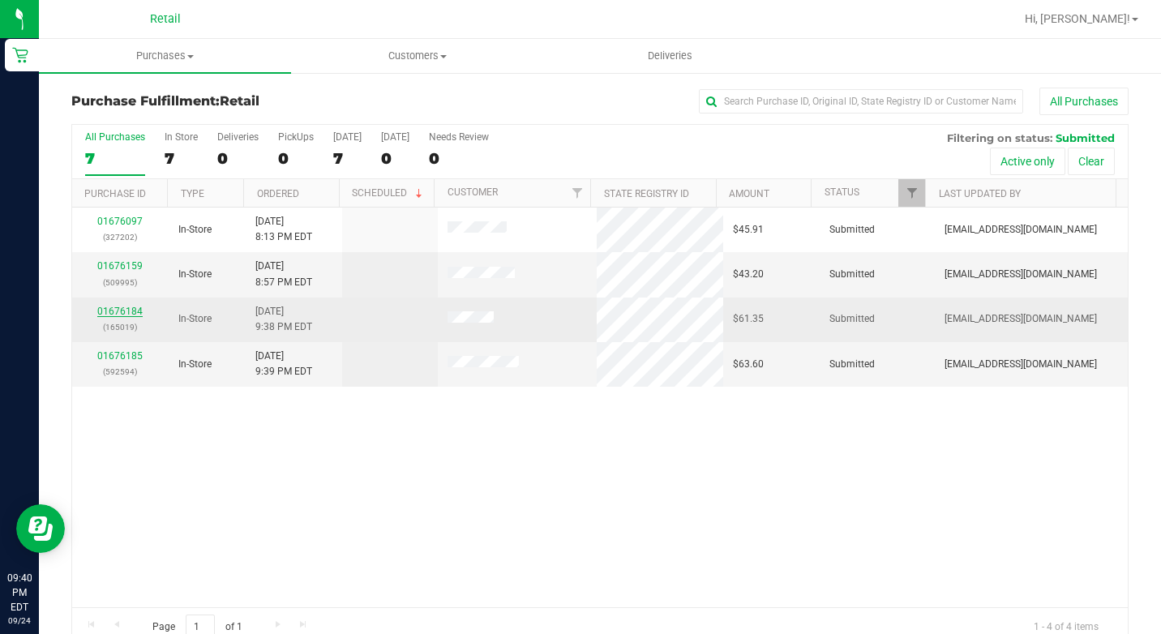
click at [131, 306] on link "01676184" at bounding box center [119, 311] width 45 height 11
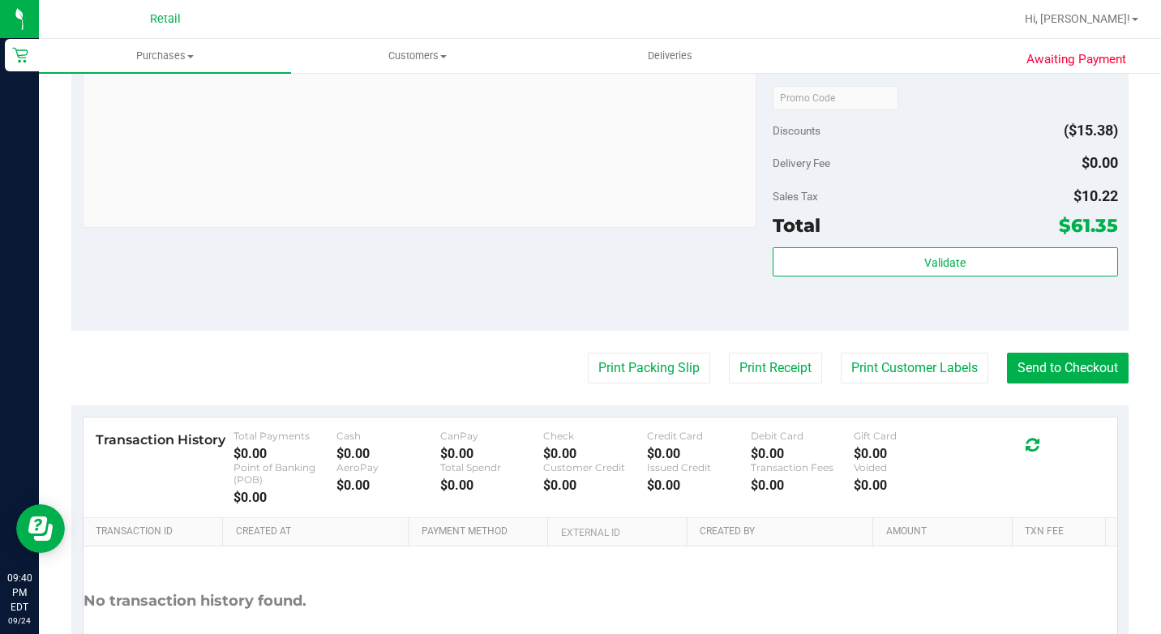
scroll to position [842, 0]
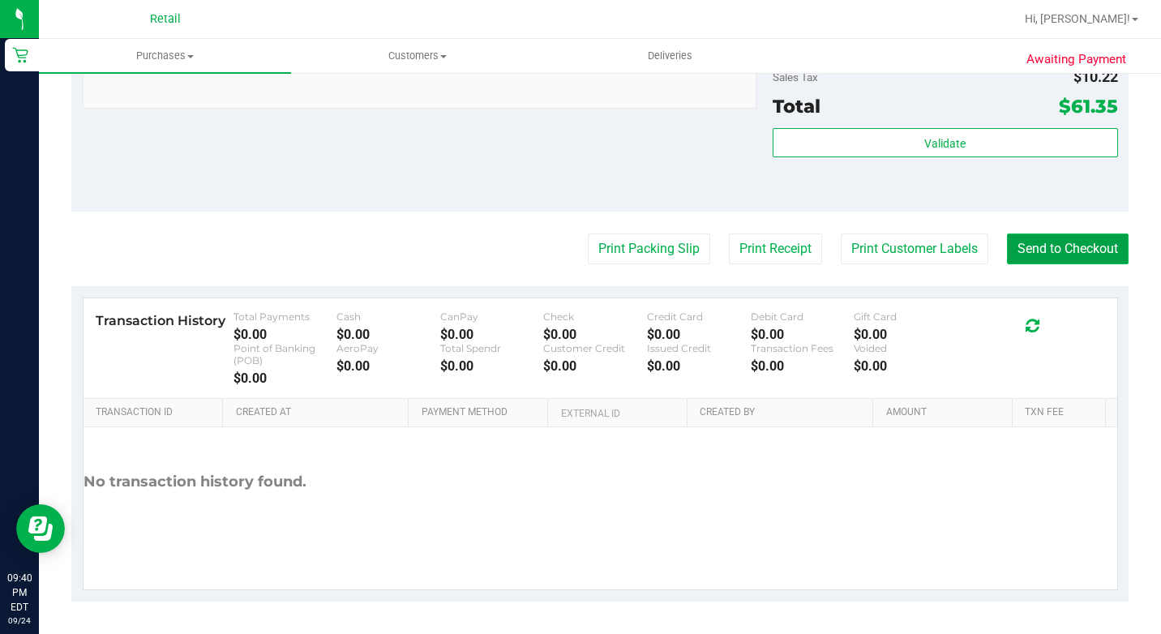
click at [1031, 249] on button "Send to Checkout" at bounding box center [1068, 249] width 122 height 31
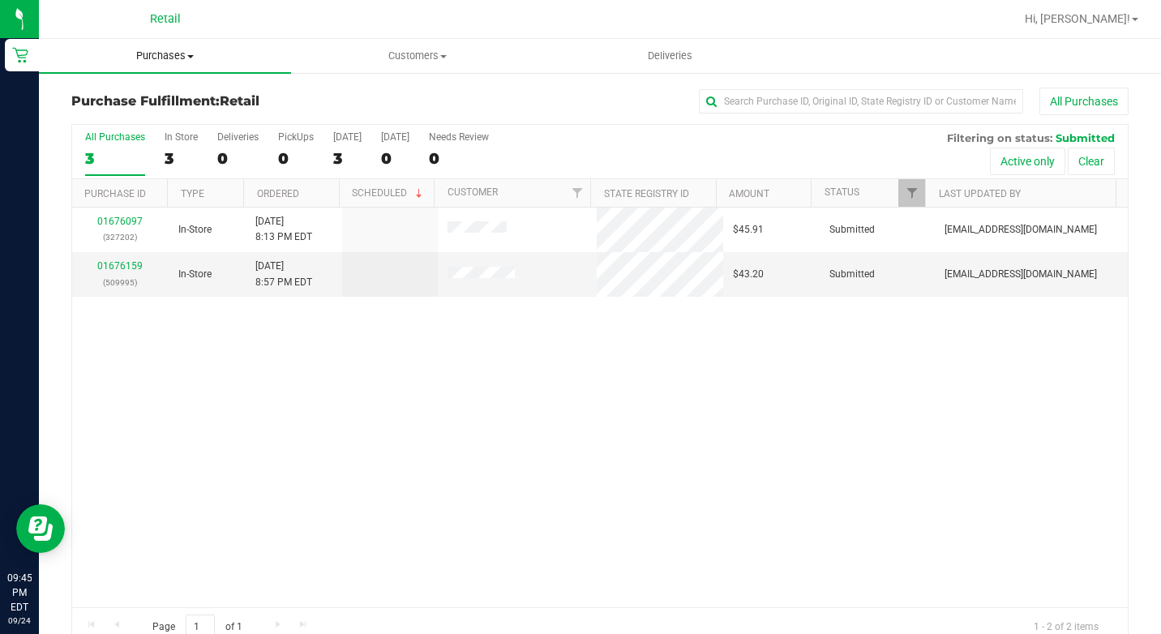
click at [183, 60] on span "Purchases" at bounding box center [165, 56] width 252 height 15
click at [151, 107] on li "Summary of purchases" at bounding box center [165, 97] width 252 height 19
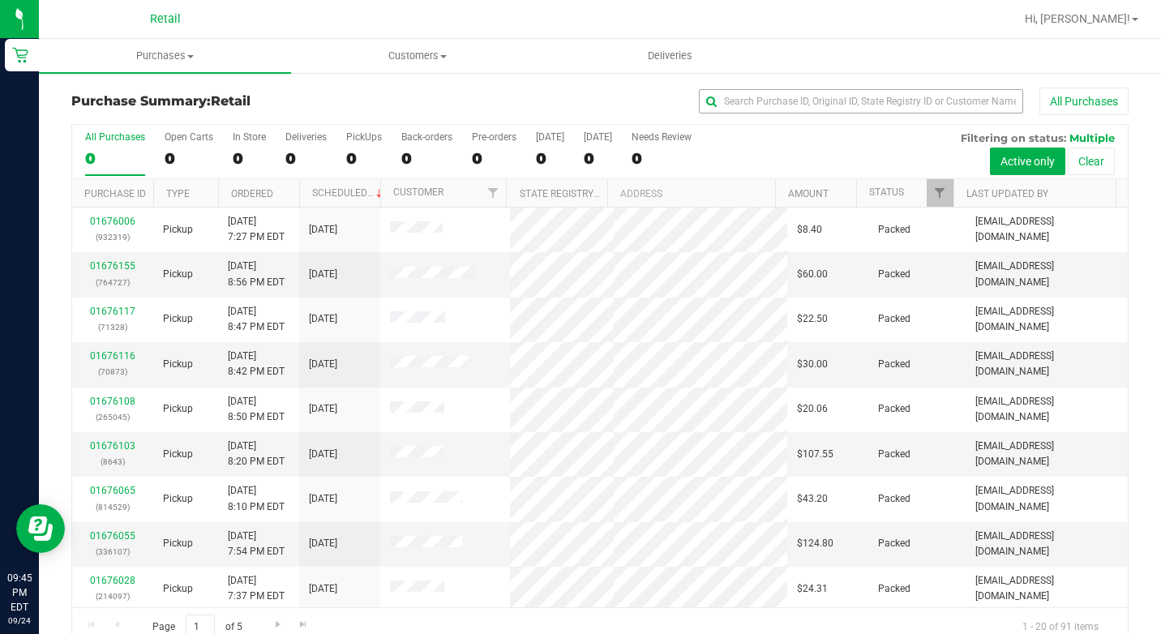
drag, startPoint x: 745, startPoint y: 88, endPoint x: 744, endPoint y: 96, distance: 8.3
click at [746, 89] on div "All Purchases" at bounding box center [776, 102] width 705 height 28
click at [792, 106] on input "text" at bounding box center [861, 101] width 324 height 24
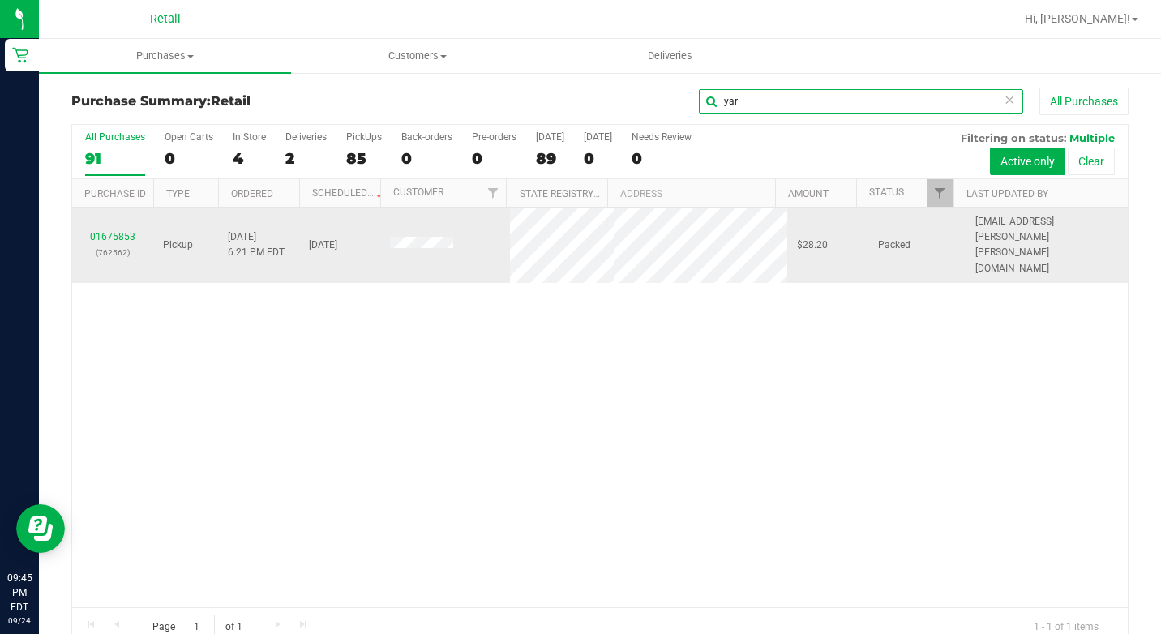
type input "yar"
click at [132, 231] on link "01675853" at bounding box center [112, 236] width 45 height 11
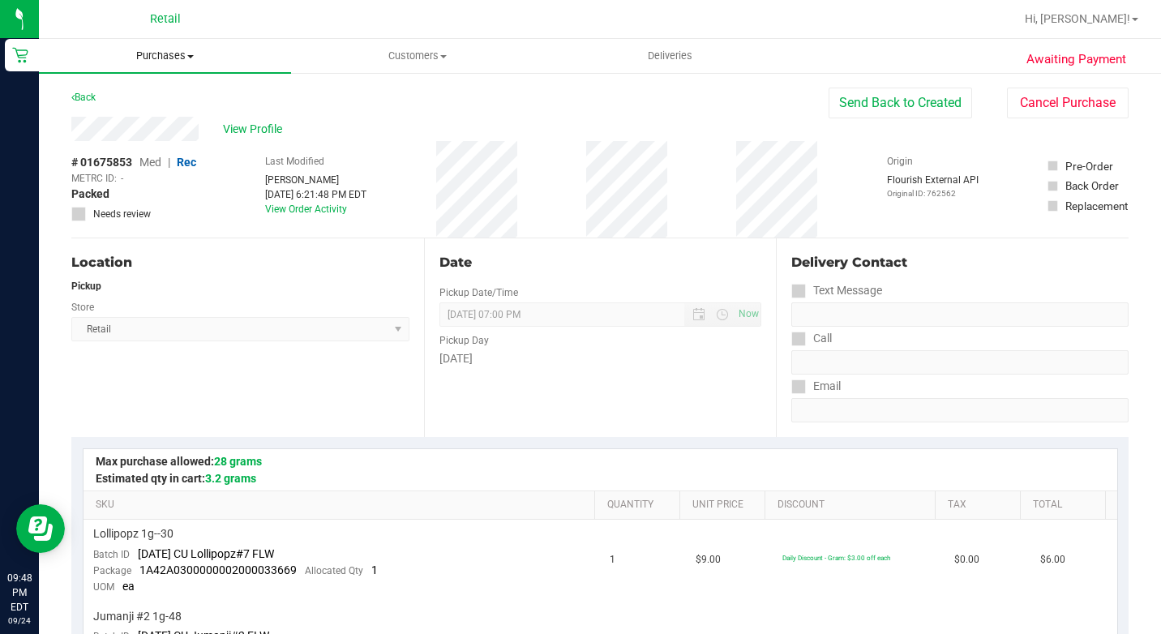
click at [183, 56] on span "Purchases" at bounding box center [165, 56] width 252 height 15
click at [170, 92] on span "Summary of purchases" at bounding box center [122, 98] width 166 height 14
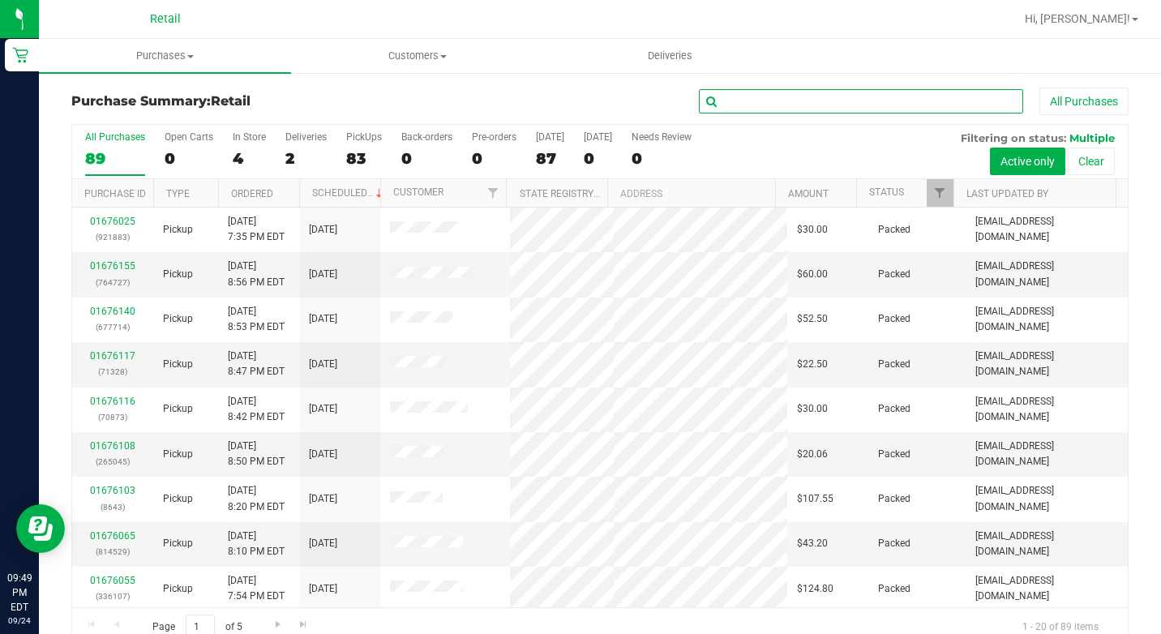
click at [763, 101] on input "text" at bounding box center [861, 101] width 324 height 24
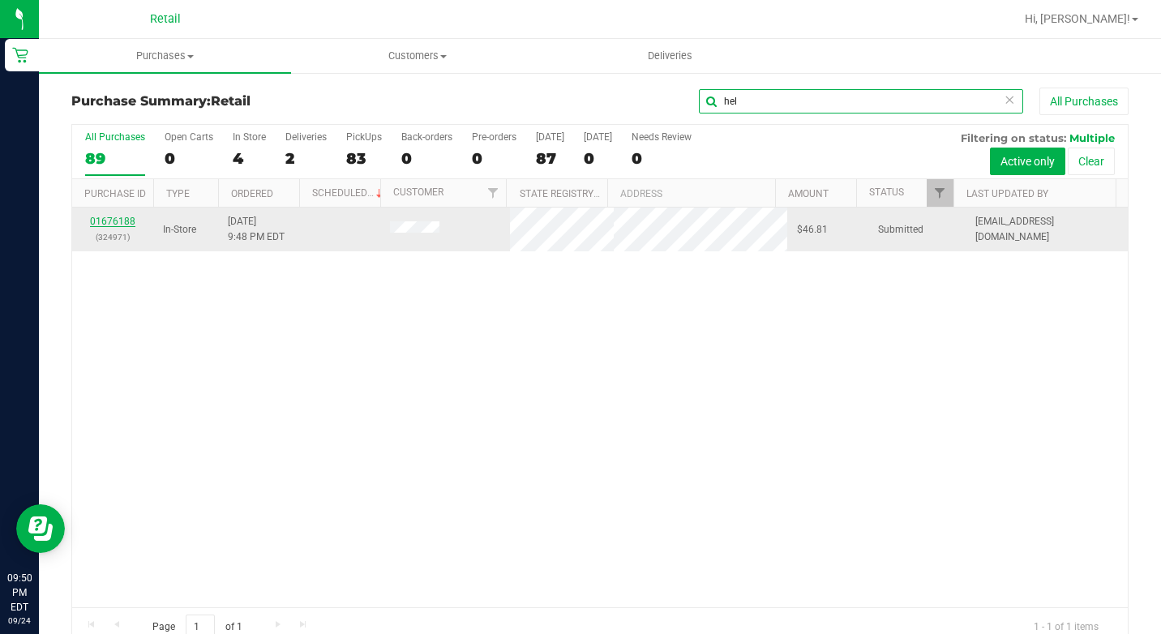
type input "hel"
click at [131, 219] on link "01676188" at bounding box center [112, 221] width 45 height 11
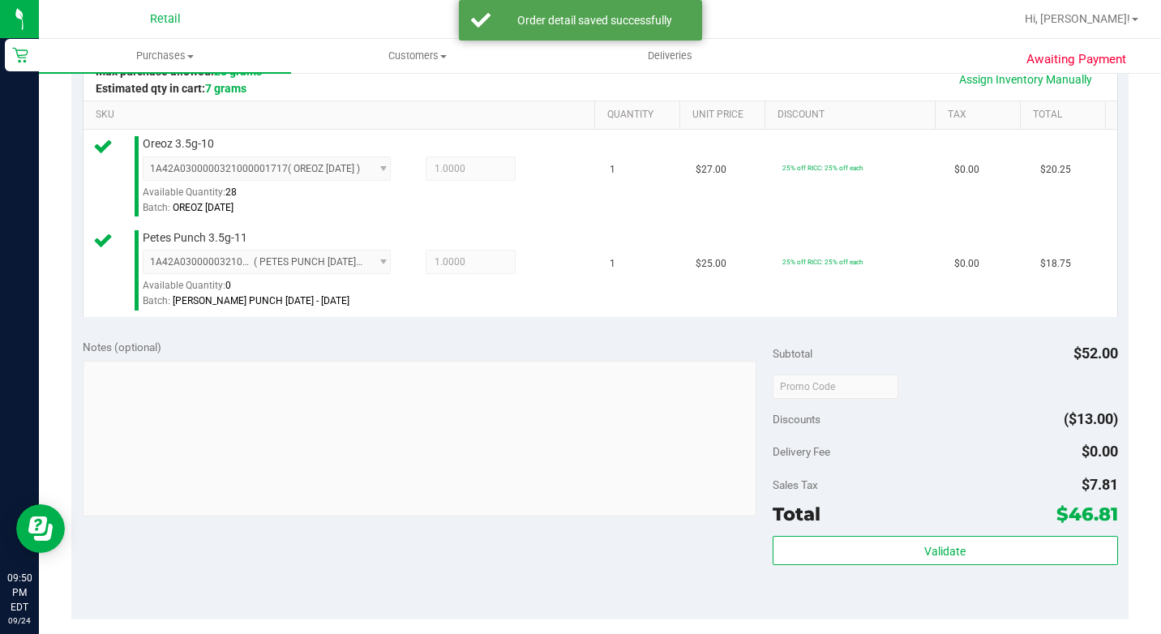
scroll to position [568, 0]
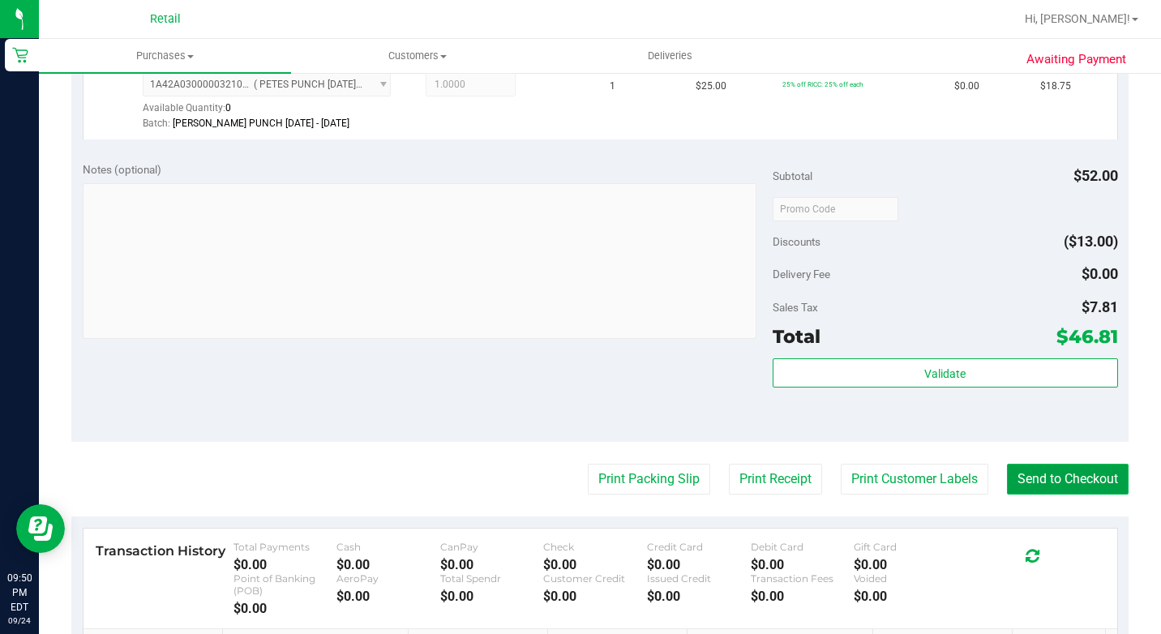
click at [1075, 495] on button "Send to Checkout" at bounding box center [1068, 479] width 122 height 31
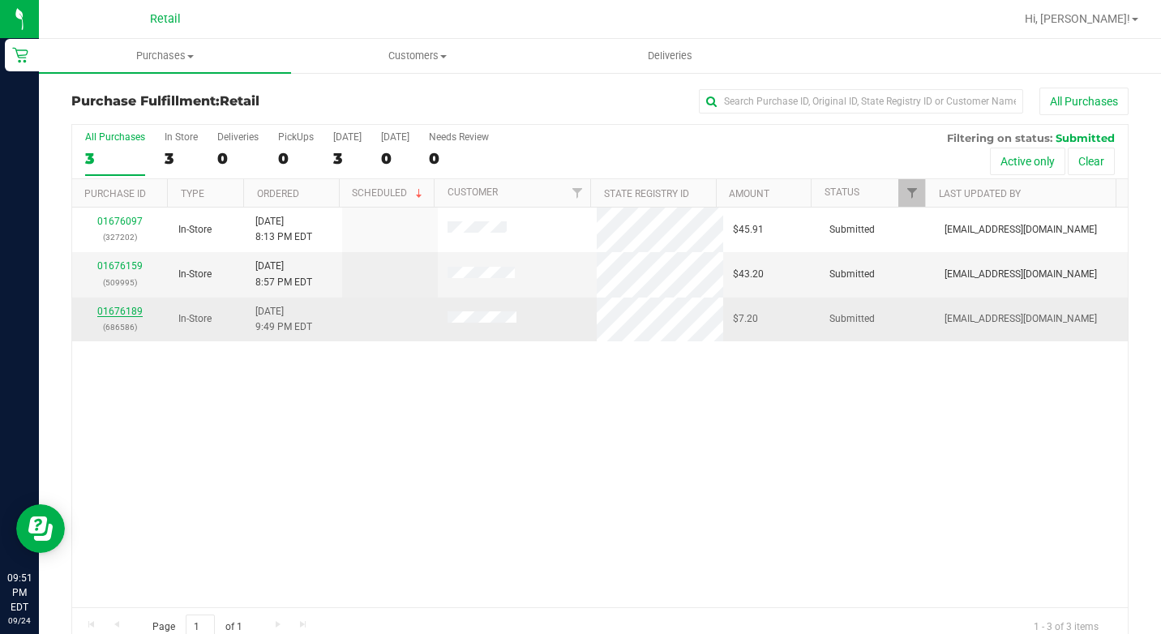
click at [135, 309] on link "01676189" at bounding box center [119, 311] width 45 height 11
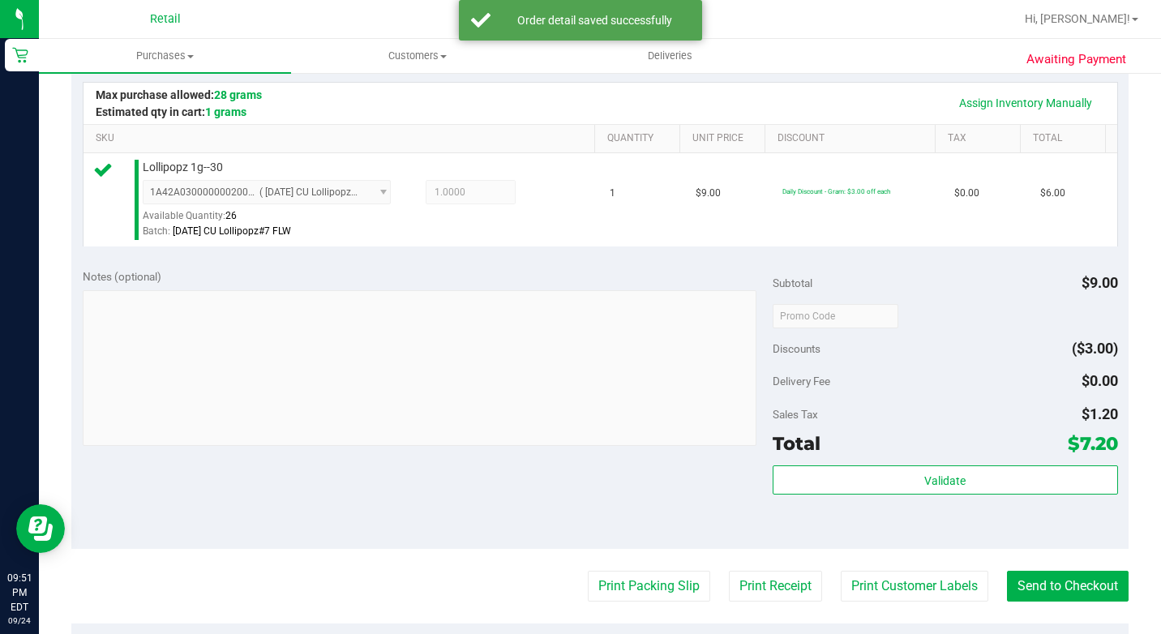
scroll to position [486, 0]
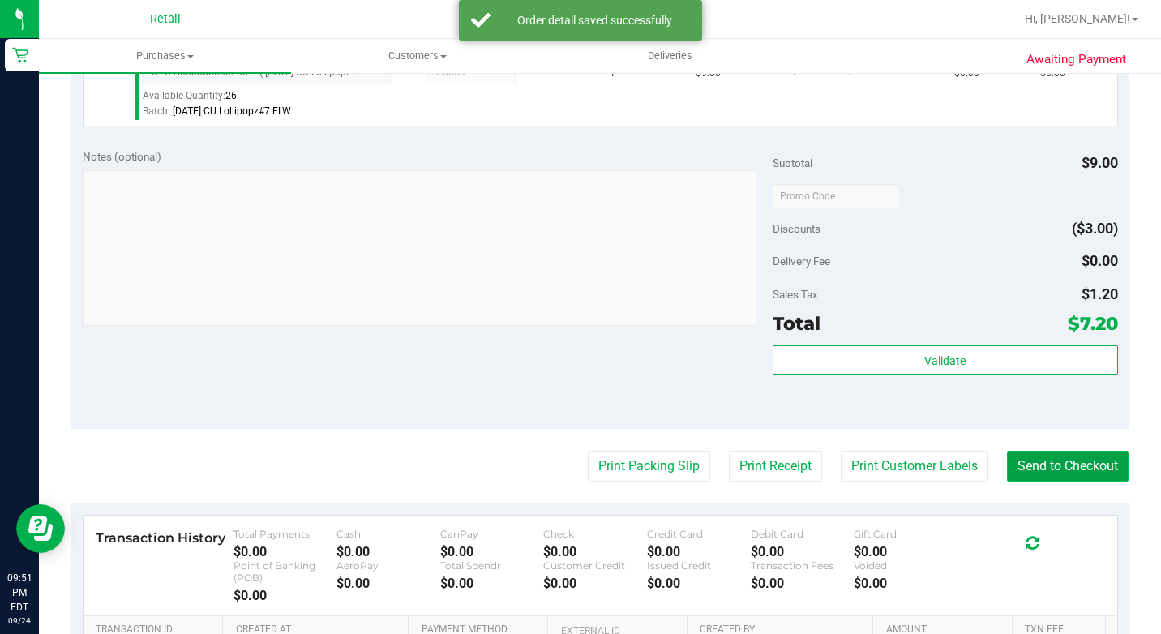
click at [1074, 482] on button "Send to Checkout" at bounding box center [1068, 466] width 122 height 31
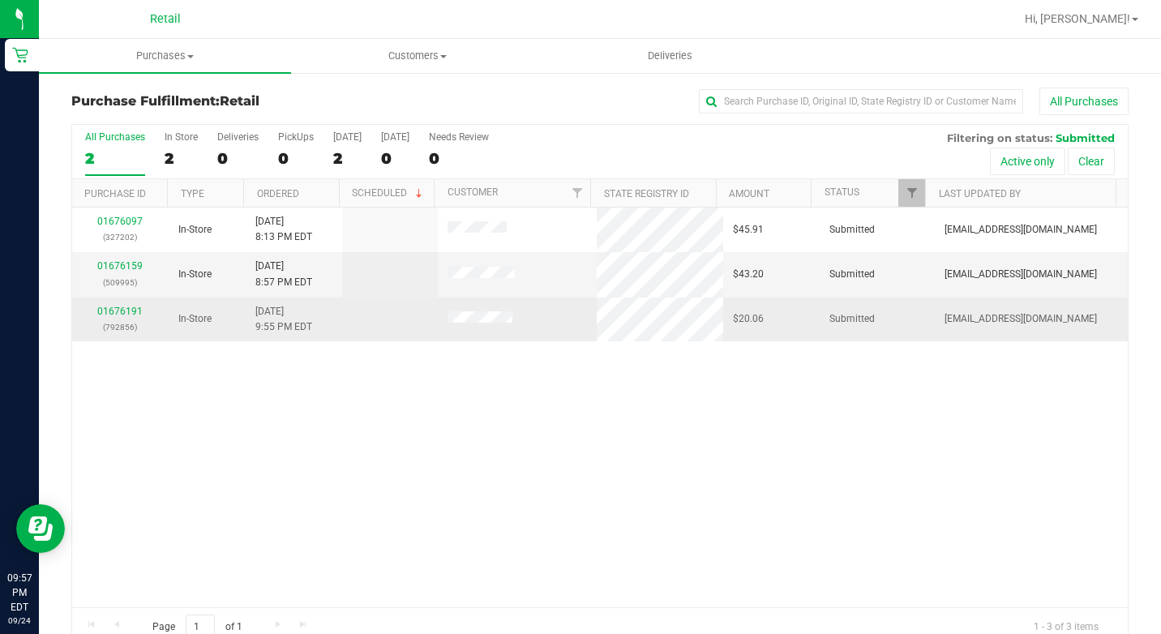
click at [467, 311] on td at bounding box center [517, 320] width 158 height 44
click at [123, 311] on link "01676191" at bounding box center [119, 311] width 45 height 11
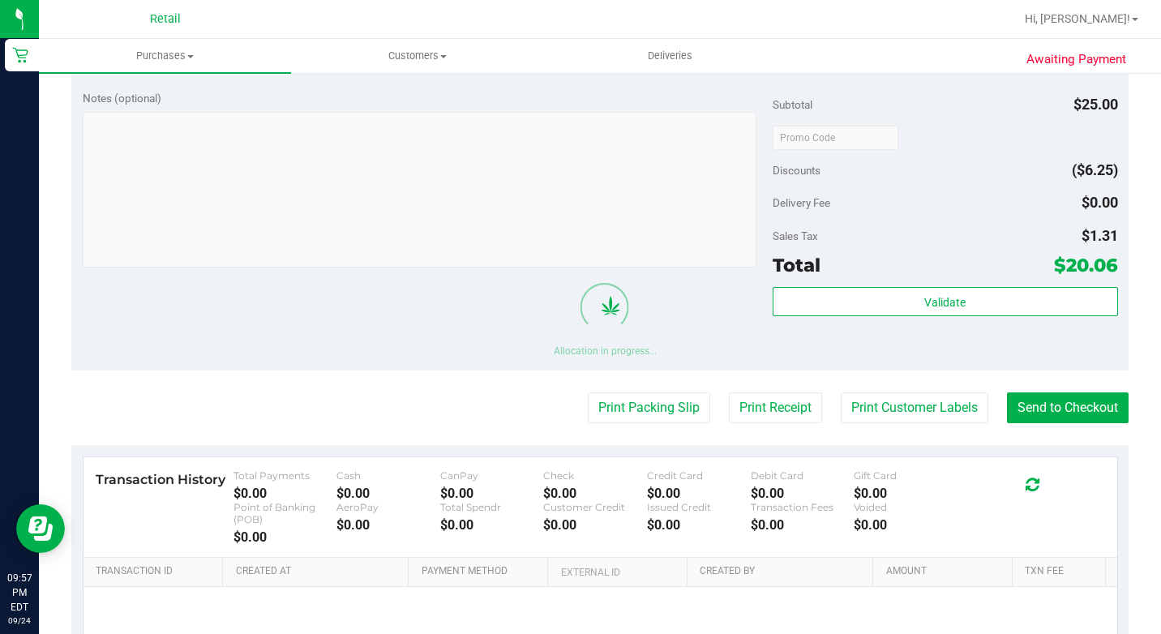
scroll to position [568, 0]
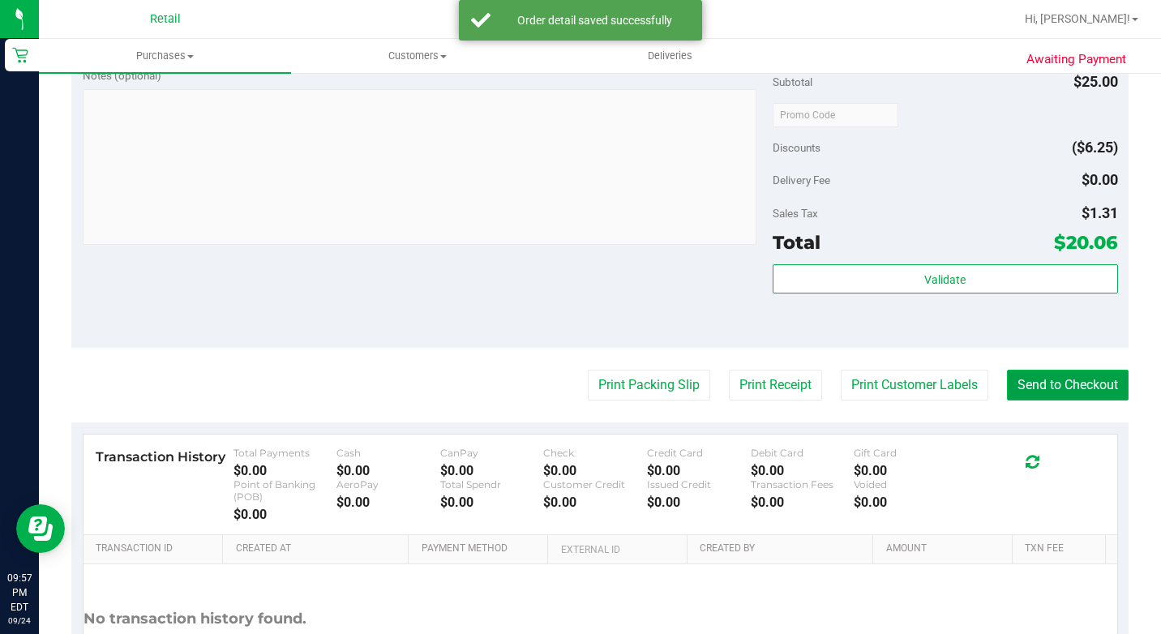
click at [1061, 401] on button "Send to Checkout" at bounding box center [1068, 385] width 122 height 31
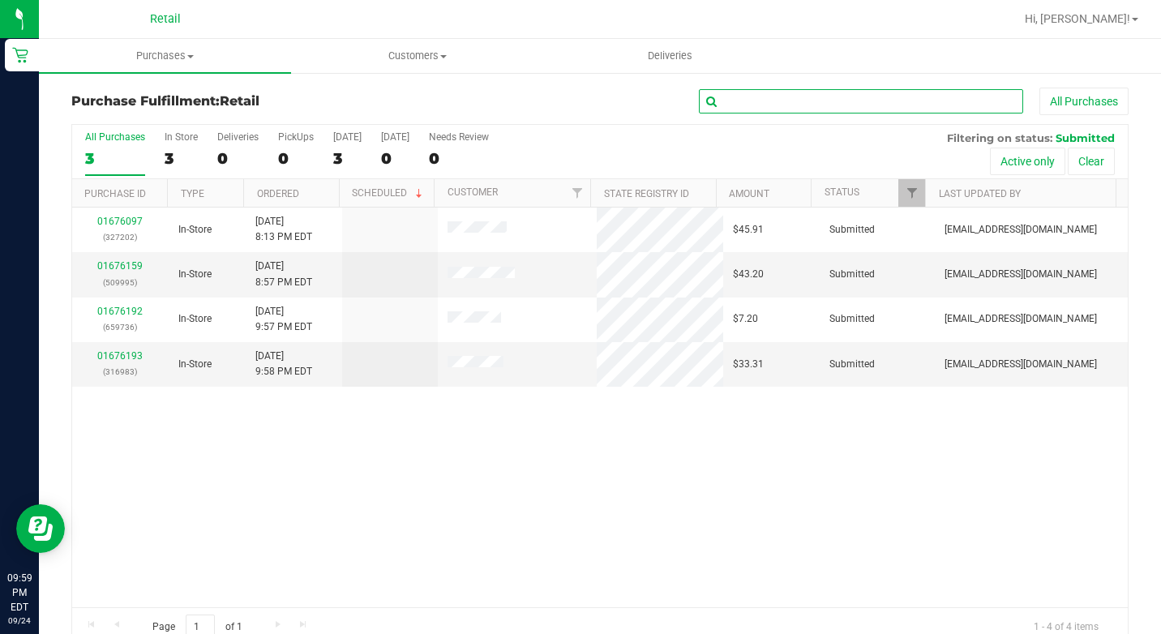
click at [723, 91] on input "text" at bounding box center [861, 101] width 324 height 24
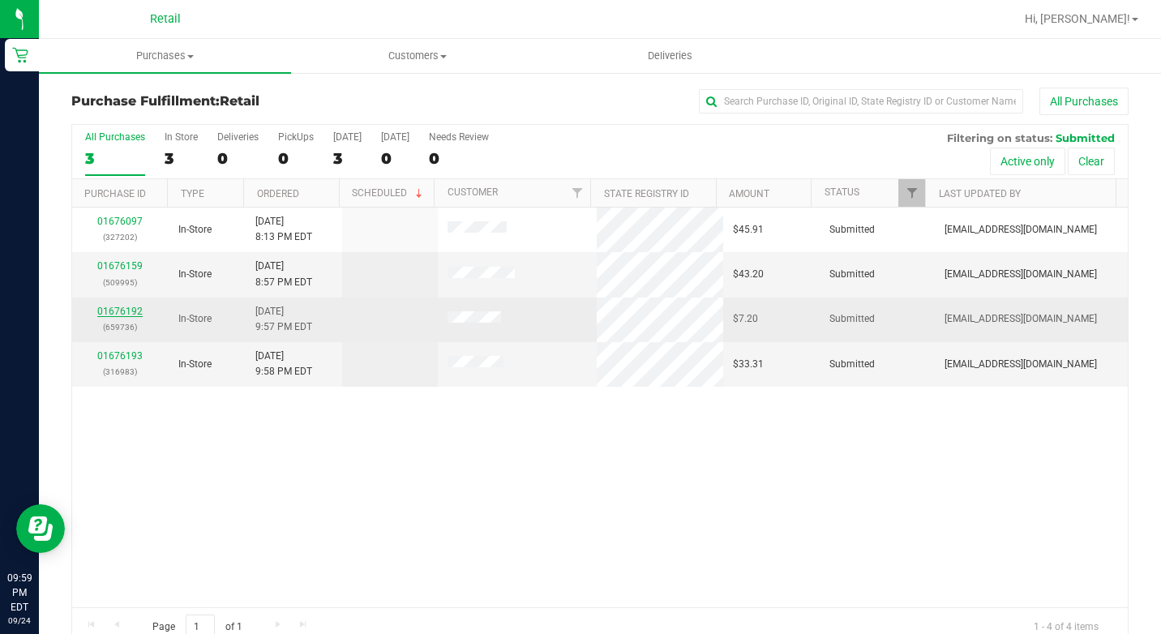
click at [128, 312] on link "01676192" at bounding box center [119, 311] width 45 height 11
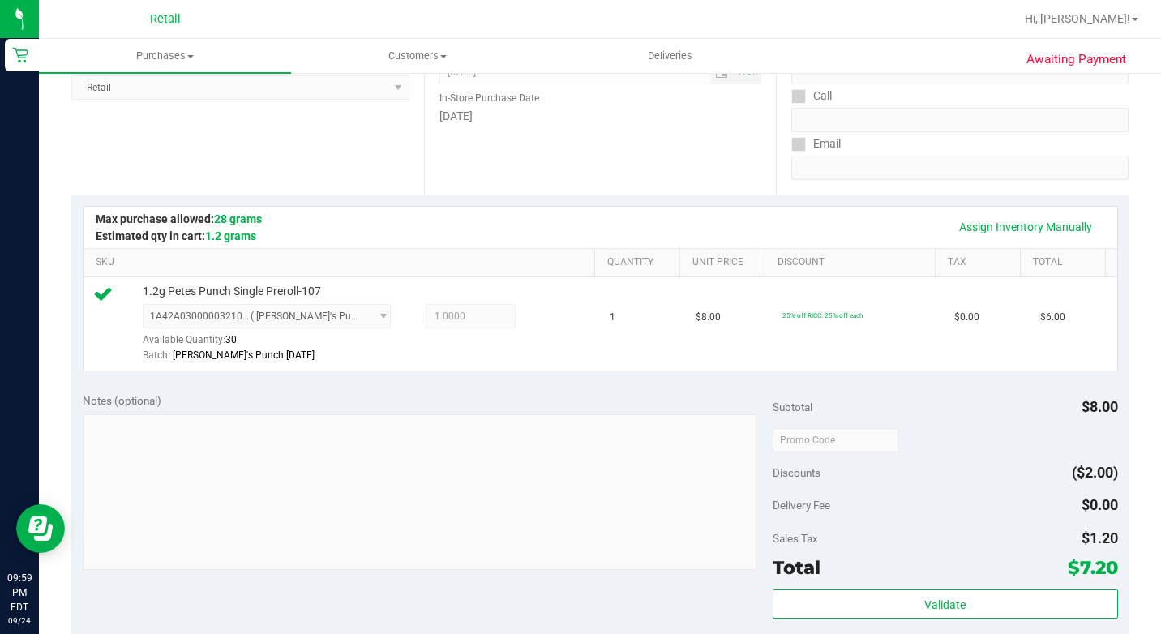
scroll to position [486, 0]
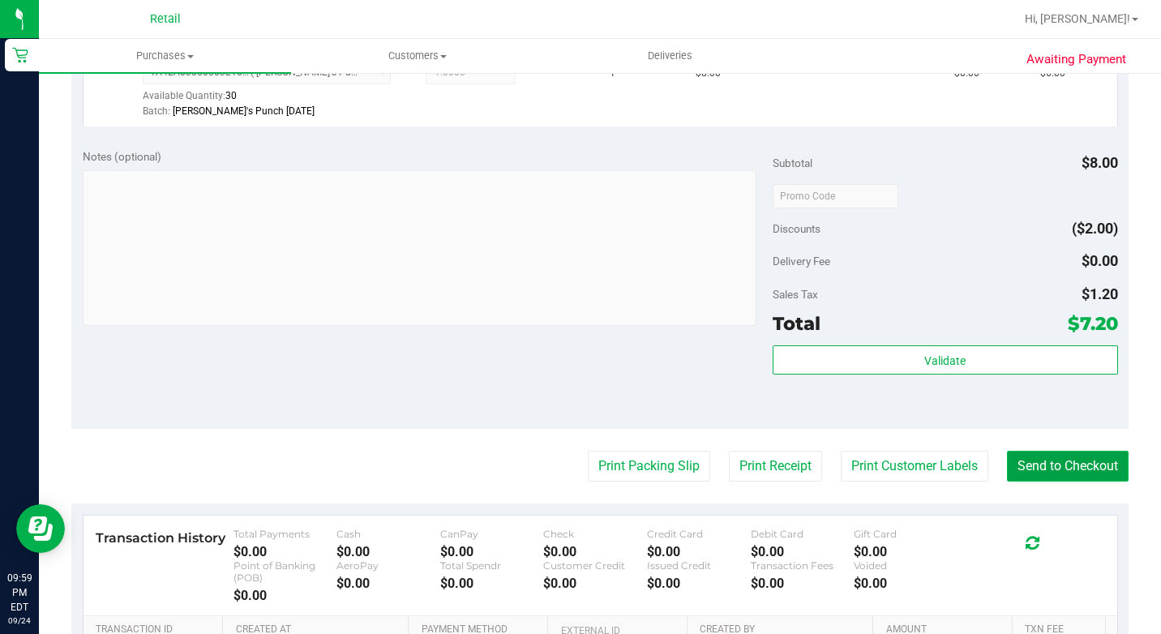
click at [1012, 480] on button "Send to Checkout" at bounding box center [1068, 466] width 122 height 31
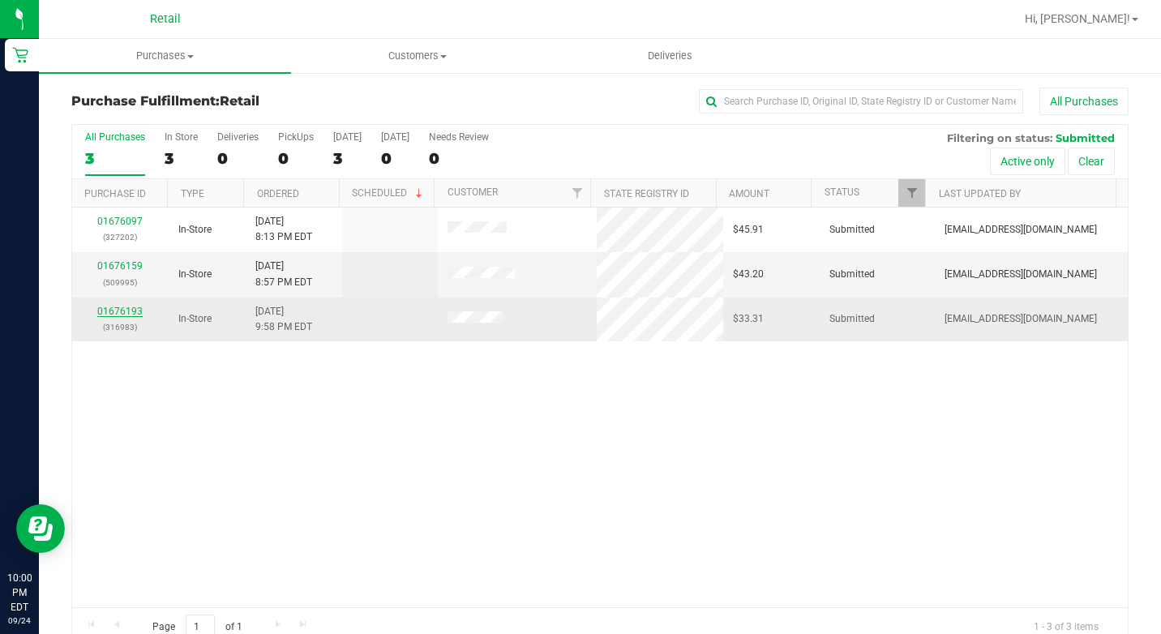
click at [105, 311] on link "01676193" at bounding box center [119, 311] width 45 height 11
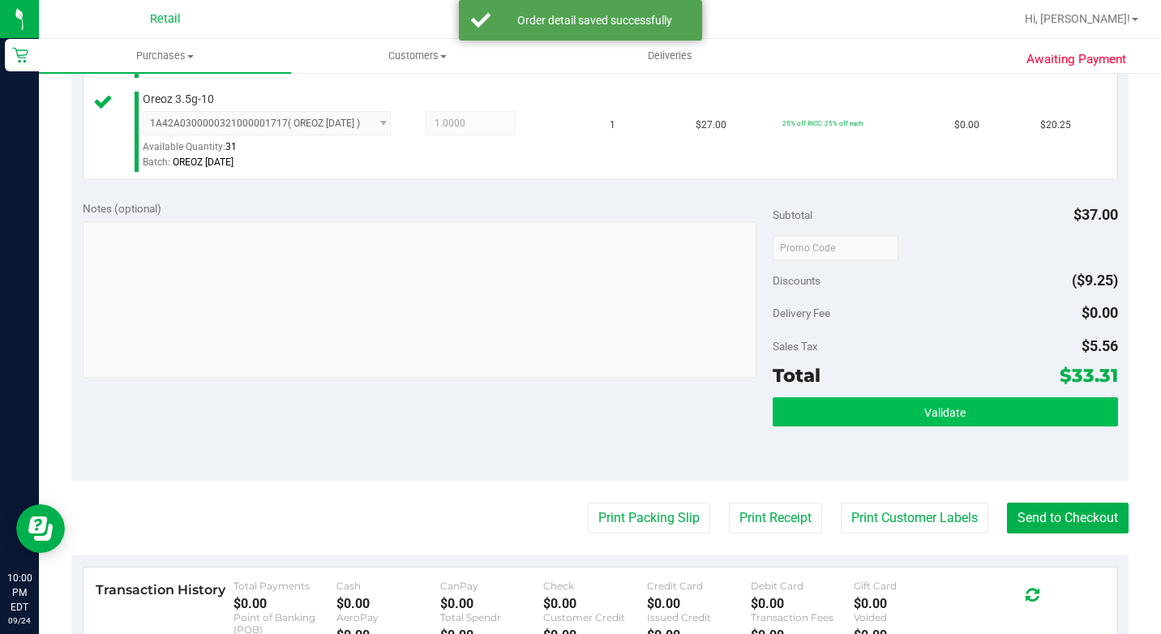
scroll to position [649, 0]
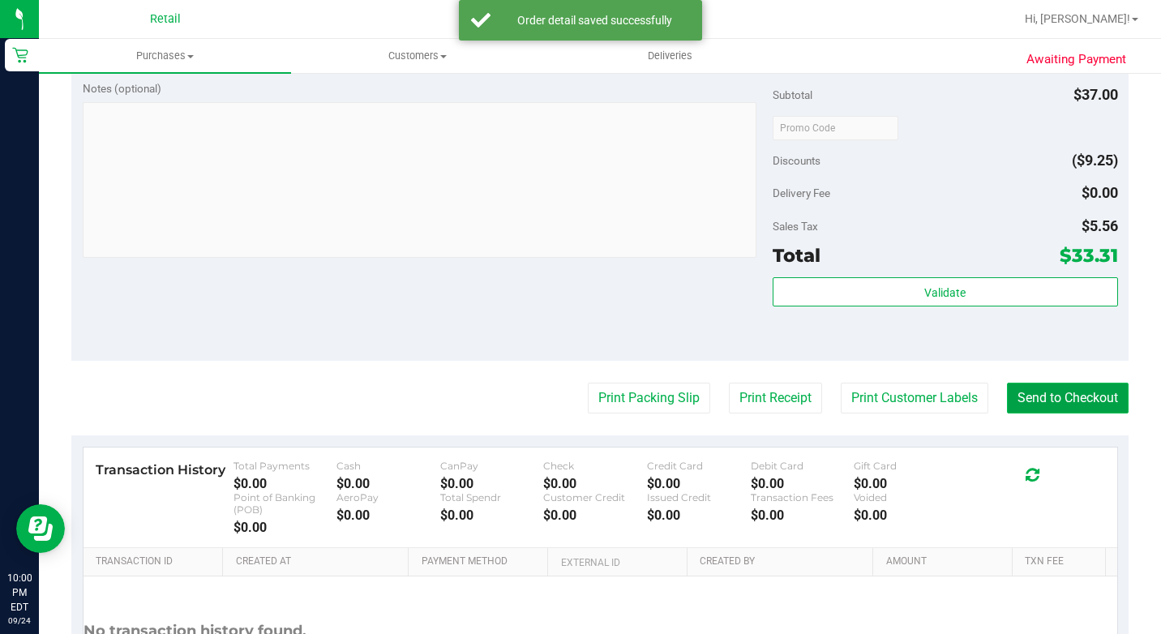
click at [1031, 414] on button "Send to Checkout" at bounding box center [1068, 398] width 122 height 31
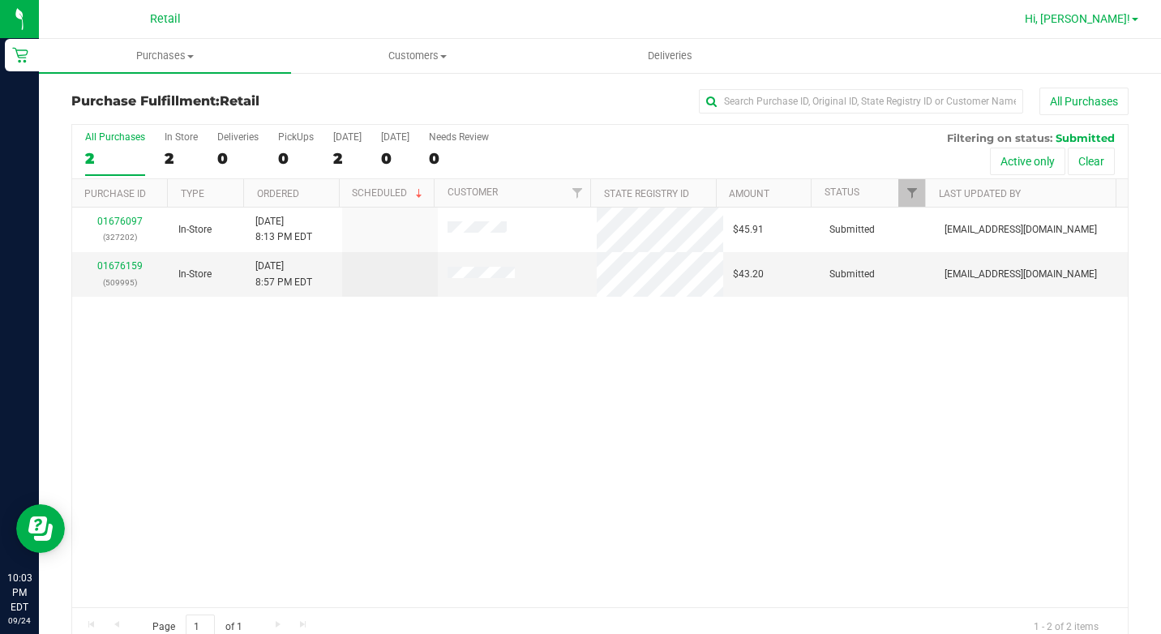
click at [1119, 15] on span "Hi, [PERSON_NAME]!" at bounding box center [1077, 18] width 105 height 13
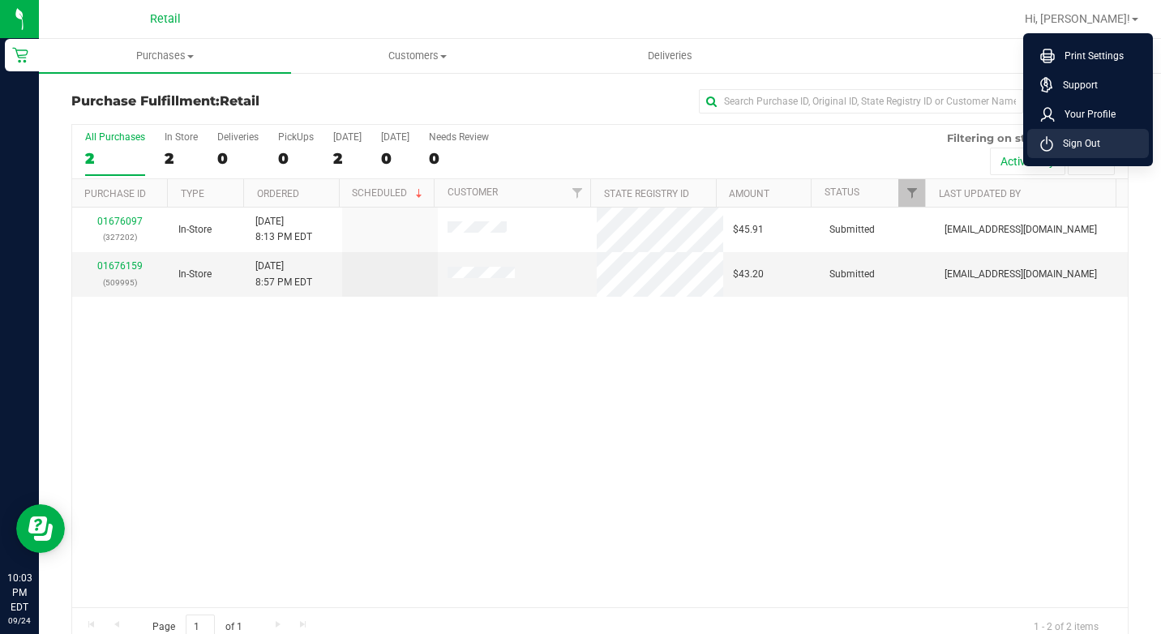
click at [1091, 139] on span "Sign Out" at bounding box center [1076, 143] width 47 height 16
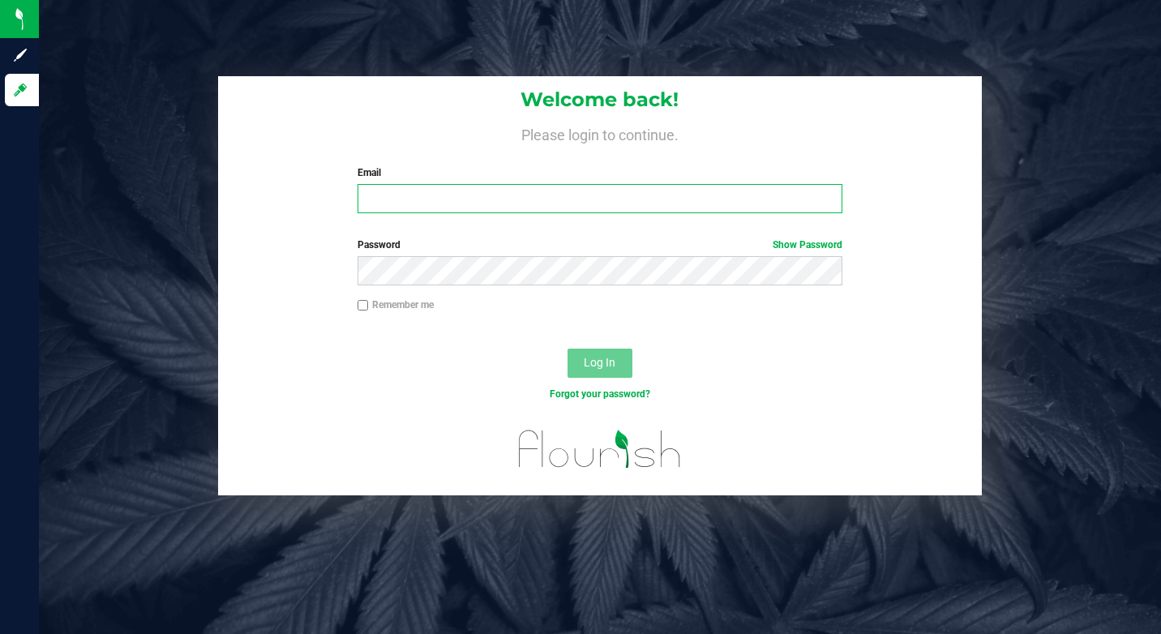
type input "[EMAIL_ADDRESS][DOMAIN_NAME]"
